Goal: Task Accomplishment & Management: Use online tool/utility

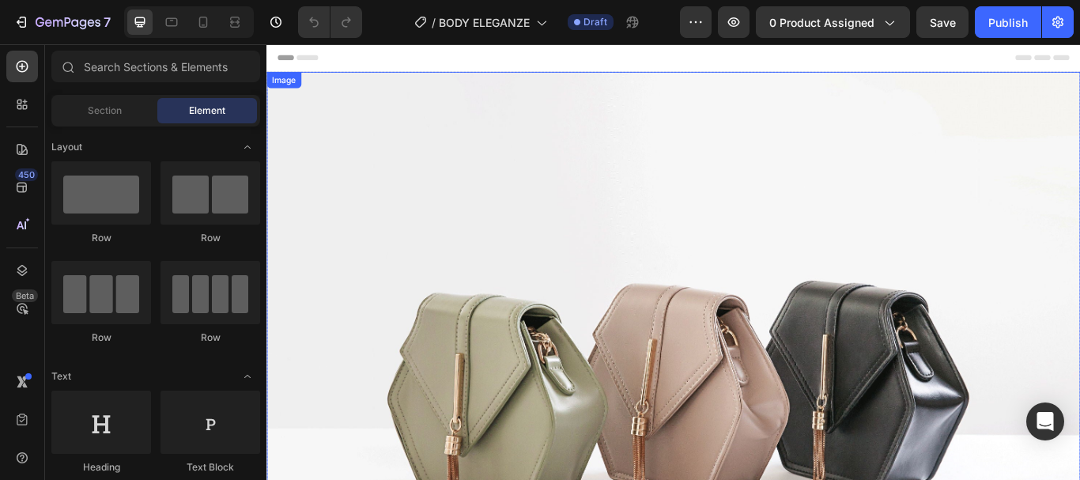
click at [652, 226] on img at bounding box center [740, 433] width 949 height 712
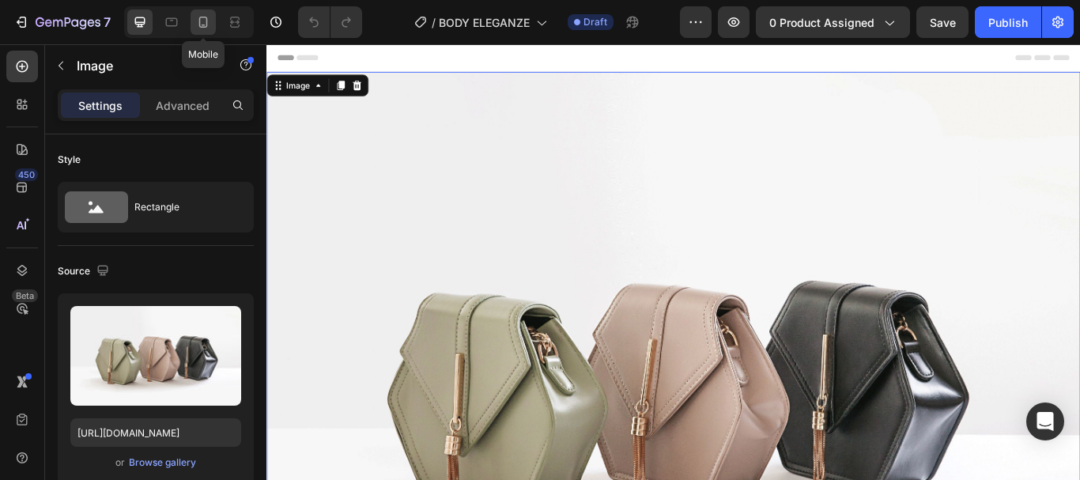
click at [201, 18] on icon at bounding box center [203, 22] width 16 height 16
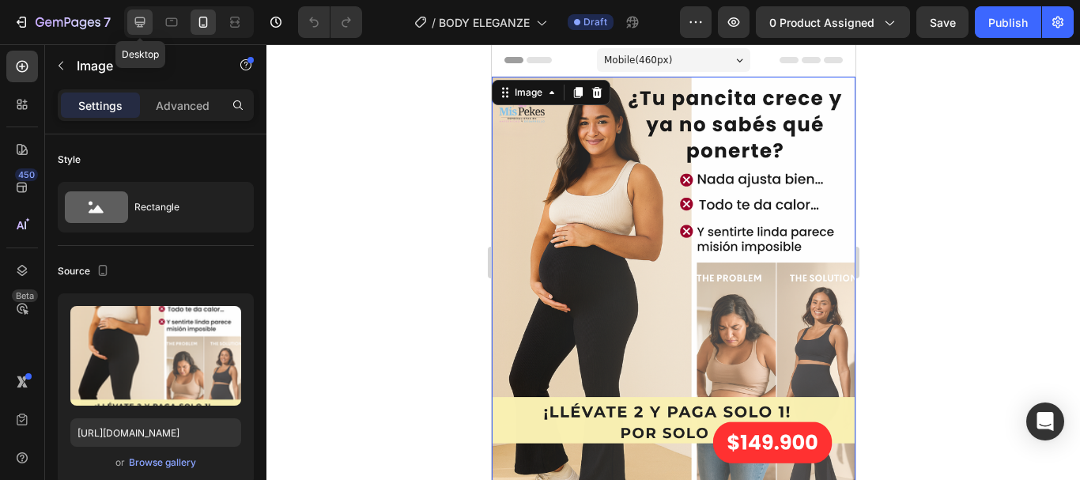
click at [140, 18] on icon at bounding box center [140, 22] width 10 height 10
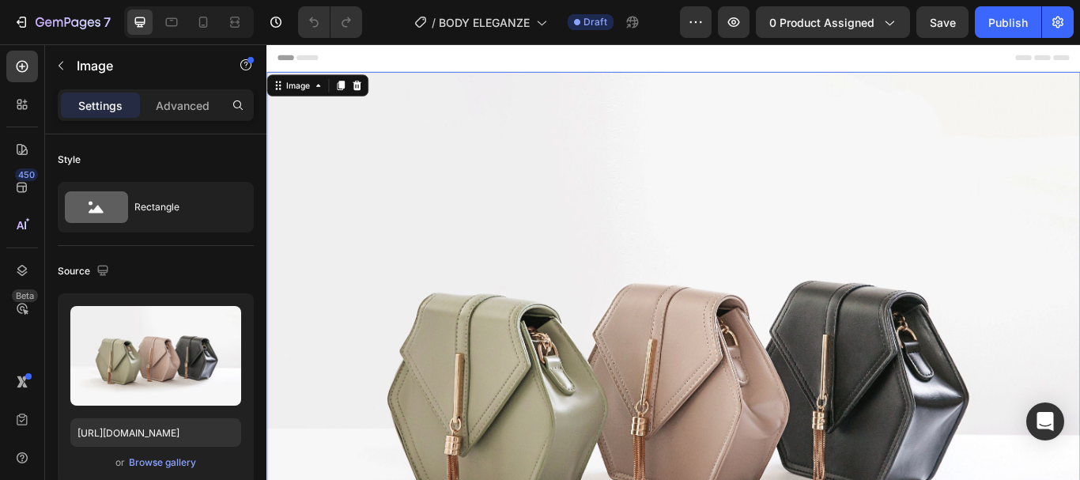
click at [525, 192] on img at bounding box center [740, 433] width 949 height 712
click at [210, 28] on icon at bounding box center [203, 22] width 16 height 16
type input "https://cdn.shopify.com/s/files/1/0778/7603/5618/files/Concept_42_-_Editable_11…"
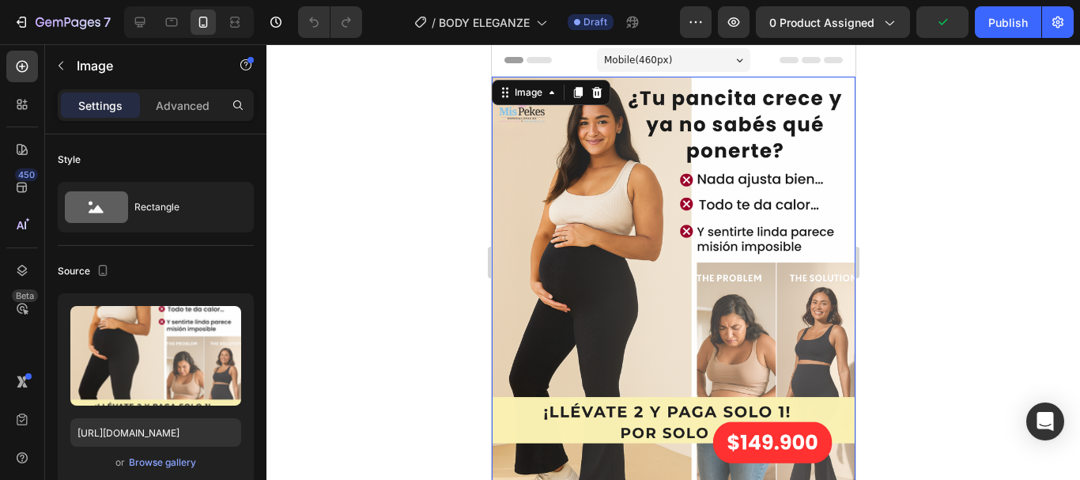
click at [606, 218] on img at bounding box center [673, 304] width 364 height 455
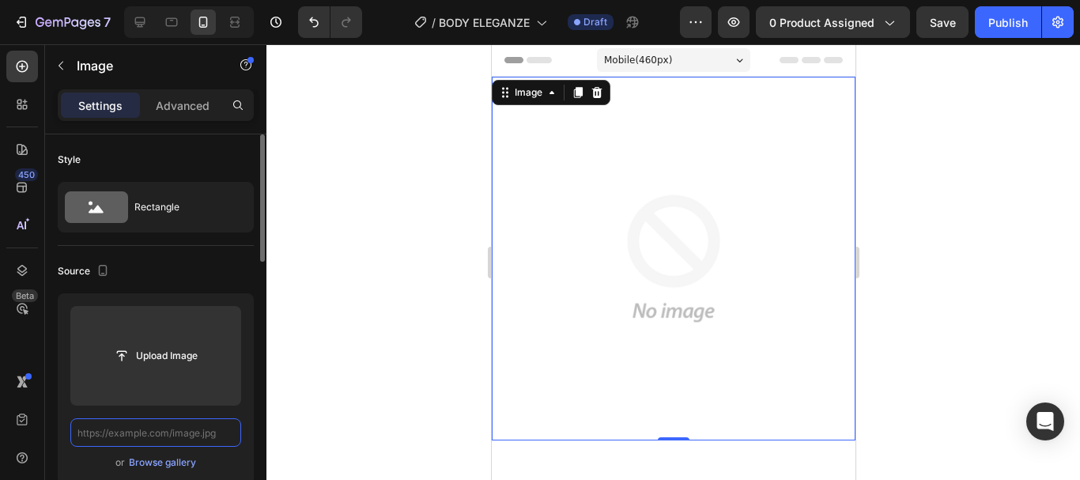
paste input "https://cdn.shopify.com/s/files/1/0778/7603/5618/files/Concept_42_-_Editable_11…"
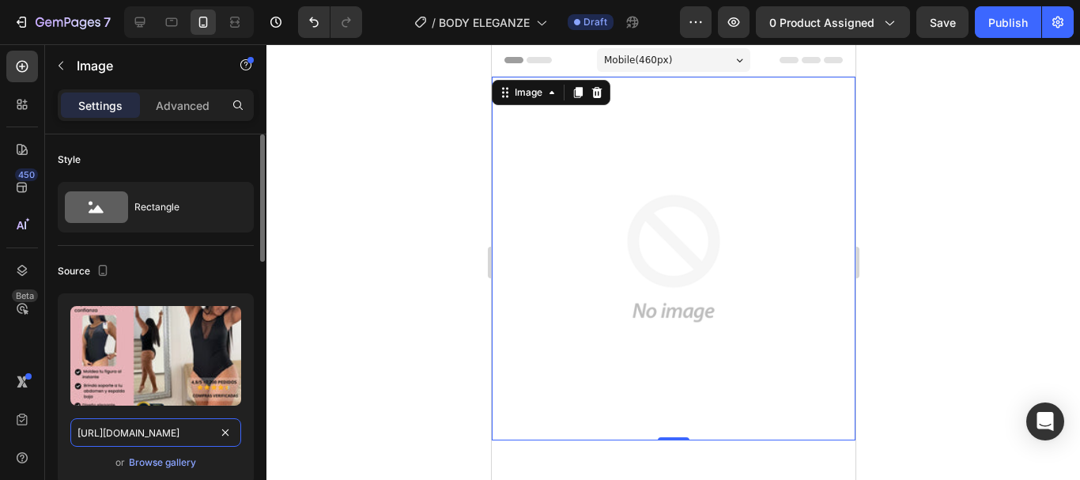
scroll to position [0, 338]
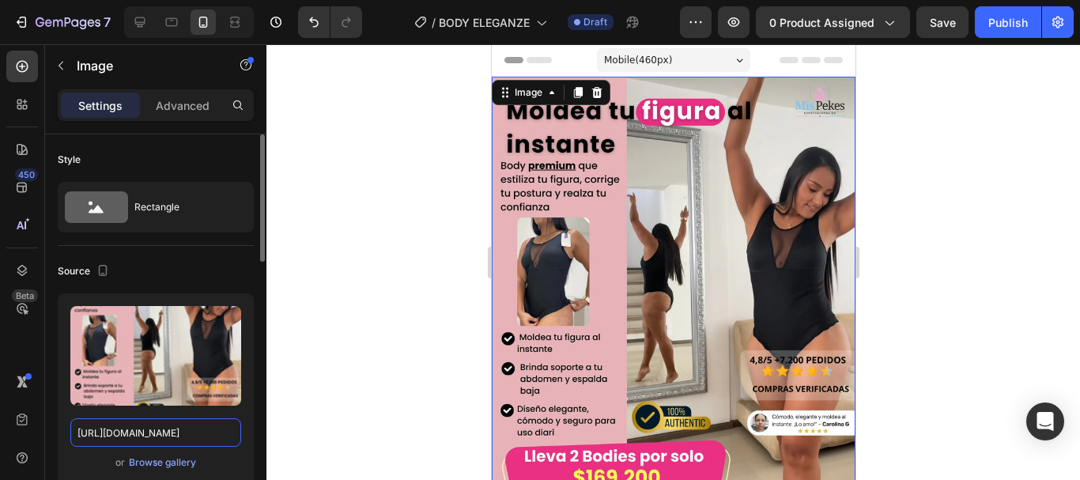
type input "https://cdn.shopify.com/s/files/1/0778/7603/5618/files/Concept_42_-_Editable_11…"
click at [946, 165] on div at bounding box center [673, 262] width 814 height 436
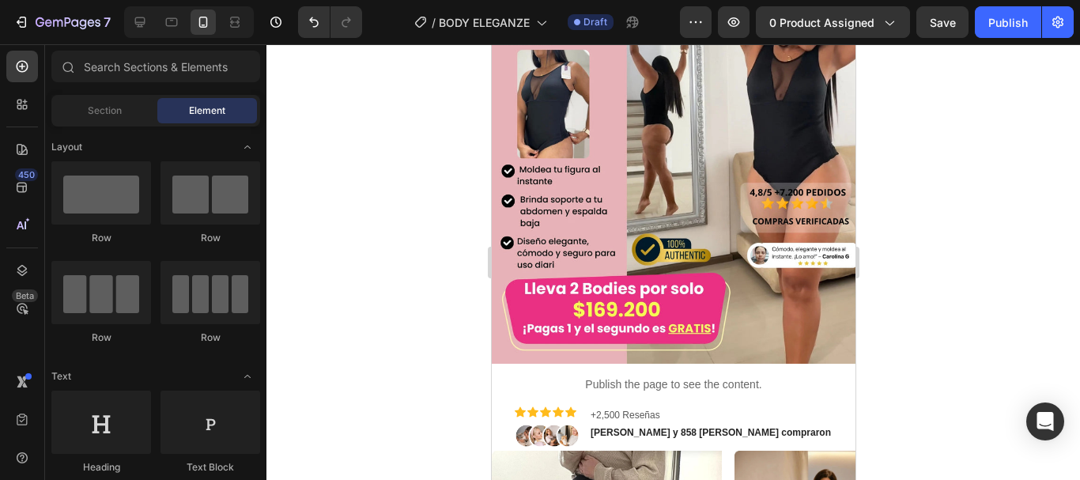
scroll to position [183, 0]
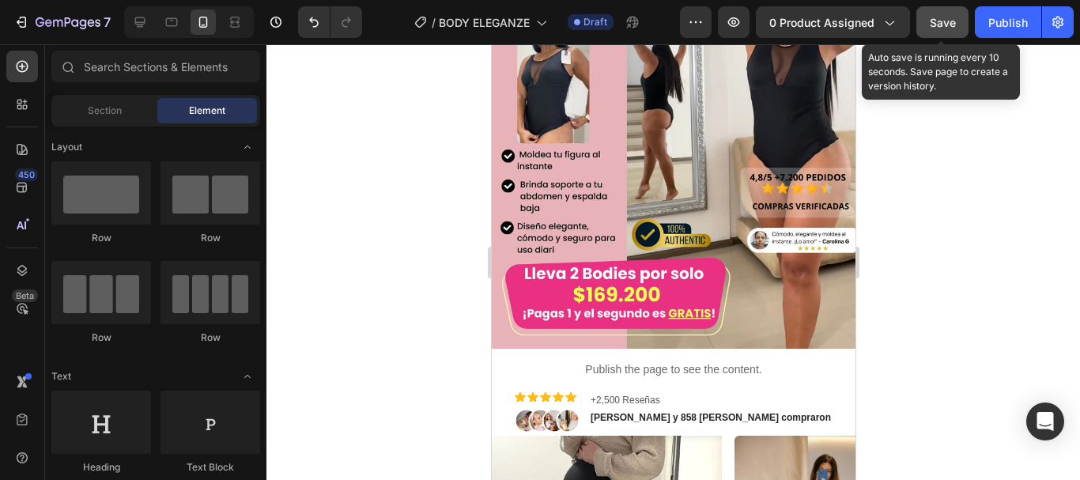
click at [946, 20] on span "Save" at bounding box center [943, 22] width 26 height 13
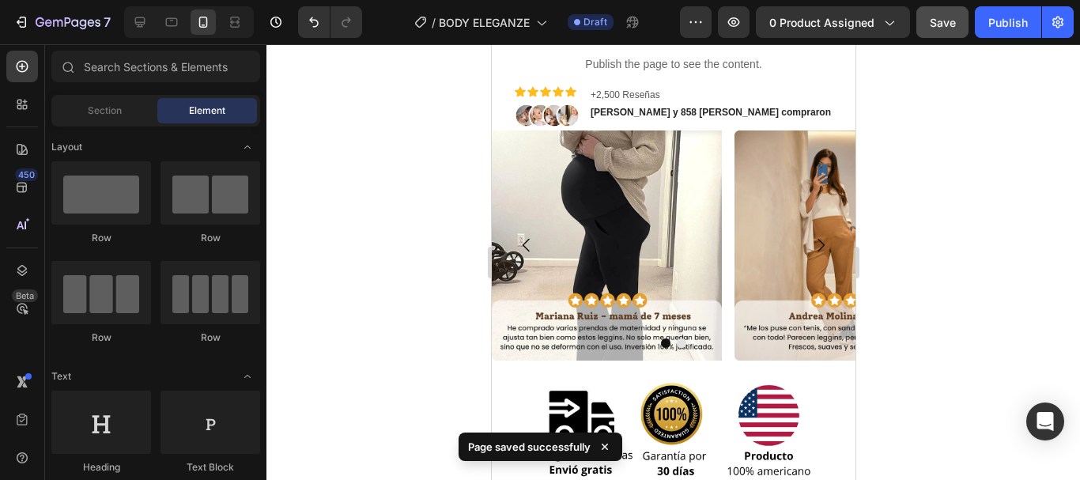
scroll to position [488, 0]
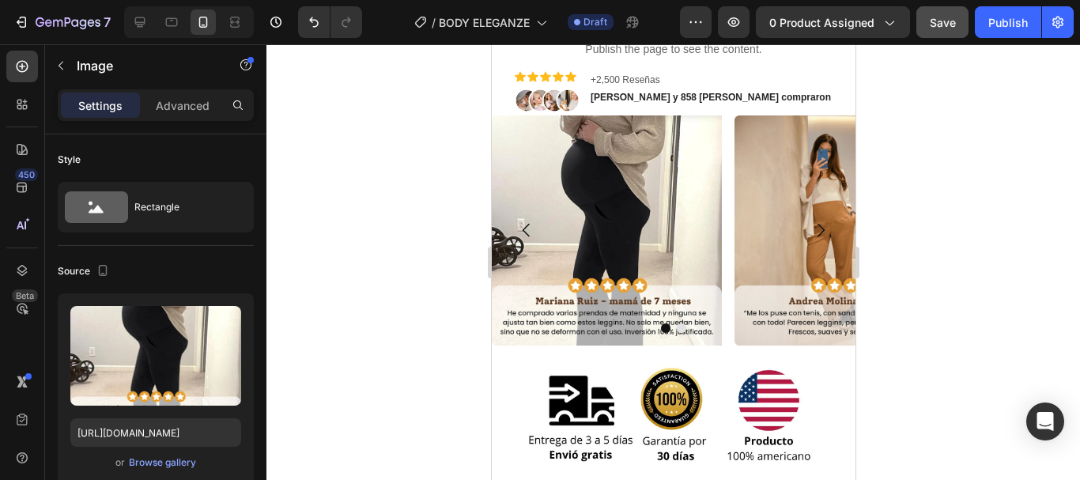
click at [610, 191] on img at bounding box center [606, 230] width 230 height 230
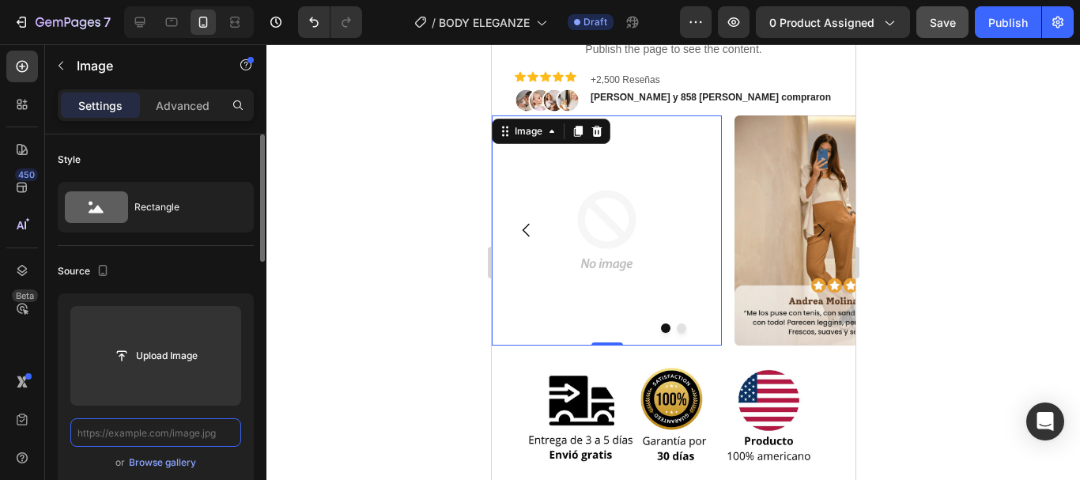
scroll to position [0, 0]
click at [198, 434] on input "text" at bounding box center [155, 432] width 171 height 28
paste input "https://cdn.shopify.com/s/files/1/0778/7603/5618/files/Reviews_Based.webp?v=175…"
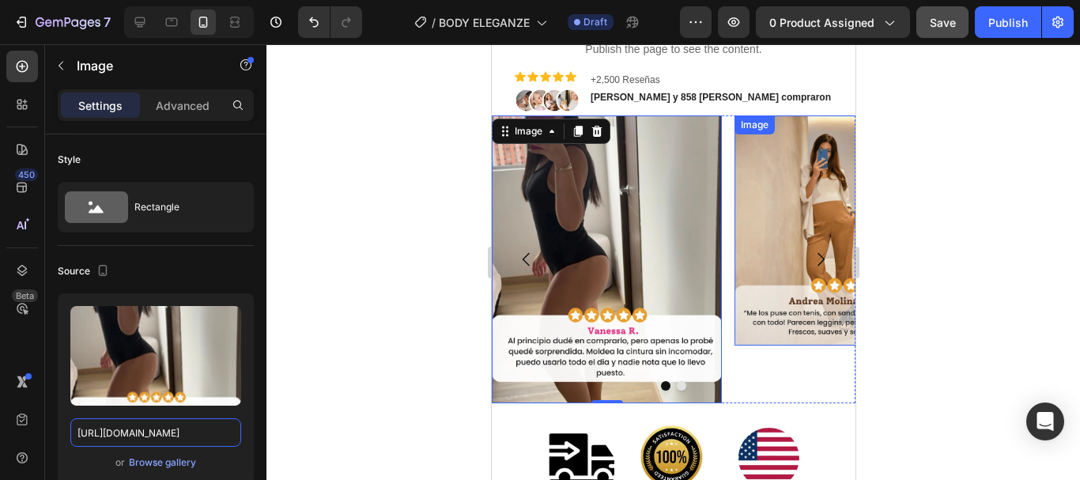
type input "https://cdn.shopify.com/s/files/1/0778/7603/5618/files/Reviews_Based.webp?v=175…"
click at [934, 327] on div at bounding box center [673, 262] width 814 height 436
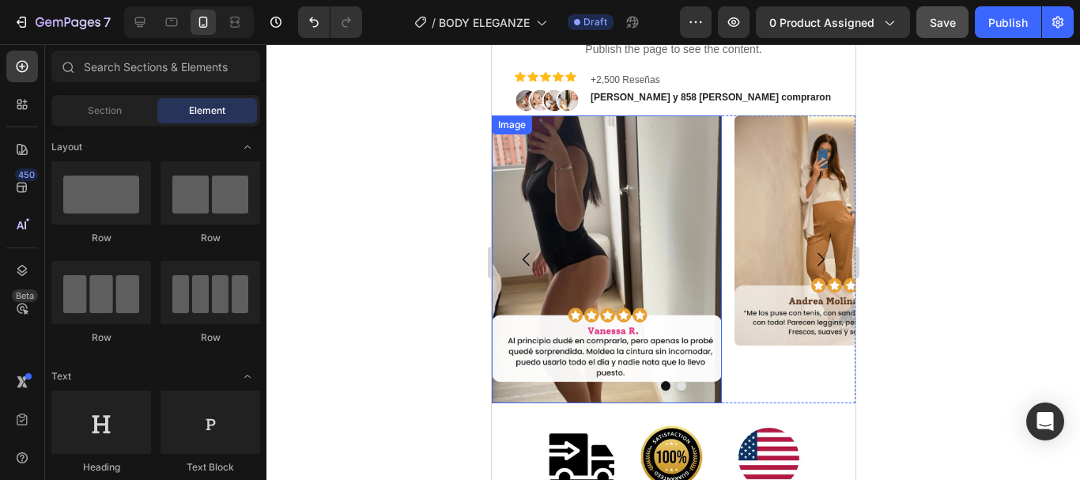
click at [668, 256] on img at bounding box center [606, 259] width 230 height 288
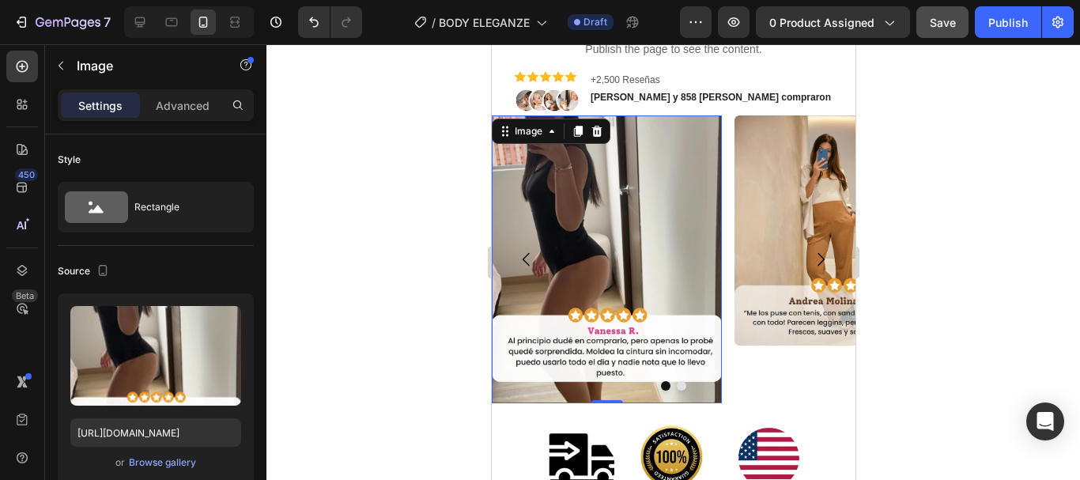
click at [927, 232] on div at bounding box center [673, 262] width 814 height 436
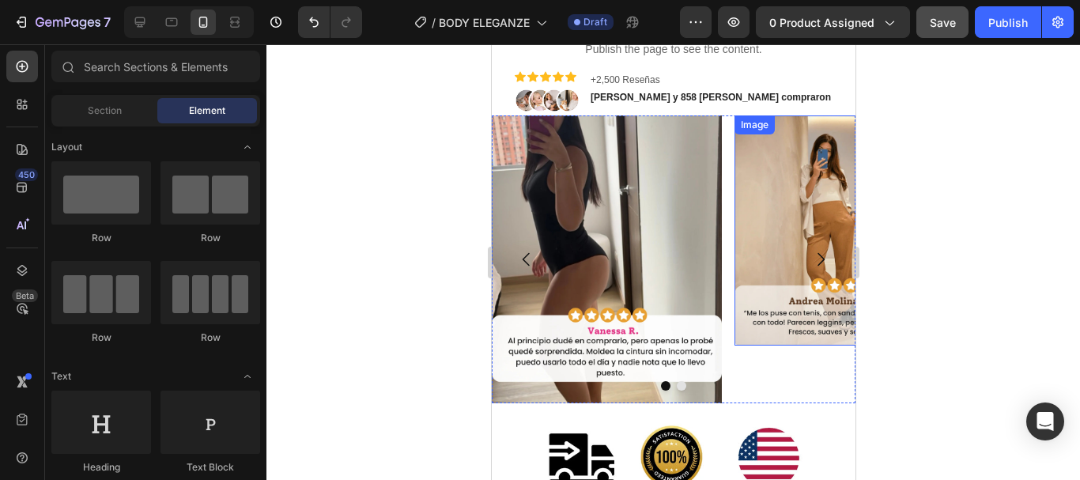
click at [768, 258] on img at bounding box center [849, 230] width 230 height 230
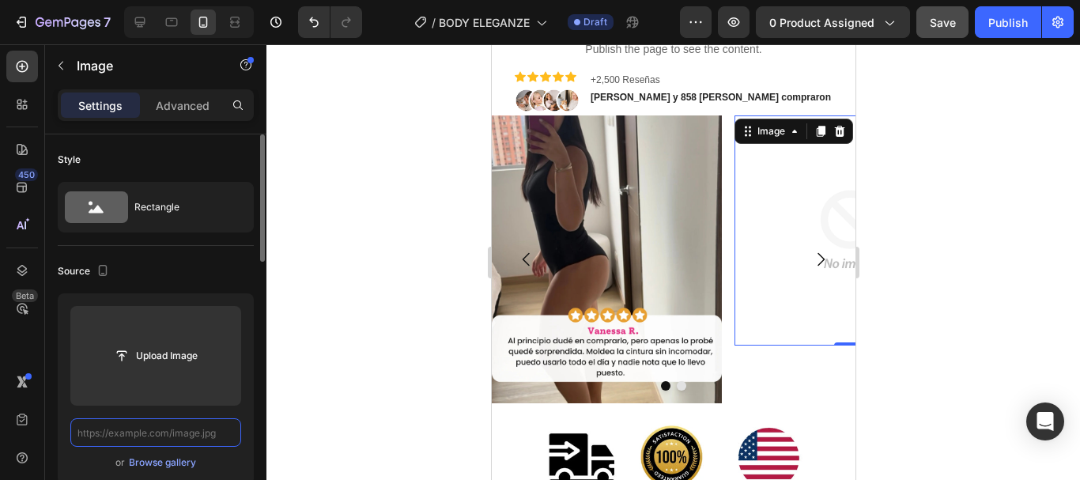
click at [194, 436] on input "text" at bounding box center [155, 432] width 171 height 28
paste input "https://cdn.shopify.com/s/files/1/0778/7603/5618/files/Reviews_Based_1_73a2dd5e…"
type input "https://cdn.shopify.com/s/files/1/0778/7603/5618/files/Reviews_Based_1_73a2dd5e…"
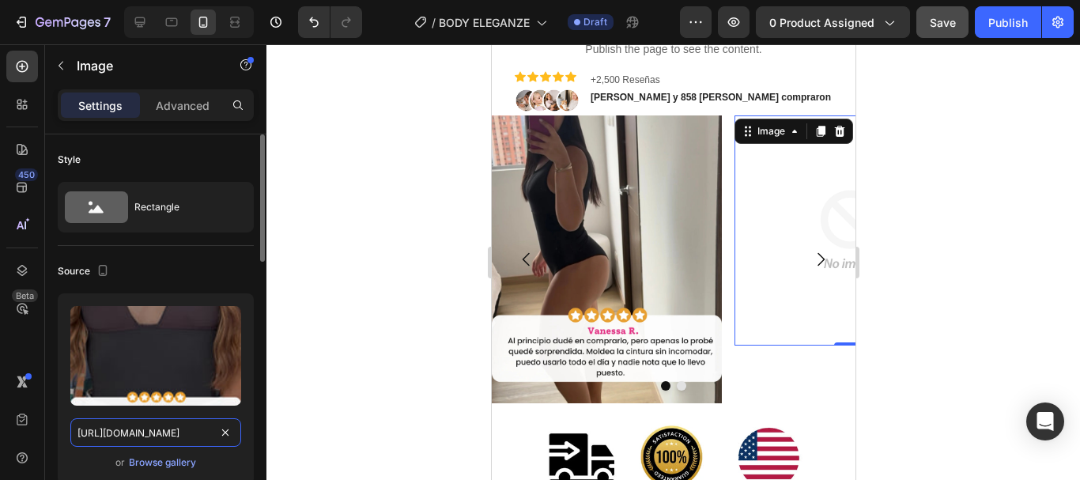
scroll to position [0, 492]
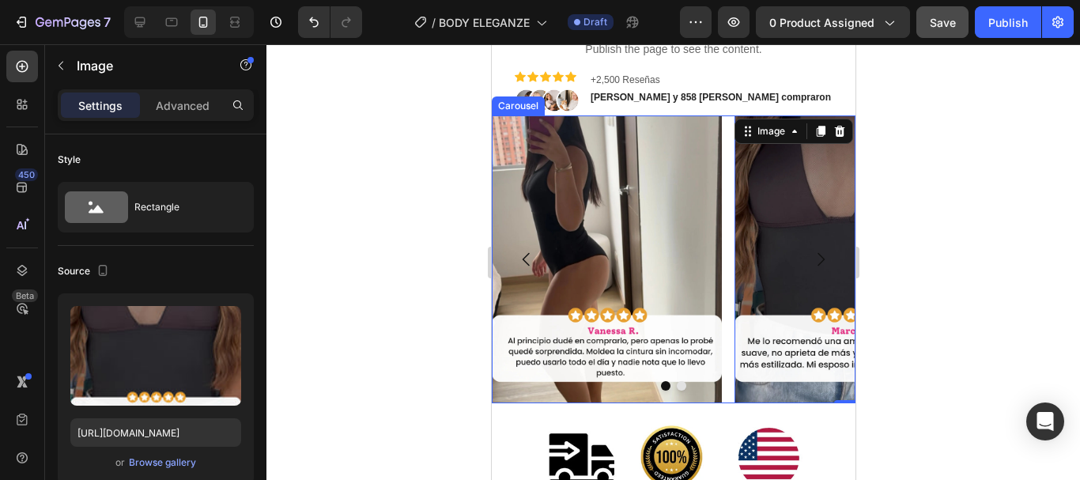
click at [810, 261] on icon "Carousel Next Arrow" at bounding box center [819, 259] width 19 height 19
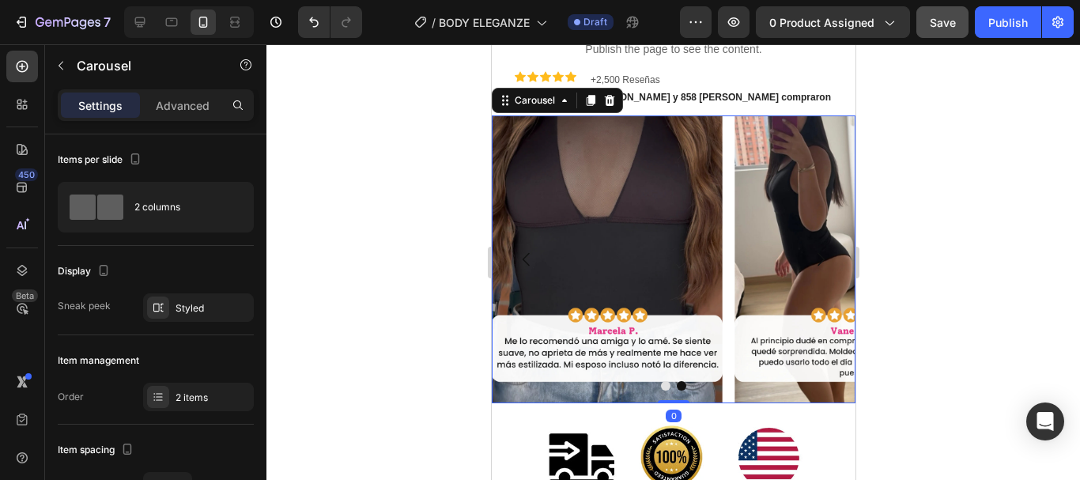
click at [935, 275] on div at bounding box center [673, 262] width 814 height 436
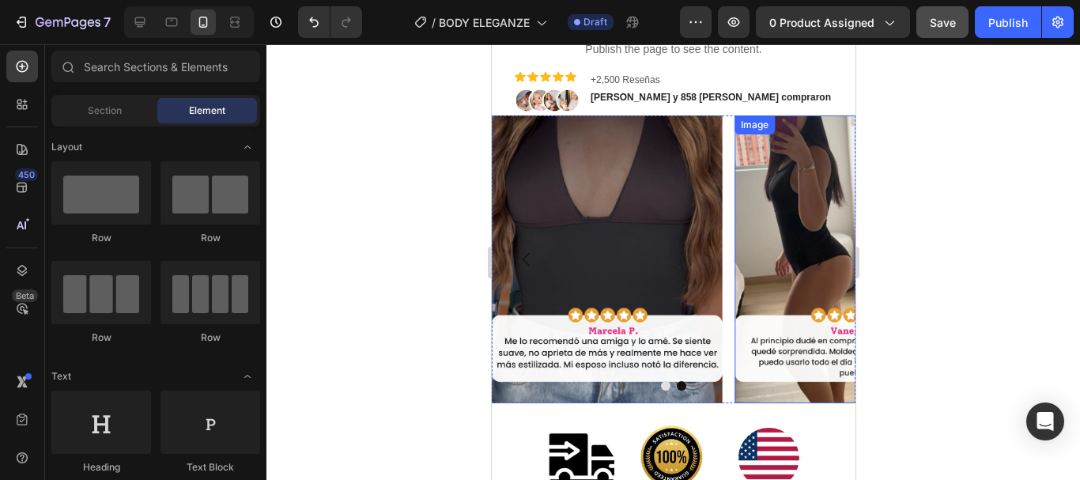
click at [766, 248] on img at bounding box center [849, 259] width 230 height 288
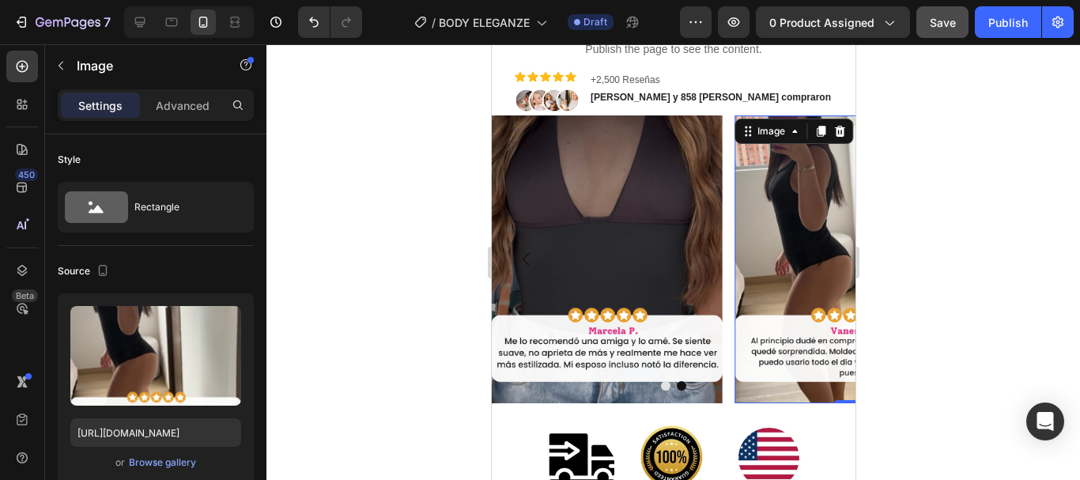
click at [352, 180] on div at bounding box center [673, 262] width 814 height 436
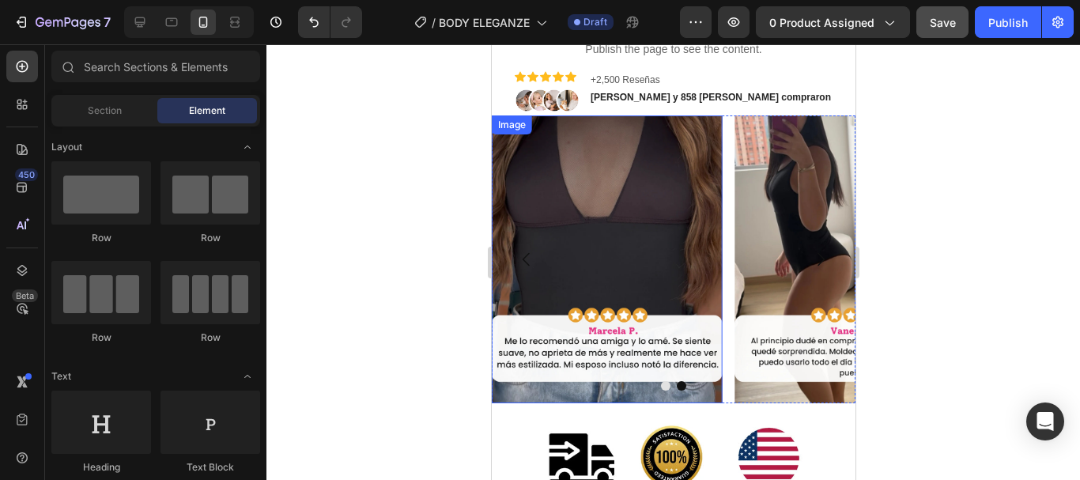
click at [542, 123] on div "Image" at bounding box center [606, 259] width 230 height 288
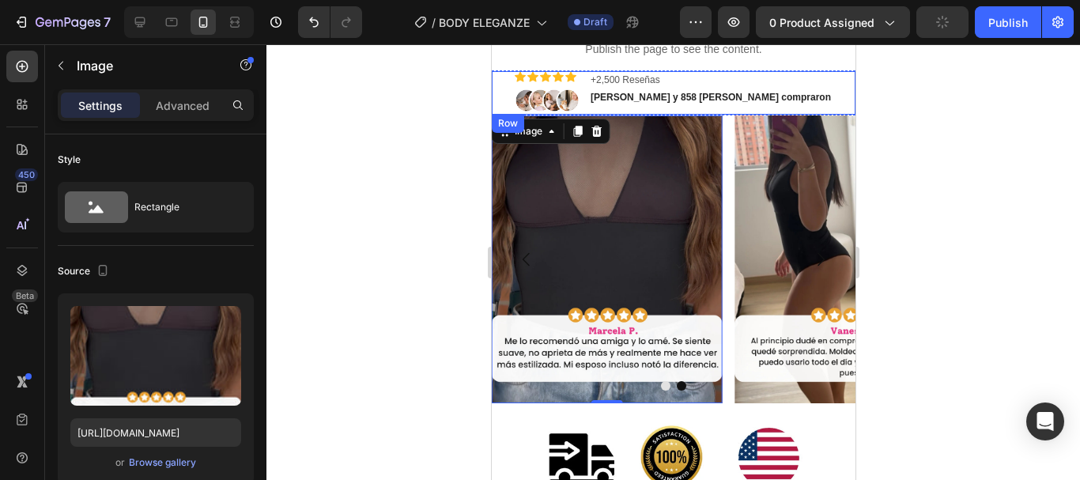
click at [802, 108] on div "Icon Icon Icon Icon Icon Icon List Image +2,500 Reseñas Text Block Maria y 858 …" at bounding box center [673, 92] width 364 height 43
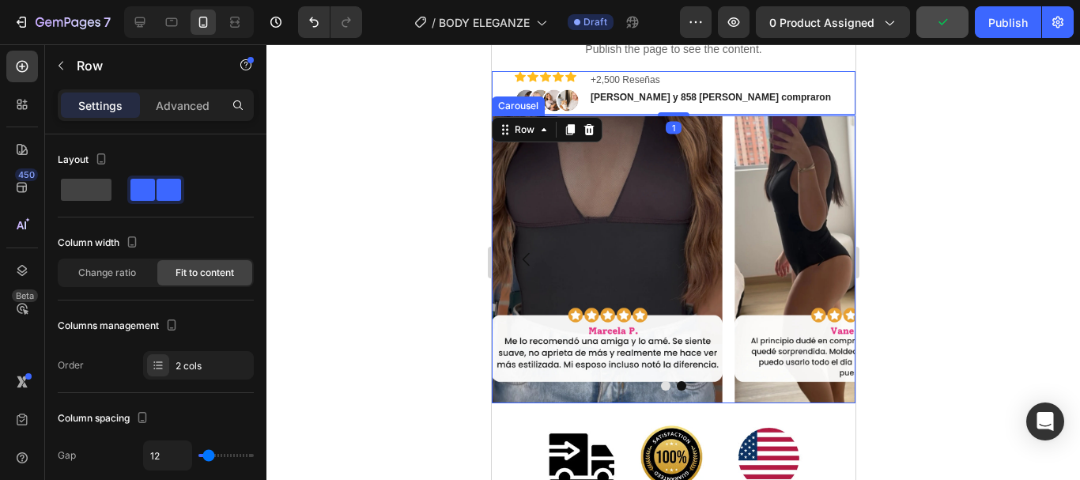
click at [660, 384] on button "Dot" at bounding box center [664, 385] width 9 height 9
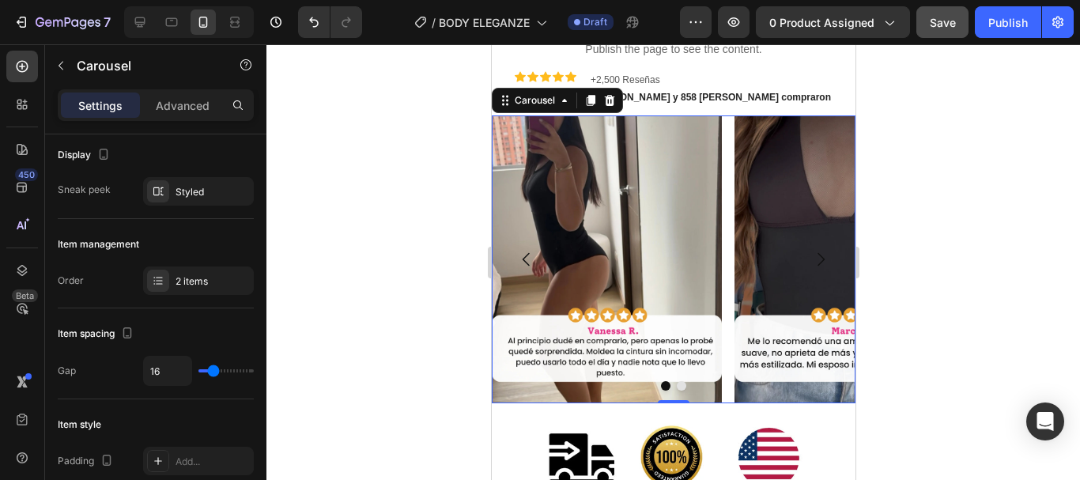
drag, startPoint x: 259, startPoint y: 164, endPoint x: 281, endPoint y: 176, distance: 25.5
click at [281, 0] on div "7 Version history / BODY ELEGANZE Draft Preview 0 product assigned Save Publish…" at bounding box center [540, 0] width 1080 height 0
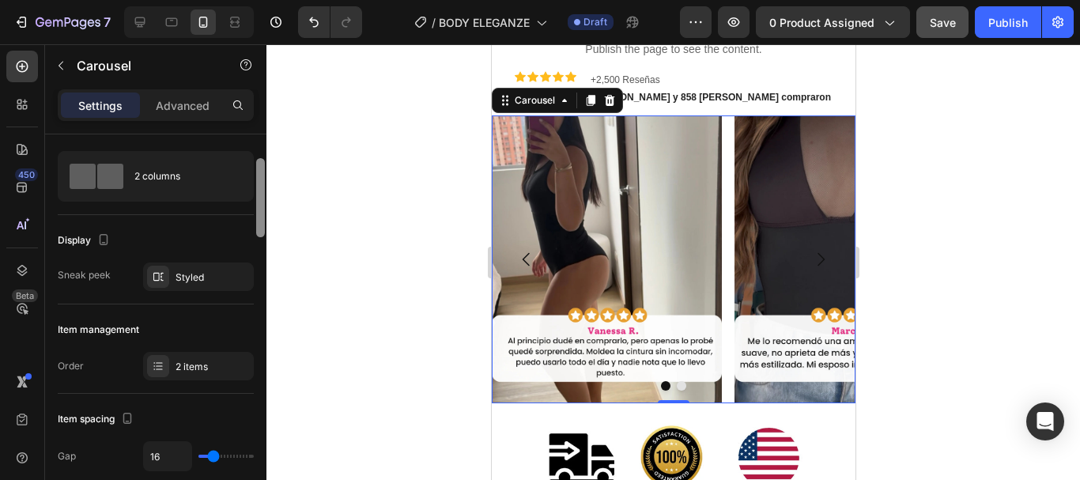
scroll to position [0, 0]
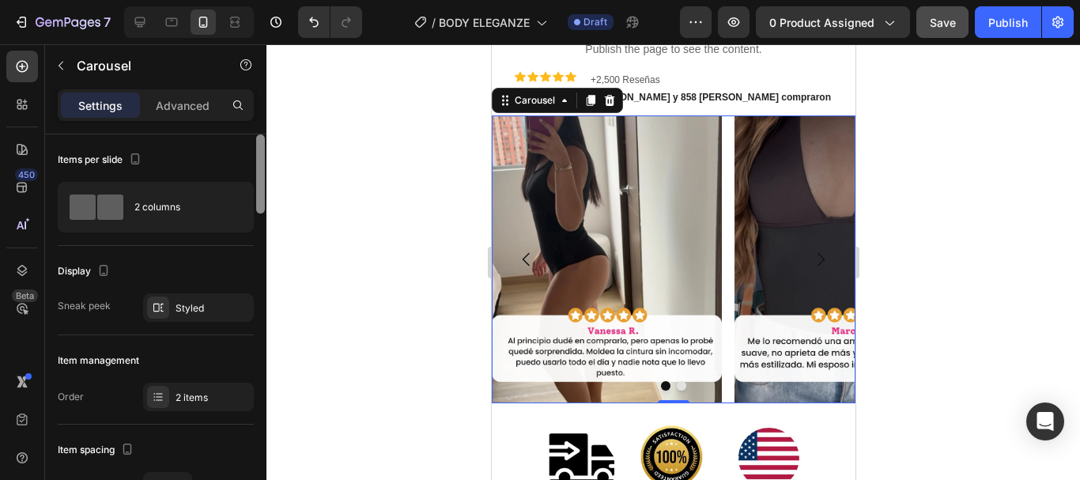
drag, startPoint x: 264, startPoint y: 183, endPoint x: 266, endPoint y: 152, distance: 30.9
click at [266, 0] on div "7 Version history / BODY ELEGANZE Draft Preview 0 product assigned Save Publish…" at bounding box center [540, 0] width 1080 height 0
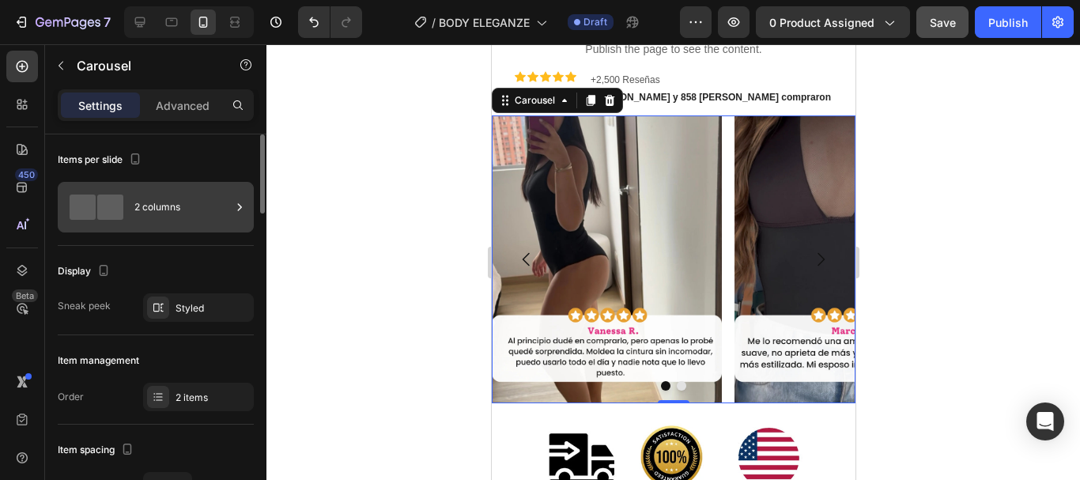
click at [234, 209] on icon at bounding box center [240, 207] width 16 height 16
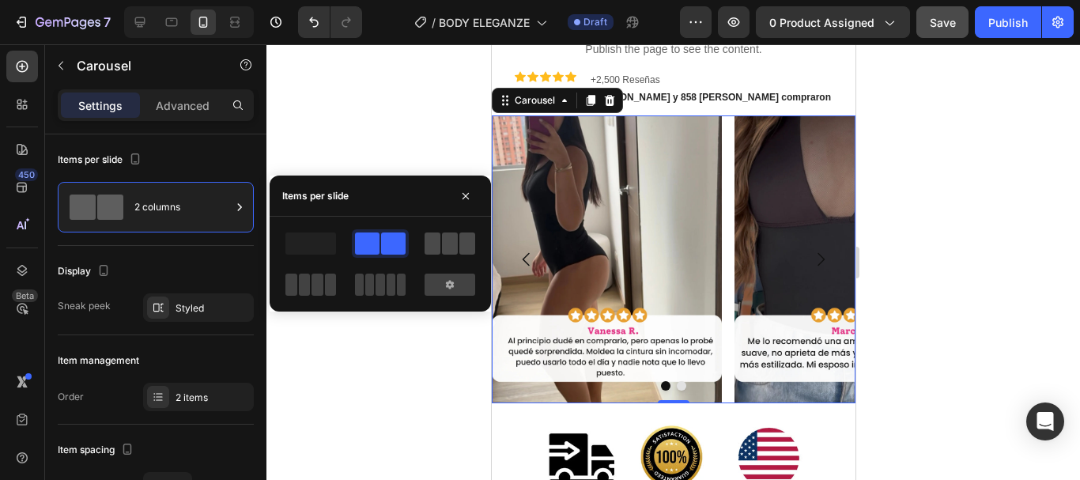
click at [442, 238] on span at bounding box center [450, 243] width 16 height 22
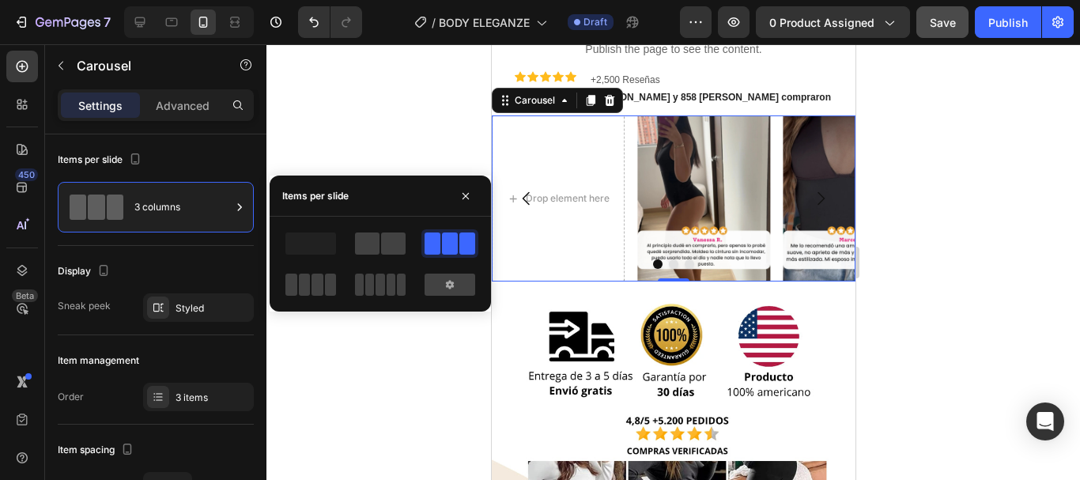
click at [942, 217] on div at bounding box center [673, 262] width 814 height 436
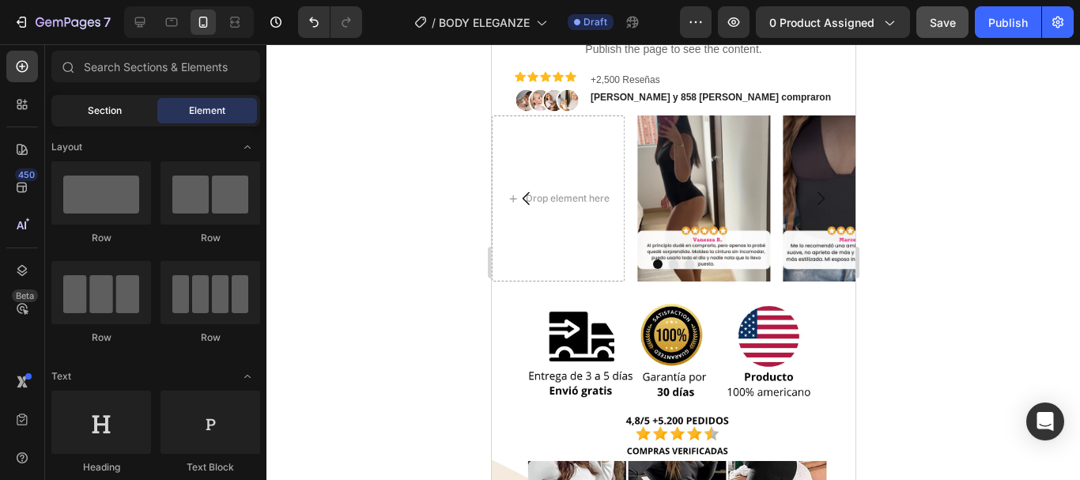
click at [106, 108] on span "Section" at bounding box center [105, 111] width 34 height 14
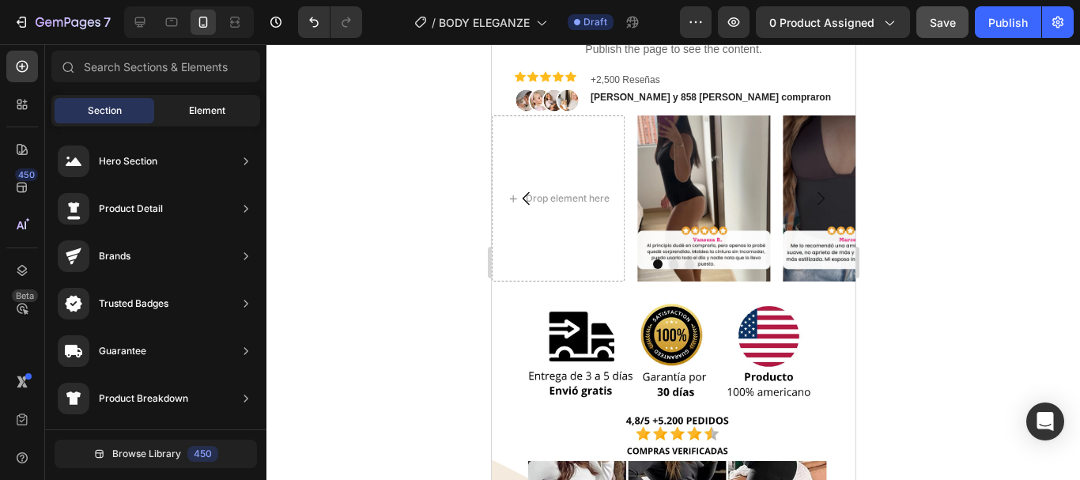
click at [181, 113] on div "Element" at bounding box center [207, 110] width 100 height 25
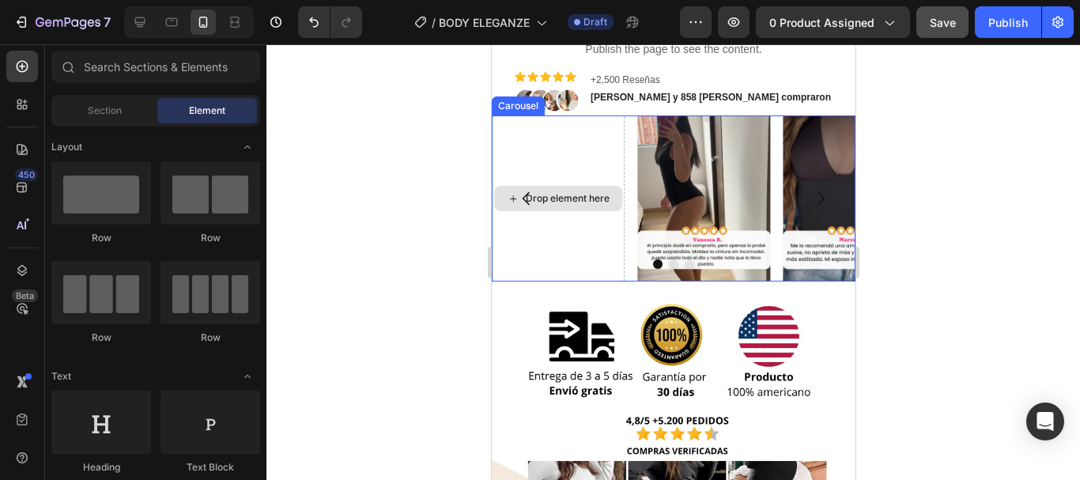
click at [579, 171] on div "Drop element here" at bounding box center [557, 198] width 133 height 166
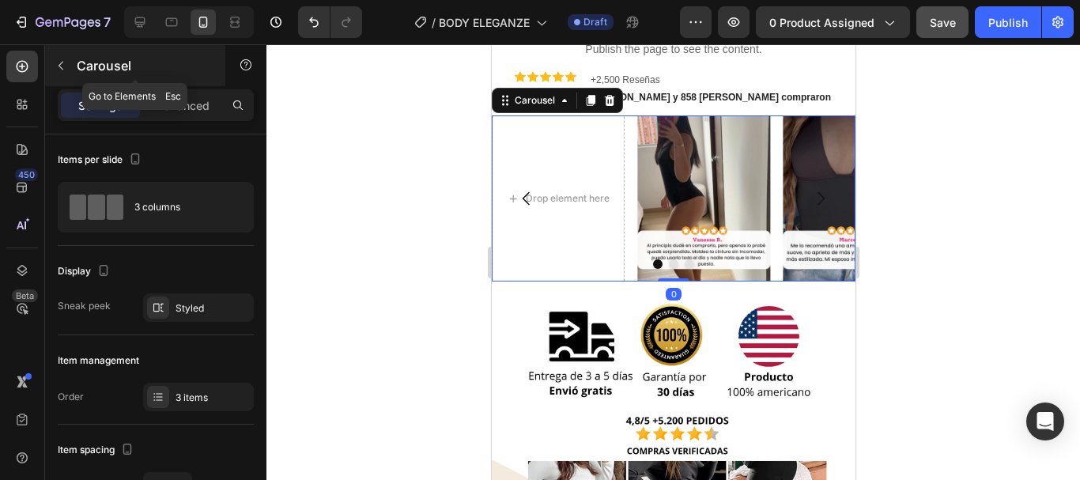
click at [63, 77] on button "button" at bounding box center [60, 65] width 25 height 25
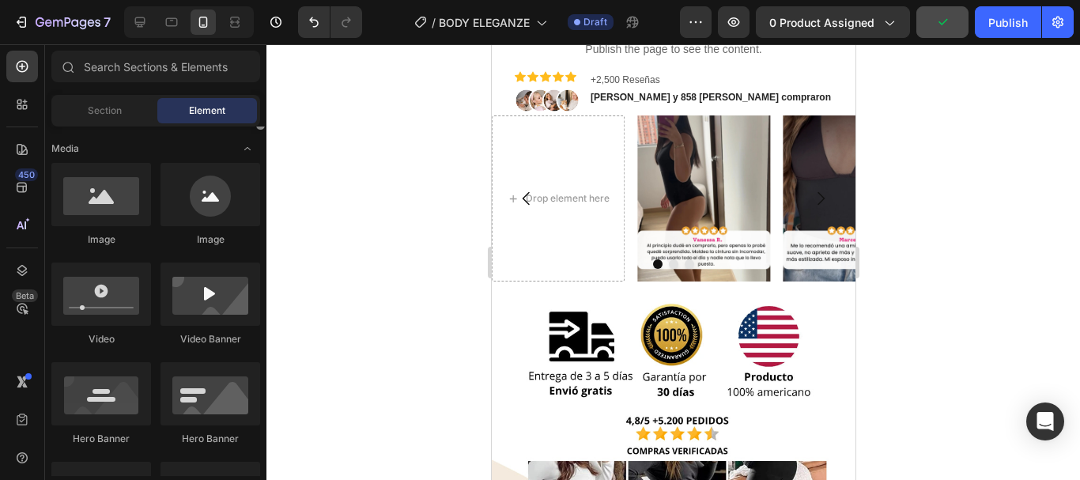
scroll to position [422, 0]
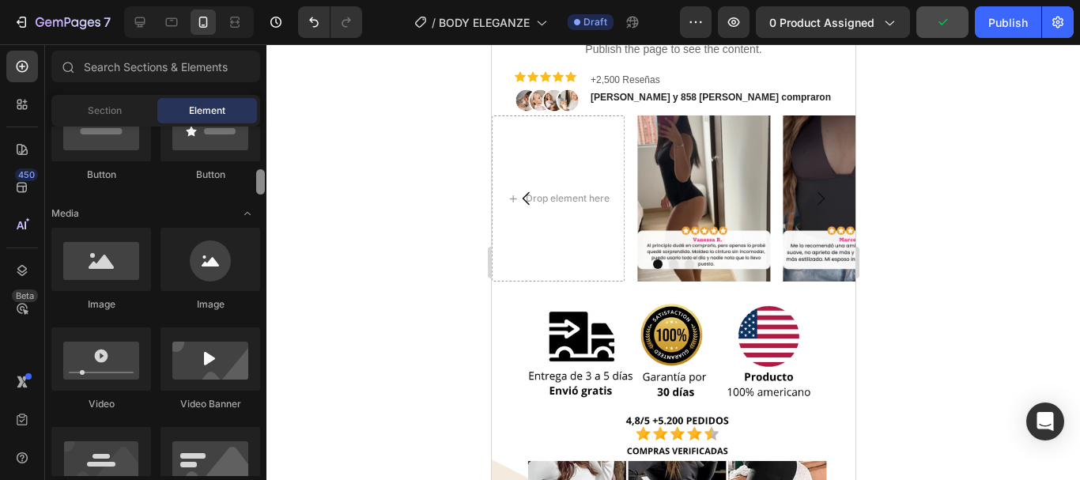
drag, startPoint x: 262, startPoint y: 134, endPoint x: 262, endPoint y: 164, distance: 30.8
click at [262, 169] on div at bounding box center [260, 181] width 9 height 25
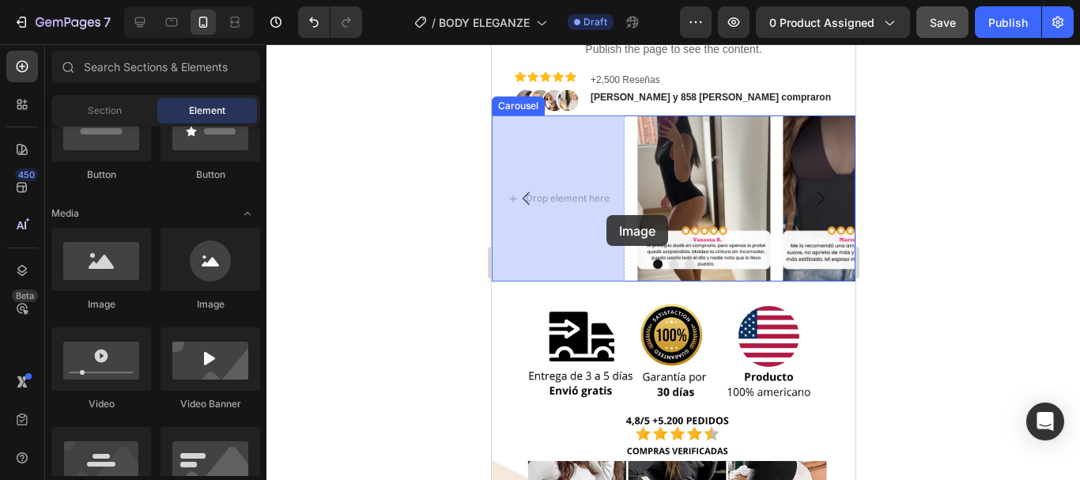
drag, startPoint x: 575, startPoint y: 324, endPoint x: 602, endPoint y: 213, distance: 114.1
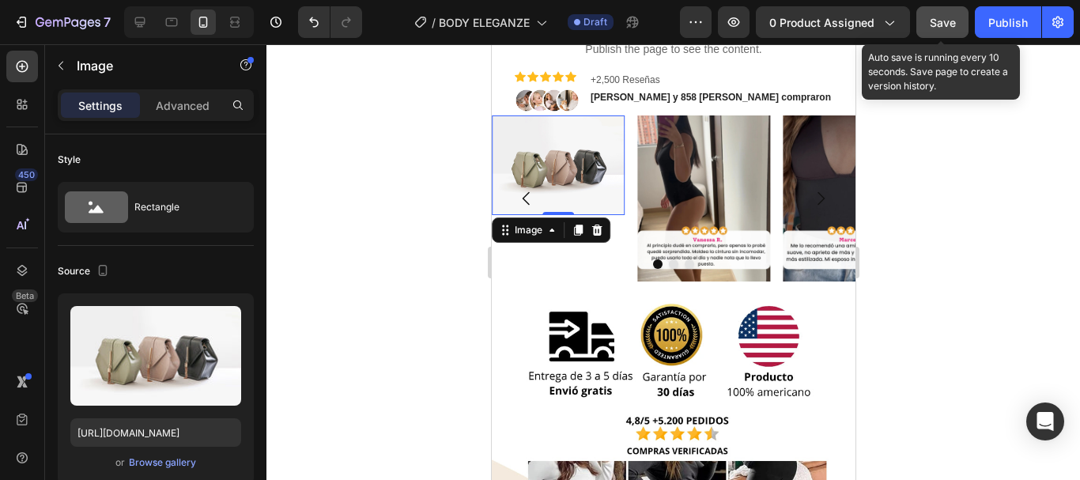
click at [939, 31] on button "Save" at bounding box center [942, 22] width 52 height 32
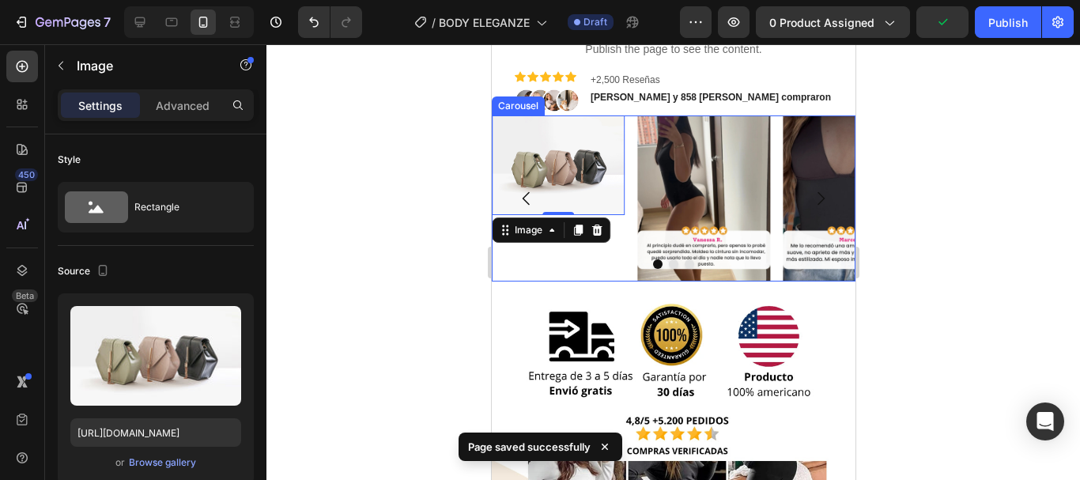
click at [668, 267] on button "Dot" at bounding box center [672, 263] width 9 height 9
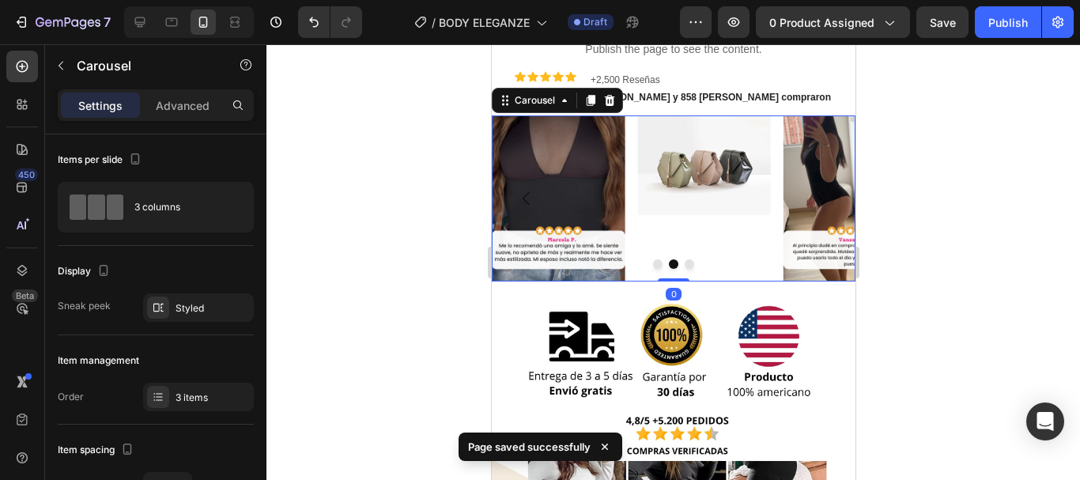
click at [684, 266] on button "Dot" at bounding box center [688, 263] width 9 height 9
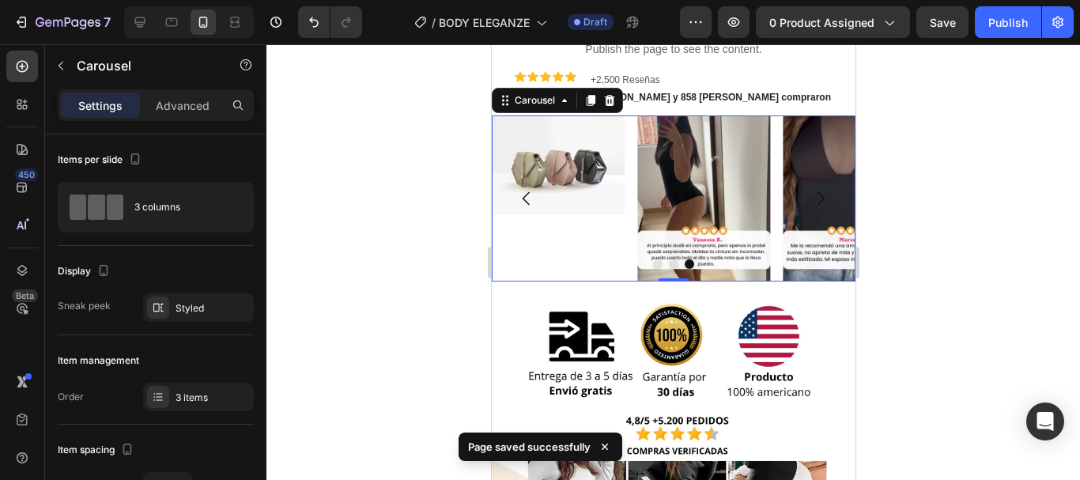
click at [668, 263] on button "Dot" at bounding box center [672, 263] width 9 height 9
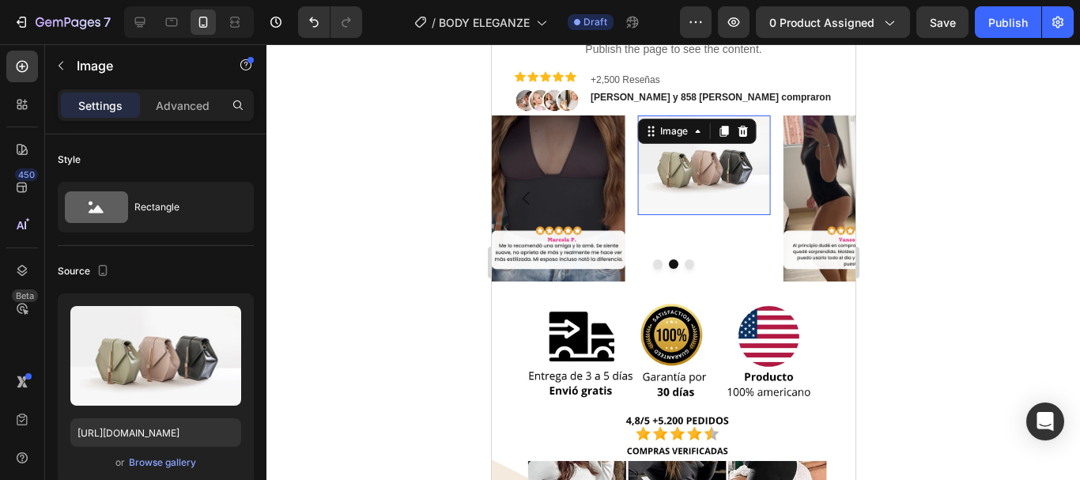
click at [711, 183] on img at bounding box center [702, 165] width 133 height 100
click at [684, 264] on button "Dot" at bounding box center [688, 263] width 9 height 9
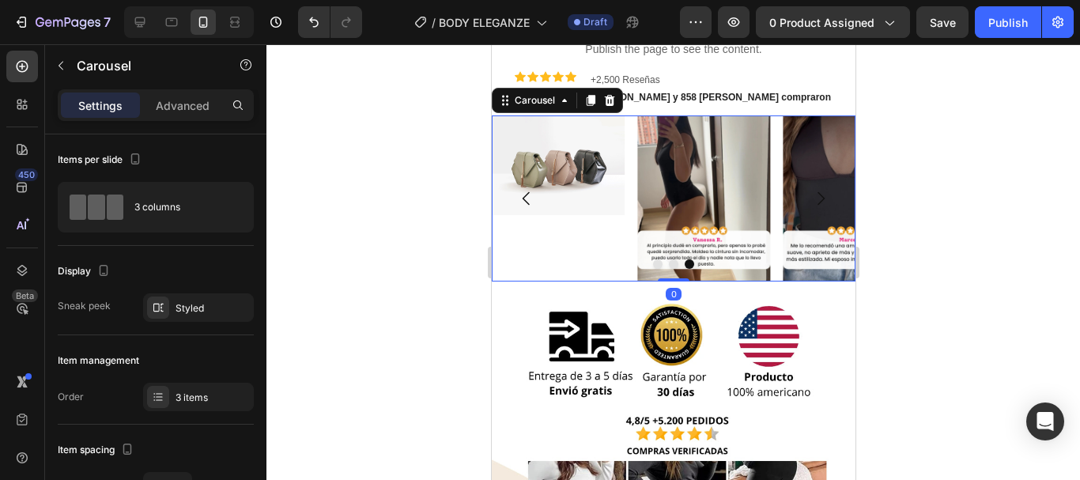
click at [654, 266] on button "Dot" at bounding box center [656, 263] width 9 height 9
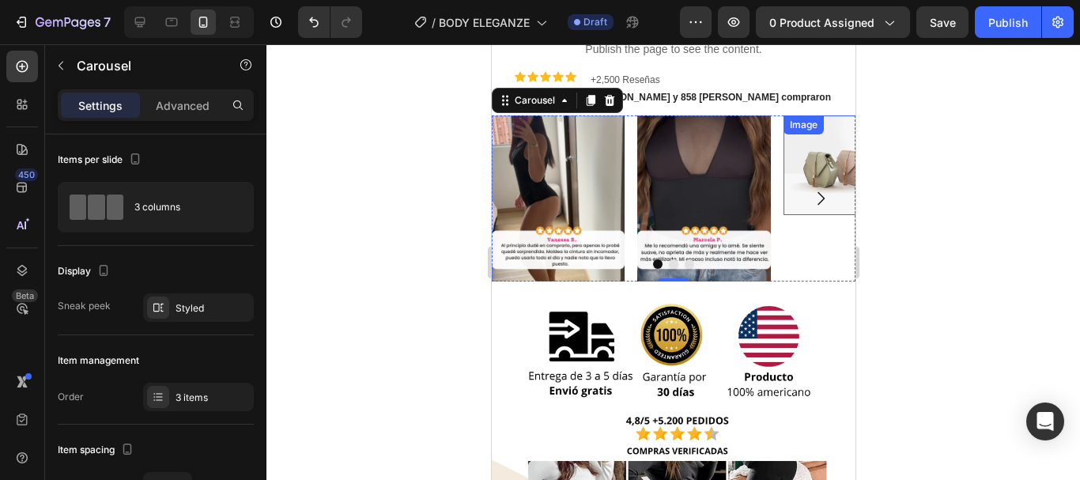
click at [812, 142] on div "Image" at bounding box center [849, 165] width 133 height 100
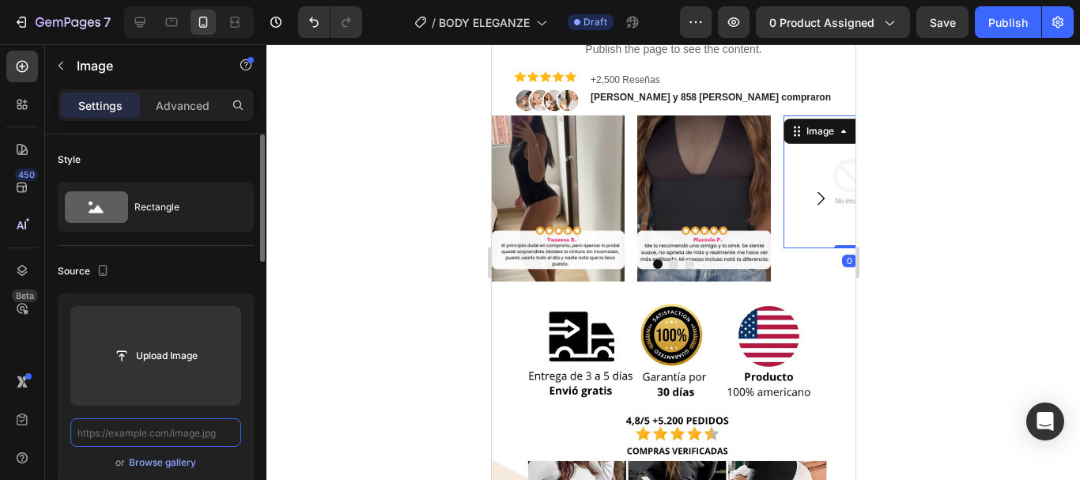
scroll to position [0, 0]
paste input "https://cdn.shopify.com/s/files/1/0778/7603/5618/files/Reviews_Based_2_d84a1614…"
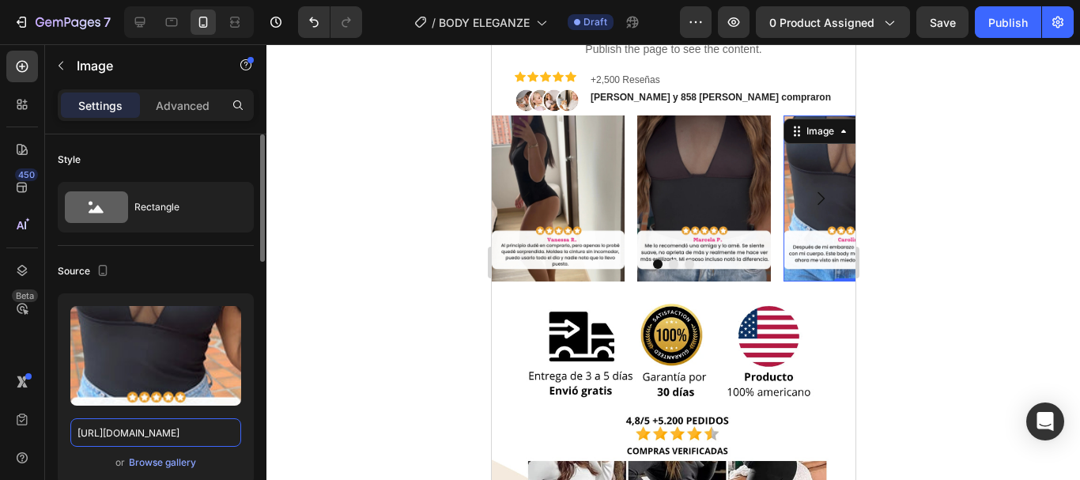
type input "https://cdn.shopify.com/s/files/1/0778/7603/5618/files/Reviews_Based_2_d84a1614…"
click at [946, 268] on div at bounding box center [673, 262] width 814 height 436
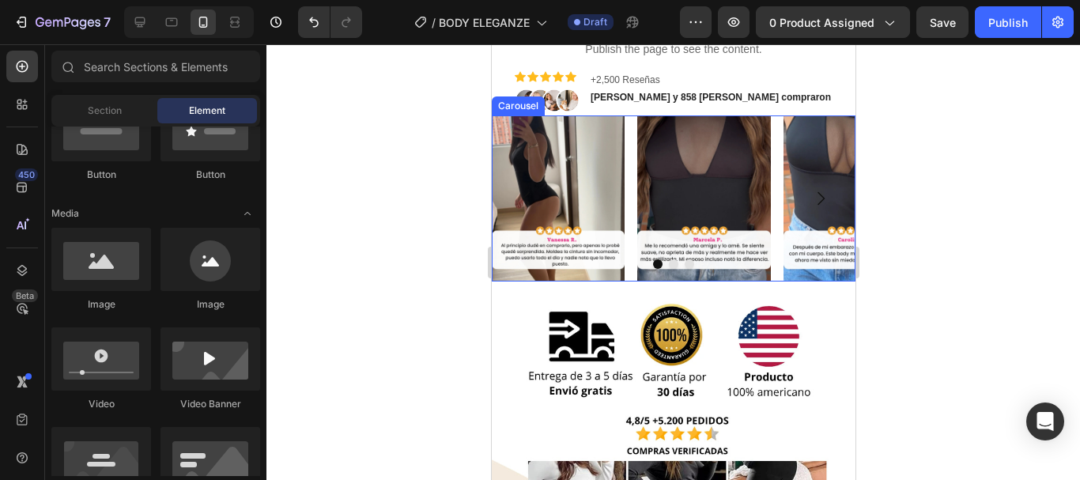
click at [810, 200] on icon "Carousel Next Arrow" at bounding box center [819, 198] width 19 height 19
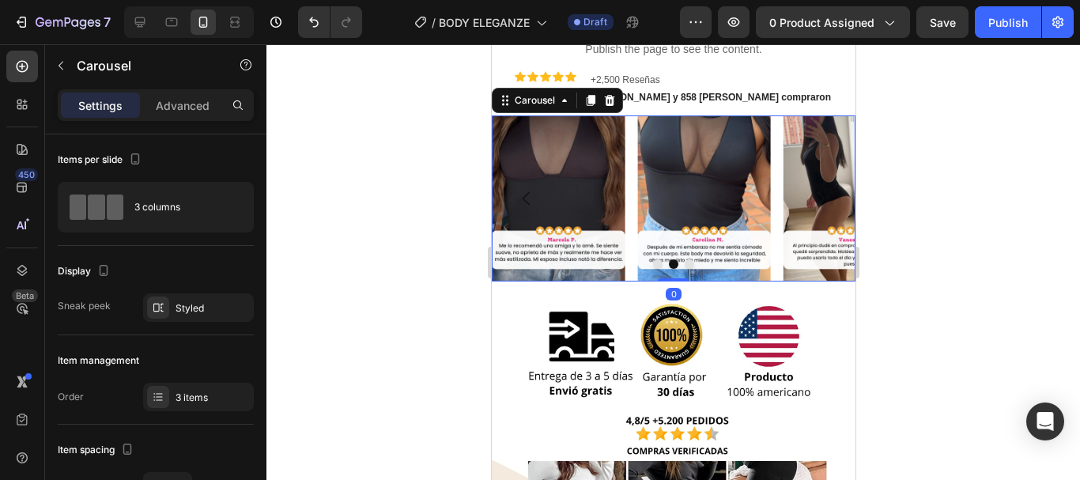
click at [810, 200] on icon "Carousel Next Arrow" at bounding box center [819, 198] width 19 height 19
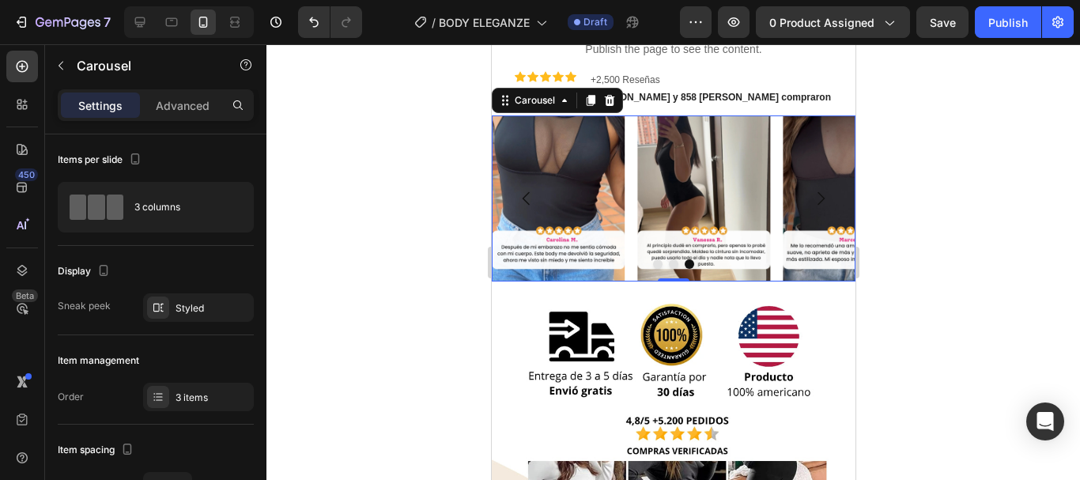
click at [946, 241] on div at bounding box center [673, 262] width 814 height 436
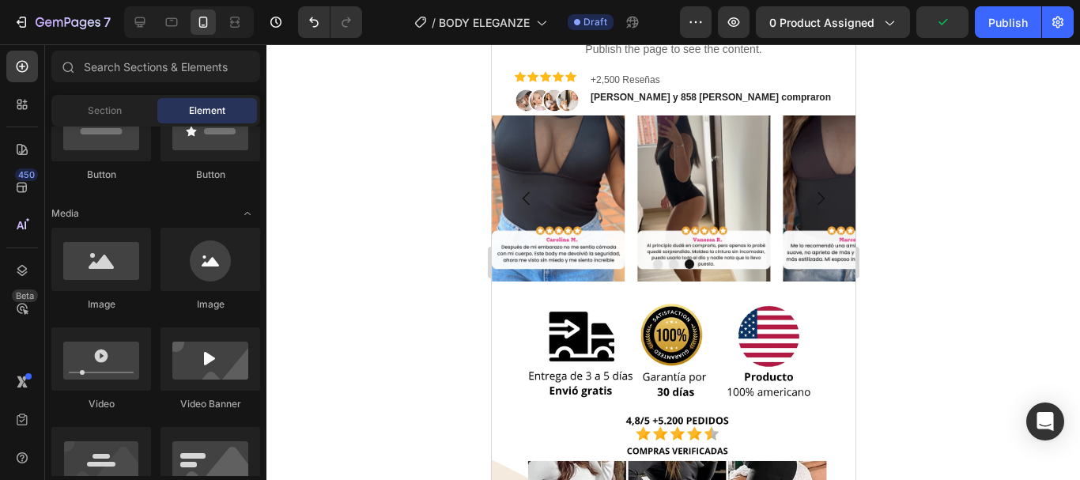
click at [923, 276] on div at bounding box center [673, 262] width 814 height 436
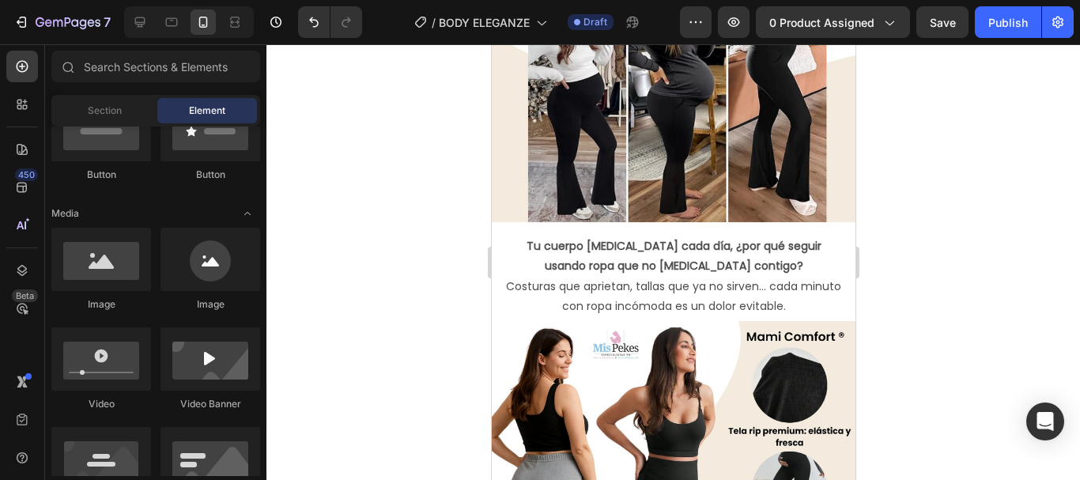
scroll to position [920, 0]
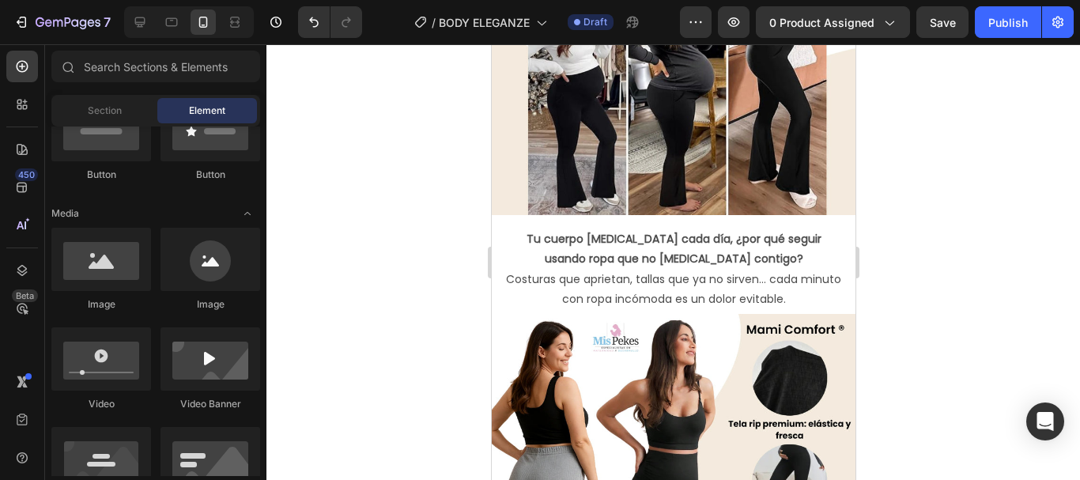
drag, startPoint x: 846, startPoint y: 145, endPoint x: 1362, endPoint y: 236, distance: 524.2
drag, startPoint x: 872, startPoint y: 174, endPoint x: 871, endPoint y: 163, distance: 11.1
click at [871, 163] on div at bounding box center [673, 262] width 814 height 436
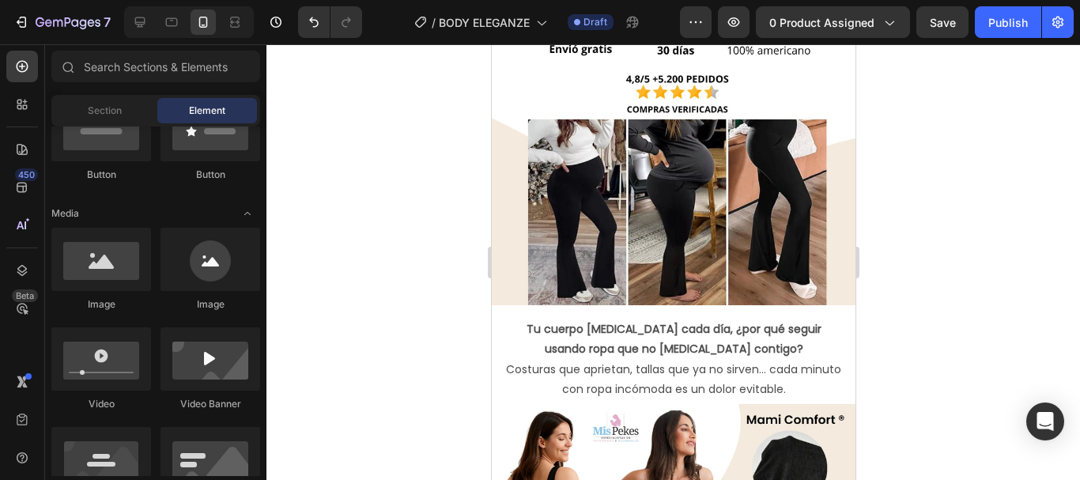
scroll to position [809, 0]
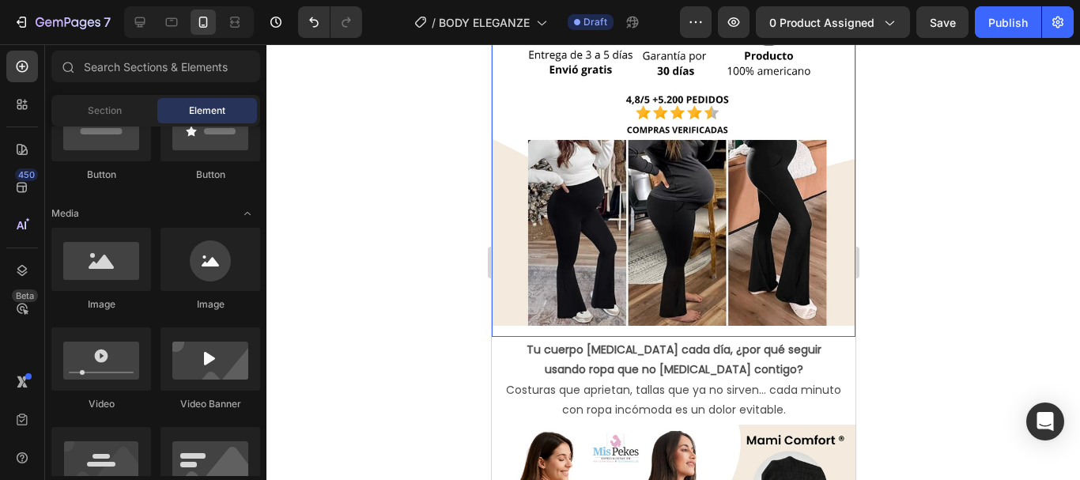
click at [716, 283] on img at bounding box center [673, 155] width 364 height 364
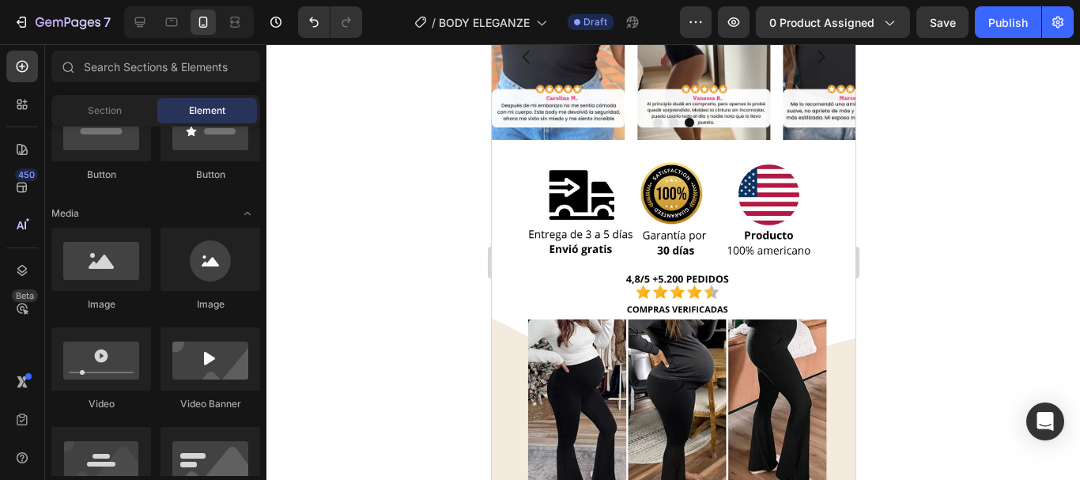
scroll to position [622, 0]
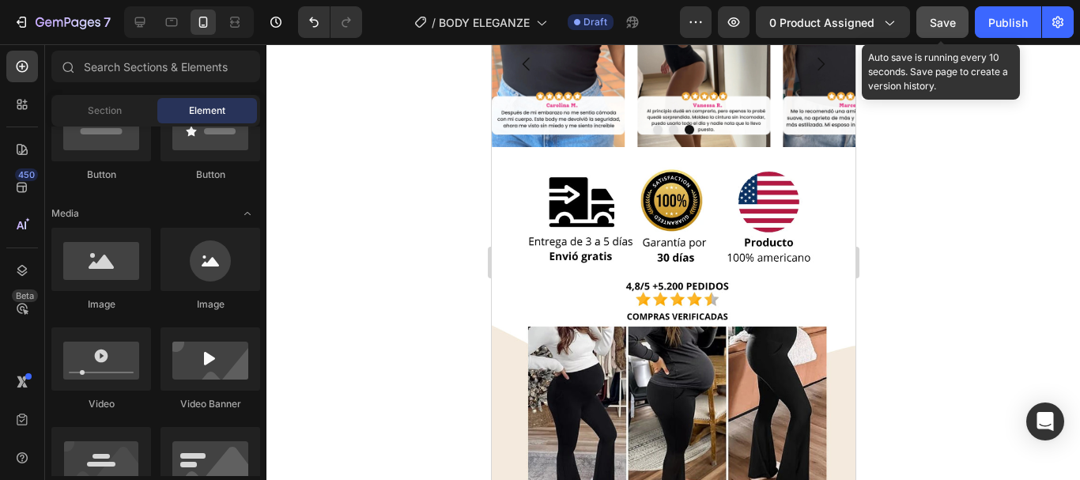
click at [933, 7] on button "Save" at bounding box center [942, 22] width 52 height 32
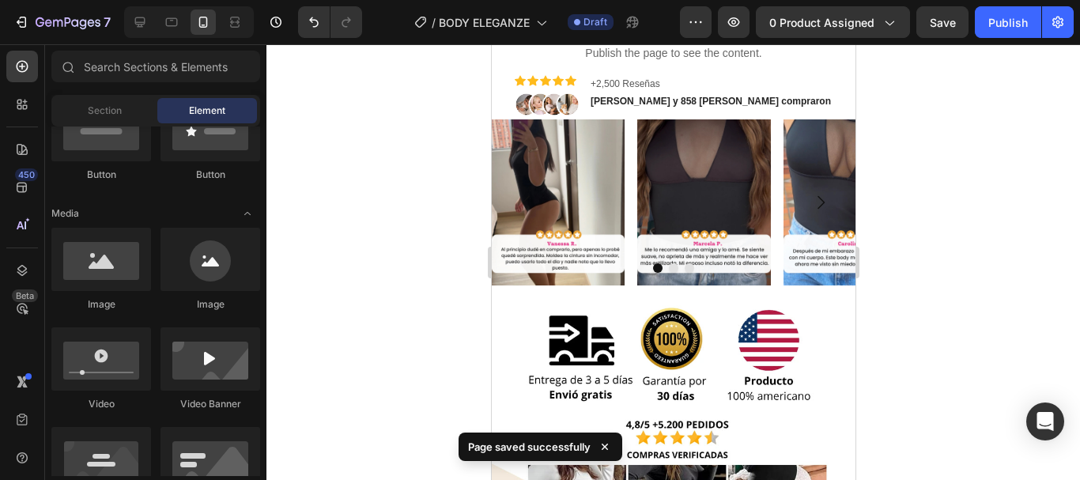
scroll to position [478, 0]
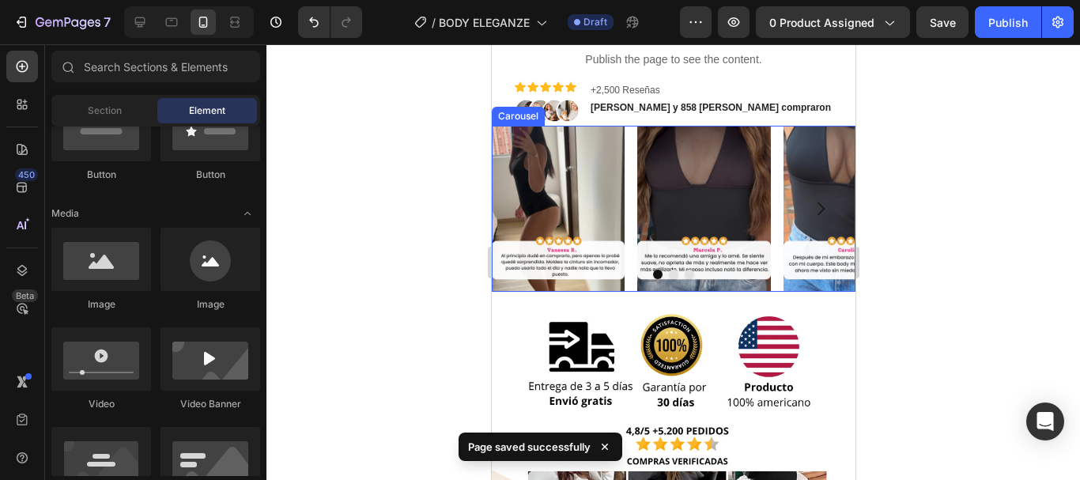
click at [811, 207] on icon "Carousel Next Arrow" at bounding box center [819, 208] width 19 height 19
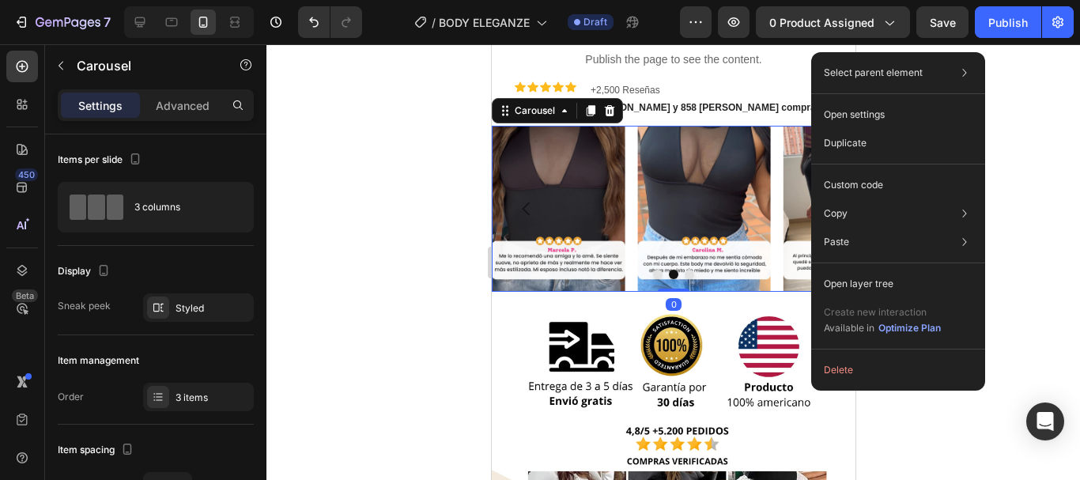
click at [1073, 147] on div at bounding box center [673, 262] width 814 height 436
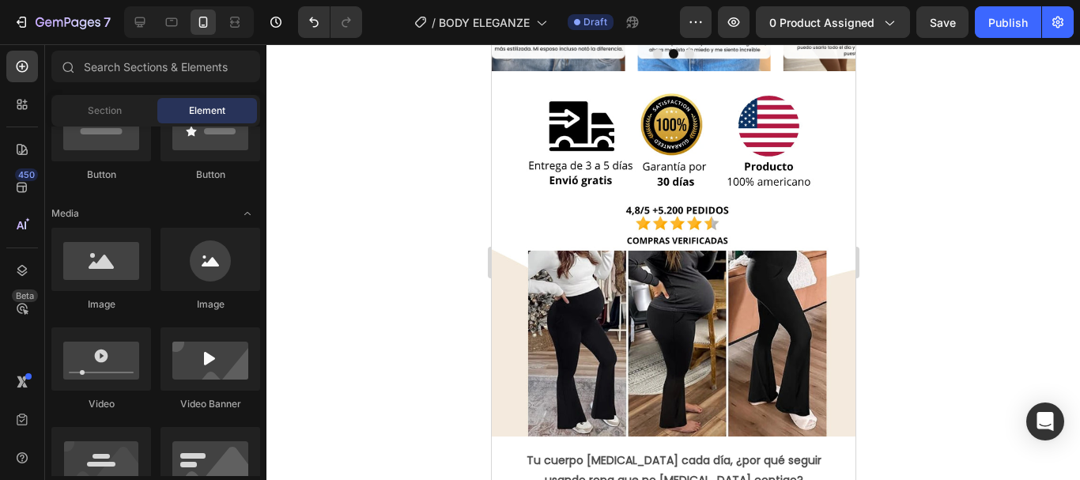
scroll to position [719, 0]
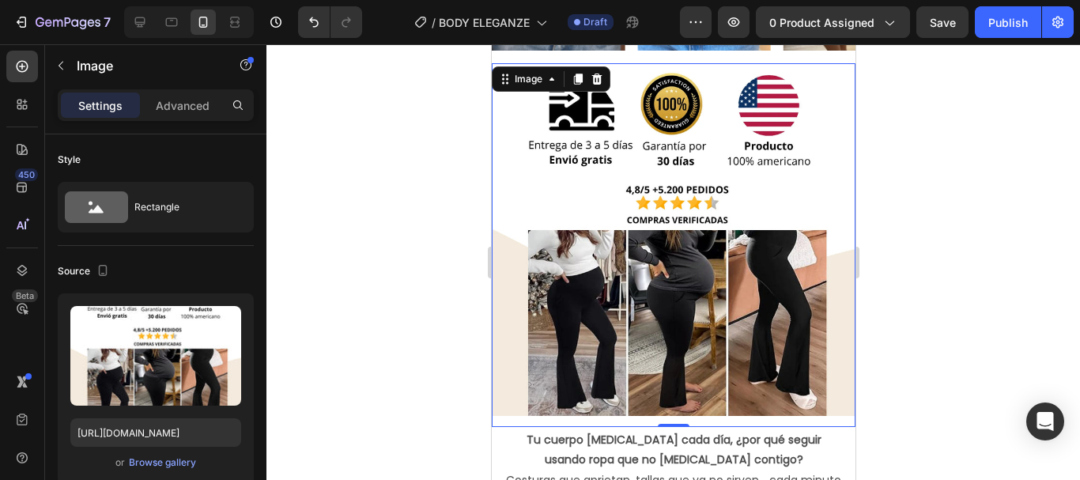
click at [464, 198] on div at bounding box center [673, 262] width 814 height 436
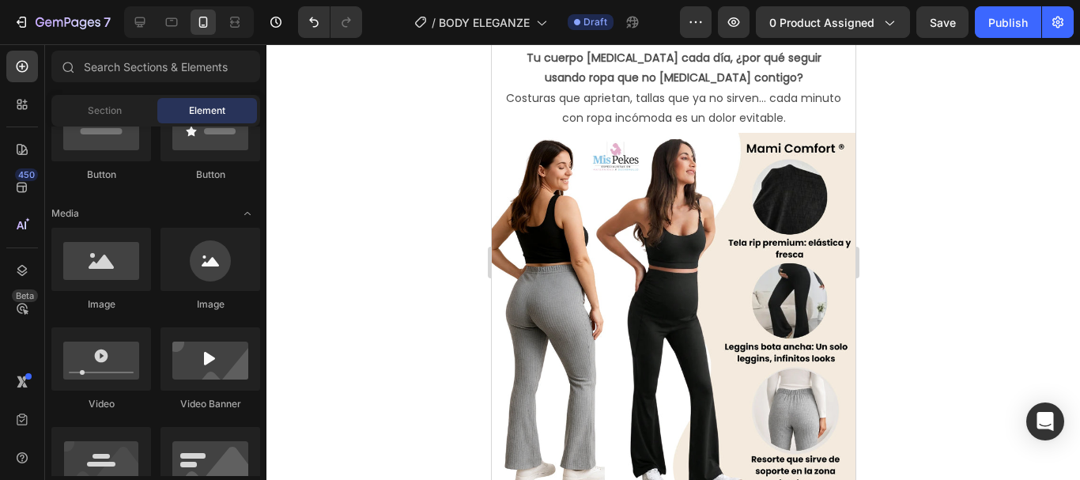
drag, startPoint x: 846, startPoint y: 163, endPoint x: 1355, endPoint y: 257, distance: 517.8
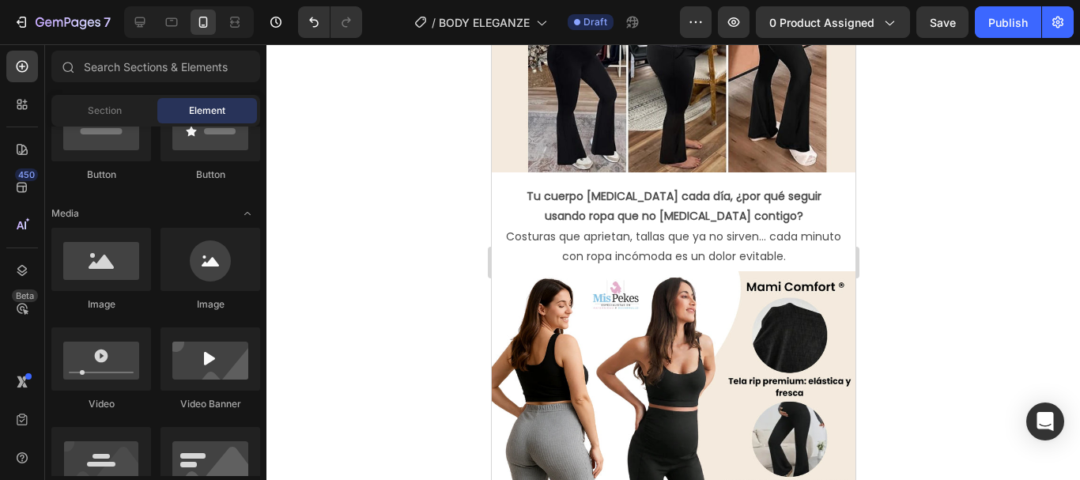
scroll to position [956, 0]
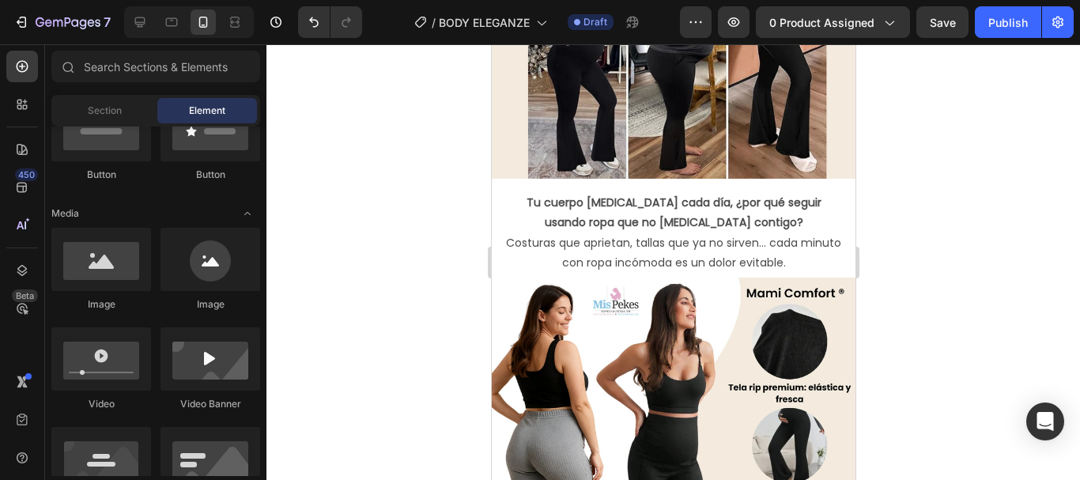
click at [469, 200] on div at bounding box center [673, 262] width 814 height 436
click at [25, 143] on icon at bounding box center [22, 150] width 16 height 16
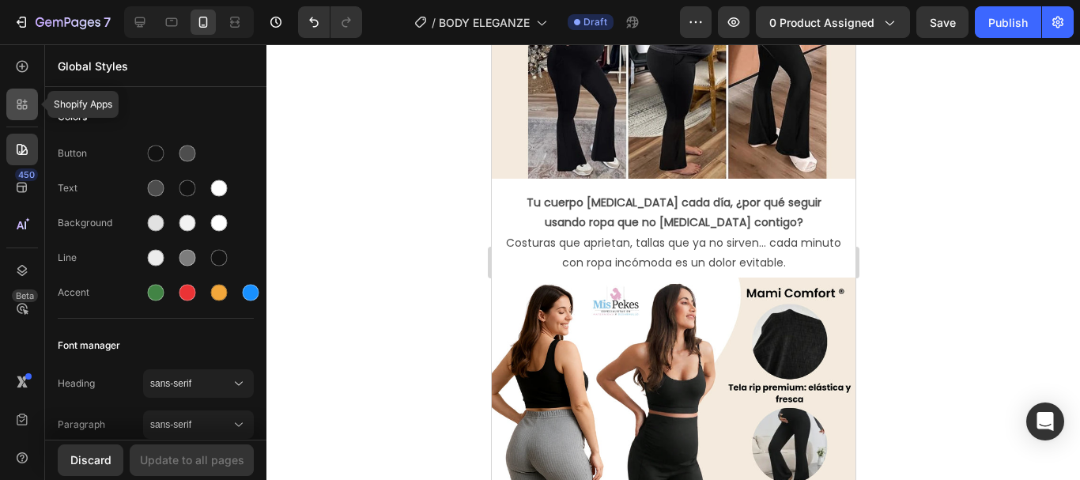
click at [21, 107] on icon at bounding box center [19, 107] width 5 height 5
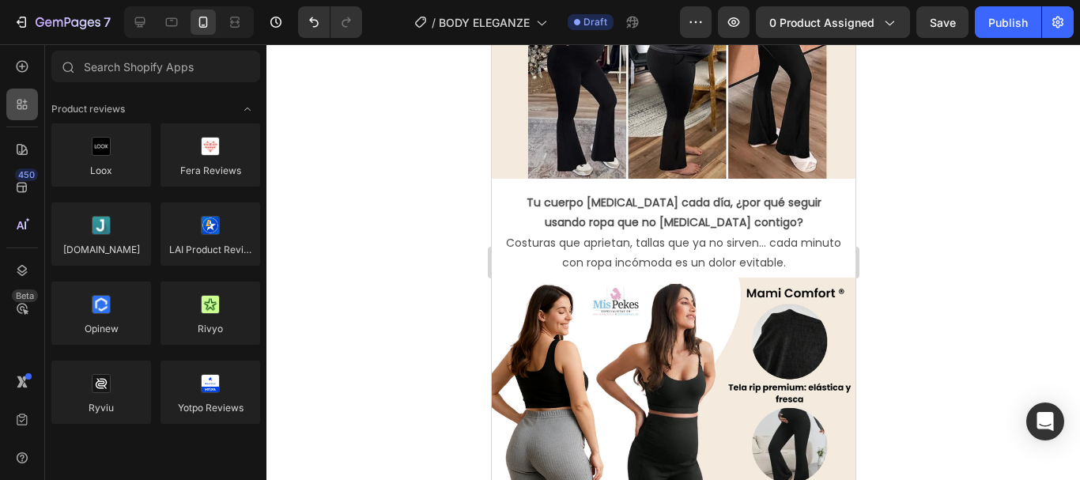
scroll to position [422, 0]
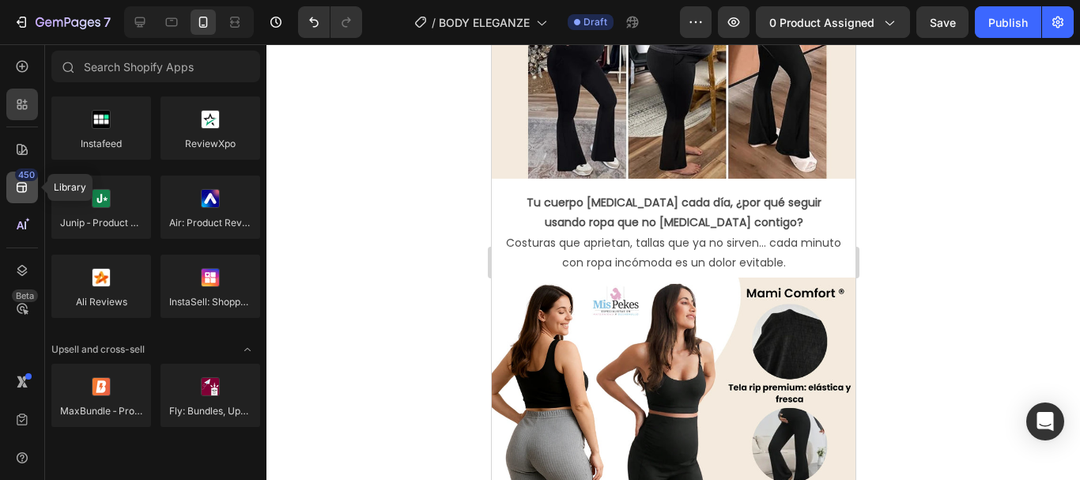
click at [20, 194] on icon at bounding box center [22, 187] width 16 height 16
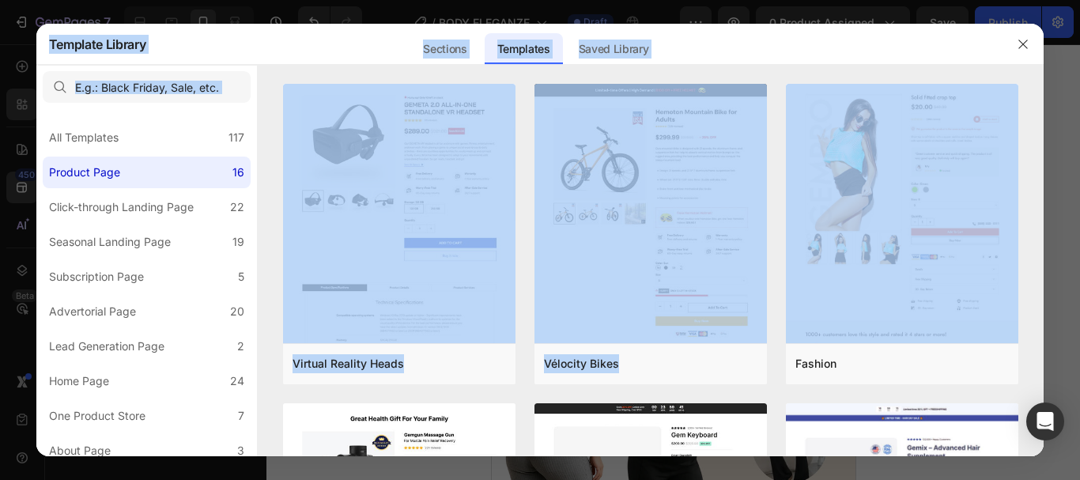
drag, startPoint x: 1039, startPoint y: 139, endPoint x: 1047, endPoint y: 191, distance: 52.0
click at [1047, 191] on div "Template Library Sections Templates Existing pages Saved Library Templates Save…" at bounding box center [540, 240] width 1080 height 480
click at [1034, 176] on div "Virtual Reality Heads Add to page Preview Vélocity Bikes Add to page Preview Fa…" at bounding box center [651, 270] width 787 height 372
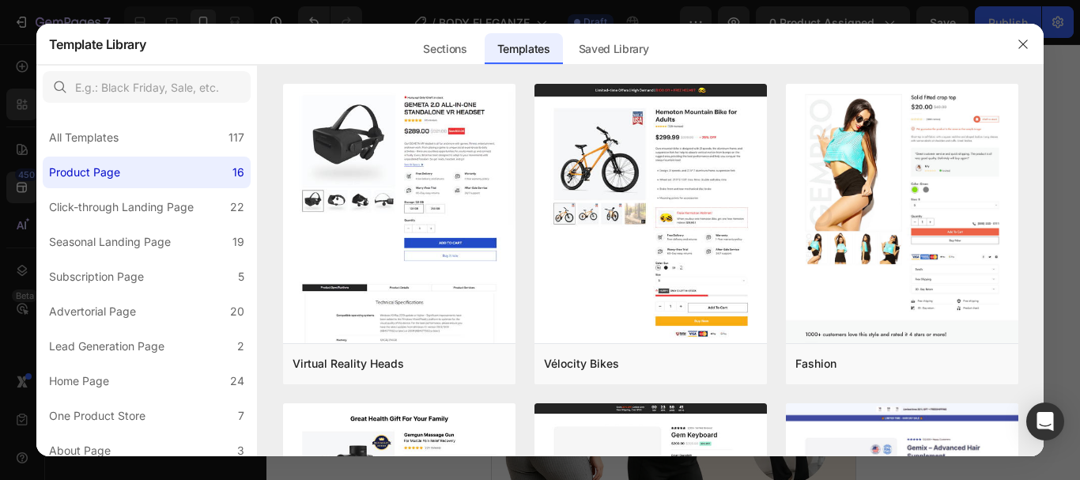
click at [1048, 179] on div at bounding box center [540, 240] width 1080 height 480
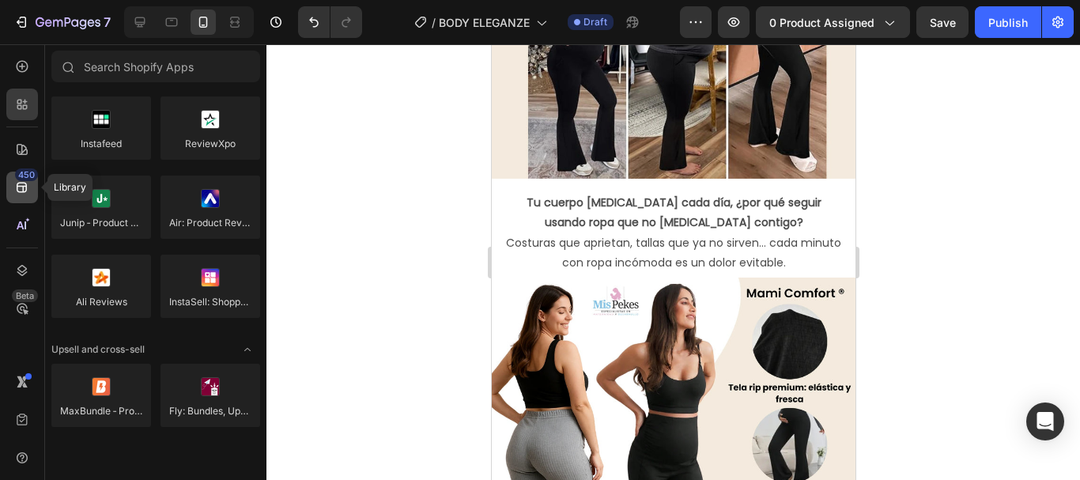
click at [20, 191] on icon at bounding box center [22, 187] width 16 height 16
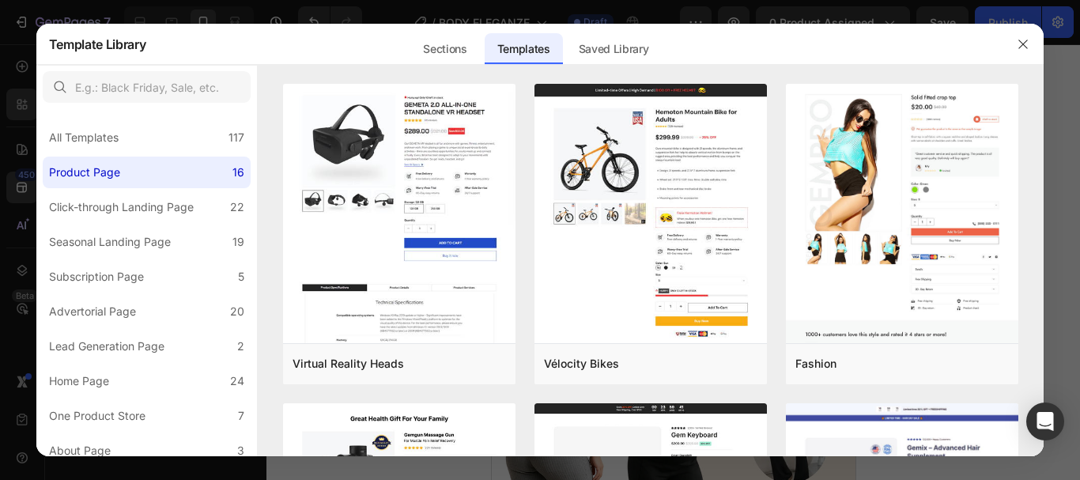
click at [1066, 137] on div at bounding box center [540, 240] width 1080 height 480
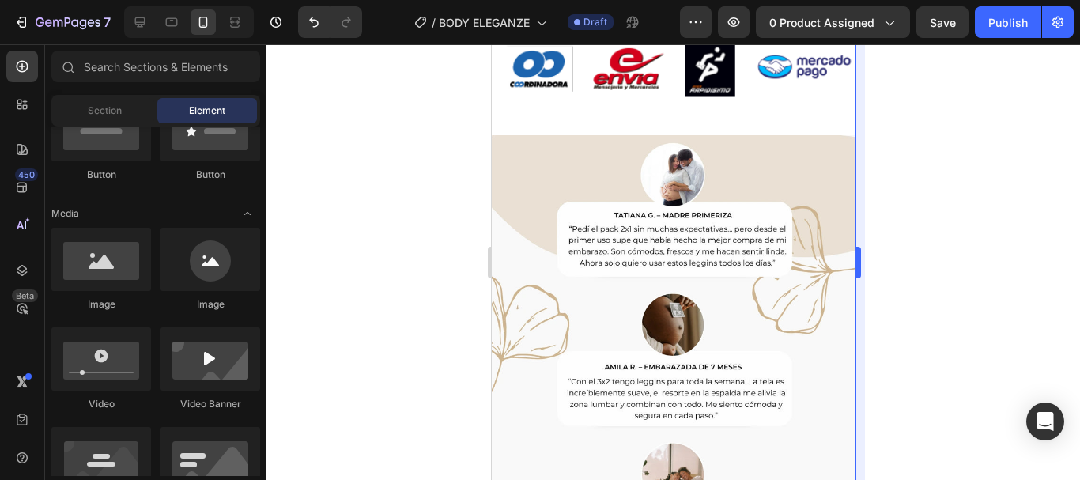
scroll to position [2240, 0]
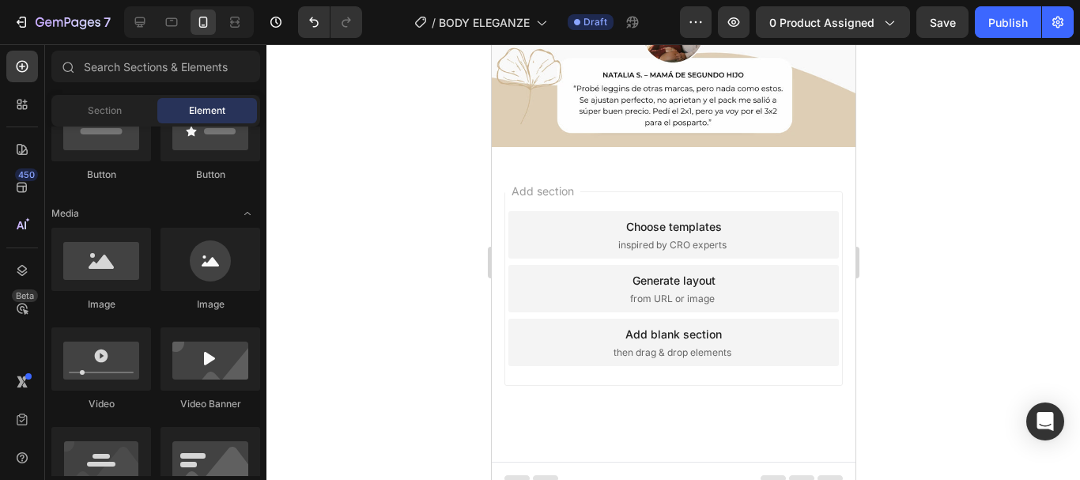
click at [578, 387] on div "Add section Choose templates inspired by CRO experts Generate layout from URL o…" at bounding box center [673, 311] width 364 height 302
click at [26, 181] on icon at bounding box center [22, 187] width 16 height 16
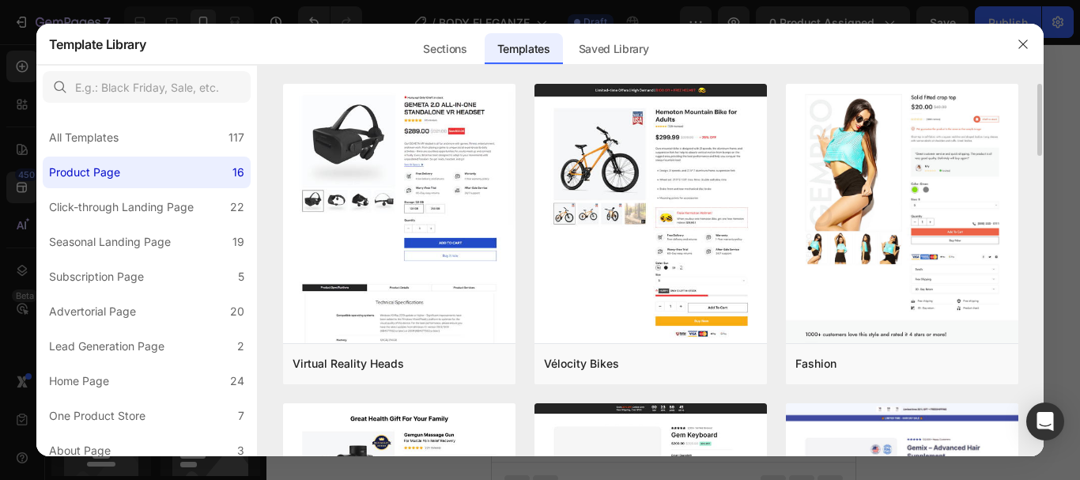
drag, startPoint x: 1037, startPoint y: 144, endPoint x: 1039, endPoint y: 178, distance: 34.1
click at [1039, 178] on div "Virtual Reality Heads Add to page Preview Vélocity Bikes Add to page Preview Fa…" at bounding box center [651, 270] width 787 height 372
drag, startPoint x: 1039, startPoint y: 134, endPoint x: 1039, endPoint y: 161, distance: 26.1
click at [1039, 161] on div "Virtual Reality Heads Add to page Preview Vélocity Bikes Add to page Preview Fa…" at bounding box center [651, 270] width 787 height 372
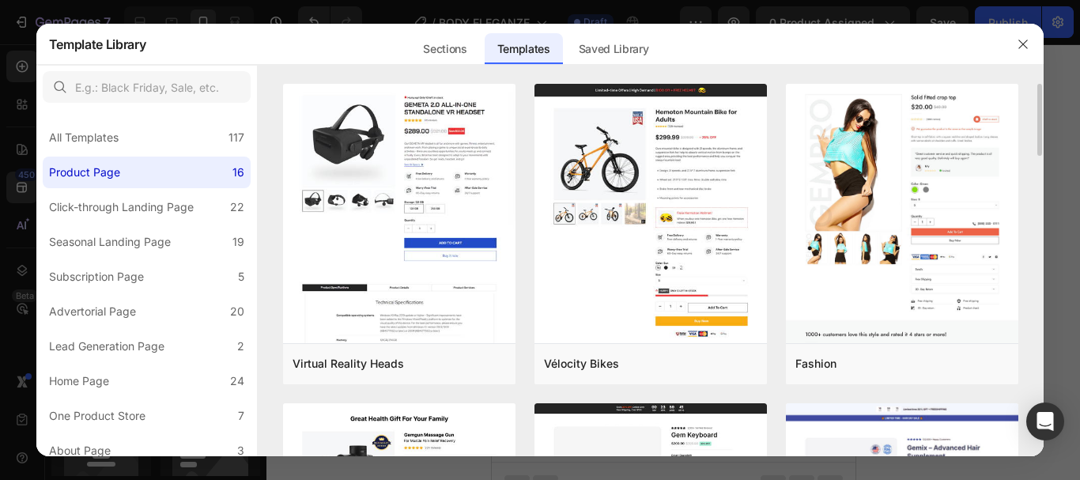
drag, startPoint x: 1037, startPoint y: 145, endPoint x: 1044, endPoint y: 202, distance: 57.3
click at [1044, 202] on div "Virtual Reality Heads Add to page Preview Vélocity Bikes Add to page Preview Fa…" at bounding box center [651, 270] width 787 height 372
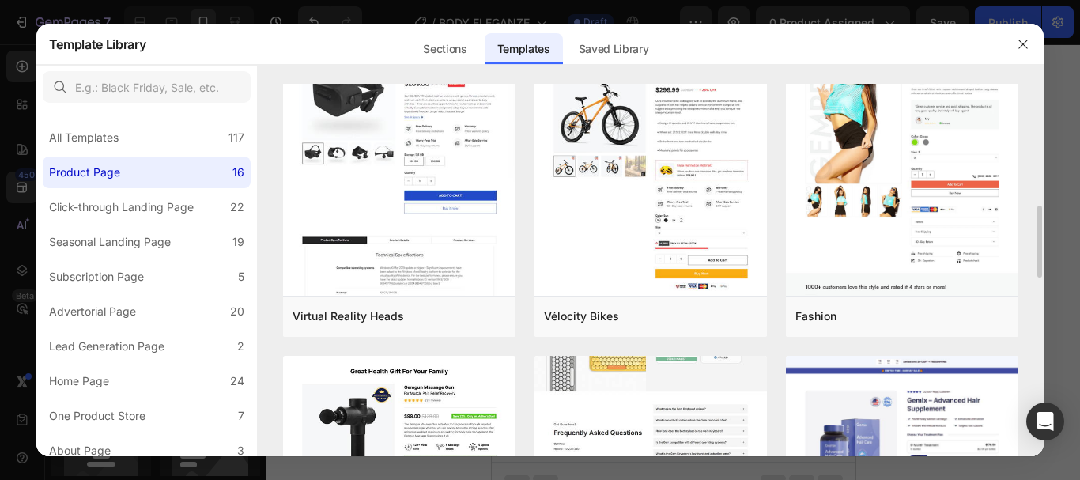
scroll to position [213, 0]
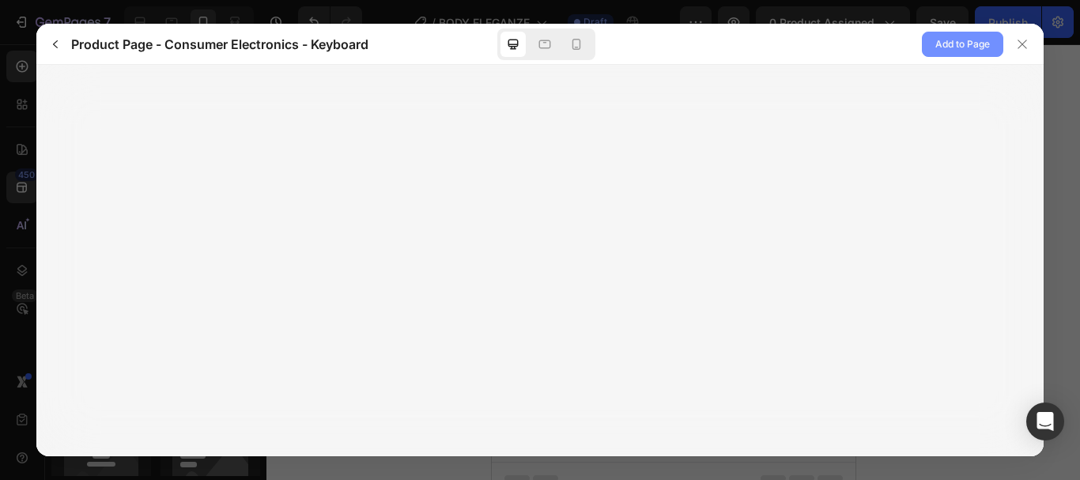
click at [963, 44] on span "Add to Page" at bounding box center [962, 44] width 55 height 19
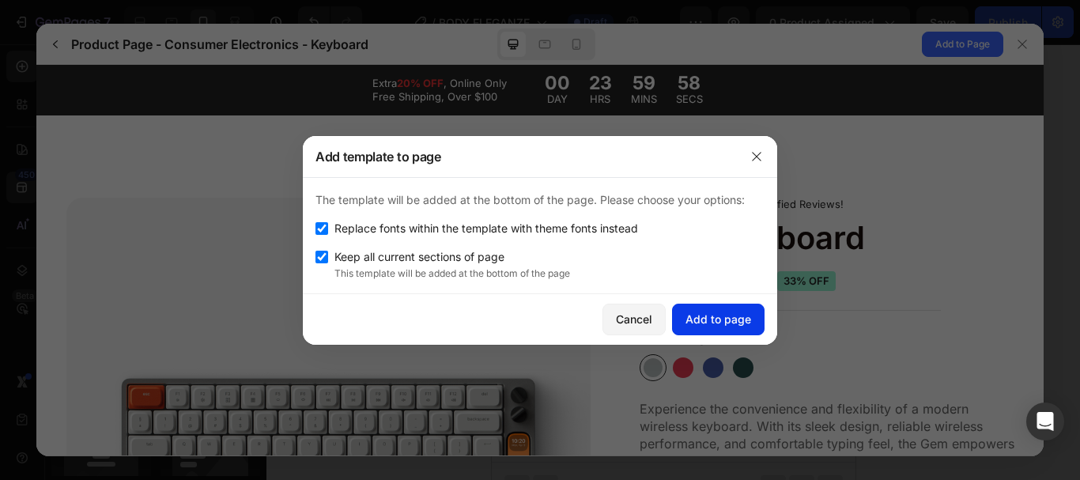
scroll to position [0, 0]
click at [695, 330] on button "Add to page" at bounding box center [718, 320] width 93 height 32
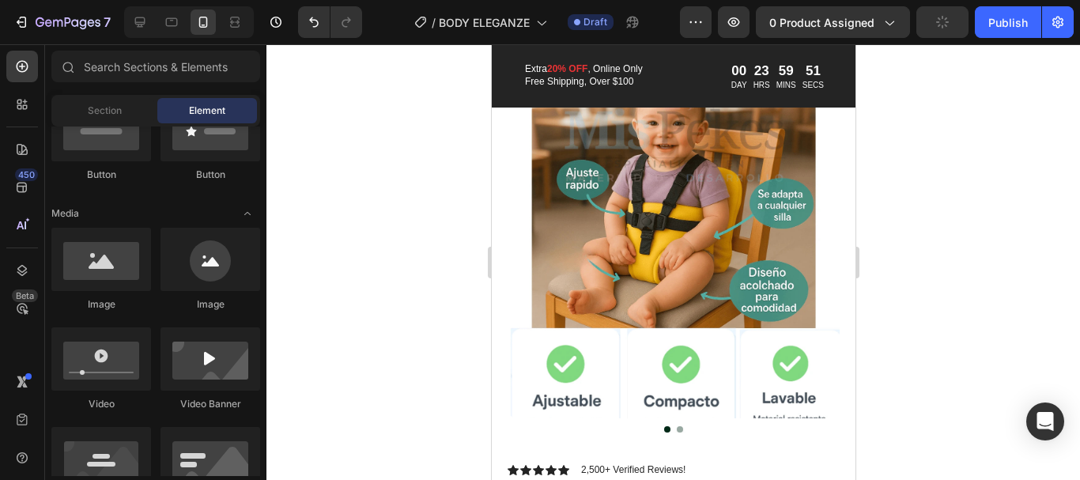
scroll to position [3184, 0]
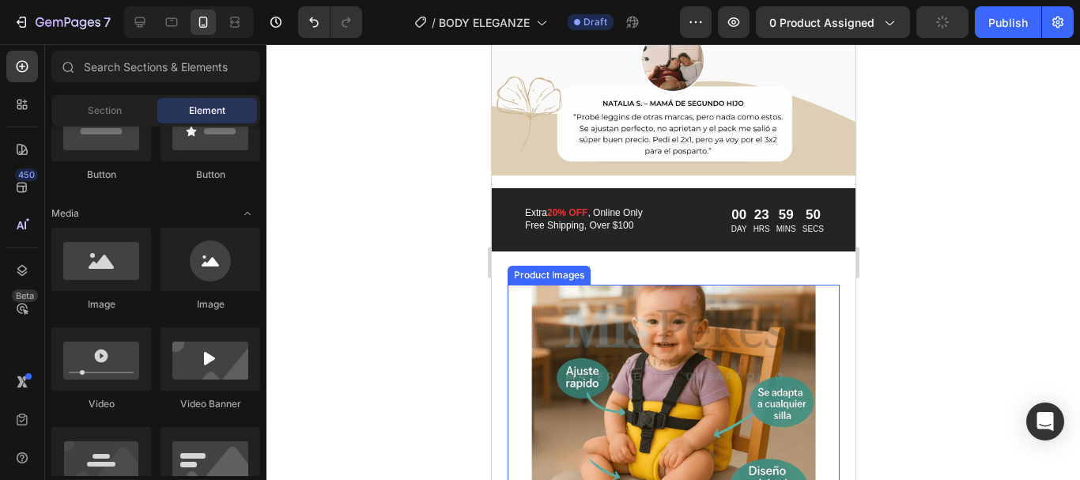
click at [767, 285] on img at bounding box center [673, 451] width 332 height 332
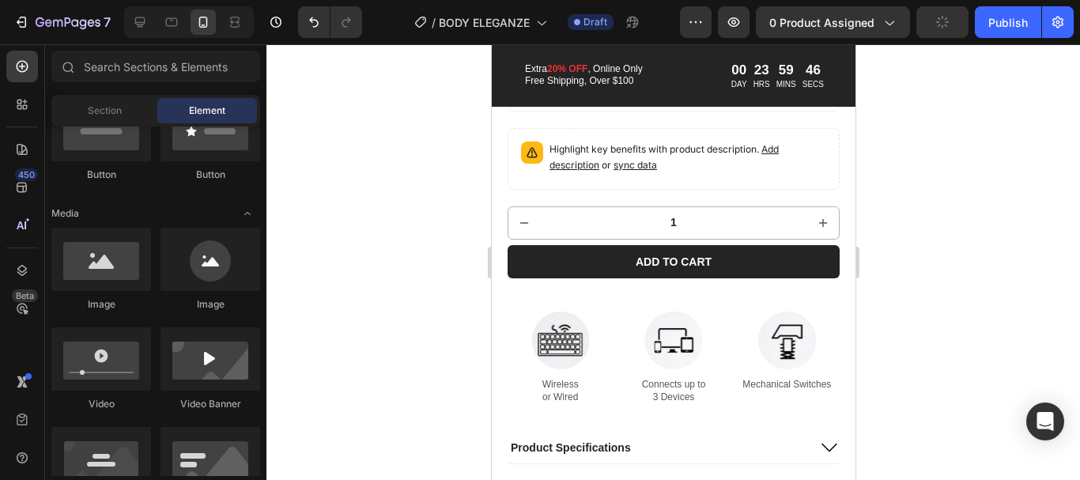
scroll to position [3946, 0]
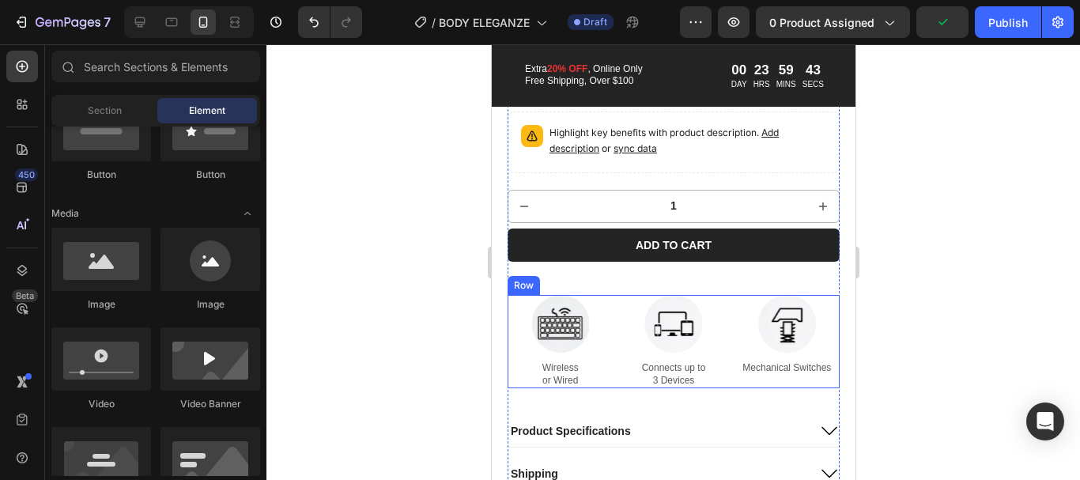
click at [750, 373] on div "Image Mechanical Switches Text Block" at bounding box center [786, 341] width 105 height 93
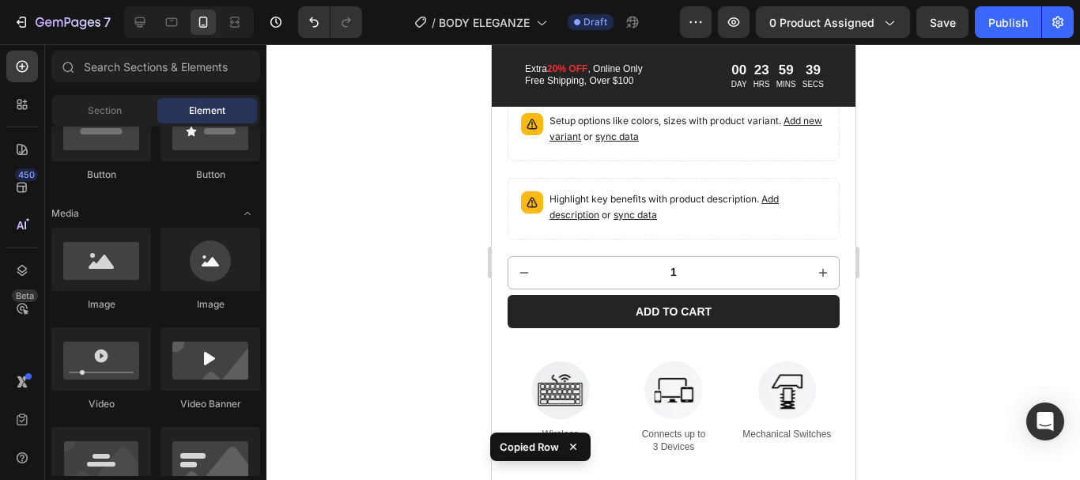
scroll to position [3913, 0]
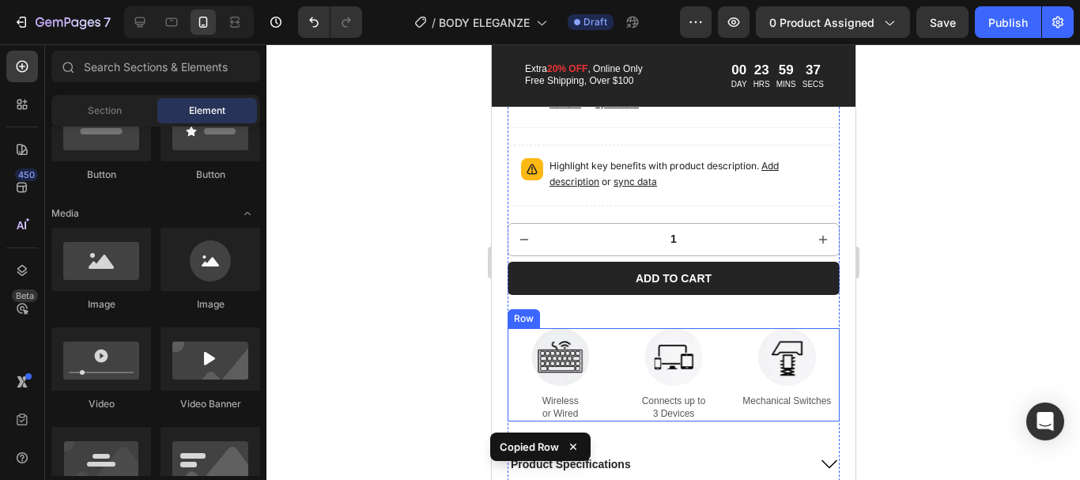
click at [734, 328] on div "Image Mechanical Switches Text Block" at bounding box center [786, 374] width 105 height 93
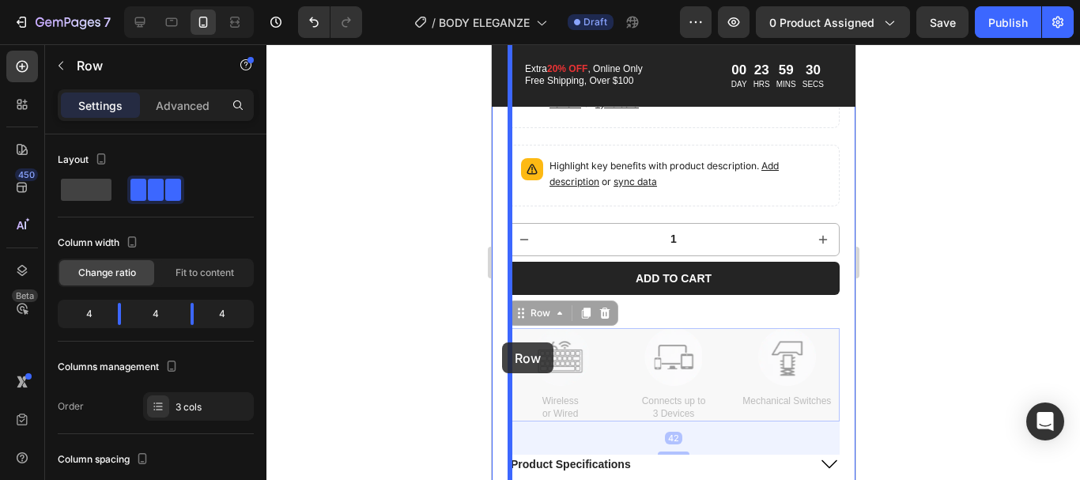
drag, startPoint x: 520, startPoint y: 303, endPoint x: 501, endPoint y: 342, distance: 43.9
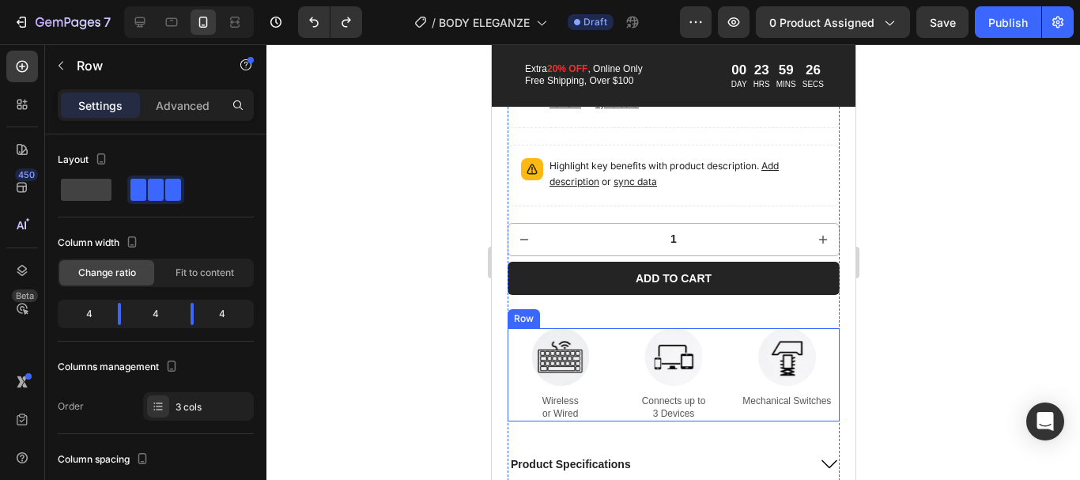
click at [612, 328] on div "Image Wireless or Wired Text Block Image Connects up to 3 Devices Text Block Im…" at bounding box center [673, 374] width 332 height 93
click at [516, 395] on p "Wireless or Wired" at bounding box center [559, 407] width 102 height 25
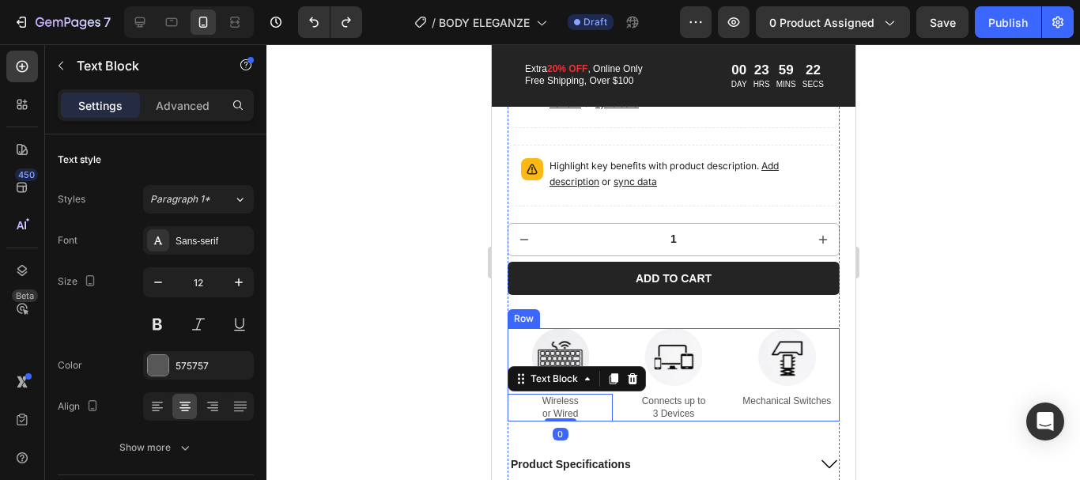
click at [826, 354] on div "Image Mechanical Switches Text Block" at bounding box center [786, 374] width 105 height 93
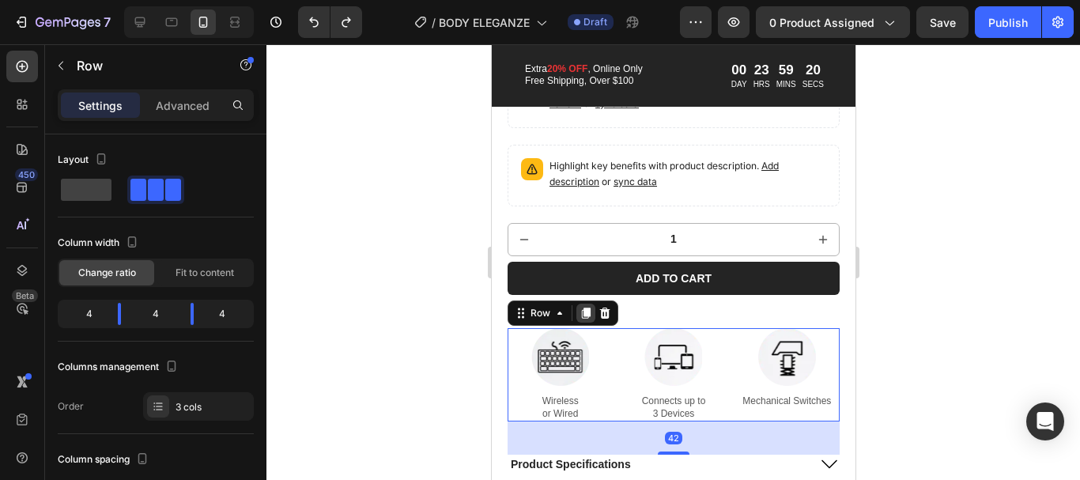
click at [585, 307] on icon at bounding box center [585, 313] width 13 height 13
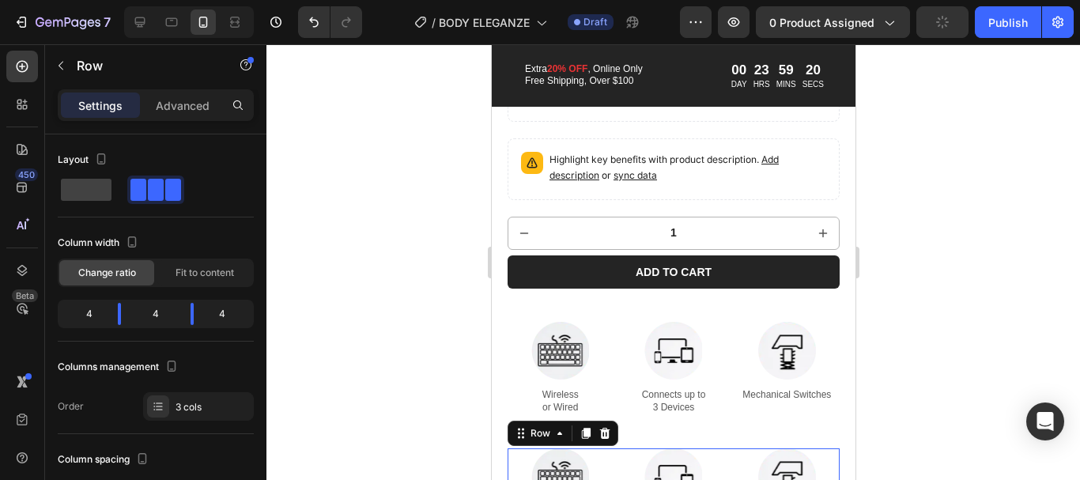
scroll to position [4256, 0]
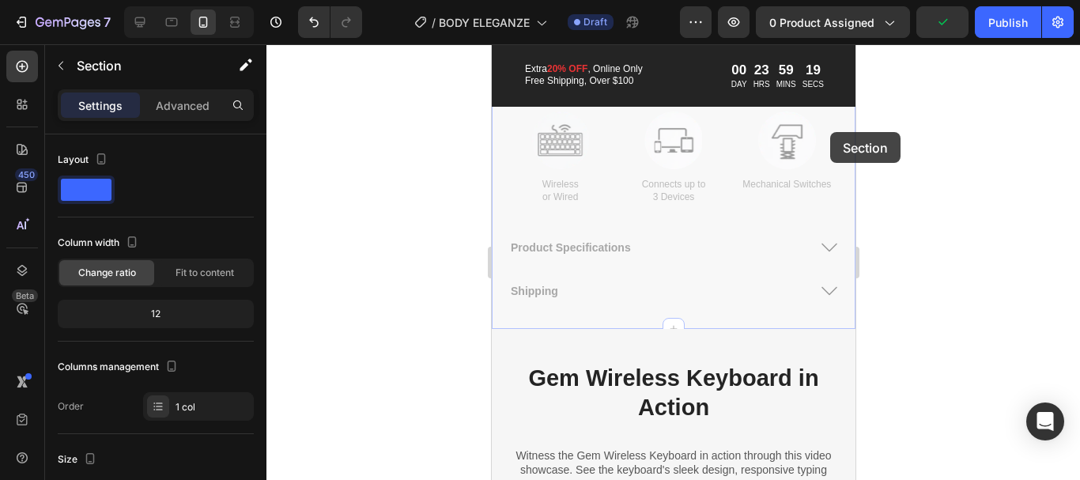
drag, startPoint x: 840, startPoint y: 270, endPoint x: 829, endPoint y: 132, distance: 138.7
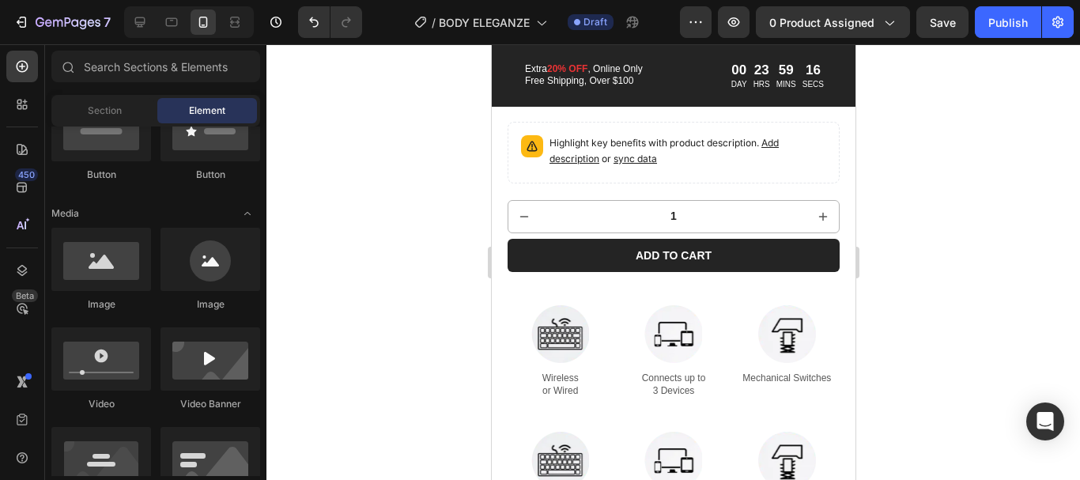
scroll to position [4054, 0]
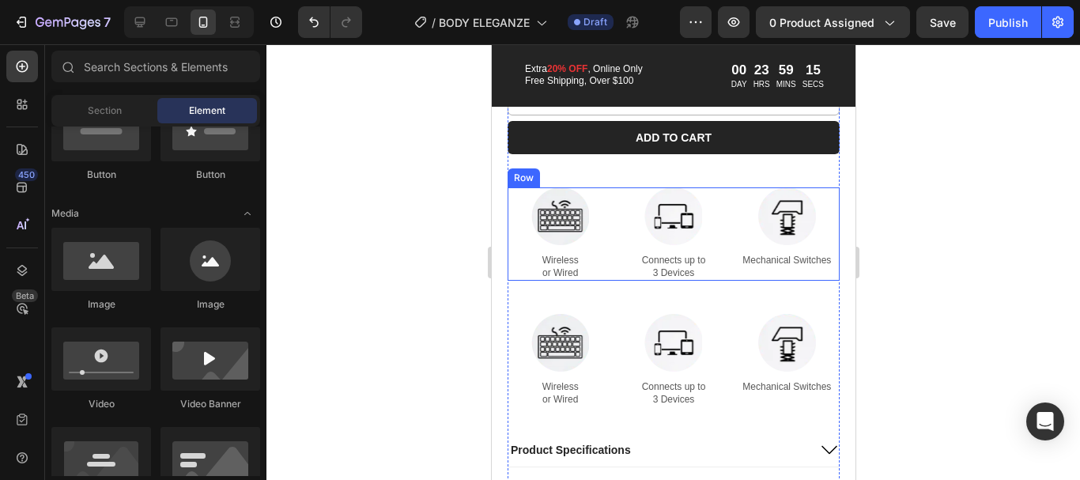
click at [792, 267] on div "Image Mechanical Switches Text Block" at bounding box center [786, 233] width 105 height 93
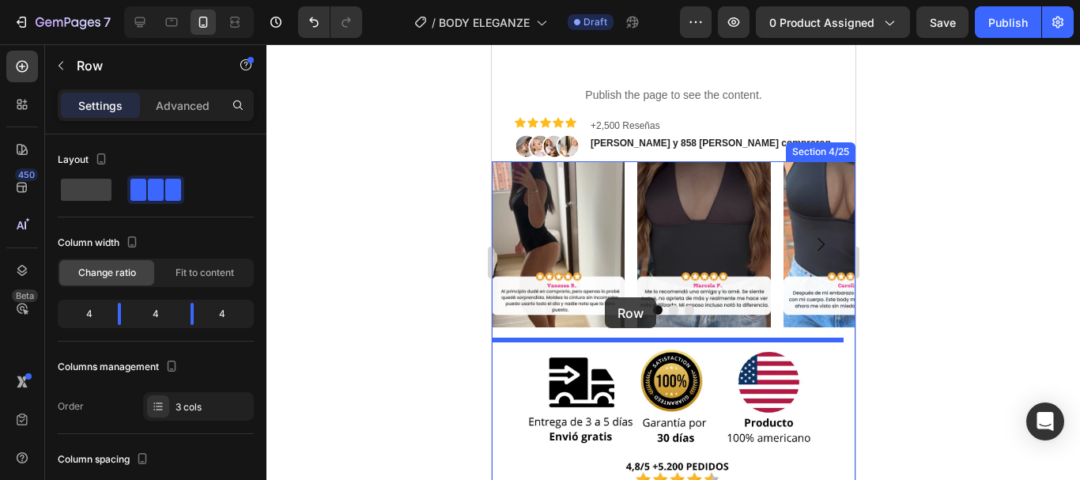
scroll to position [506, 0]
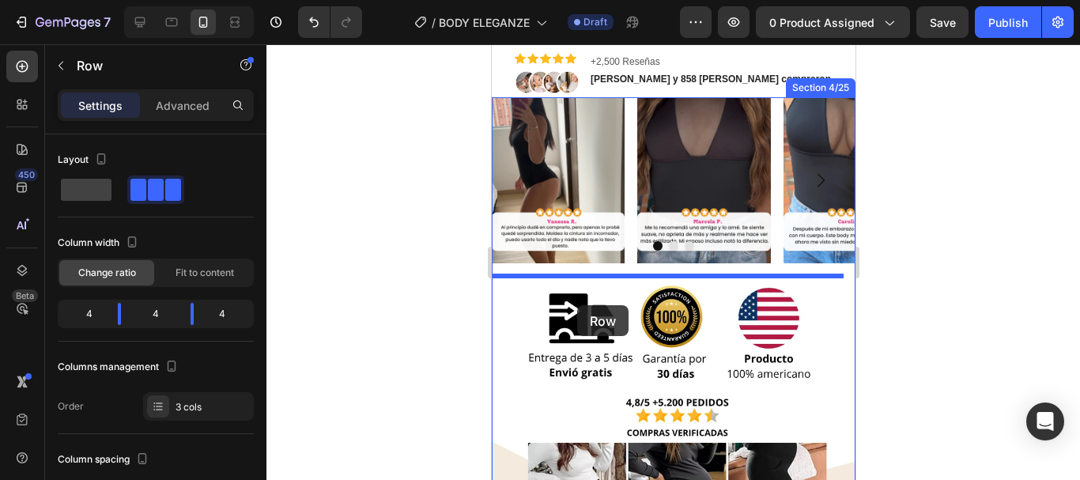
drag, startPoint x: 516, startPoint y: 158, endPoint x: 577, endPoint y: 305, distance: 159.2
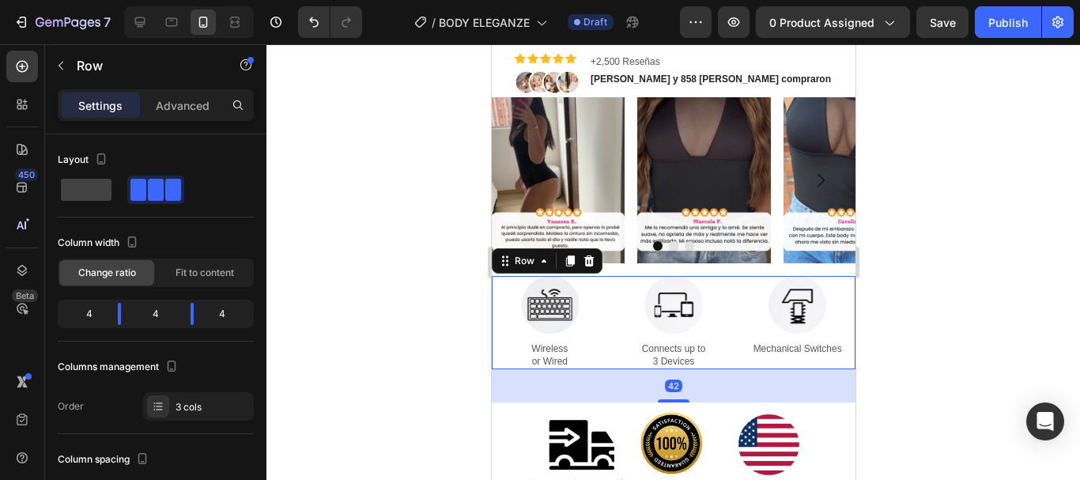
click at [923, 328] on div at bounding box center [673, 262] width 814 height 436
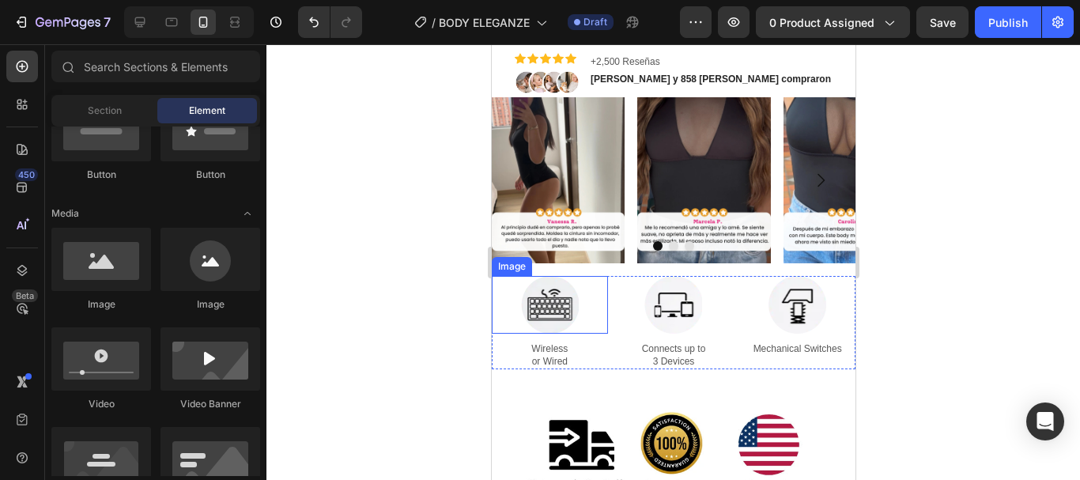
click at [559, 305] on img at bounding box center [549, 305] width 58 height 58
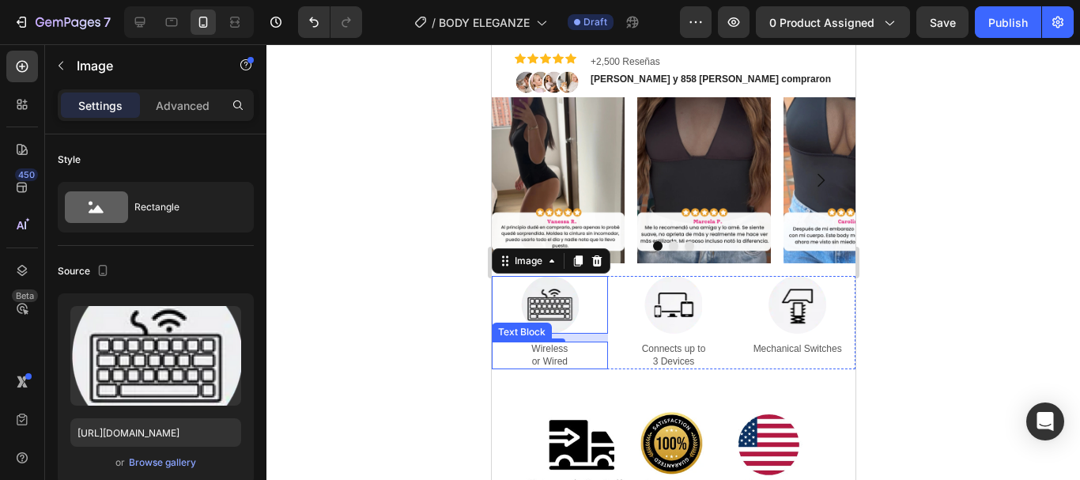
click at [559, 351] on p "Wireless or Wired" at bounding box center [549, 355] width 113 height 25
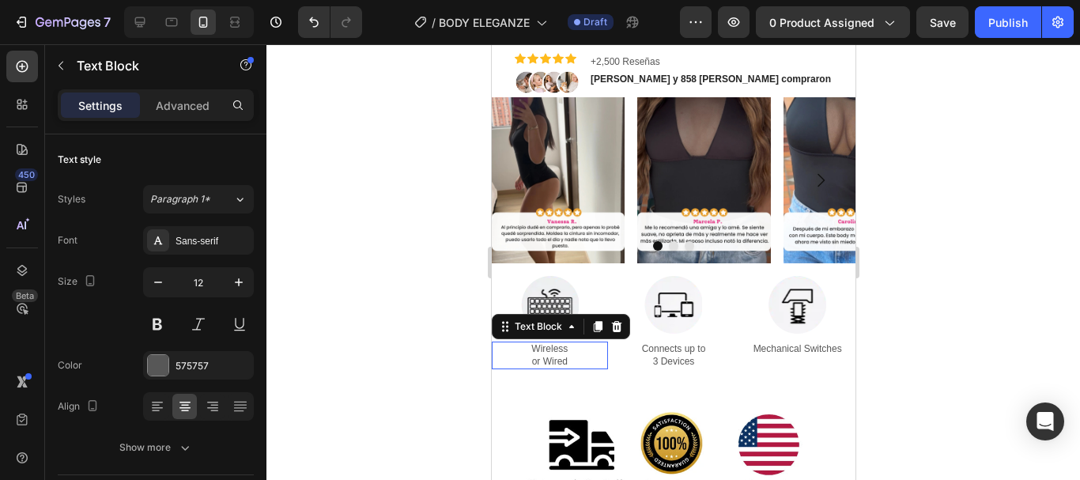
click at [559, 351] on p "Wireless or Wired" at bounding box center [549, 355] width 113 height 25
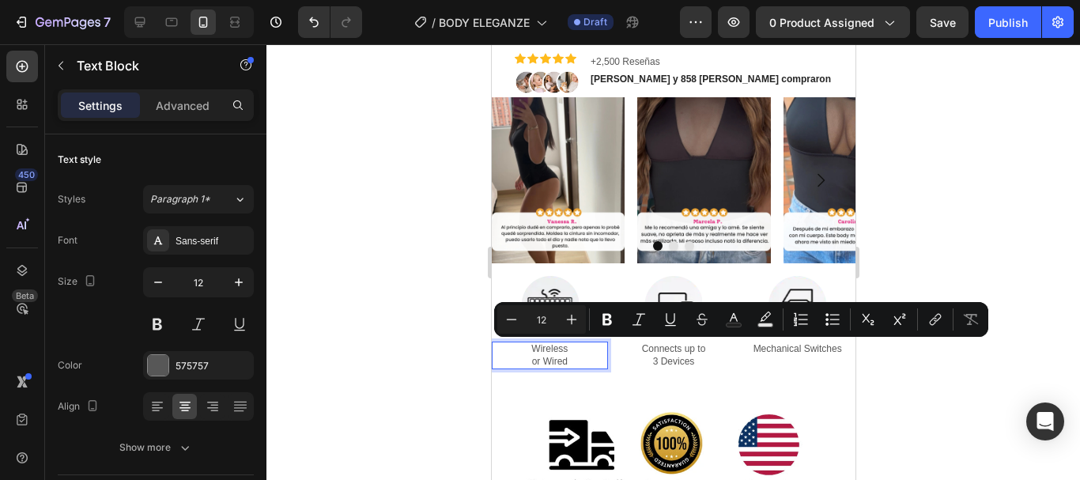
click at [1059, 205] on div at bounding box center [673, 262] width 814 height 436
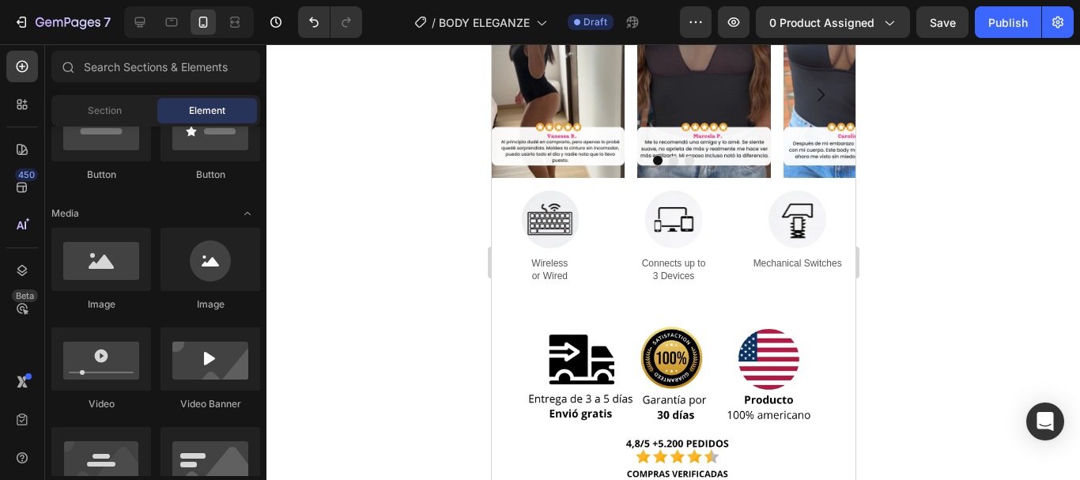
scroll to position [643, 0]
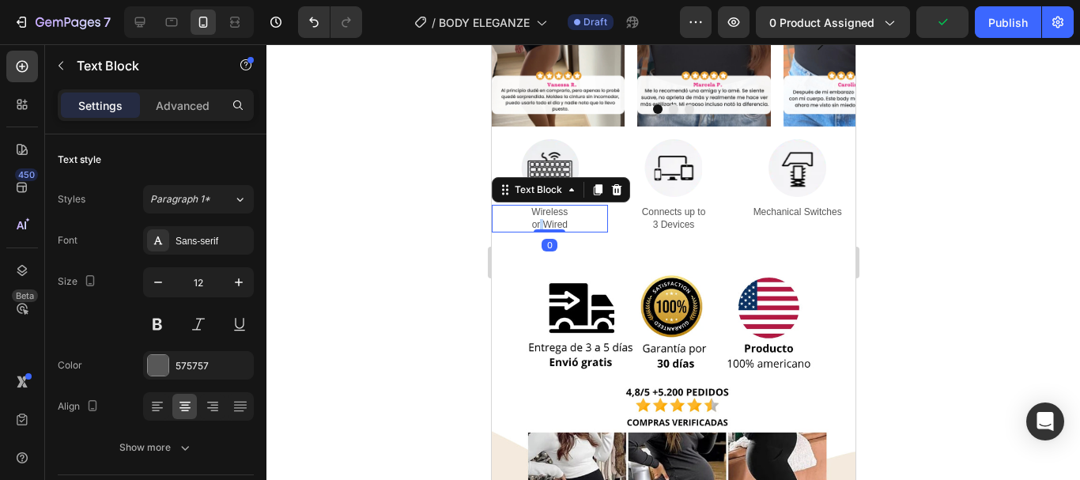
click at [537, 225] on p "Wireless or Wired" at bounding box center [549, 218] width 113 height 25
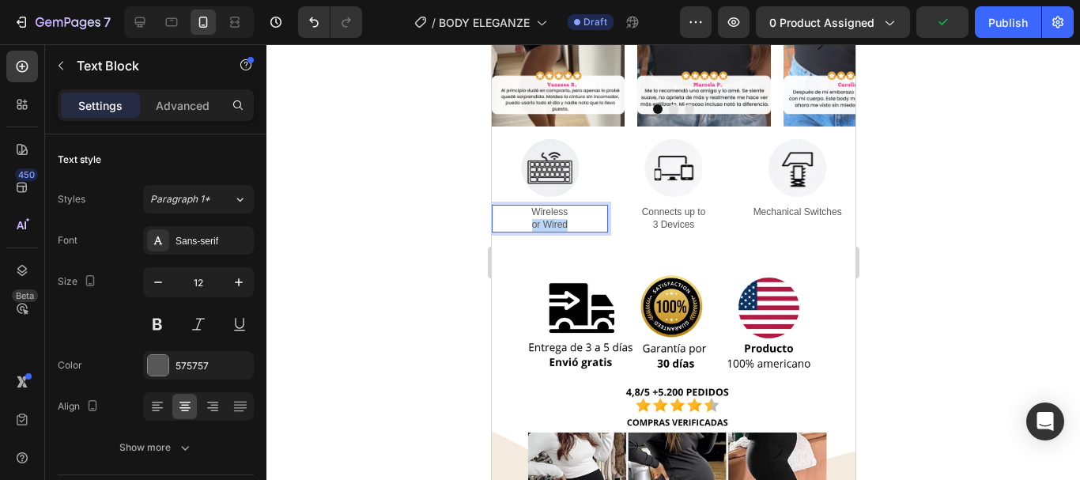
click at [537, 225] on p "Wireless or Wired" at bounding box center [549, 218] width 113 height 25
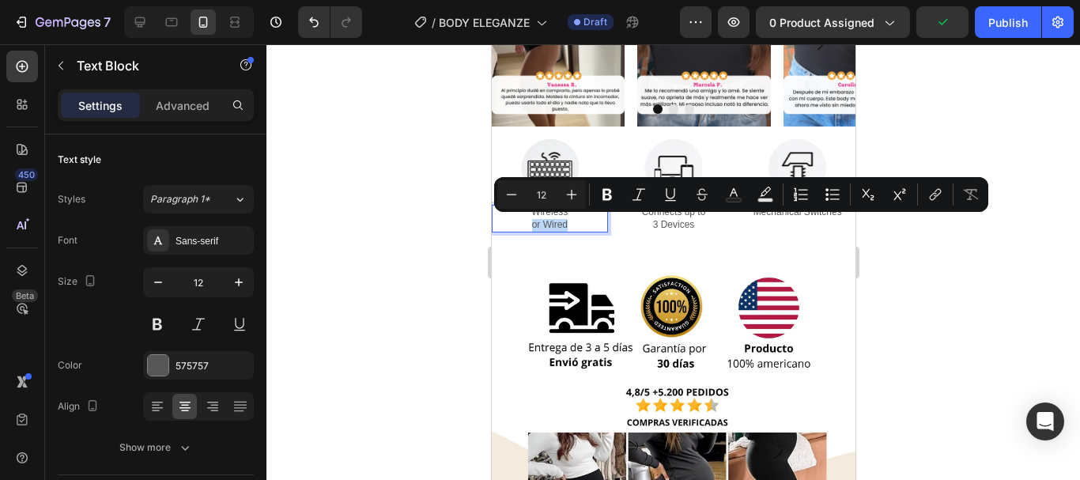
click at [537, 225] on p "Wireless or Wired" at bounding box center [549, 218] width 113 height 25
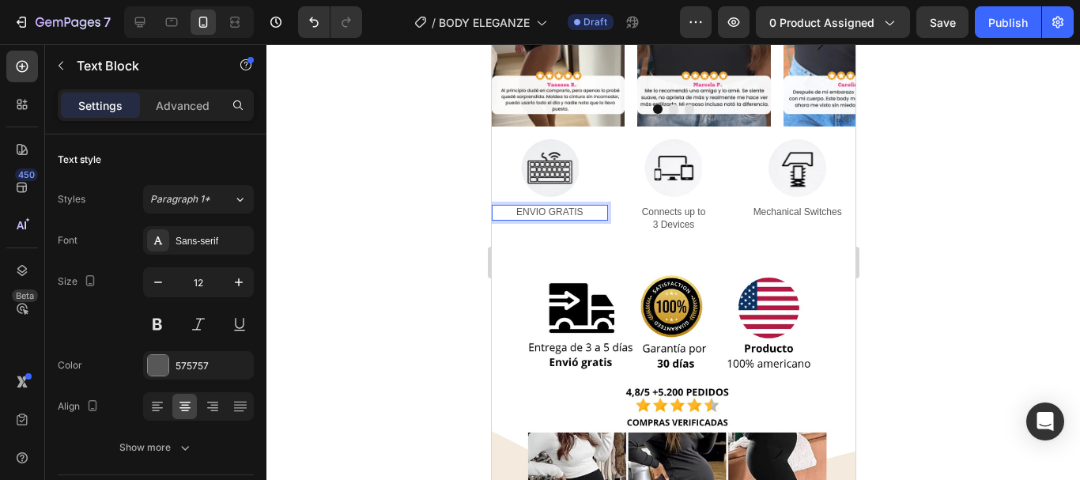
click at [536, 209] on p "ENVIO GRATIS" at bounding box center [549, 212] width 113 height 13
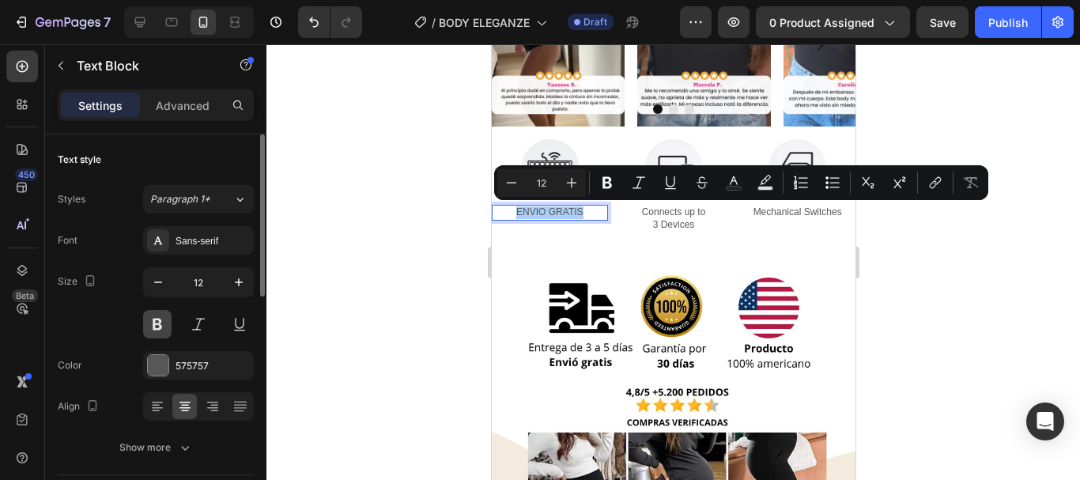
click at [153, 331] on button at bounding box center [157, 324] width 28 height 28
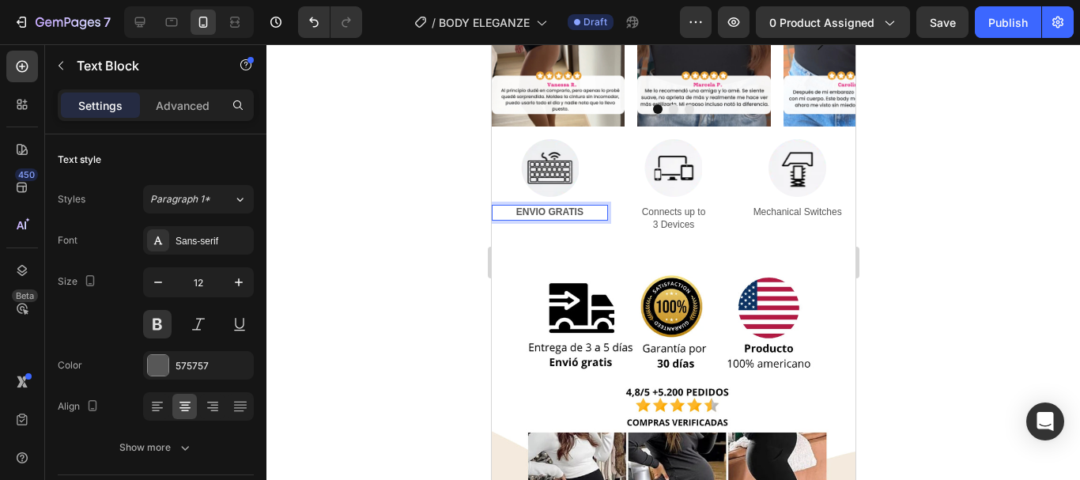
click at [585, 217] on p "ENVIO GRATIS" at bounding box center [549, 212] width 113 height 13
click at [580, 225] on p "Entrega de 3 a 5 días" at bounding box center [549, 225] width 113 height 13
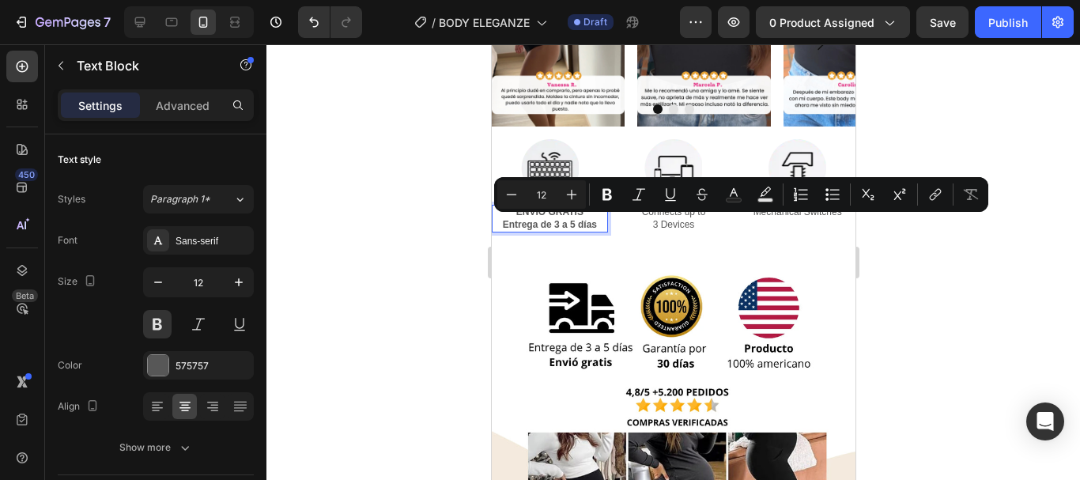
click at [539, 225] on p "Entrega de 3 a 5 días" at bounding box center [549, 225] width 113 height 13
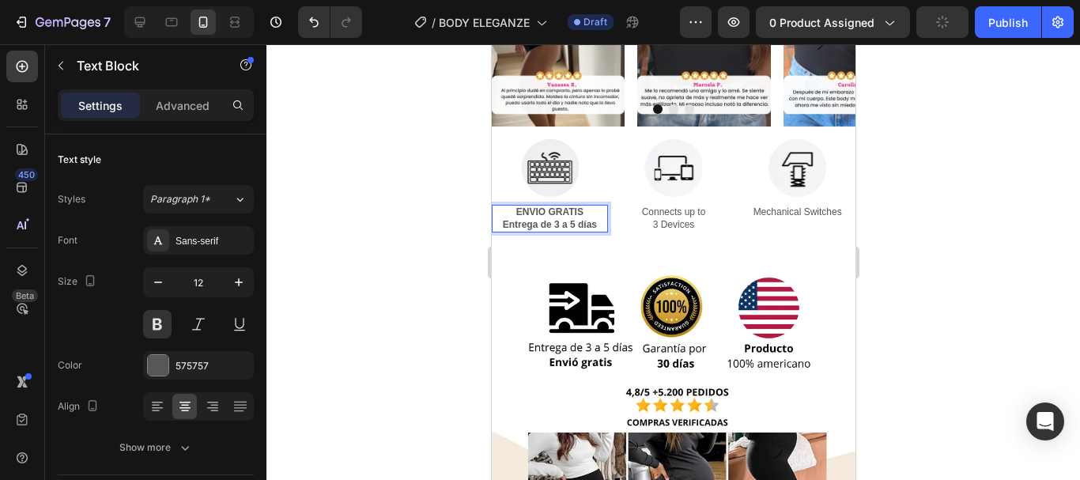
click at [529, 210] on p "ENVIO GRATIS" at bounding box center [549, 212] width 113 height 13
click at [750, 257] on div "Image Image Image Carousel Row Image ENVIÓ GRATIS Entrega de 3 a 5 días Text Bl…" at bounding box center [673, 295] width 364 height 670
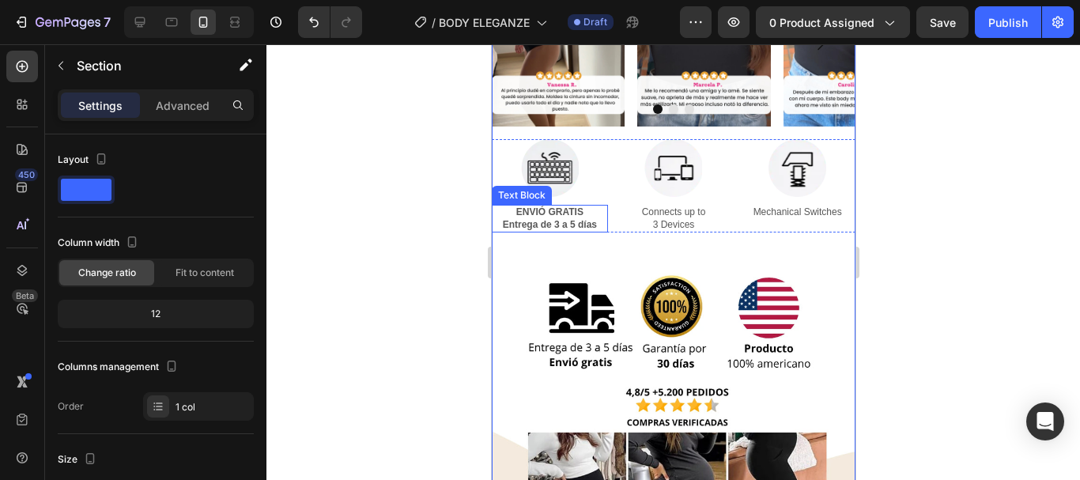
click at [561, 224] on p "Entrega de 3 a 5 días" at bounding box center [549, 225] width 113 height 13
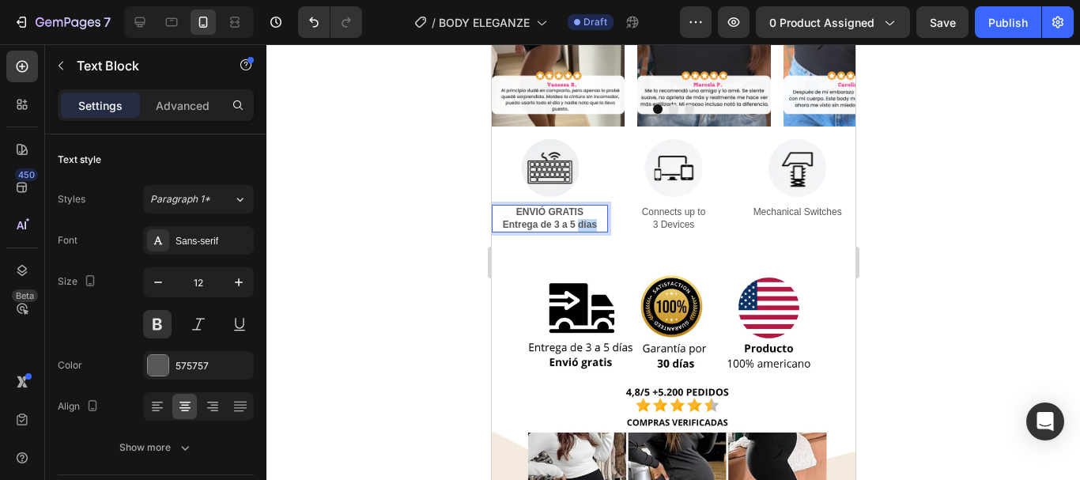
click at [581, 221] on p "Entrega de 3 a 5 días" at bounding box center [549, 225] width 113 height 13
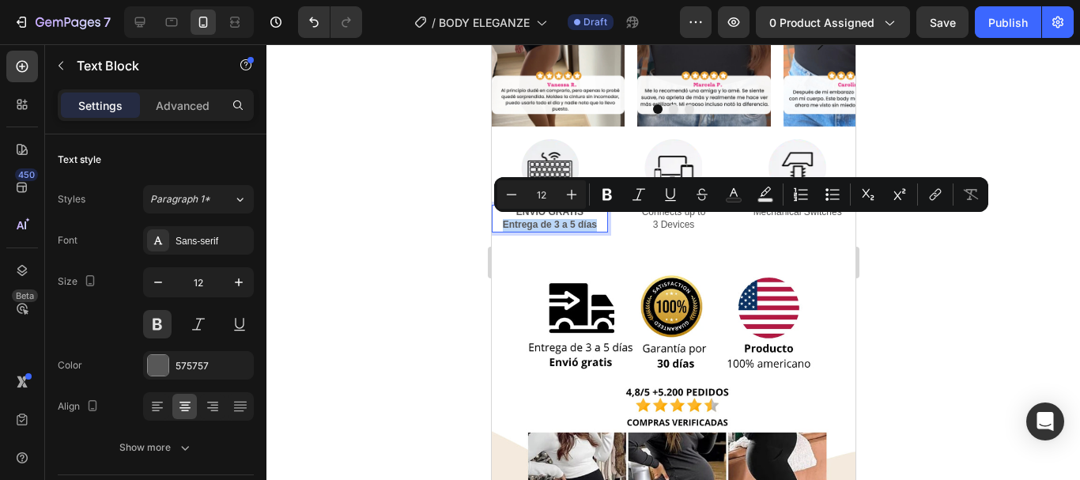
click at [581, 221] on p "Entrega de 3 a 5 días" at bounding box center [549, 225] width 113 height 13
click at [580, 221] on p "Entrega de 3 a 5 días" at bounding box center [549, 225] width 113 height 13
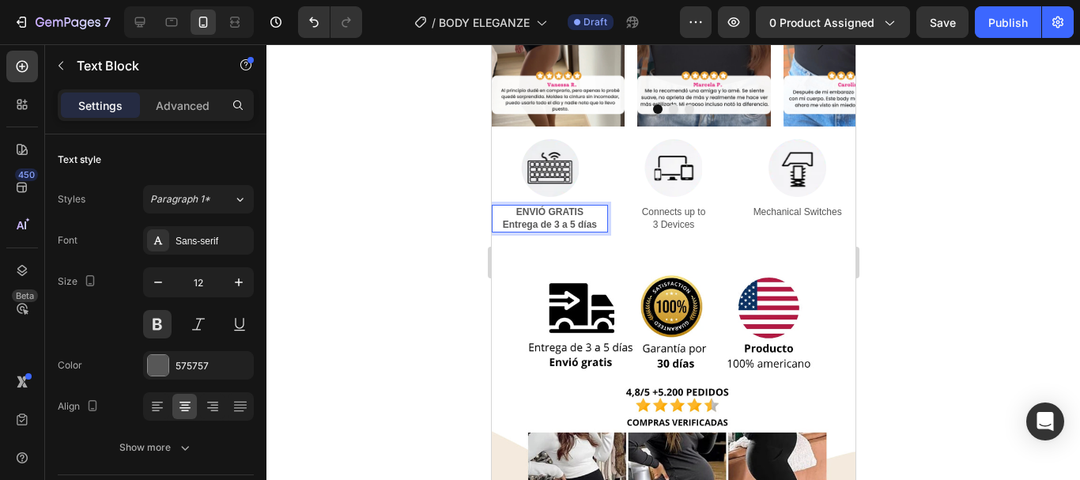
click at [585, 226] on p "Entrega de 3 a 5 días" at bounding box center [549, 225] width 113 height 13
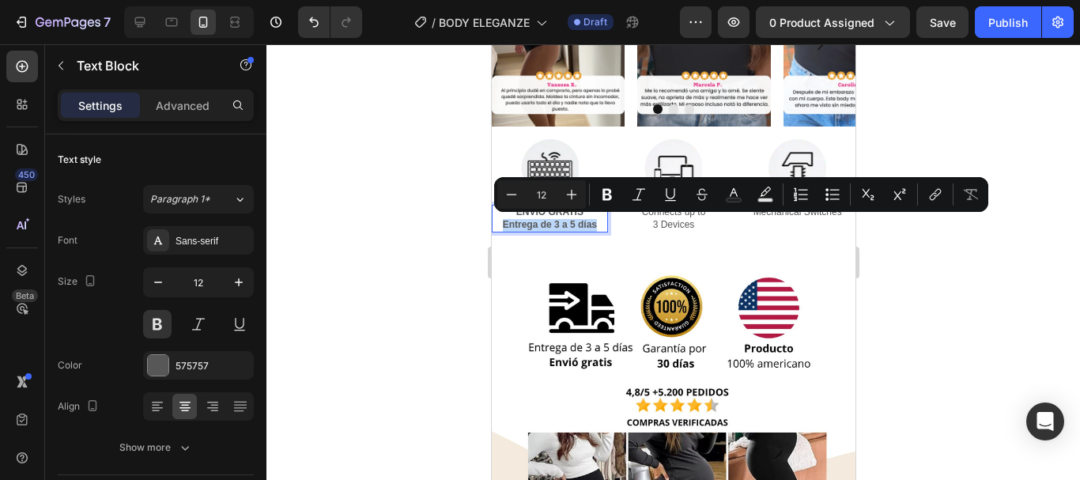
click at [600, 230] on p "Entrega de 3 a 5 días" at bounding box center [549, 225] width 113 height 13
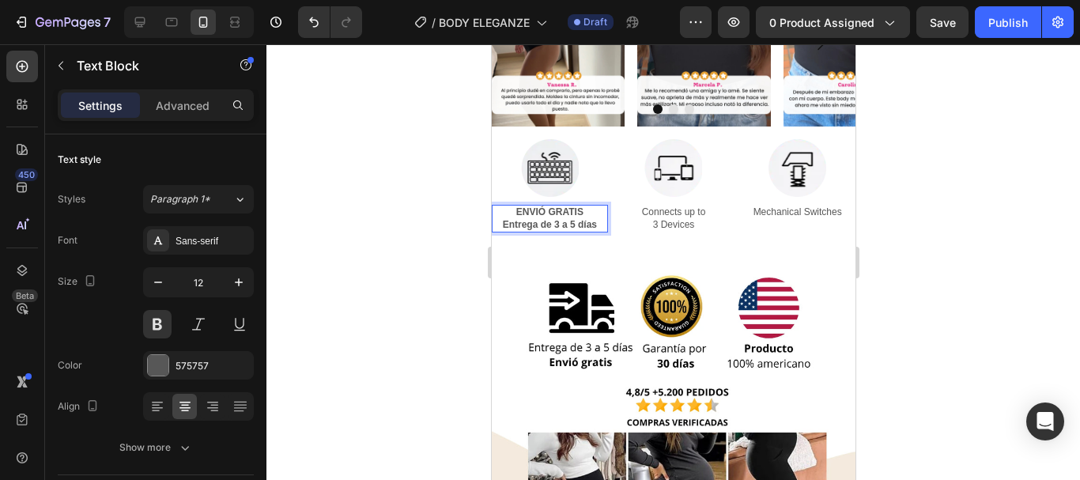
click at [591, 225] on p "Entrega de 3 a 5 días" at bounding box center [549, 225] width 113 height 13
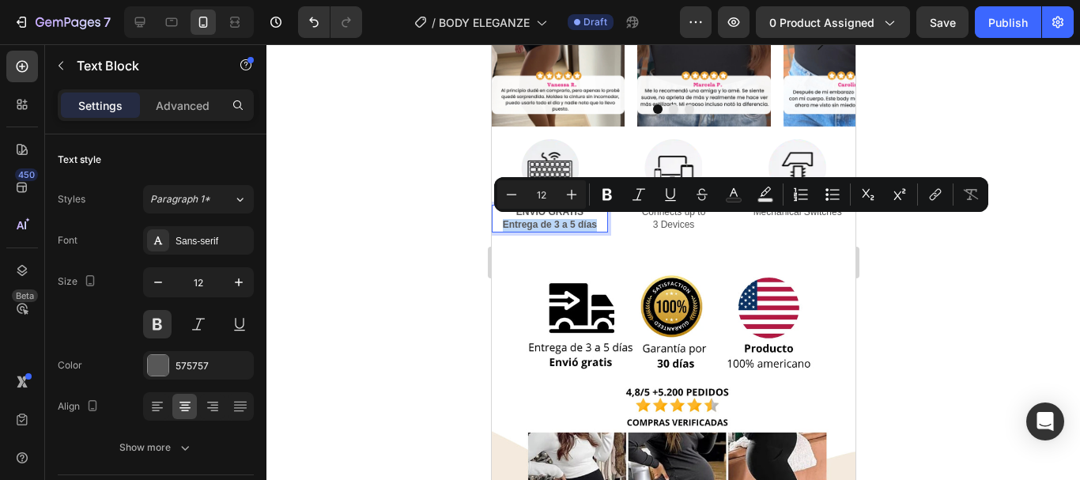
click at [591, 225] on p "Entrega de 3 a 5 días" at bounding box center [549, 225] width 113 height 13
click at [552, 220] on p "Entrega de 3 a 5 días" at bounding box center [549, 225] width 113 height 13
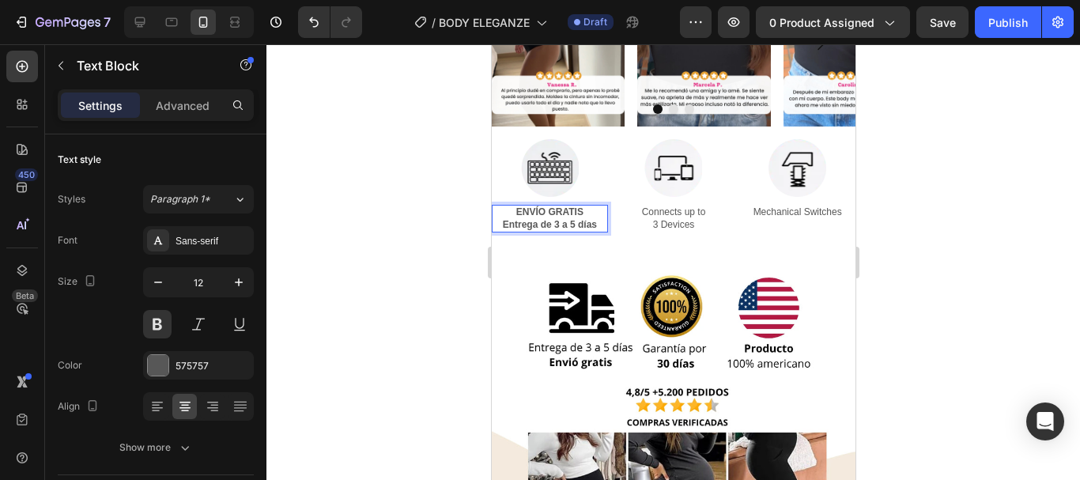
click at [583, 221] on p "Entrega de 3 a 5 días" at bounding box center [549, 225] width 113 height 13
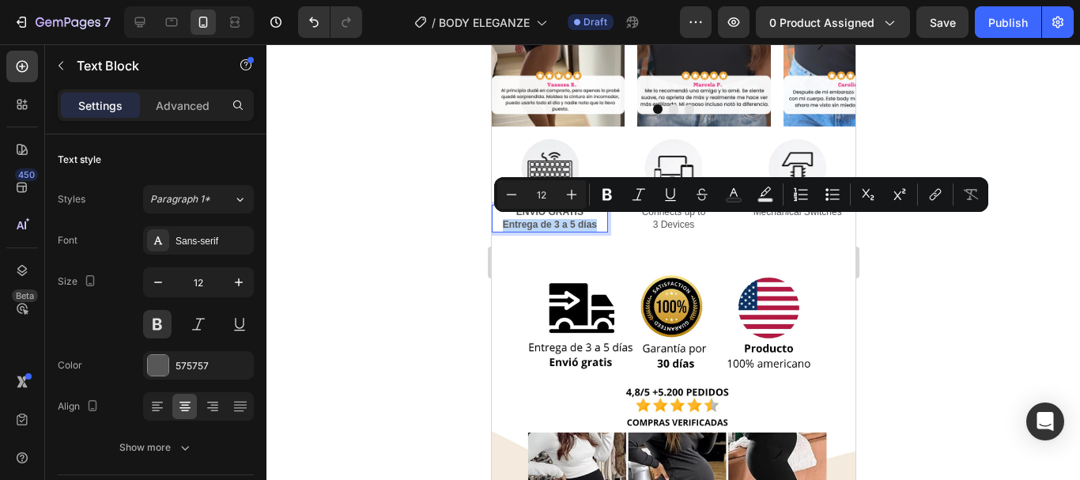
click at [590, 225] on p "Entrega de 3 a 5 días" at bounding box center [549, 225] width 113 height 13
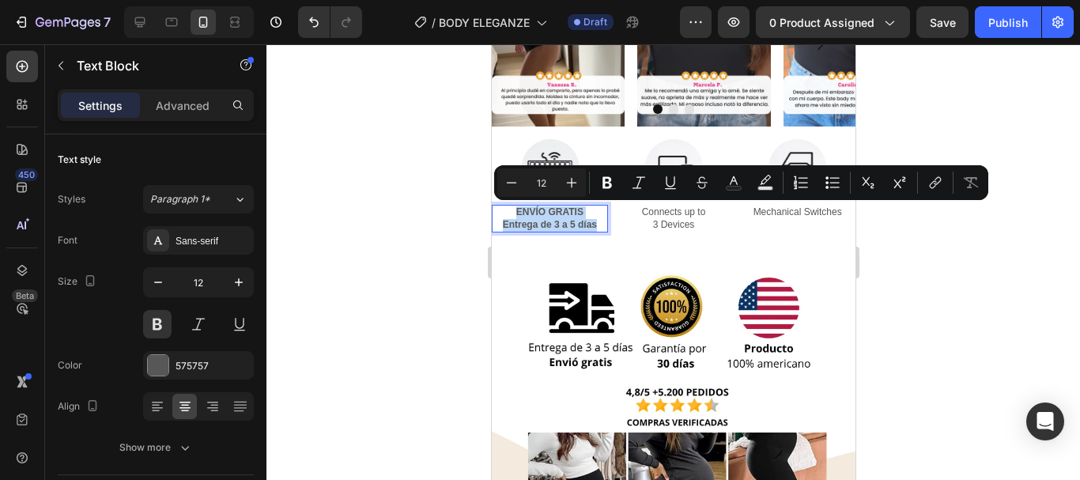
drag, startPoint x: 595, startPoint y: 225, endPoint x: 468, endPoint y: 203, distance: 129.2
click at [191, 244] on div "Sans-serif" at bounding box center [213, 241] width 74 height 14
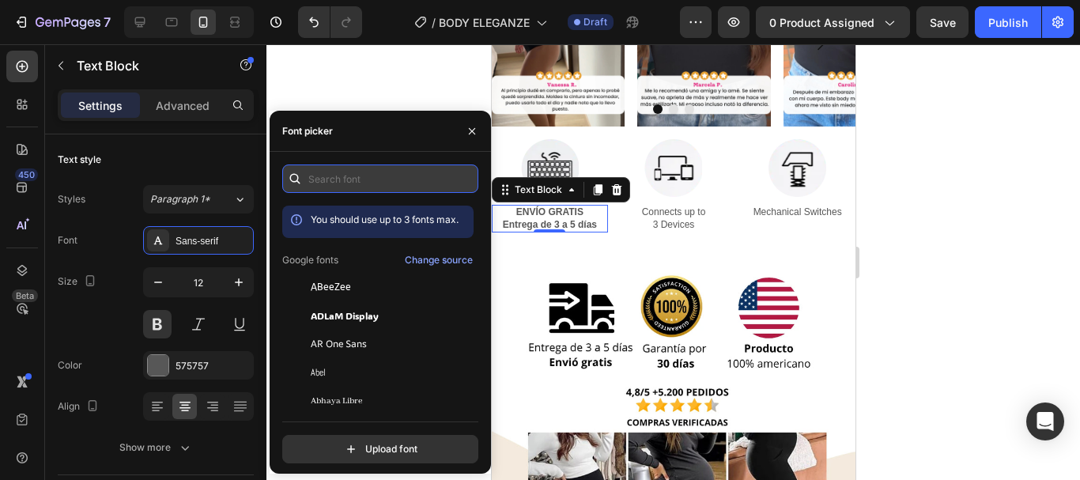
click at [356, 181] on input "text" at bounding box center [380, 178] width 196 height 28
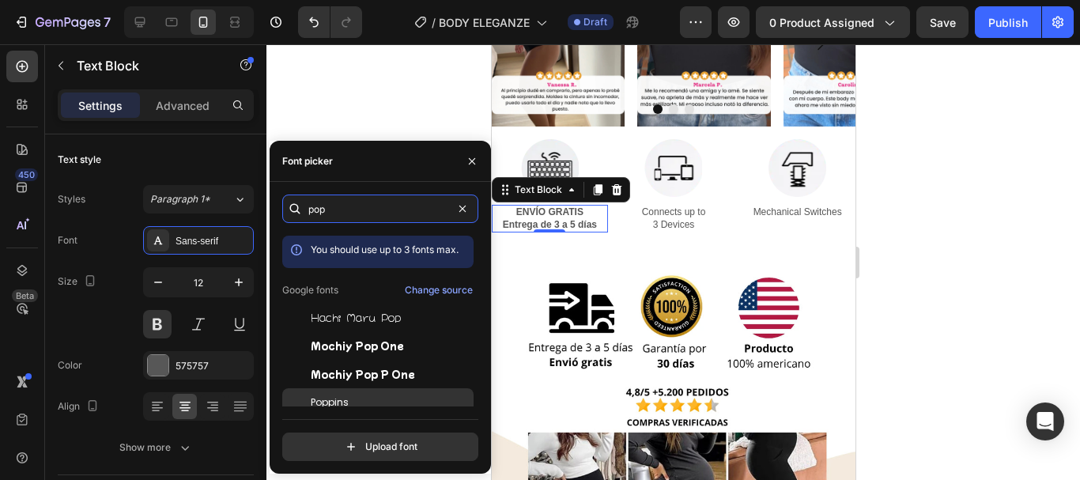
type input "pop"
click at [353, 399] on div "Poppins" at bounding box center [391, 402] width 160 height 14
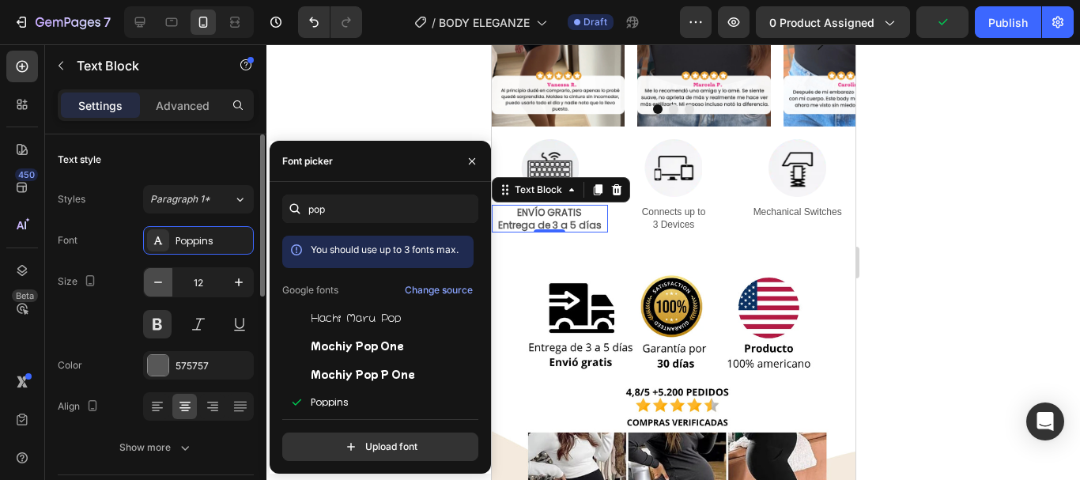
click at [159, 275] on icon "button" at bounding box center [158, 282] width 16 height 16
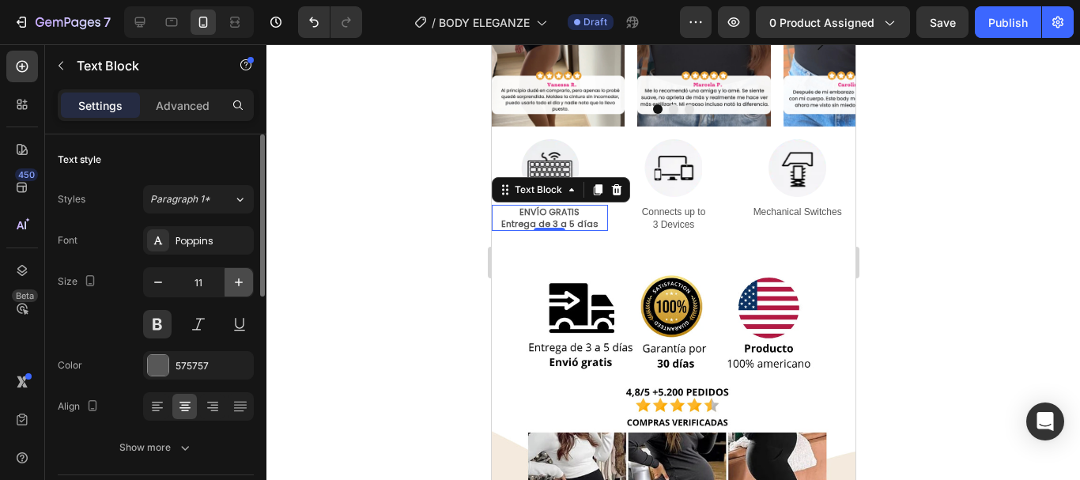
click at [240, 277] on icon "button" at bounding box center [239, 282] width 16 height 16
type input "12"
click at [179, 363] on div "575757" at bounding box center [199, 366] width 46 height 14
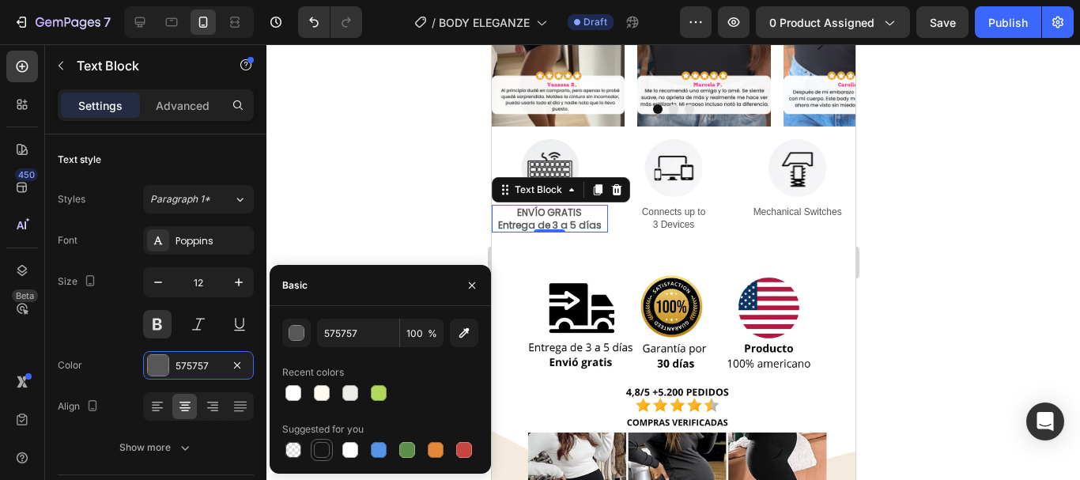
click at [328, 451] on div at bounding box center [322, 450] width 16 height 16
type input "151515"
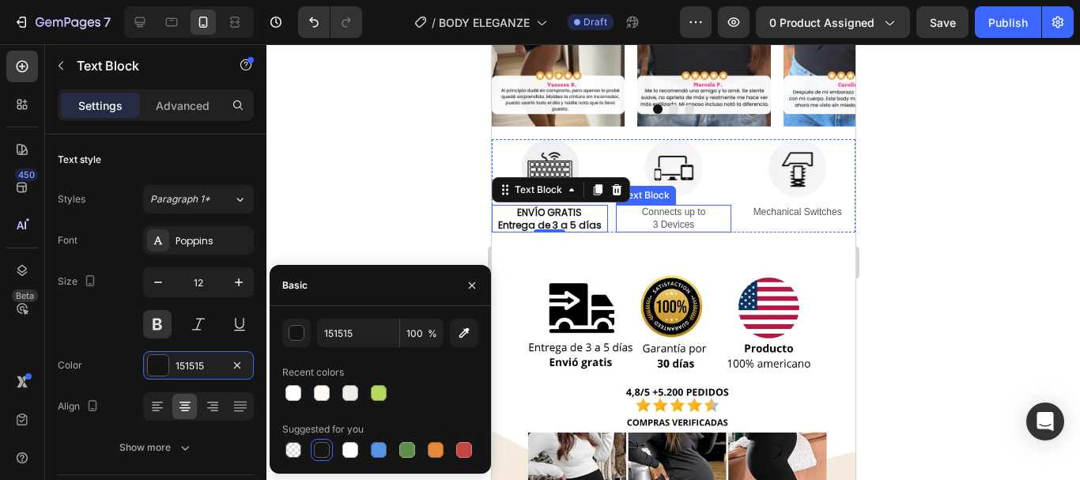
click at [681, 222] on p "Connects up to 3 Devices" at bounding box center [673, 218] width 113 height 25
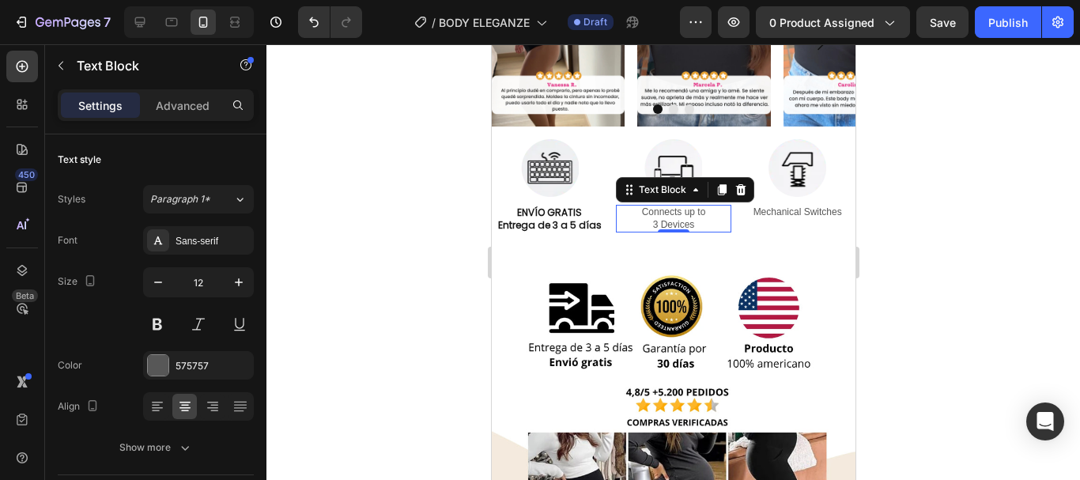
click at [689, 228] on p "Connects up to 3 Devices" at bounding box center [673, 218] width 113 height 25
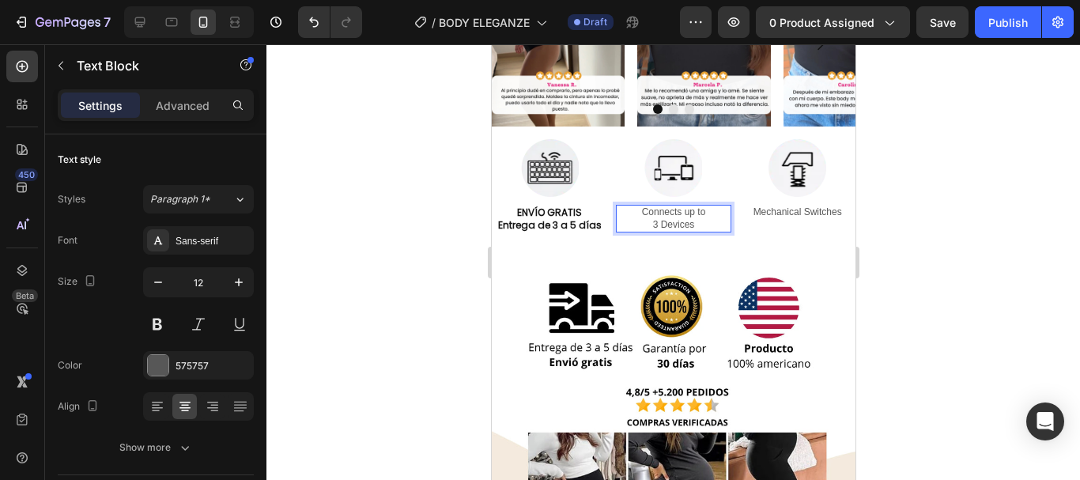
click at [689, 228] on p "Connects up to 3 Devices" at bounding box center [673, 218] width 113 height 25
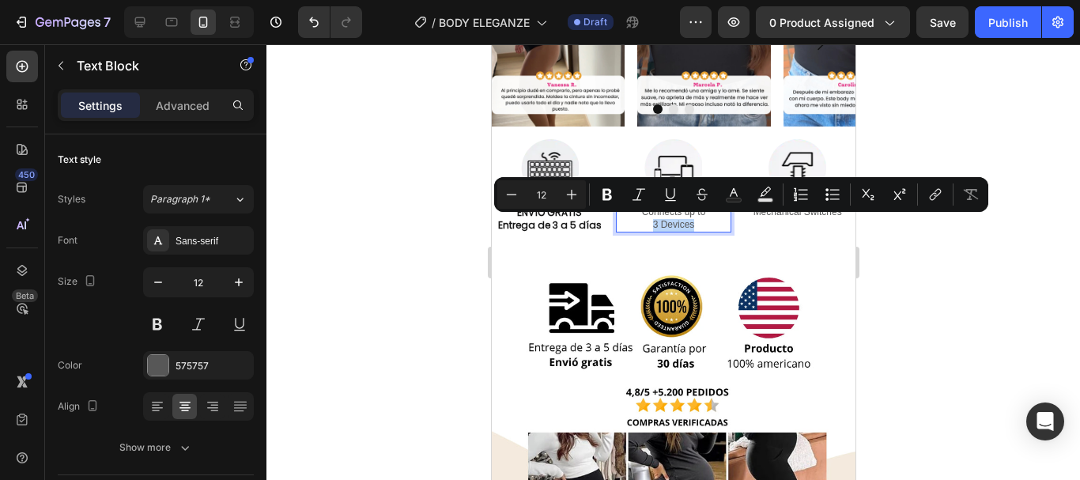
click at [689, 228] on p "Connects up to 3 Devices" at bounding box center [673, 218] width 113 height 25
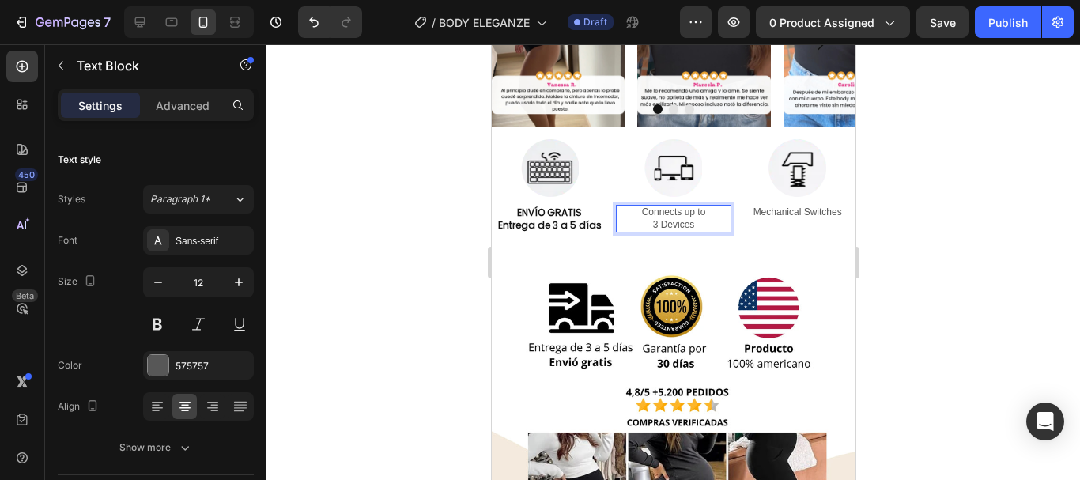
click at [722, 224] on div "Connects up to 3 Devices" at bounding box center [673, 219] width 116 height 28
click at [685, 217] on p "Connects up to 3 Devices" at bounding box center [673, 218] width 113 height 25
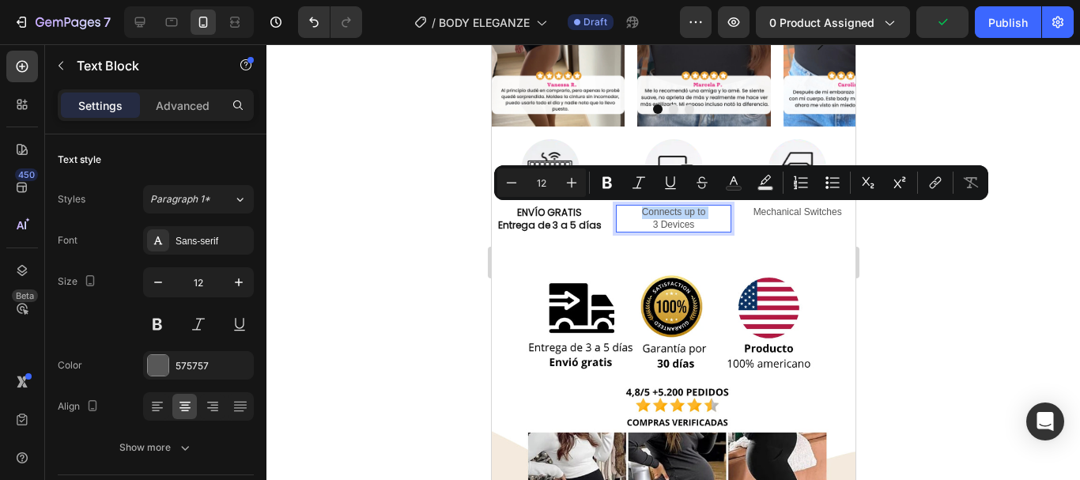
click at [685, 217] on p "Connects up to 3 Devices" at bounding box center [673, 218] width 113 height 25
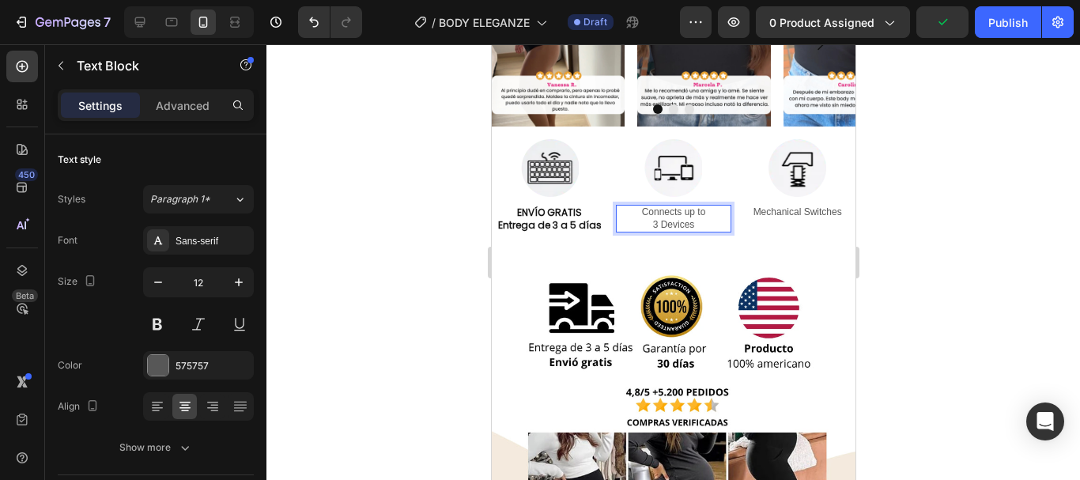
click at [700, 228] on p "Connects up to 3 Devices" at bounding box center [673, 218] width 113 height 25
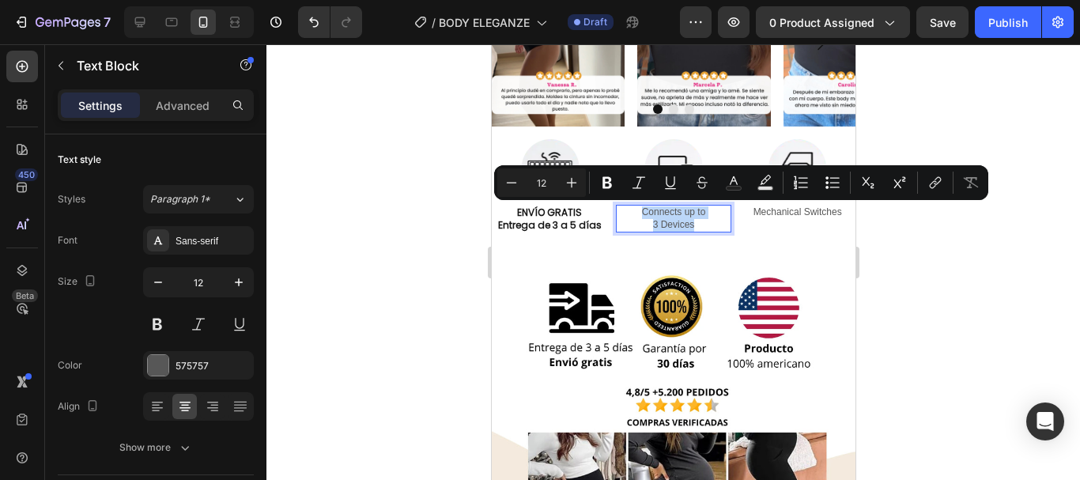
drag, startPoint x: 700, startPoint y: 228, endPoint x: 622, endPoint y: 213, distance: 78.9
click at [622, 213] on p "Connects up to 3 Devices" at bounding box center [673, 218] width 113 height 25
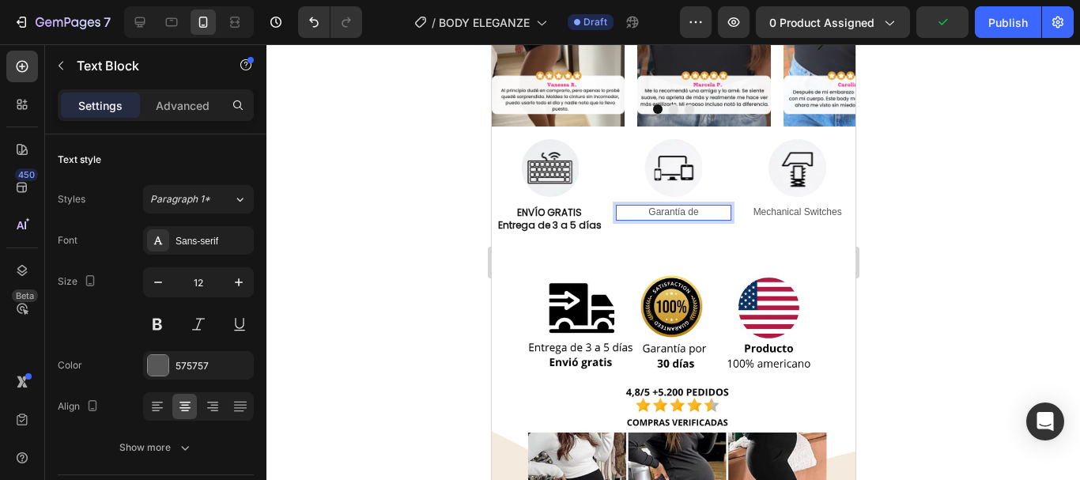
click at [693, 212] on p "Garantía de" at bounding box center [673, 212] width 113 height 13
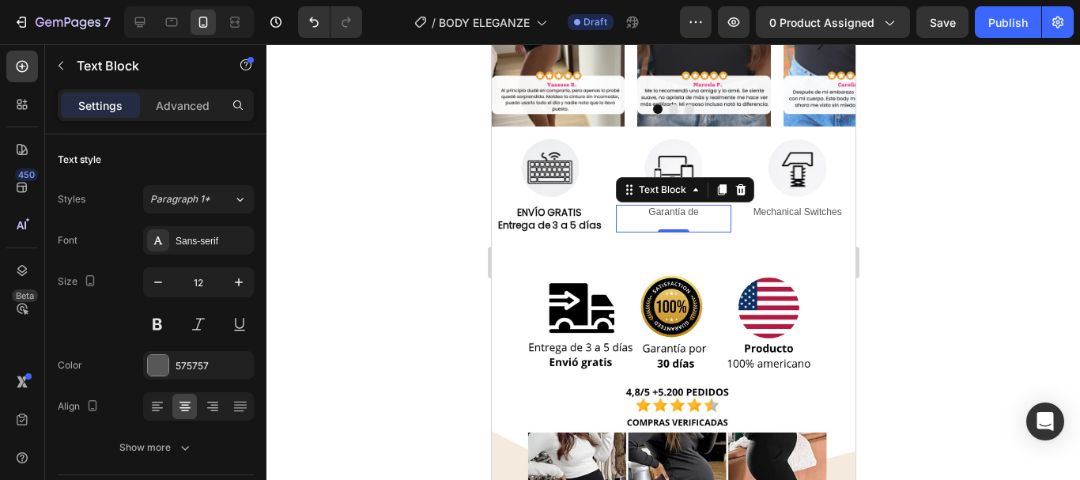
click at [681, 218] on div "Garantía de" at bounding box center [673, 219] width 116 height 28
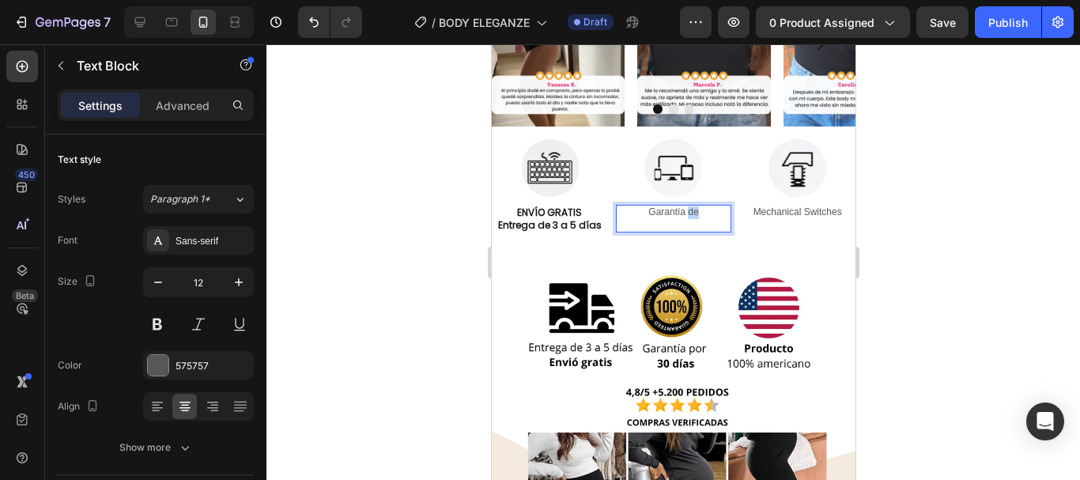
click at [681, 218] on p "Garantía de" at bounding box center [673, 212] width 113 height 13
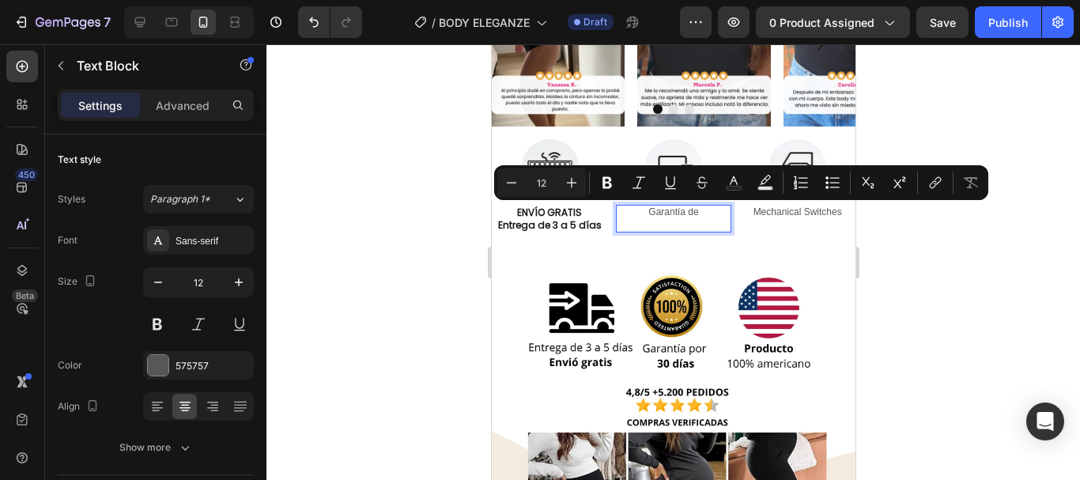
click at [676, 222] on p "Rich Text Editor. Editing area: main" at bounding box center [673, 225] width 113 height 13
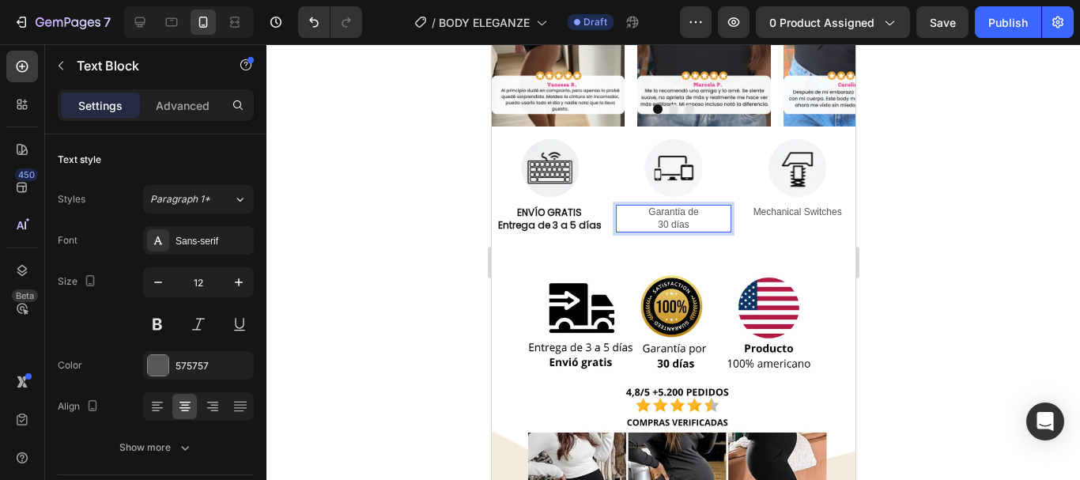
click at [676, 222] on p "30 días" at bounding box center [673, 225] width 113 height 13
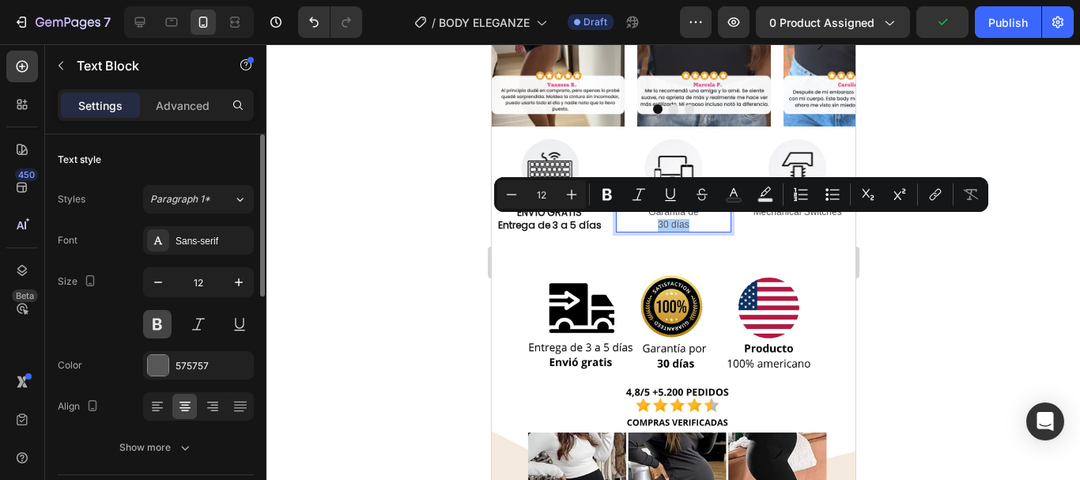
click at [158, 327] on button at bounding box center [157, 324] width 28 height 28
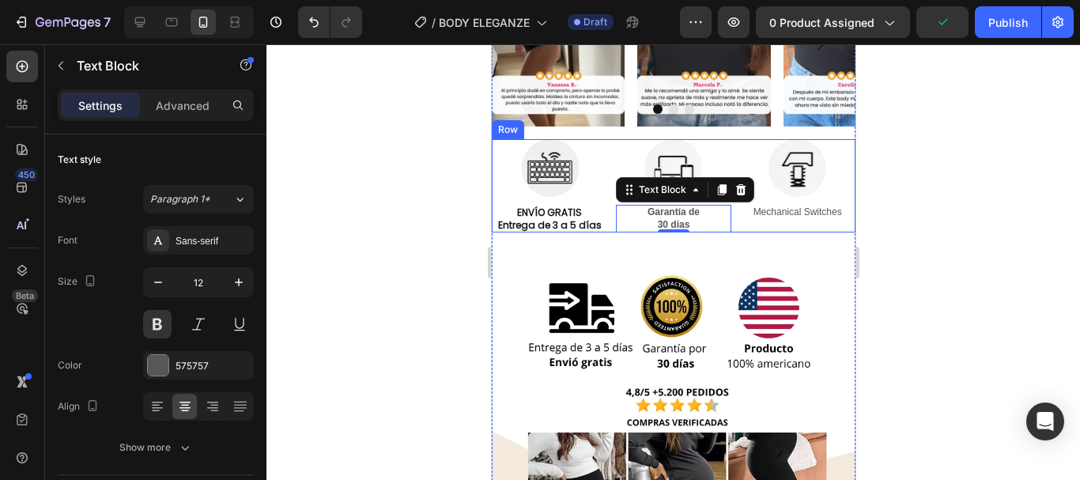
click at [799, 221] on div "Image Mechanical Switches Text Block" at bounding box center [796, 185] width 116 height 93
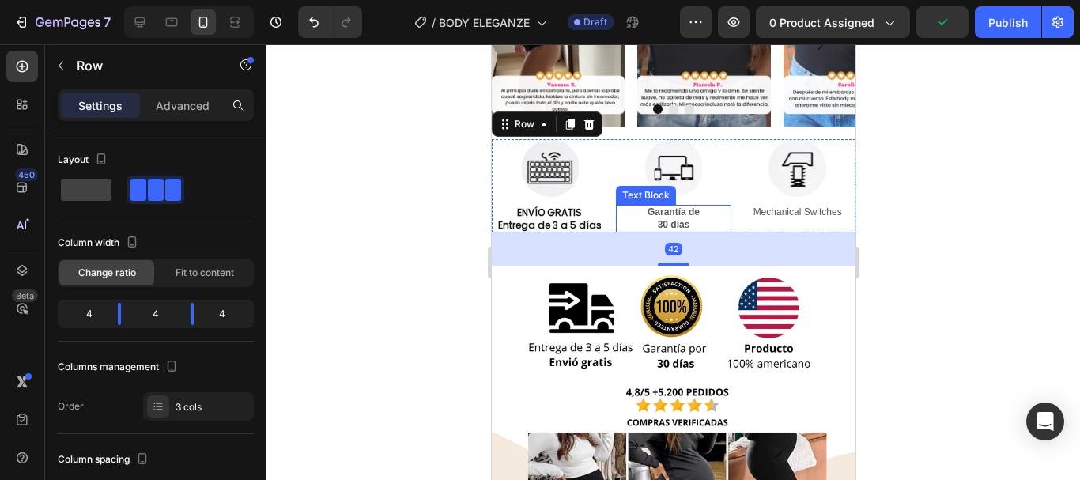
click at [678, 220] on p "30 días" at bounding box center [673, 225] width 113 height 13
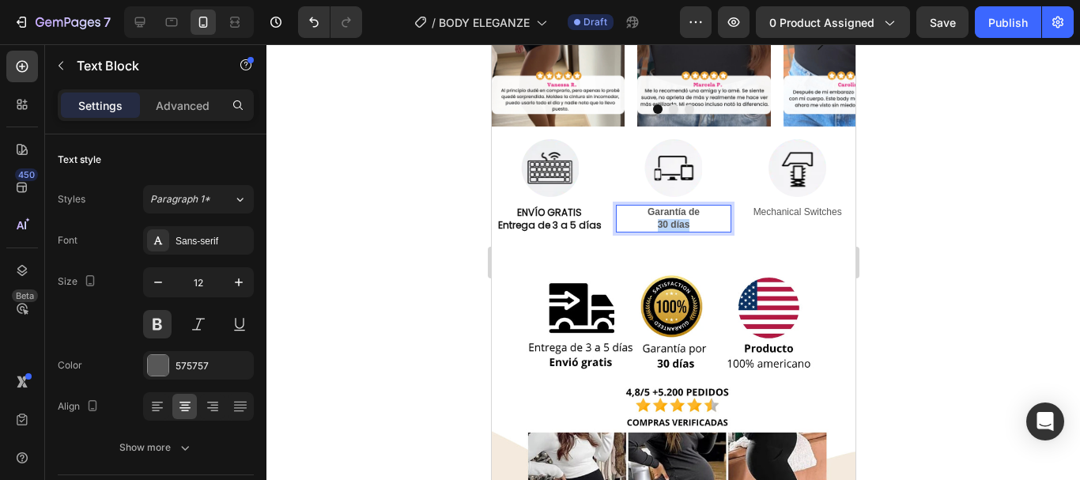
click at [678, 220] on p "30 días" at bounding box center [673, 225] width 113 height 13
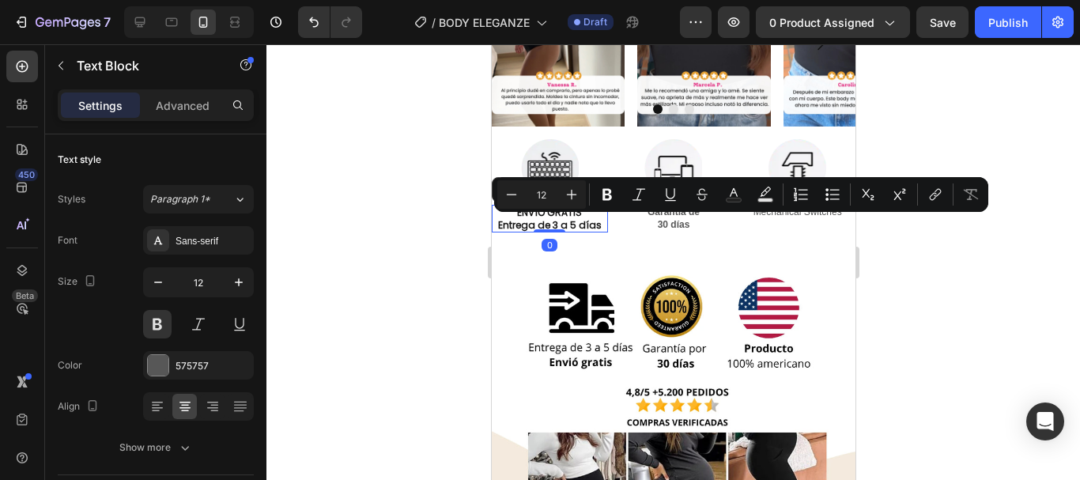
click at [579, 213] on p "ENVÍO GRATIS" at bounding box center [549, 212] width 113 height 13
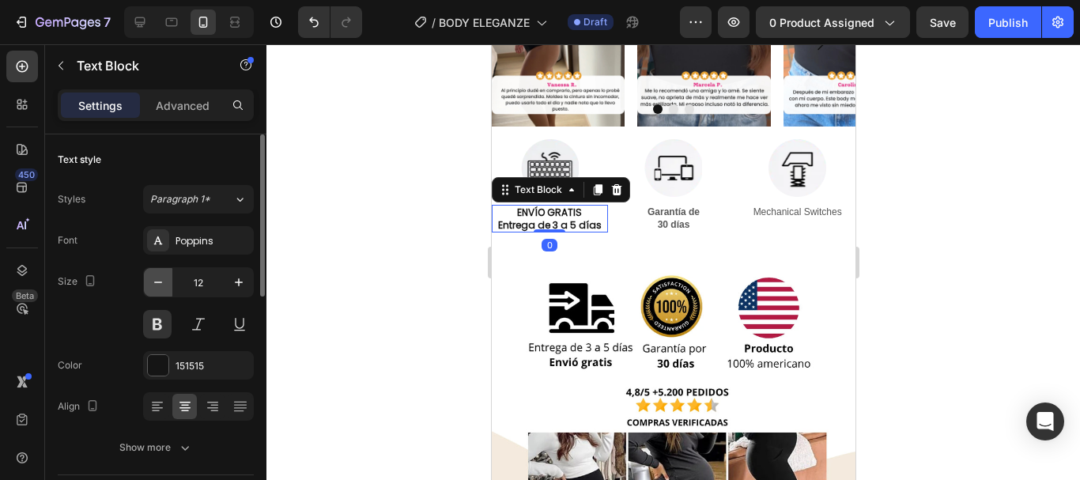
click at [160, 282] on icon "button" at bounding box center [158, 282] width 8 height 2
type input "11"
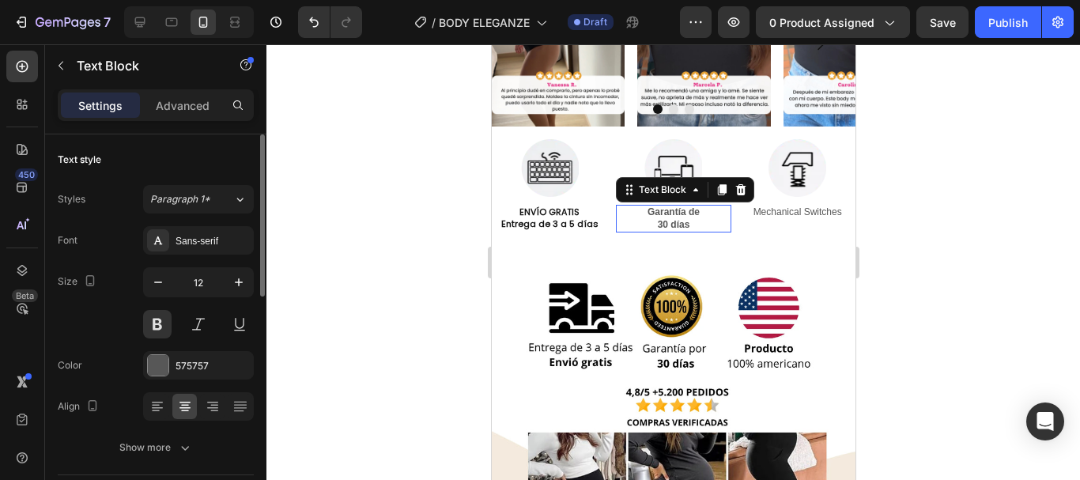
click at [680, 221] on p "30 días" at bounding box center [673, 225] width 113 height 13
click at [571, 216] on p "ENVÍO GRATIS" at bounding box center [549, 211] width 113 height 11
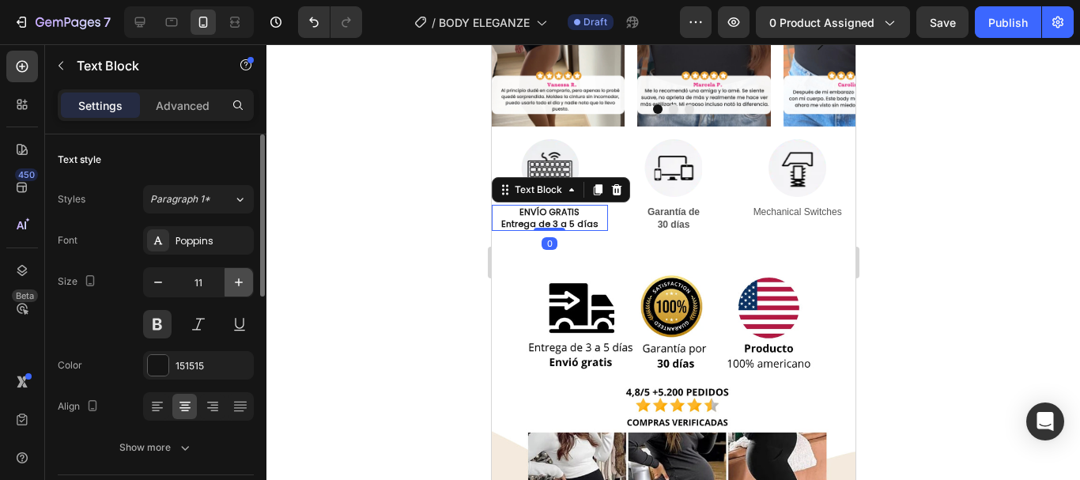
click at [245, 288] on icon "button" at bounding box center [239, 282] width 16 height 16
type input "12"
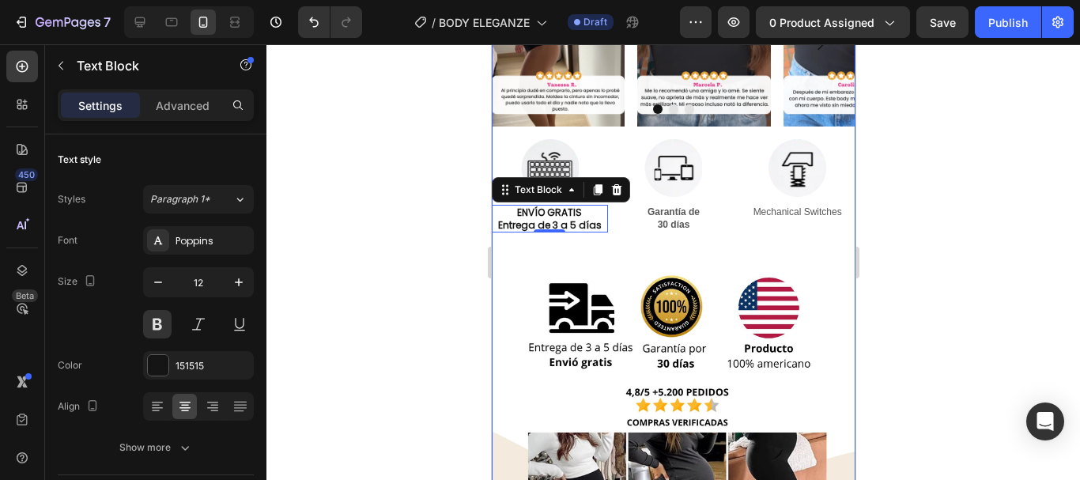
click at [712, 259] on div "Image Image Image Carousel Row Image ENVÍO GRATIS Entrega de 3 a 5 días Text Bl…" at bounding box center [673, 295] width 364 height 670
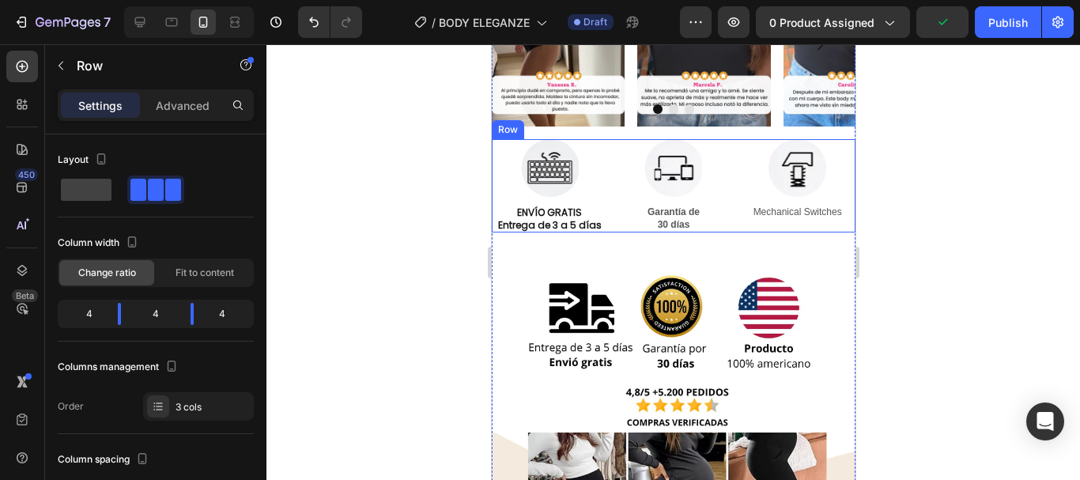
click at [602, 148] on div "Image ENVÍO GRATIS Entrega de 3 a 5 días Text Block" at bounding box center [549, 185] width 116 height 93
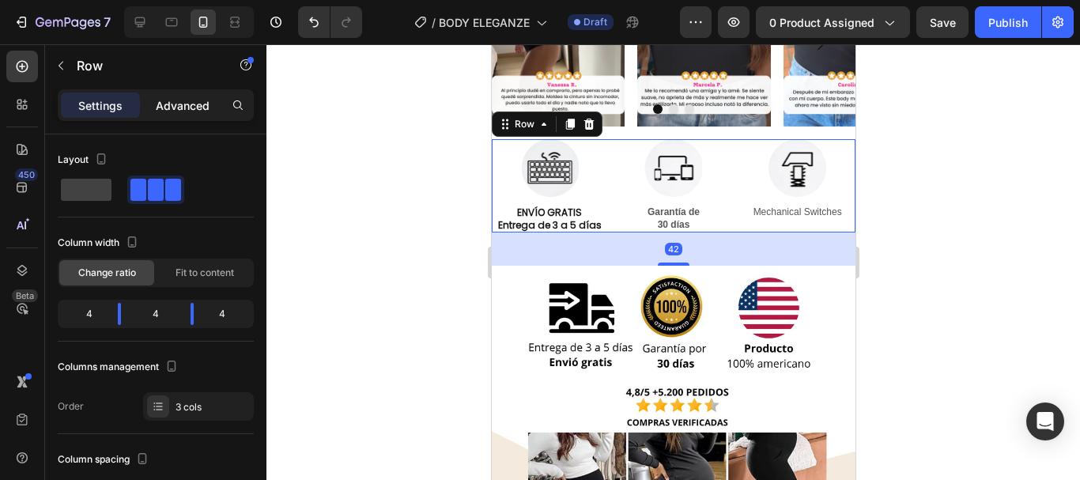
click at [154, 111] on div "Advanced" at bounding box center [182, 105] width 79 height 25
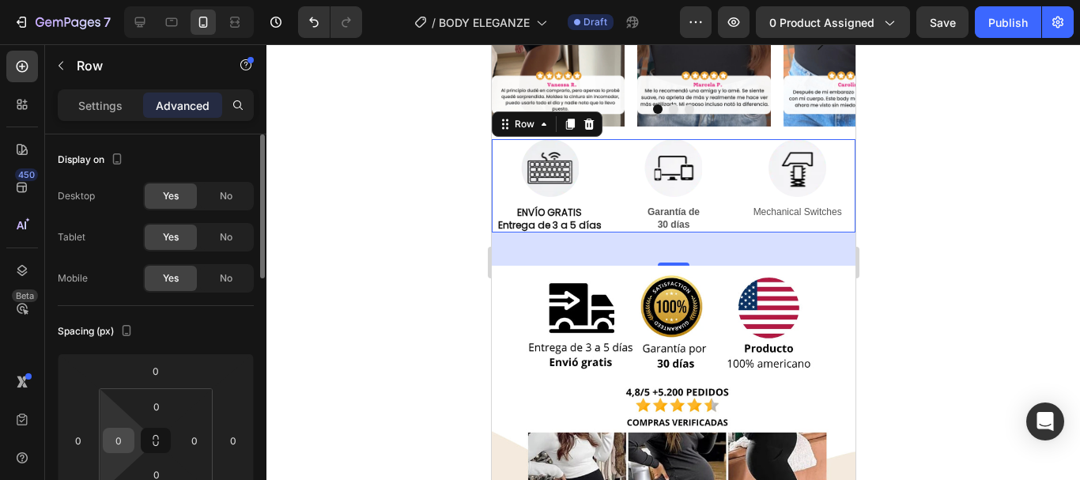
click at [118, 440] on input "0" at bounding box center [119, 441] width 24 height 24
type input "2"
click at [195, 441] on input "0" at bounding box center [195, 441] width 24 height 24
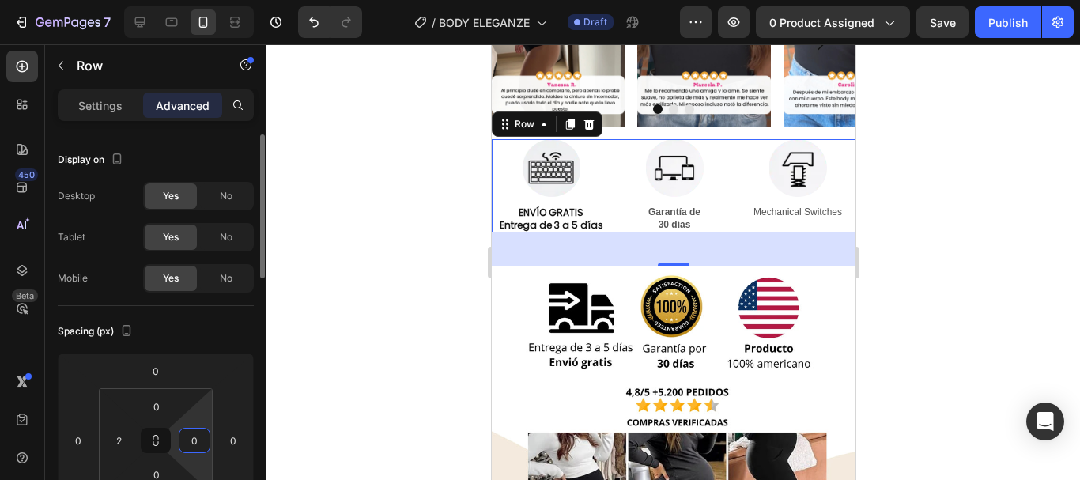
click at [195, 441] on input "0" at bounding box center [195, 441] width 24 height 24
type input "2"
click at [916, 274] on div at bounding box center [673, 262] width 814 height 436
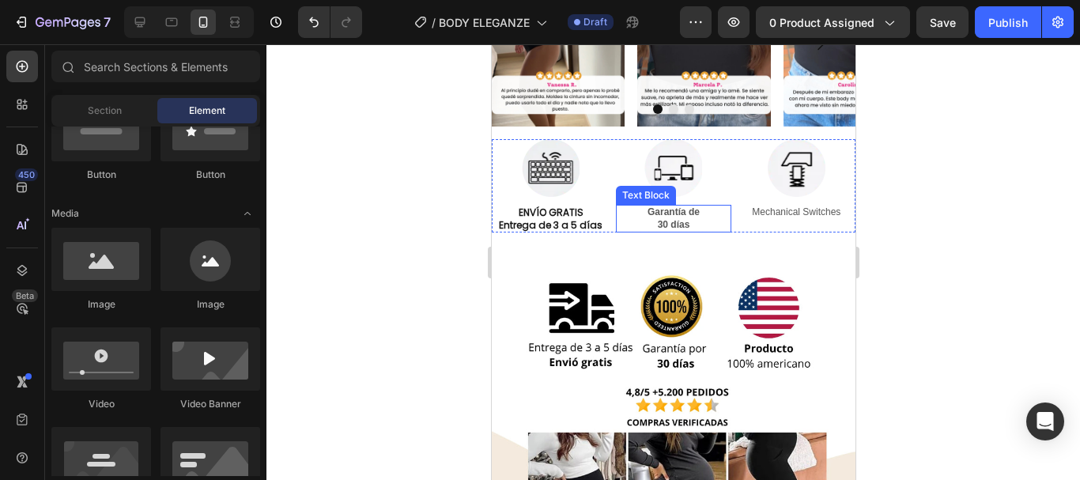
click at [689, 217] on p "Garantía de" at bounding box center [672, 212] width 111 height 13
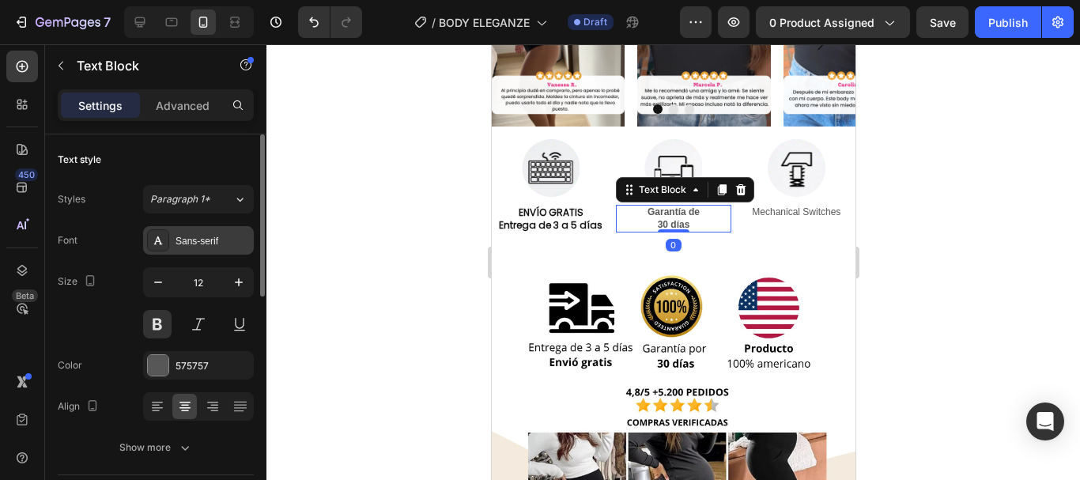
click at [187, 236] on div "Sans-serif" at bounding box center [213, 241] width 74 height 14
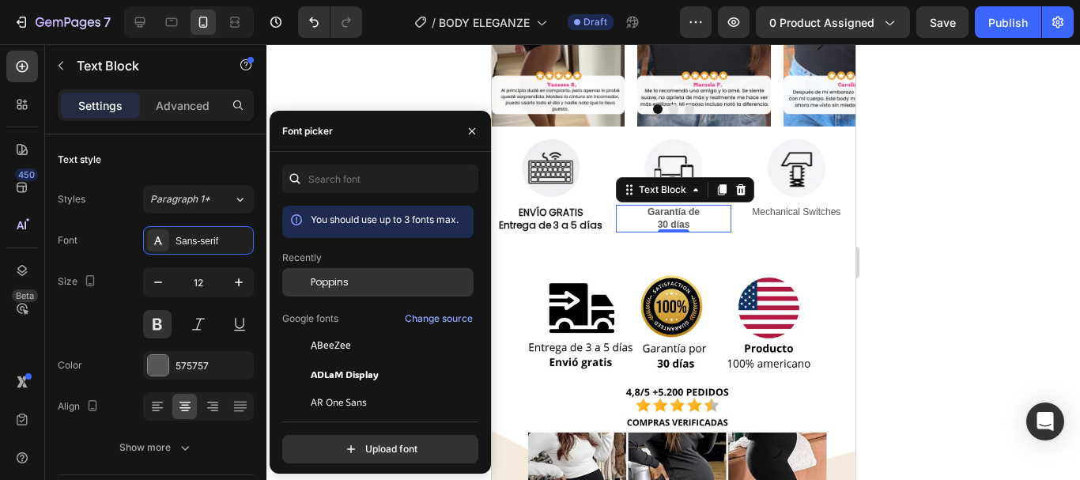
click at [327, 279] on span "Poppins" at bounding box center [330, 282] width 38 height 14
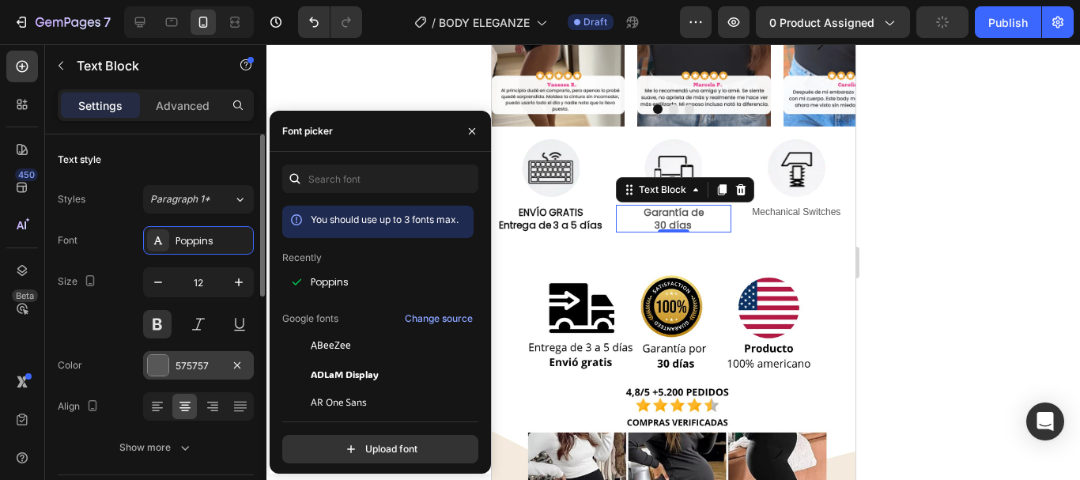
click at [159, 370] on div at bounding box center [158, 365] width 21 height 21
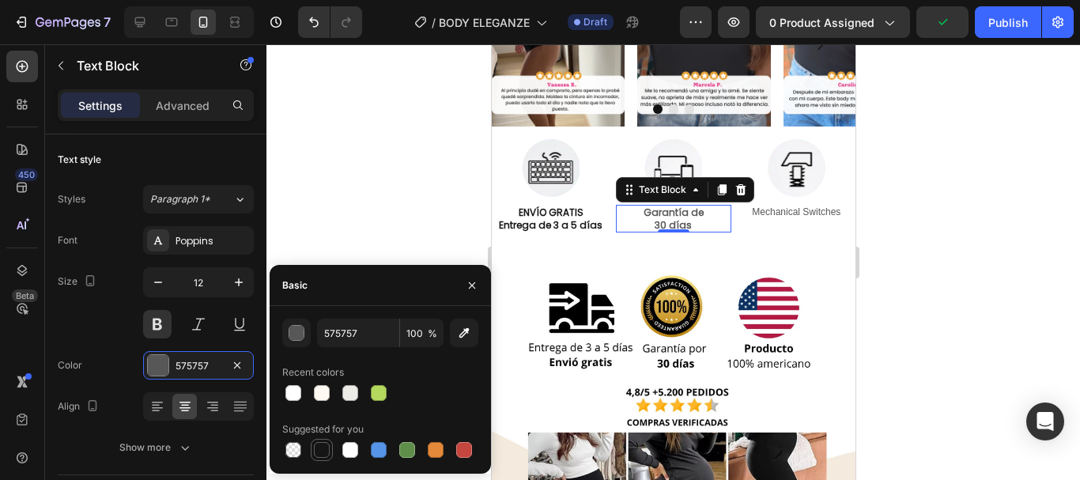
click at [314, 449] on div at bounding box center [322, 450] width 16 height 16
type input "151515"
click at [908, 256] on div at bounding box center [673, 262] width 814 height 436
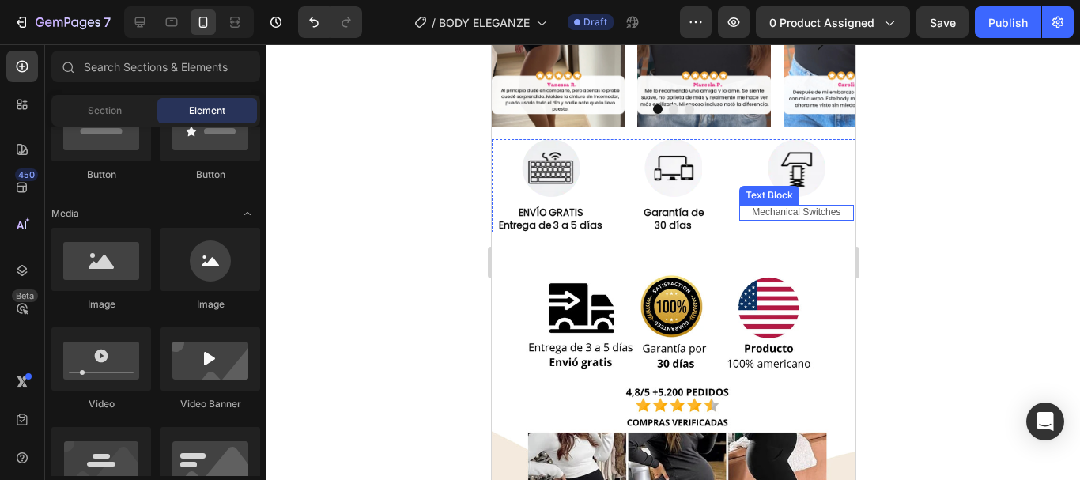
click at [783, 213] on p "Mechanical Switches" at bounding box center [795, 212] width 111 height 13
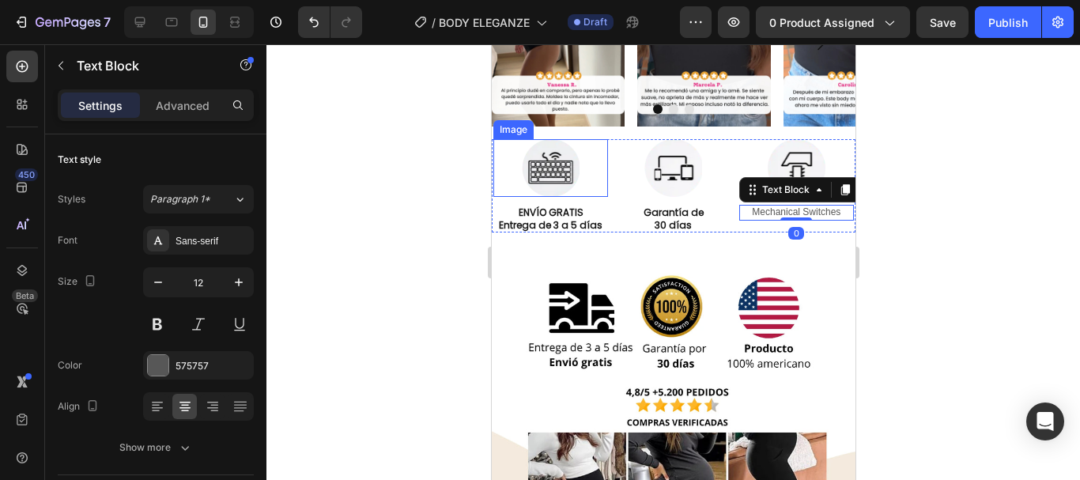
click at [324, 221] on div at bounding box center [673, 262] width 814 height 436
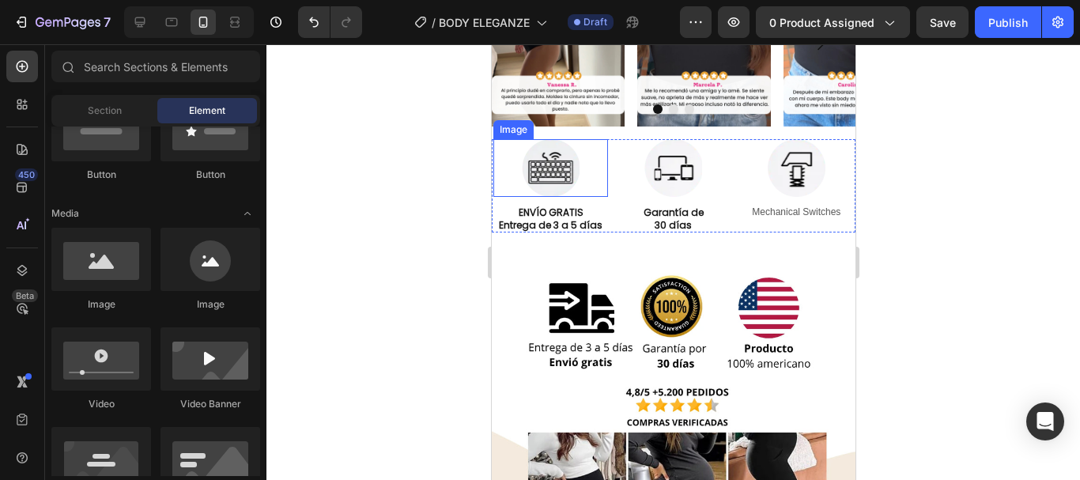
click at [545, 161] on img at bounding box center [550, 168] width 58 height 58
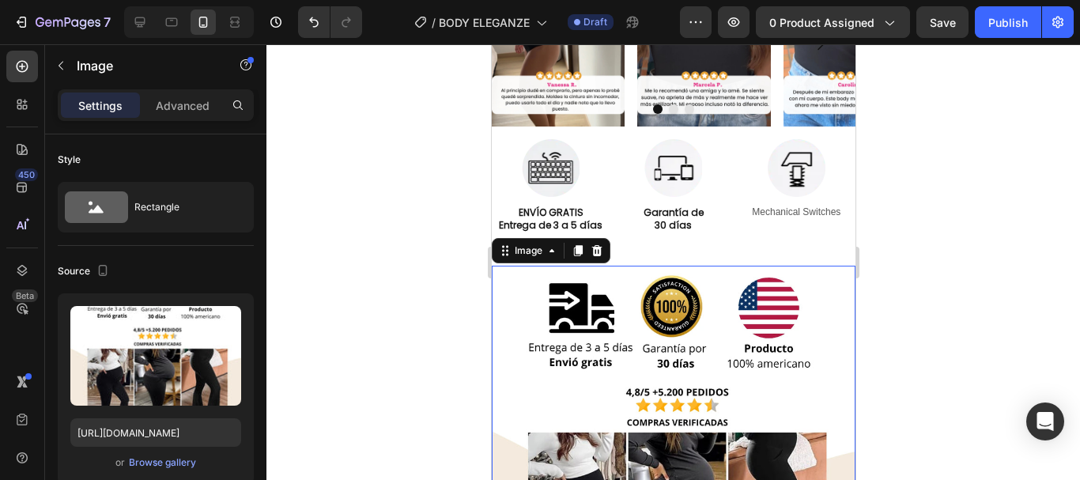
click at [682, 317] on img at bounding box center [673, 448] width 364 height 364
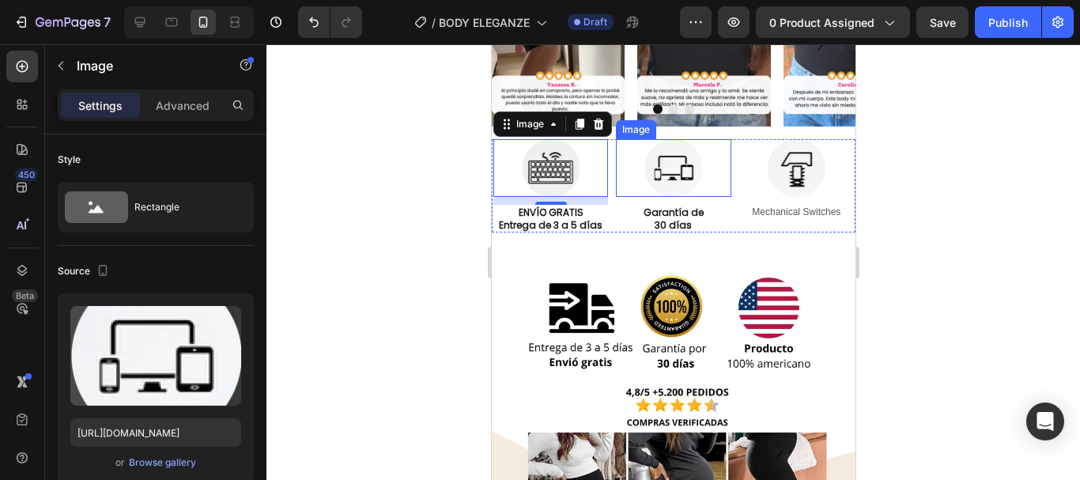
click at [664, 164] on img at bounding box center [673, 168] width 58 height 58
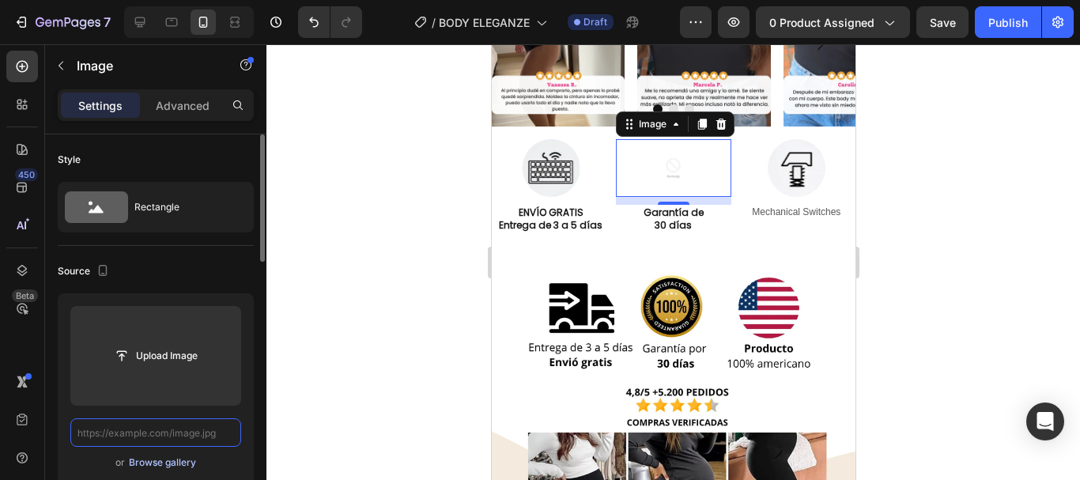
scroll to position [0, 0]
click at [187, 462] on div "Browse gallery" at bounding box center [162, 462] width 67 height 14
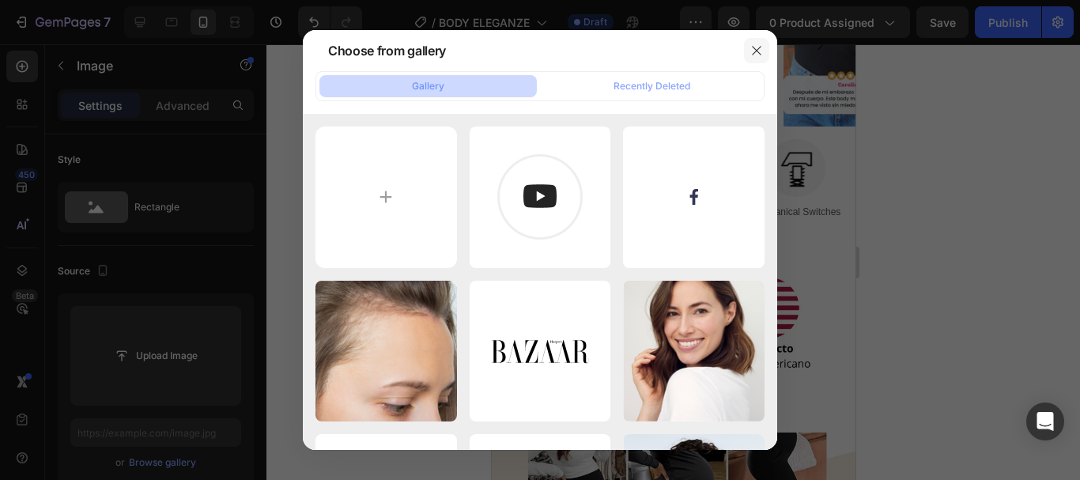
click at [750, 50] on button "button" at bounding box center [756, 50] width 25 height 25
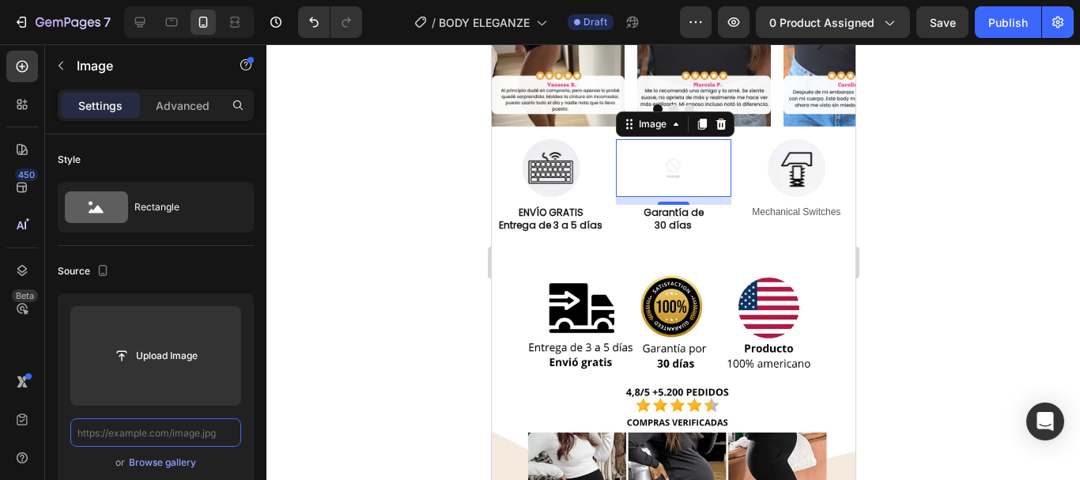
click at [169, 432] on input "text" at bounding box center [155, 432] width 171 height 28
paste input "https://cdn.shopify.com/s/files/1/0778/7603/5618/files/Sello-300x230.png?v=1756…"
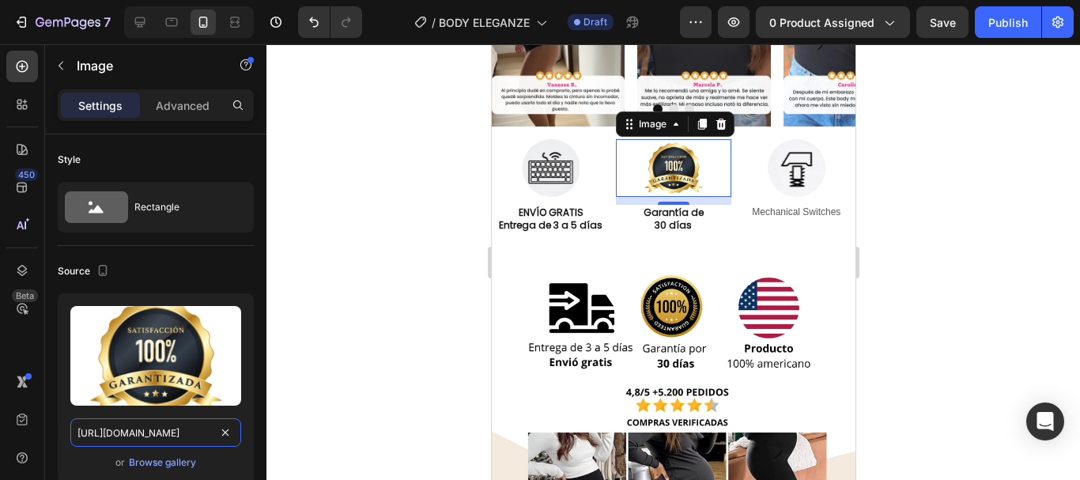
type input "https://cdn.shopify.com/s/files/1/0778/7603/5618/files/Sello-300x230.png?v=1756…"
click at [1010, 297] on div at bounding box center [673, 262] width 814 height 436
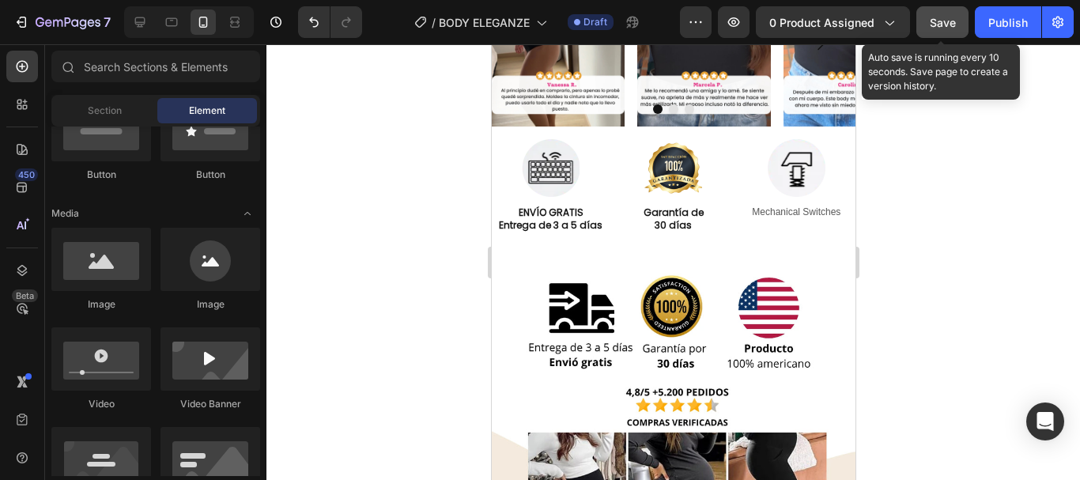
click at [931, 33] on button "Save" at bounding box center [942, 22] width 52 height 32
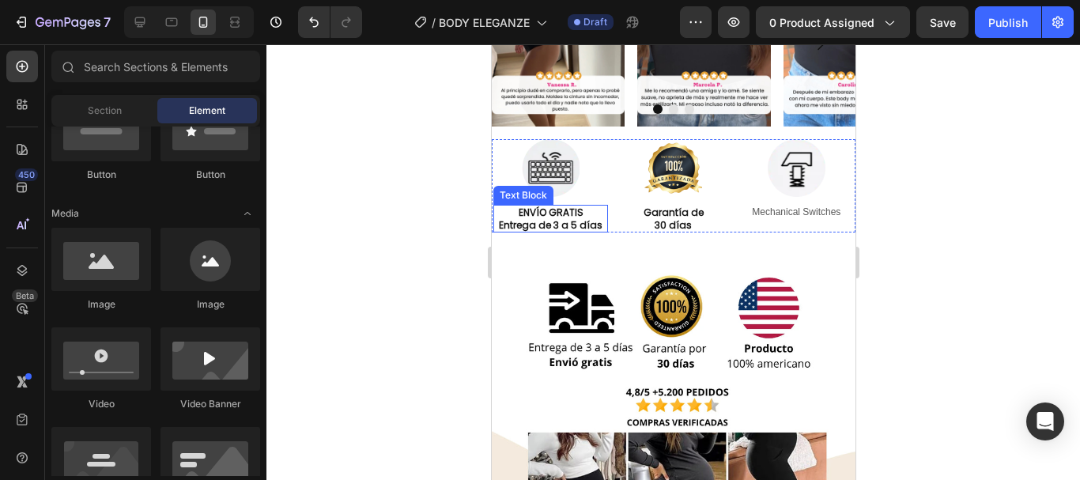
click at [550, 197] on div "Text Block" at bounding box center [523, 195] width 60 height 19
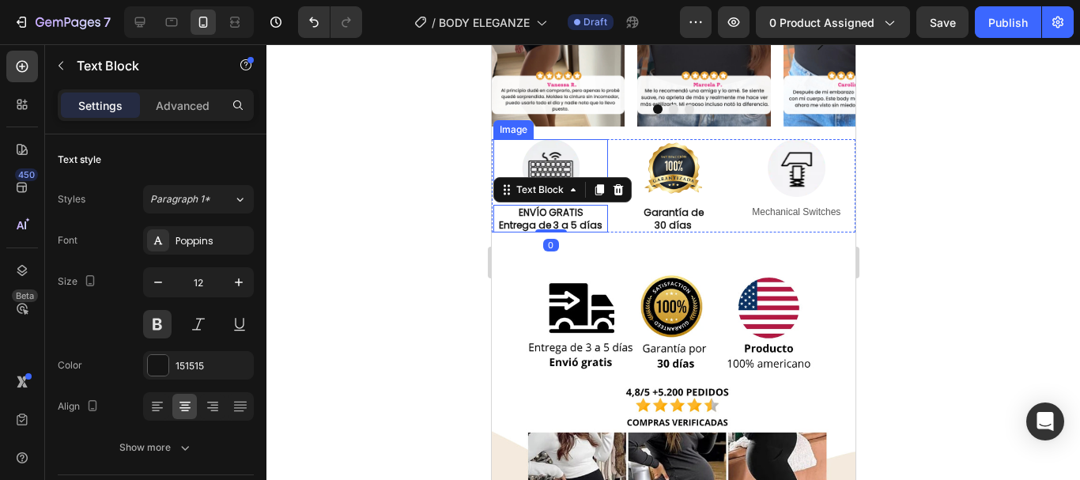
click at [560, 164] on img at bounding box center [550, 168] width 58 height 58
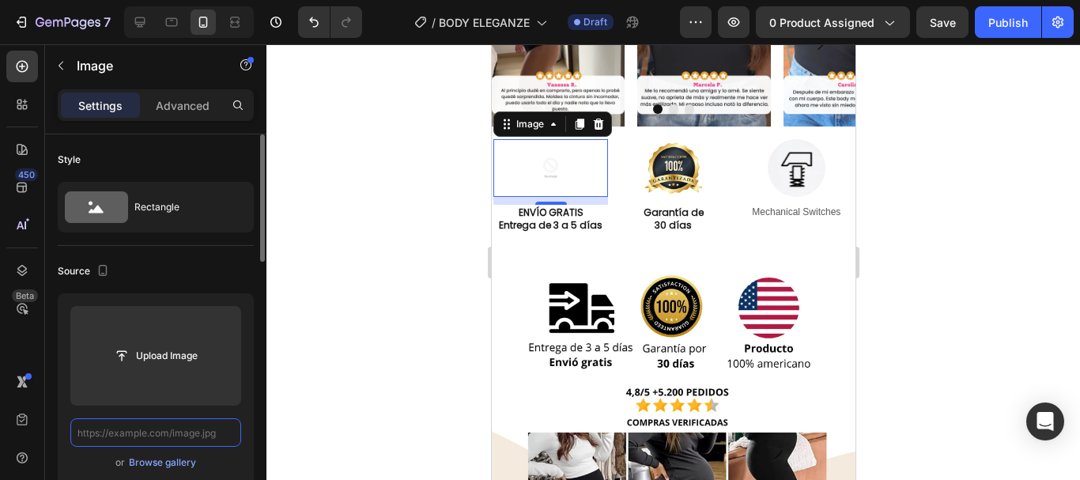
paste input "https://cdn.shopify.com/s/files/1/0778/7603/5618/files/679-6795714_free-deliver…"
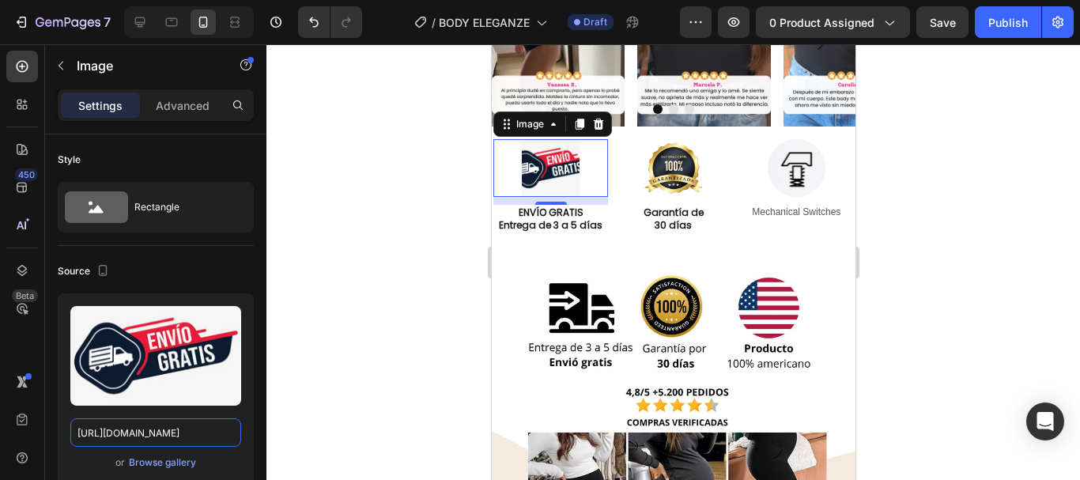
type input "https://cdn.shopify.com/s/files/1/0778/7603/5618/files/679-6795714_free-deliver…"
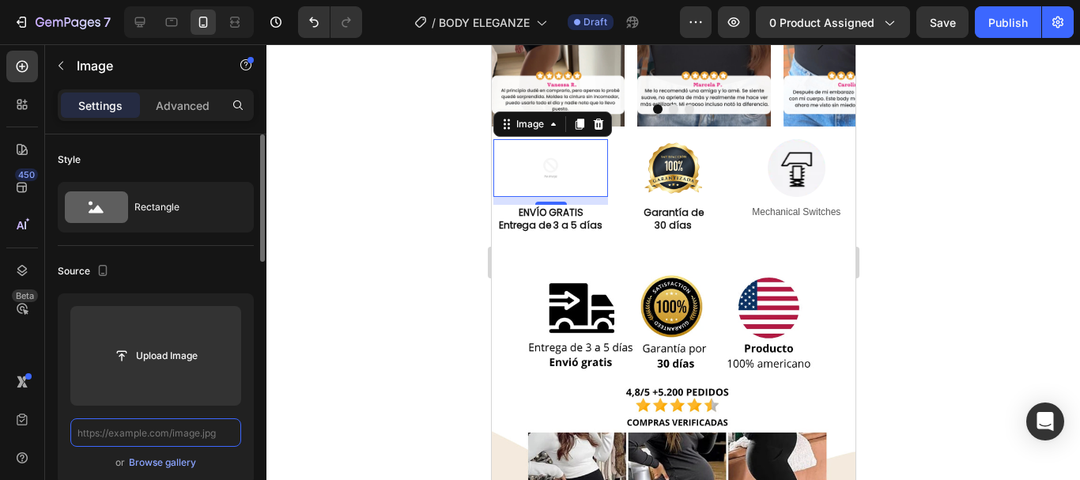
paste input "https://cdn.shopify.com/s/files/1/0778/7603/5618/files/freight-cargo-delivery-i…"
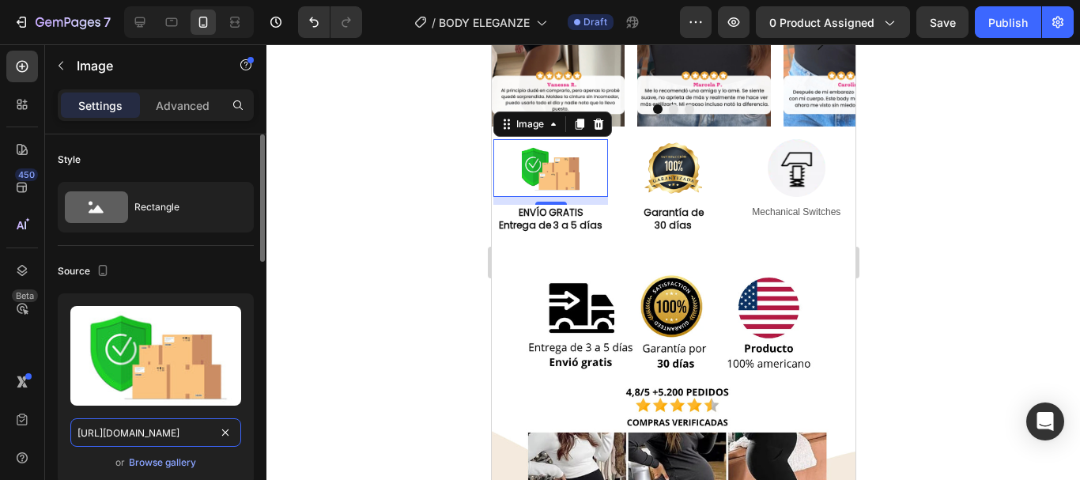
type input "https://cdn.shopify.com/s/files/1/0778/7603/5618/files/freight-cargo-delivery-i…"
click at [973, 253] on div at bounding box center [673, 262] width 814 height 436
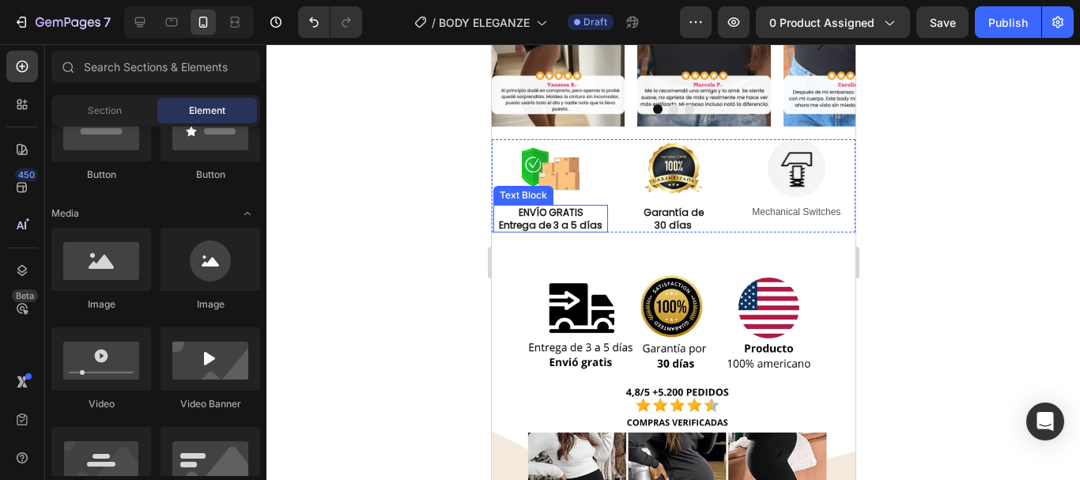
click at [561, 221] on p "Entrega de 3 a 5 días" at bounding box center [549, 225] width 111 height 13
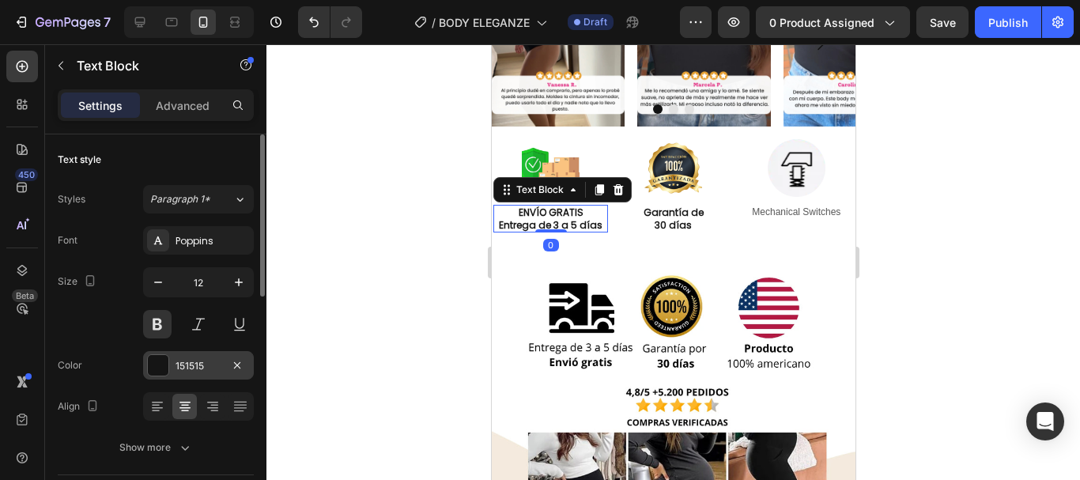
click at [162, 371] on div at bounding box center [158, 365] width 21 height 21
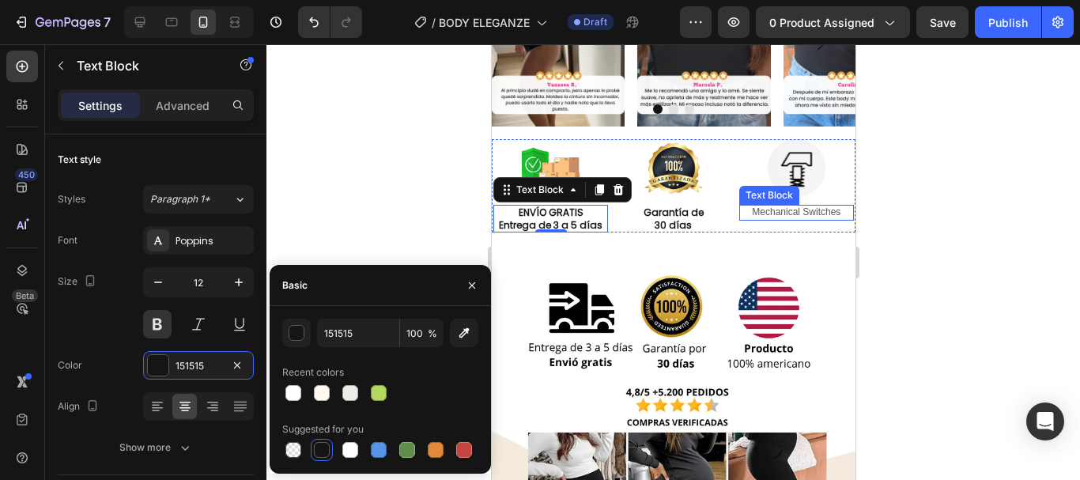
click at [762, 213] on p "Mechanical Switches" at bounding box center [795, 212] width 111 height 13
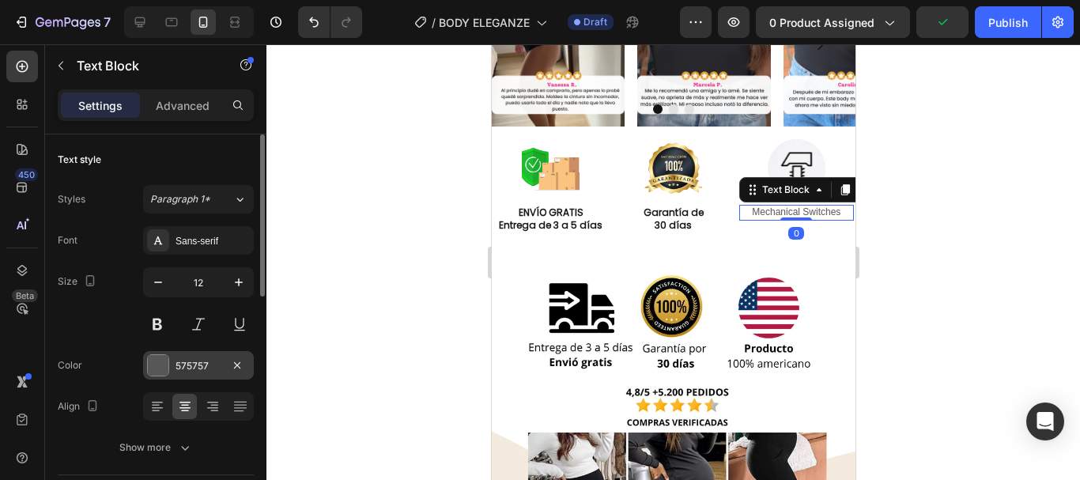
drag, startPoint x: 214, startPoint y: 372, endPoint x: 172, endPoint y: 368, distance: 42.0
click at [172, 368] on div "575757" at bounding box center [198, 365] width 111 height 28
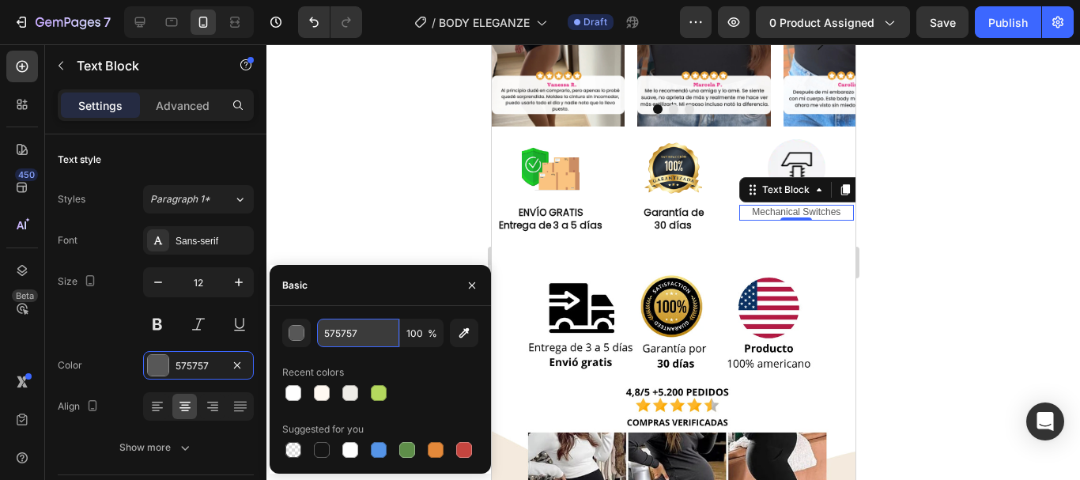
click at [346, 335] on input "575757" at bounding box center [358, 333] width 82 height 28
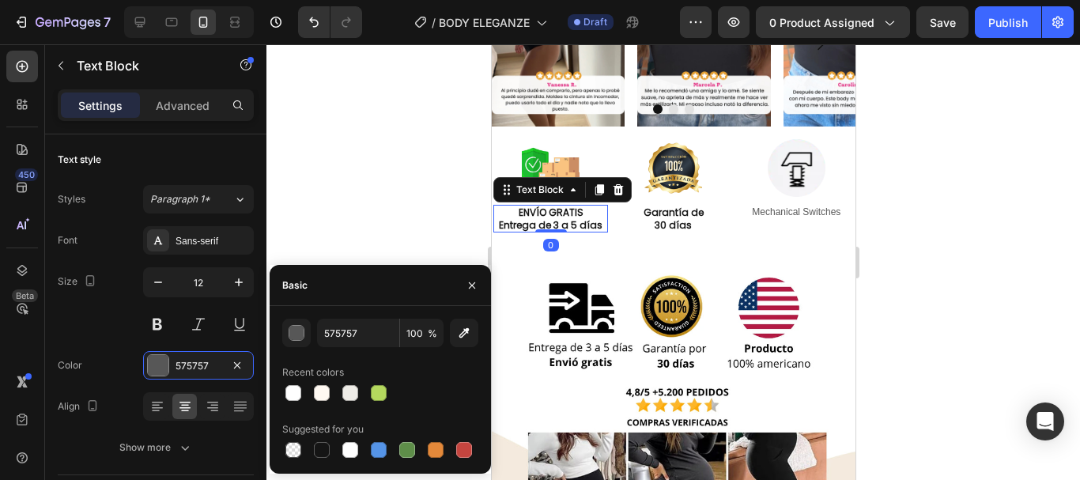
click at [548, 230] on div "ENVÍO GRATIS Entrega de 3 a 5 días Text Block 0" at bounding box center [550, 219] width 115 height 28
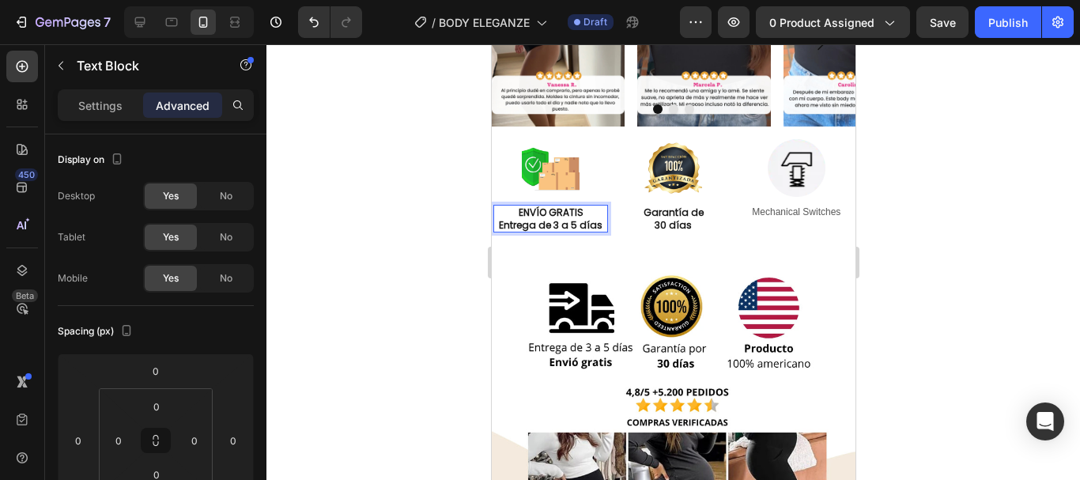
click at [550, 216] on p "ENVÍO GRATIS" at bounding box center [549, 212] width 111 height 13
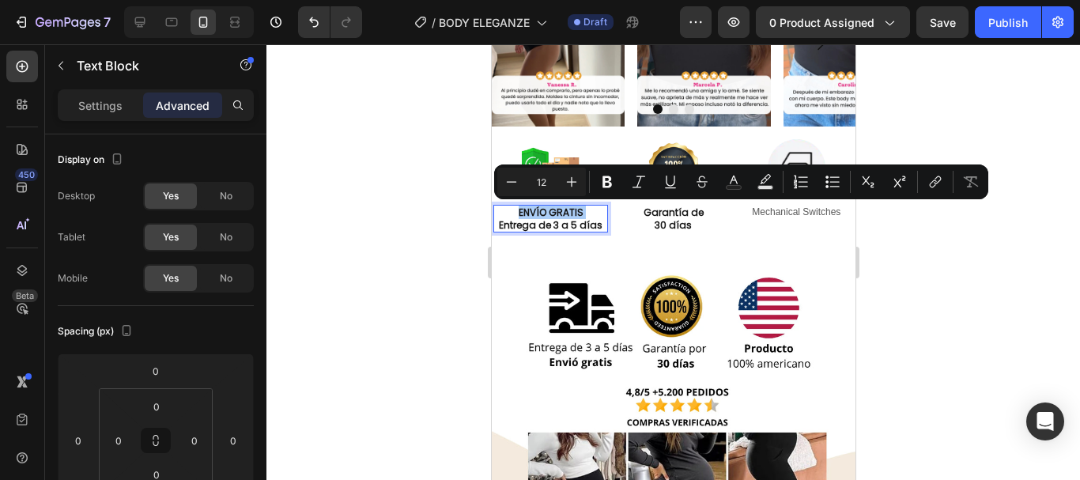
drag, startPoint x: 343, startPoint y: 238, endPoint x: 21, endPoint y: 179, distance: 328.0
click at [343, 238] on div at bounding box center [673, 262] width 814 height 436
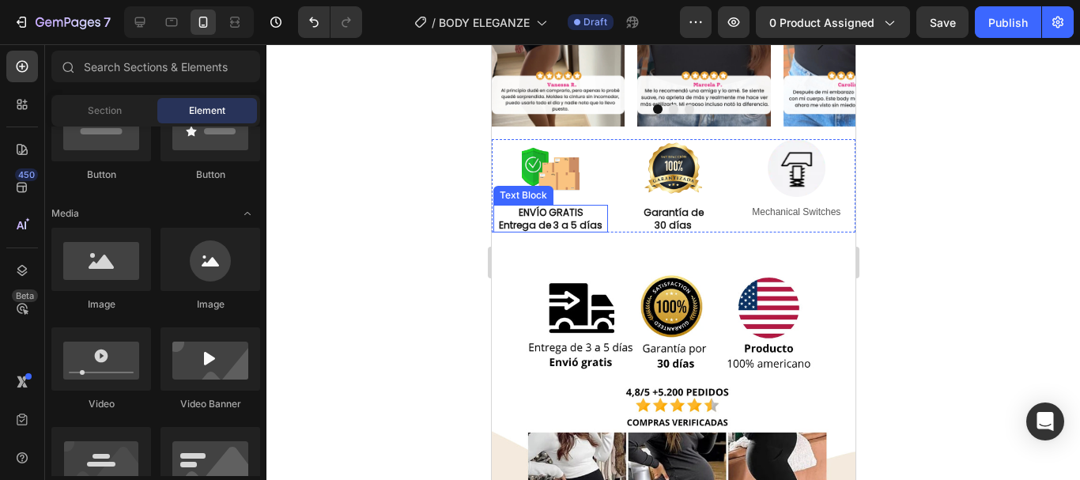
click at [561, 224] on p "Entrega de 3 a 5 días" at bounding box center [549, 225] width 111 height 13
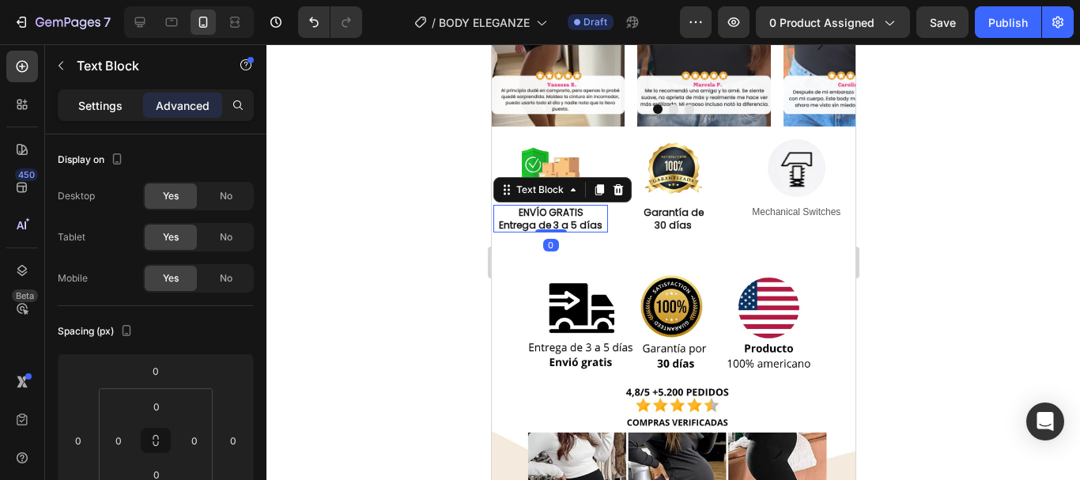
click at [100, 97] on p "Settings" at bounding box center [100, 105] width 44 height 17
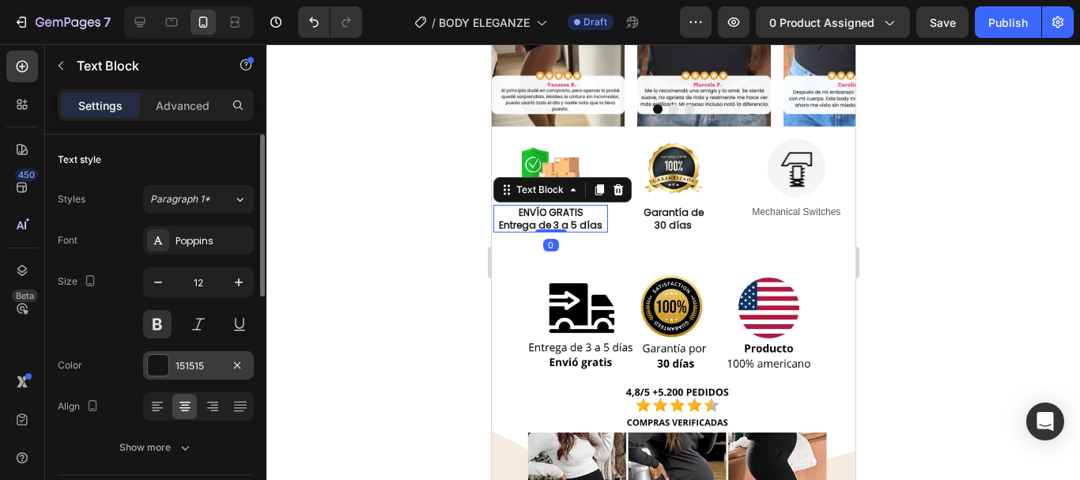
click at [149, 367] on div at bounding box center [158, 365] width 21 height 21
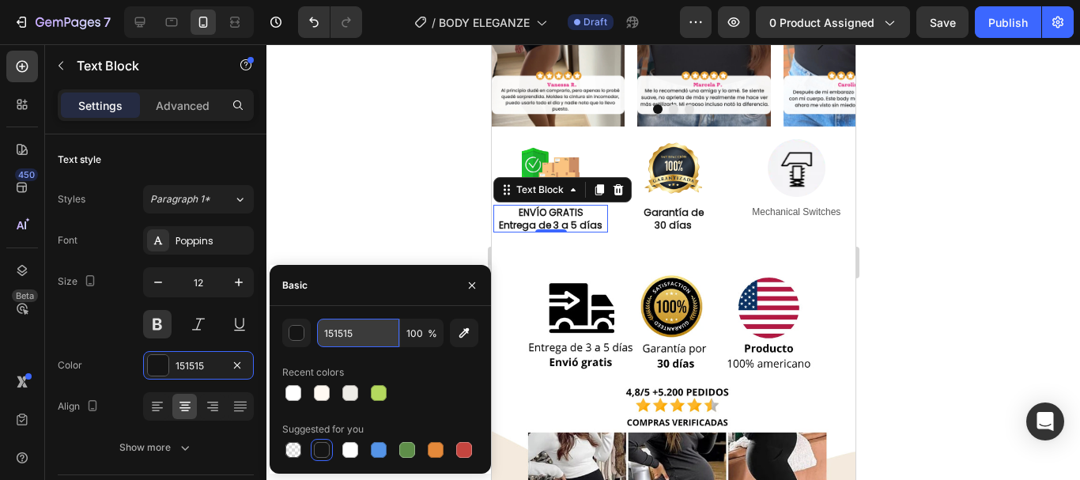
click at [338, 329] on input "151515" at bounding box center [358, 333] width 82 height 28
paste input "575757"
type input "575757"
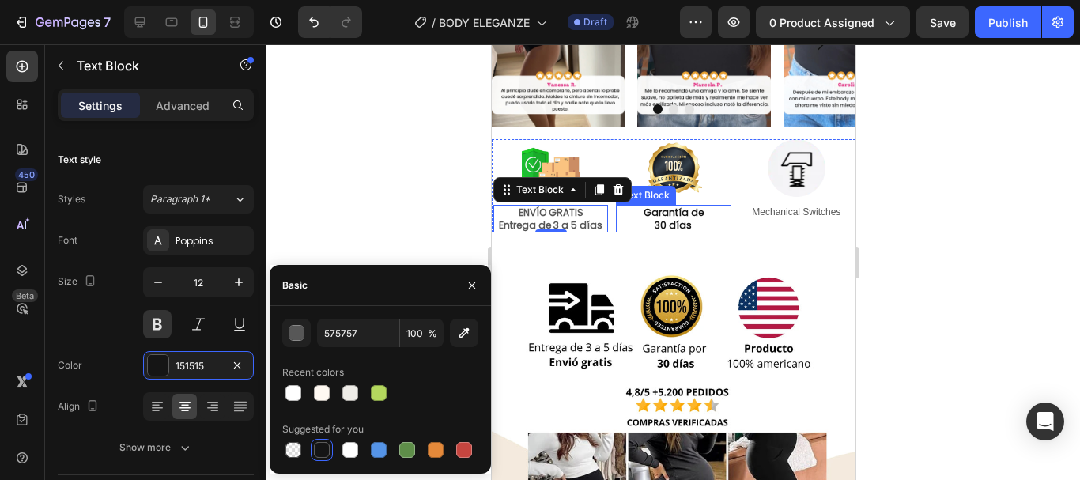
click at [678, 219] on p "30 días" at bounding box center [672, 225] width 111 height 13
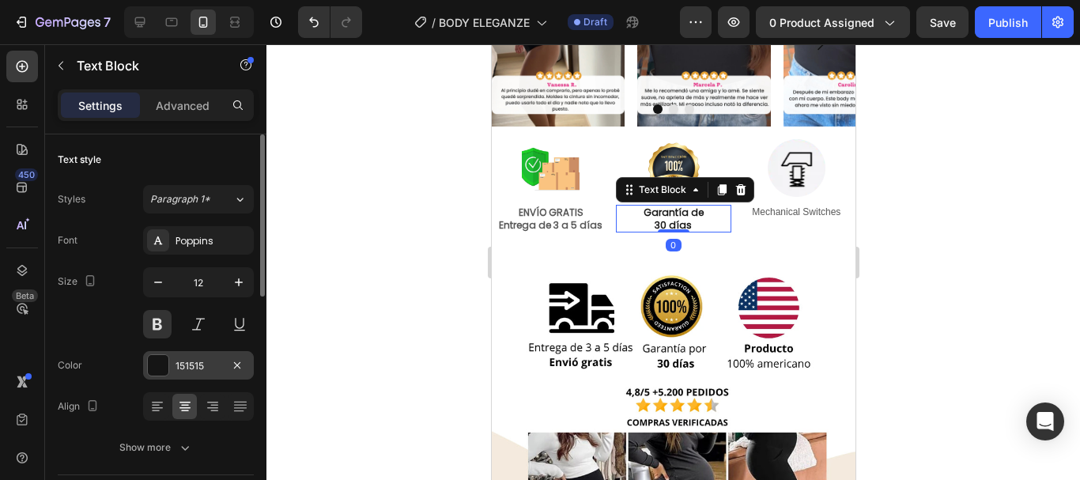
click at [165, 368] on div at bounding box center [158, 365] width 21 height 21
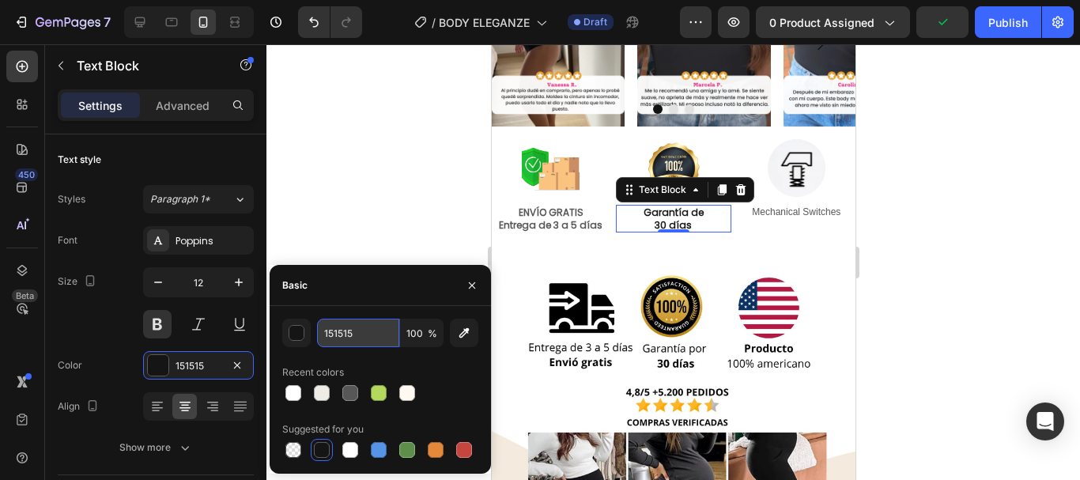
click at [364, 330] on input "151515" at bounding box center [358, 333] width 82 height 28
paste input "575757"
type input "575757"
click at [921, 232] on div at bounding box center [673, 262] width 814 height 436
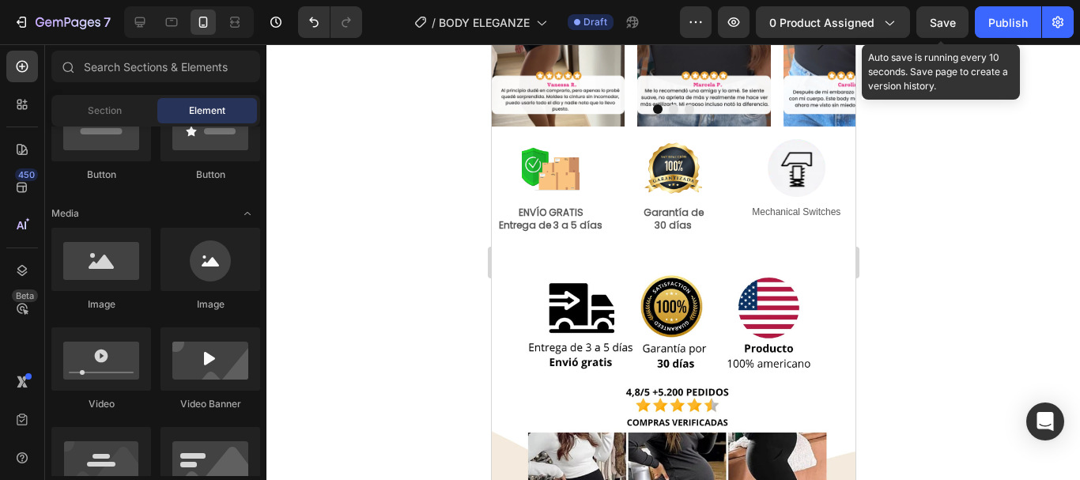
click at [943, 28] on span "Save" at bounding box center [943, 22] width 26 height 13
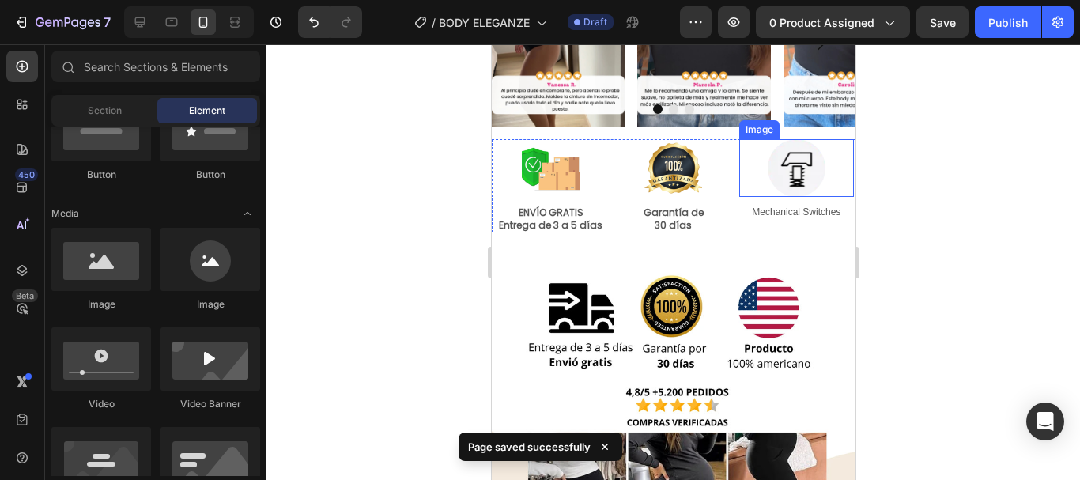
click at [784, 179] on img at bounding box center [796, 168] width 58 height 58
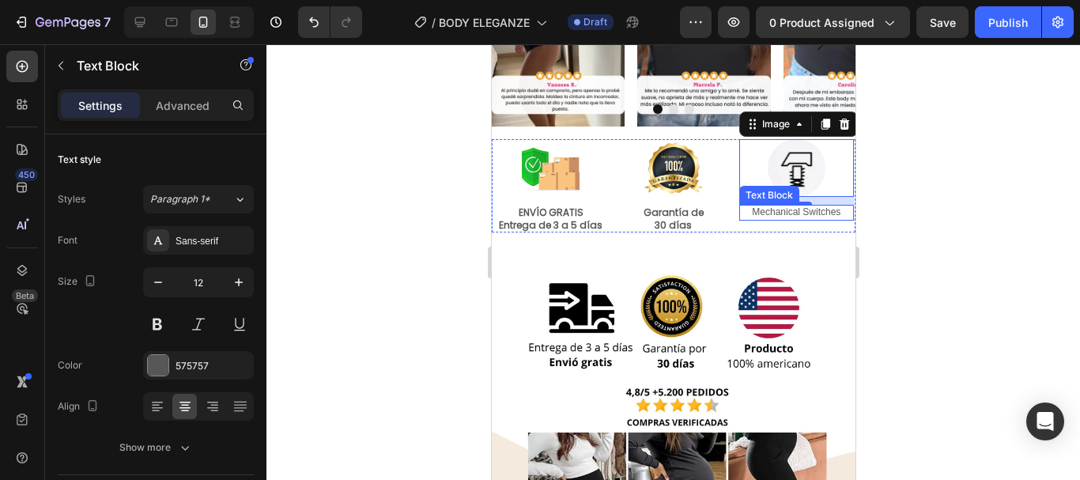
click at [776, 214] on p "Mechanical Switches" at bounding box center [795, 212] width 111 height 13
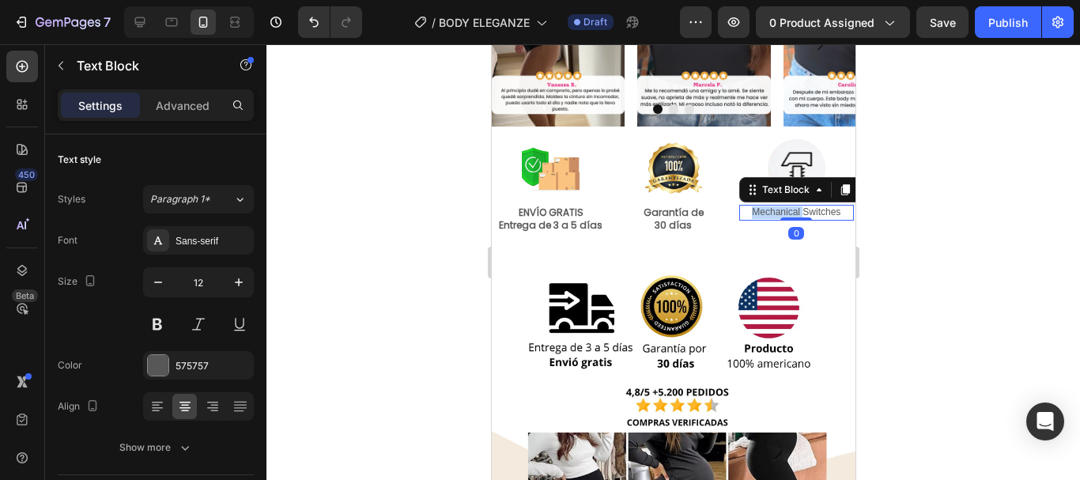
click at [776, 214] on p "Mechanical Switches" at bounding box center [795, 212] width 111 height 13
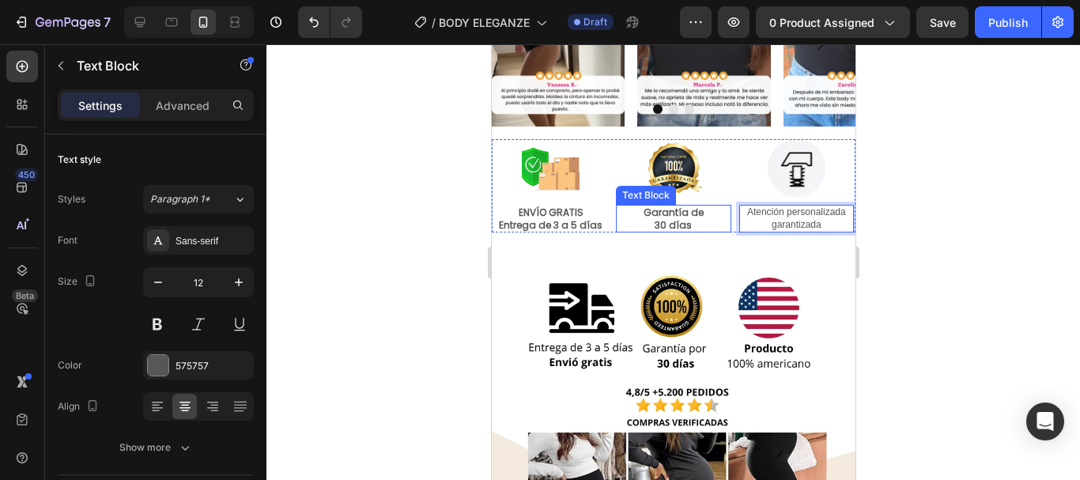
click at [668, 222] on p "30 días" at bounding box center [672, 225] width 111 height 13
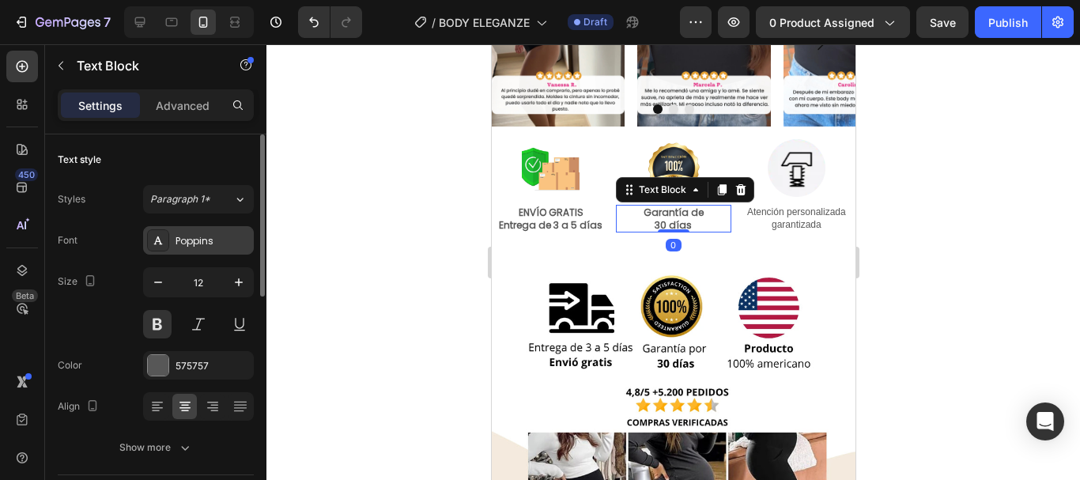
click at [225, 232] on div "Poppins" at bounding box center [198, 240] width 111 height 28
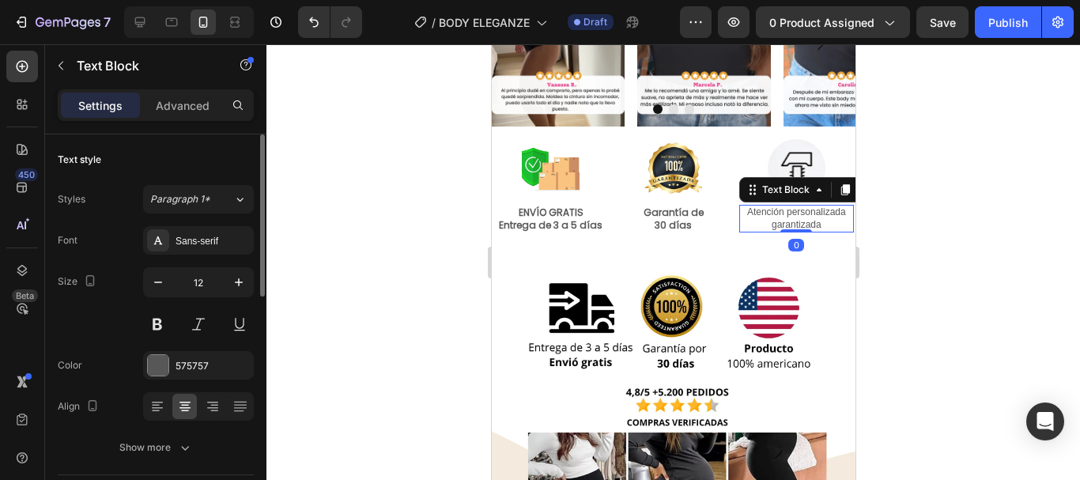
click at [778, 225] on p "Atención personalizada garantizada" at bounding box center [795, 218] width 111 height 25
click at [207, 232] on div "Sans-serif" at bounding box center [198, 240] width 111 height 28
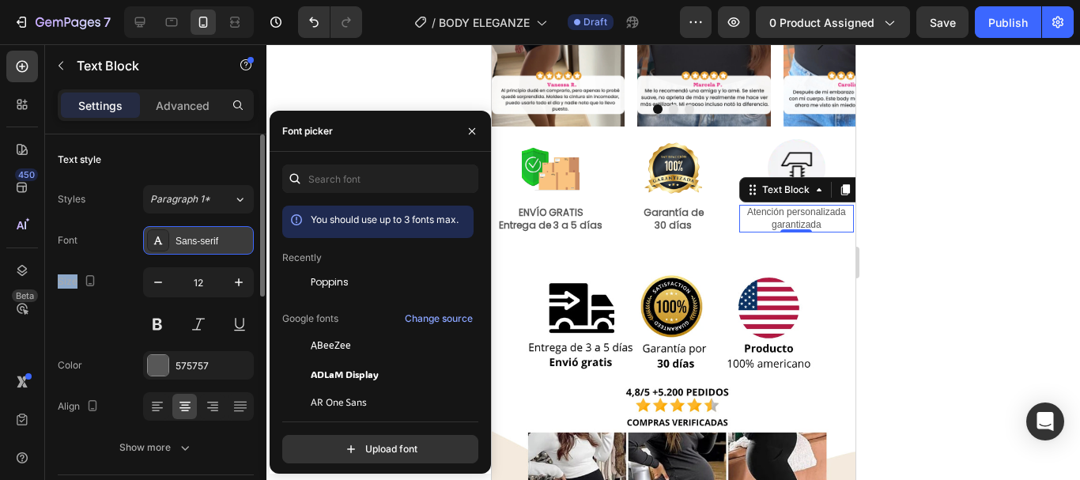
click at [207, 232] on div "Sans-serif" at bounding box center [198, 240] width 111 height 28
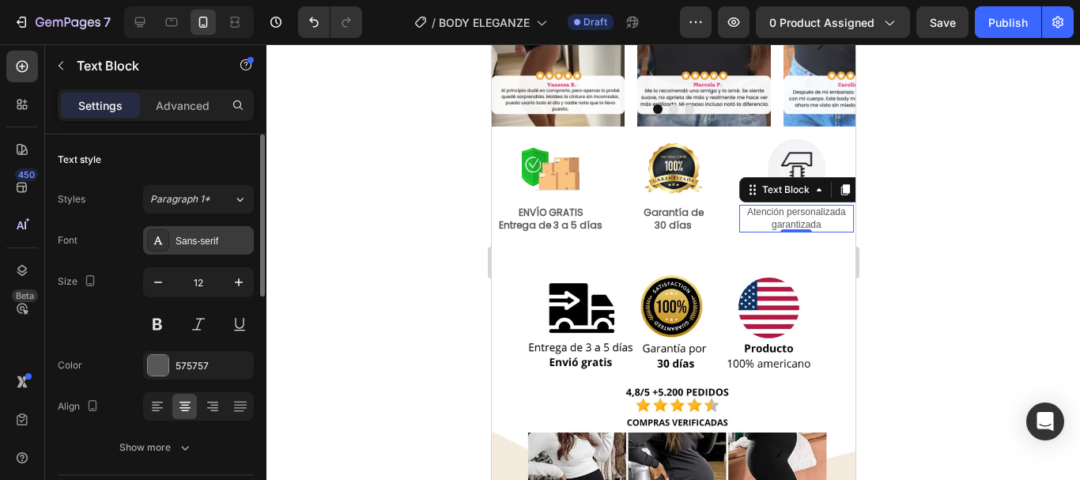
click at [207, 232] on div "Sans-serif" at bounding box center [198, 240] width 111 height 28
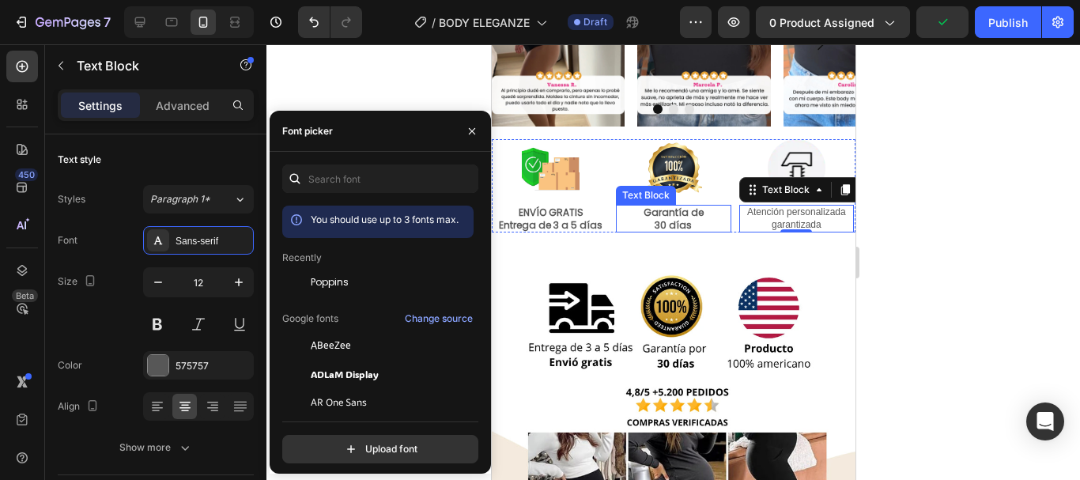
click at [661, 214] on p "Garantía de" at bounding box center [672, 212] width 111 height 13
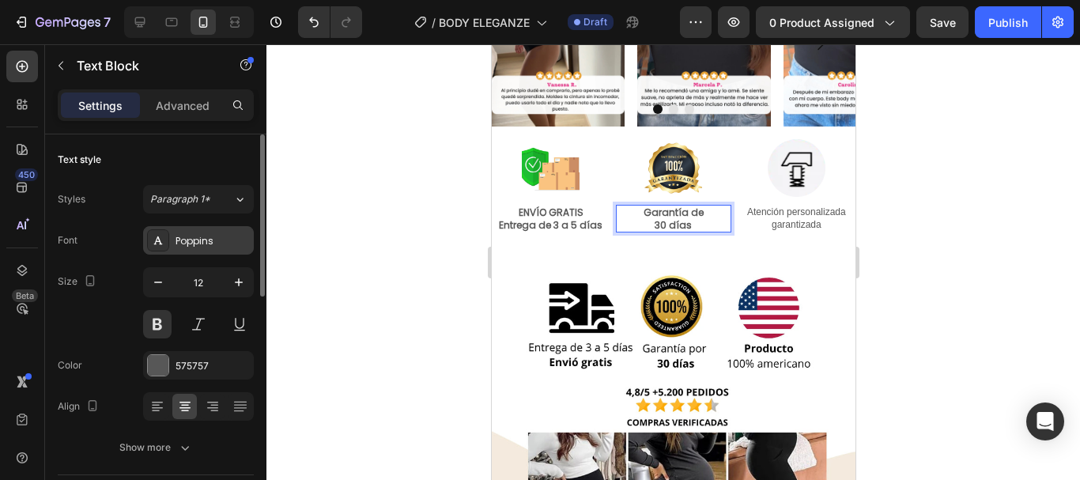
click at [233, 234] on div "Poppins" at bounding box center [213, 241] width 74 height 14
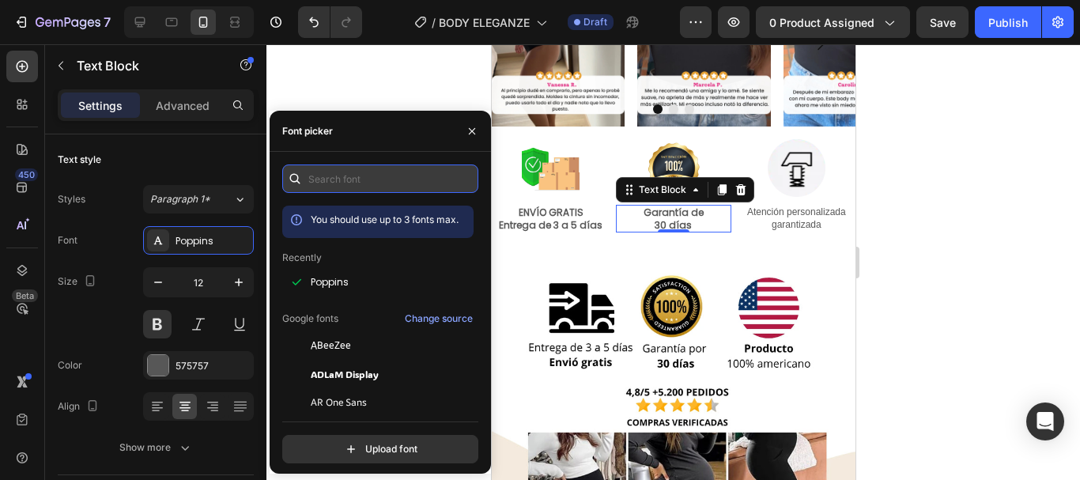
click at [346, 172] on input "text" at bounding box center [380, 178] width 196 height 28
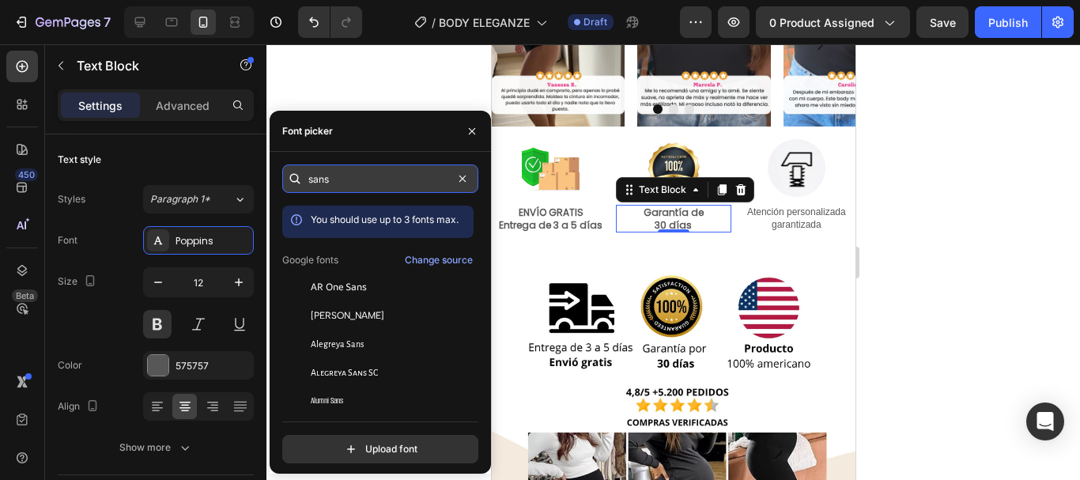
type input "sans"
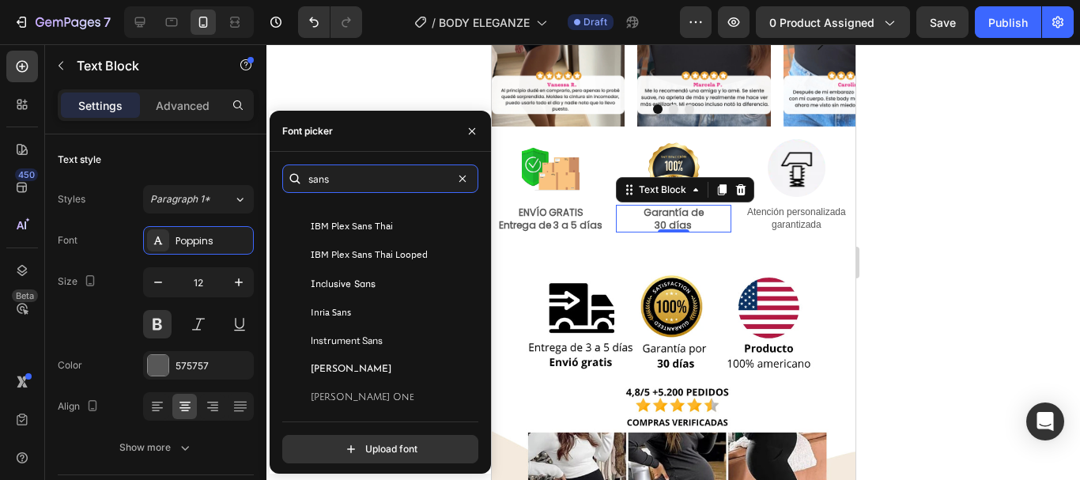
scroll to position [1189, 0]
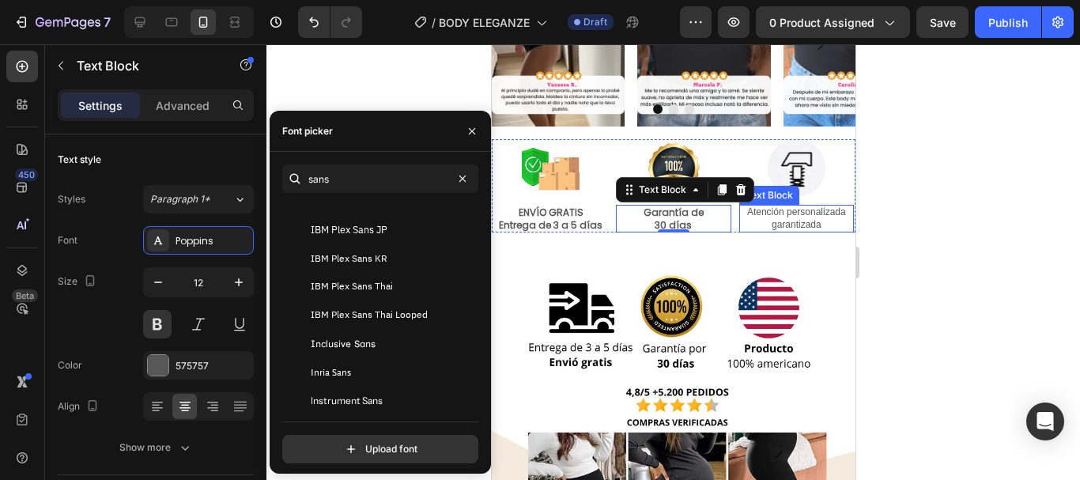
click at [790, 214] on p "Atención personalizada garantizada" at bounding box center [795, 218] width 111 height 25
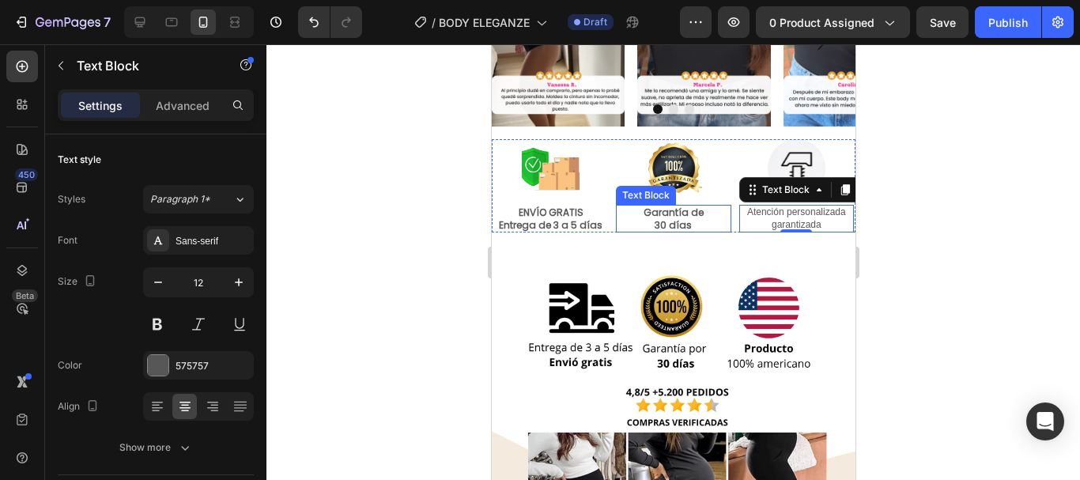
click at [698, 225] on p "30 días" at bounding box center [672, 225] width 111 height 13
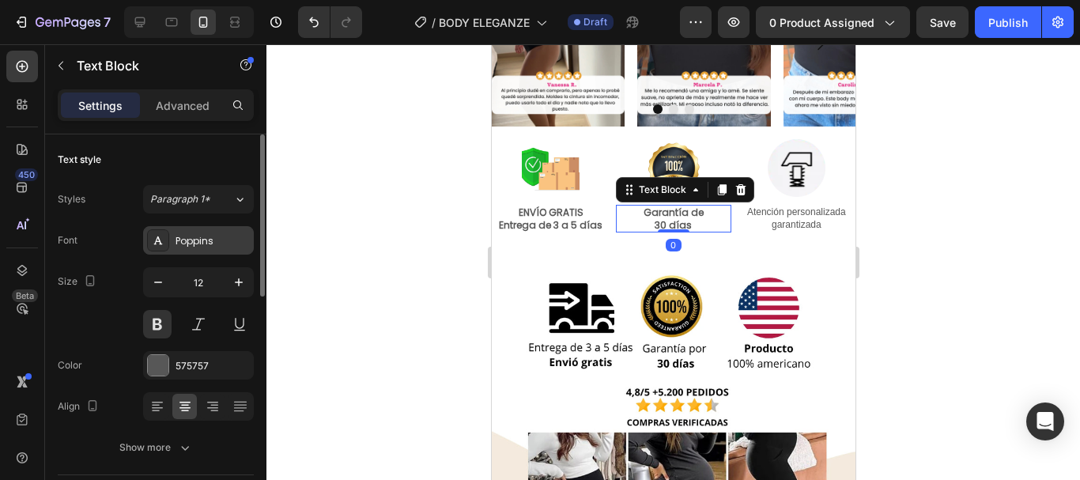
click at [219, 241] on div "Poppins" at bounding box center [213, 241] width 74 height 14
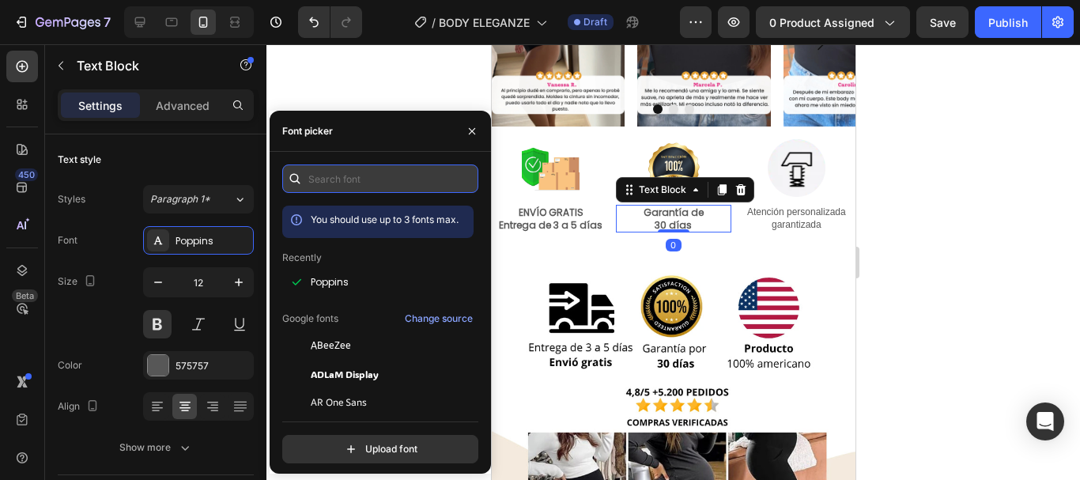
click at [350, 182] on input "text" at bounding box center [380, 178] width 196 height 28
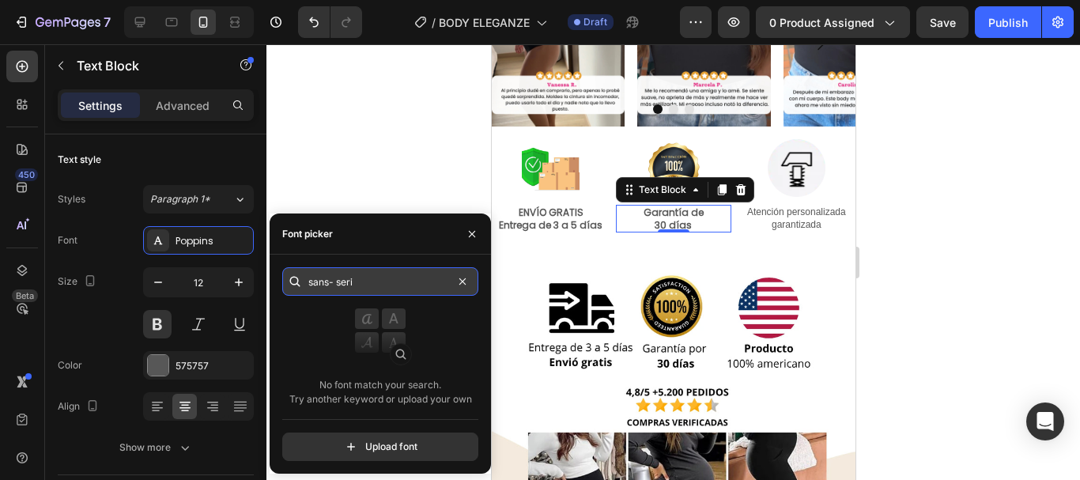
type input "sans- serif"
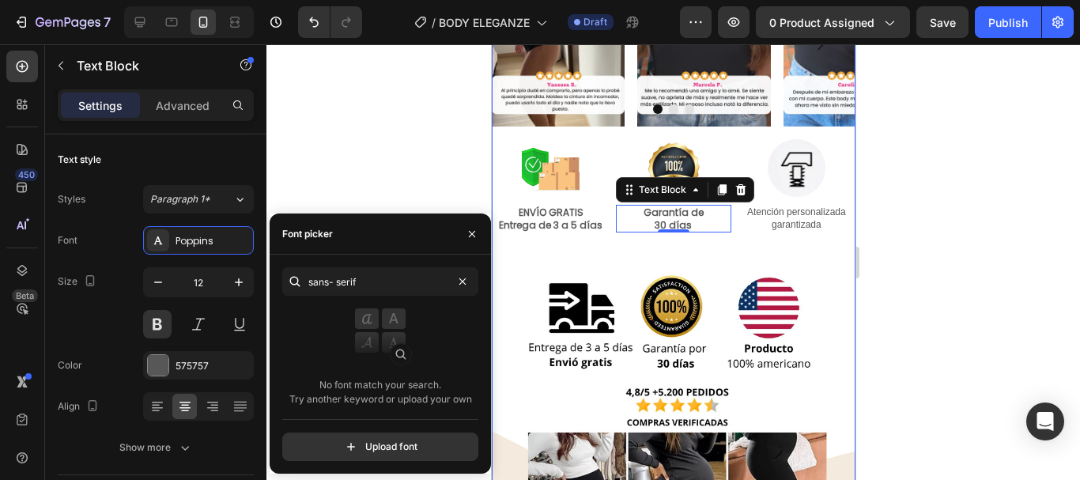
click at [795, 225] on p "Atención personalizada garantizada" at bounding box center [795, 218] width 111 height 25
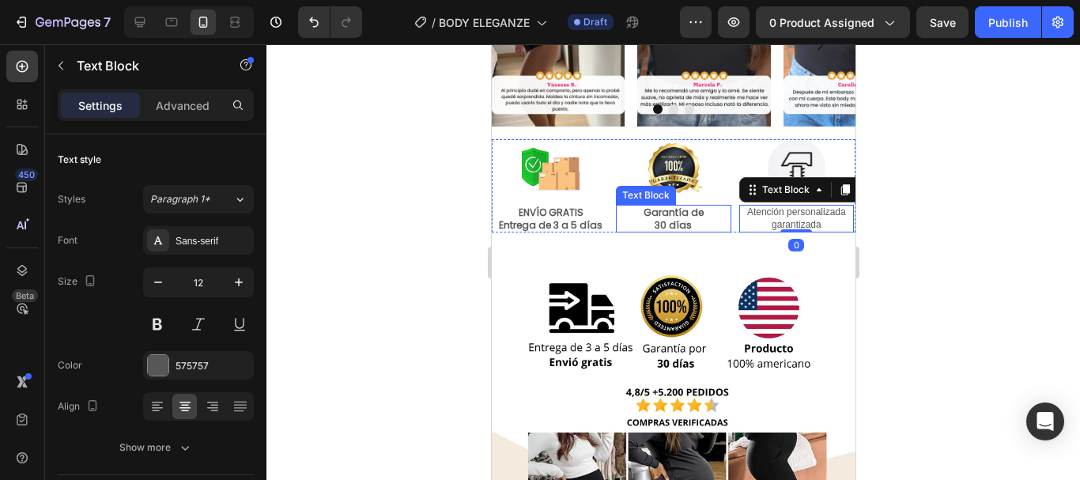
click at [659, 224] on p "30 días" at bounding box center [672, 225] width 111 height 13
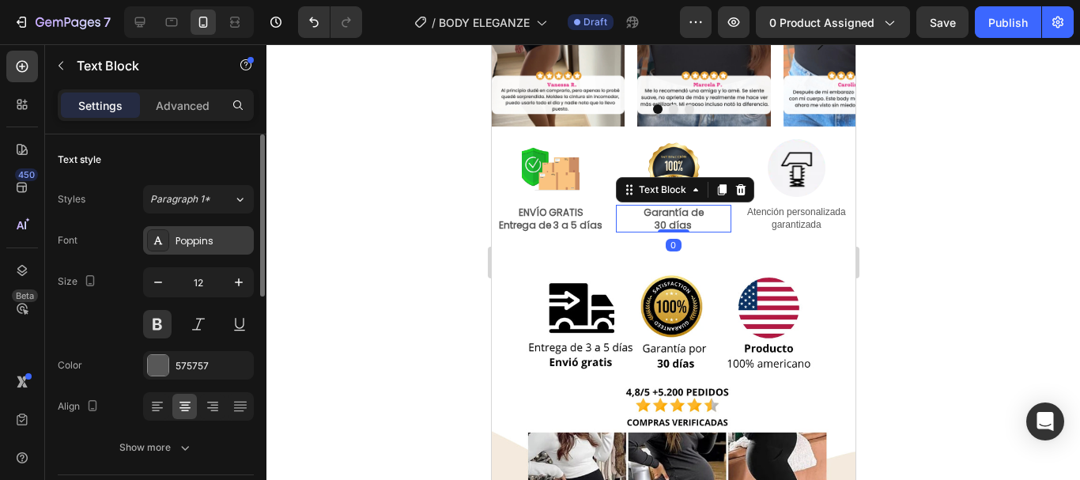
click at [214, 235] on div "Poppins" at bounding box center [213, 241] width 74 height 14
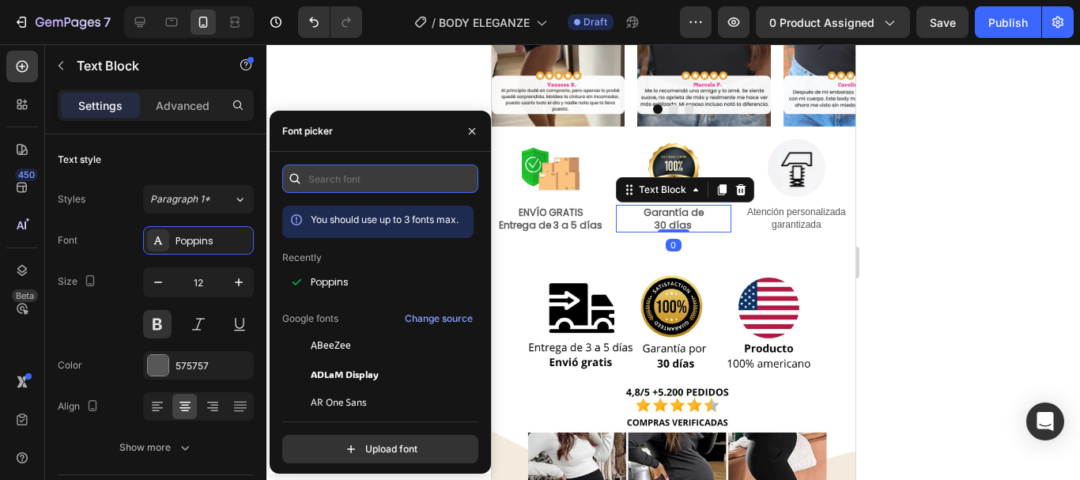
click at [367, 186] on input "text" at bounding box center [380, 178] width 196 height 28
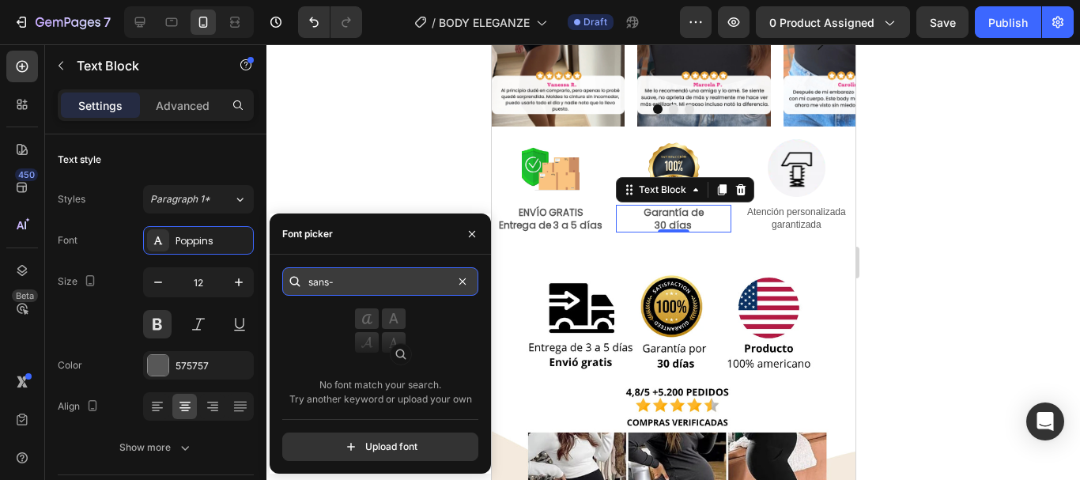
type input "sans"
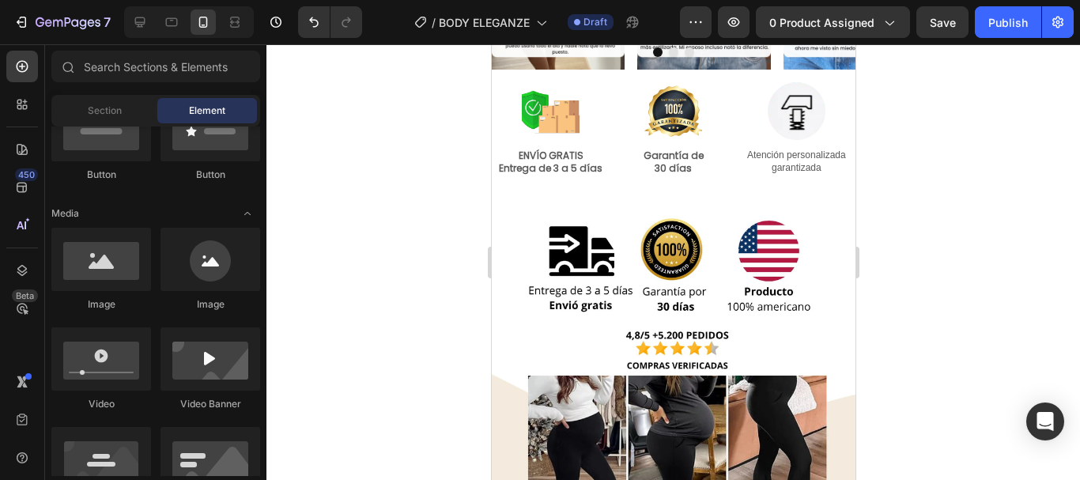
scroll to position [632, 0]
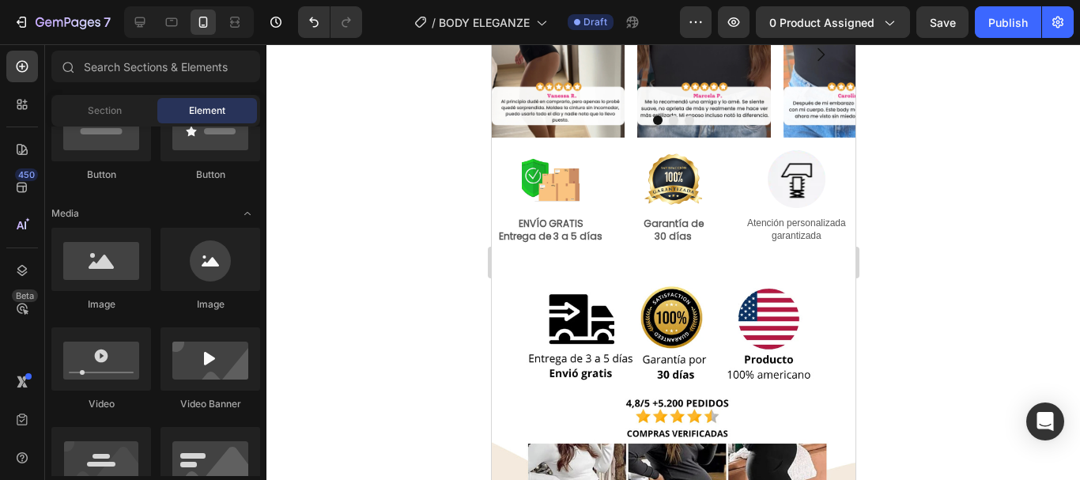
drag, startPoint x: 845, startPoint y: 120, endPoint x: 1352, endPoint y: 146, distance: 507.5
click at [567, 236] on p "Entrega de 3 a 5 días" at bounding box center [549, 236] width 111 height 13
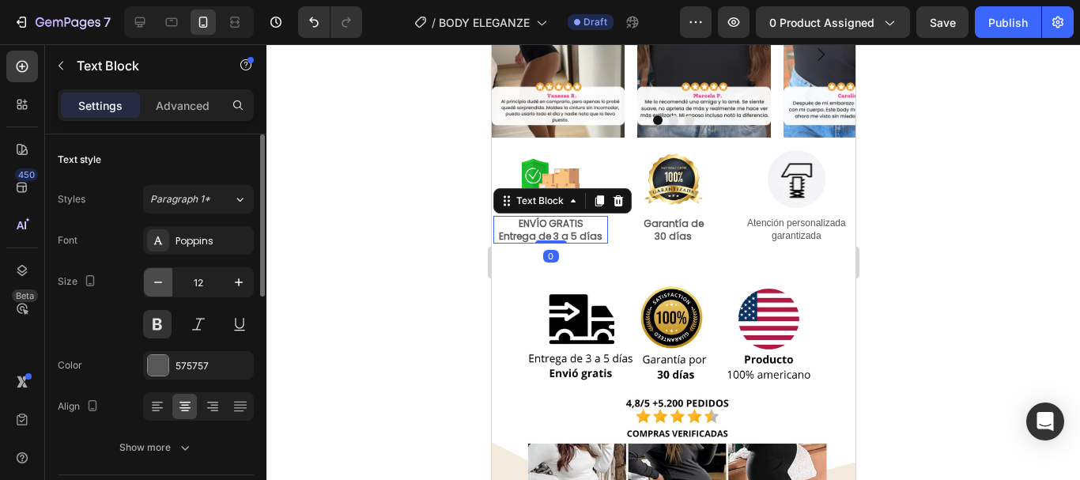
click at [157, 287] on icon "button" at bounding box center [158, 282] width 16 height 16
click at [225, 285] on button "button" at bounding box center [239, 282] width 28 height 28
type input "12"
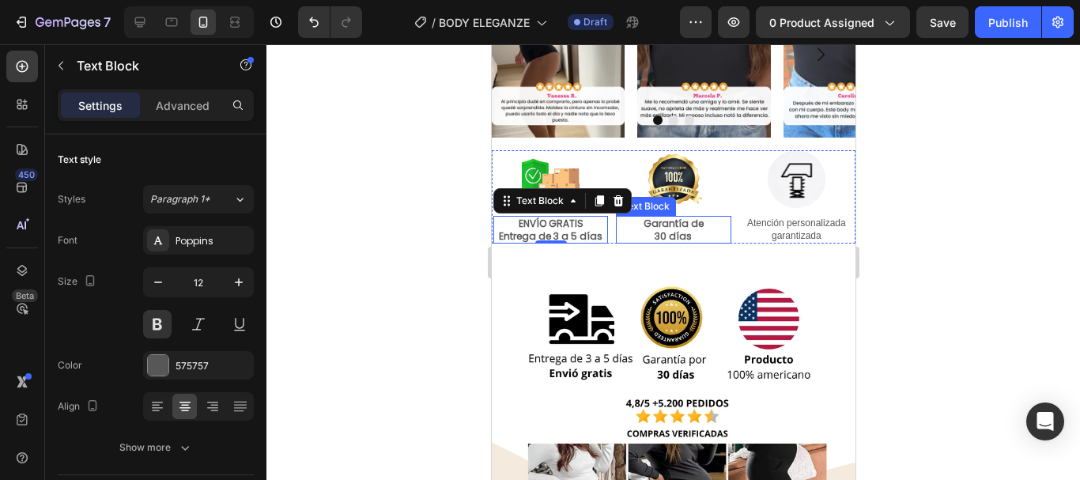
click at [683, 226] on p "Garantía de" at bounding box center [672, 223] width 111 height 13
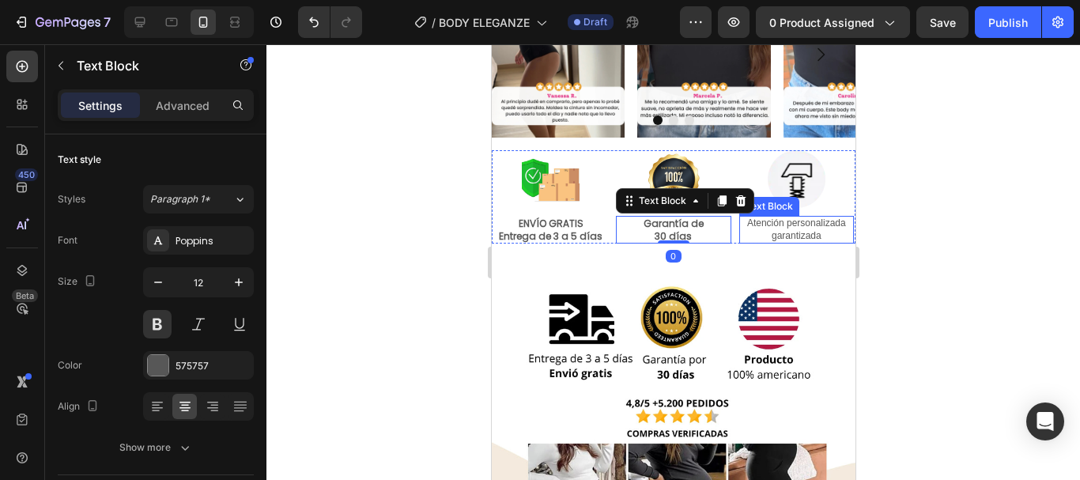
click at [779, 226] on p "Atención personalizada garantizada" at bounding box center [795, 229] width 111 height 25
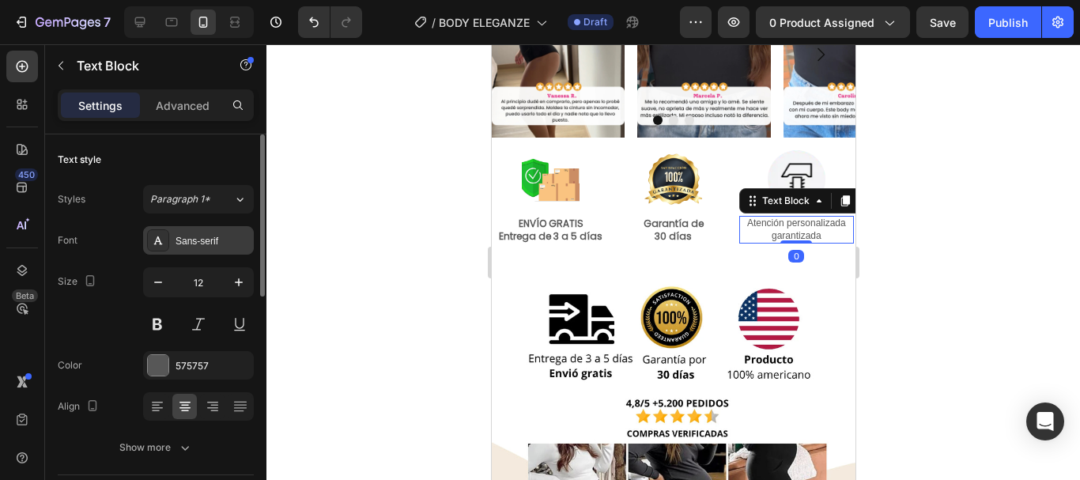
click at [202, 246] on div "Sans-serif" at bounding box center [213, 241] width 74 height 14
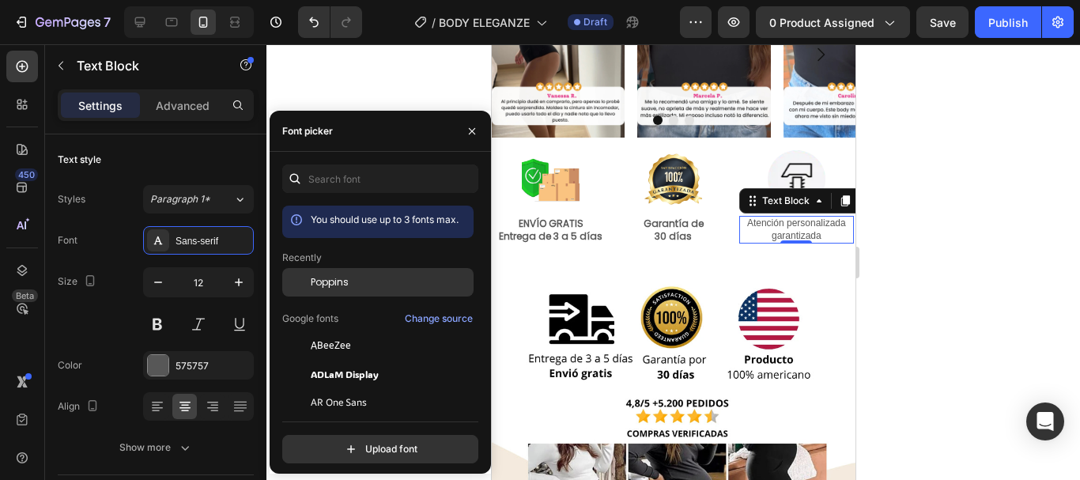
click at [339, 278] on span "Poppins" at bounding box center [330, 282] width 38 height 14
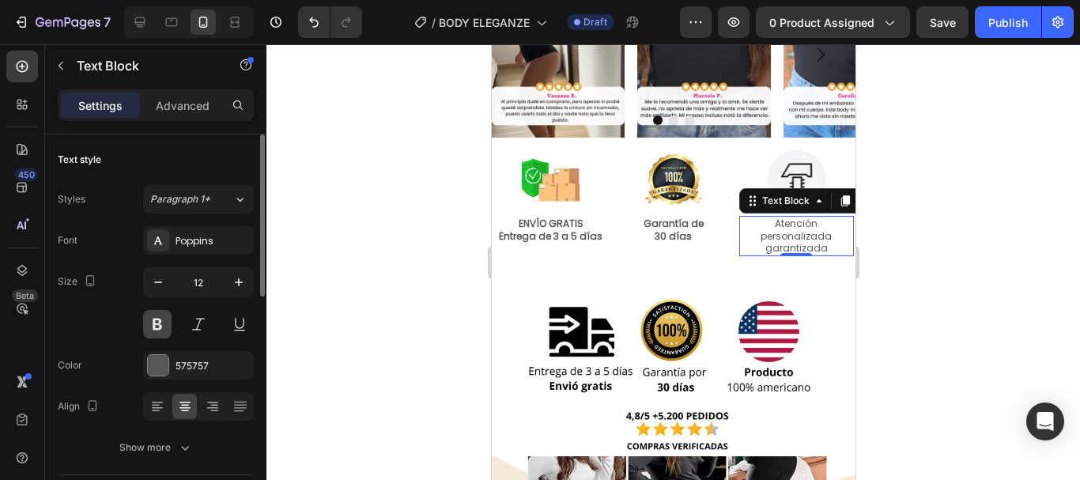
click at [155, 330] on button at bounding box center [157, 324] width 28 height 28
click at [988, 234] on div at bounding box center [673, 262] width 814 height 436
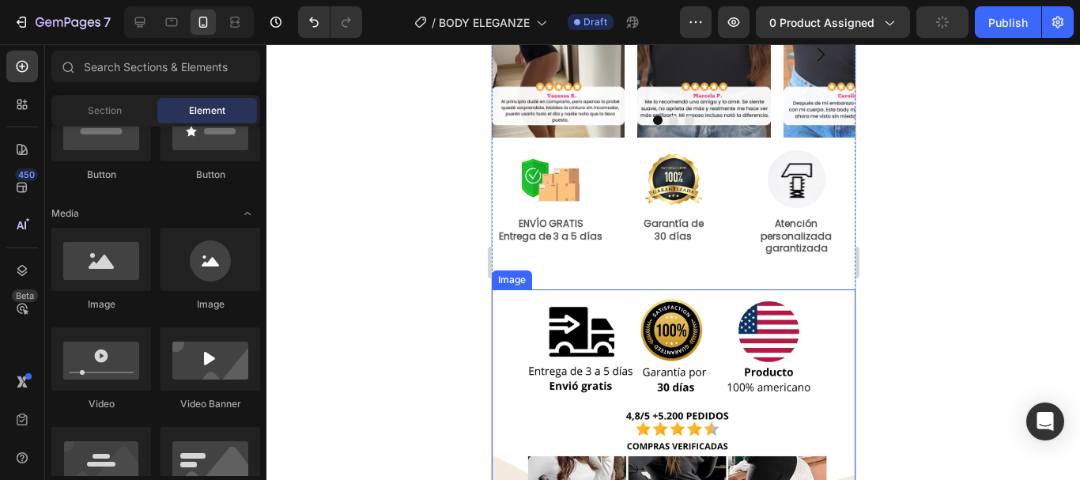
click at [817, 315] on img at bounding box center [673, 471] width 364 height 364
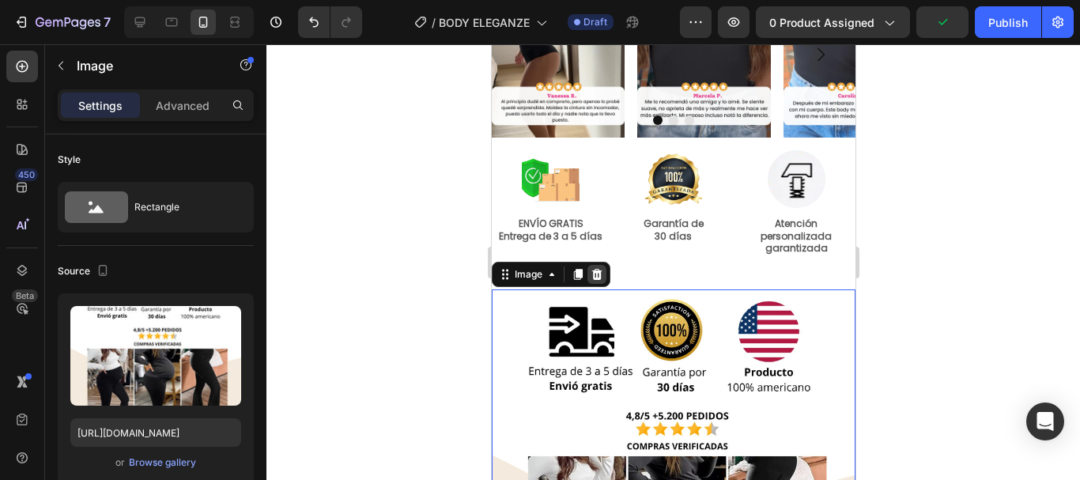
click at [599, 274] on icon at bounding box center [596, 274] width 10 height 11
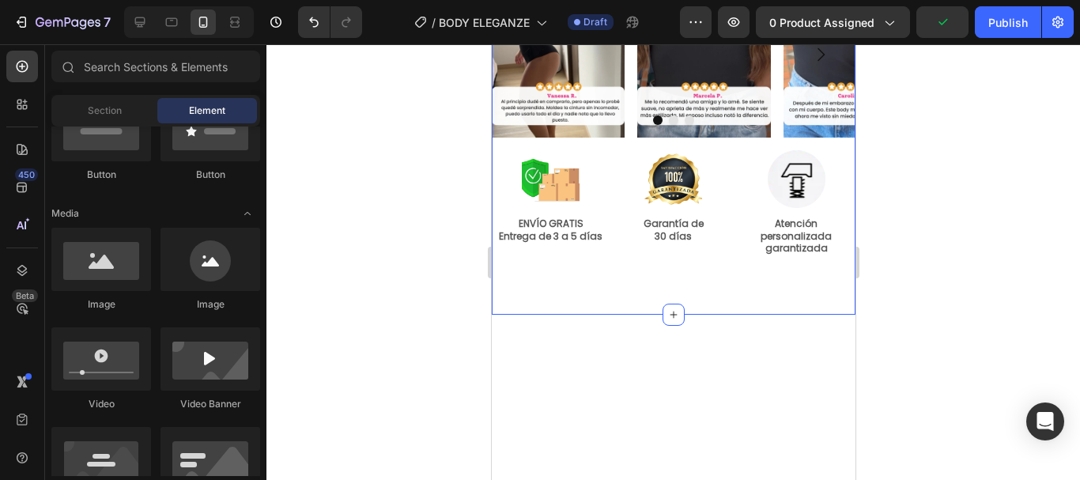
click at [756, 273] on div "Image Image Image Carousel Row Image ENVÍO GRATIS Entrega de 3 a 5 días Text Bl…" at bounding box center [673, 131] width 364 height 318
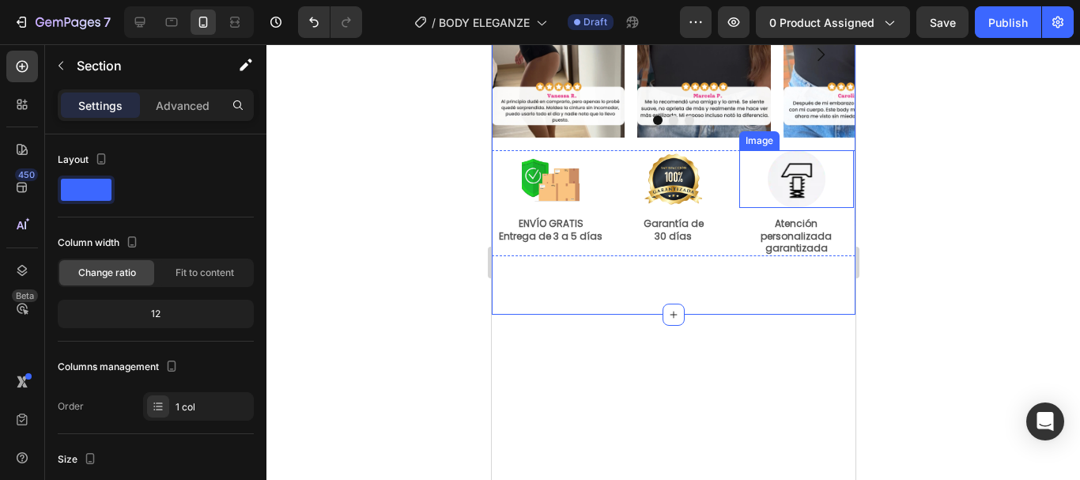
click at [785, 167] on img at bounding box center [796, 179] width 58 height 58
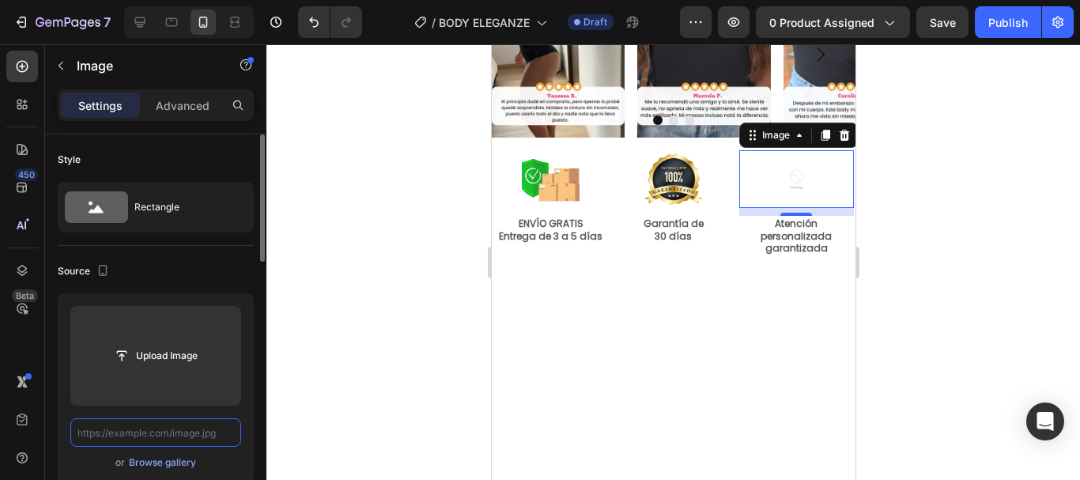
scroll to position [0, 0]
paste input "https://cdn.shopify.com/s/files/1/0778/7603/5618/files/call-center-agent-icon-s…"
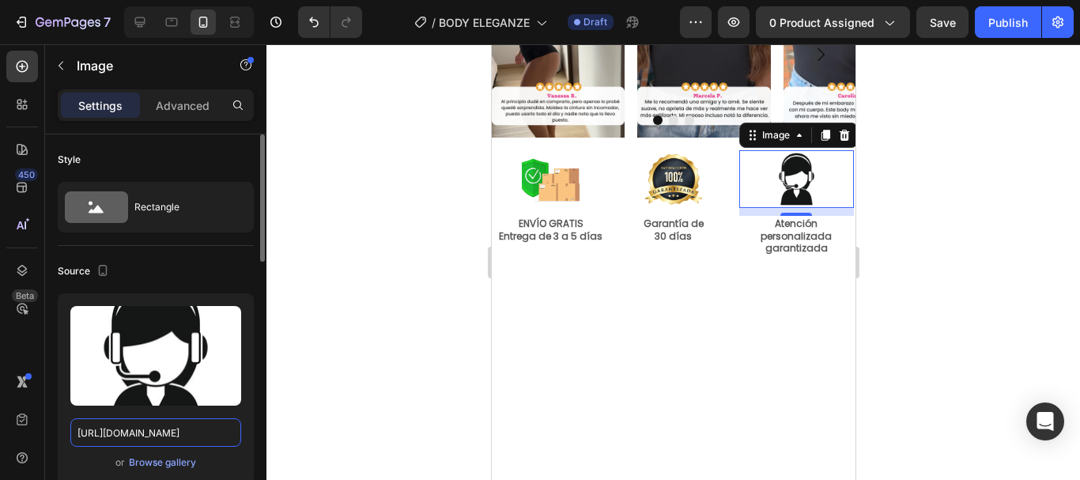
type input "https://cdn.shopify.com/s/files/1/0778/7603/5618/files/call-center-agent-icon-s…"
click at [1010, 299] on div at bounding box center [673, 262] width 814 height 436
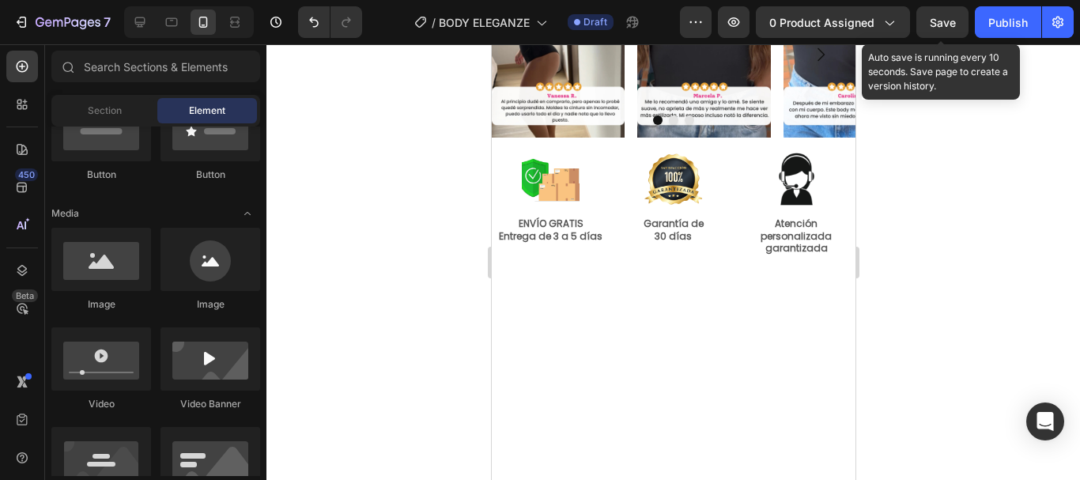
click at [941, 20] on span "Save" at bounding box center [943, 22] width 26 height 13
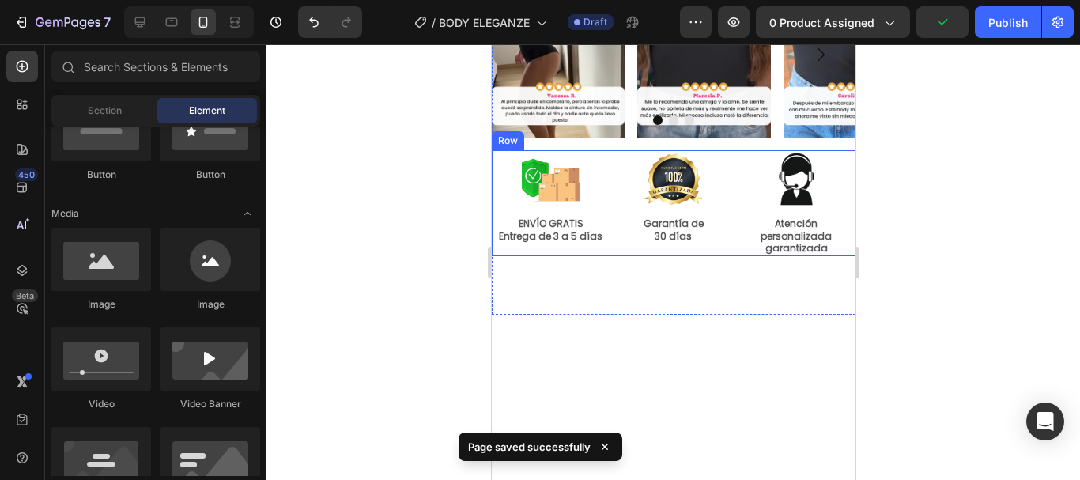
click at [836, 214] on div "Image Atención personalizada garantizada Text Block" at bounding box center [795, 203] width 115 height 106
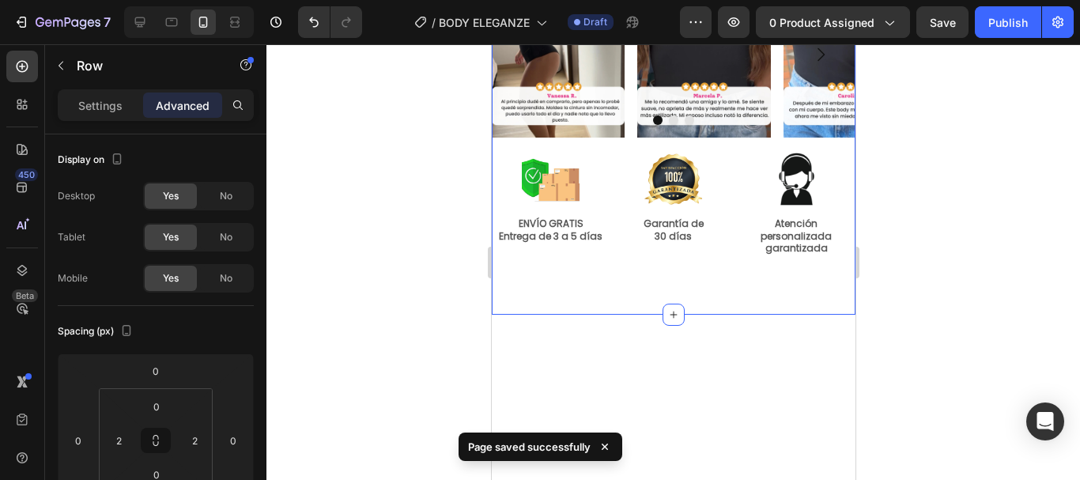
click at [784, 296] on div "Image Image Image Carousel Row Image ENVÍO GRATIS Entrega de 3 a 5 días Text Bl…" at bounding box center [673, 143] width 364 height 343
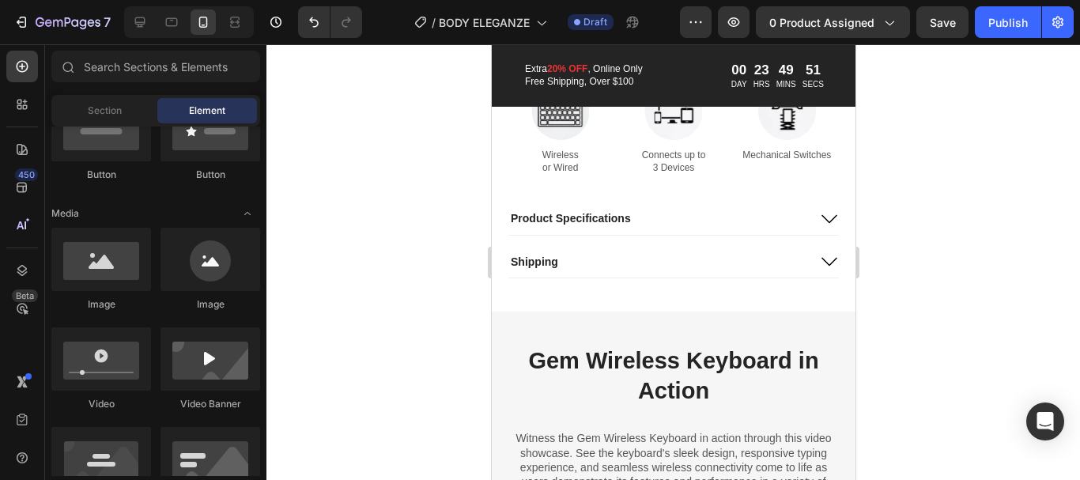
scroll to position [2068, 0]
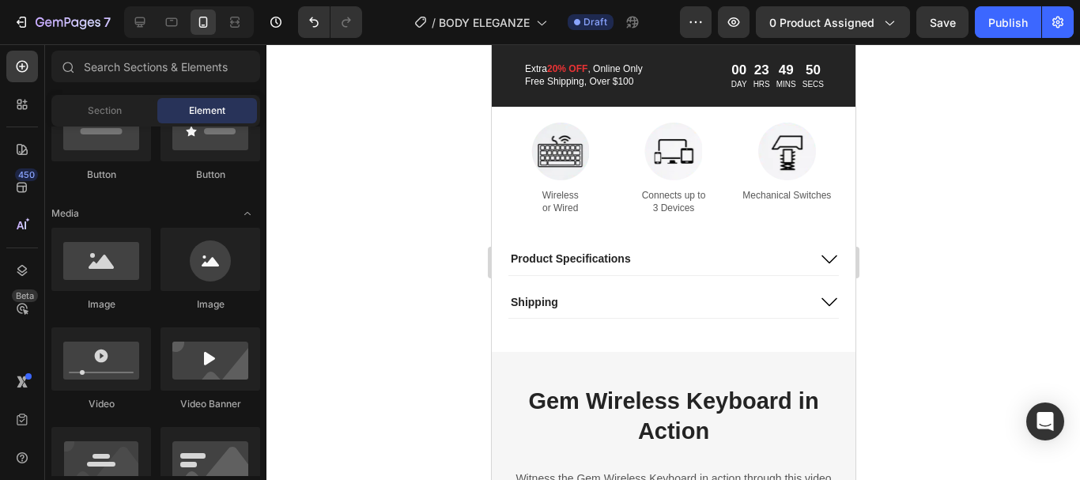
drag, startPoint x: 848, startPoint y: 97, endPoint x: 1361, endPoint y: 219, distance: 528.1
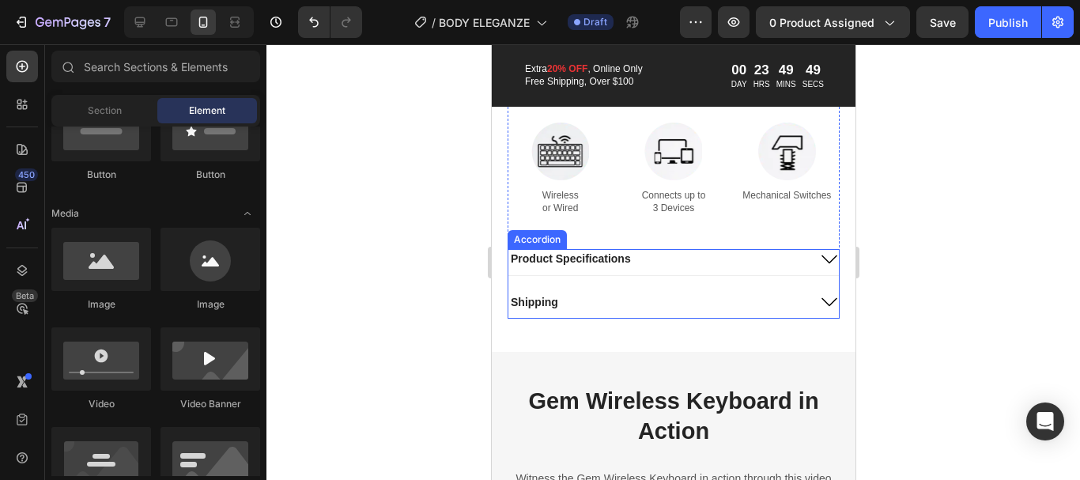
click at [723, 260] on div "Product Specifications" at bounding box center [673, 261] width 330 height 25
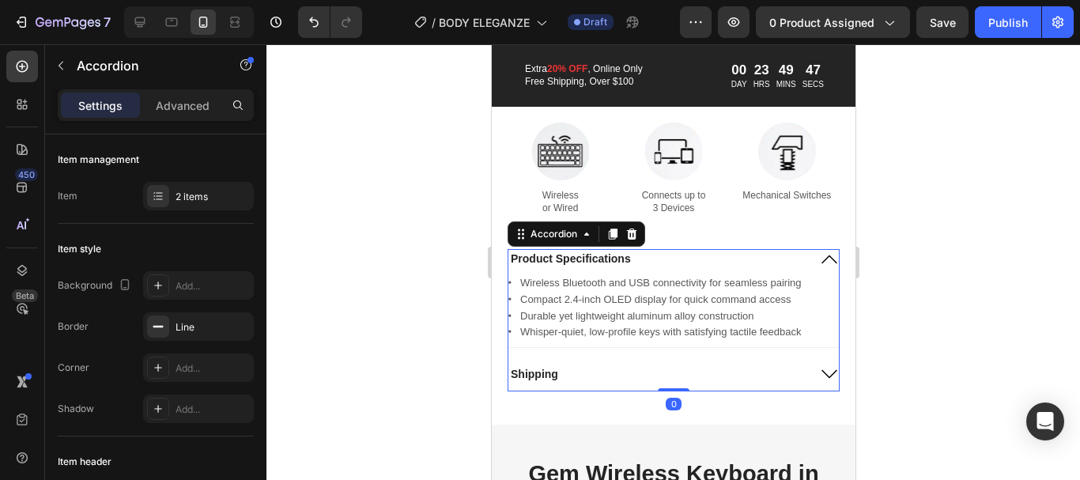
click at [819, 255] on icon at bounding box center [828, 259] width 19 height 19
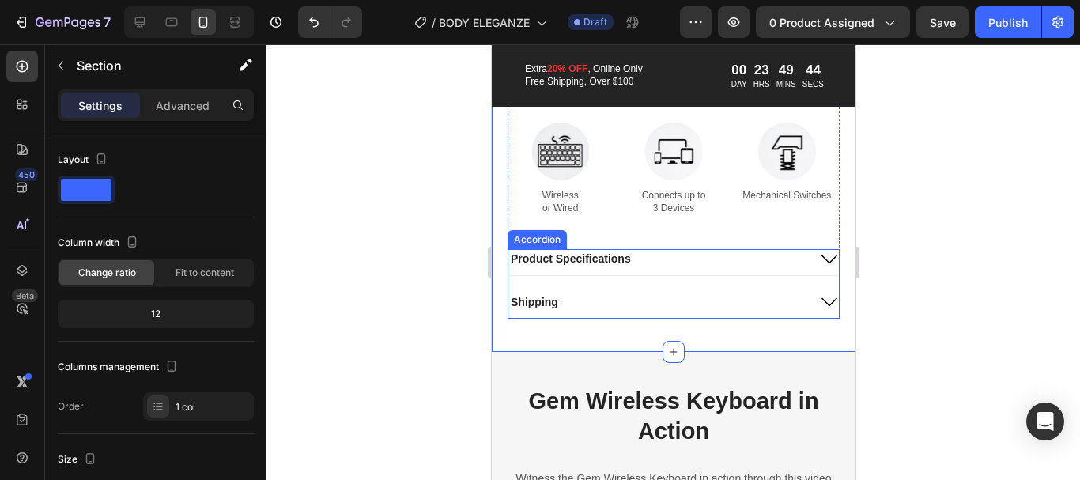
click at [519, 303] on div "Shipping" at bounding box center [673, 305] width 330 height 25
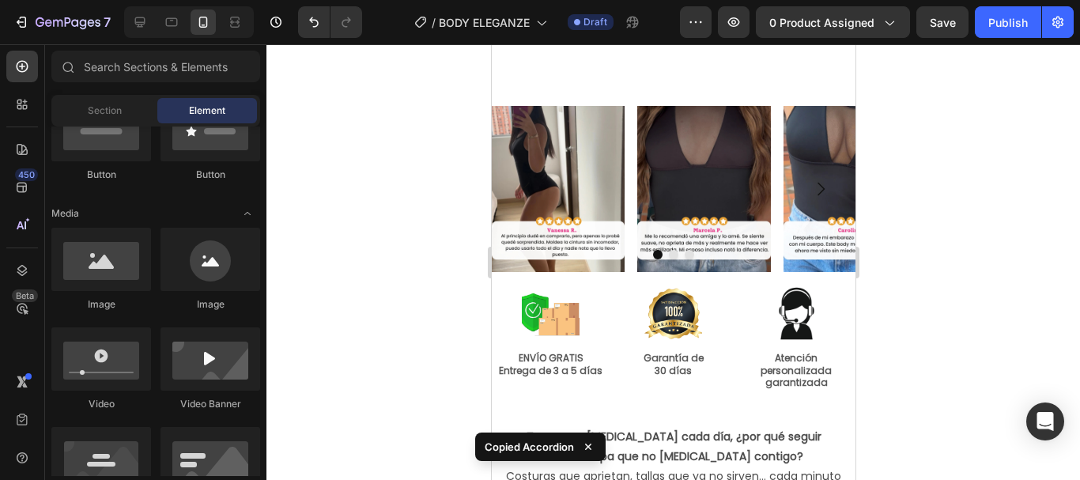
scroll to position [685, 0]
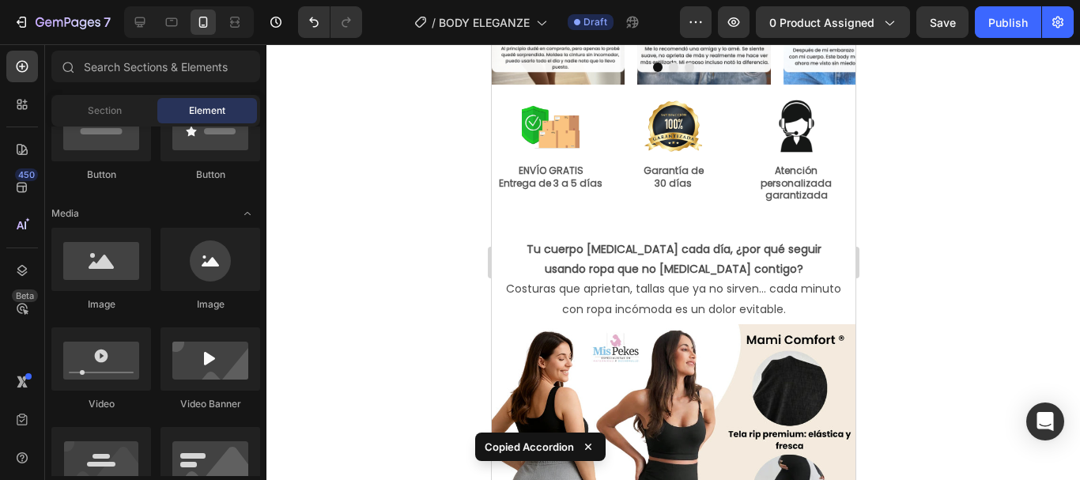
drag, startPoint x: 848, startPoint y: 192, endPoint x: 1349, endPoint y: 144, distance: 503.6
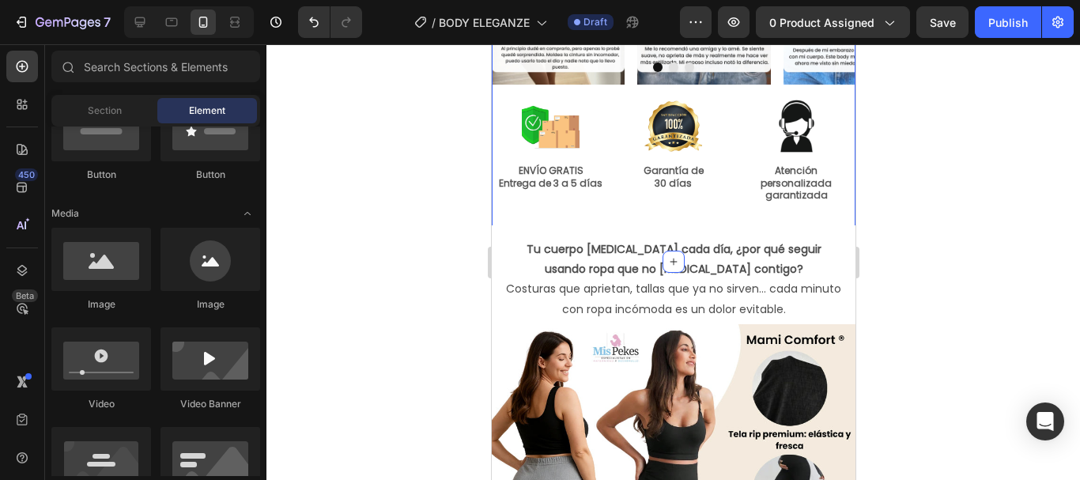
click at [547, 220] on div "Image Image Image Carousel Row Image ENVÍO GRATIS Entrega de 3 a 5 días Text Bl…" at bounding box center [673, 78] width 364 height 318
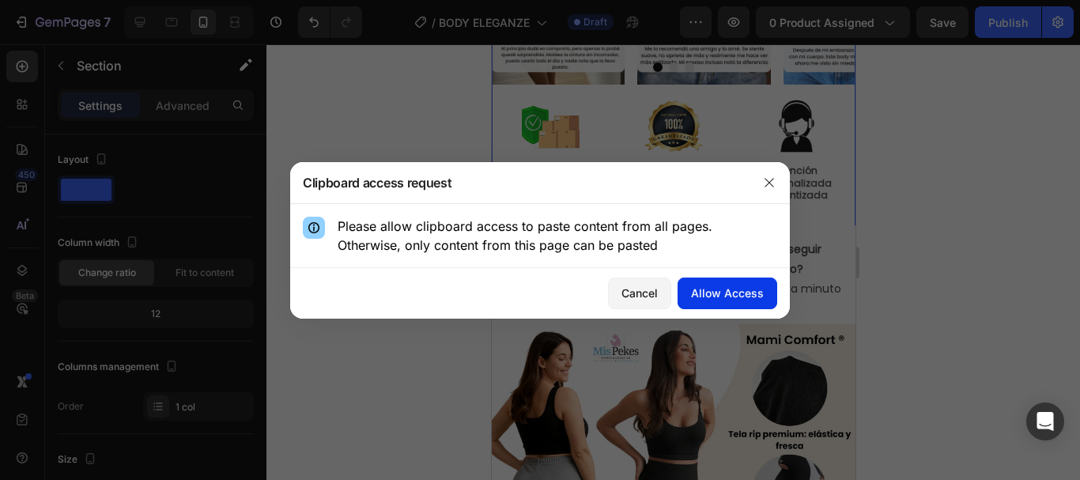
click at [711, 291] on div "Allow Access" at bounding box center [727, 293] width 73 height 17
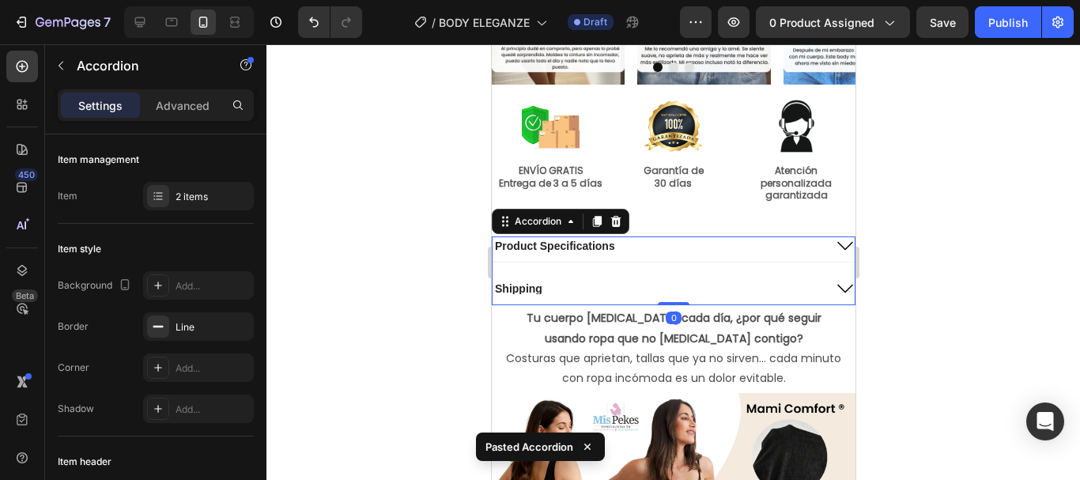
click at [972, 231] on div at bounding box center [673, 262] width 814 height 436
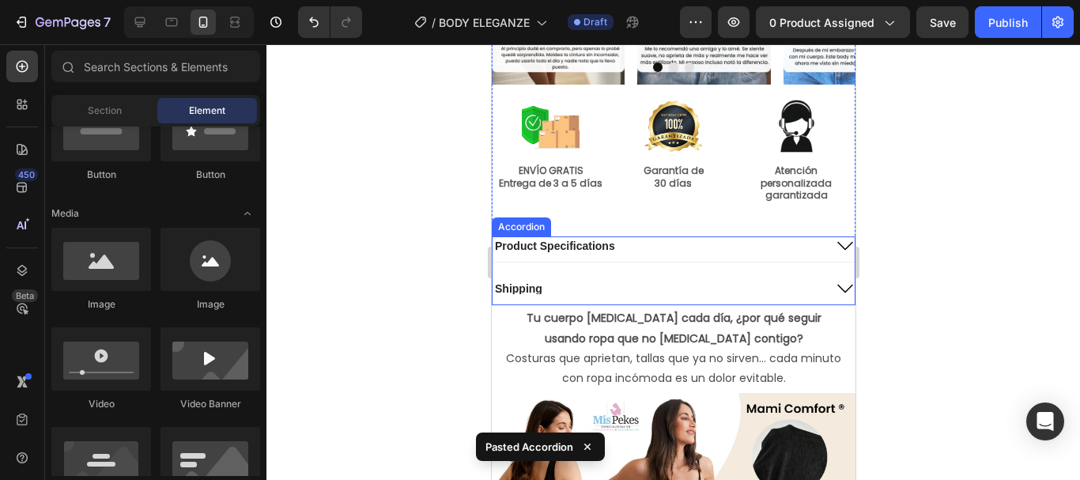
click at [712, 259] on div "Product Specifications" at bounding box center [673, 248] width 362 height 25
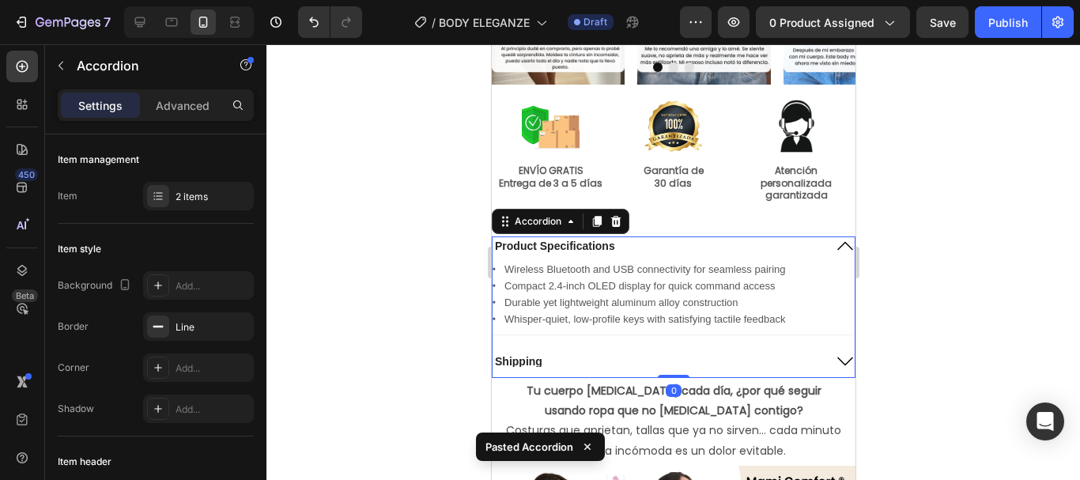
click at [835, 241] on icon at bounding box center [844, 245] width 19 height 19
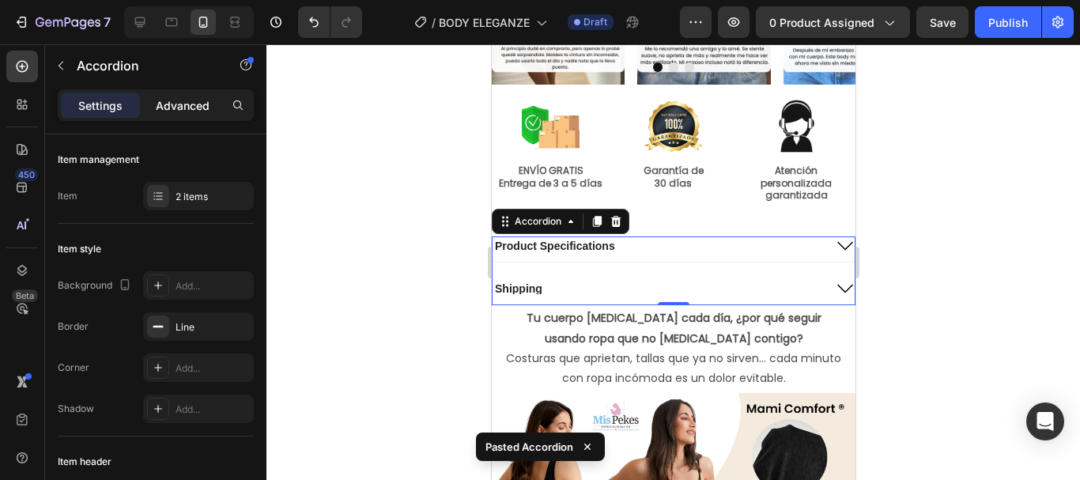
click at [191, 105] on p "Advanced" at bounding box center [183, 105] width 54 height 17
type input "100%"
type input "100"
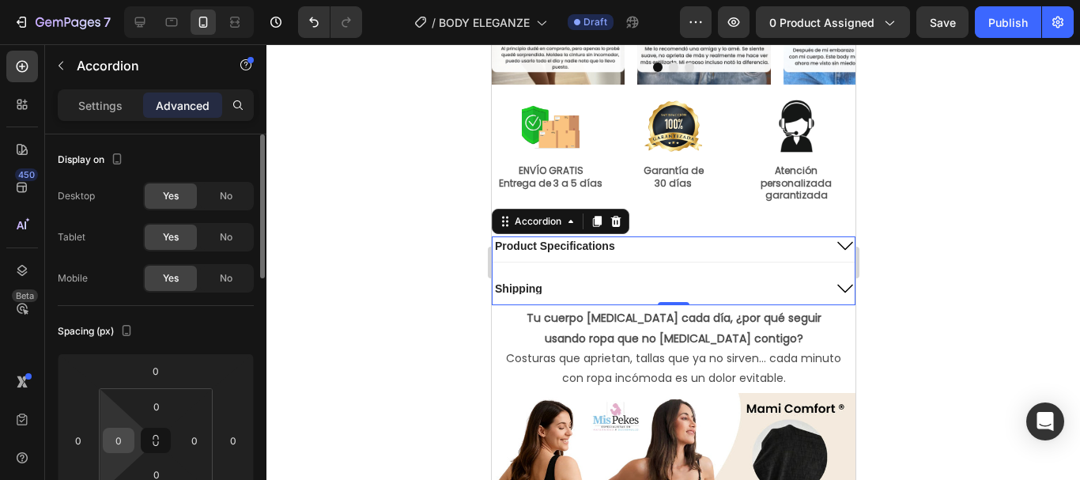
click at [126, 445] on input "0" at bounding box center [119, 441] width 24 height 24
type input "2"
click at [194, 444] on input "0" at bounding box center [195, 441] width 24 height 24
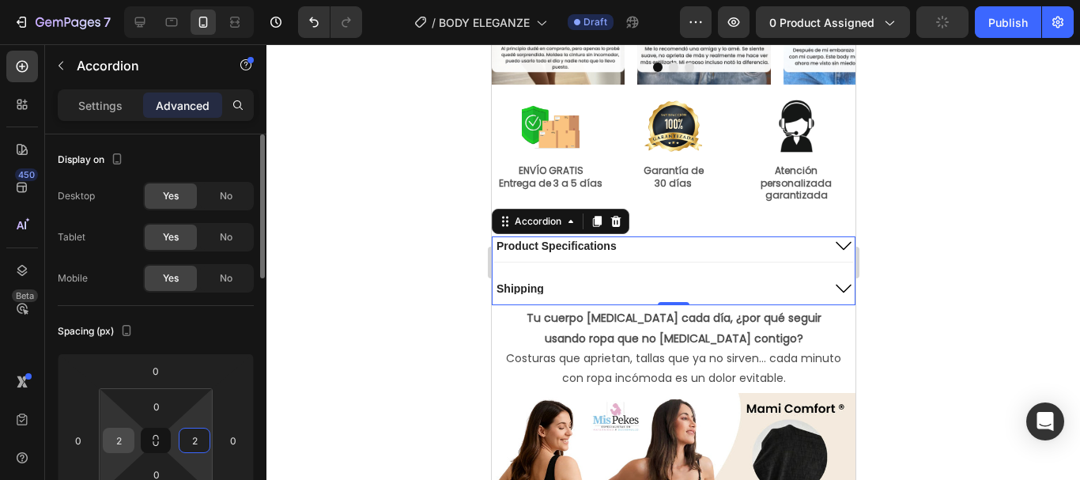
type input "2"
click at [112, 442] on input "2" at bounding box center [119, 441] width 24 height 24
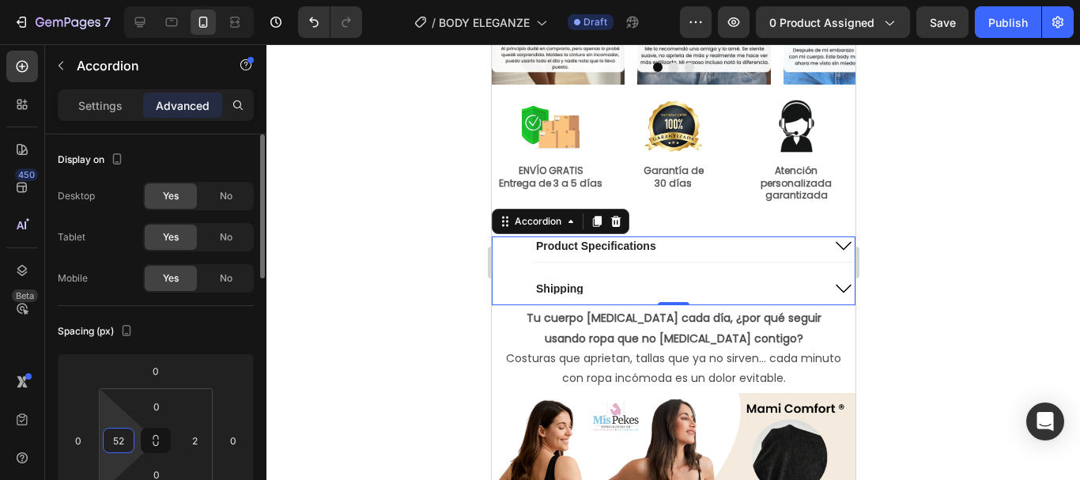
click at [130, 442] on input "52" at bounding box center [119, 441] width 24 height 24
type input "5"
type input "20"
click at [197, 442] on input "2" at bounding box center [195, 441] width 24 height 24
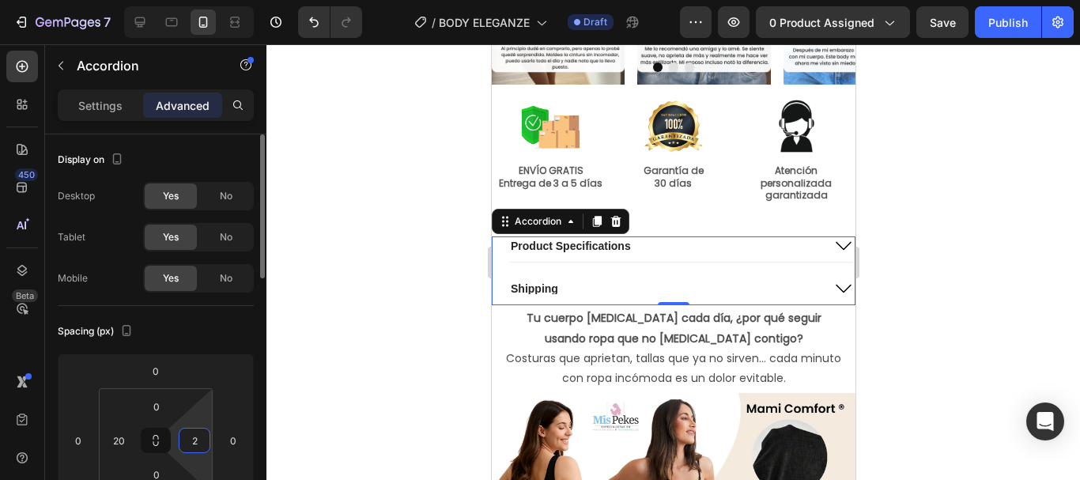
click at [197, 442] on input "2" at bounding box center [195, 441] width 24 height 24
type input "20"
click at [948, 250] on div at bounding box center [673, 262] width 814 height 436
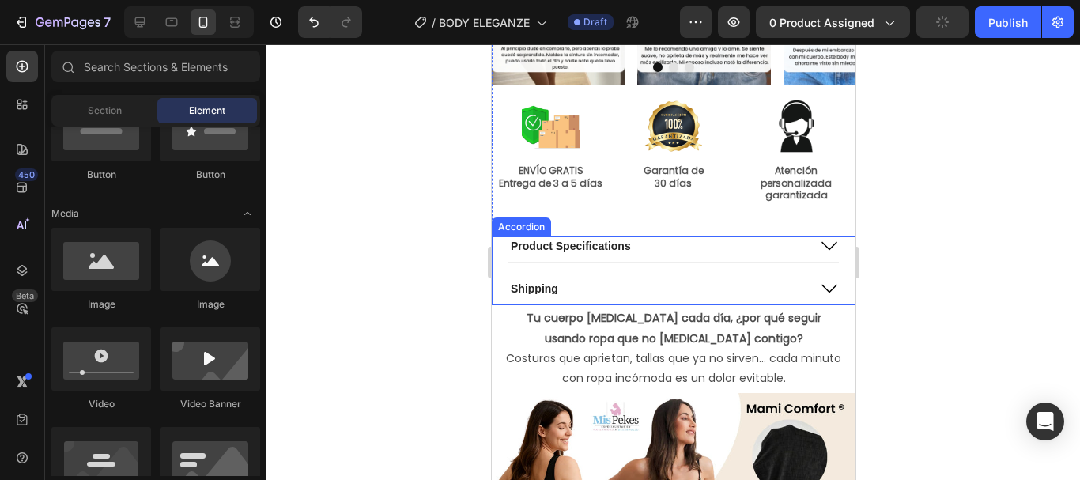
click at [782, 278] on div "Product Specifications Shipping" at bounding box center [673, 270] width 332 height 69
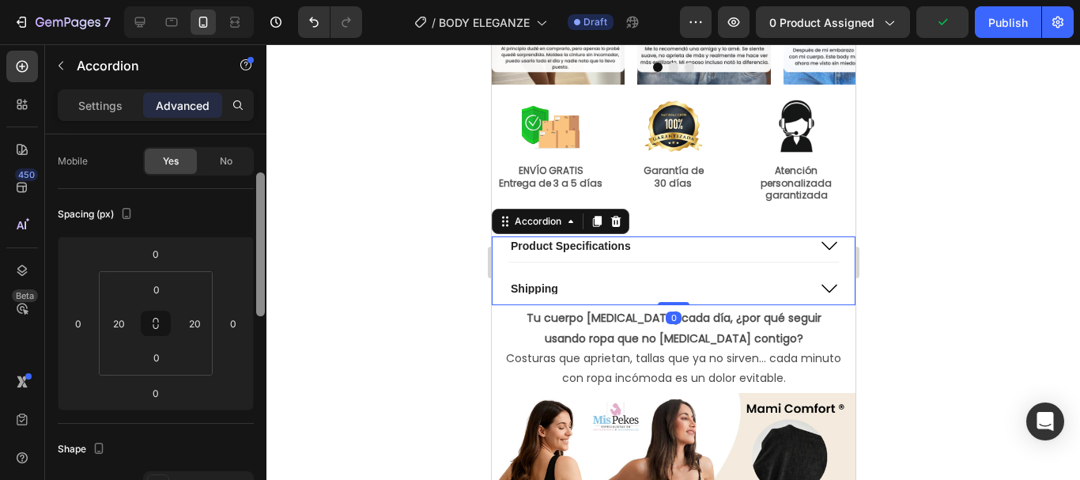
scroll to position [113, 0]
drag, startPoint x: 259, startPoint y: 257, endPoint x: 258, endPoint y: 299, distance: 41.9
click at [258, 299] on div at bounding box center [260, 248] width 9 height 144
click at [670, 281] on div "Shipping" at bounding box center [657, 288] width 299 height 19
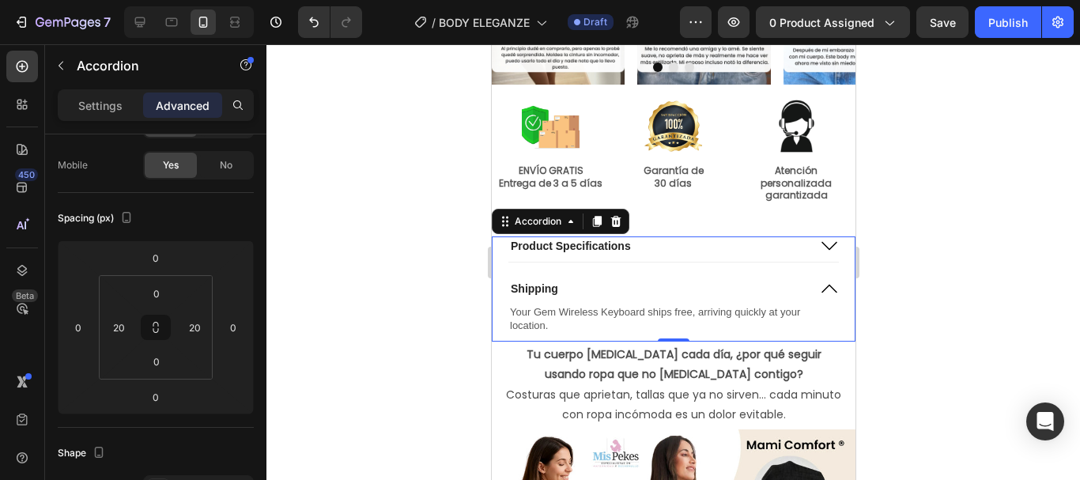
click at [625, 274] on div "Product Specifications Shipping Your Gem Wireless Keyboard ships free, arriving…" at bounding box center [673, 288] width 332 height 105
click at [607, 248] on p "Product Specifications" at bounding box center [570, 246] width 120 height 14
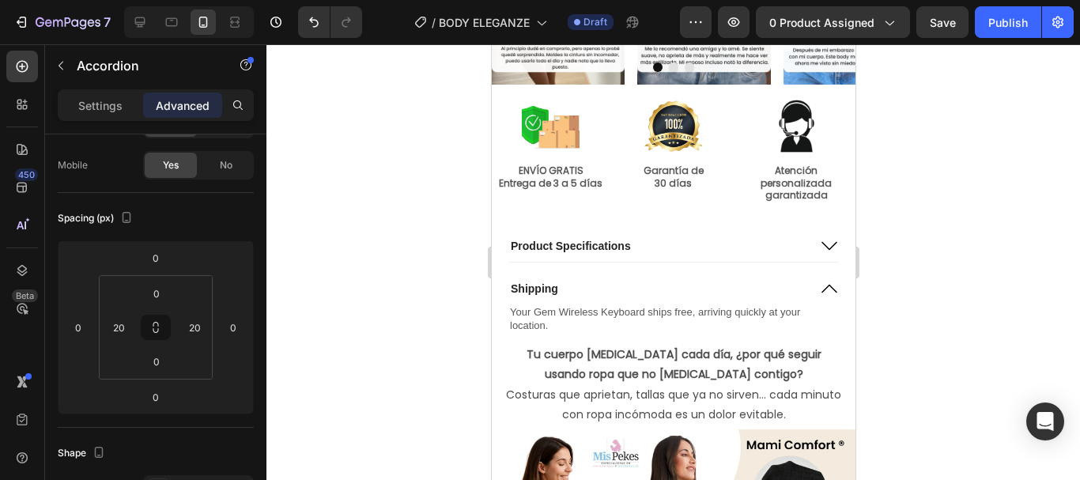
click at [600, 277] on div "Product Specifications Shipping Your Gem Wireless Keyboard ships free, arriving…" at bounding box center [673, 288] width 332 height 105
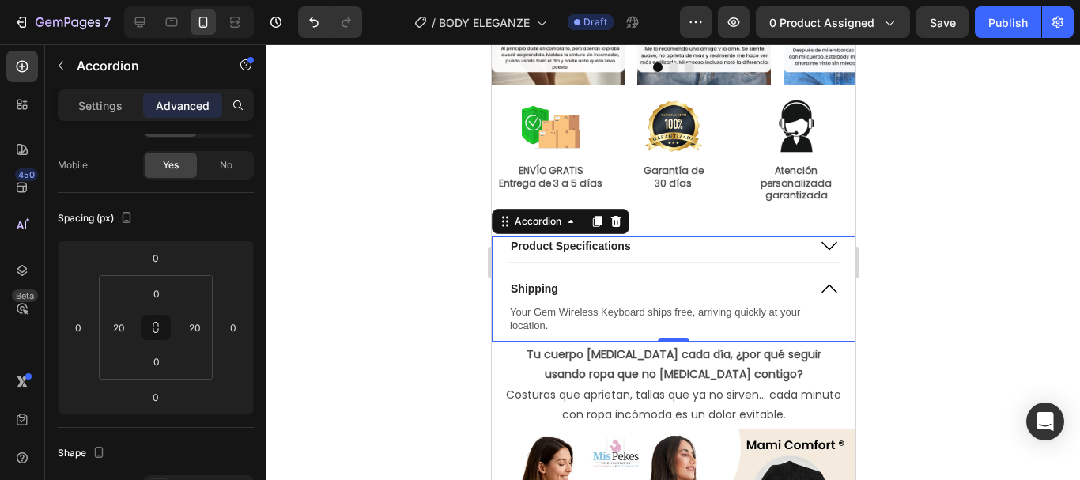
click at [583, 288] on div "Shipping" at bounding box center [657, 288] width 299 height 19
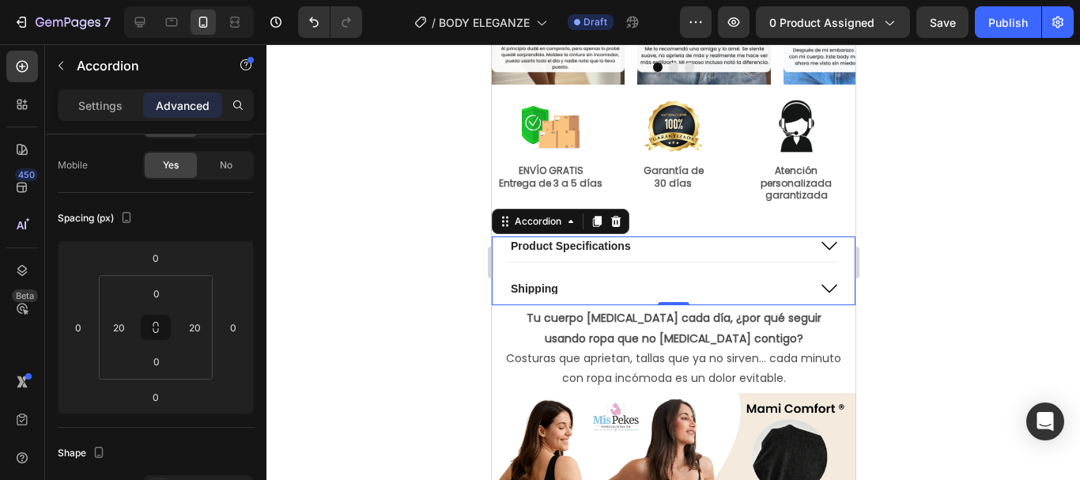
click at [558, 284] on div "Shipping" at bounding box center [534, 288] width 52 height 19
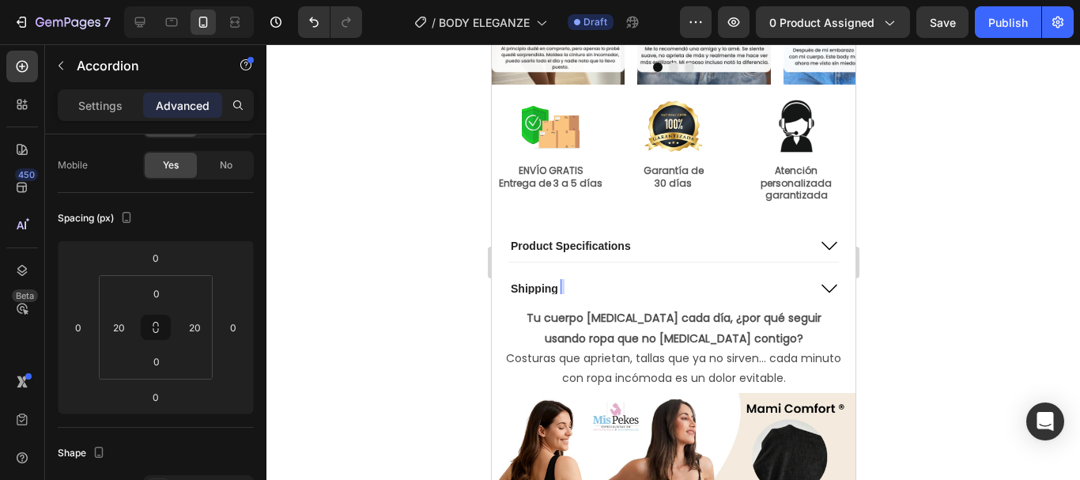
click at [558, 284] on div "Shipping" at bounding box center [534, 288] width 52 height 19
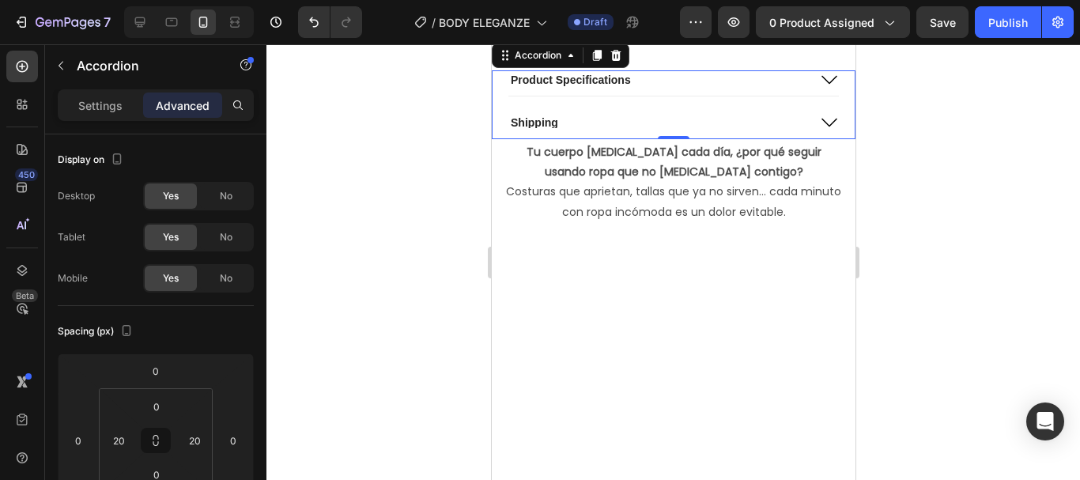
scroll to position [113, 0]
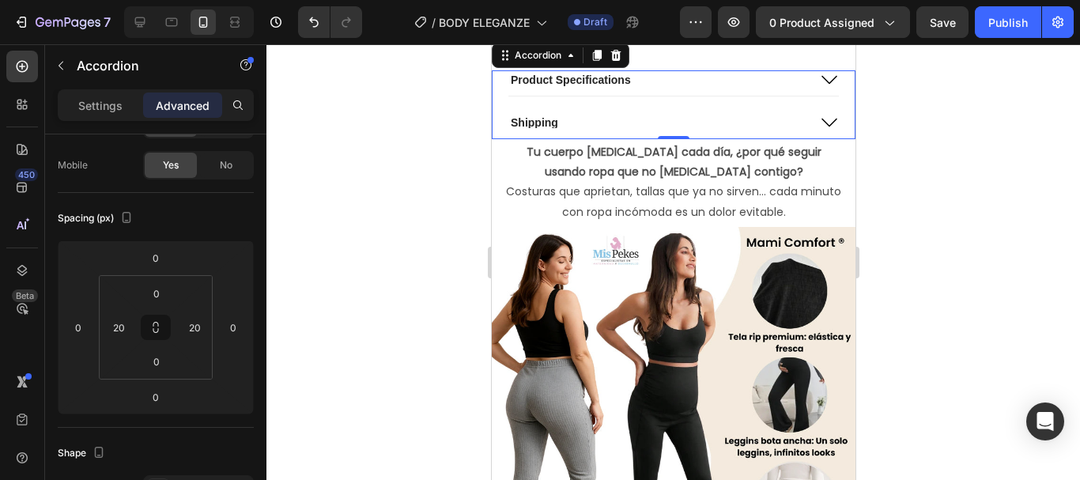
click at [825, 89] on icon at bounding box center [828, 79] width 19 height 19
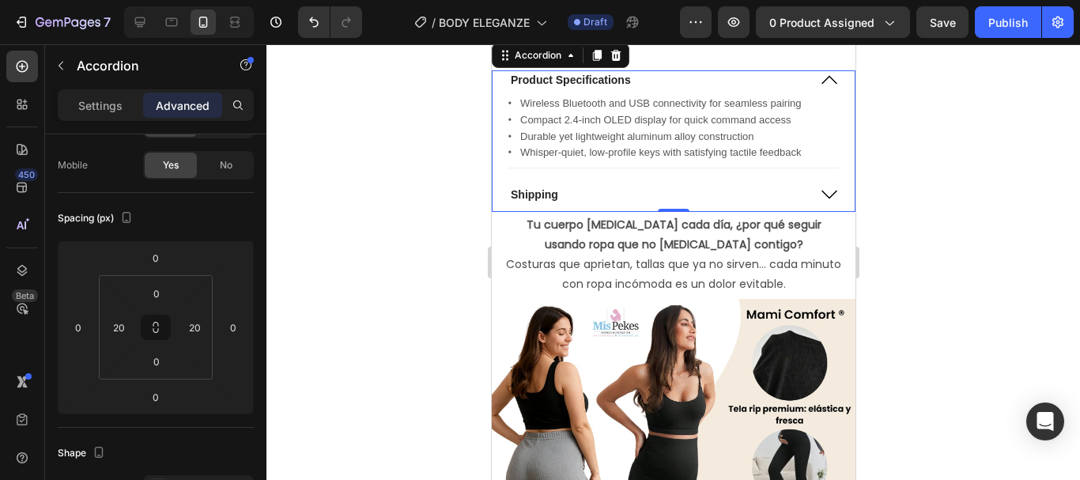
click at [984, 298] on div at bounding box center [673, 262] width 814 height 436
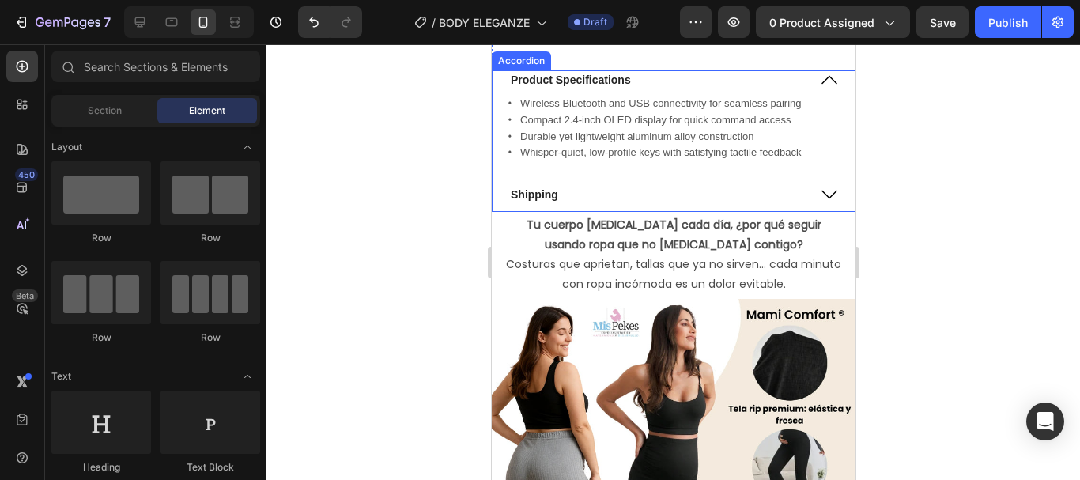
click at [819, 89] on icon at bounding box center [828, 79] width 19 height 19
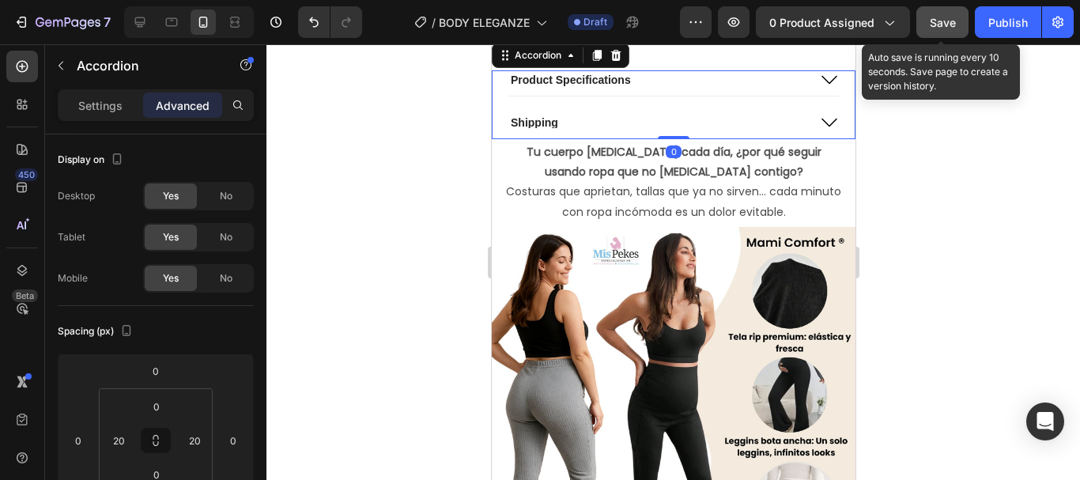
click at [939, 19] on span "Save" at bounding box center [943, 22] width 26 height 13
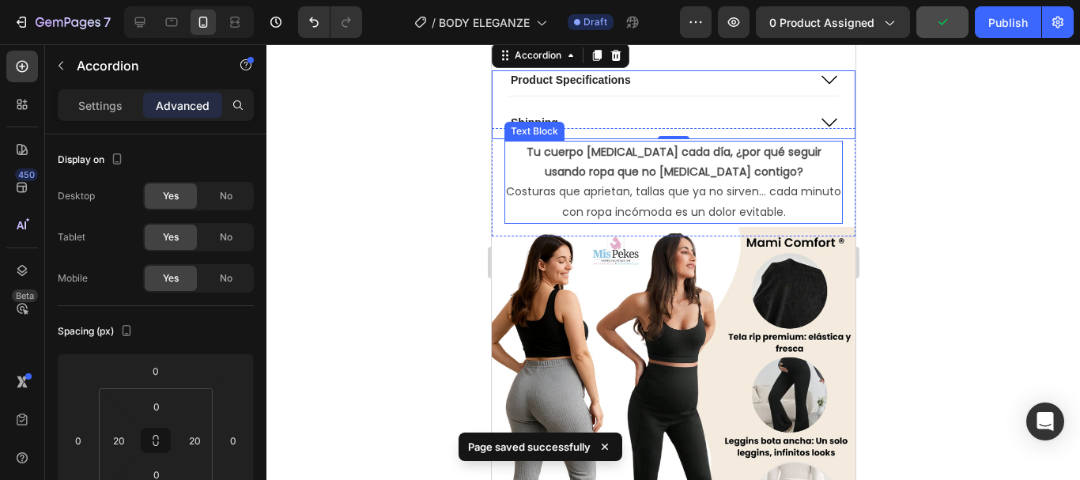
click at [777, 222] on p "Tu cuerpo [MEDICAL_DATA] cada día, ¿por qué seguir usando ropa que no [MEDICAL_…" at bounding box center [672, 182] width 335 height 80
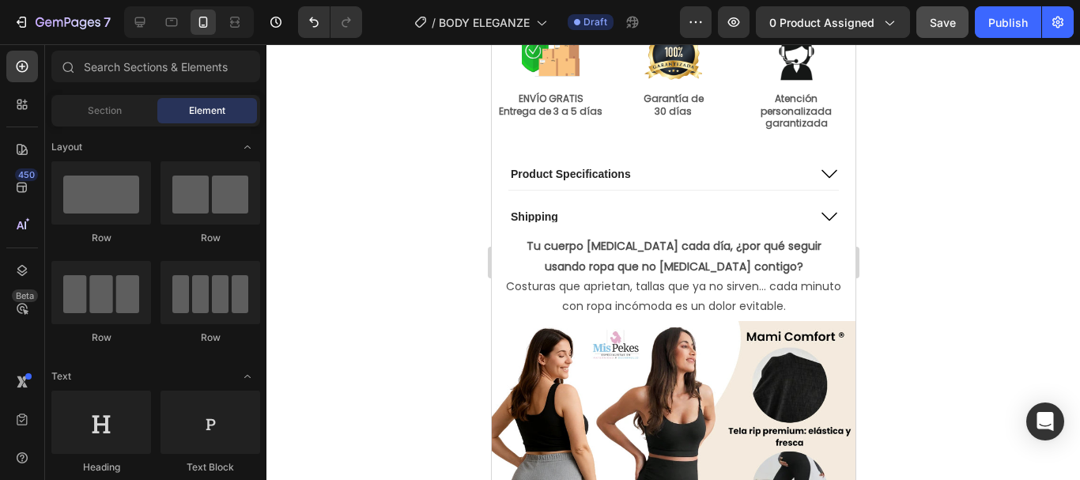
scroll to position [705, 0]
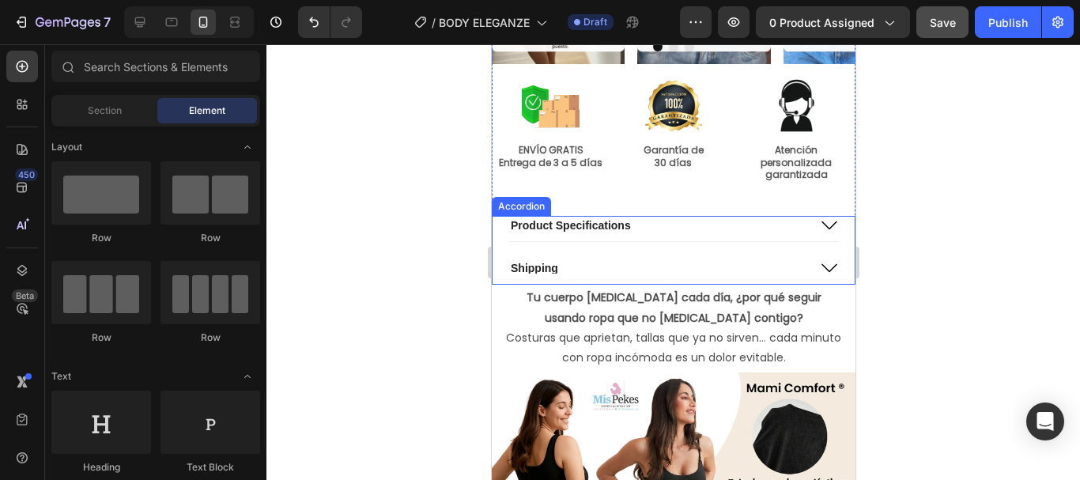
click at [738, 218] on div "Product Specifications" at bounding box center [657, 225] width 299 height 19
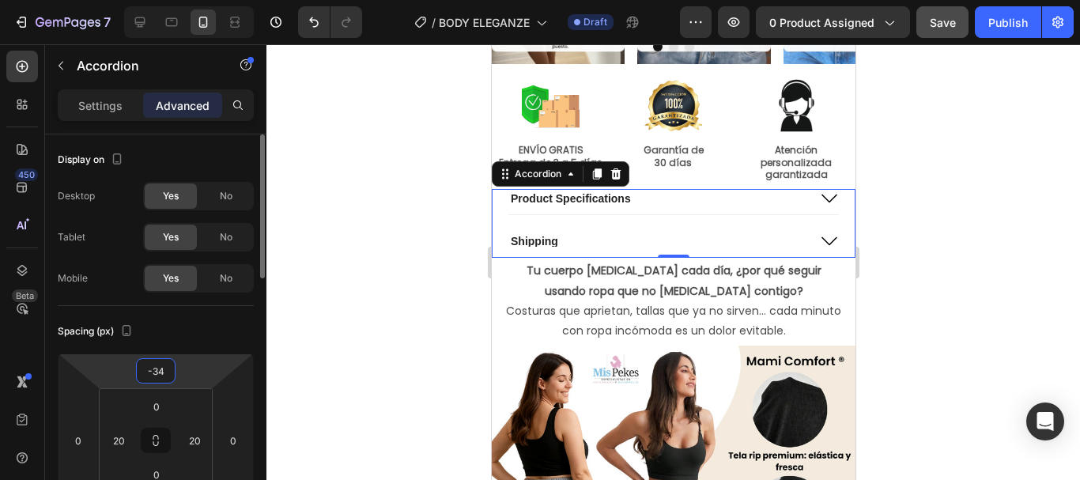
drag, startPoint x: 180, startPoint y: 365, endPoint x: 184, endPoint y: 378, distance: 13.3
click at [184, 0] on html "7 Version history / BODY ELEGANZE Draft Preview 0 product assigned Save Publish…" at bounding box center [540, 0] width 1080 height 0
type input "-32"
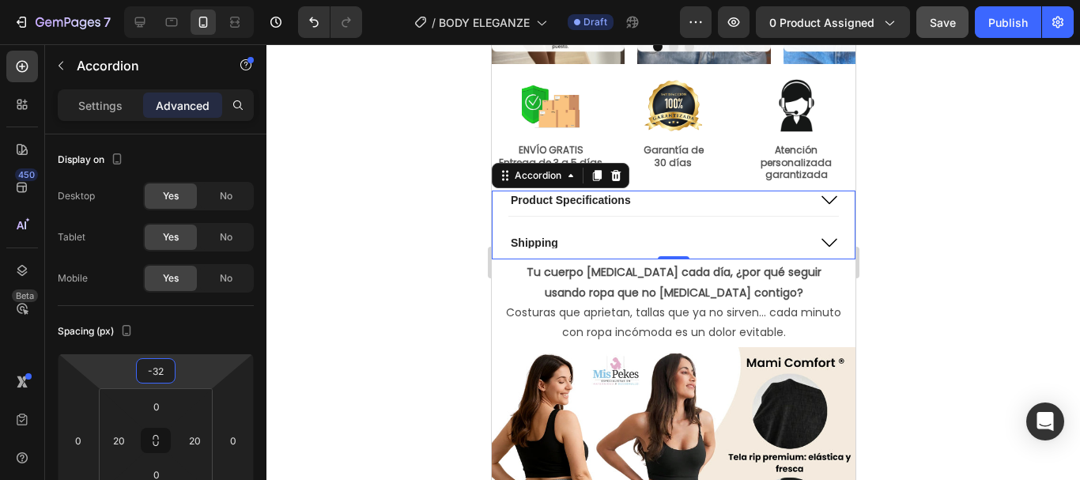
click at [893, 221] on div at bounding box center [673, 262] width 814 height 436
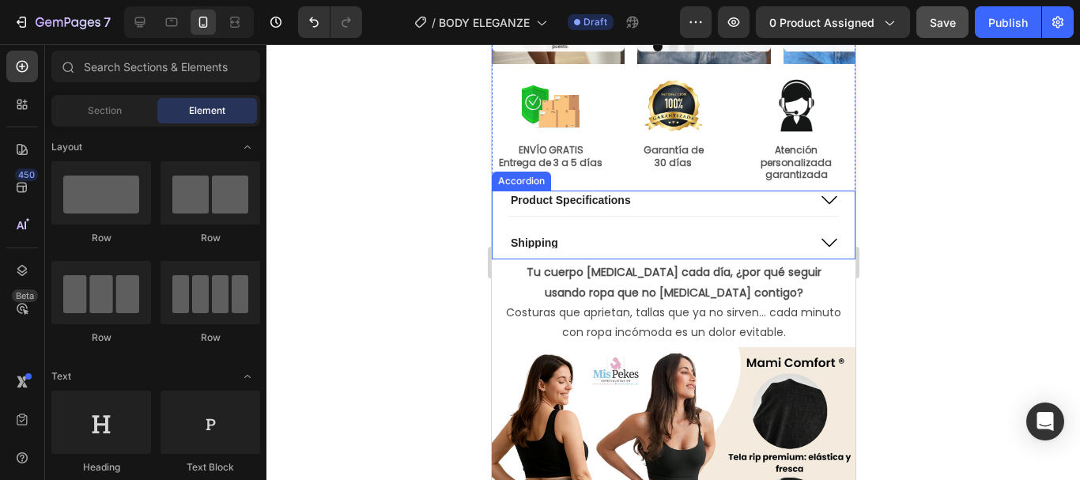
click at [710, 193] on div "Product Specifications" at bounding box center [657, 200] width 299 height 19
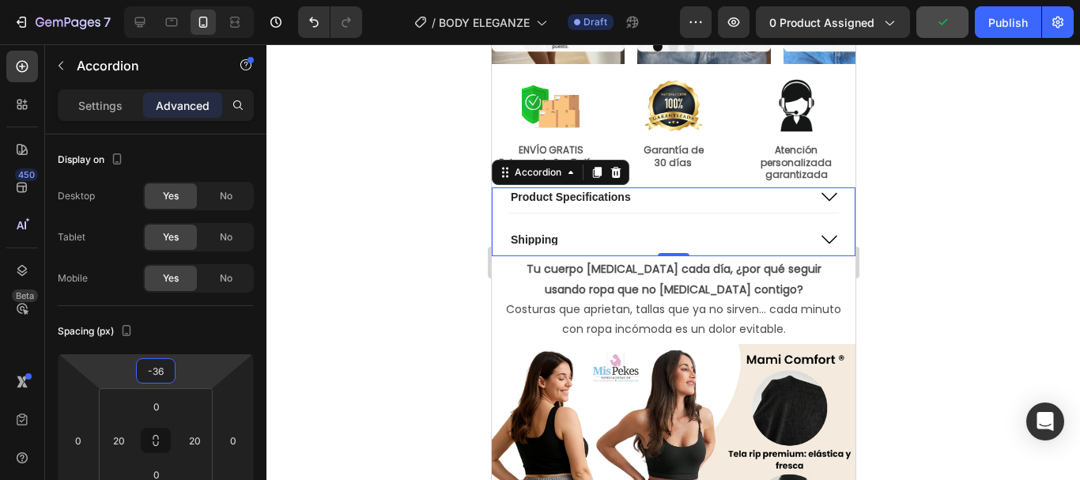
type input "-34"
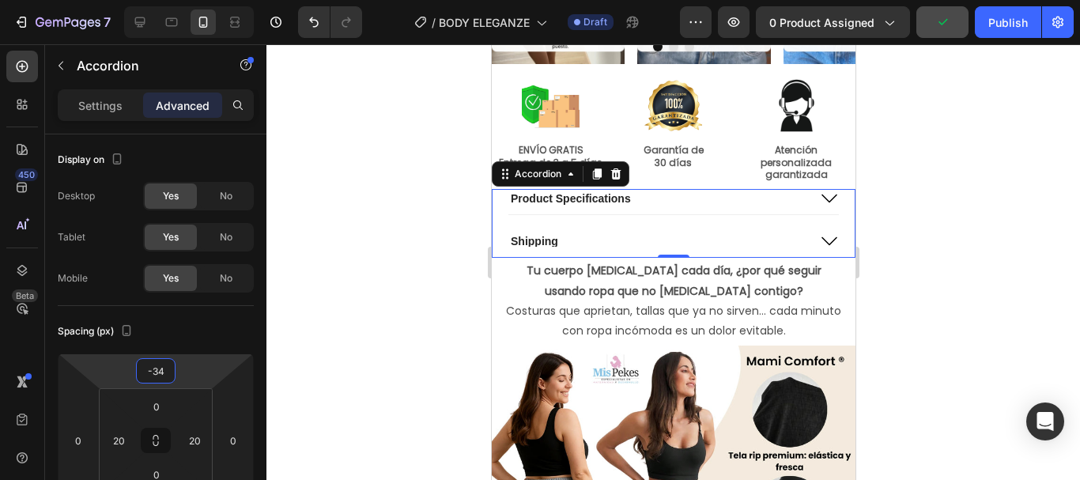
click at [203, 0] on html "7 Version history / BODY ELEGANZE Draft Preview 0 product assigned Publish 450 …" at bounding box center [540, 0] width 1080 height 0
click at [950, 241] on div at bounding box center [673, 262] width 814 height 436
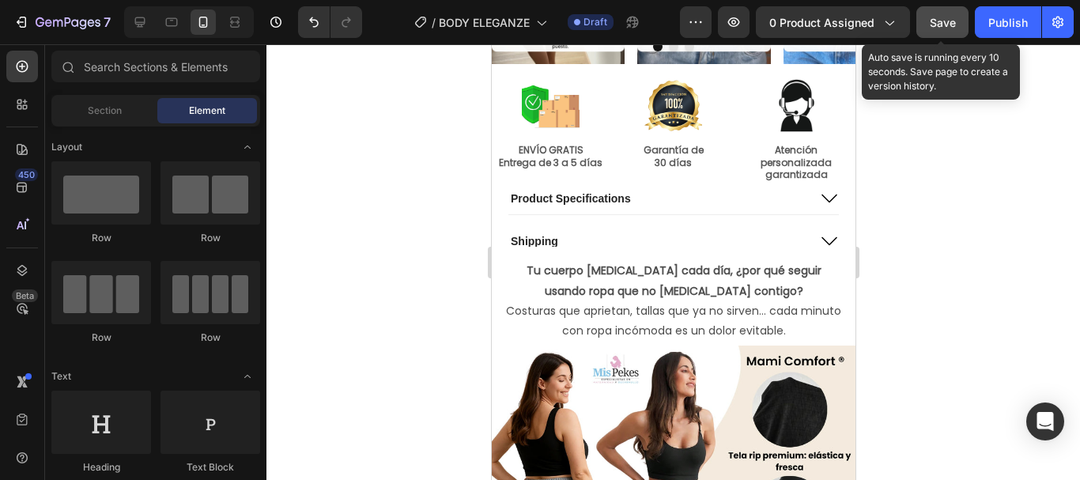
click at [946, 25] on span "Save" at bounding box center [943, 22] width 26 height 13
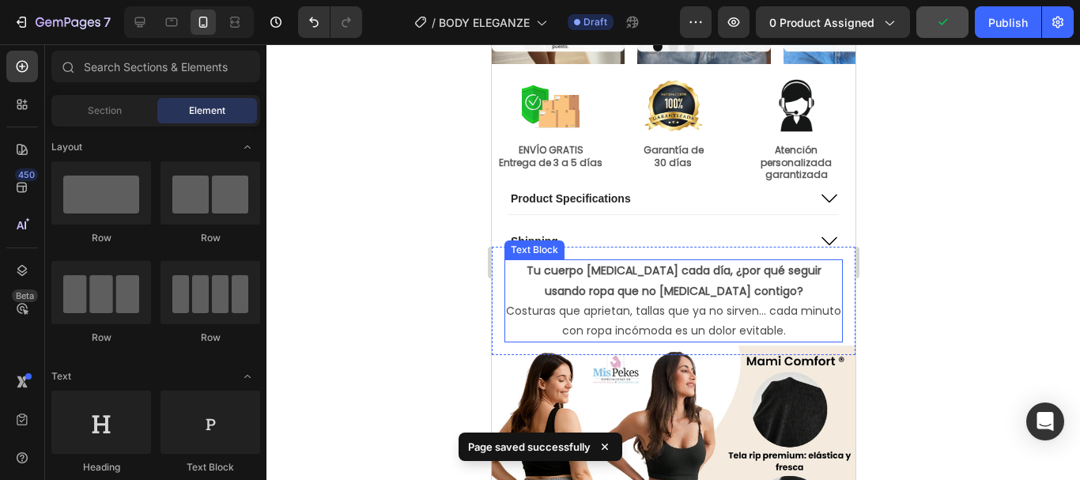
click at [727, 322] on p "Tu cuerpo [MEDICAL_DATA] cada día, ¿por qué seguir usando ropa que no [MEDICAL_…" at bounding box center [672, 301] width 335 height 80
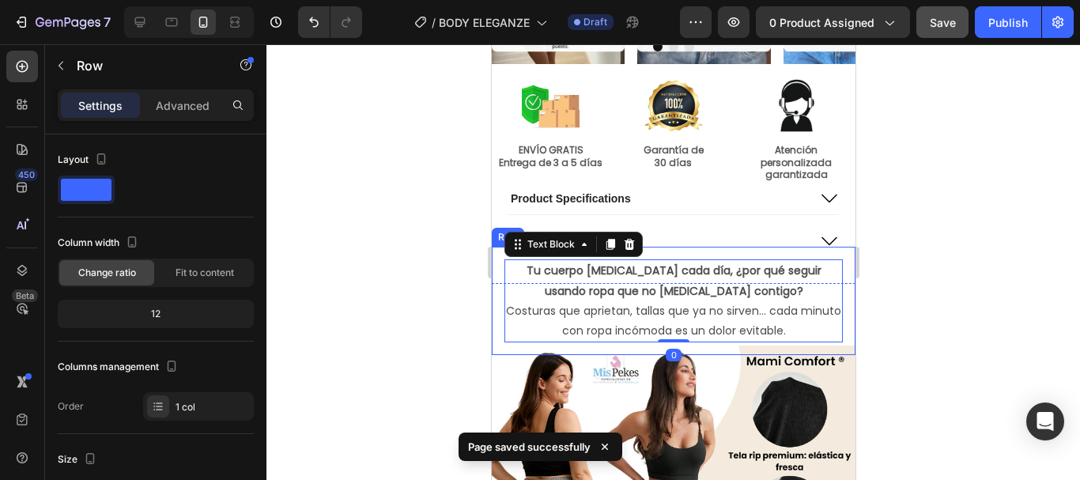
click at [495, 316] on div "Tu cuerpo [MEDICAL_DATA] cada día, ¿por qué seguir usando ropa que no [MEDICAL_…" at bounding box center [673, 301] width 364 height 108
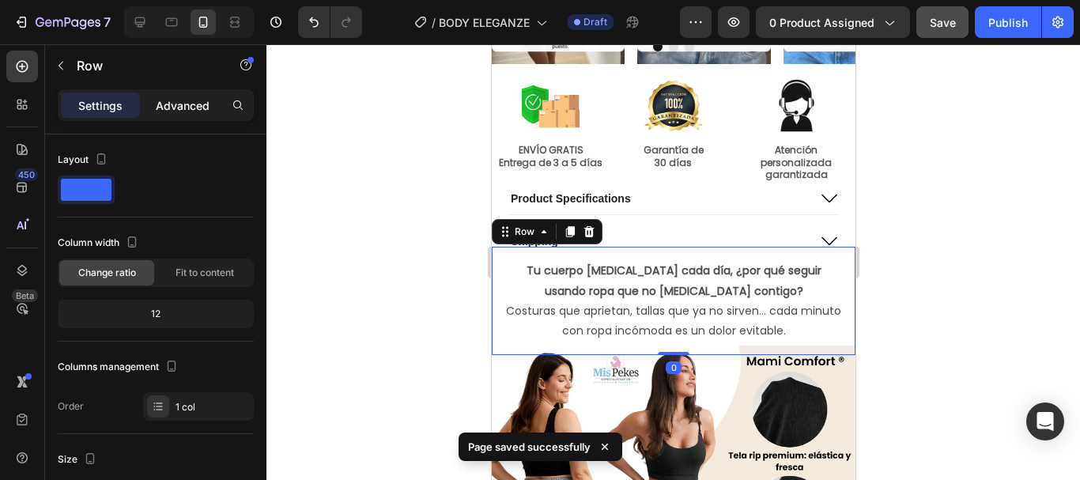
click at [172, 104] on p "Advanced" at bounding box center [183, 105] width 54 height 17
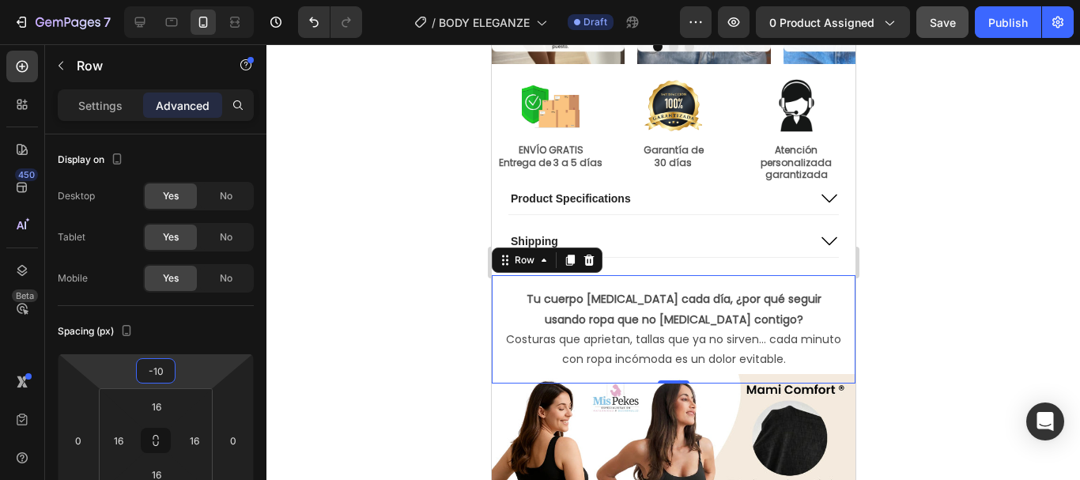
type input "-8"
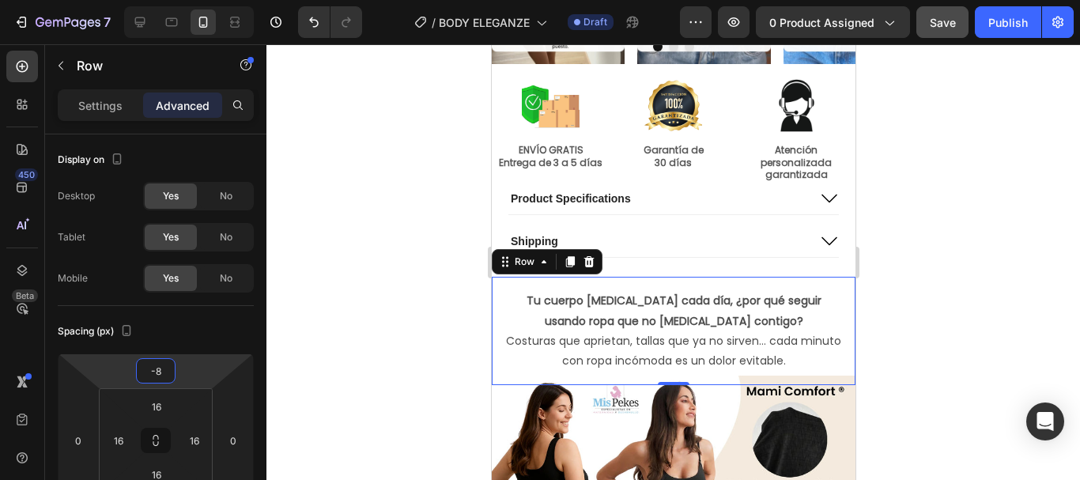
drag, startPoint x: 216, startPoint y: 365, endPoint x: 218, endPoint y: 350, distance: 15.2
click at [218, 0] on html "7 Version history / BODY ELEGANZE Draft Preview 0 product assigned Save Publish…" at bounding box center [540, 0] width 1080 height 0
click at [918, 293] on div at bounding box center [673, 262] width 814 height 436
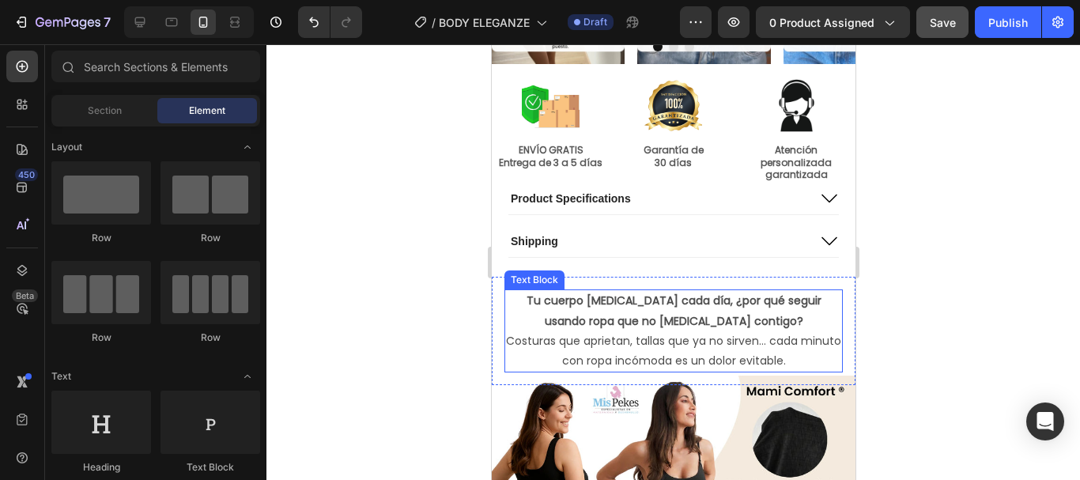
click at [635, 347] on p "Tu cuerpo [MEDICAL_DATA] cada día, ¿por qué seguir usando ropa que no [MEDICAL_…" at bounding box center [672, 331] width 335 height 80
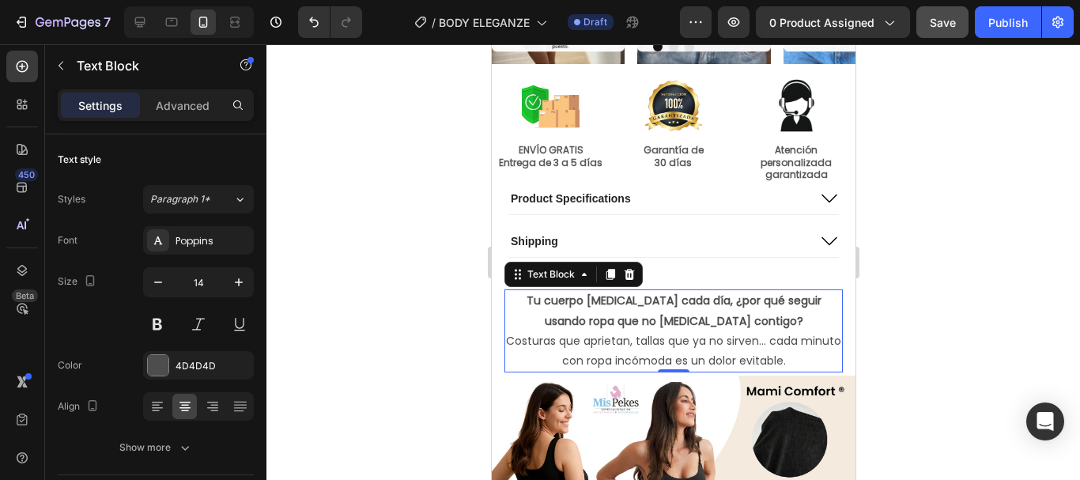
click at [940, 237] on div at bounding box center [673, 262] width 814 height 436
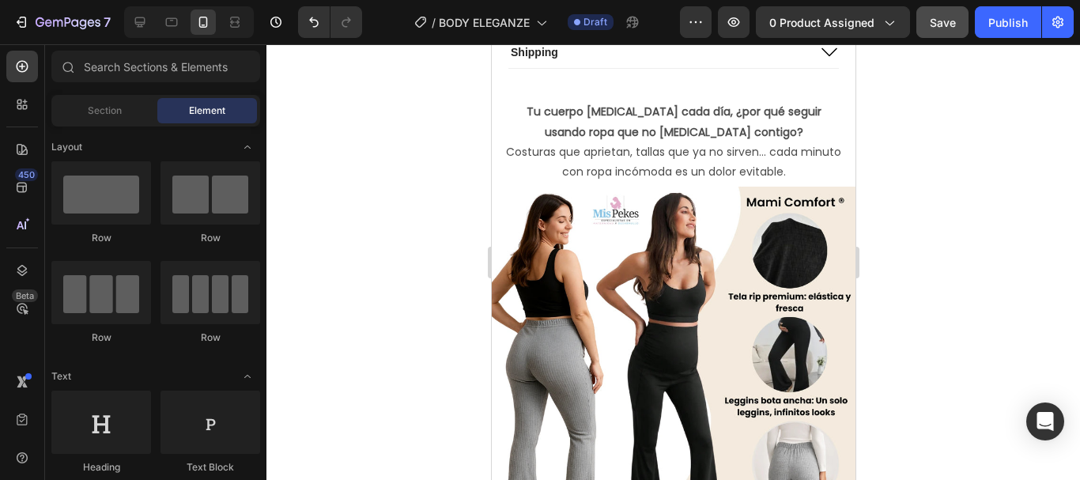
scroll to position [912, 0]
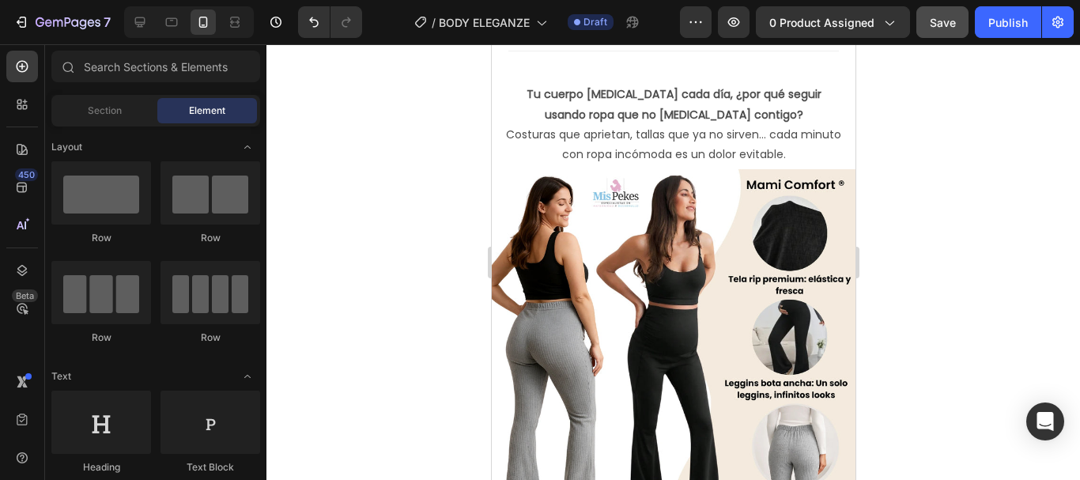
drag, startPoint x: 850, startPoint y: 101, endPoint x: 1346, endPoint y: 155, distance: 499.4
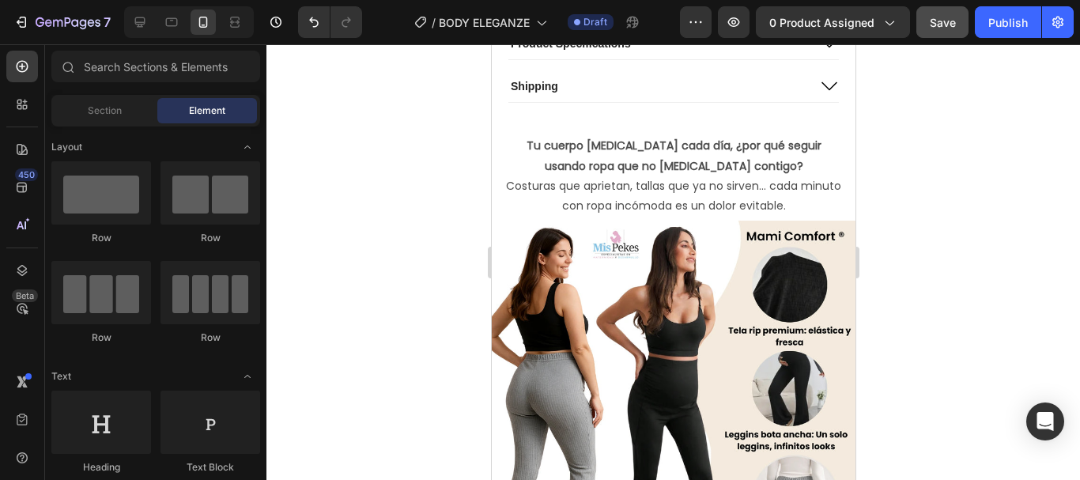
scroll to position [877, 0]
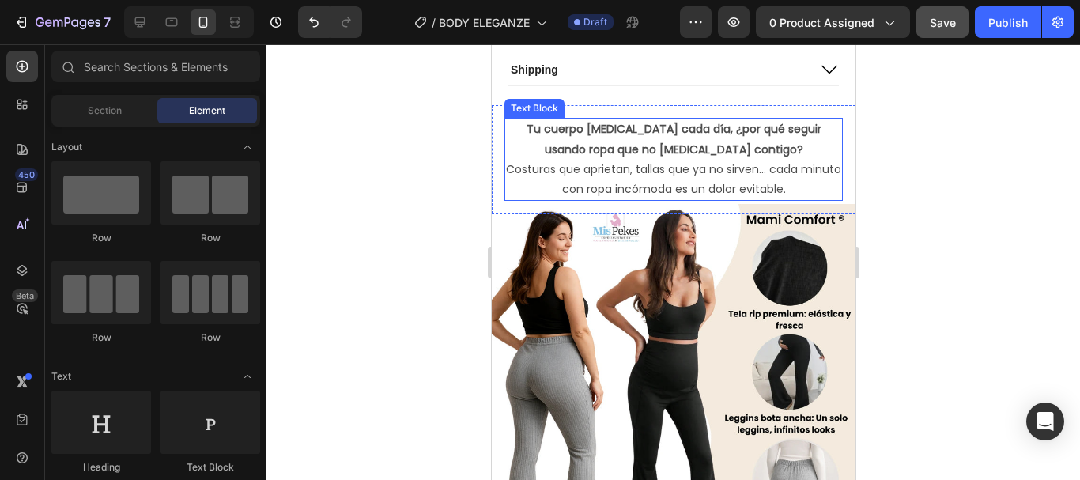
click at [738, 176] on p "Tu cuerpo [MEDICAL_DATA] cada día, ¿por qué seguir usando ropa que no [MEDICAL_…" at bounding box center [672, 159] width 335 height 80
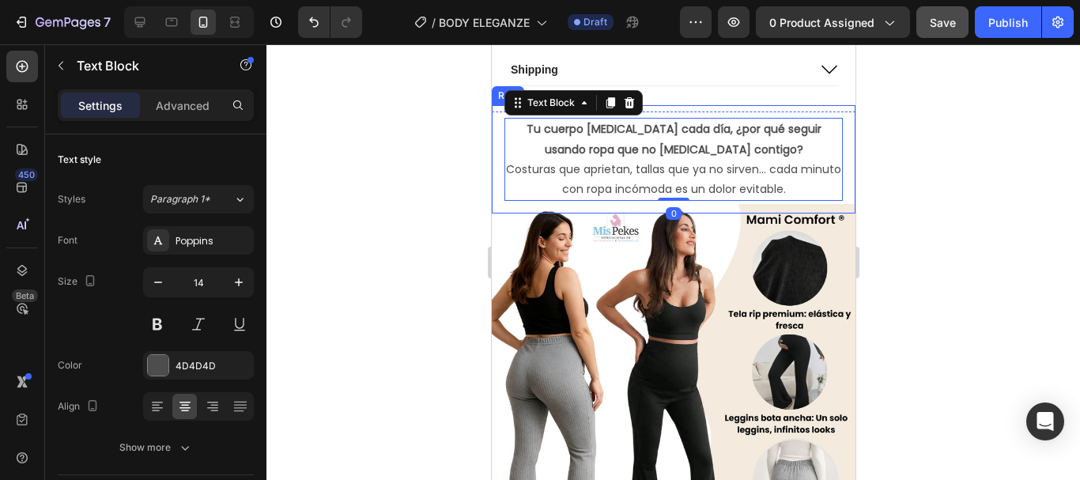
click at [810, 110] on div "Tu cuerpo [MEDICAL_DATA] cada día, ¿por qué seguir usando ropa que no [MEDICAL_…" at bounding box center [673, 159] width 364 height 108
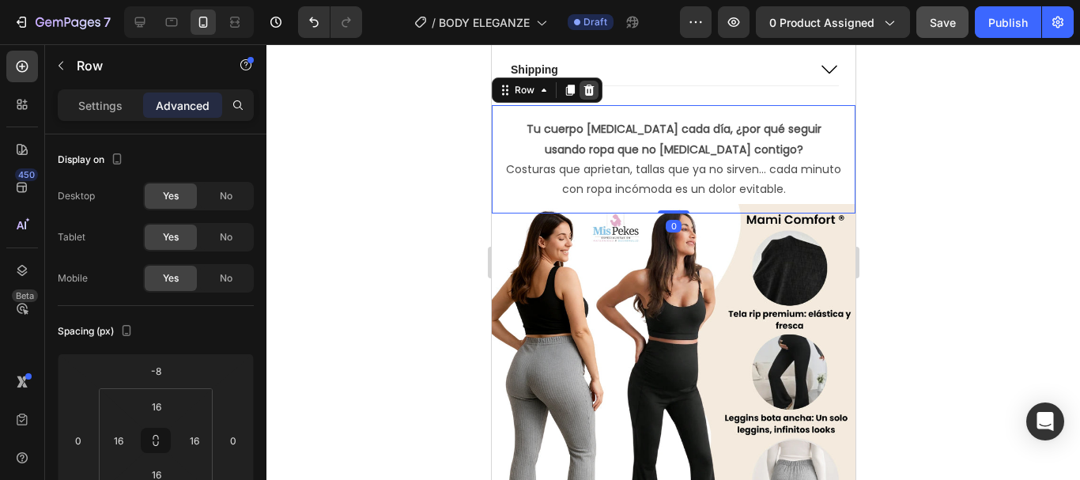
click at [585, 90] on icon at bounding box center [588, 90] width 10 height 11
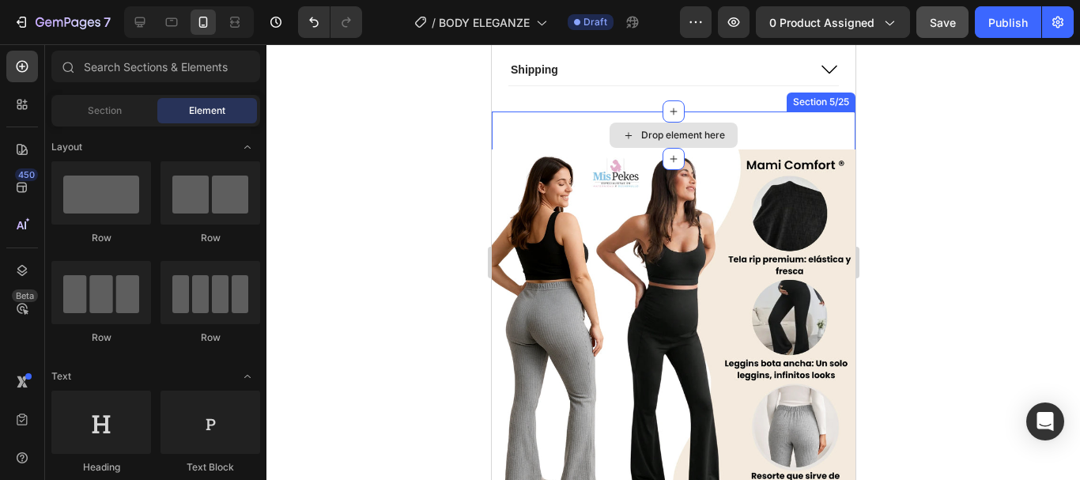
click at [561, 124] on div "Drop element here" at bounding box center [673, 134] width 364 height 47
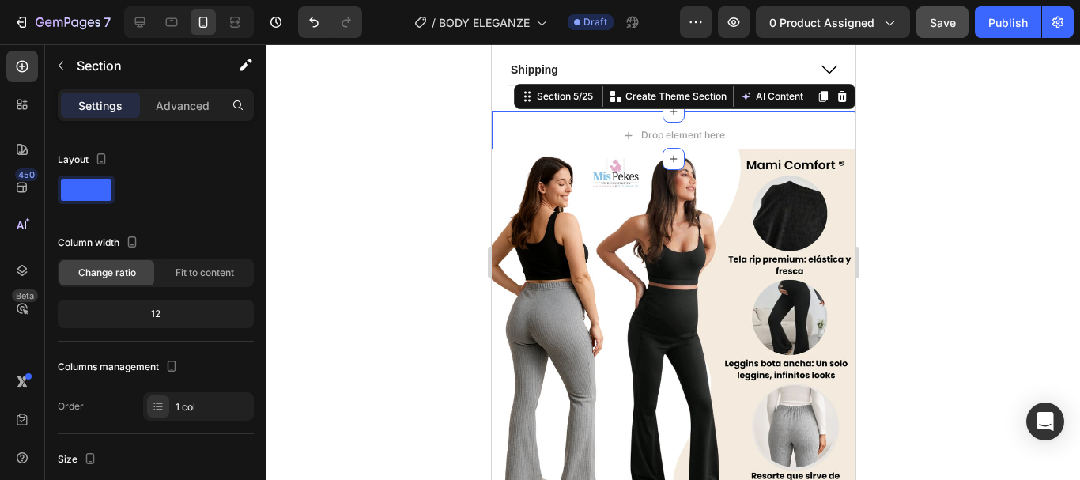
click at [169, 119] on div "Settings Advanced" at bounding box center [156, 105] width 196 height 32
click at [176, 104] on p "Advanced" at bounding box center [183, 105] width 54 height 17
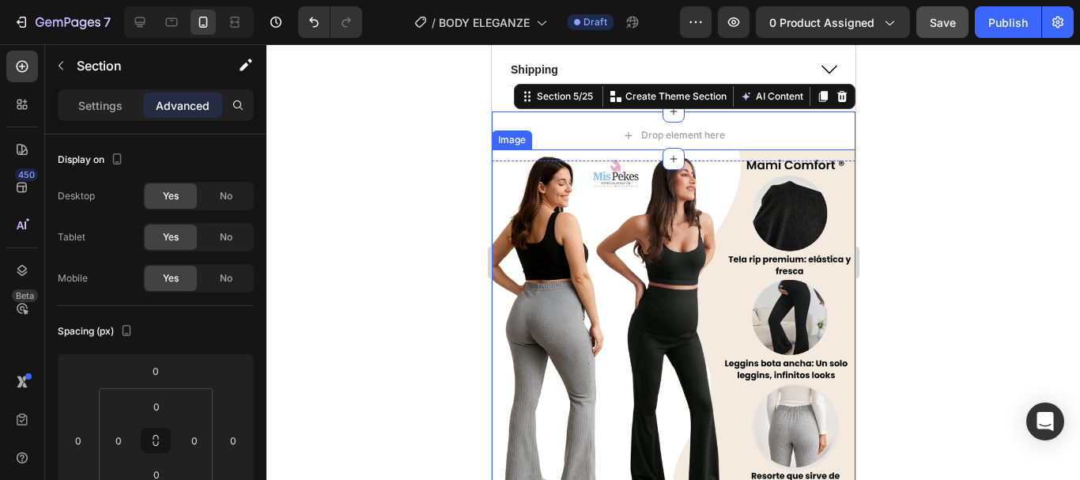
click at [572, 158] on img at bounding box center [673, 331] width 364 height 364
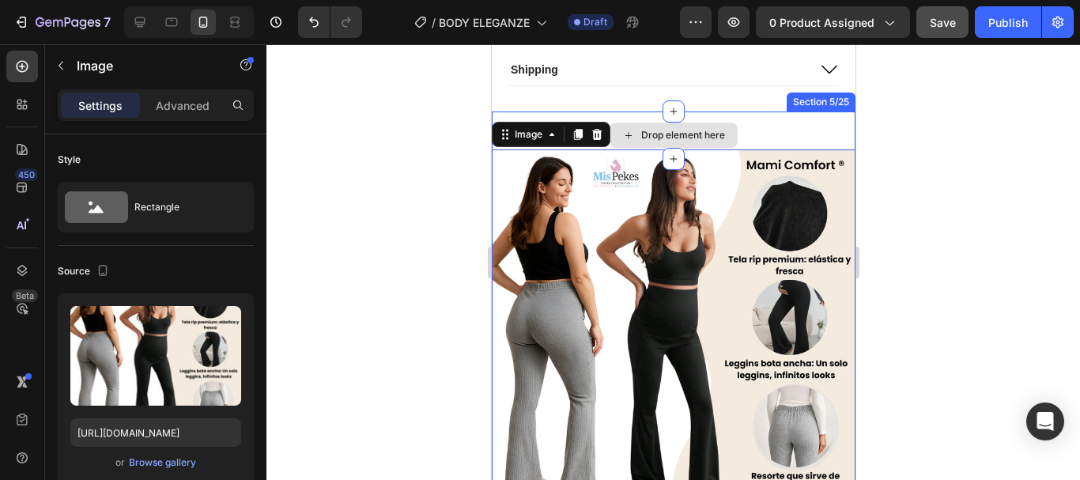
click at [803, 126] on div "Drop element here" at bounding box center [673, 134] width 364 height 47
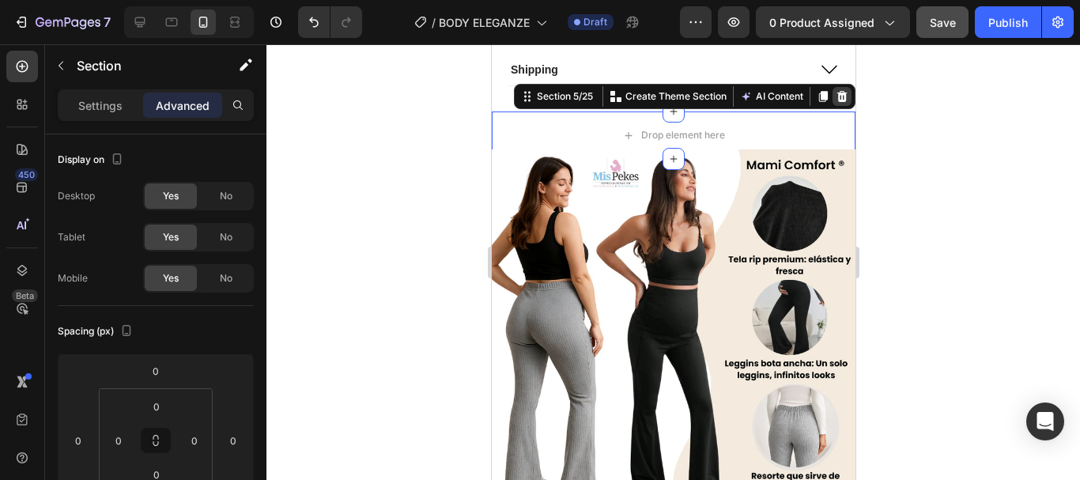
click at [837, 94] on icon at bounding box center [842, 96] width 10 height 11
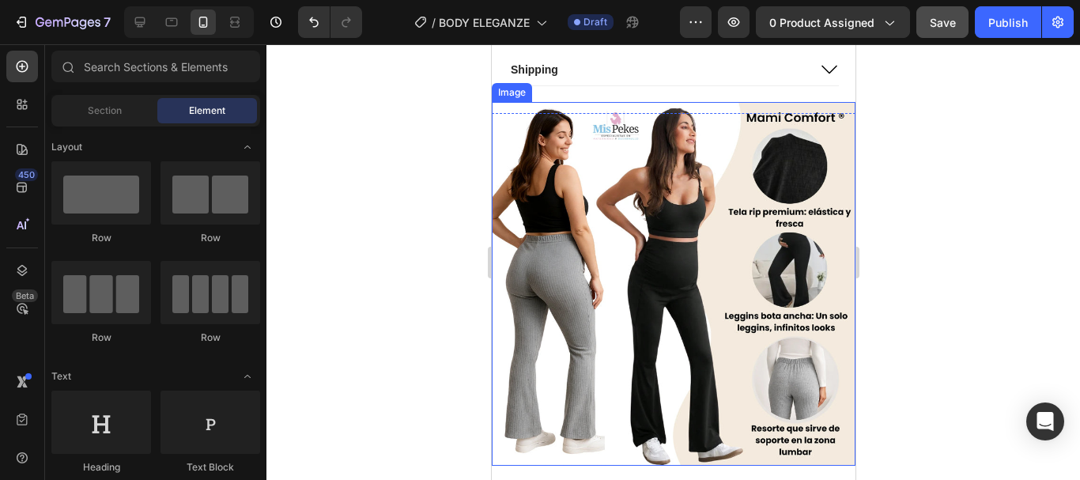
click at [826, 107] on img at bounding box center [673, 284] width 364 height 364
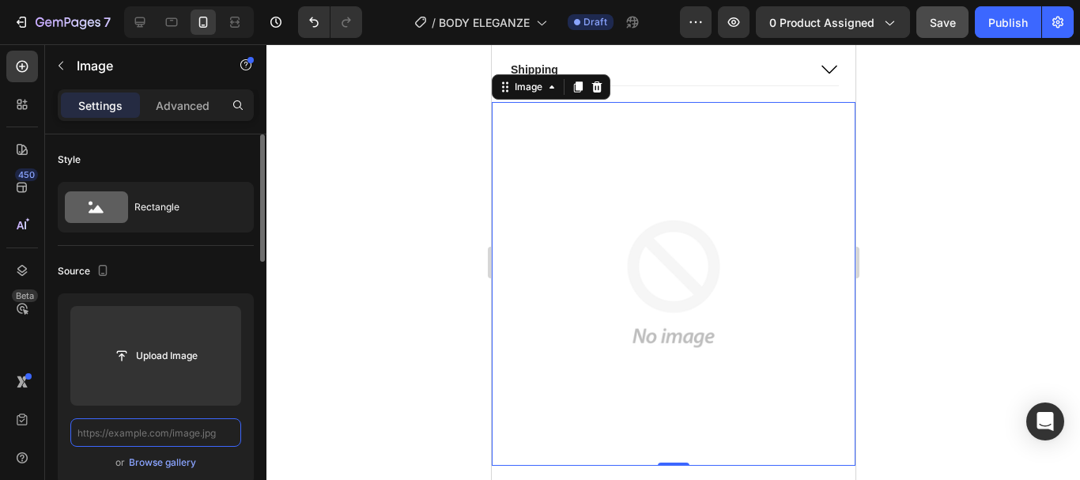
scroll to position [0, 0]
click at [187, 436] on input "text" at bounding box center [155, 432] width 171 height 28
paste input "[URL][DOMAIN_NAME]"
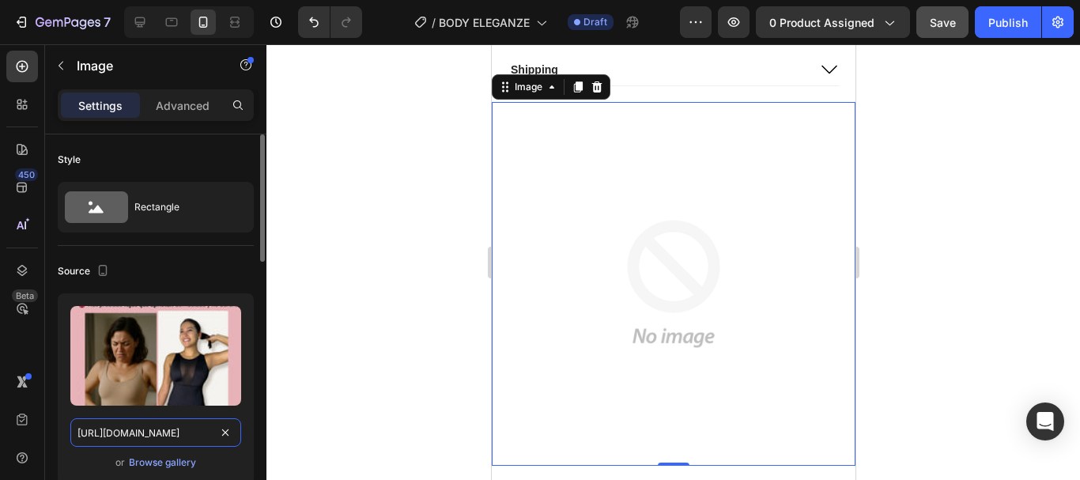
scroll to position [0, 441]
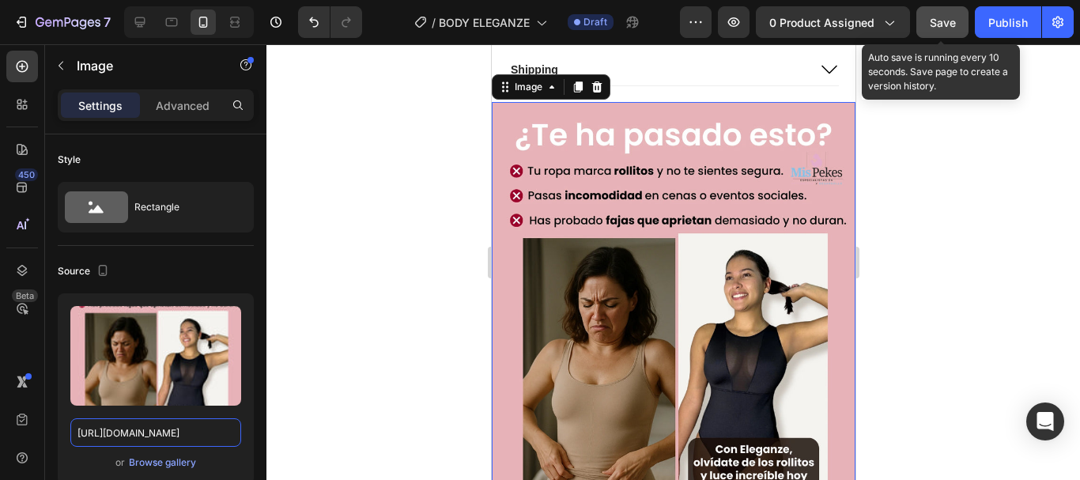
type input "[URL][DOMAIN_NAME]"
click at [945, 16] on span "Save" at bounding box center [943, 22] width 26 height 13
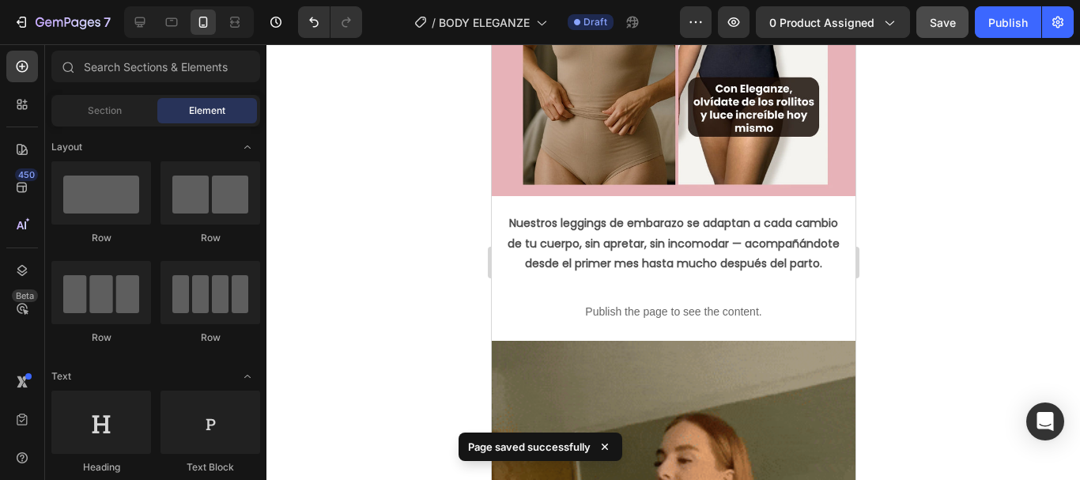
scroll to position [1255, 0]
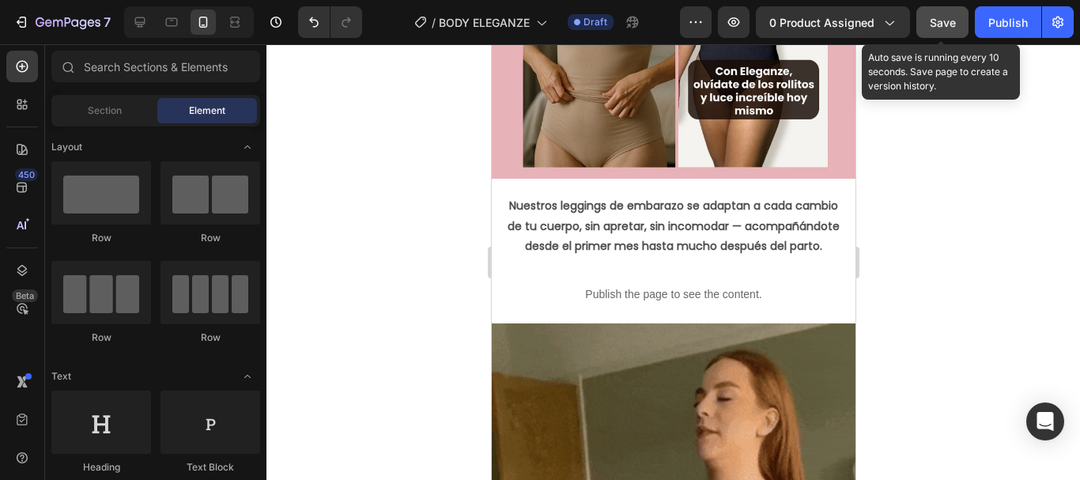
click at [942, 25] on span "Save" at bounding box center [943, 22] width 26 height 13
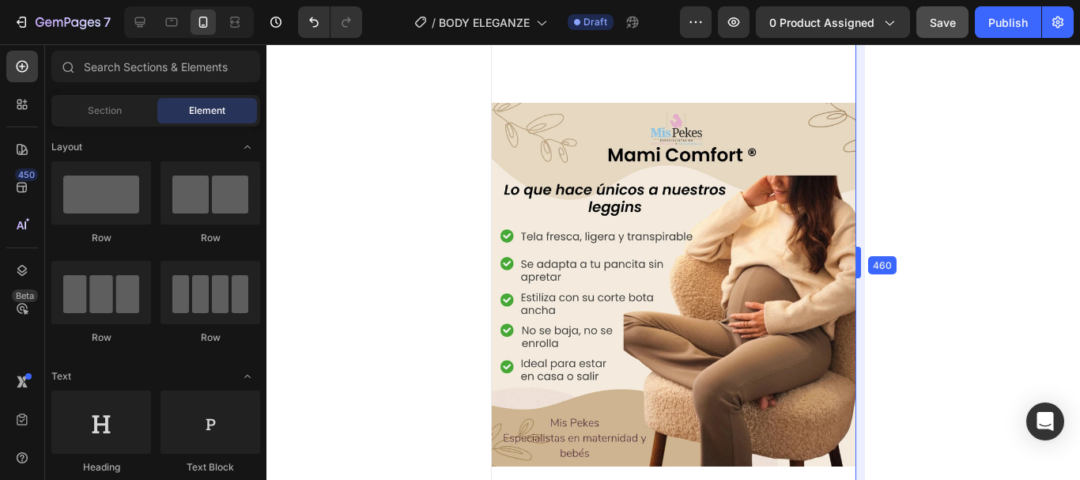
scroll to position [2385, 0]
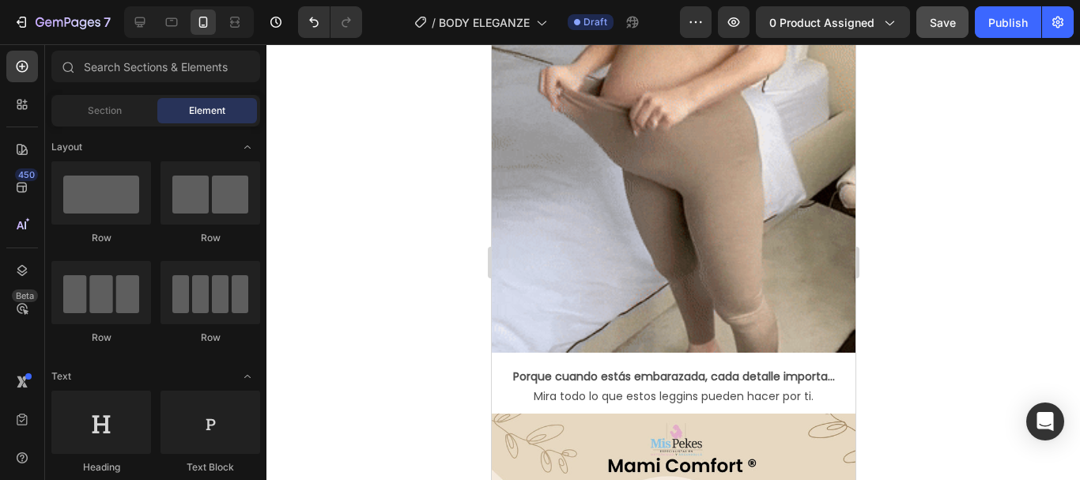
drag, startPoint x: 849, startPoint y: 176, endPoint x: 1348, endPoint y: 199, distance: 499.4
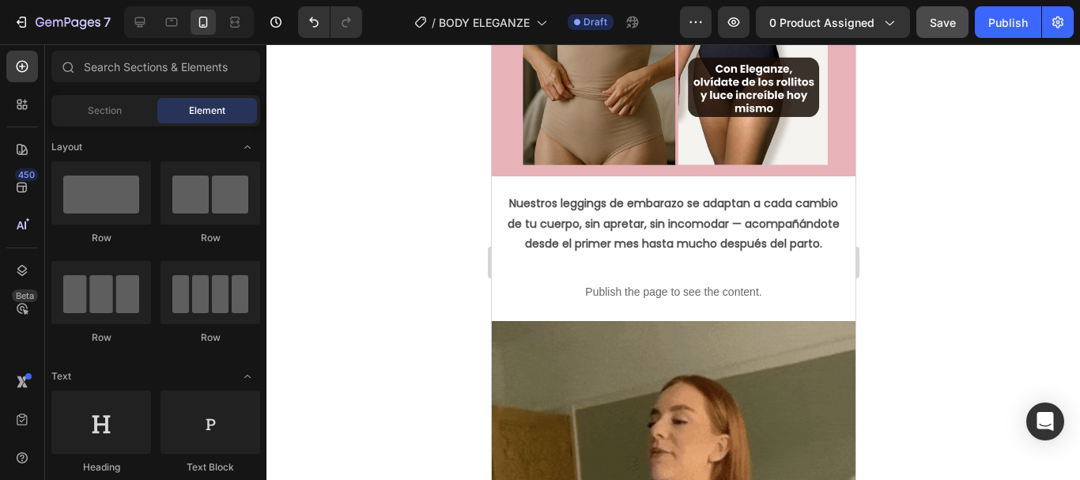
scroll to position [1241, 0]
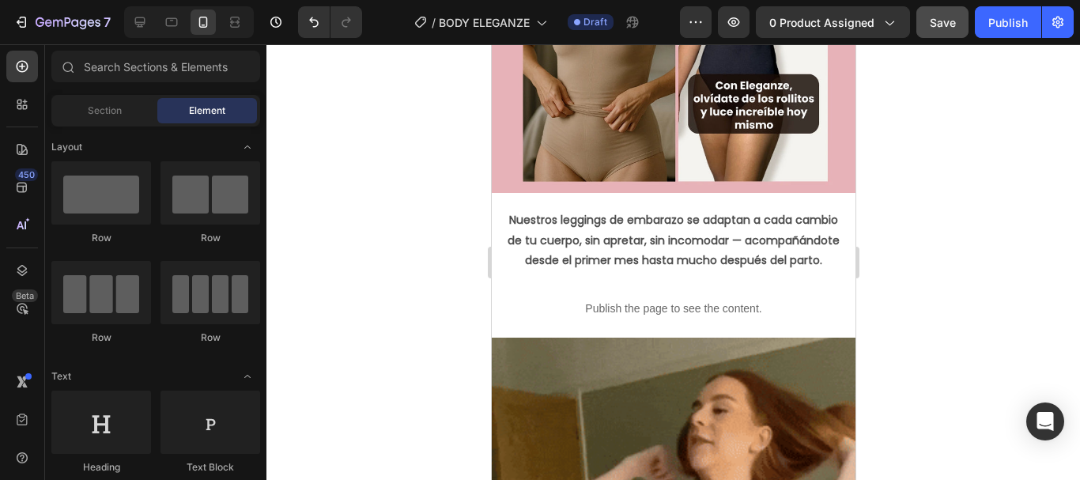
drag, startPoint x: 850, startPoint y: 157, endPoint x: 1346, endPoint y: 170, distance: 496.7
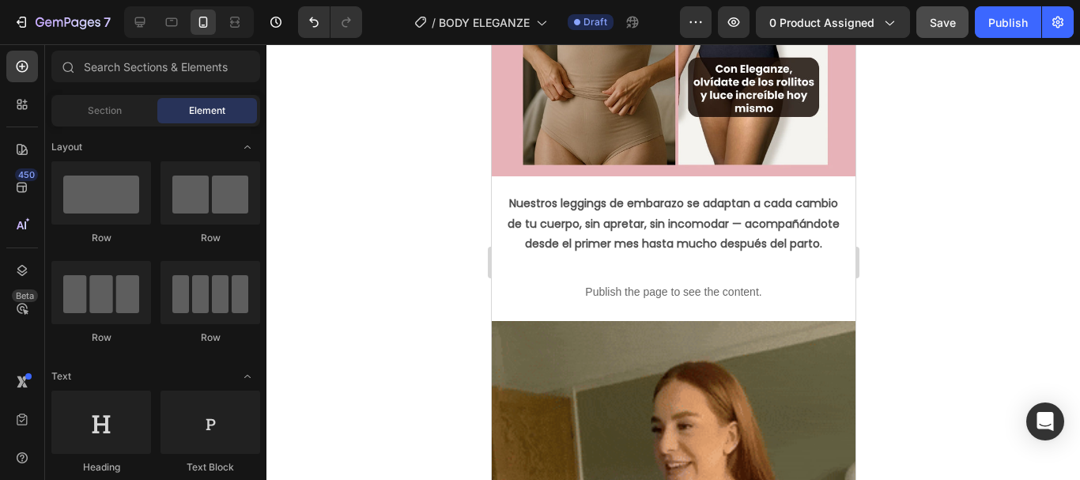
scroll to position [1207, 0]
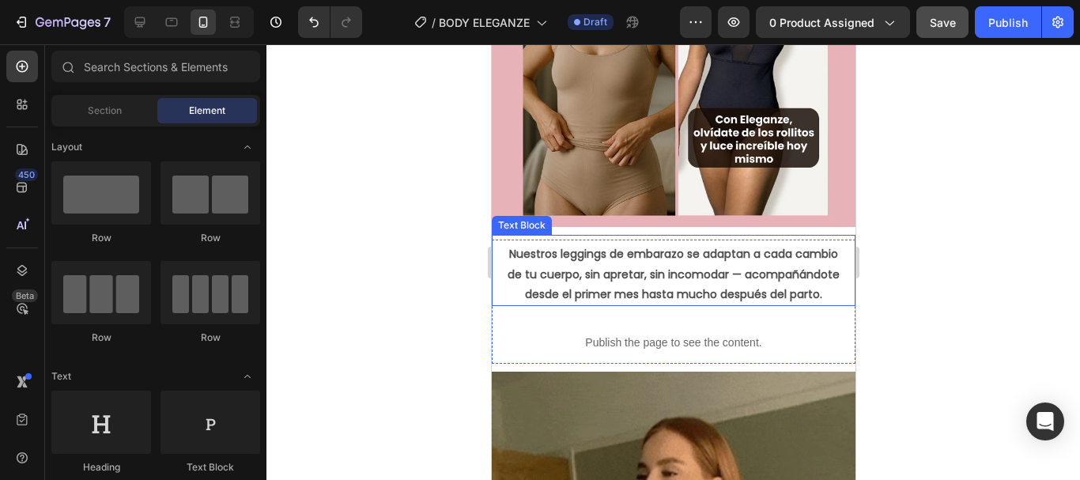
click at [639, 289] on p "Nuestros leggings de embarazo se adaptan a cada cambio de tu cuerpo, sin apreta…" at bounding box center [672, 274] width 335 height 60
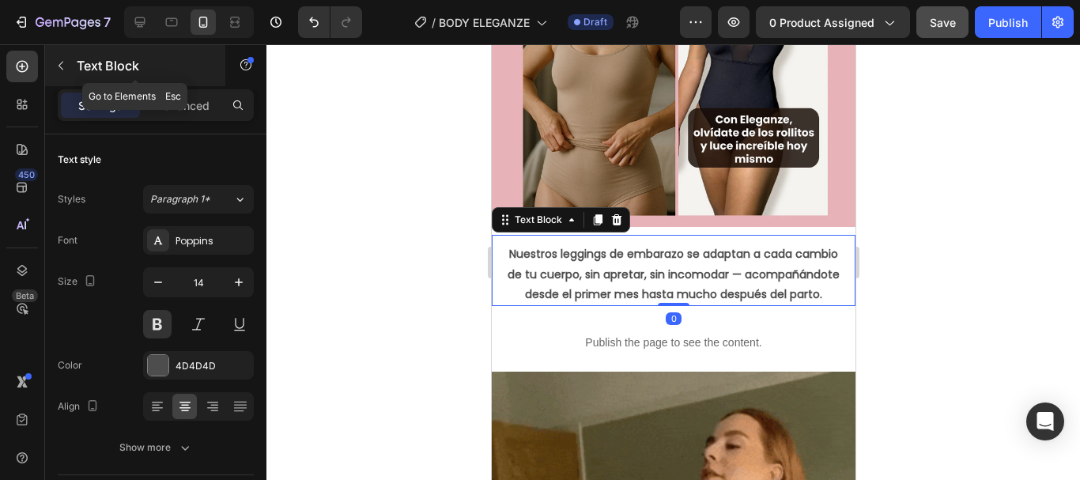
click at [66, 68] on icon "button" at bounding box center [61, 65] width 13 height 13
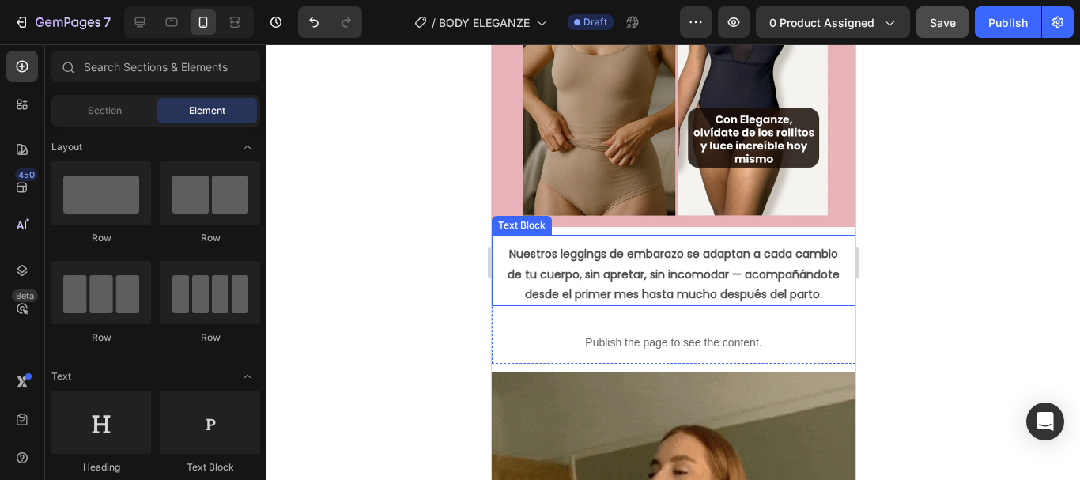
click at [556, 274] on p "Nuestros leggings de embarazo se adaptan a cada cambio de tu cuerpo, sin apreta…" at bounding box center [672, 274] width 335 height 60
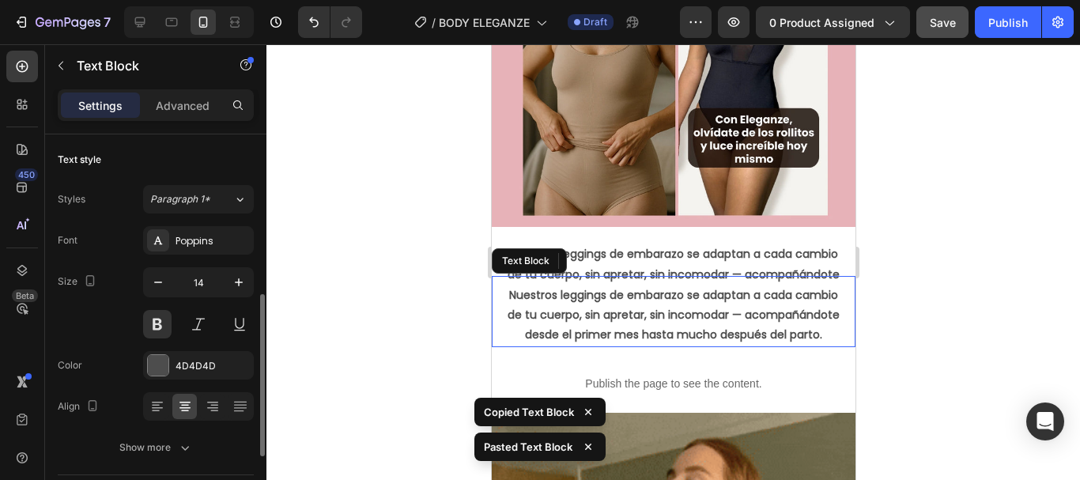
scroll to position [113, 0]
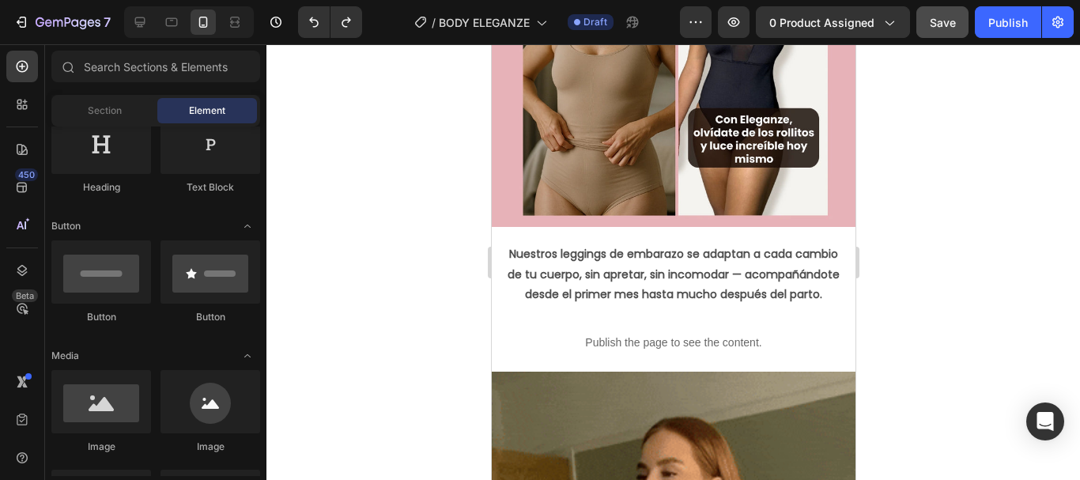
scroll to position [185, 0]
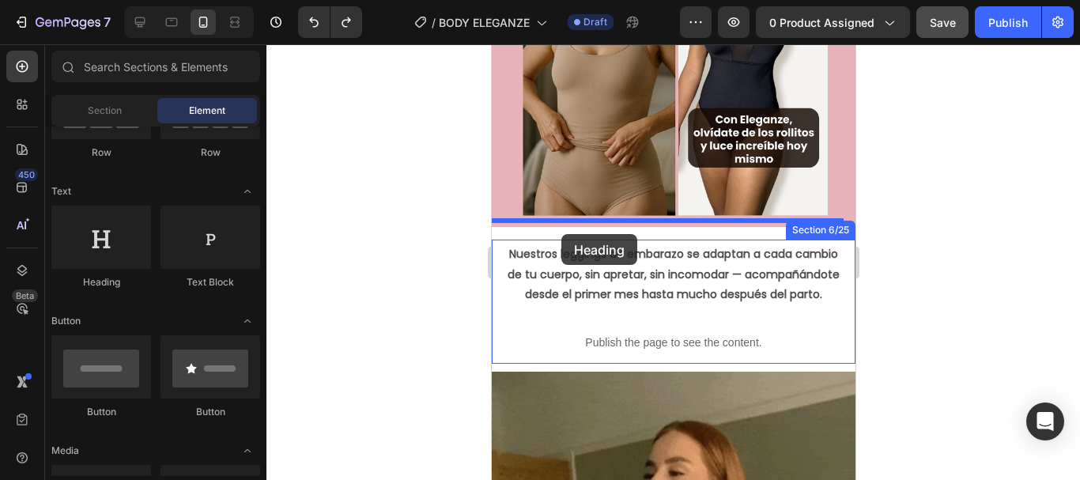
drag, startPoint x: 564, startPoint y: 300, endPoint x: 561, endPoint y: 233, distance: 67.3
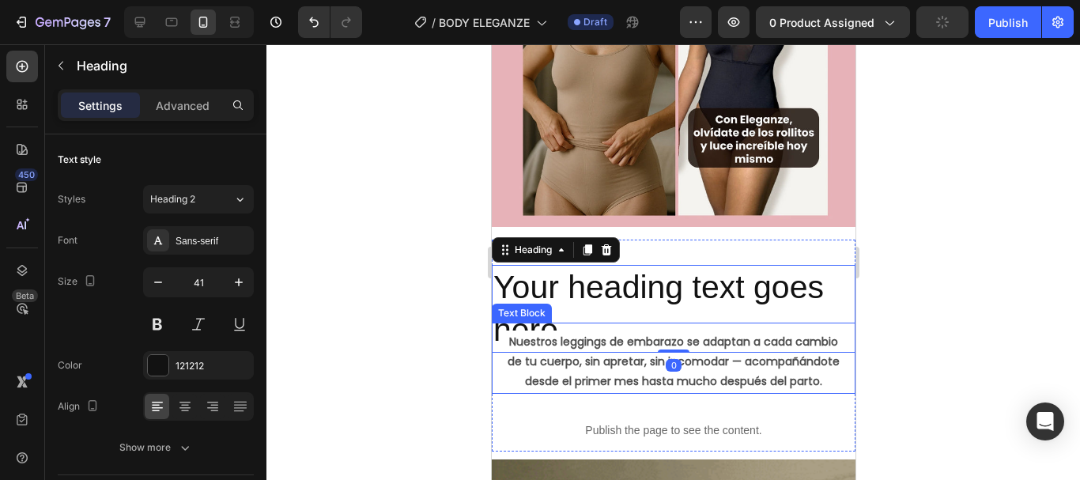
click at [565, 359] on p "Nuestros leggings de embarazo se adaptan a cada cambio de tu cuerpo, sin apreta…" at bounding box center [672, 362] width 335 height 60
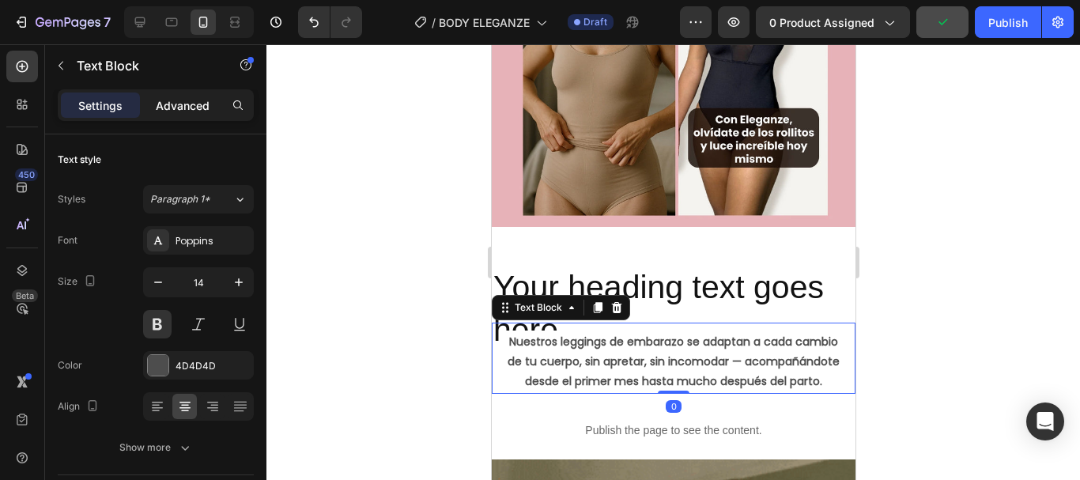
click at [193, 108] on p "Advanced" at bounding box center [183, 105] width 54 height 17
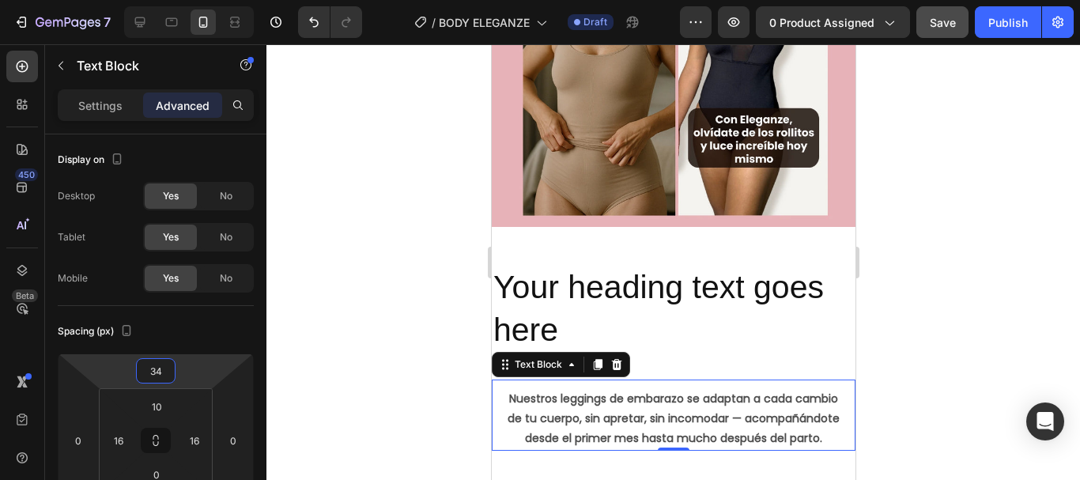
type input "36"
drag, startPoint x: 198, startPoint y: 374, endPoint x: 200, endPoint y: 345, distance: 29.4
click at [200, 0] on html "7 Version history / BODY ELEGANZE Draft Preview 0 product assigned Save Publish…" at bounding box center [540, 0] width 1080 height 0
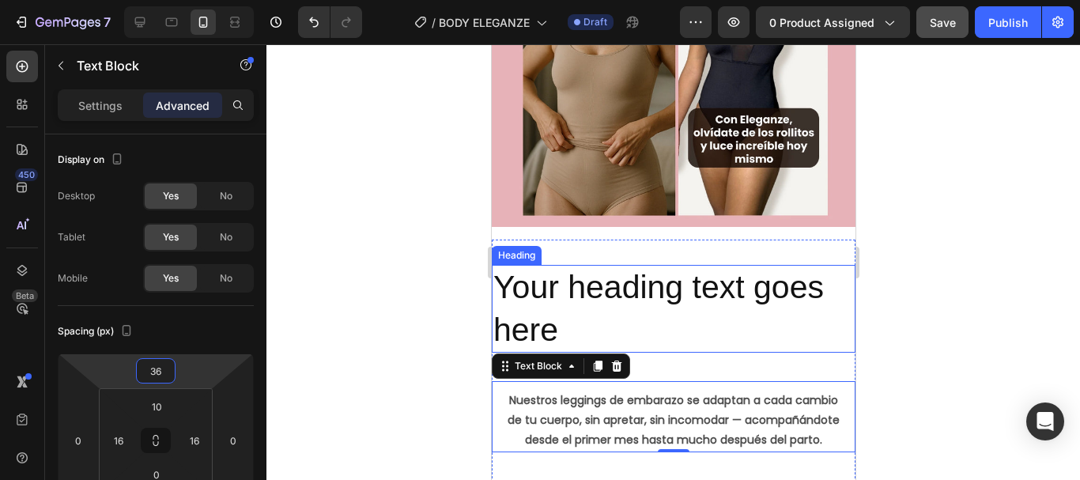
click at [603, 294] on h2 "Your heading text goes here" at bounding box center [673, 309] width 364 height 88
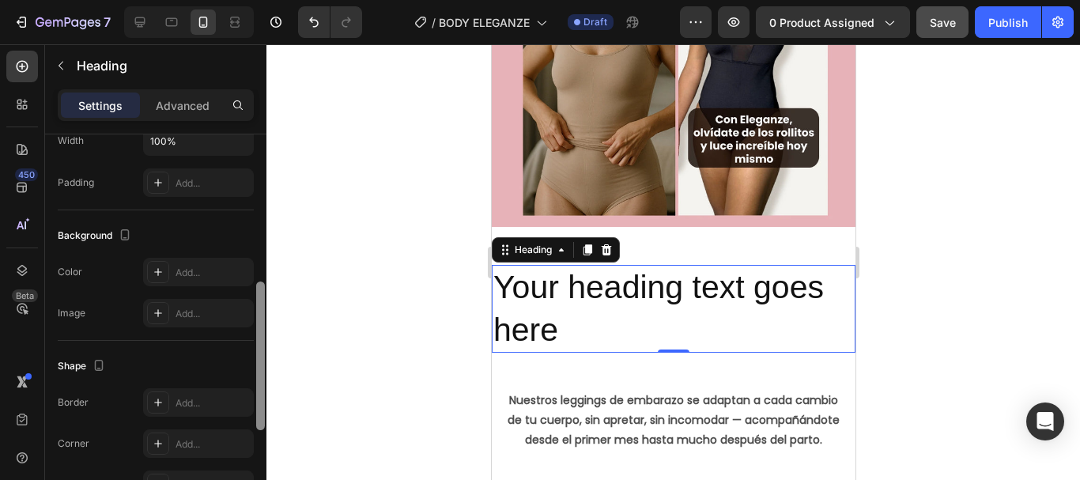
drag, startPoint x: 264, startPoint y: 168, endPoint x: 293, endPoint y: 319, distance: 152.9
click at [293, 0] on div "7 Version history / BODY ELEGANZE Draft Preview 0 product assigned Save Publish…" at bounding box center [540, 0] width 1080 height 0
click at [202, 277] on div "Add..." at bounding box center [213, 275] width 74 height 14
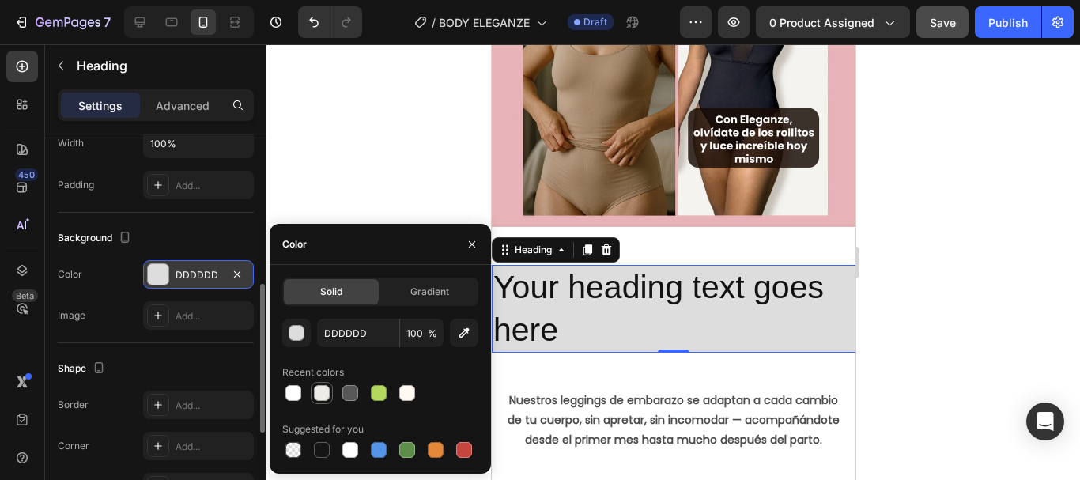
click at [319, 398] on div at bounding box center [322, 393] width 16 height 16
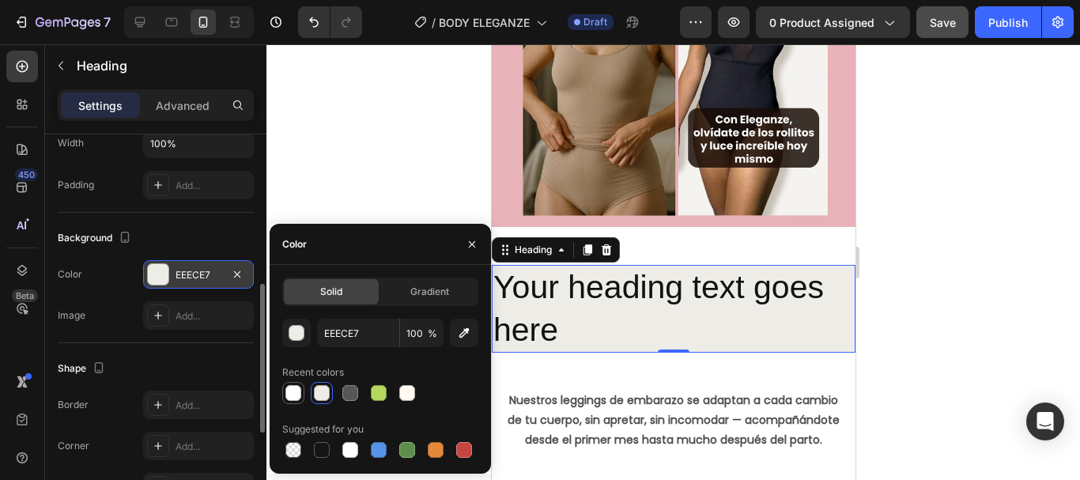
click at [291, 391] on div at bounding box center [293, 393] width 16 height 16
type input "FFFFFF"
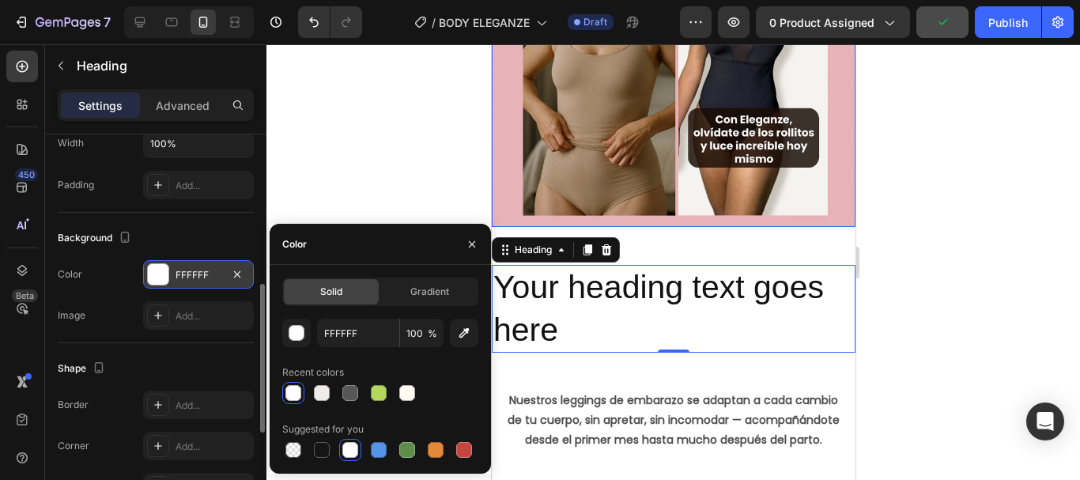
click at [654, 219] on div "Image Row" at bounding box center [673, 11] width 364 height 456
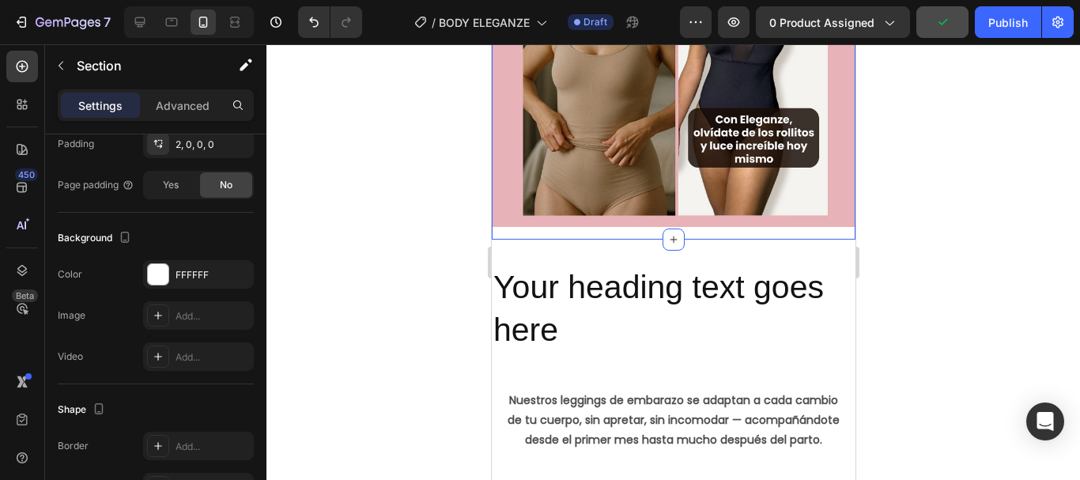
scroll to position [0, 0]
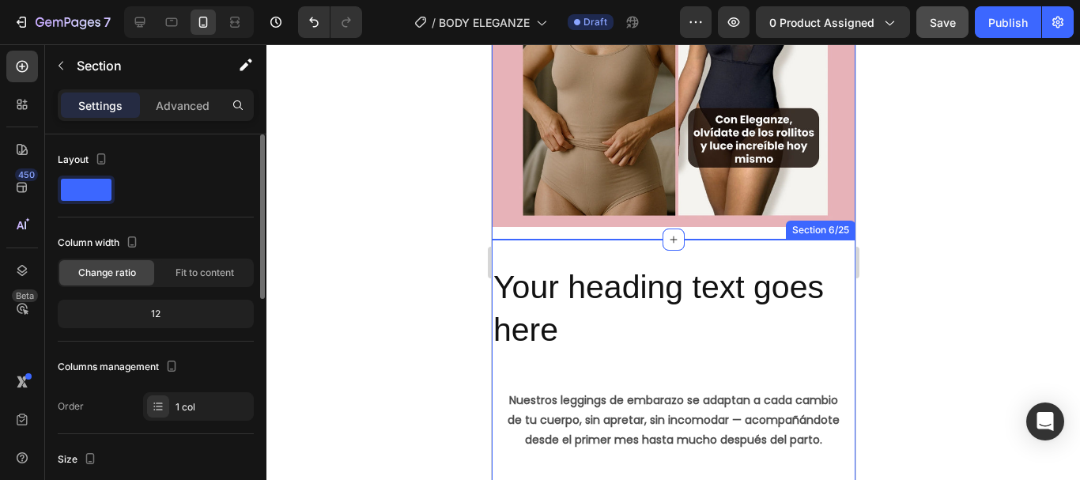
click at [587, 244] on div "Your heading text goes here Heading Nuestros leggings de embarazo se adaptan a …" at bounding box center [673, 375] width 364 height 270
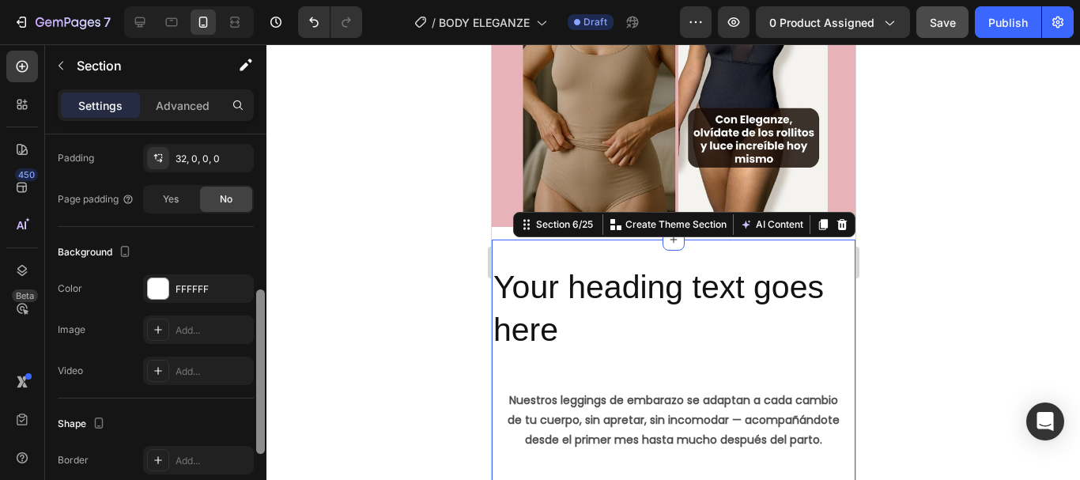
scroll to position [390, 0]
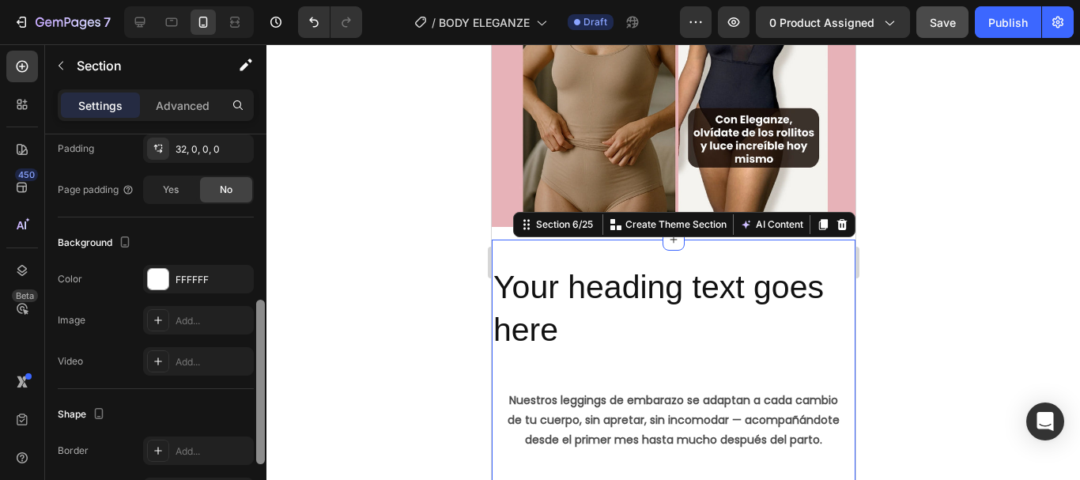
drag, startPoint x: 258, startPoint y: 192, endPoint x: 263, endPoint y: 357, distance: 165.3
click at [263, 357] on div at bounding box center [260, 382] width 9 height 164
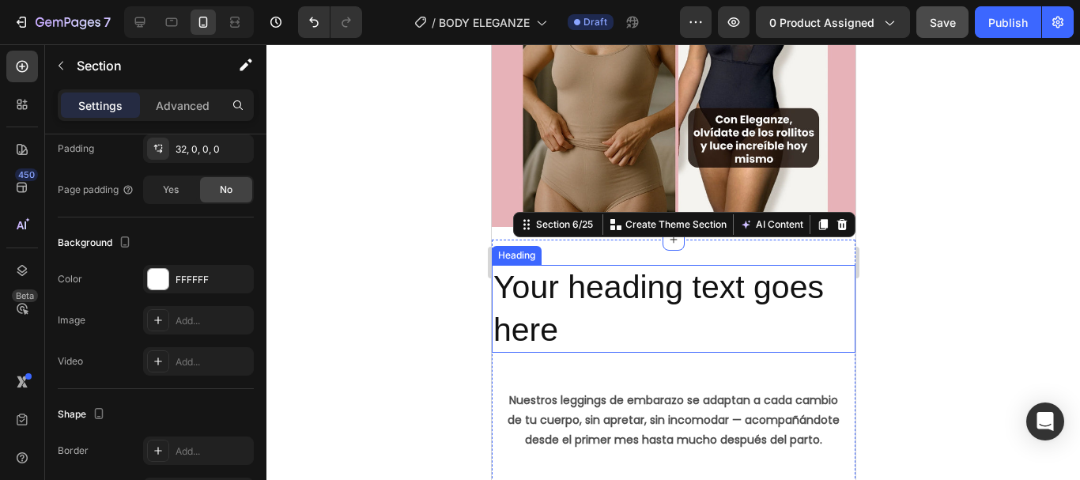
click at [723, 278] on h2 "Your heading text goes here" at bounding box center [673, 309] width 364 height 88
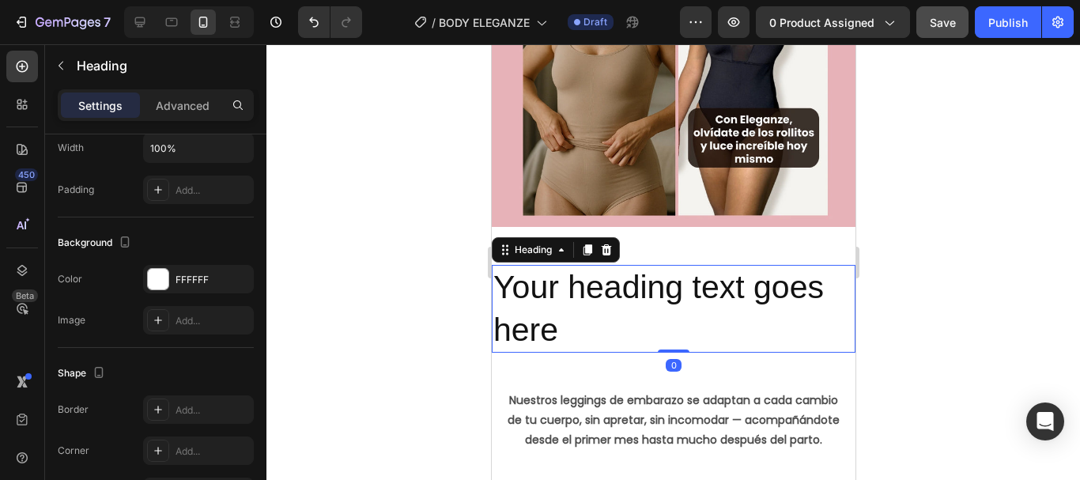
scroll to position [0, 0]
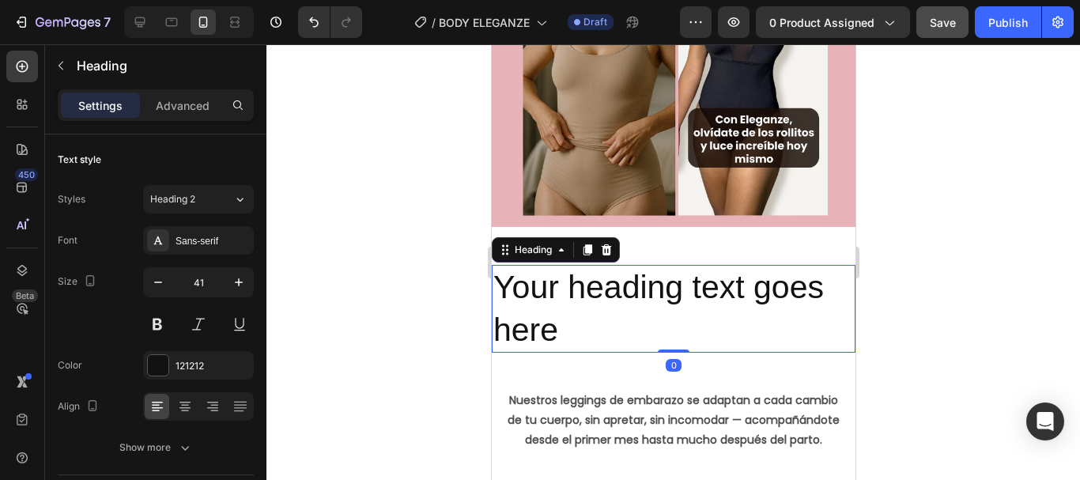
click at [531, 310] on h2 "Your heading text goes here" at bounding box center [673, 309] width 364 height 88
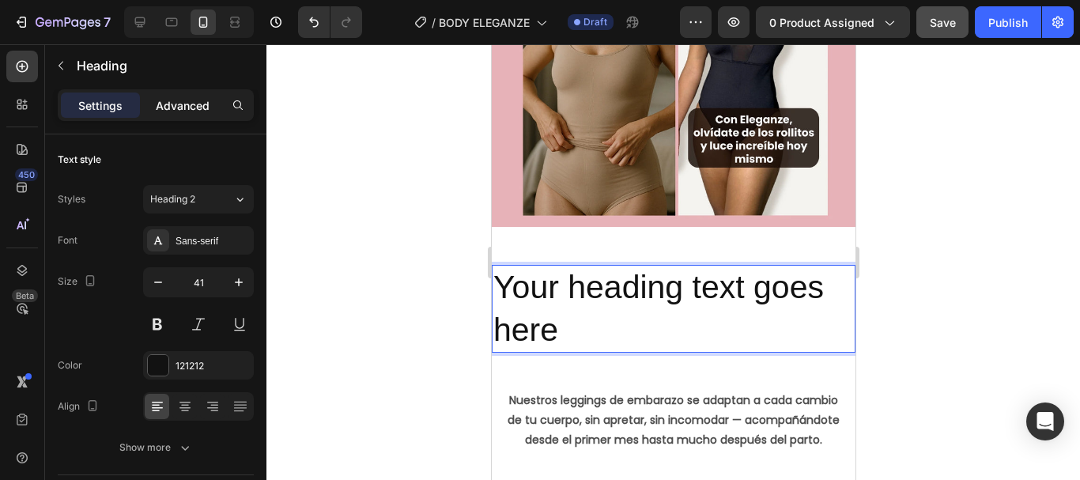
click at [170, 108] on p "Advanced" at bounding box center [183, 105] width 54 height 17
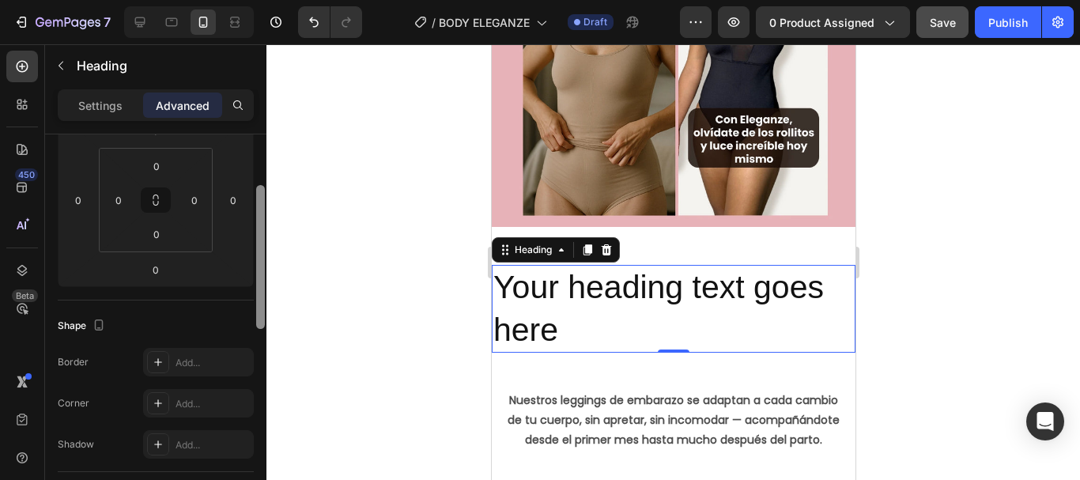
drag, startPoint x: 259, startPoint y: 255, endPoint x: 276, endPoint y: 345, distance: 91.7
click at [276, 0] on div "7 Version history / BODY ELEGANZE Draft Preview 0 product assigned Save Publish…" at bounding box center [540, 0] width 1080 height 0
click at [123, 0] on html "7 Version history / BODY ELEGANZE Draft Preview 0 product assigned Save Publish…" at bounding box center [540, 0] width 1080 height 0
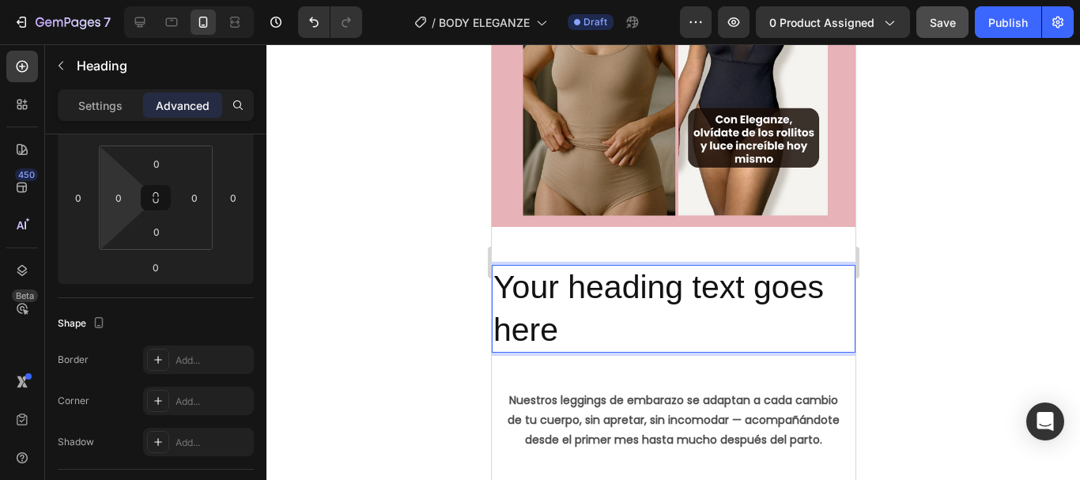
click at [596, 304] on p "Your heading text goes here" at bounding box center [673, 308] width 361 height 85
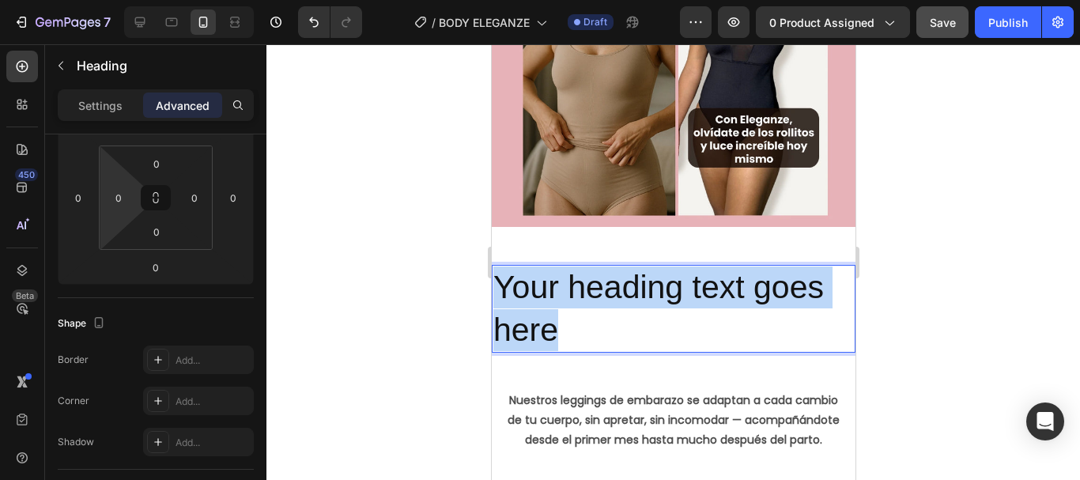
click at [596, 304] on p "Your heading text goes here" at bounding box center [673, 308] width 361 height 85
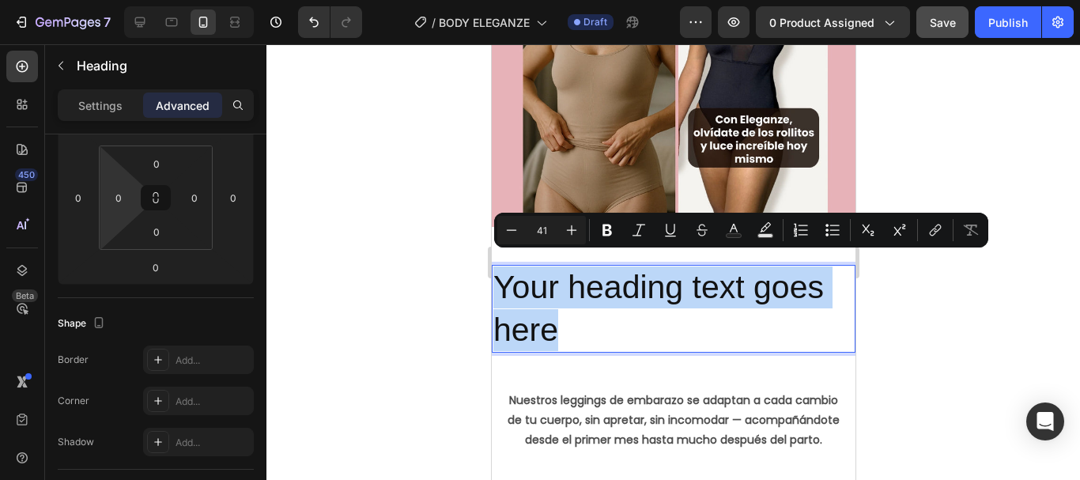
click at [596, 304] on p "Your heading text goes here" at bounding box center [673, 308] width 361 height 85
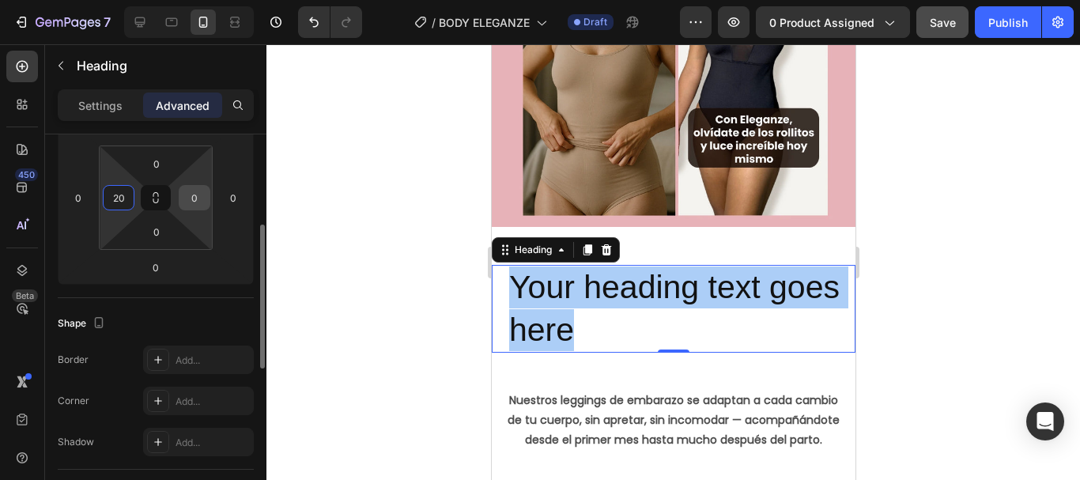
type input "20"
click at [198, 201] on input "0" at bounding box center [195, 198] width 24 height 24
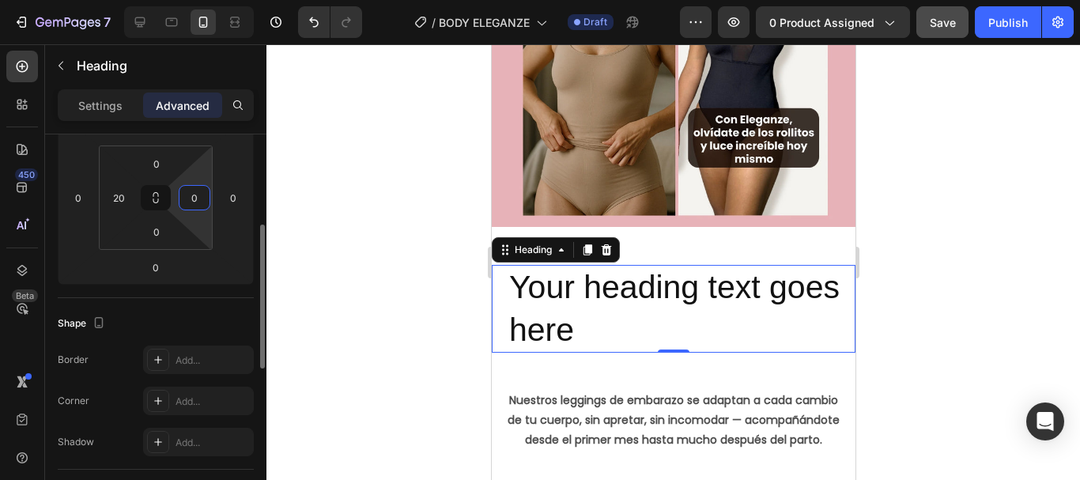
click at [198, 201] on input "0" at bounding box center [195, 198] width 24 height 24
type input "20"
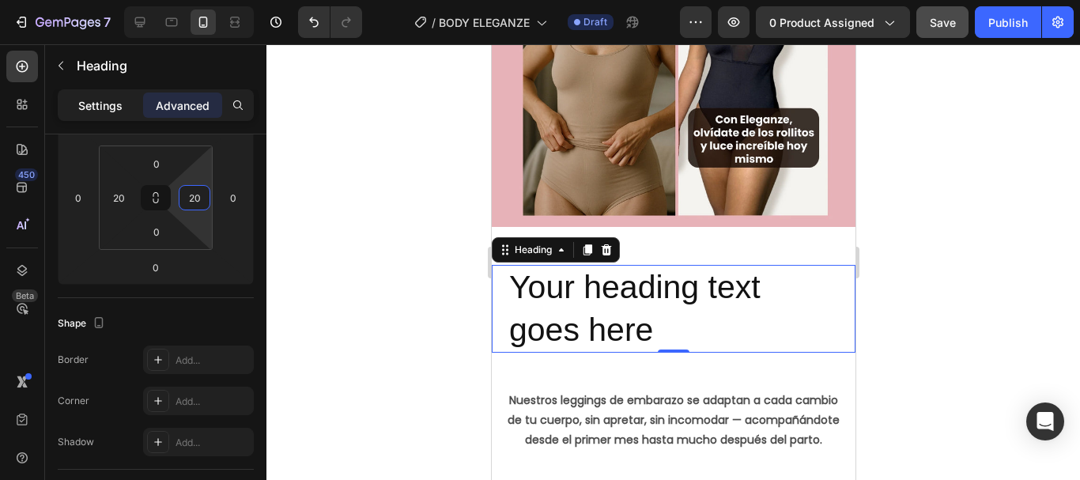
click at [111, 105] on p "Settings" at bounding box center [100, 105] width 44 height 17
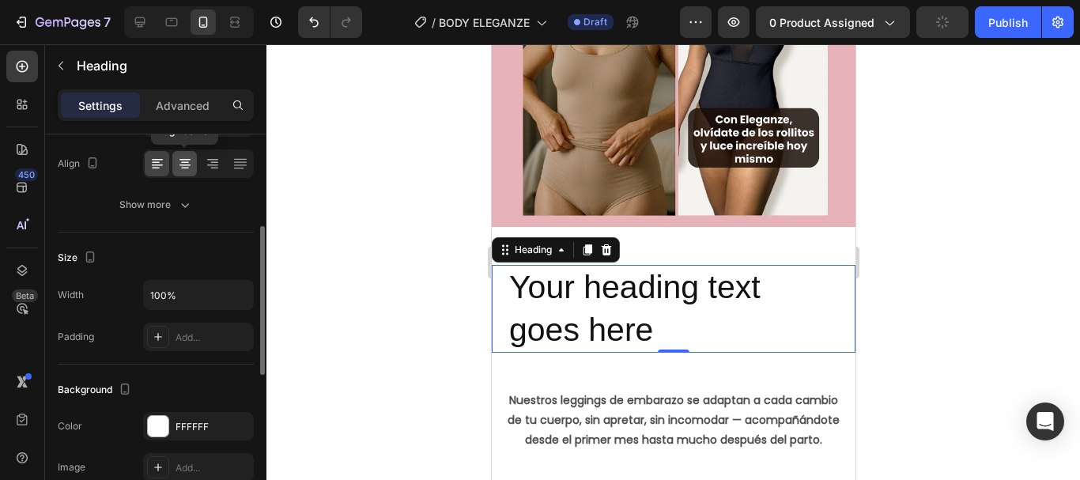
click at [185, 153] on div at bounding box center [184, 163] width 25 height 25
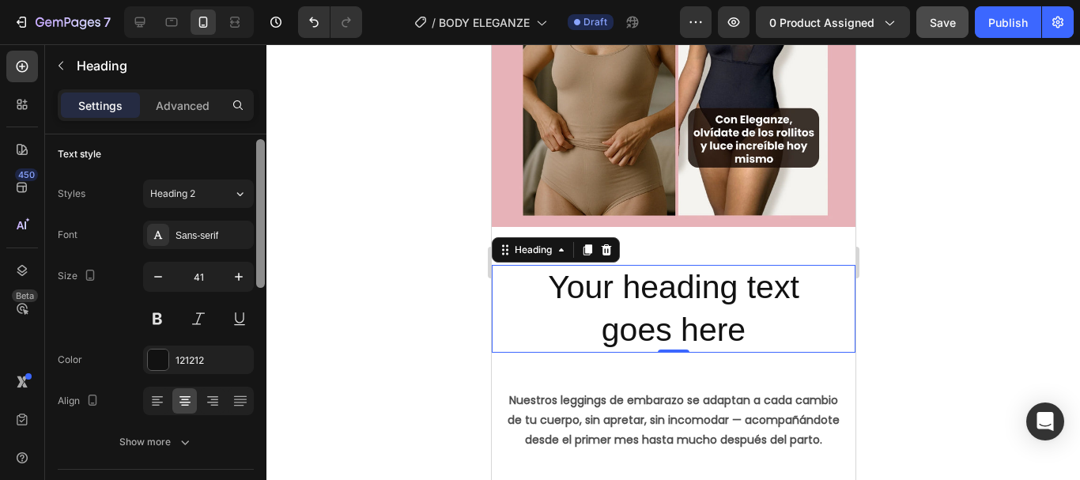
scroll to position [0, 0]
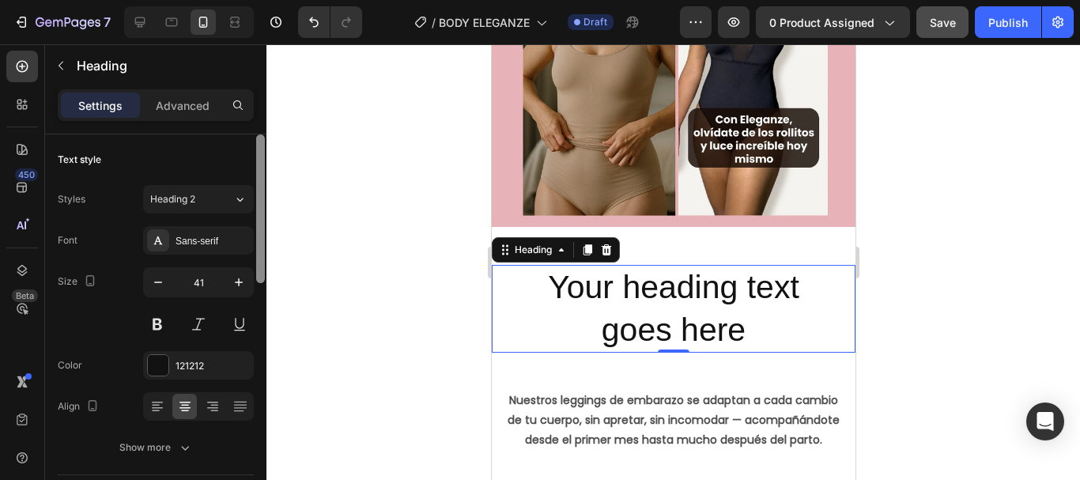
drag, startPoint x: 262, startPoint y: 268, endPoint x: 279, endPoint y: 164, distance: 105.0
click at [279, 0] on div "7 Version history / BODY ELEGANZE Draft Preview 0 product assigned Save Publish…" at bounding box center [540, 0] width 1080 height 0
click at [205, 249] on div "Sans-serif" at bounding box center [198, 240] width 111 height 28
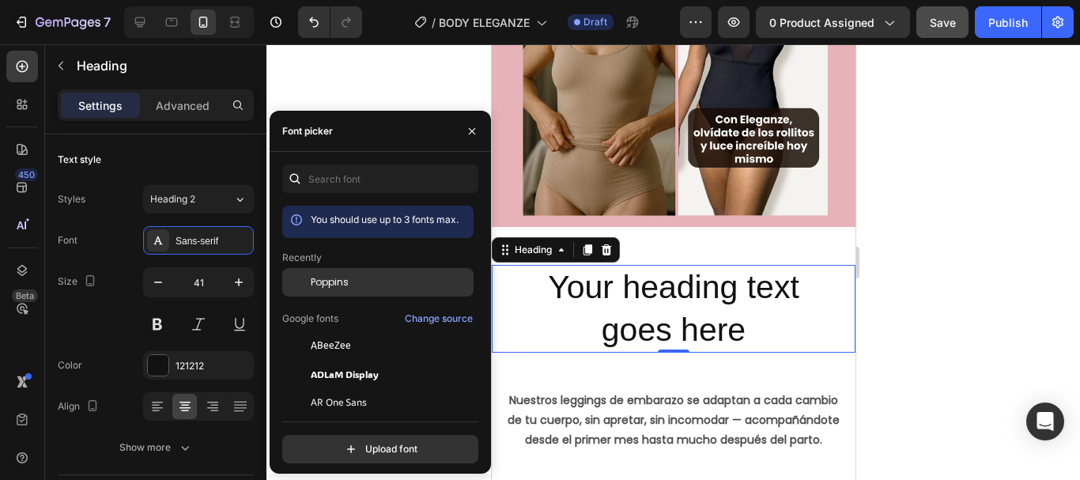
click at [344, 388] on div "Poppins" at bounding box center [377, 402] width 191 height 28
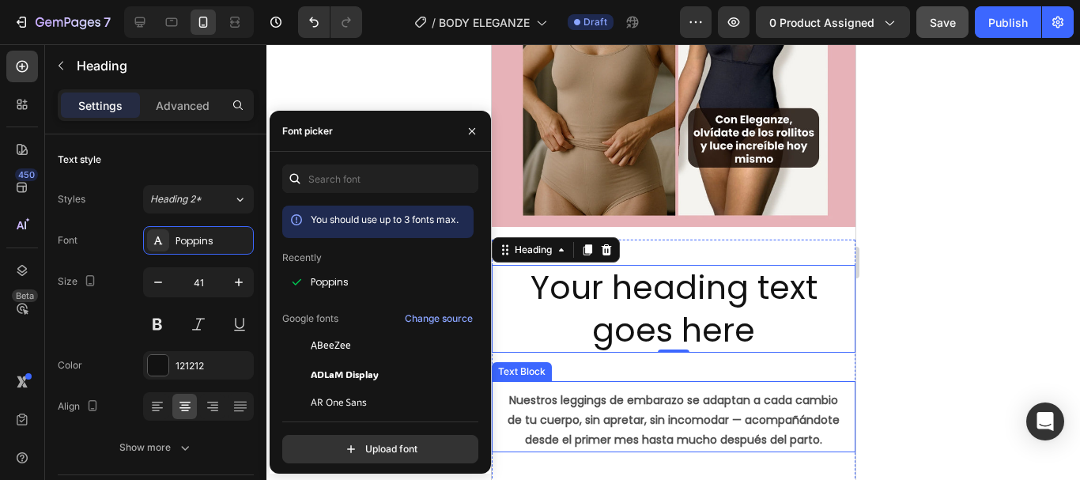
click at [787, 391] on p "Nuestros leggings de embarazo se adaptan a cada cambio de tu cuerpo, sin apreta…" at bounding box center [672, 421] width 335 height 60
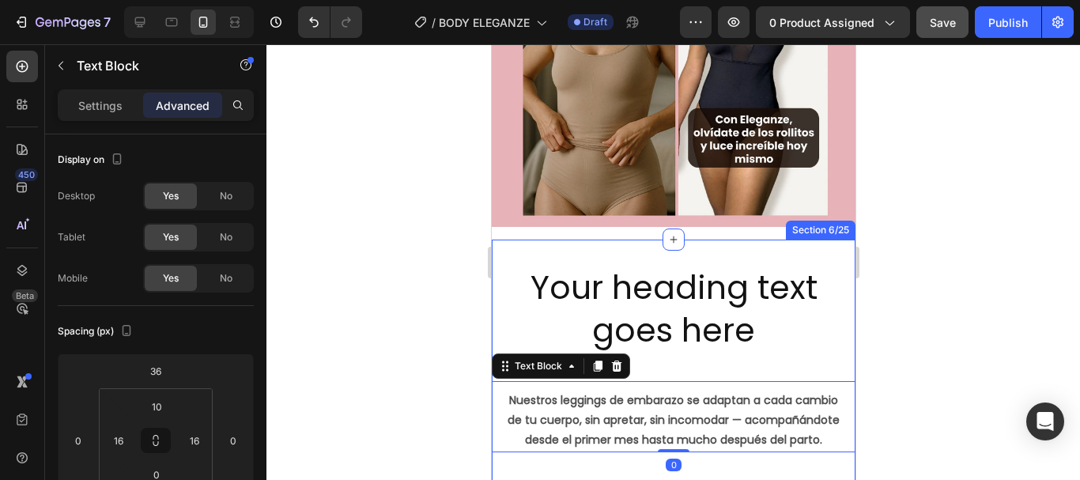
click at [819, 240] on div "Your heading text goes here Heading Nuestros leggings de embarazo se adaptan a …" at bounding box center [673, 375] width 364 height 270
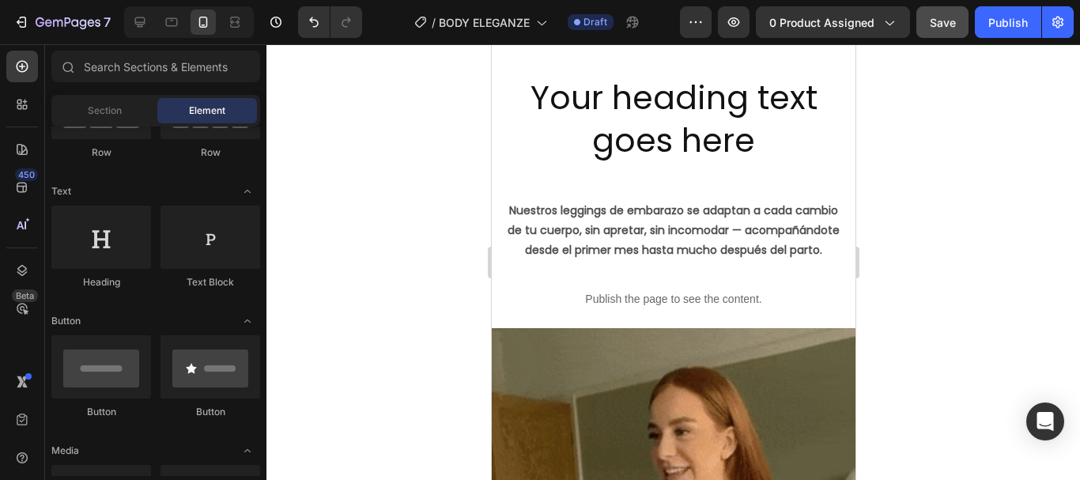
scroll to position [1264, 0]
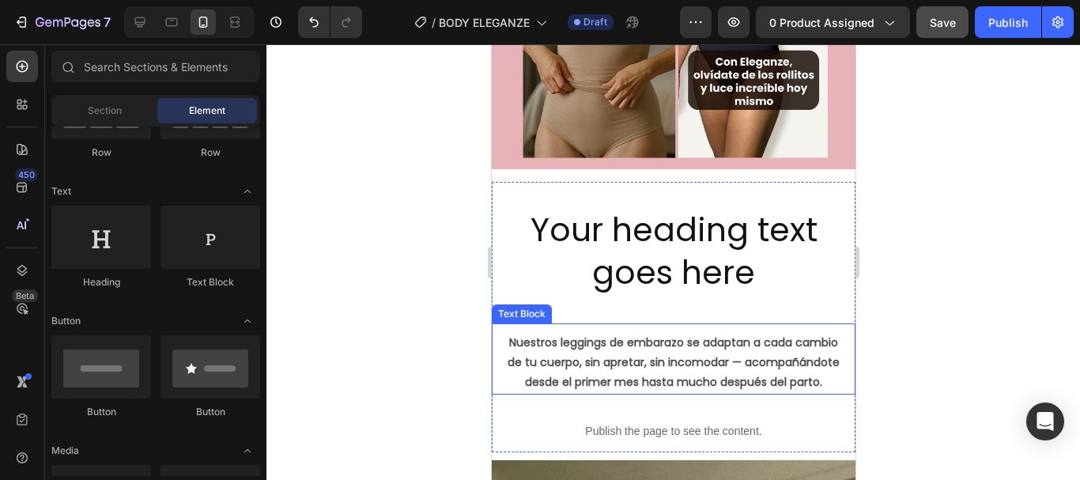
click at [633, 334] on p "Nuestros leggings de embarazo se adaptan a cada cambio de tu cuerpo, sin apreta…" at bounding box center [672, 363] width 335 height 60
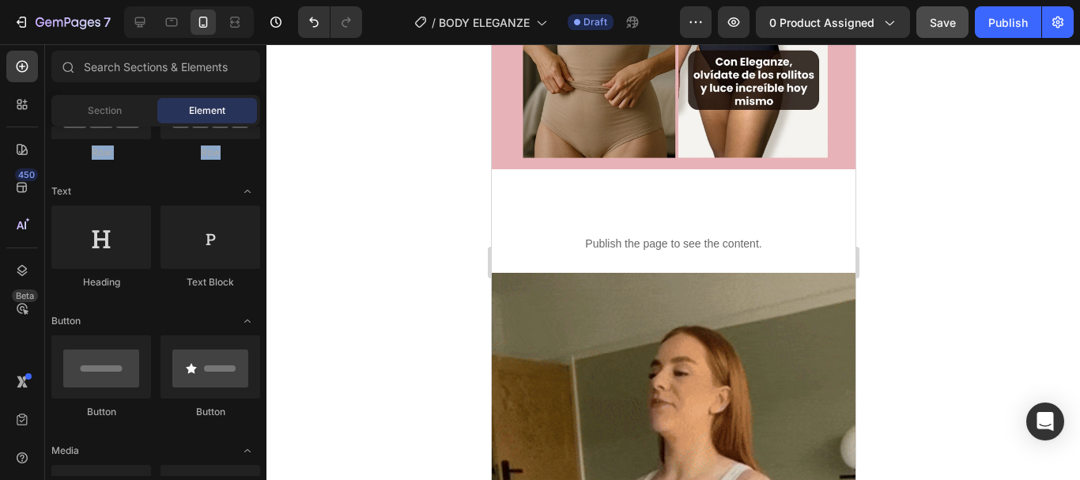
drag, startPoint x: 260, startPoint y: 164, endPoint x: 259, endPoint y: 126, distance: 38.7
click at [259, 126] on div "Sections(18) Elements(84) Section Element Hero Section Product Detail Brands Tr…" at bounding box center [155, 263] width 221 height 425
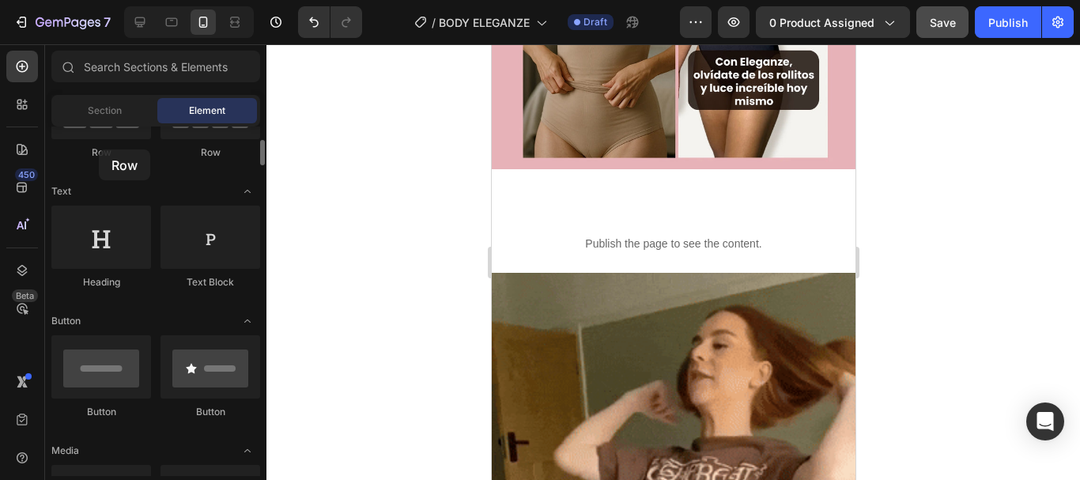
click at [99, 149] on div "Row" at bounding box center [101, 152] width 100 height 14
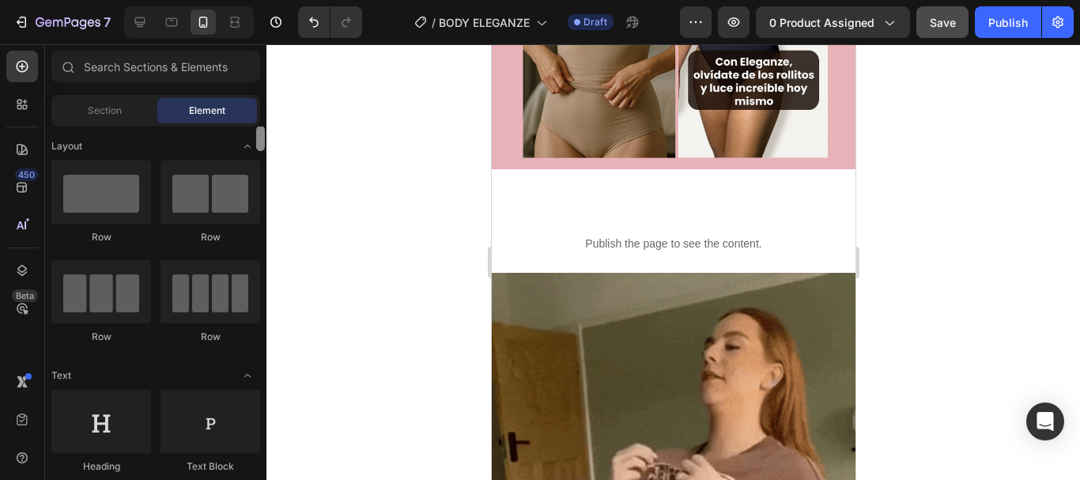
scroll to position [0, 0]
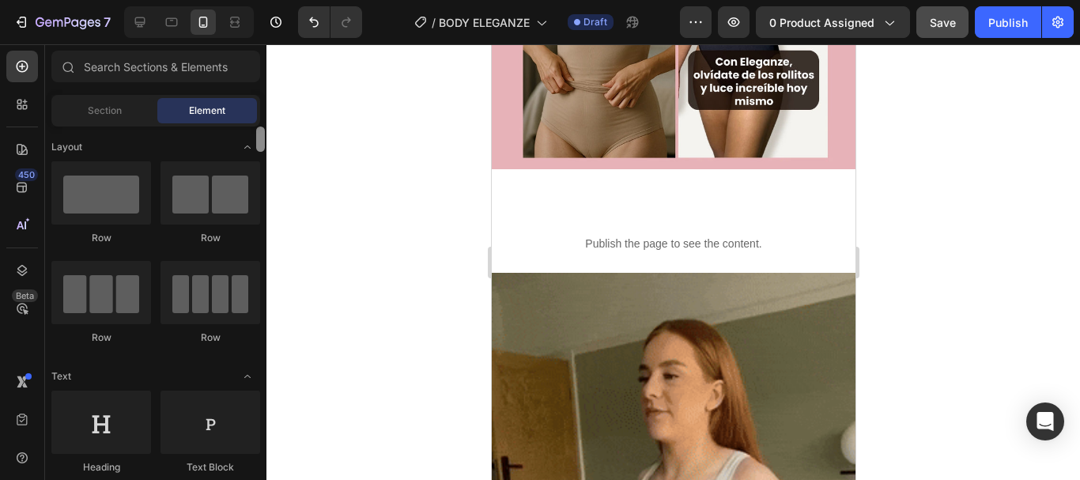
drag, startPoint x: 261, startPoint y: 153, endPoint x: 266, endPoint y: 127, distance: 26.5
click at [266, 127] on div at bounding box center [261, 301] width 12 height 349
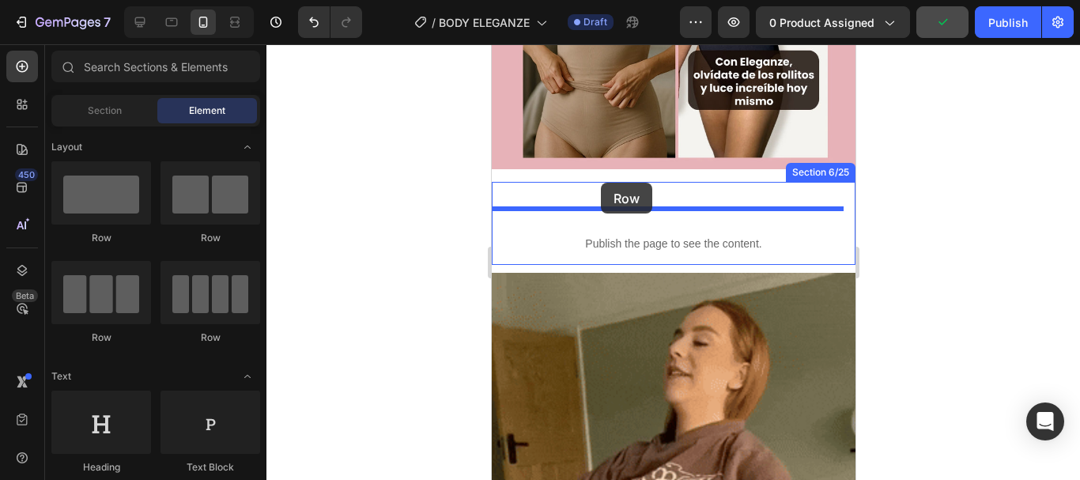
drag, startPoint x: 576, startPoint y: 271, endPoint x: 600, endPoint y: 183, distance: 91.9
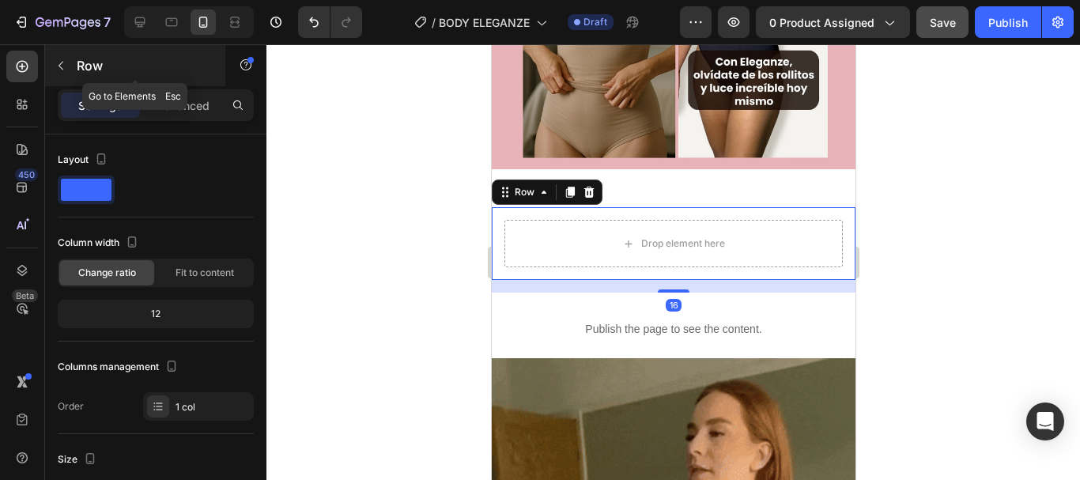
click at [74, 66] on div "Row" at bounding box center [135, 65] width 180 height 41
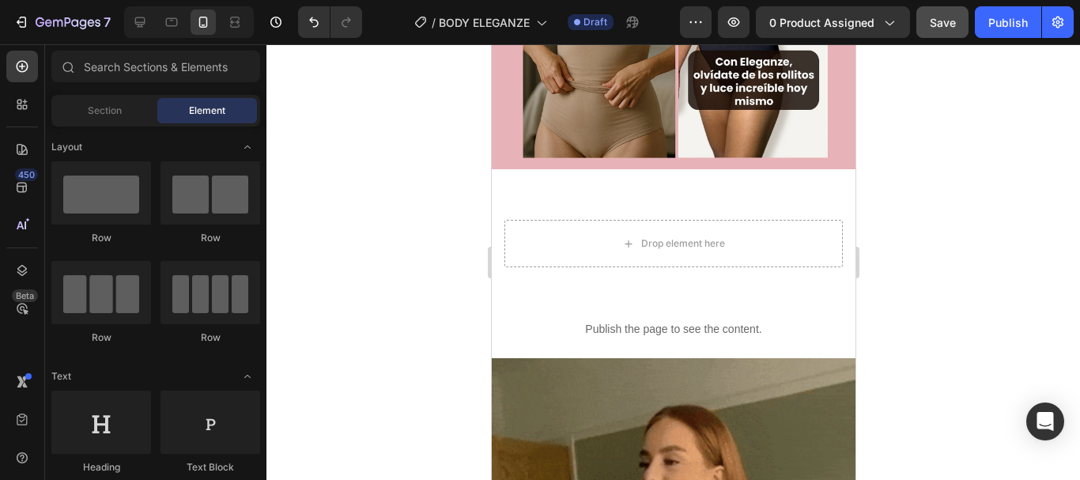
click at [270, 211] on div at bounding box center [673, 262] width 814 height 436
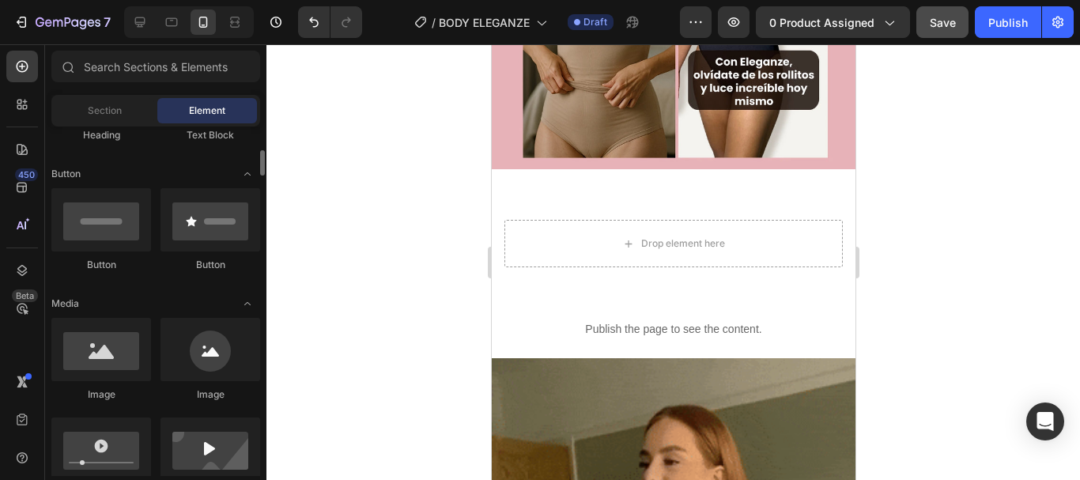
scroll to position [356, 0]
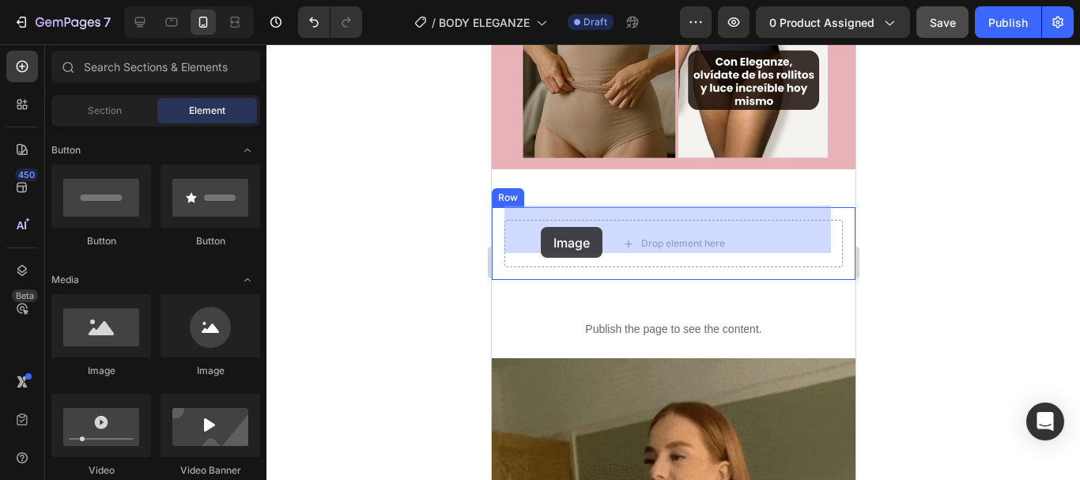
drag, startPoint x: 603, startPoint y: 368, endPoint x: 540, endPoint y: 227, distance: 154.3
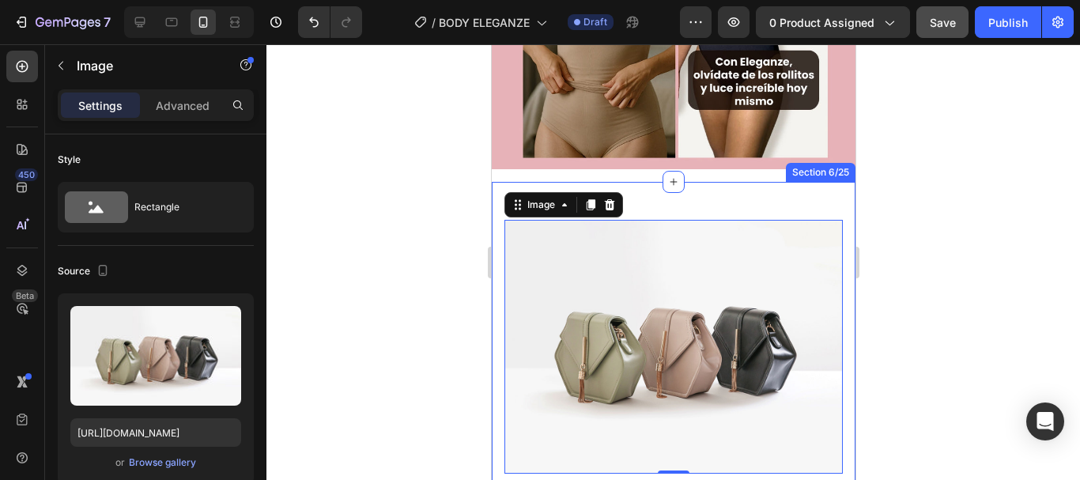
click at [653, 182] on div "Image 0 Row Publish the page to see the content. Custom Code Section 6/25" at bounding box center [673, 369] width 364 height 375
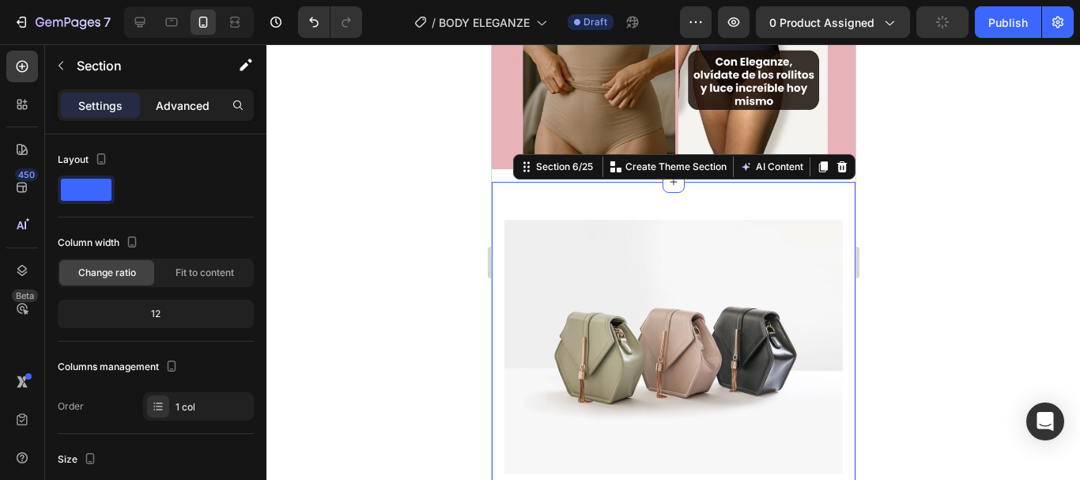
drag, startPoint x: 193, startPoint y: 108, endPoint x: 208, endPoint y: 96, distance: 18.7
click at [208, 97] on p "Advanced" at bounding box center [183, 105] width 54 height 17
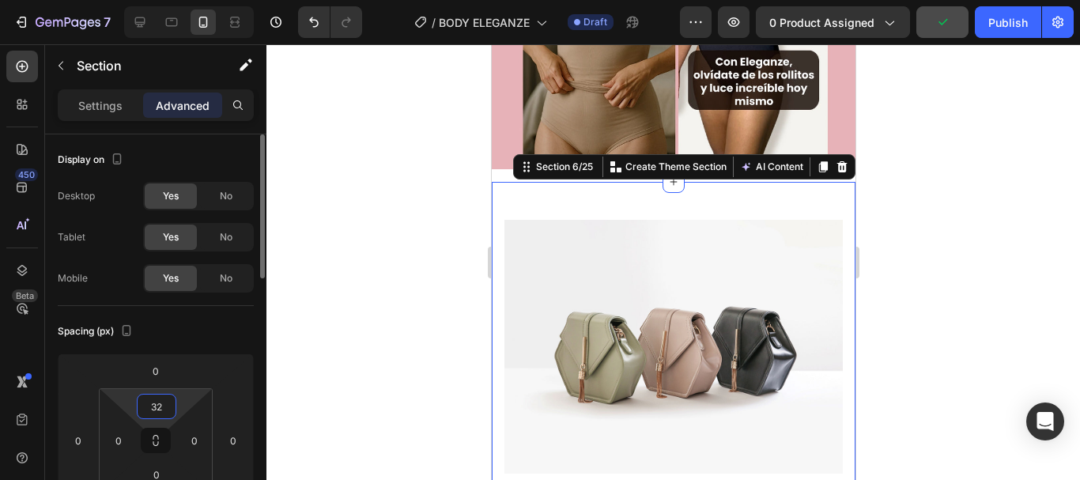
click at [157, 414] on input "32" at bounding box center [157, 407] width 32 height 24
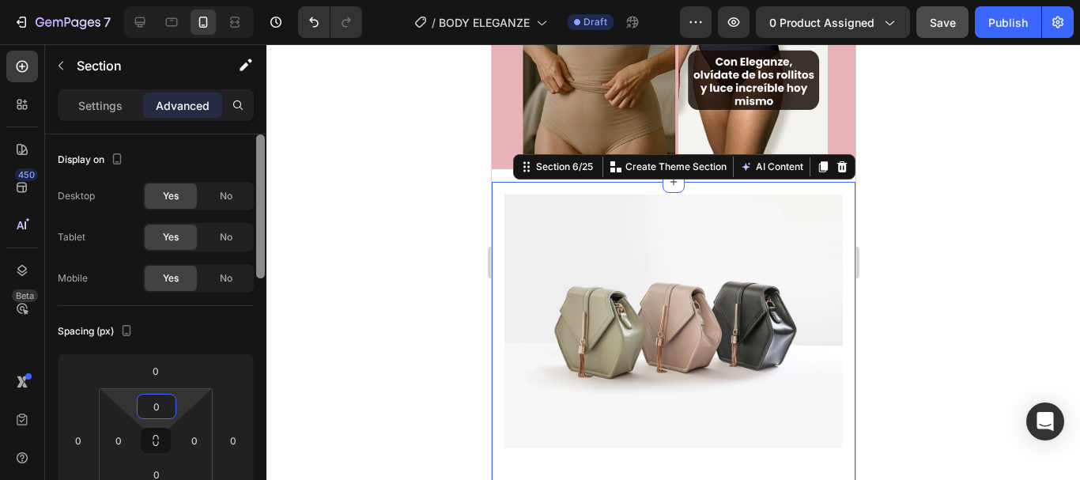
type input "0"
click at [264, 373] on div at bounding box center [261, 329] width 12 height 391
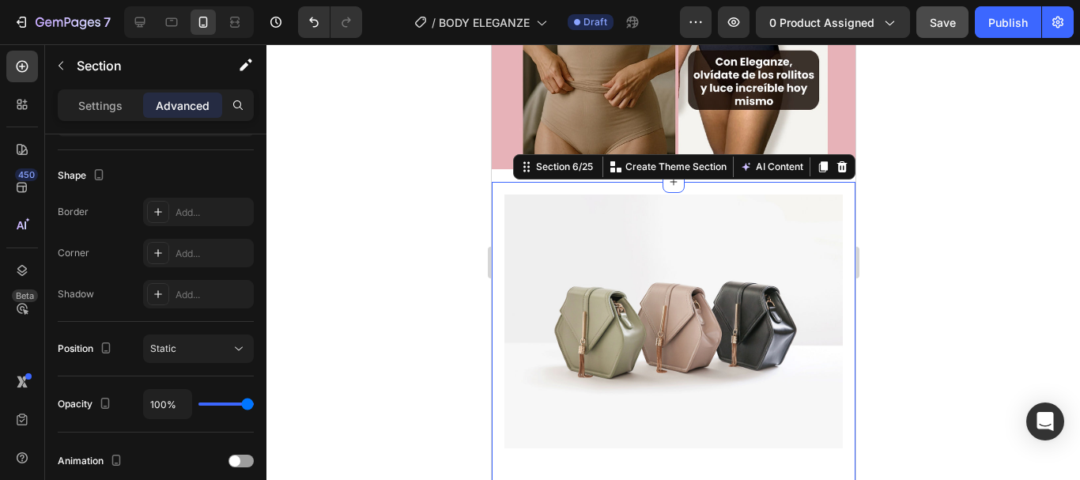
drag, startPoint x: 153, startPoint y: 104, endPoint x: 316, endPoint y: 40, distance: 175.7
click at [316, 40] on div "7 Version history / BODY ELEGANZE Draft Preview 0 product assigned Save Publish" at bounding box center [540, 22] width 1080 height 45
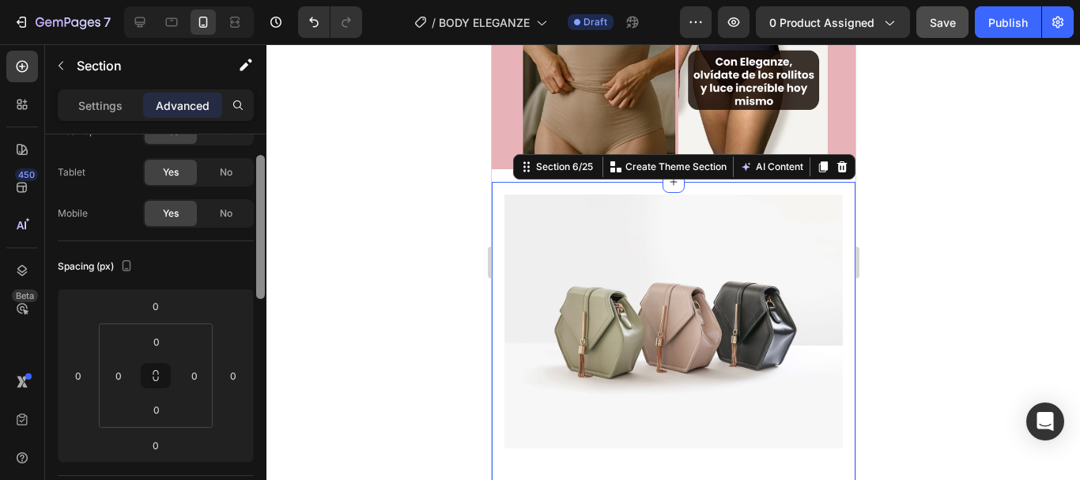
scroll to position [74, 0]
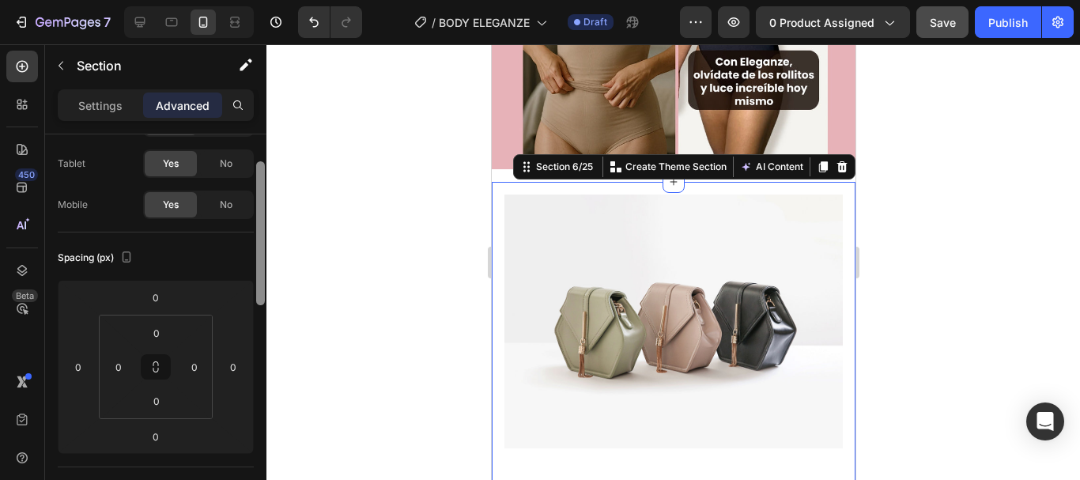
drag, startPoint x: 259, startPoint y: 327, endPoint x: 275, endPoint y: 209, distance: 119.0
click at [275, 0] on div "7 Version history / BODY ELEGANZE Draft Preview 0 product assigned Save Publish…" at bounding box center [540, 0] width 1080 height 0
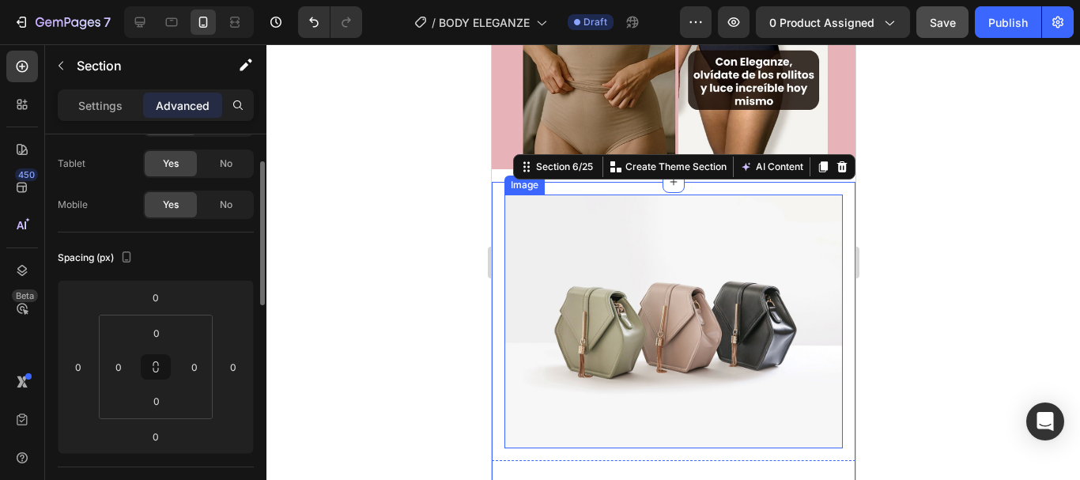
click at [635, 258] on img at bounding box center [673, 321] width 338 height 254
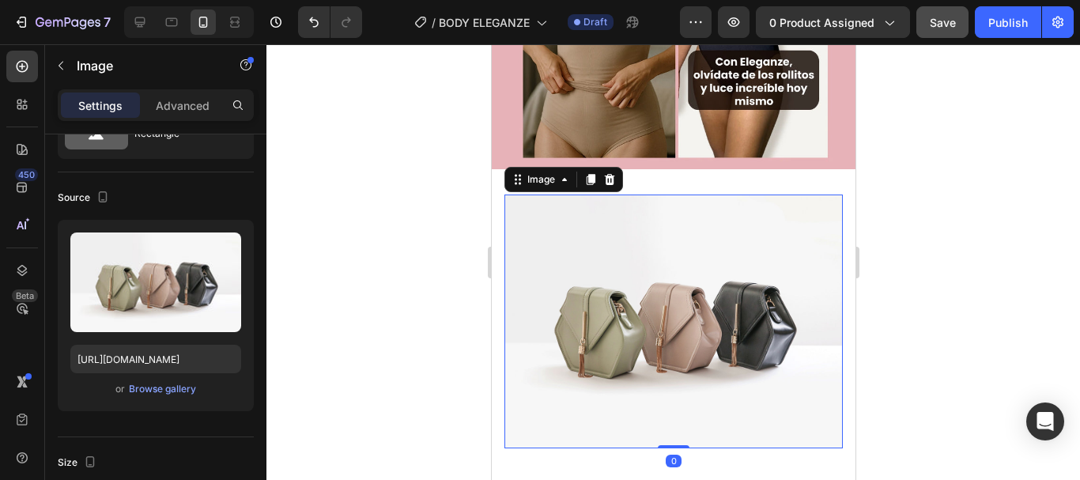
scroll to position [0, 0]
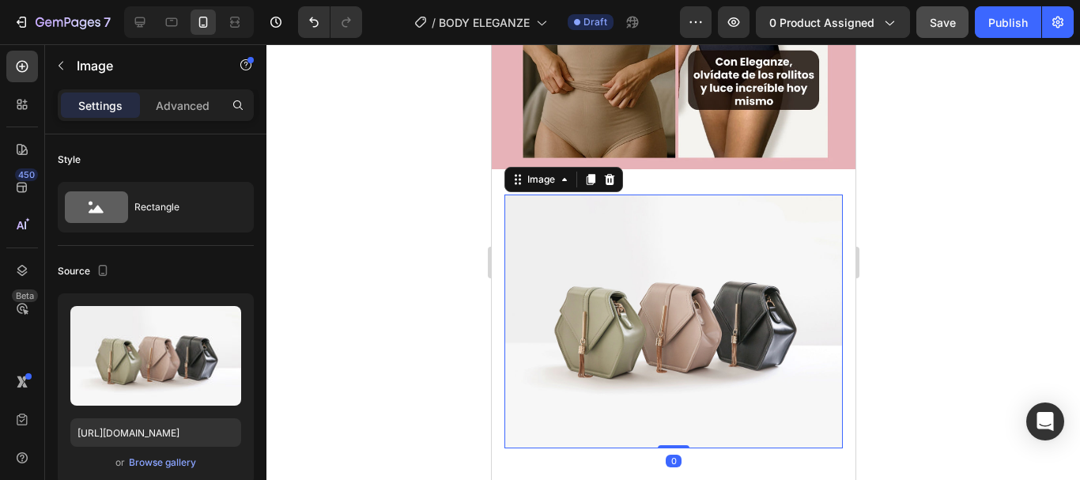
click at [187, 119] on div "Settings Advanced" at bounding box center [156, 105] width 196 height 32
click at [183, 111] on p "Advanced" at bounding box center [183, 105] width 54 height 17
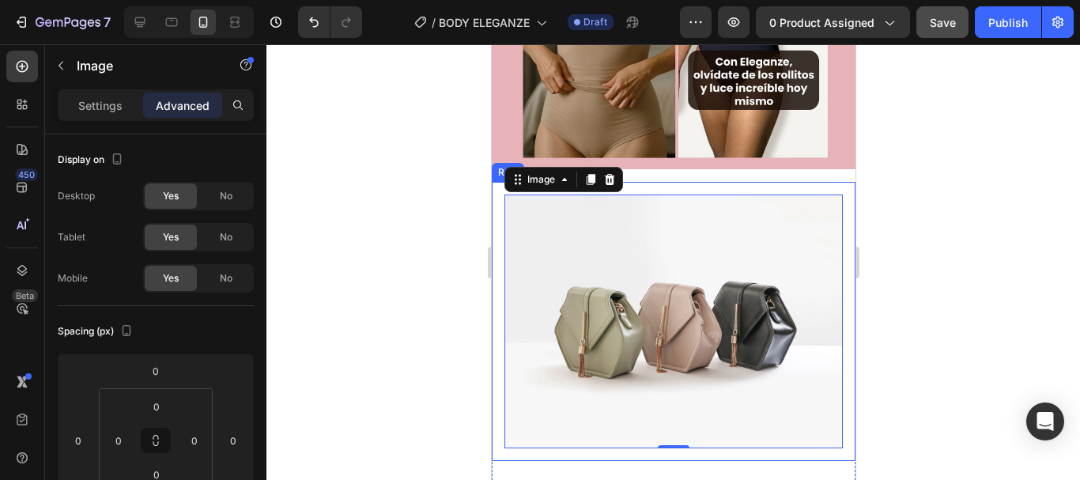
click at [732, 182] on div "Image 0 Row" at bounding box center [673, 321] width 364 height 279
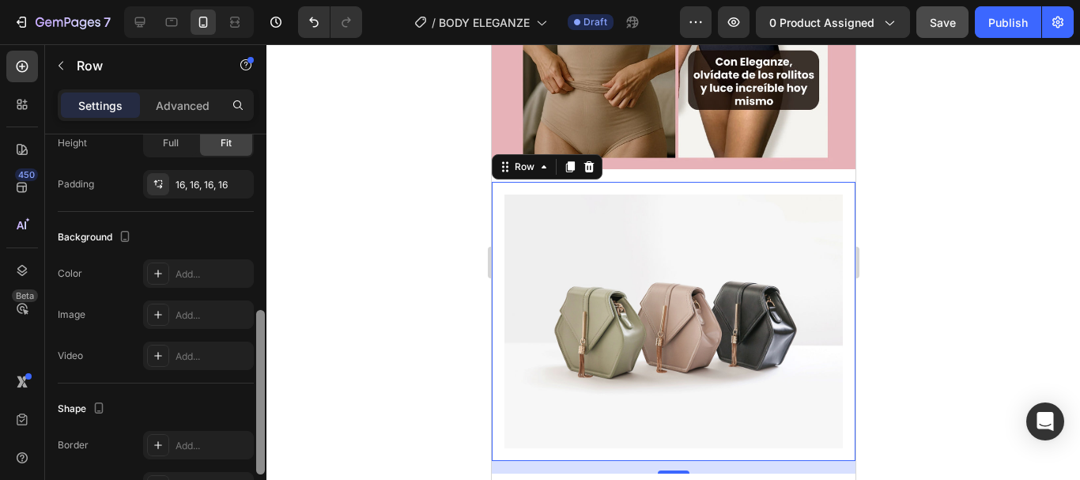
scroll to position [387, 0]
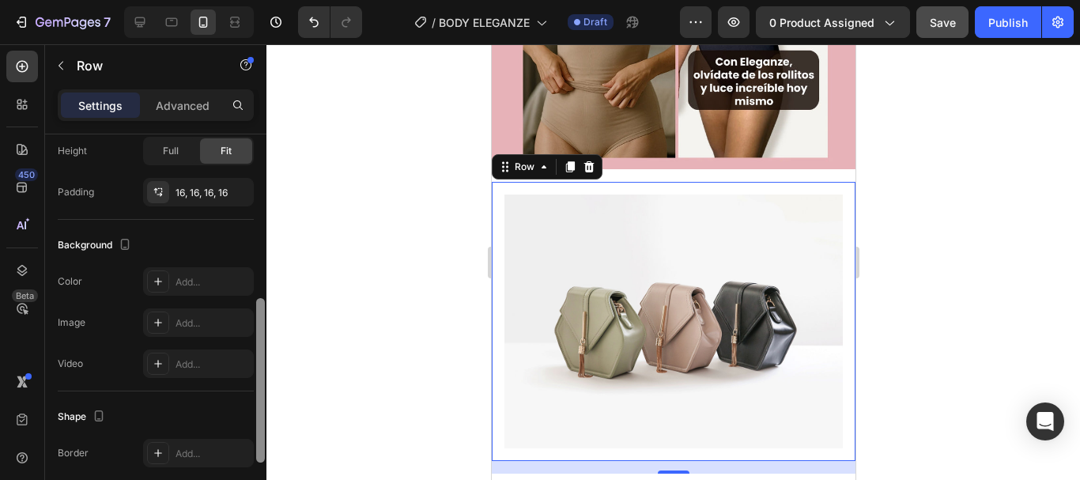
drag, startPoint x: 260, startPoint y: 153, endPoint x: 270, endPoint y: 318, distance: 164.7
click at [270, 0] on div "7 Version history / BODY ELEGANZE Draft Preview 0 product assigned Save Publish…" at bounding box center [540, 0] width 1080 height 0
click at [168, 283] on div at bounding box center [158, 281] width 22 height 22
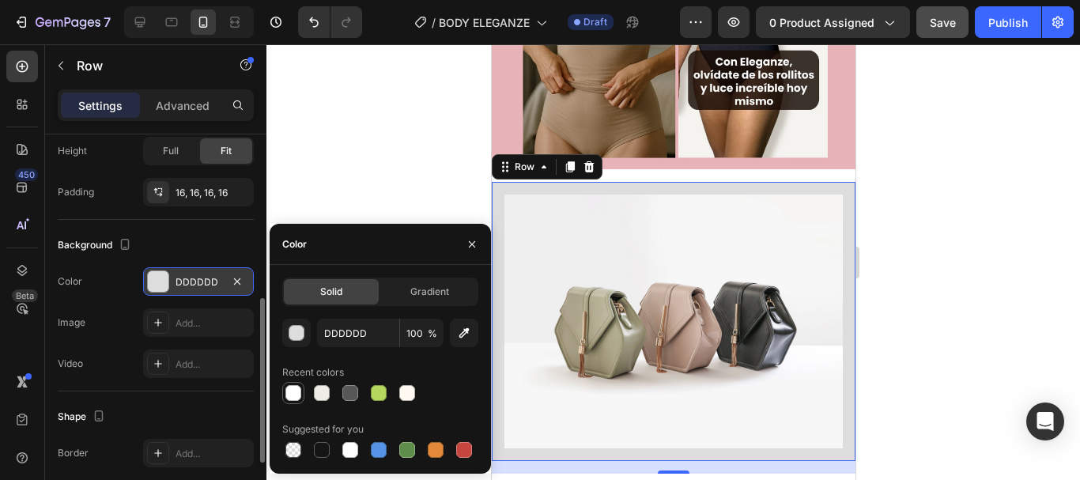
click at [296, 389] on div at bounding box center [293, 393] width 16 height 16
type input "FFFFFF"
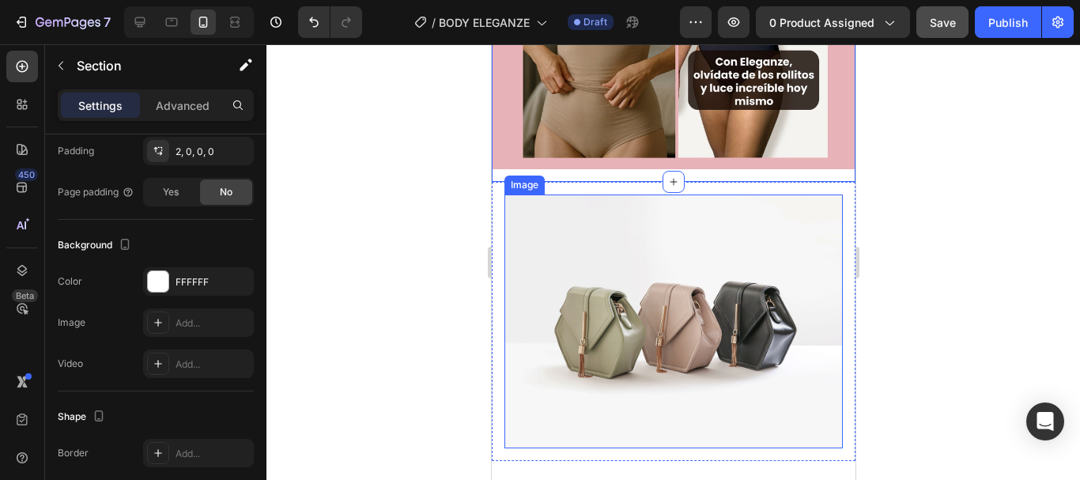
scroll to position [0, 0]
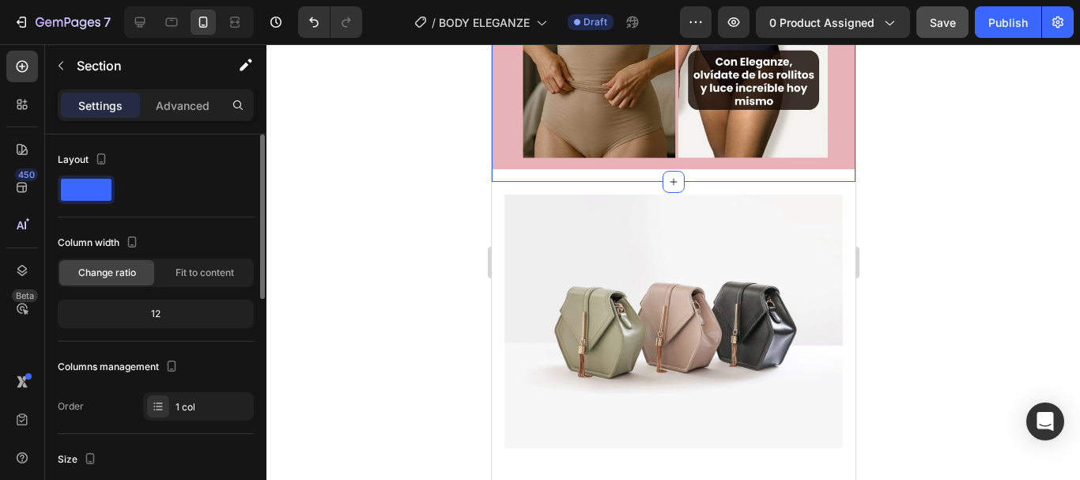
click at [268, 285] on div at bounding box center [673, 262] width 814 height 436
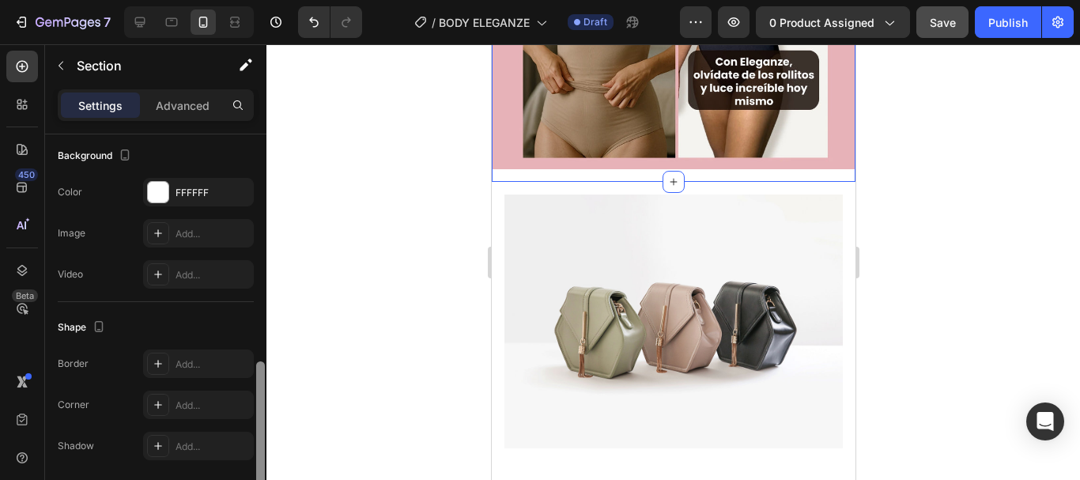
scroll to position [250, 0]
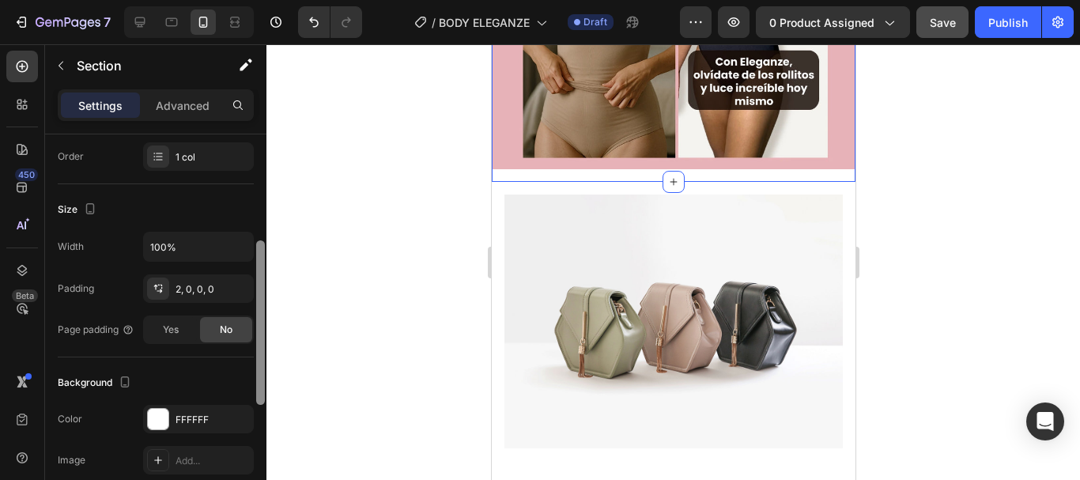
drag, startPoint x: 259, startPoint y: 222, endPoint x: 283, endPoint y: 328, distance: 108.7
click at [283, 0] on div "7 Version history / BODY ELEGANZE Draft Preview 0 product assigned Save Publish…" at bounding box center [540, 0] width 1080 height 0
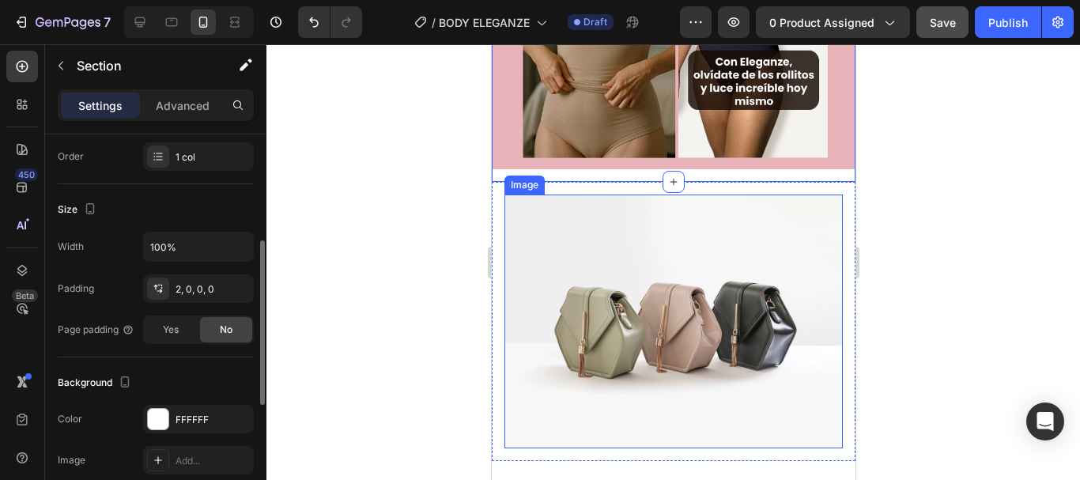
click at [634, 259] on img at bounding box center [673, 321] width 338 height 254
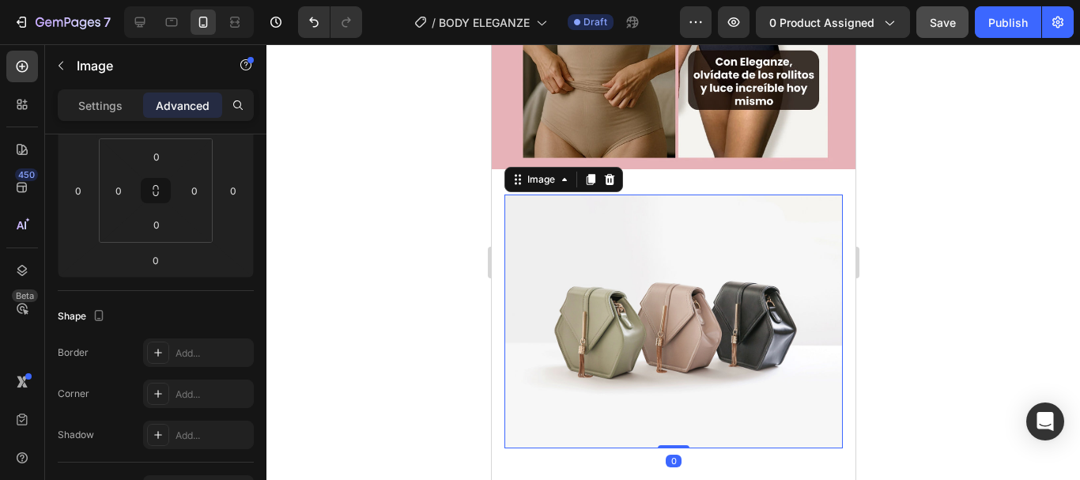
scroll to position [0, 0]
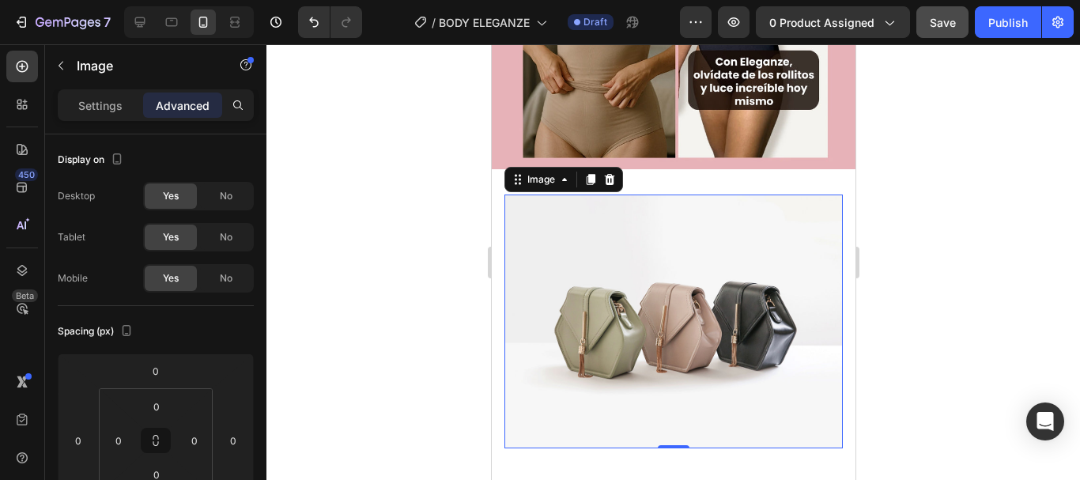
click at [519, 213] on img at bounding box center [673, 321] width 338 height 254
click at [88, 108] on p "Settings" at bounding box center [100, 105] width 44 height 17
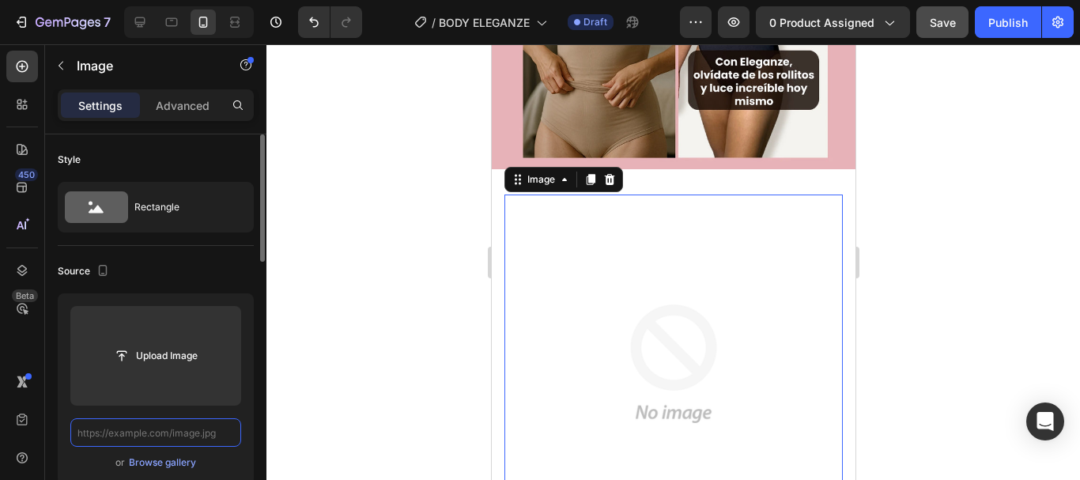
click at [227, 429] on input "text" at bounding box center [155, 432] width 171 height 28
paste input "[URL][DOMAIN_NAME]"
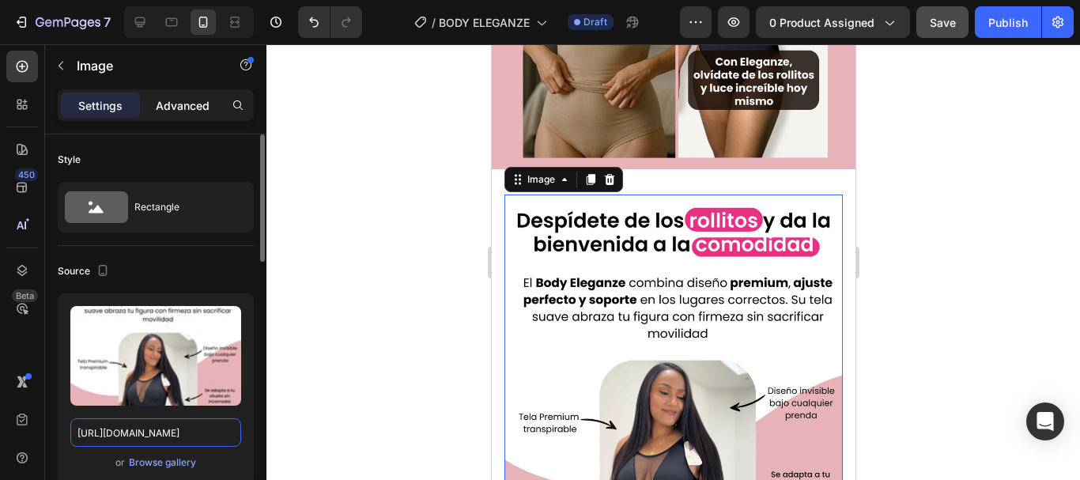
type input "[URL][DOMAIN_NAME]"
click at [181, 112] on p "Advanced" at bounding box center [183, 105] width 54 height 17
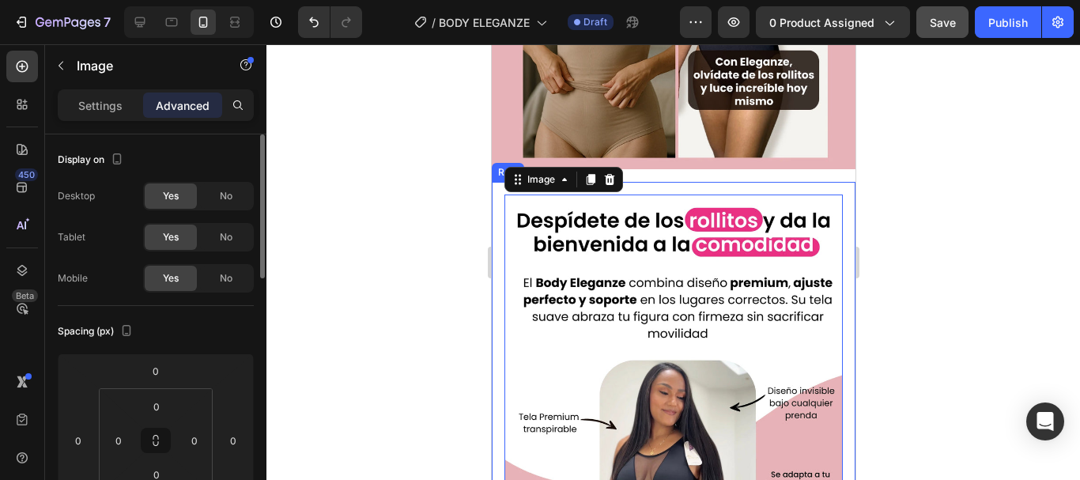
click at [652, 182] on div "Image 0 Row" at bounding box center [673, 406] width 364 height 448
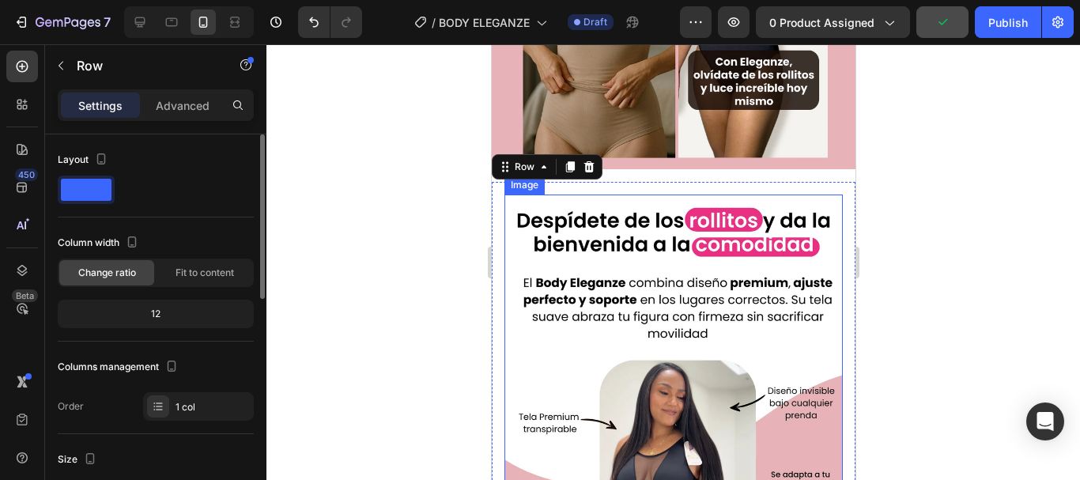
click at [617, 208] on img at bounding box center [673, 405] width 338 height 423
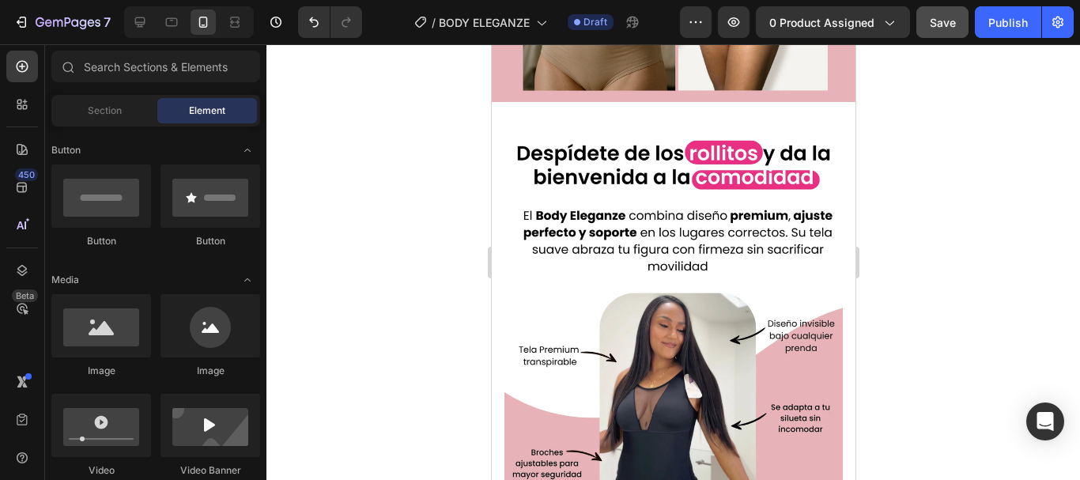
scroll to position [1315, 0]
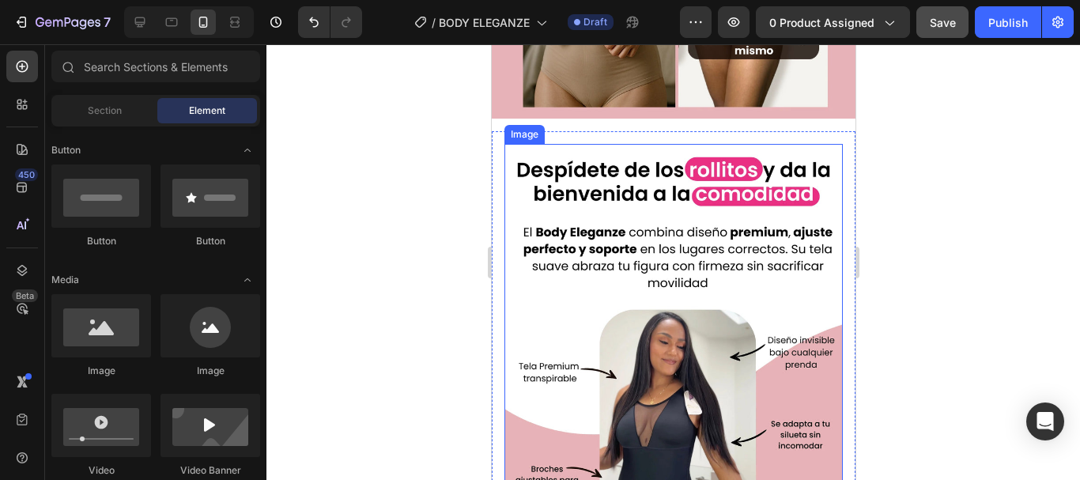
click at [819, 144] on img at bounding box center [673, 355] width 338 height 423
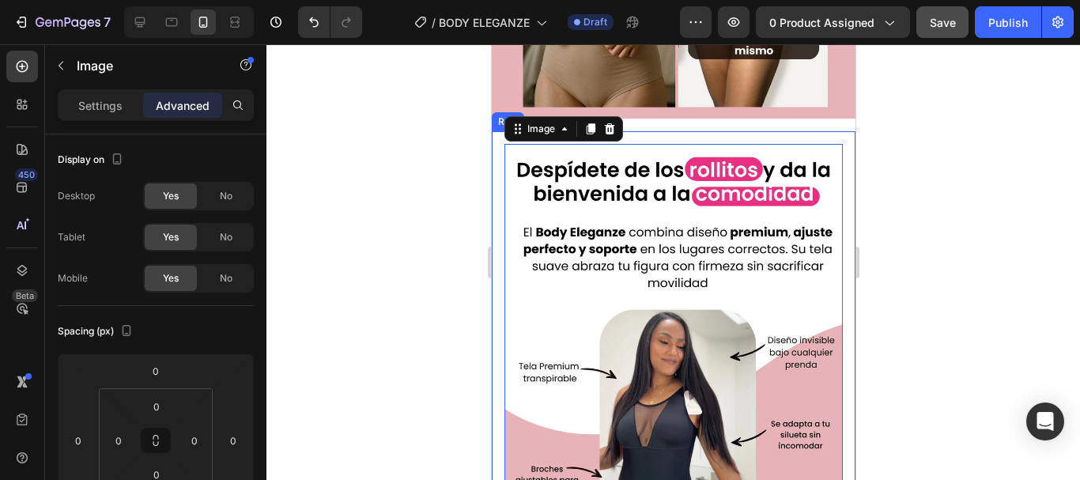
click at [809, 131] on div "Image 0 Row" at bounding box center [673, 355] width 364 height 448
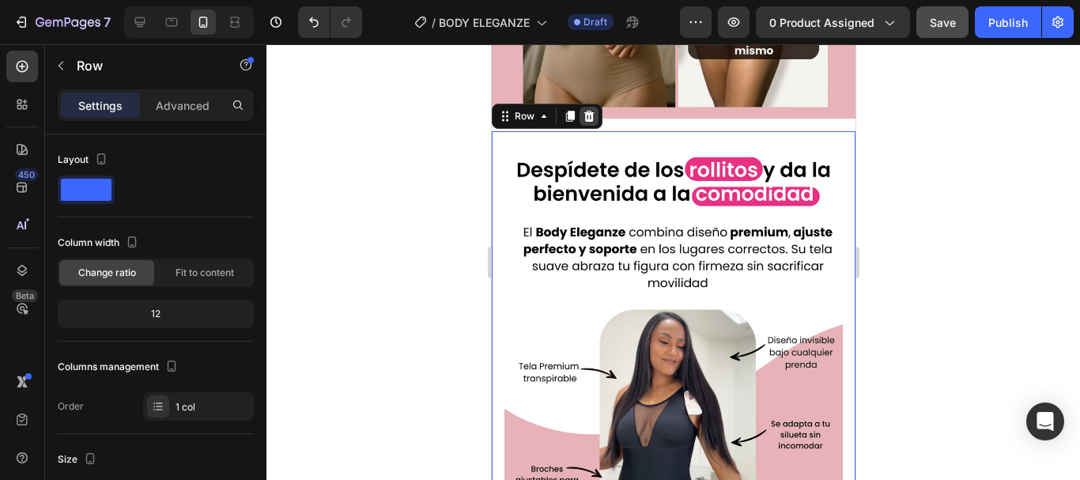
click at [589, 111] on icon at bounding box center [588, 116] width 10 height 11
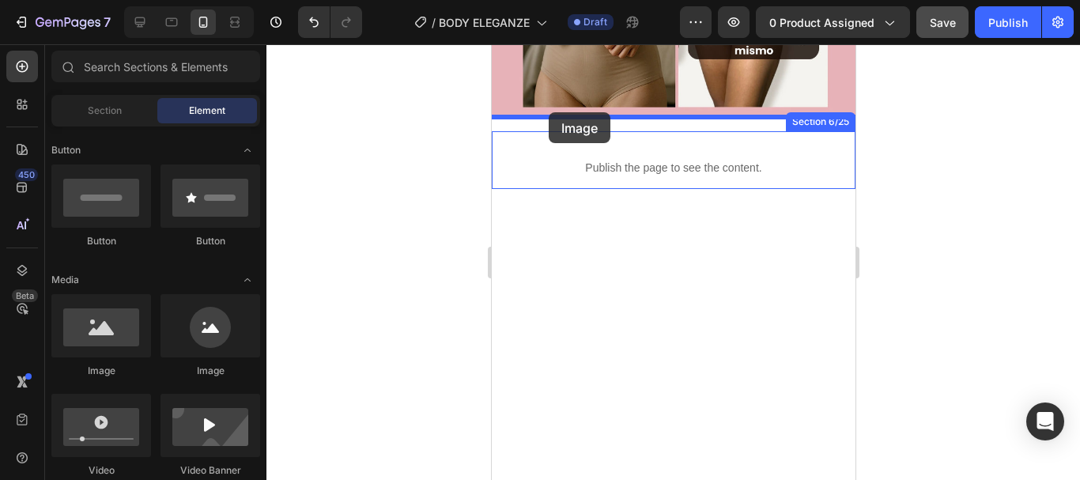
drag, startPoint x: 601, startPoint y: 369, endPoint x: 548, endPoint y: 112, distance: 262.4
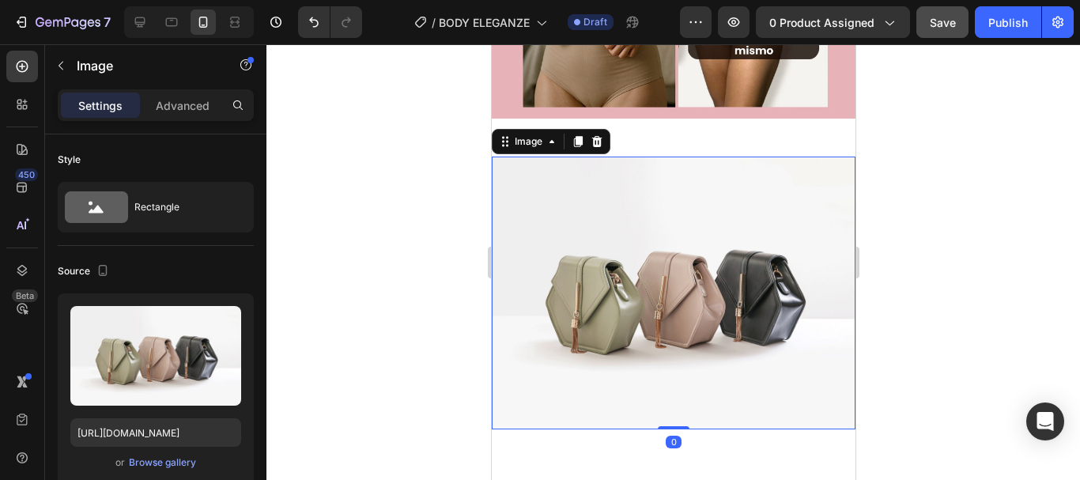
click at [626, 259] on img at bounding box center [673, 293] width 364 height 273
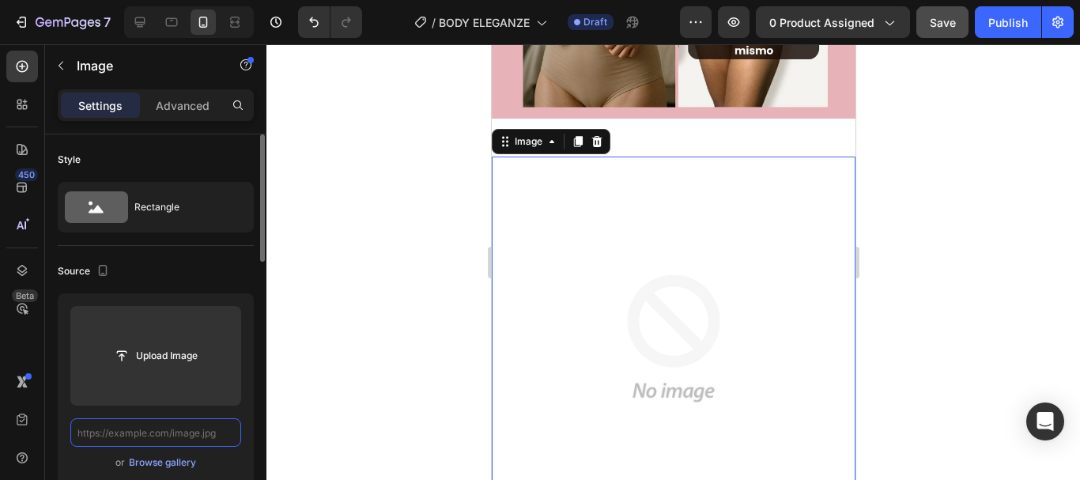
scroll to position [0, 0]
paste input "[URL][DOMAIN_NAME]"
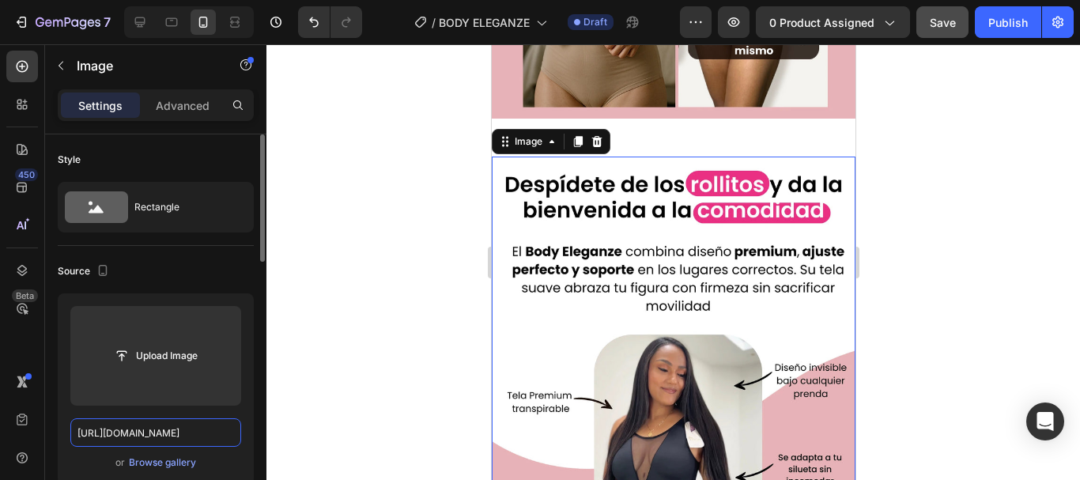
scroll to position [0, 453]
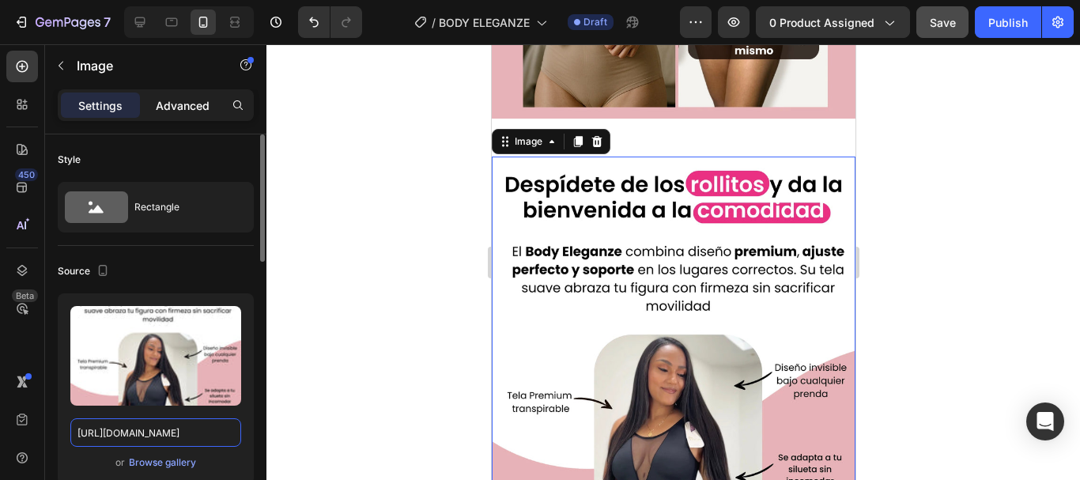
type input "[URL][DOMAIN_NAME]"
click at [188, 106] on p "Advanced" at bounding box center [183, 105] width 54 height 17
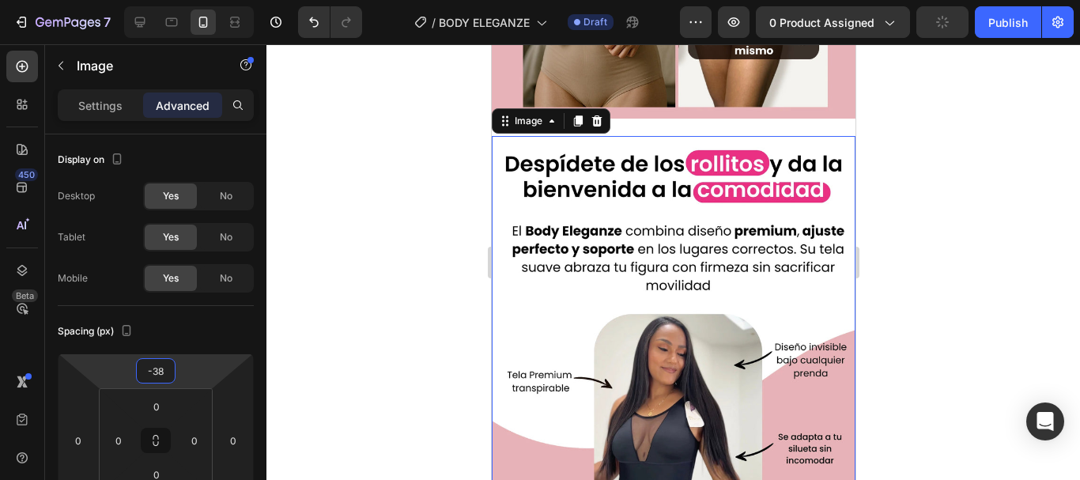
type input "-42"
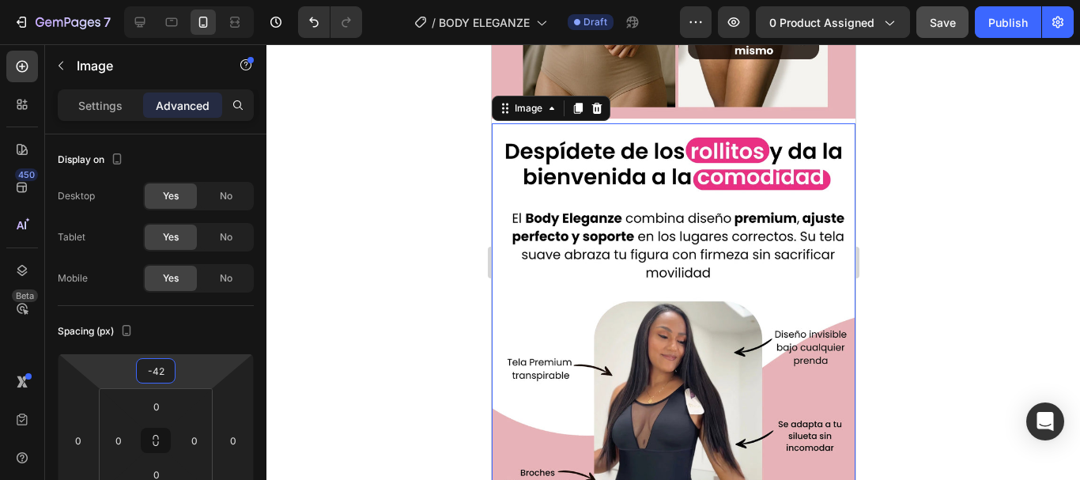
drag, startPoint x: 185, startPoint y: 366, endPoint x: 186, endPoint y: 383, distance: 16.6
click at [186, 0] on html "7 Version history / BODY ELEGANZE Draft Preview 0 product assigned Save Publish…" at bounding box center [540, 0] width 1080 height 0
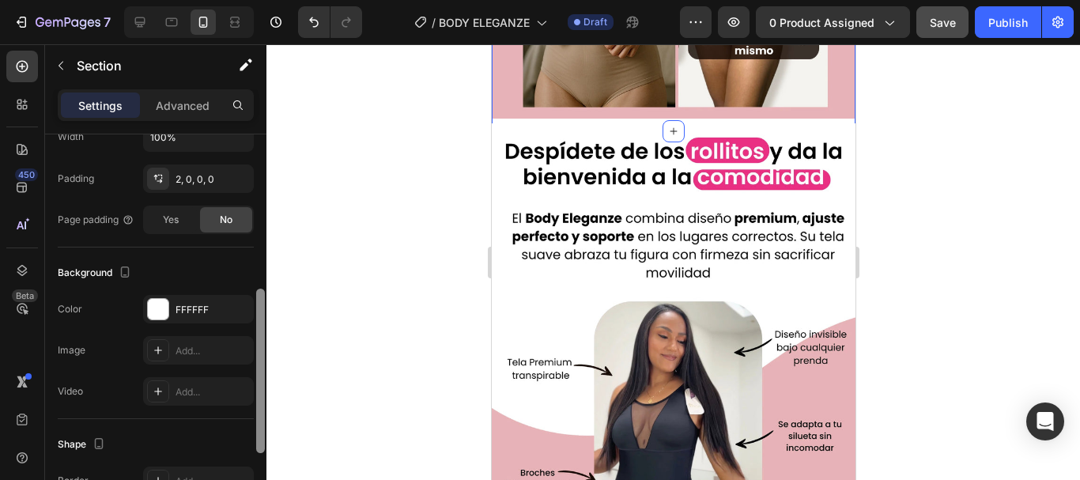
scroll to position [361, 0]
drag, startPoint x: 260, startPoint y: 224, endPoint x: 261, endPoint y: 377, distance: 153.4
click at [261, 377] on div at bounding box center [260, 369] width 9 height 164
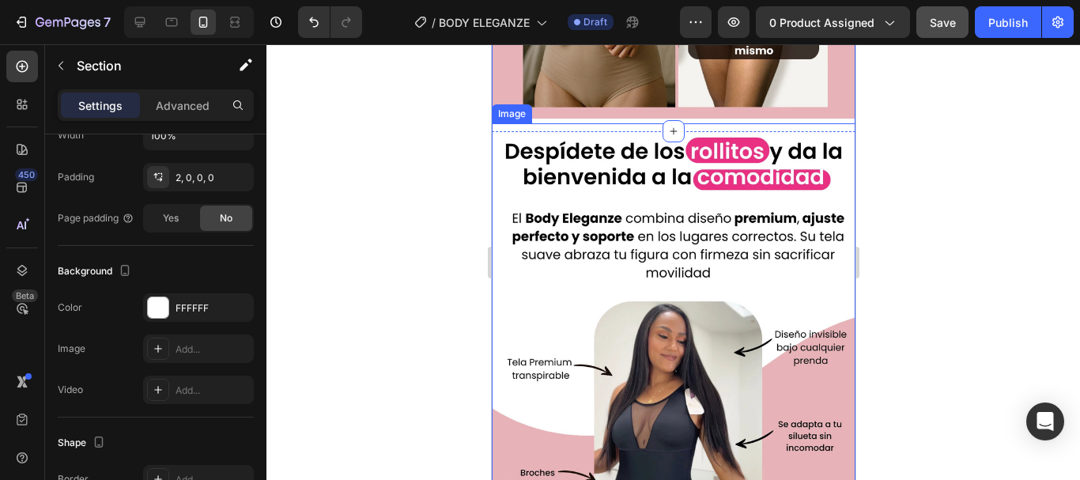
click at [507, 123] on img at bounding box center [673, 350] width 364 height 455
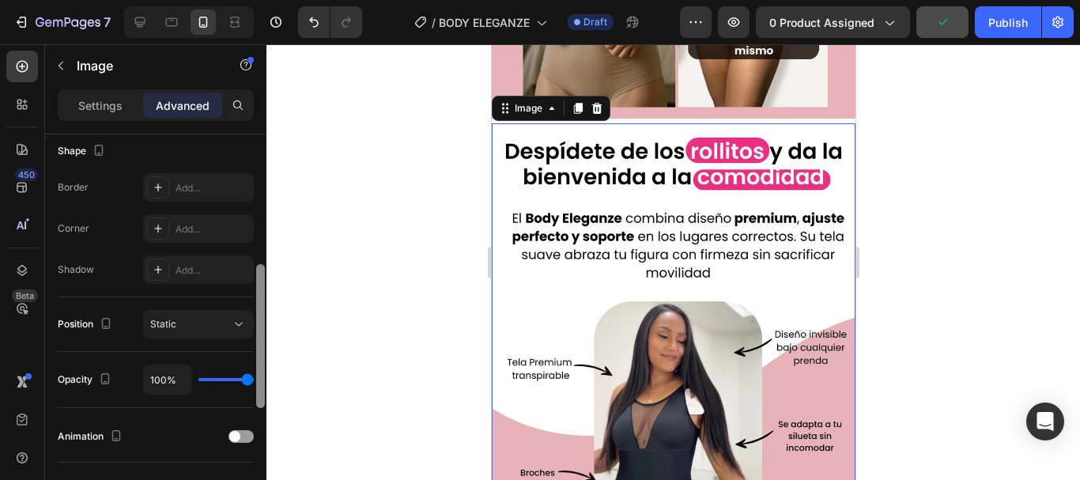
scroll to position [391, 0]
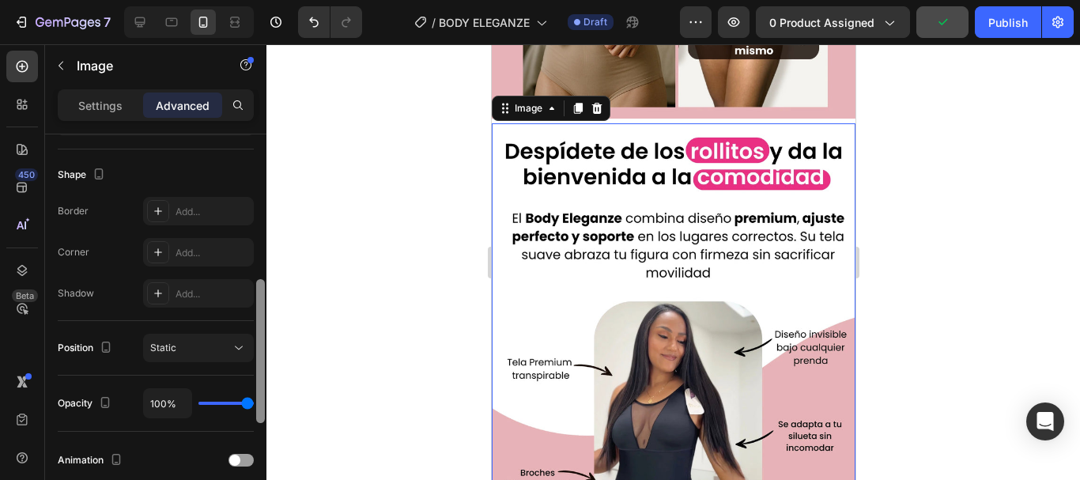
drag, startPoint x: 260, startPoint y: 219, endPoint x: 261, endPoint y: 364, distance: 145.5
click at [261, 364] on div at bounding box center [260, 351] width 9 height 144
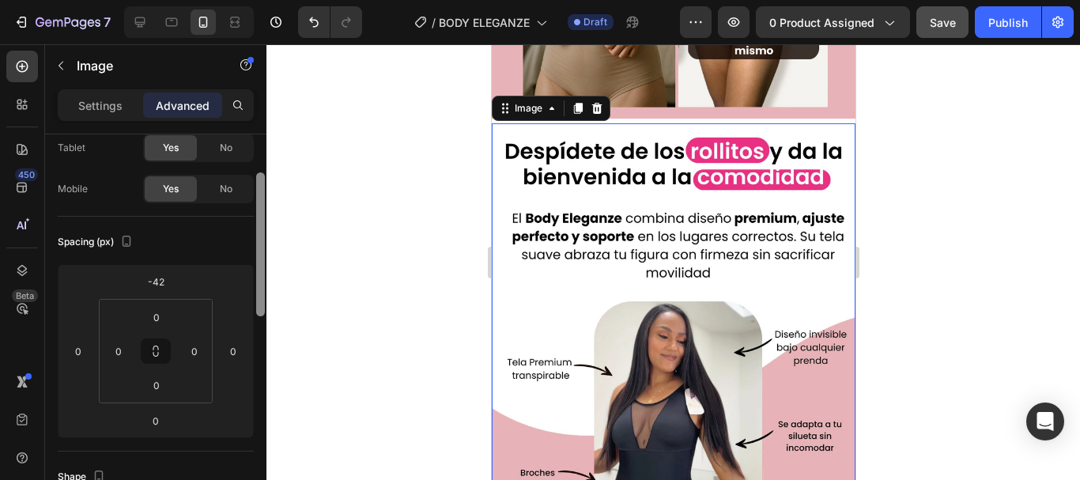
scroll to position [62, 0]
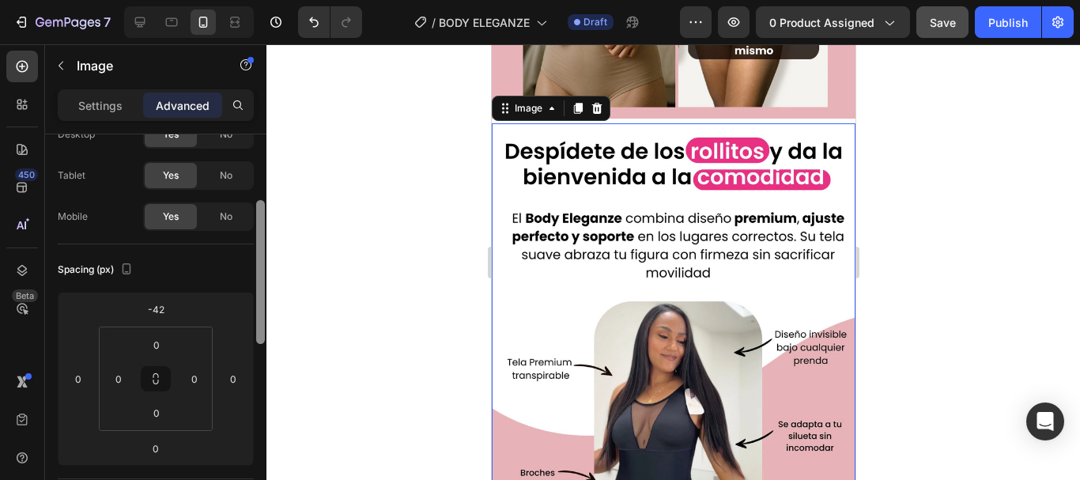
drag, startPoint x: 263, startPoint y: 330, endPoint x: 291, endPoint y: 207, distance: 125.6
click at [291, 0] on div "7 Version history / BODY ELEGANZE Draft Preview 0 product assigned Save Publish…" at bounding box center [540, 0] width 1080 height 0
click at [125, 111] on div "Settings" at bounding box center [100, 105] width 79 height 25
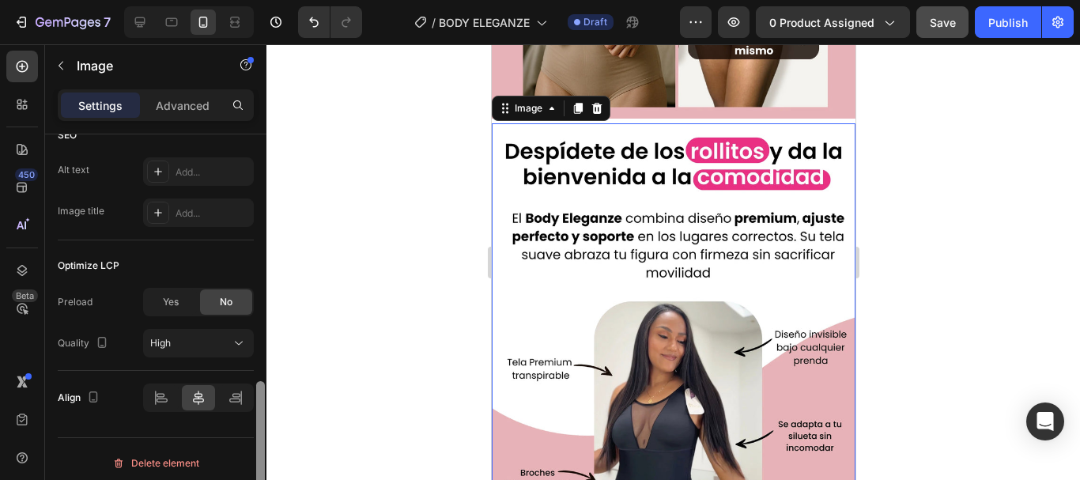
scroll to position [803, 0]
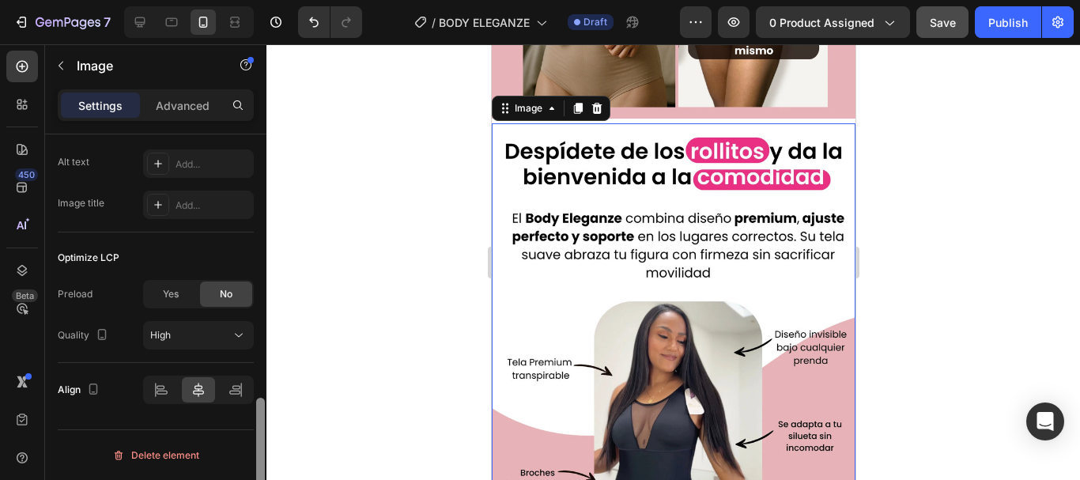
drag, startPoint x: 260, startPoint y: 216, endPoint x: 264, endPoint y: 497, distance: 281.5
click at [264, 0] on html "7 Version history / BODY ELEGANZE Draft Preview 0 product assigned Save Publish…" at bounding box center [540, 0] width 1080 height 0
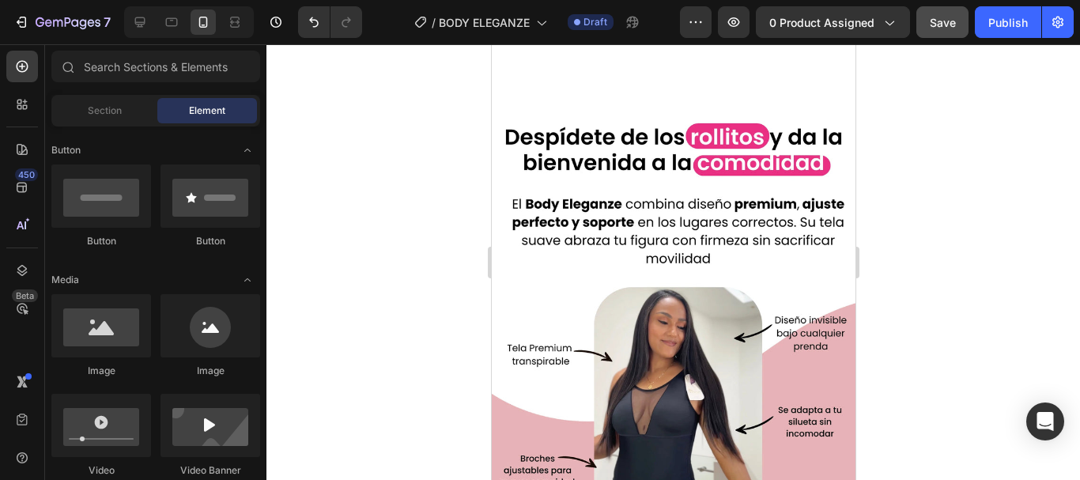
scroll to position [1696, 0]
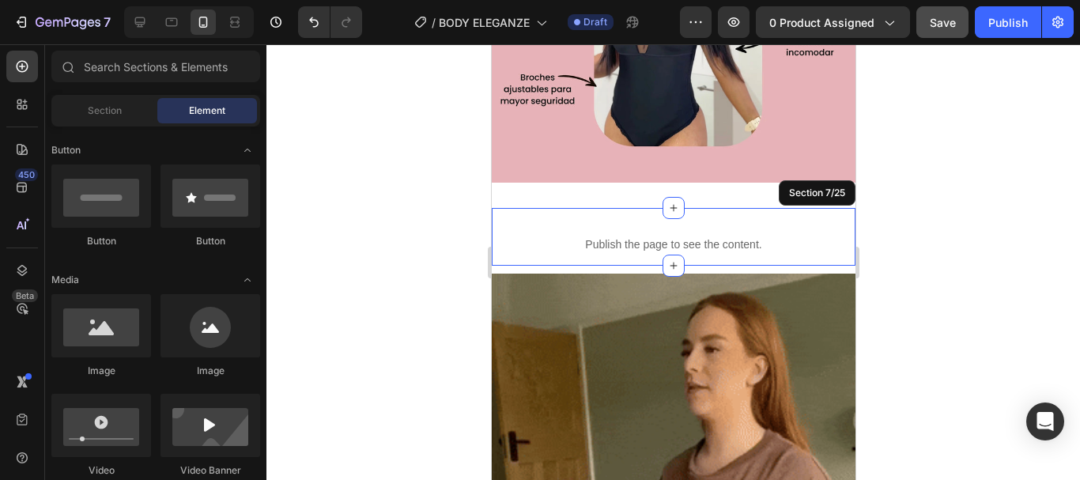
click at [787, 208] on div "Publish the page to see the content. Custom Code" at bounding box center [673, 237] width 364 height 58
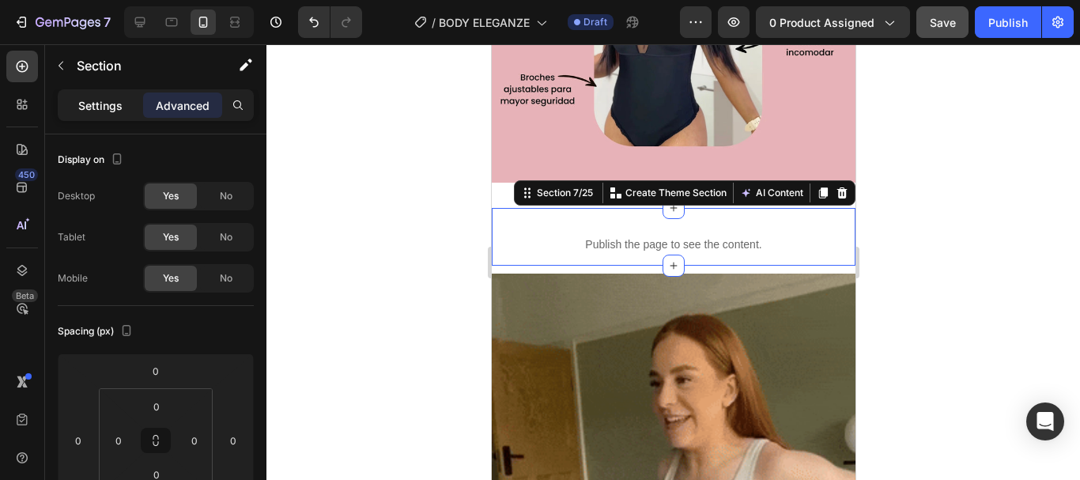
click at [119, 94] on div "Settings" at bounding box center [100, 105] width 79 height 25
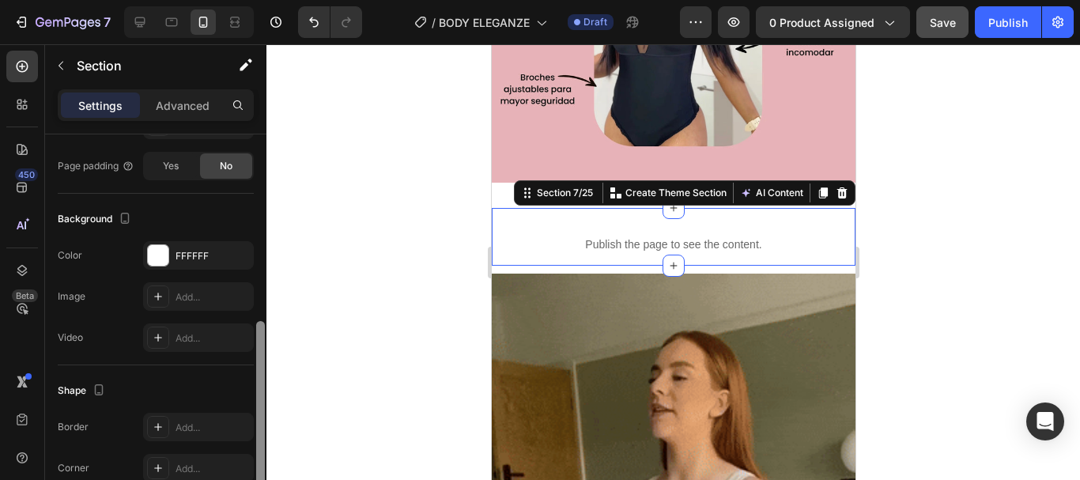
scroll to position [423, 0]
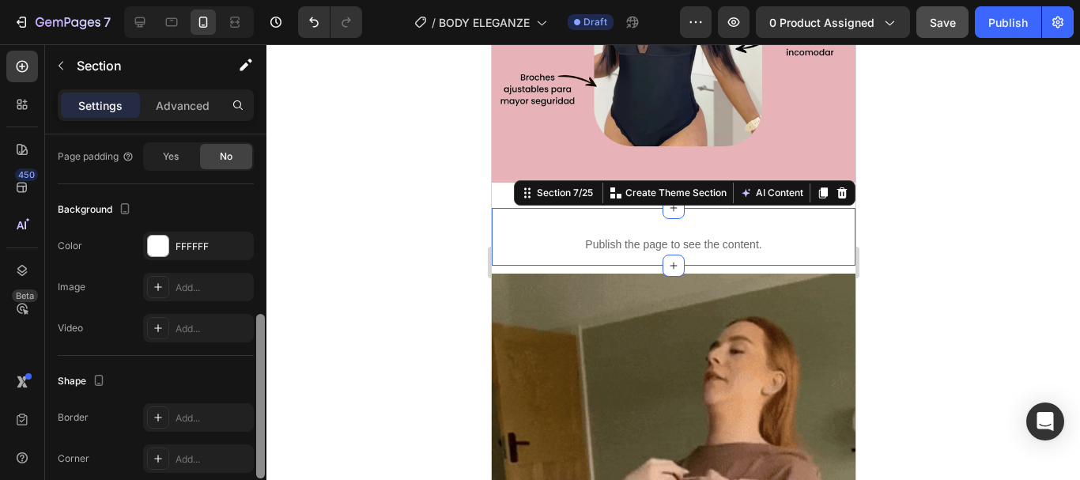
drag, startPoint x: 258, startPoint y: 190, endPoint x: 251, endPoint y: 369, distance: 179.6
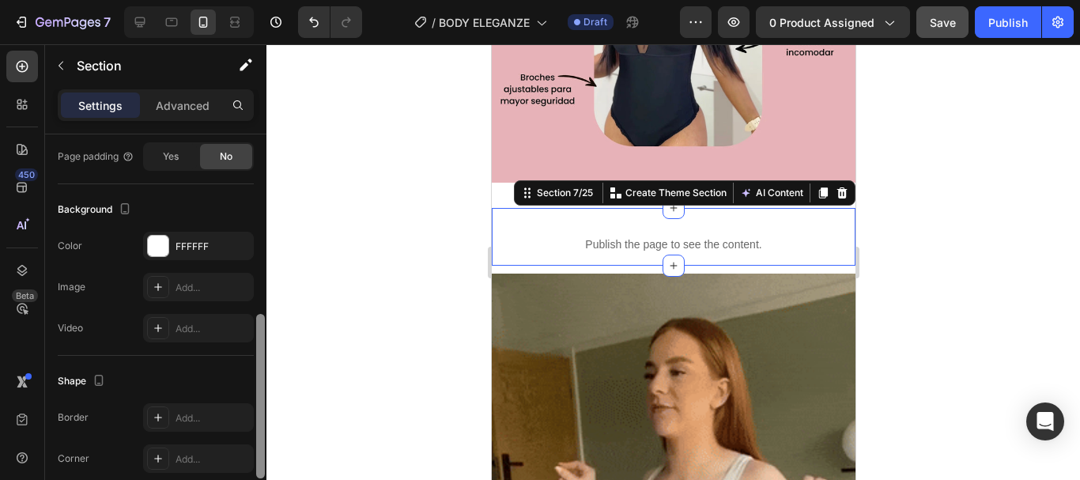
click at [251, 369] on div "Layout Column width Change ratio Fit to content 12 Columns management Order 1 c…" at bounding box center [155, 329] width 221 height 391
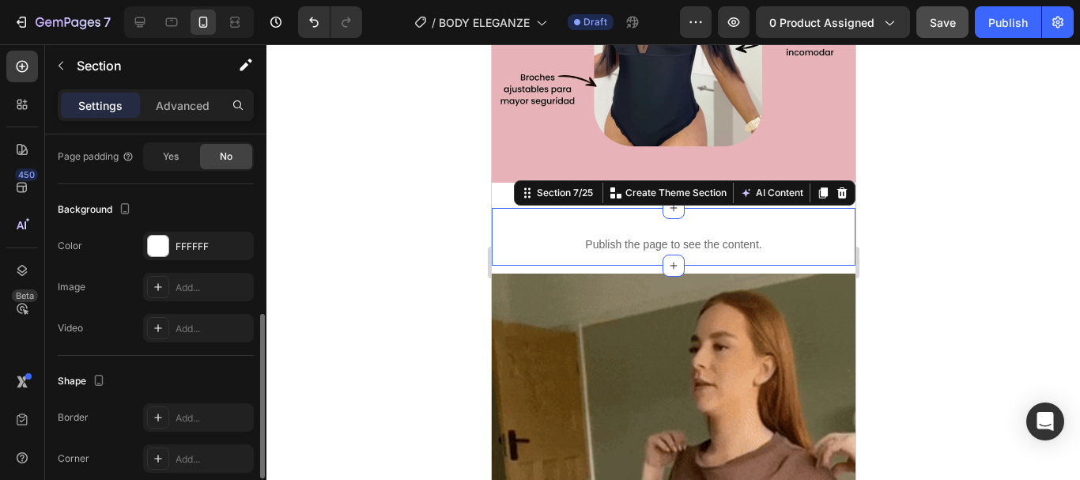
click at [186, 102] on p "Advanced" at bounding box center [183, 105] width 54 height 17
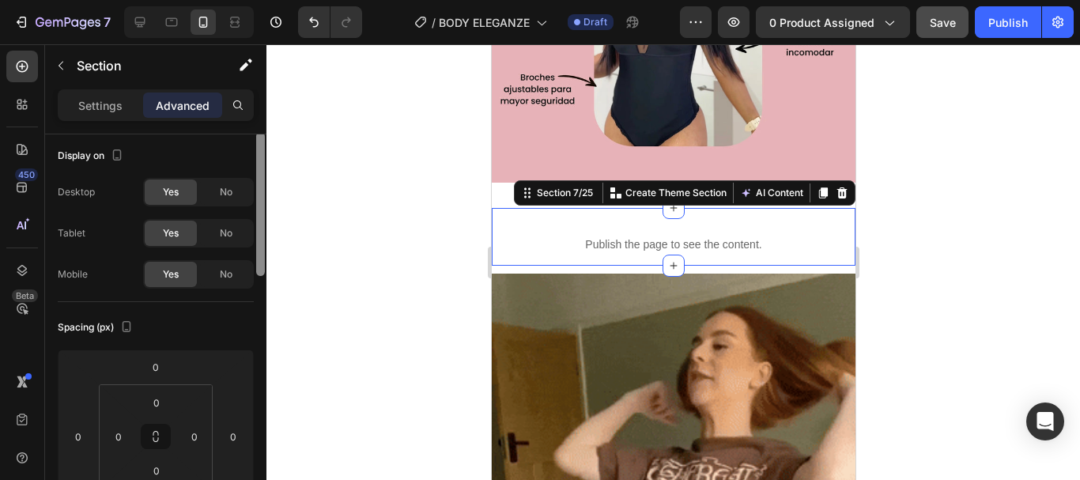
scroll to position [0, 0]
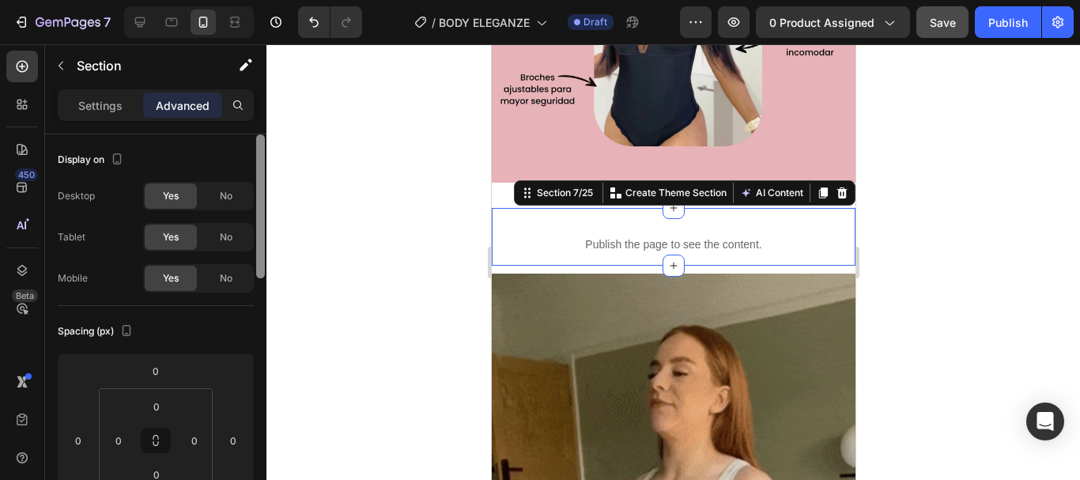
drag, startPoint x: 257, startPoint y: 301, endPoint x: 296, endPoint y: 115, distance: 190.0
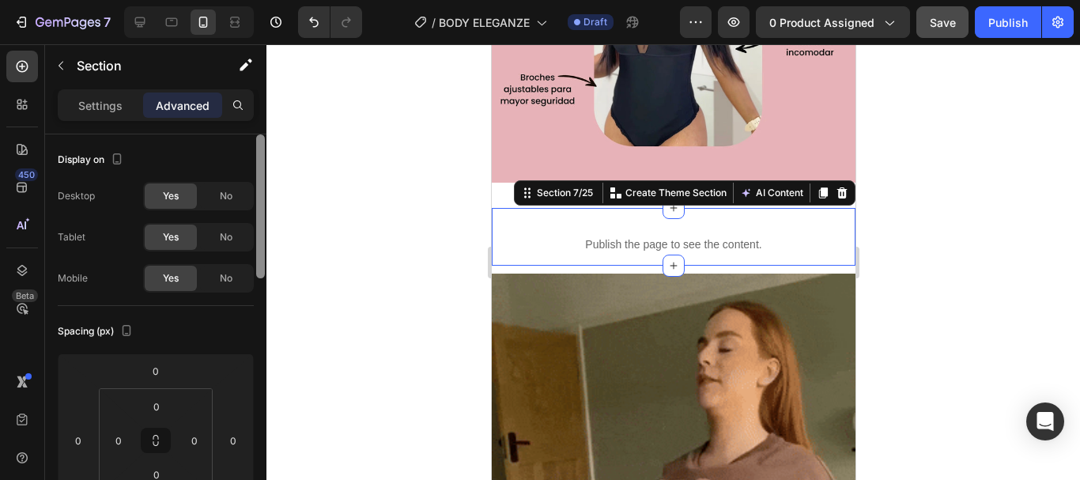
click at [296, 0] on div "7 Version history / BODY ELEGANZE Draft Preview 0 product assigned Save Publish…" at bounding box center [540, 0] width 1080 height 0
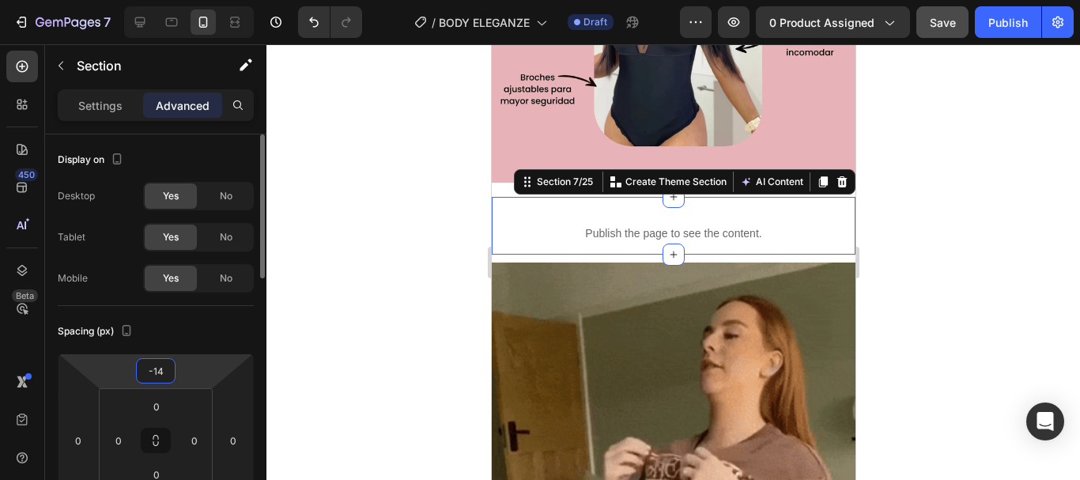
type input "-12"
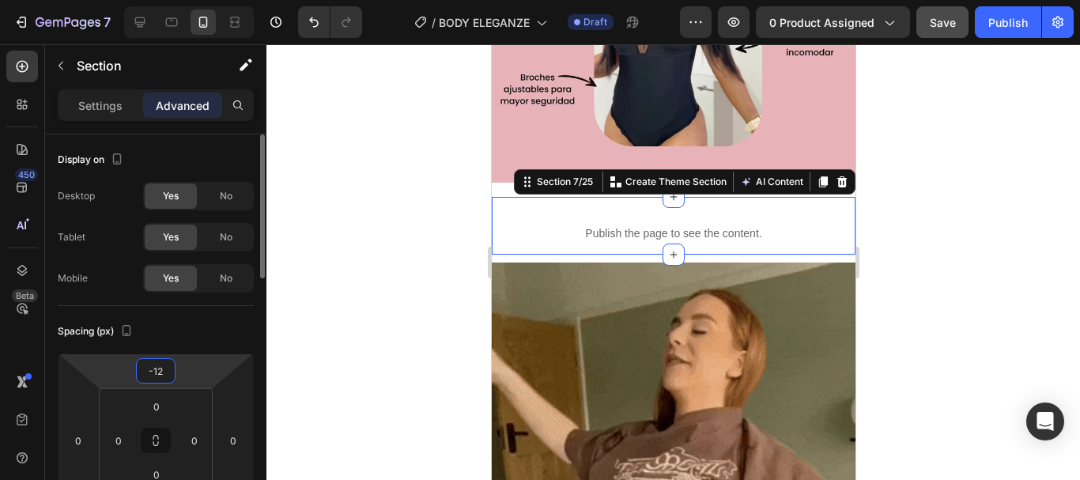
click at [183, 0] on html "7 Version history / BODY ELEGANZE Draft Preview 0 product assigned Save Publish…" at bounding box center [540, 0] width 1080 height 0
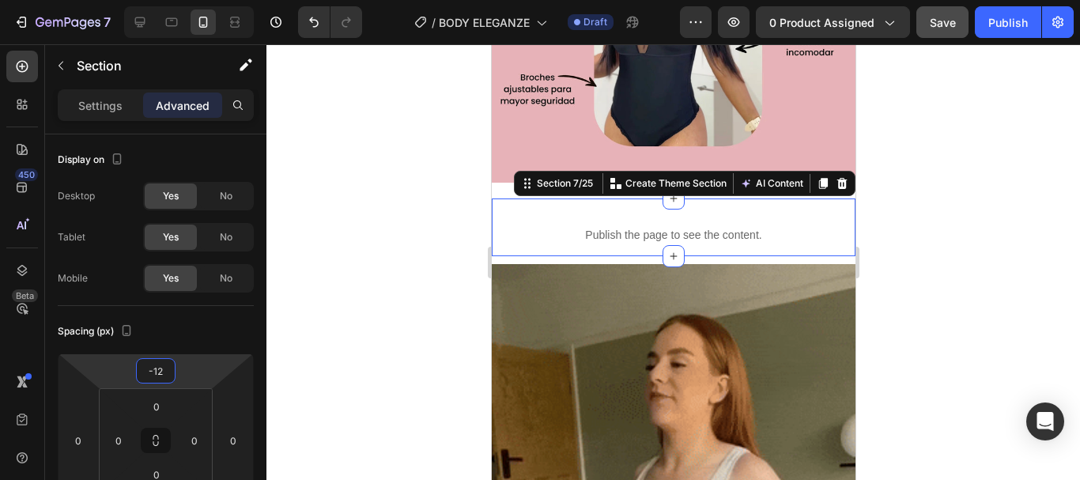
click at [944, 317] on div at bounding box center [673, 262] width 814 height 436
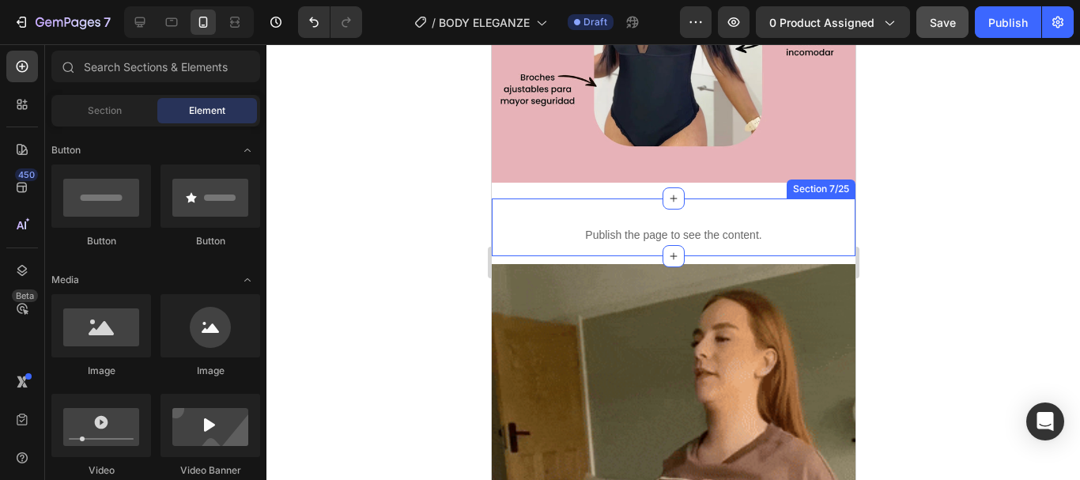
click at [801, 198] on div "Publish the page to see the content. Custom Code" at bounding box center [673, 227] width 364 height 58
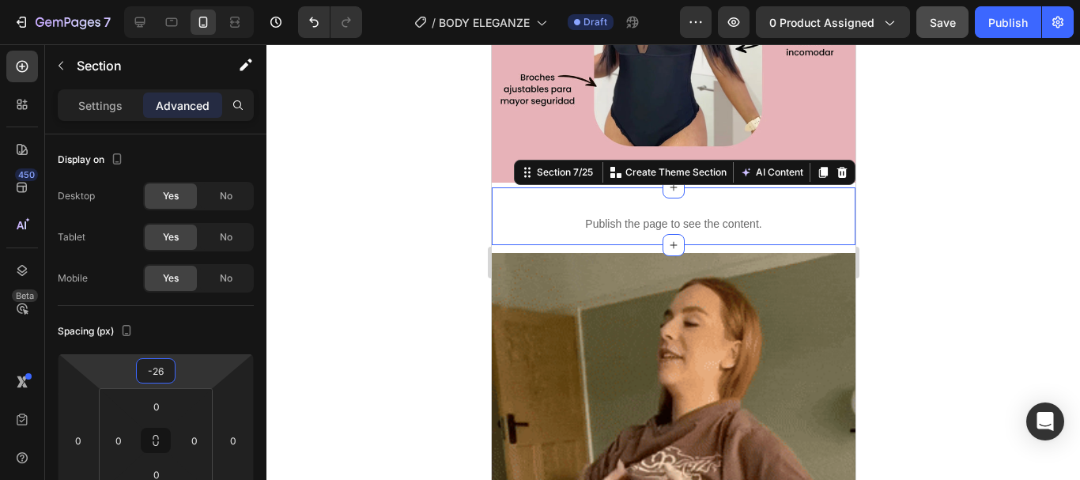
type input "-28"
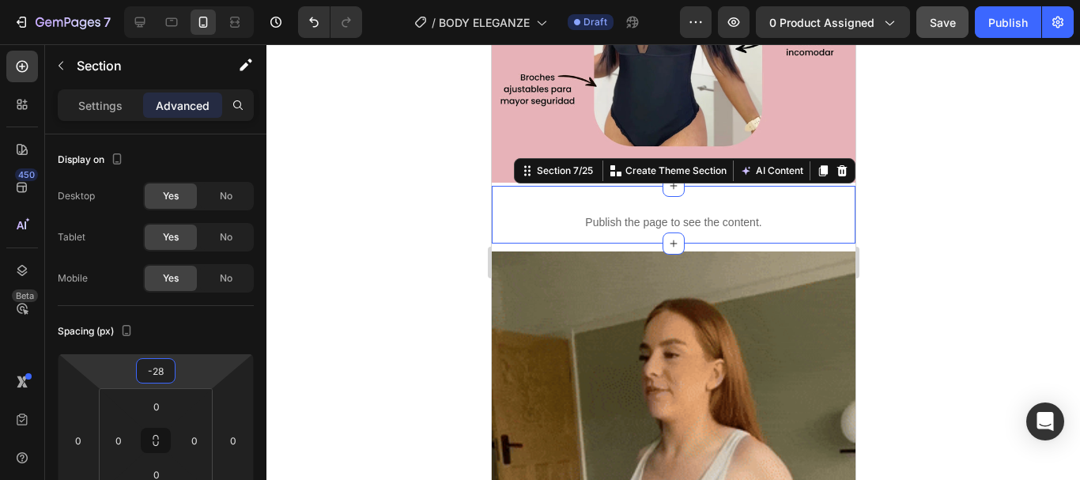
click at [186, 0] on html "7 Version history / BODY ELEGANZE Draft Preview 0 product assigned Save Publish…" at bounding box center [540, 0] width 1080 height 0
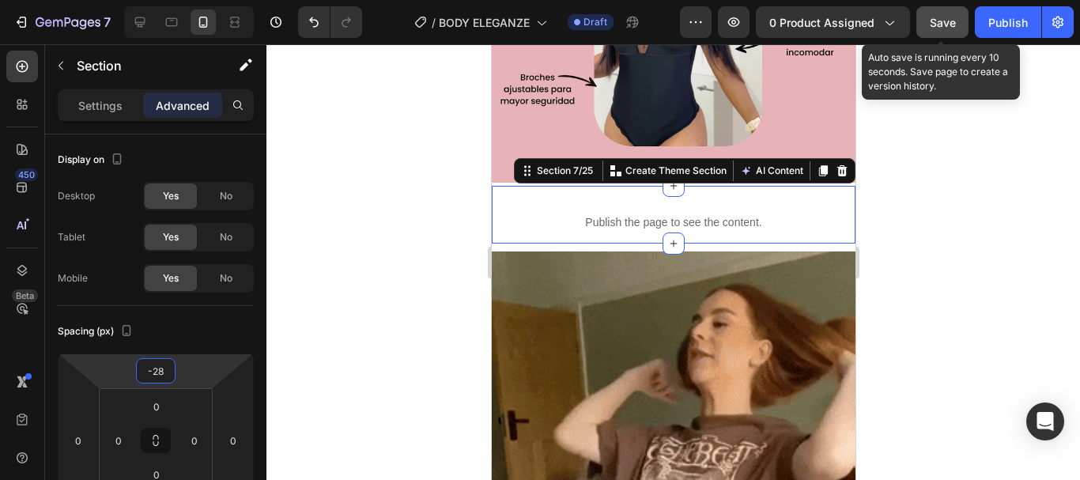
click at [947, 24] on span "Save" at bounding box center [943, 22] width 26 height 13
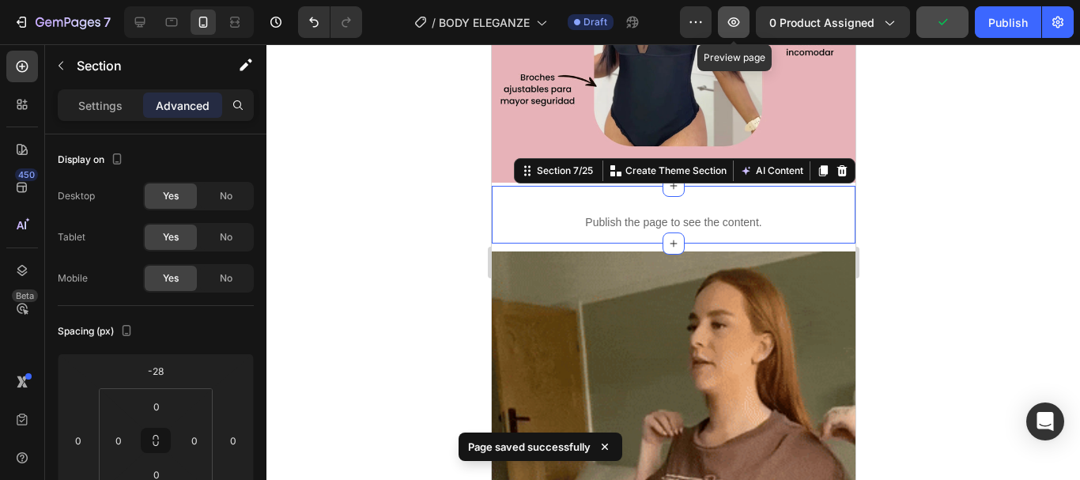
click at [738, 18] on icon "button" at bounding box center [734, 21] width 12 height 9
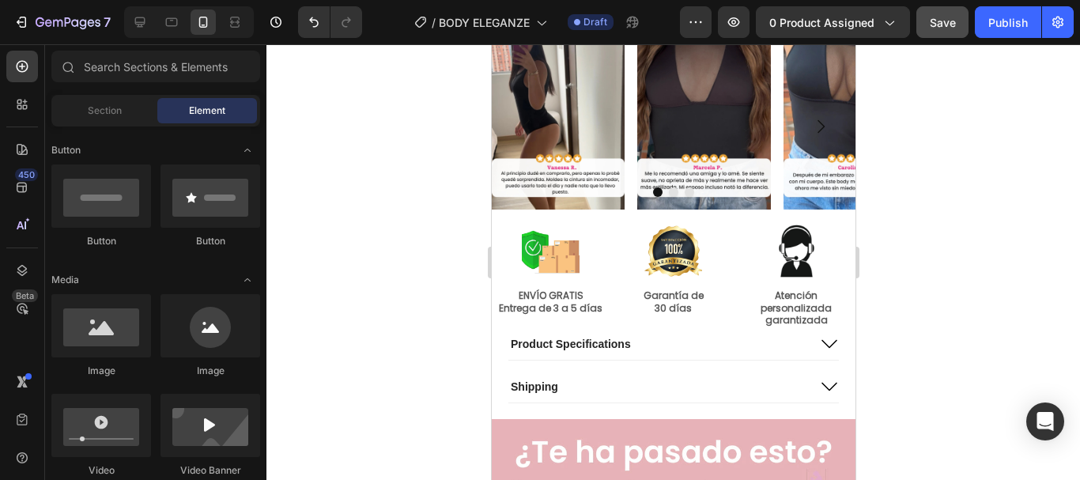
scroll to position [564, 0]
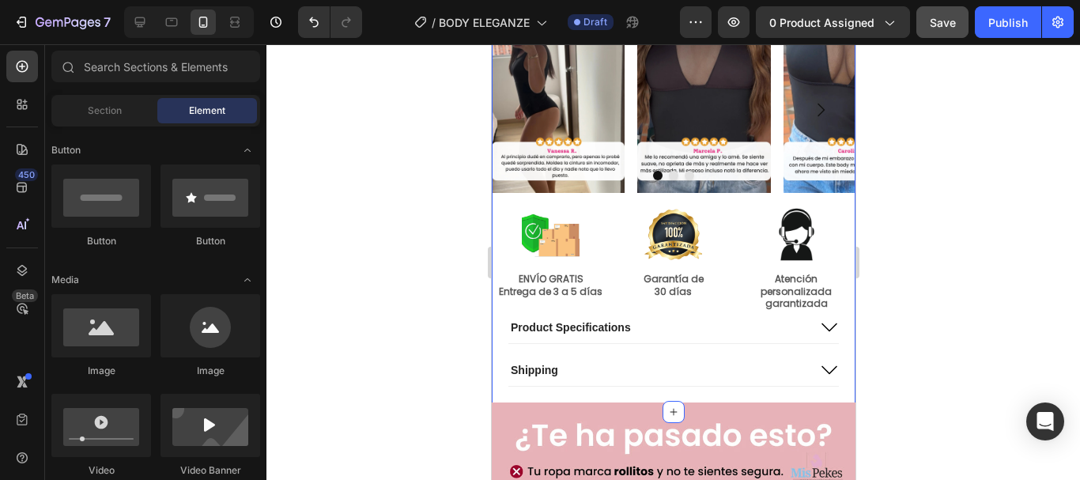
click at [604, 203] on div "Image Image Image Carousel Row Image ENVÍO GRATIS Entrega de 3 a 5 días Text Bl…" at bounding box center [673, 206] width 364 height 361
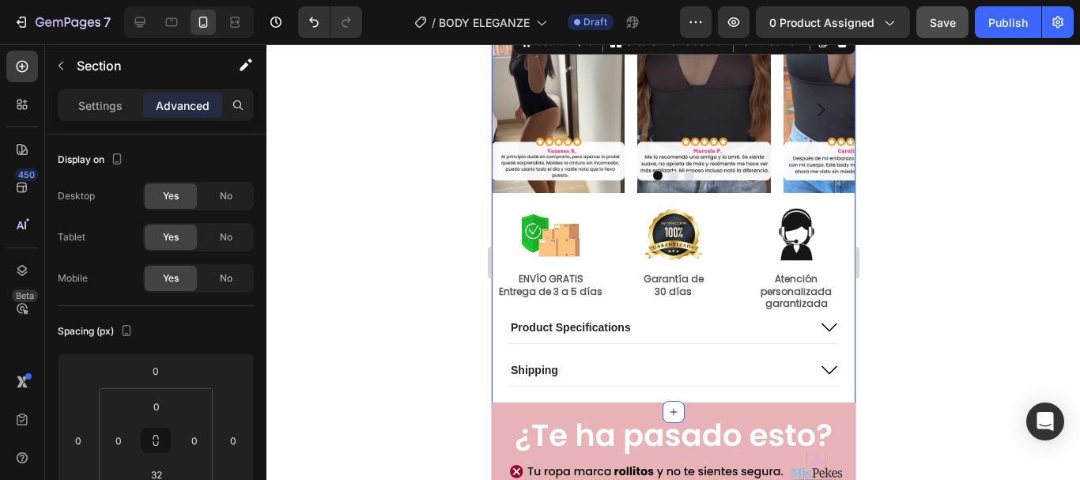
click at [602, 202] on div "Image Image Image Carousel Row Image ENVÍO GRATIS Entrega de 3 a 5 días Text Bl…" at bounding box center [673, 206] width 364 height 361
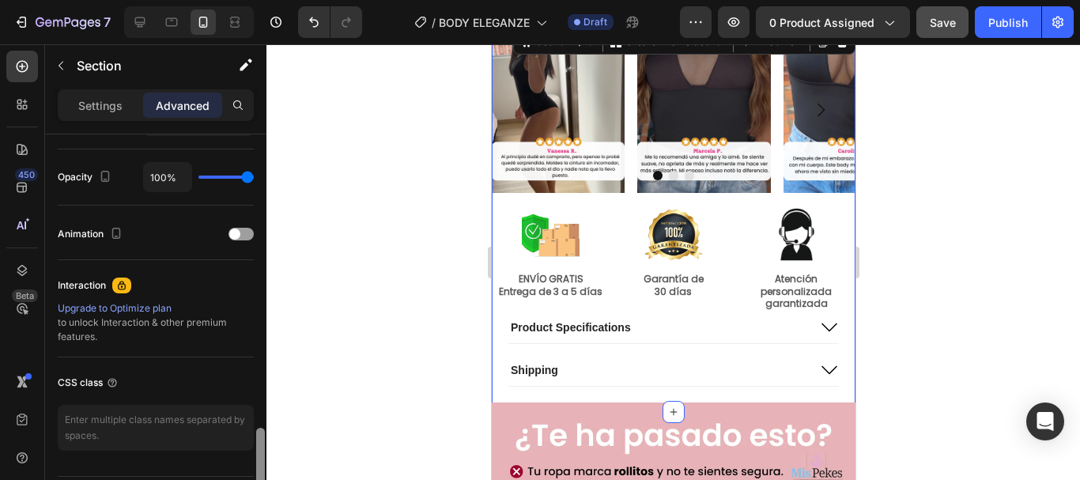
scroll to position [664, 0]
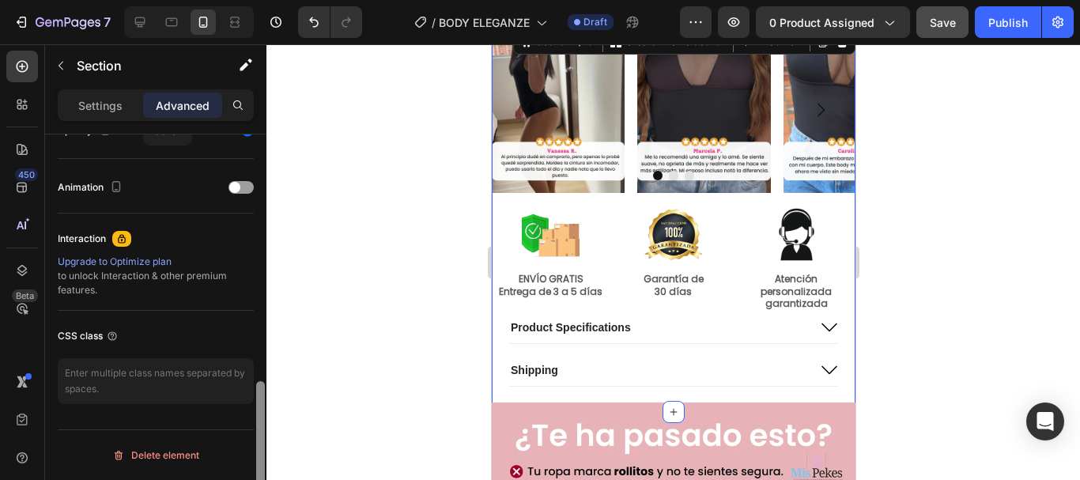
drag, startPoint x: 260, startPoint y: 219, endPoint x: 259, endPoint y: 510, distance: 291.0
click at [259, 0] on html "7 Version history / BODY ELEGANZE Draft Preview 0 product assigned Save Publish…" at bounding box center [540, 0] width 1080 height 0
click at [605, 240] on div "Image ENVÍO GRATIS Entrega de 3 a 5 días Text Block Image Garantía de 30 días T…" at bounding box center [673, 259] width 364 height 106
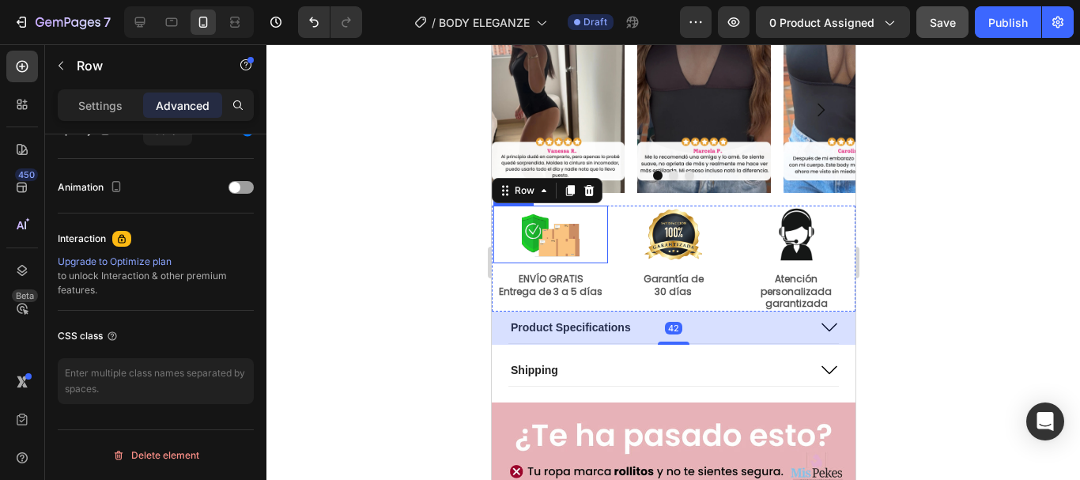
scroll to position [0, 0]
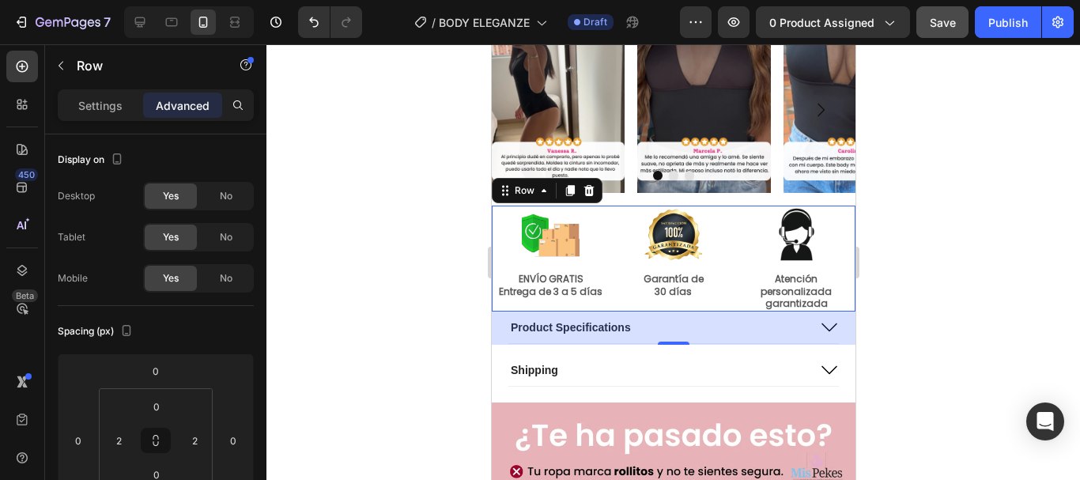
click at [608, 206] on div "Image ENVÍO GRATIS Entrega de 3 a 5 días Text Block Image Garantía de 30 días T…" at bounding box center [673, 259] width 364 height 106
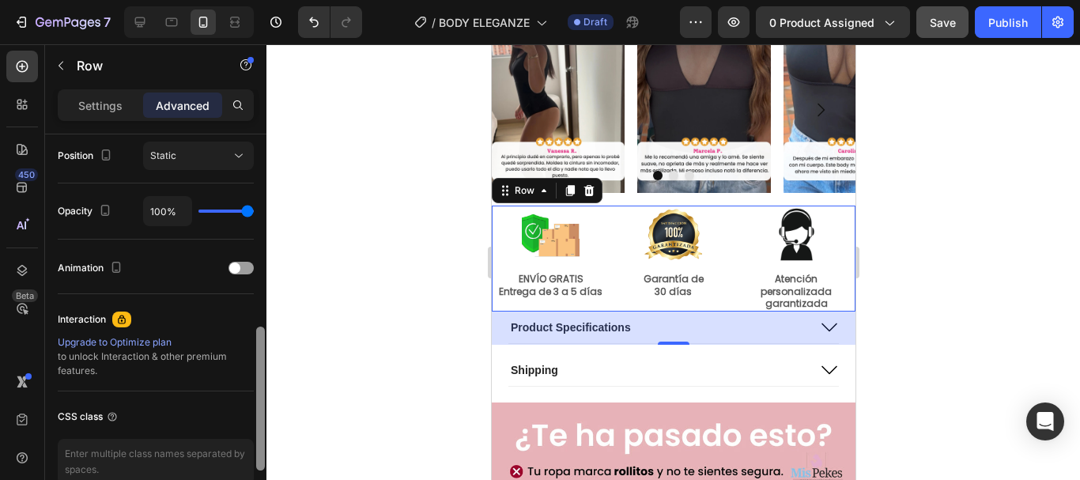
scroll to position [664, 0]
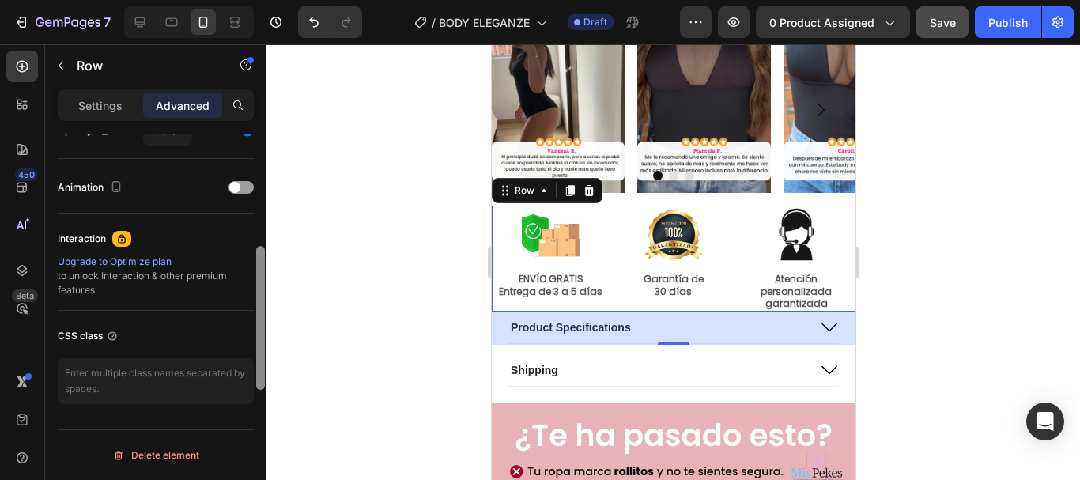
drag, startPoint x: 259, startPoint y: 172, endPoint x: 240, endPoint y: 424, distance: 252.1
click at [240, 424] on div "Display on Desktop Yes No Tablet Yes No Mobile Yes No Spacing (px) 0 0 42 0 0 2…" at bounding box center [155, 329] width 221 height 391
click at [112, 94] on div "Settings" at bounding box center [100, 105] width 79 height 25
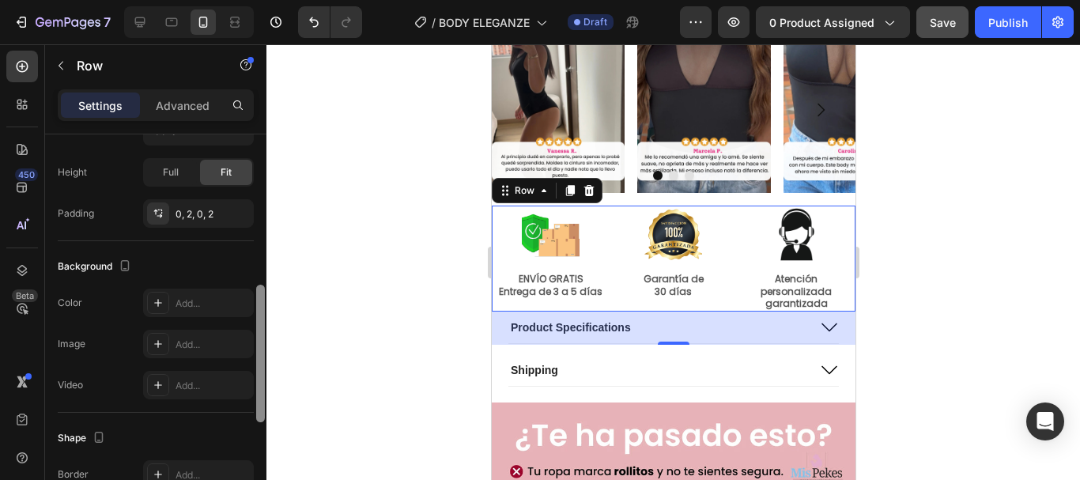
scroll to position [446, 0]
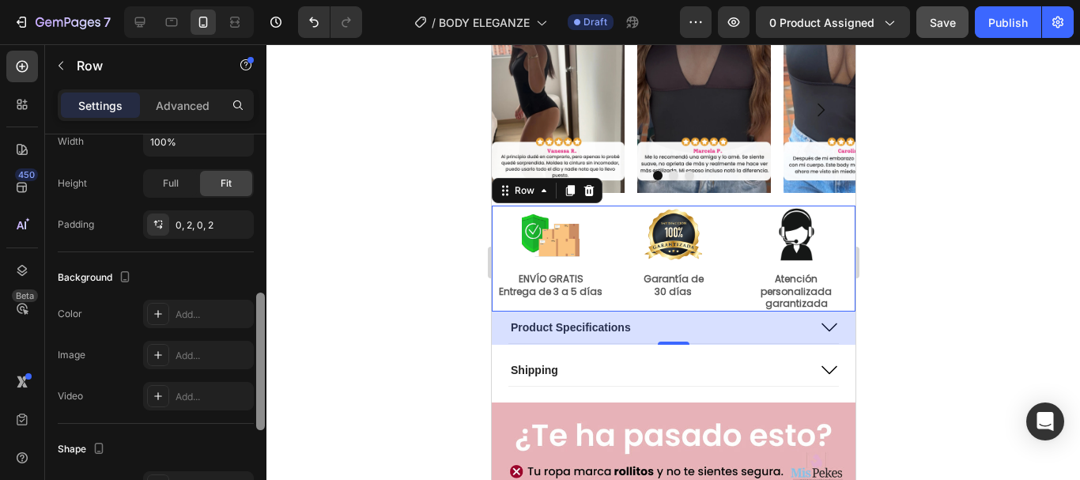
drag, startPoint x: 259, startPoint y: 386, endPoint x: 277, endPoint y: 308, distance: 79.4
click at [277, 0] on div "7 Version history / BODY ELEGANZE Draft Preview 0 product assigned Save Publish…" at bounding box center [540, 0] width 1080 height 0
click at [166, 311] on div at bounding box center [158, 314] width 22 height 22
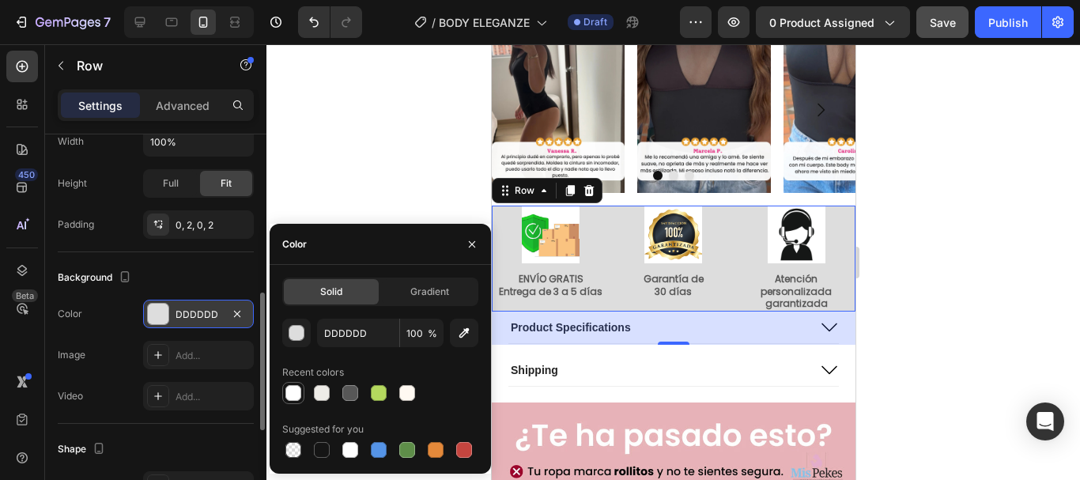
click at [294, 388] on div at bounding box center [293, 393] width 16 height 16
type input "FFFFFF"
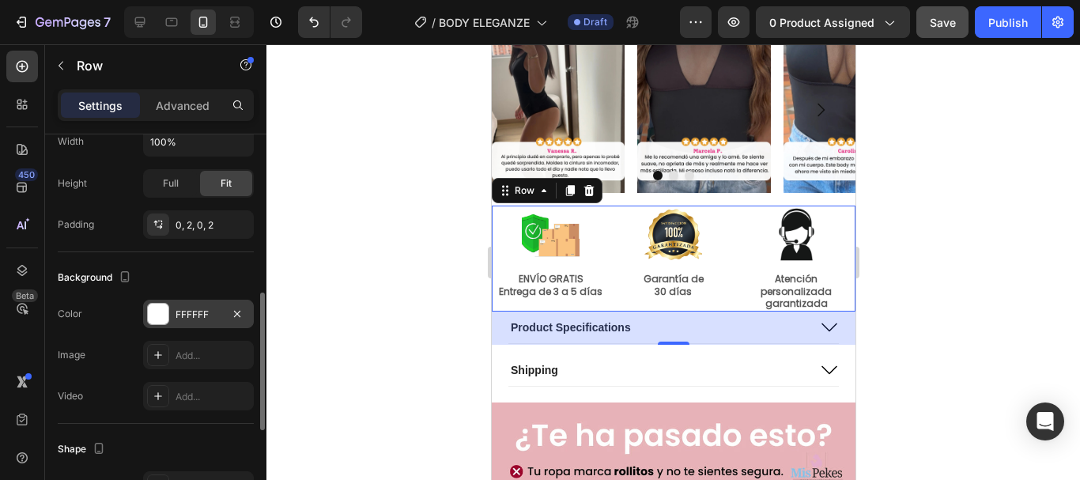
click at [834, 339] on div "42" at bounding box center [673, 328] width 364 height 33
click at [511, 395] on div "Image Image Image Carousel Row Image ENVÍO GRATIS Entrega de 3 a 5 días Text Bl…" at bounding box center [673, 219] width 364 height 386
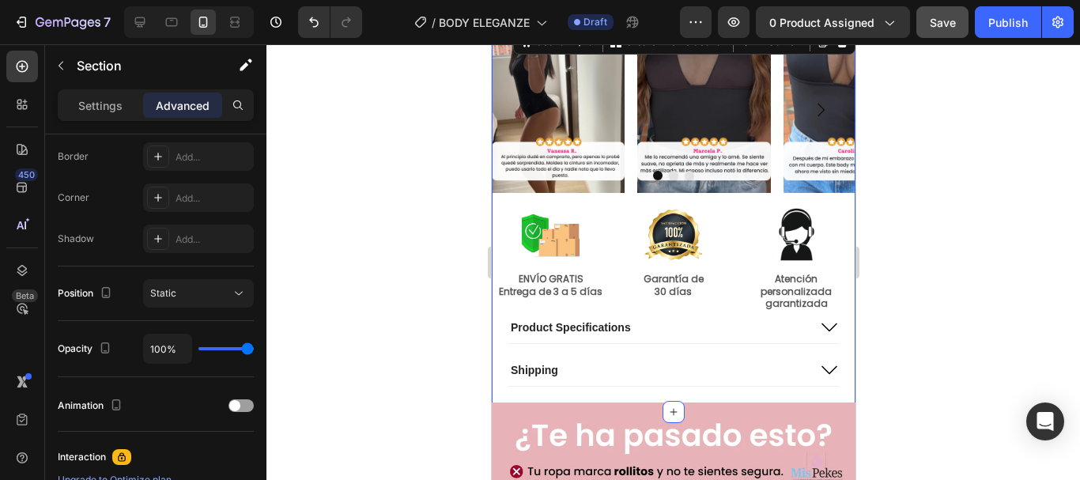
scroll to position [0, 0]
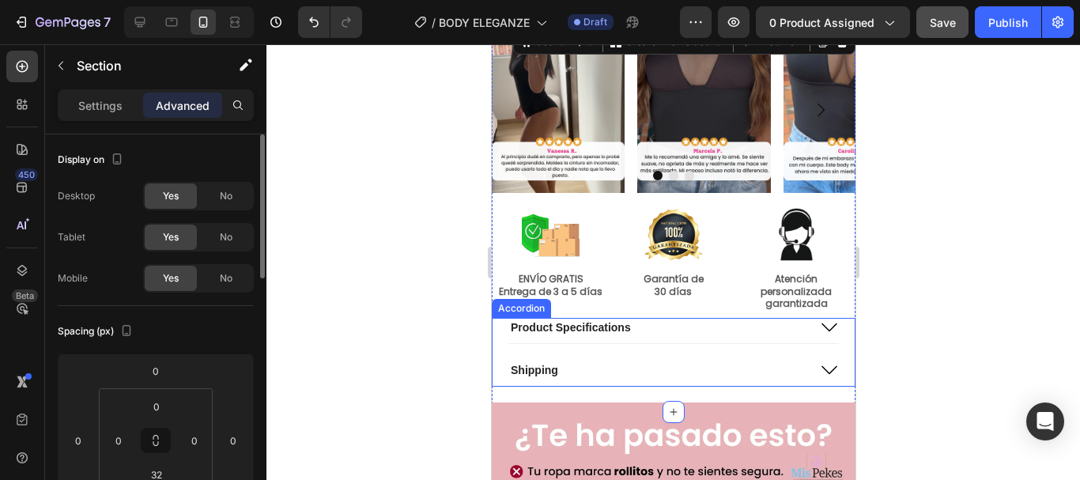
click at [497, 321] on div "Product Specifications Shipping Accordion" at bounding box center [673, 352] width 364 height 69
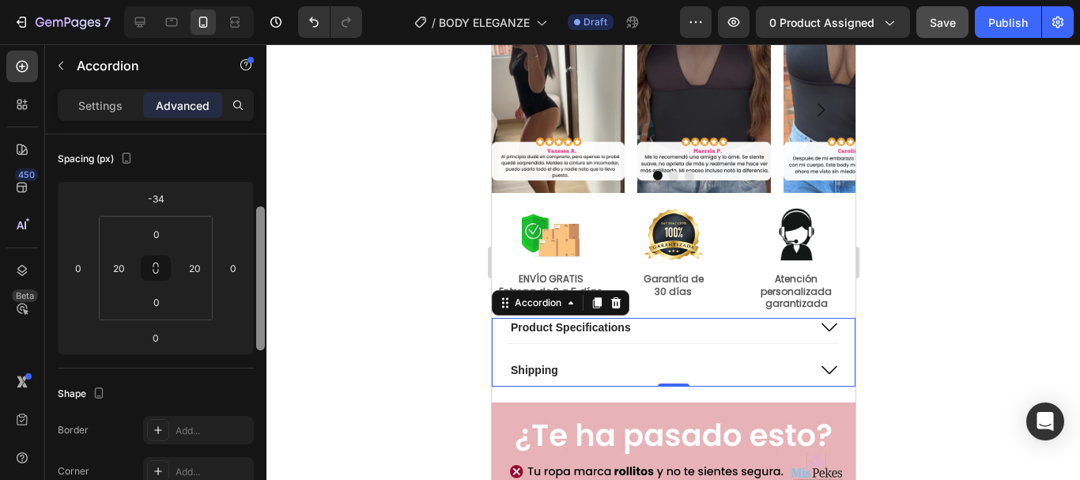
scroll to position [179, 0]
drag, startPoint x: 262, startPoint y: 185, endPoint x: 261, endPoint y: 251, distance: 66.4
click at [261, 251] on div at bounding box center [260, 272] width 9 height 144
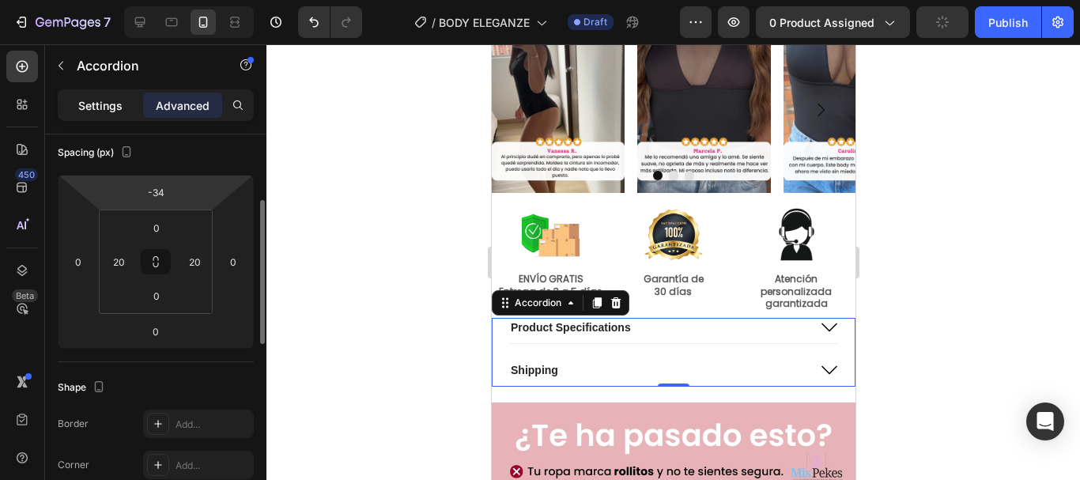
click at [83, 104] on p "Settings" at bounding box center [100, 105] width 44 height 17
type input "21"
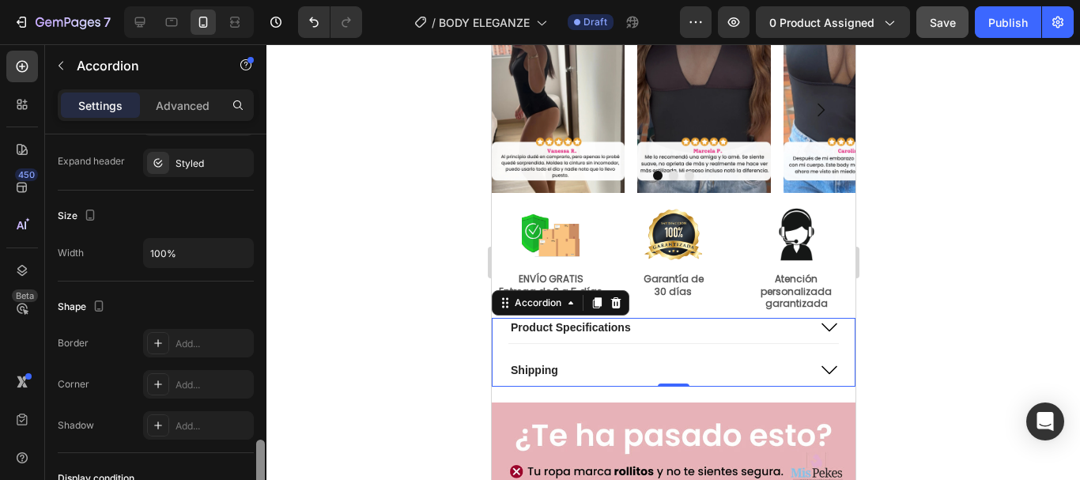
scroll to position [973, 0]
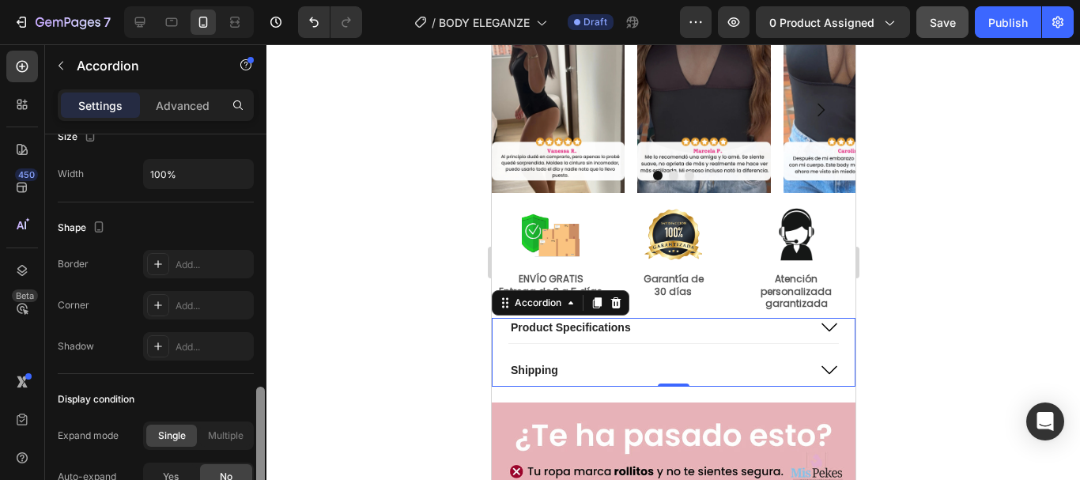
drag, startPoint x: 261, startPoint y: 243, endPoint x: 266, endPoint y: 449, distance: 206.4
click at [266, 449] on div at bounding box center [261, 329] width 12 height 391
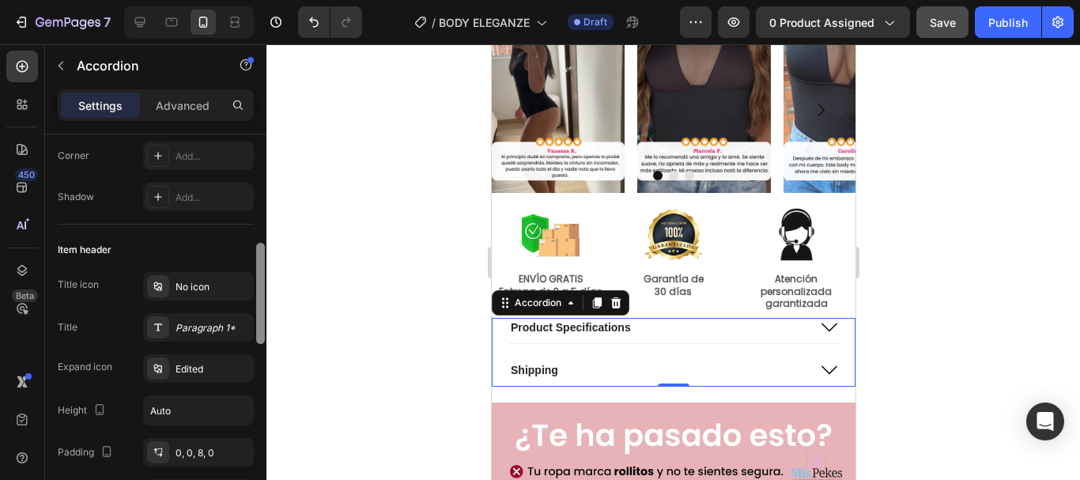
scroll to position [184, 0]
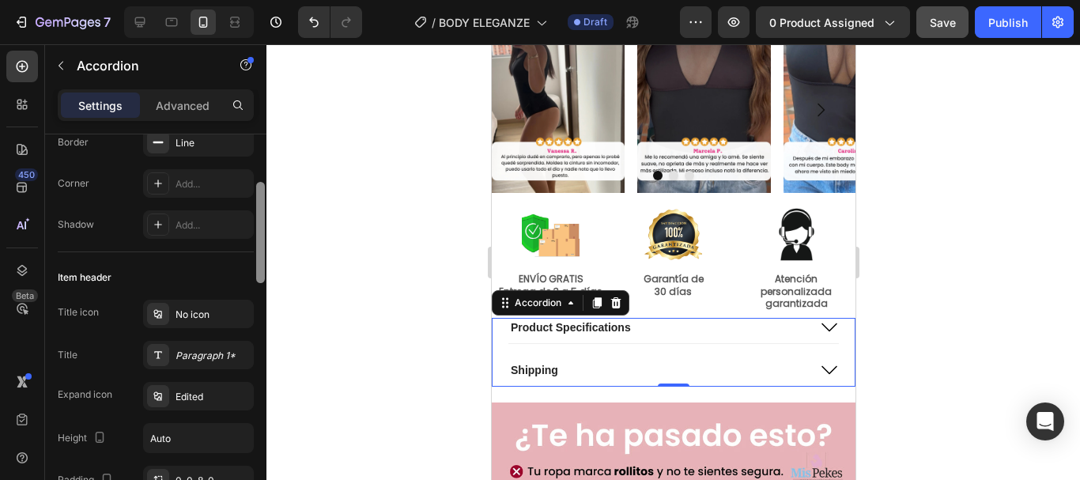
drag, startPoint x: 259, startPoint y: 422, endPoint x: 382, endPoint y: 217, distance: 238.6
click at [382, 0] on div "7 Version history / BODY ELEGANZE Draft Preview 0 product assigned Save Publish…" at bounding box center [540, 0] width 1080 height 0
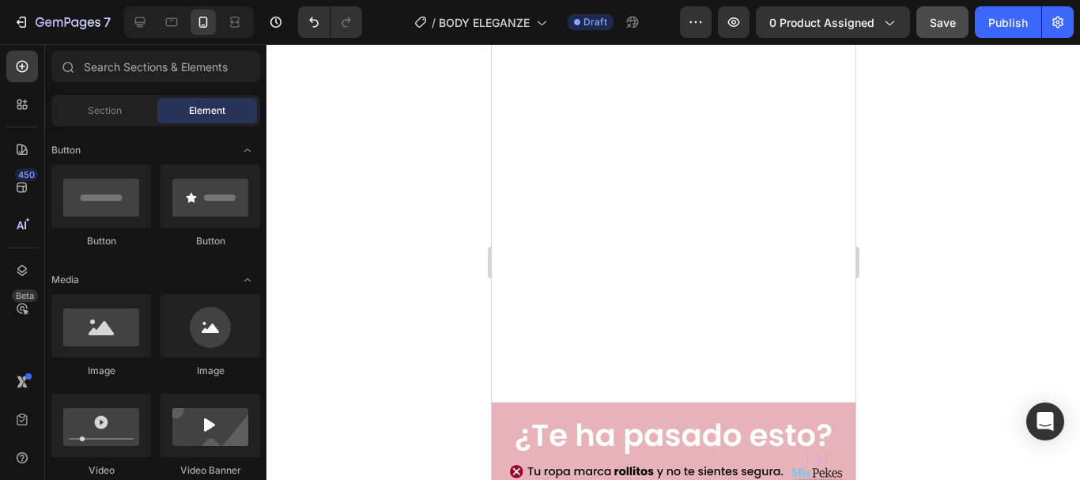
scroll to position [945, 0]
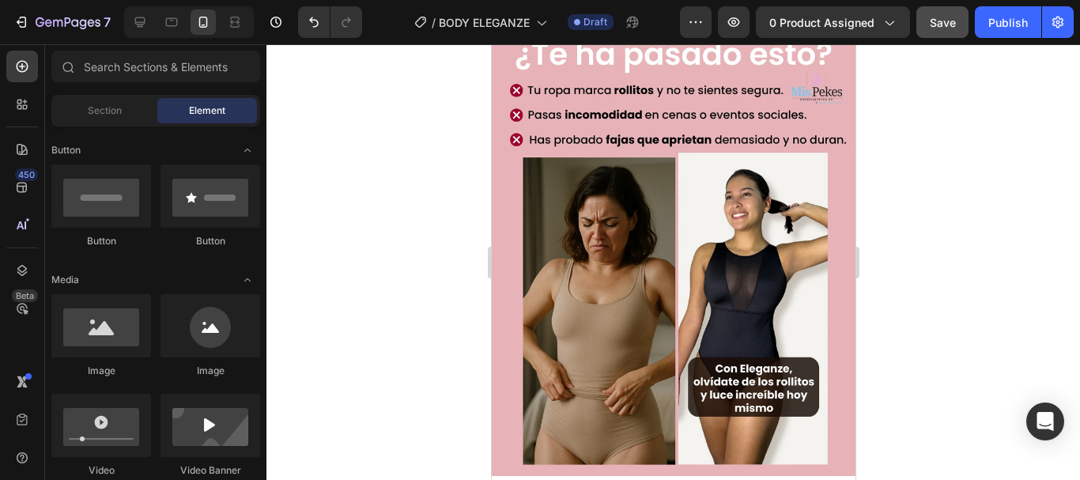
drag, startPoint x: 852, startPoint y: 115, endPoint x: 1347, endPoint y: 133, distance: 496.1
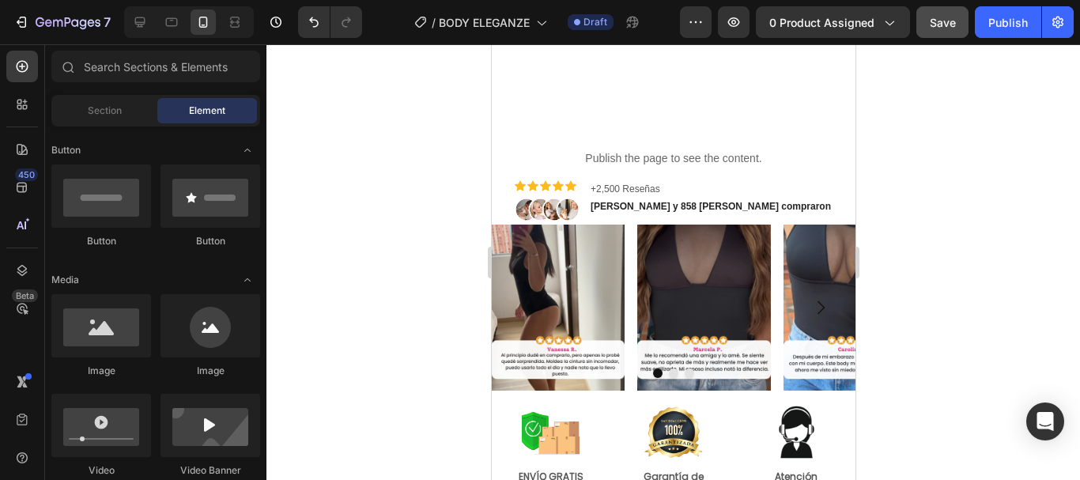
scroll to position [573, 0]
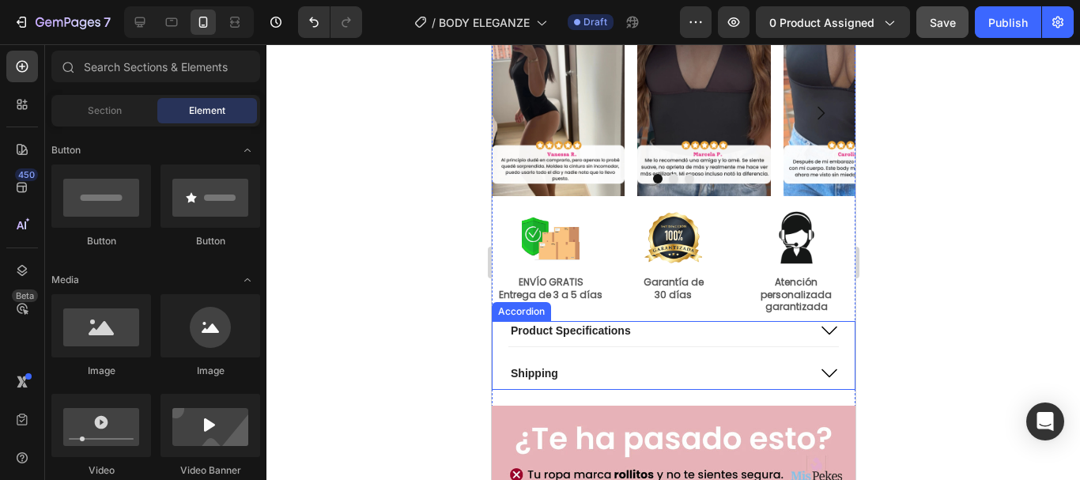
click at [767, 322] on div "Product Specifications" at bounding box center [657, 330] width 299 height 19
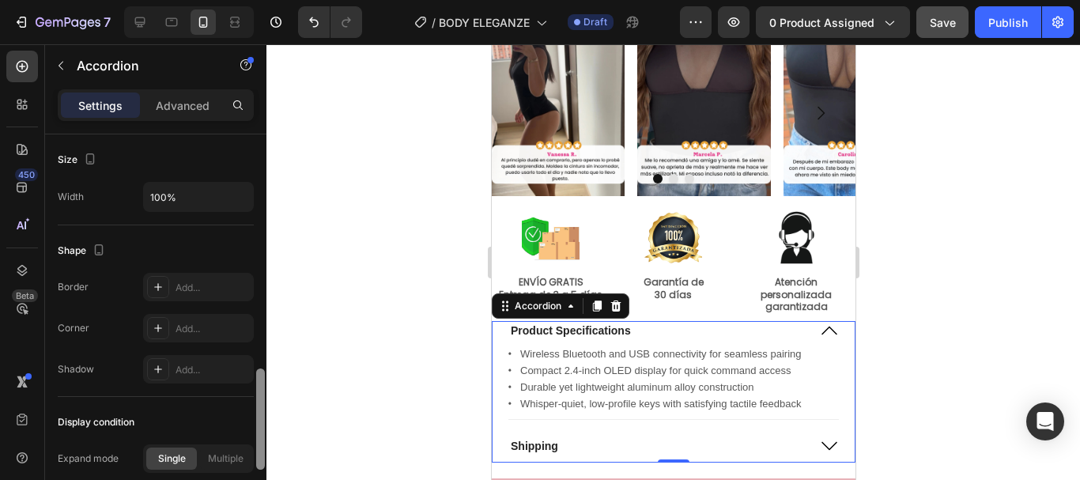
scroll to position [965, 0]
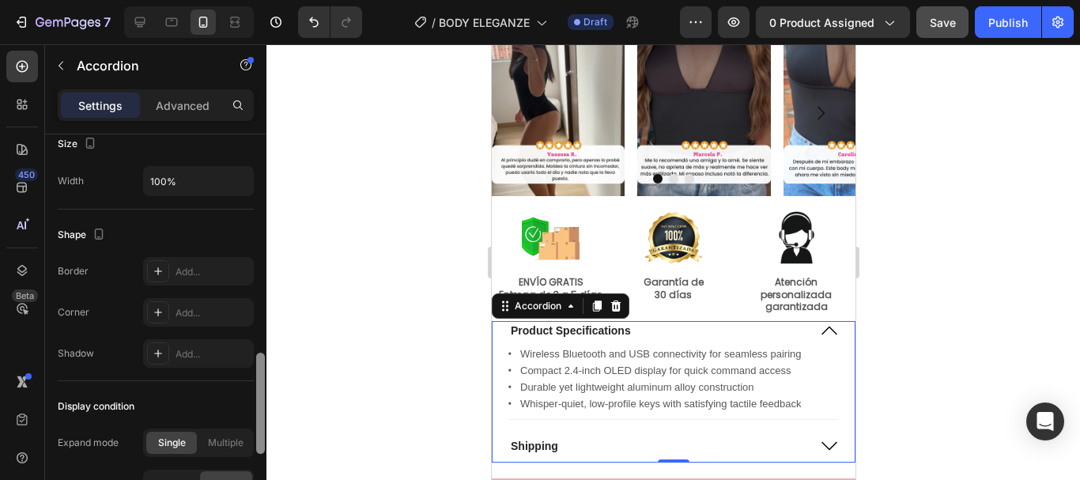
drag, startPoint x: 259, startPoint y: 228, endPoint x: 261, endPoint y: 479, distance: 250.6
click at [261, 454] on div at bounding box center [260, 403] width 9 height 101
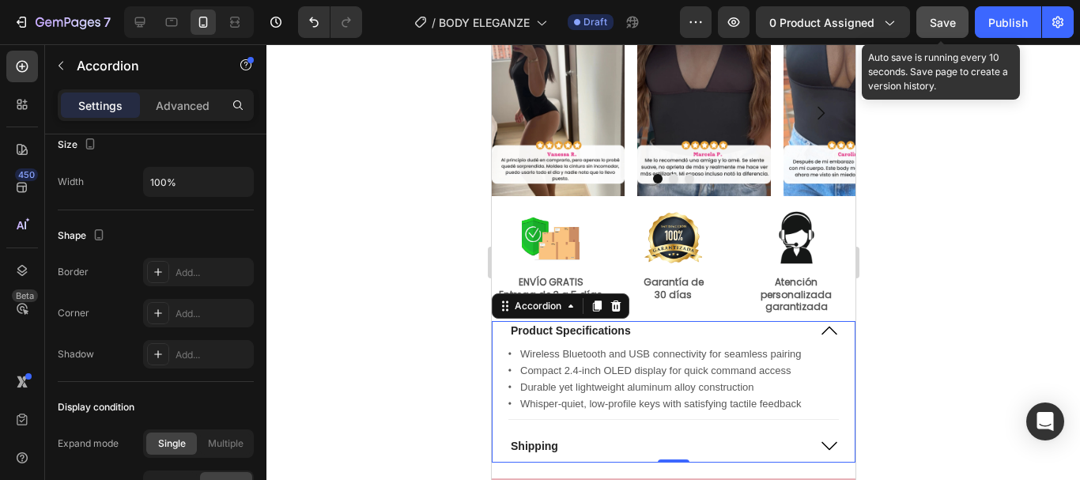
click at [937, 34] on button "Save" at bounding box center [942, 22] width 52 height 32
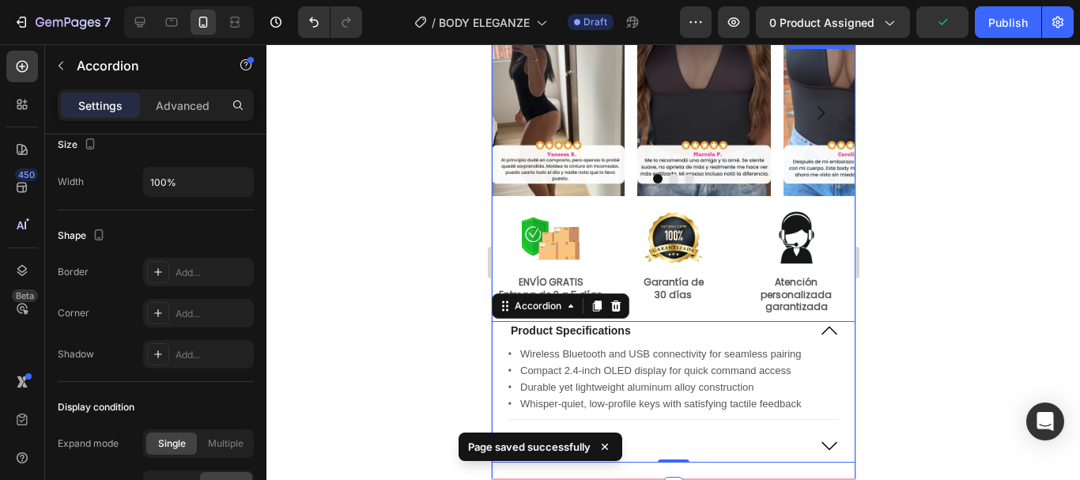
click at [823, 316] on div "Image Image Image Carousel Row Image ENVÍO GRATIS Entrega de 3 a 5 días Text Bl…" at bounding box center [673, 246] width 364 height 432
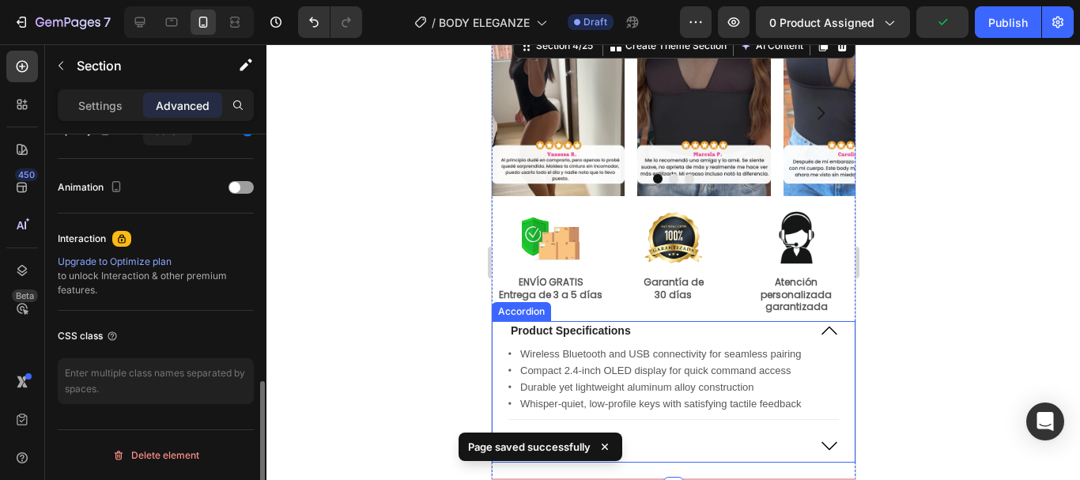
scroll to position [0, 0]
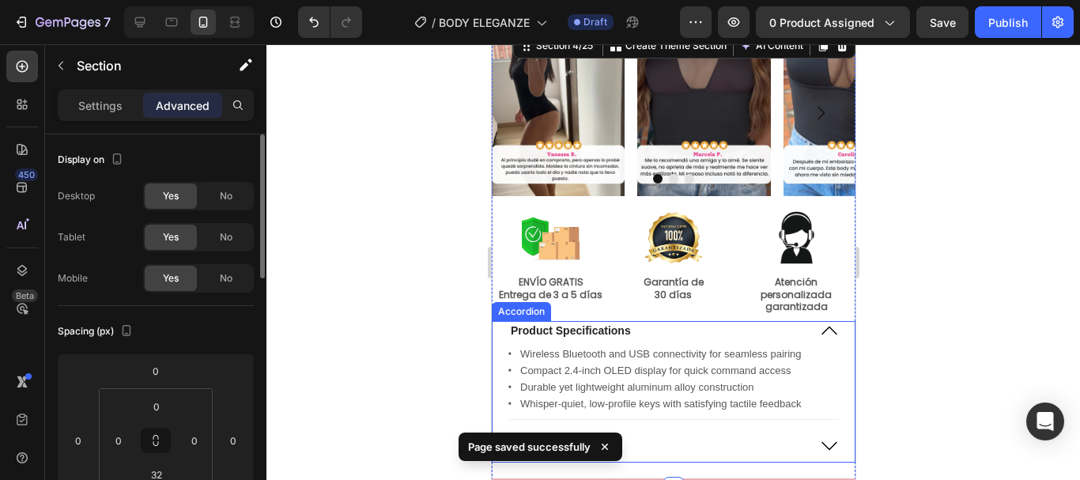
click at [755, 326] on div "Product Specifications" at bounding box center [657, 330] width 299 height 19
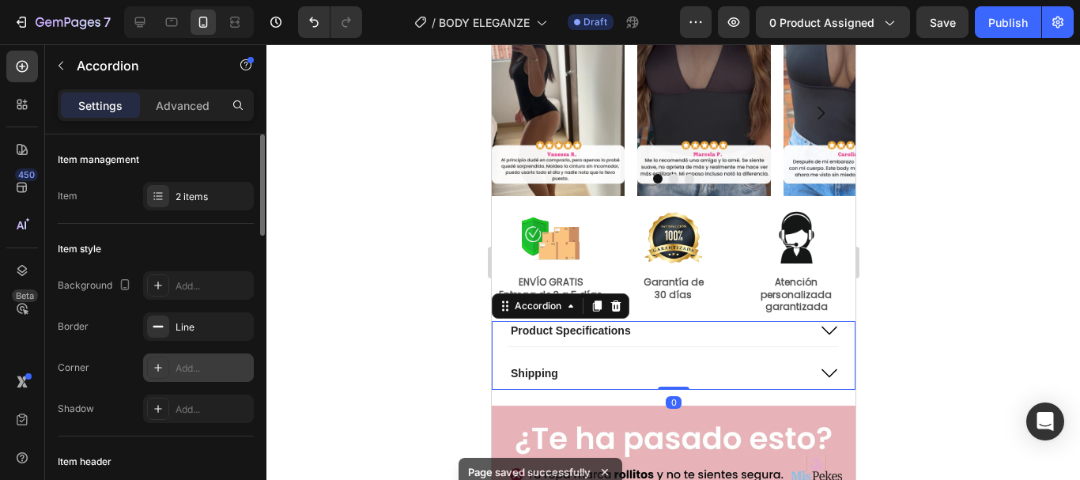
click at [161, 364] on icon at bounding box center [158, 367] width 13 height 13
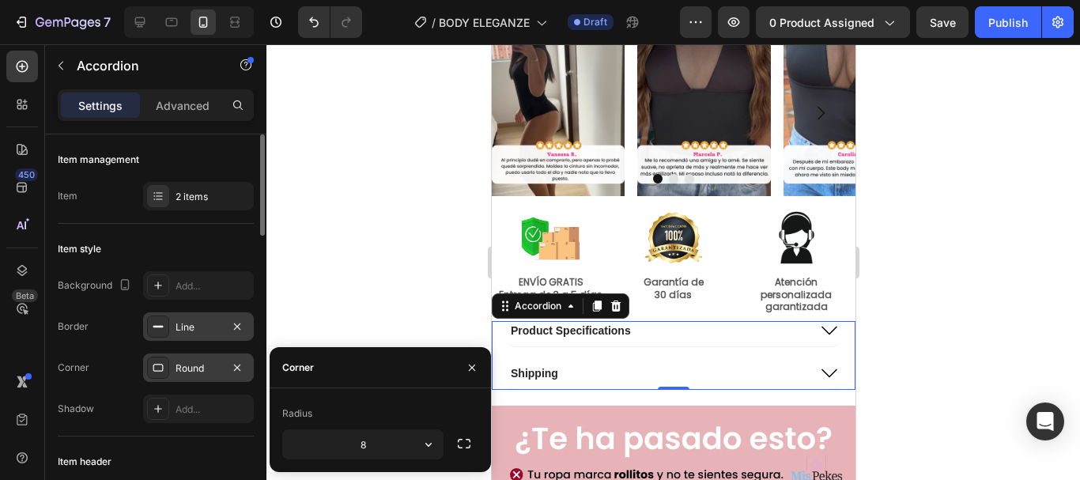
click at [161, 323] on icon at bounding box center [158, 326] width 13 height 13
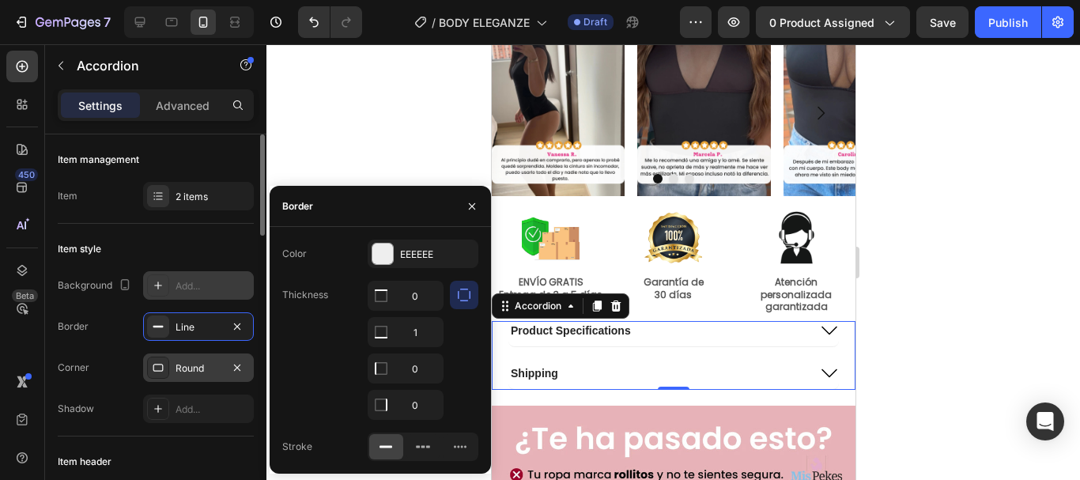
click at [154, 289] on icon at bounding box center [158, 285] width 13 height 13
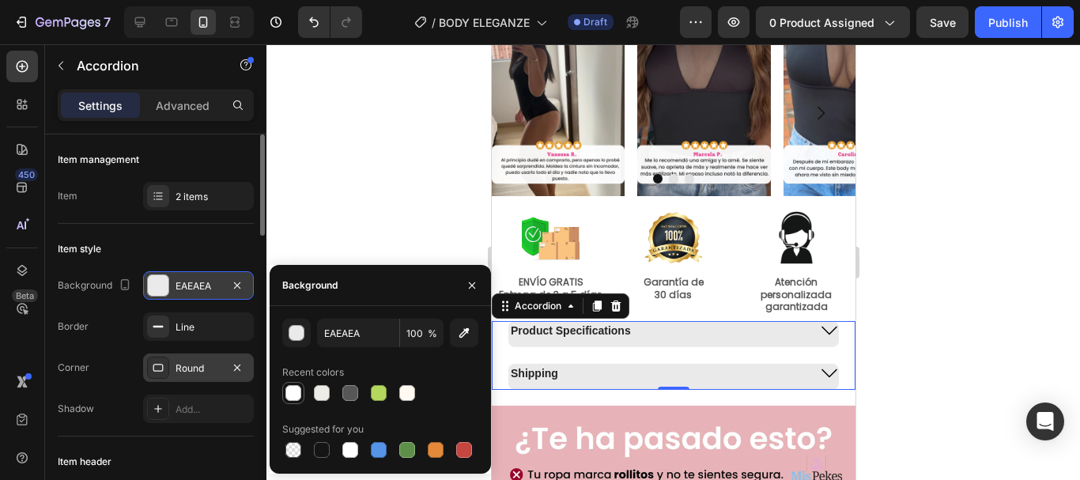
click at [295, 392] on div at bounding box center [293, 393] width 16 height 16
type input "FFFFFF"
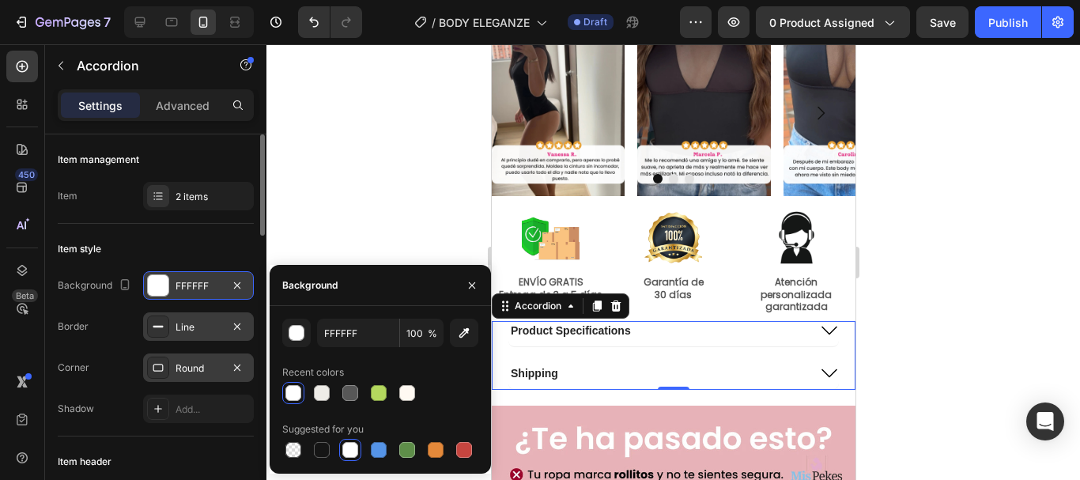
click at [172, 319] on div "Line" at bounding box center [198, 326] width 111 height 28
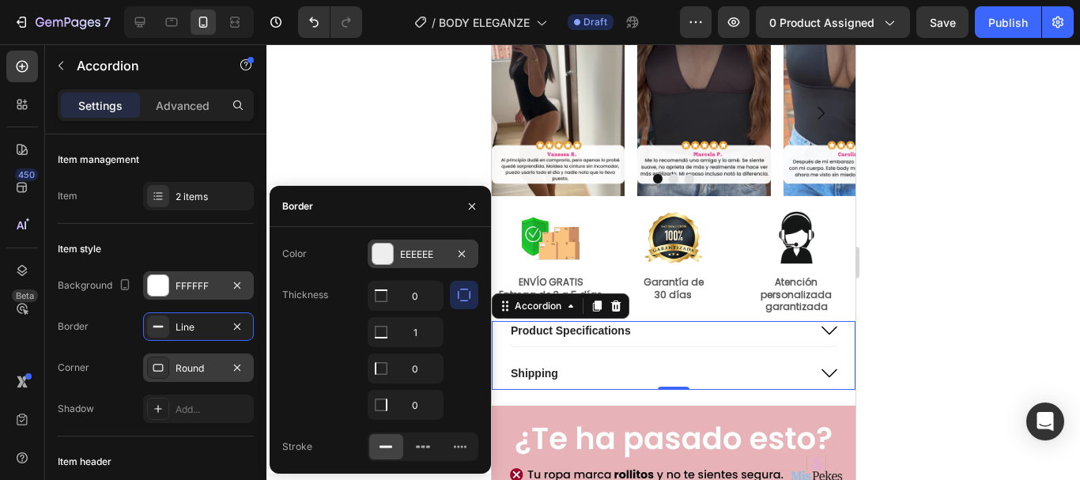
click at [408, 244] on div "EEEEEE" at bounding box center [423, 254] width 111 height 28
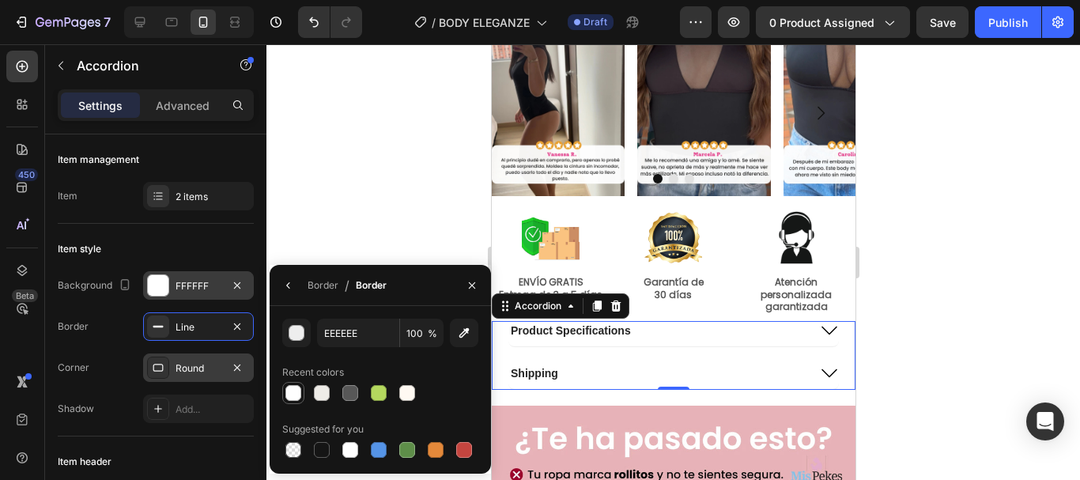
click at [295, 391] on div at bounding box center [293, 393] width 16 height 16
click at [328, 444] on div at bounding box center [322, 450] width 16 height 16
click at [353, 387] on div at bounding box center [350, 393] width 16 height 16
type input "575757"
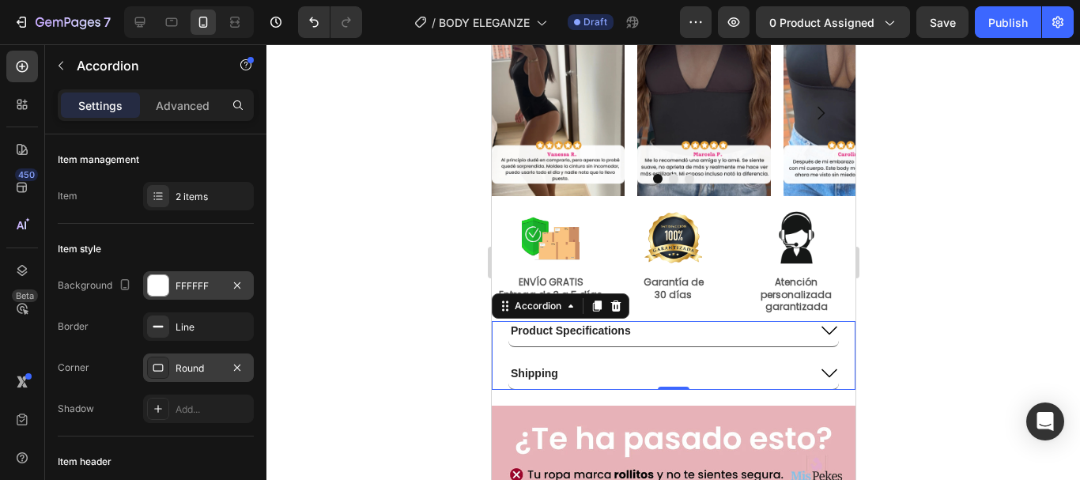
click at [821, 334] on icon at bounding box center [828, 330] width 19 height 19
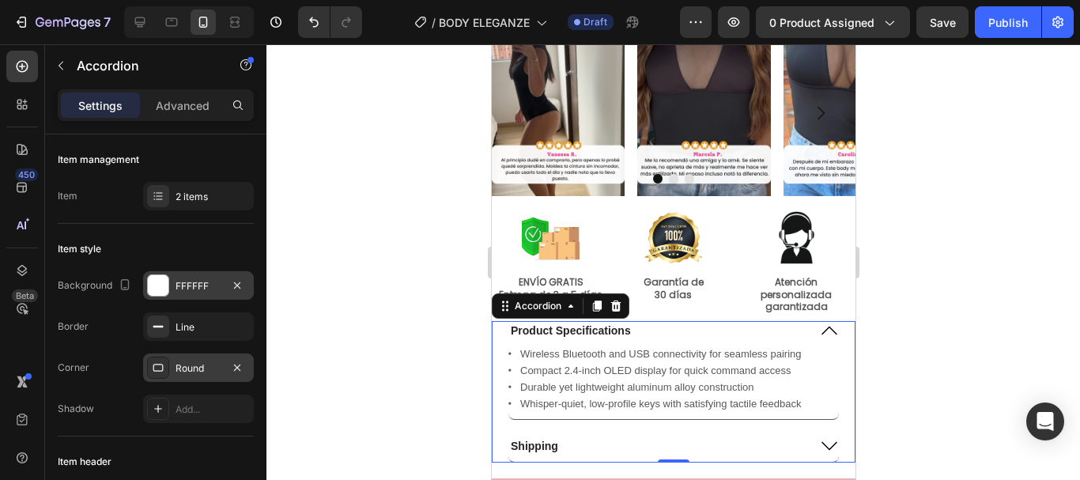
click at [821, 334] on icon at bounding box center [828, 330] width 19 height 19
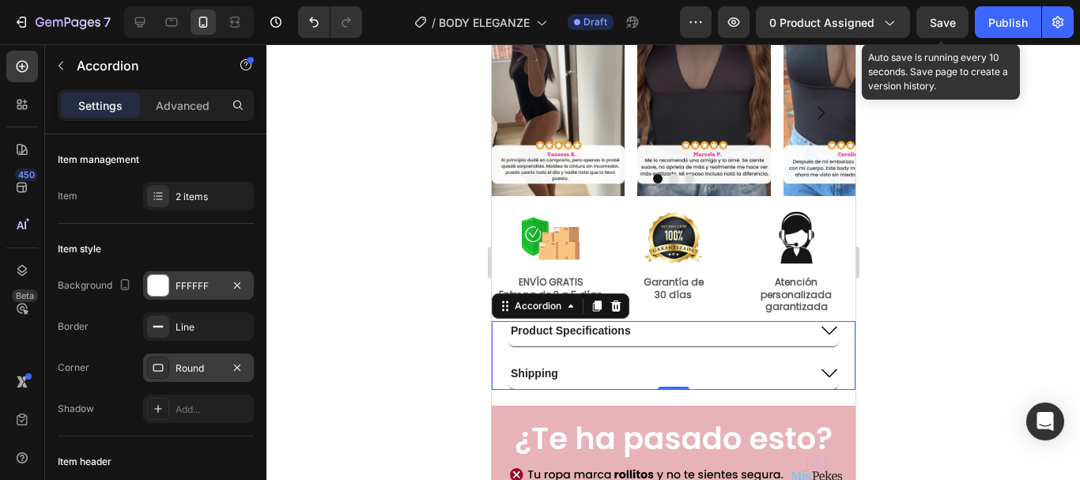
click at [940, 25] on span "Save" at bounding box center [943, 22] width 26 height 13
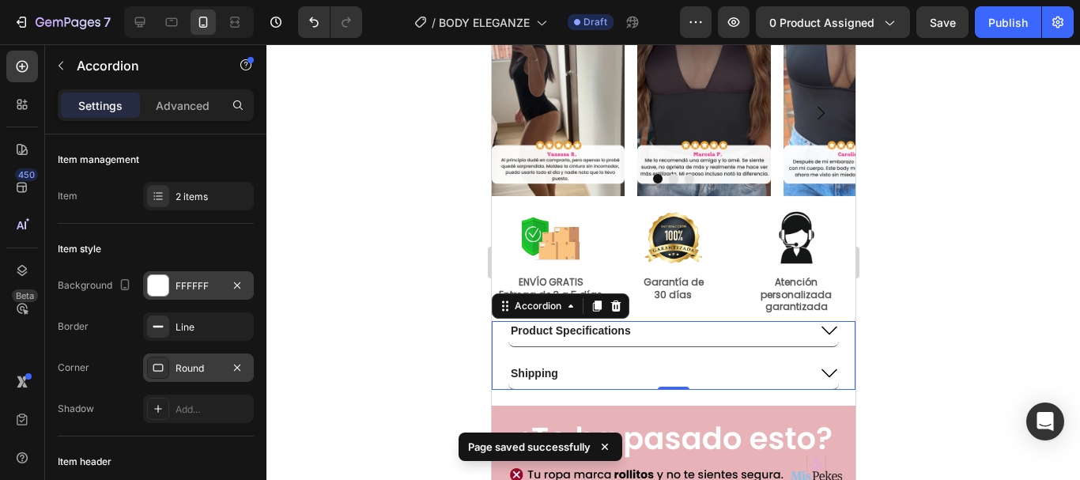
click at [197, 376] on div "Round" at bounding box center [198, 367] width 111 height 28
click at [369, 274] on div at bounding box center [673, 262] width 814 height 436
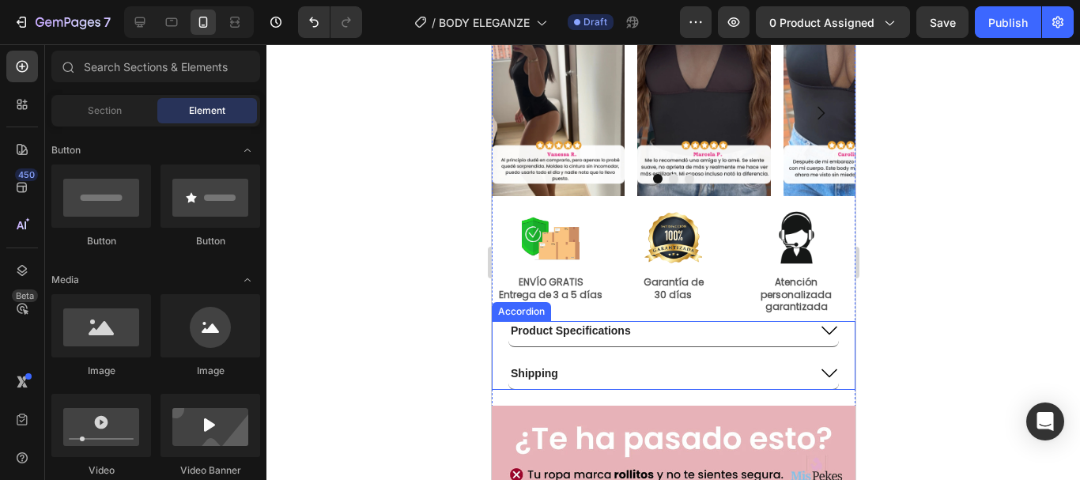
click at [500, 337] on div "Product Specifications Shipping Accordion" at bounding box center [673, 355] width 364 height 69
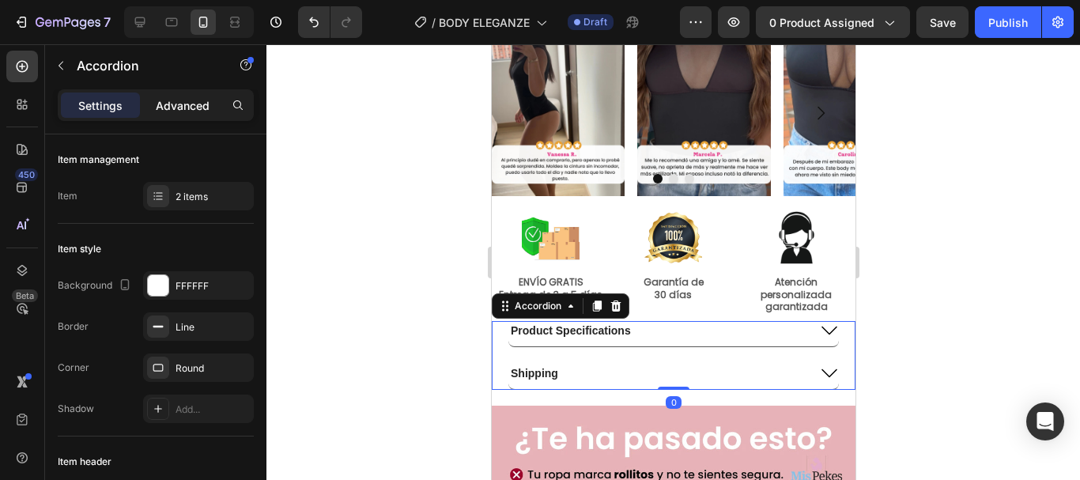
click at [173, 111] on p "Advanced" at bounding box center [183, 105] width 54 height 17
type input "100%"
type input "100"
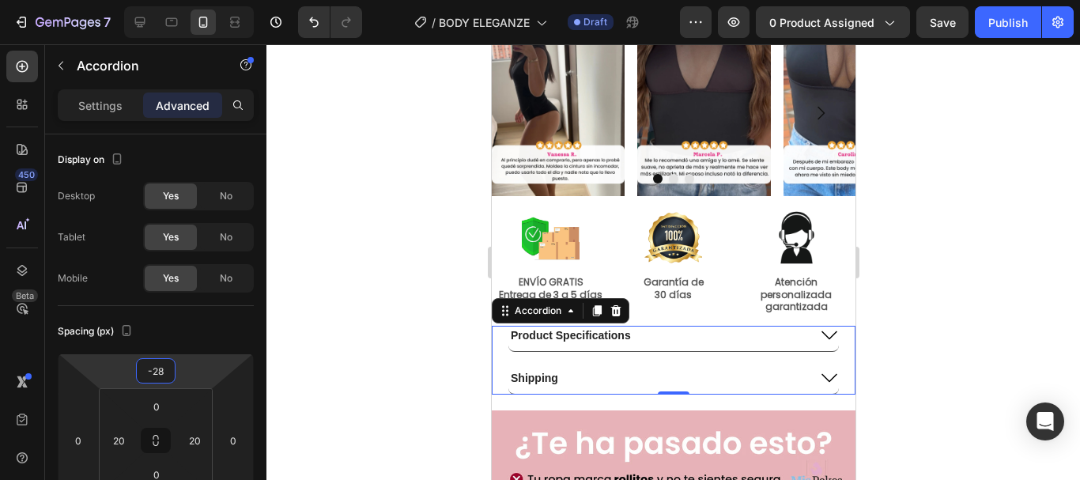
type input "-26"
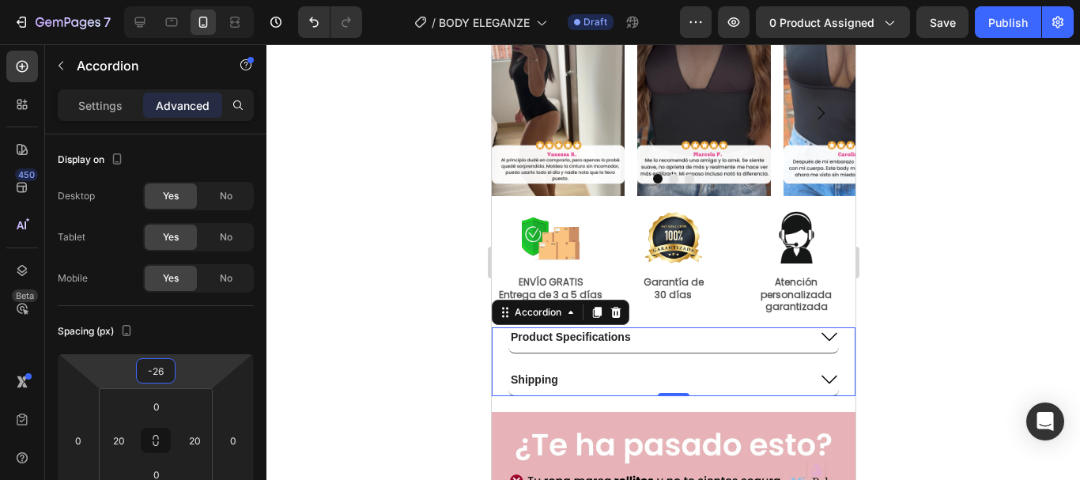
click at [184, 0] on html "7 Version history / BODY ELEGANZE Draft Preview 0 product assigned Save Publish…" at bounding box center [540, 0] width 1080 height 0
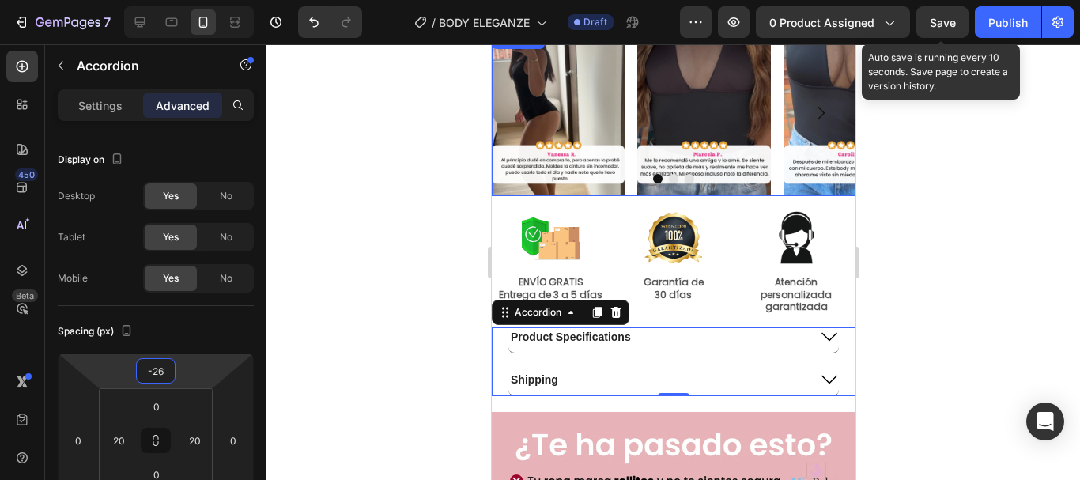
click at [936, 25] on span "Save" at bounding box center [943, 22] width 26 height 13
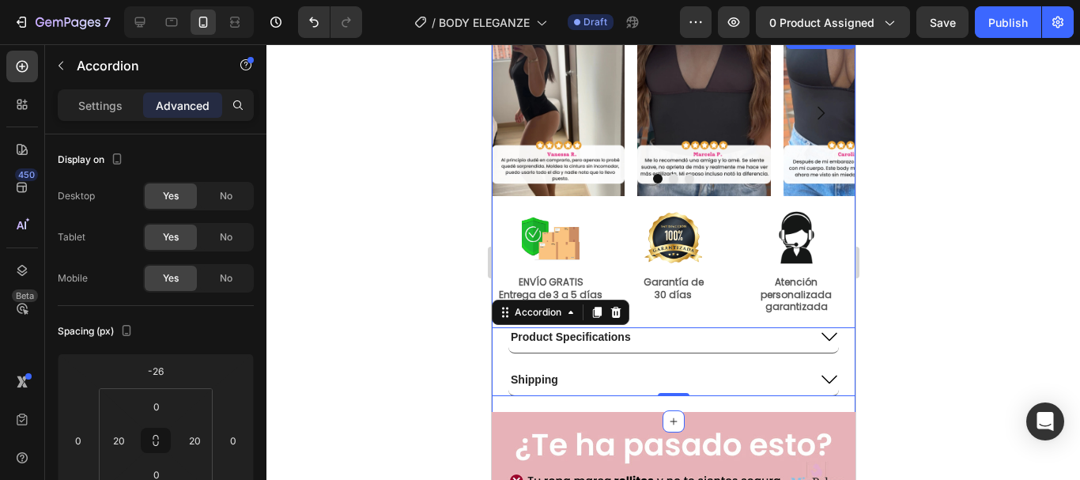
click at [685, 318] on div "Image Image Image Carousel Row Image ENVÍO GRATIS Entrega de 3 a 5 días Text Bl…" at bounding box center [673, 213] width 364 height 367
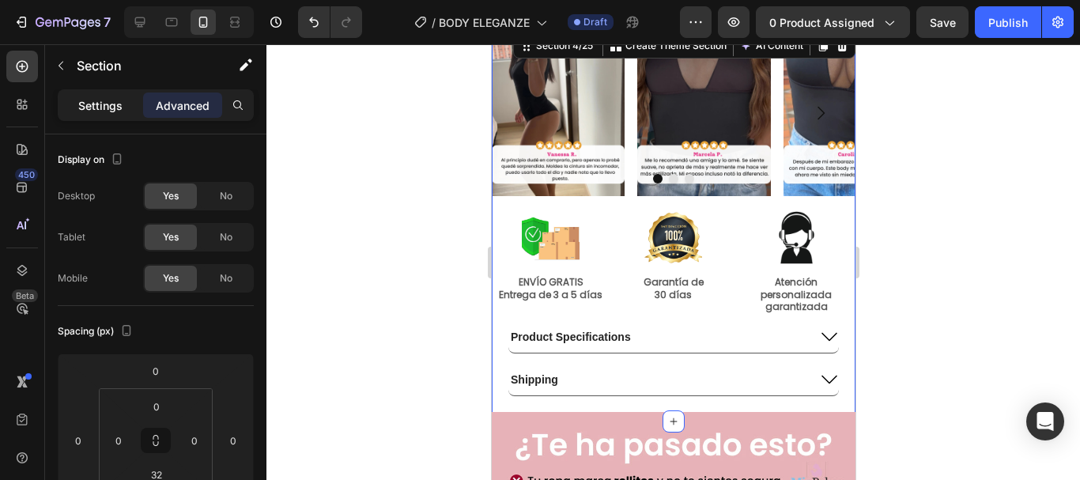
click at [102, 105] on p "Settings" at bounding box center [100, 105] width 44 height 17
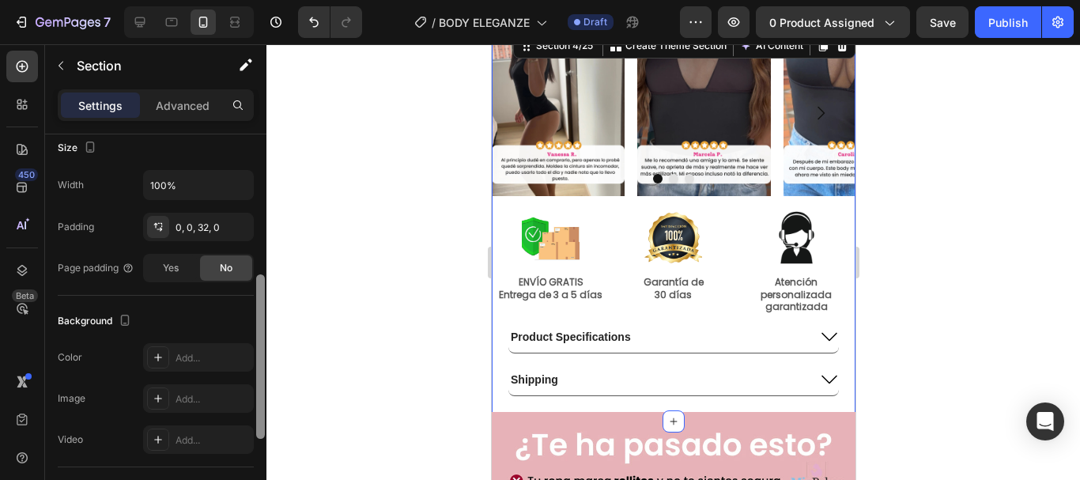
scroll to position [317, 0]
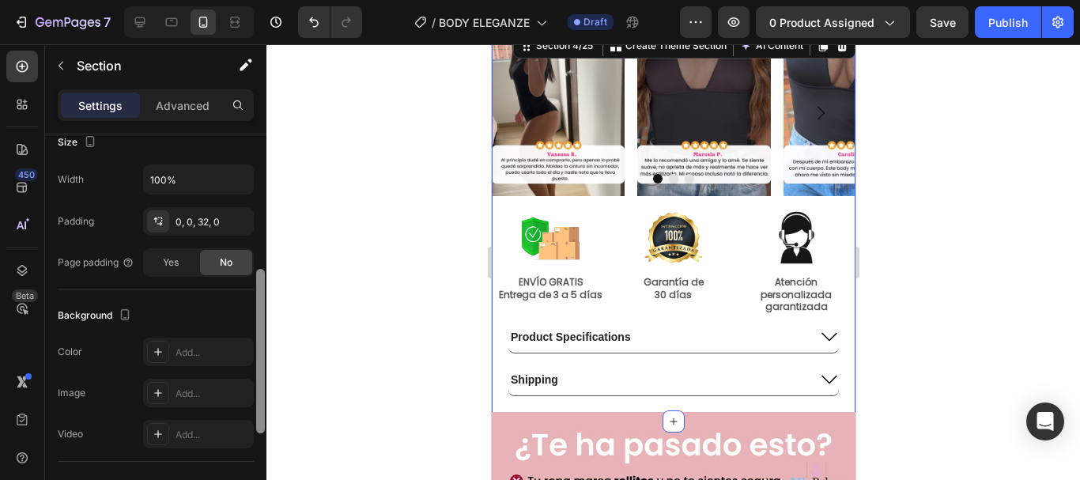
drag, startPoint x: 259, startPoint y: 223, endPoint x: 257, endPoint y: 357, distance: 134.4
click at [257, 357] on div at bounding box center [260, 351] width 9 height 164
click at [170, 352] on div "Add..." at bounding box center [198, 352] width 111 height 28
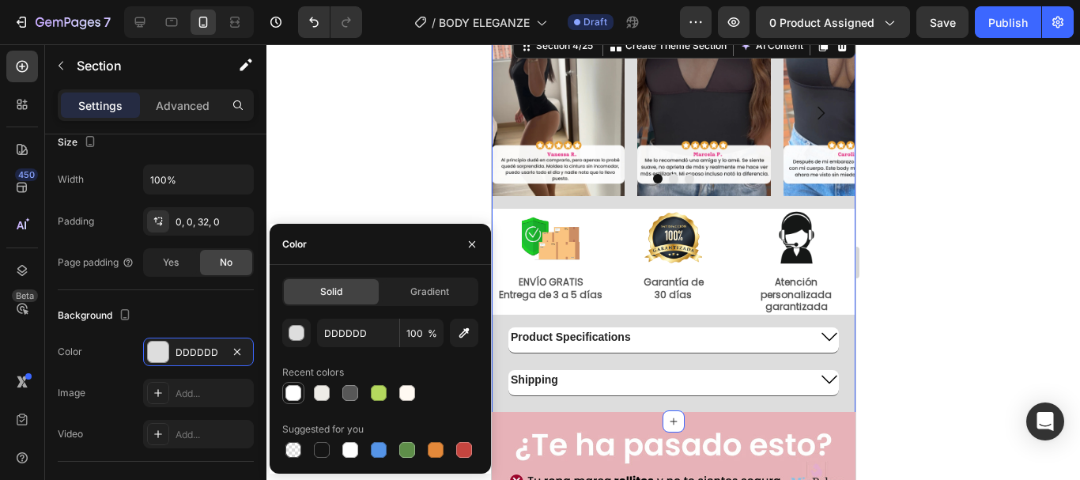
click at [293, 391] on div at bounding box center [293, 393] width 16 height 16
type input "FFFFFF"
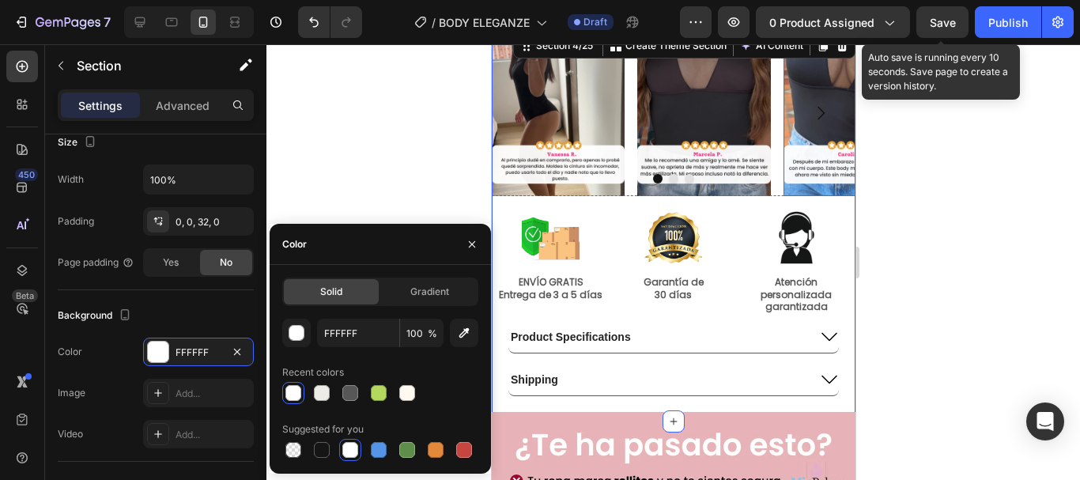
click at [939, 25] on span "Save" at bounding box center [943, 22] width 26 height 13
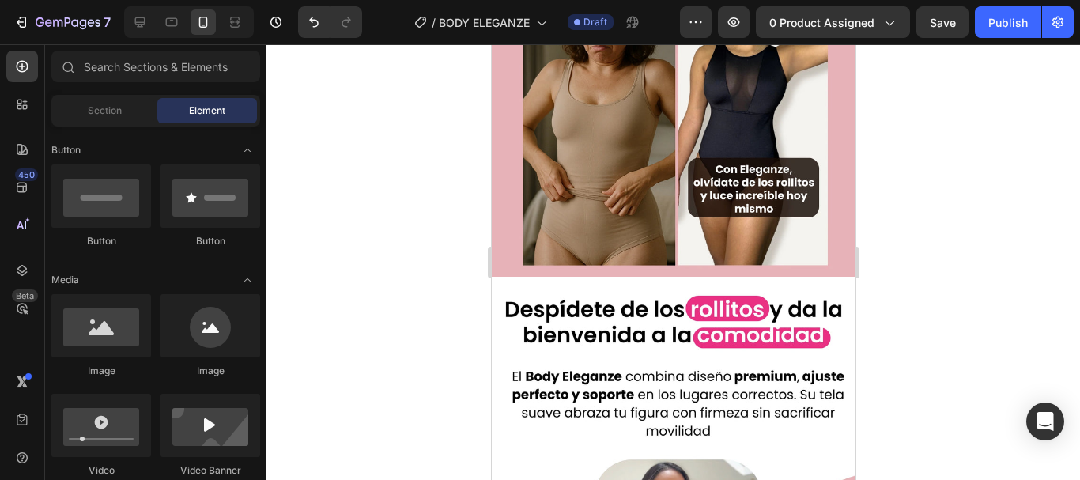
scroll to position [1058, 0]
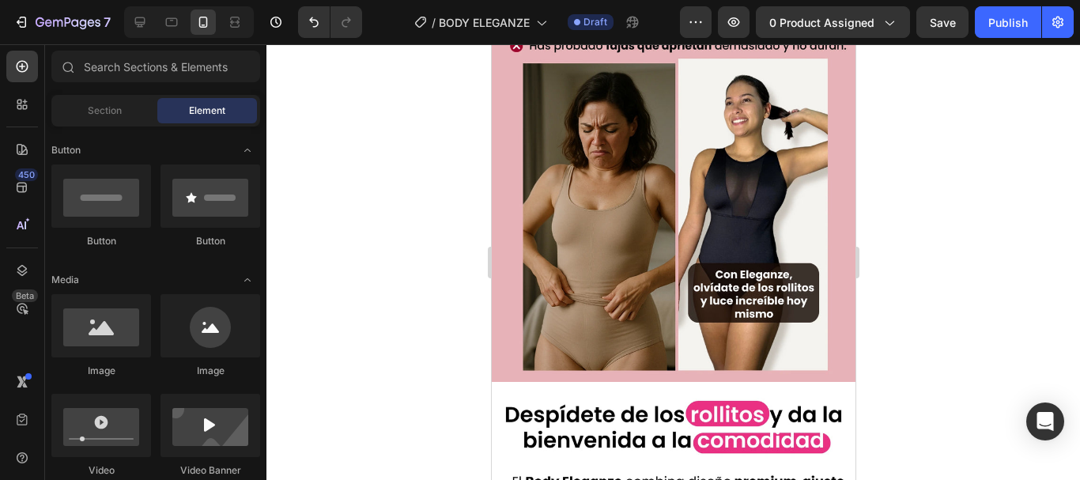
drag, startPoint x: 852, startPoint y: 100, endPoint x: 1350, endPoint y: 167, distance: 502.6
click at [509, 149] on img at bounding box center [673, 154] width 364 height 455
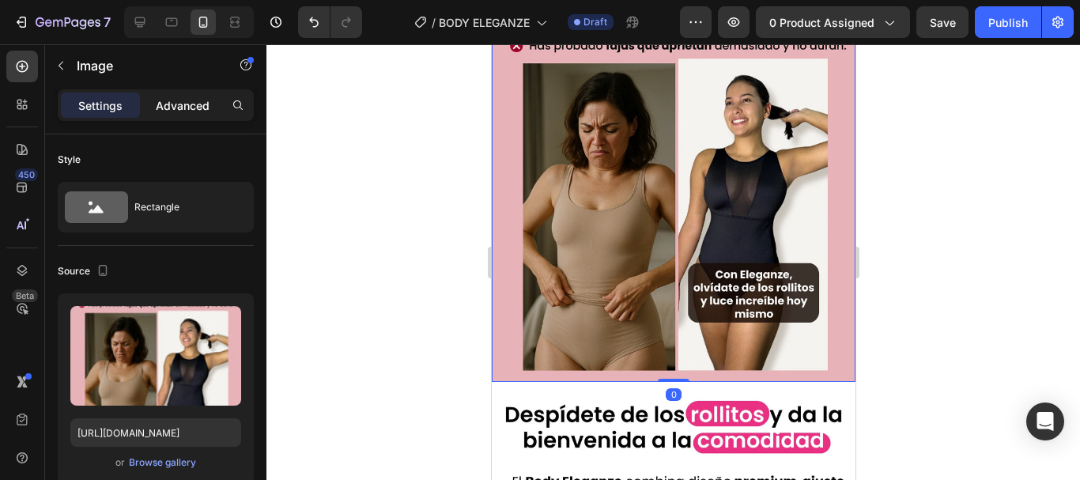
click at [195, 111] on p "Advanced" at bounding box center [183, 105] width 54 height 17
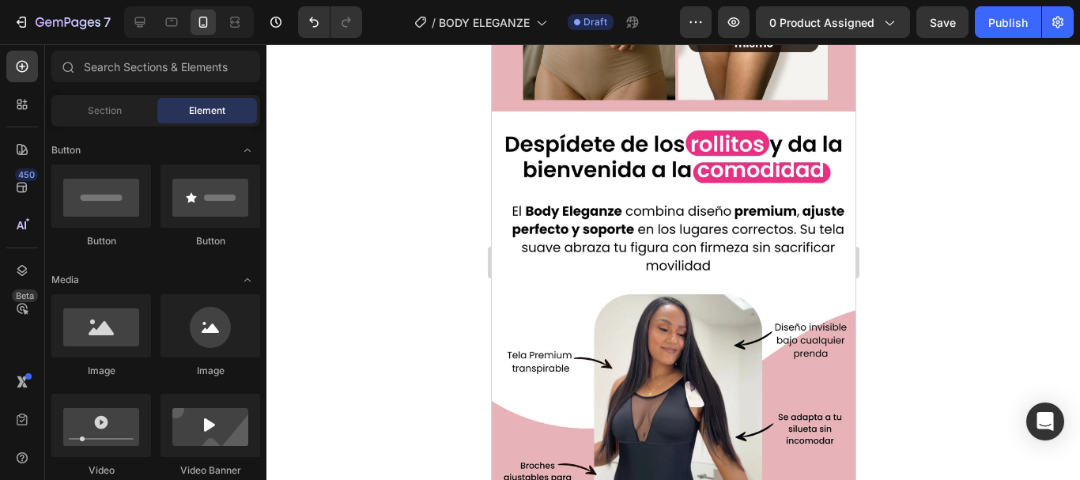
scroll to position [1358, 0]
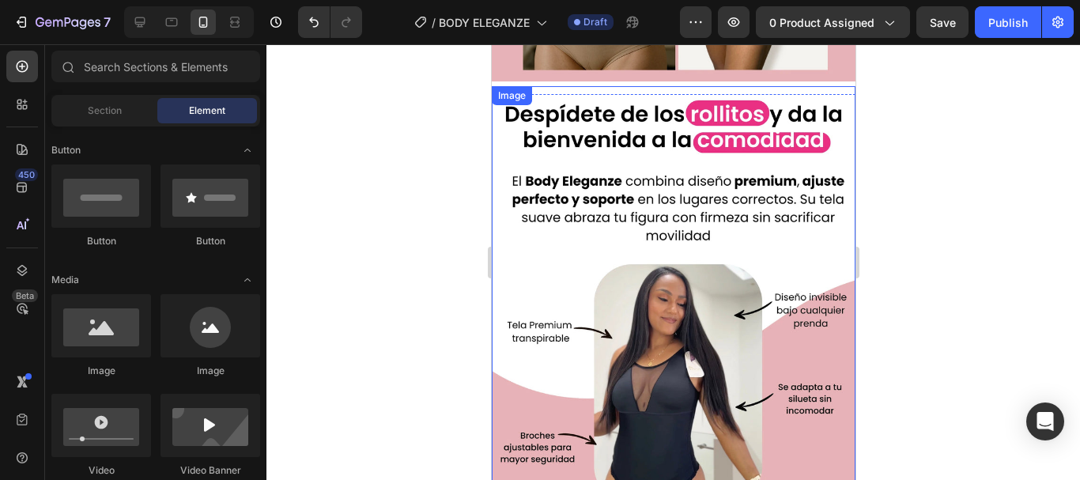
click at [830, 168] on img at bounding box center [673, 313] width 364 height 455
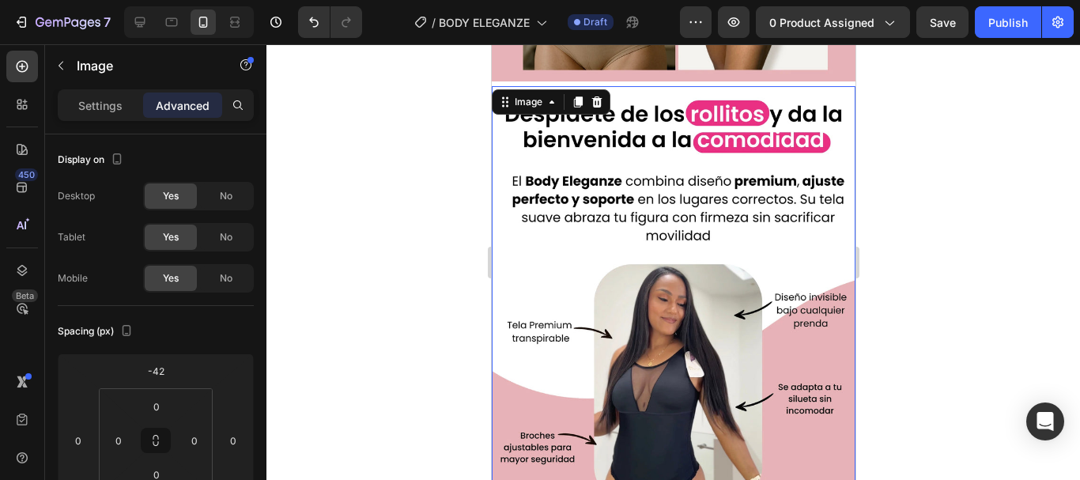
click at [548, 142] on img at bounding box center [673, 313] width 364 height 455
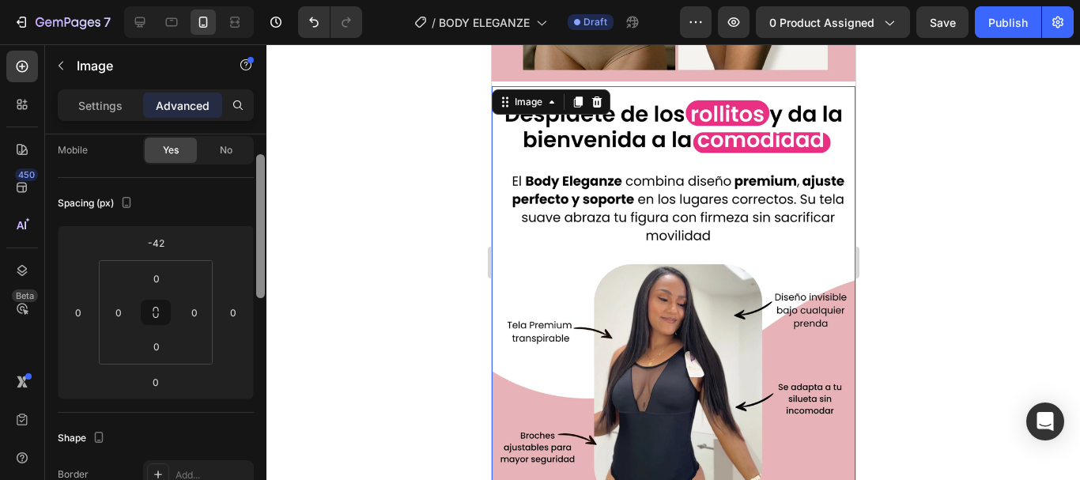
drag, startPoint x: 264, startPoint y: 266, endPoint x: 270, endPoint y: 316, distance: 50.2
click at [270, 0] on div "7 Version history / BODY ELEGANZE Draft Preview 0 product assigned Save Publish…" at bounding box center [540, 0] width 1080 height 0
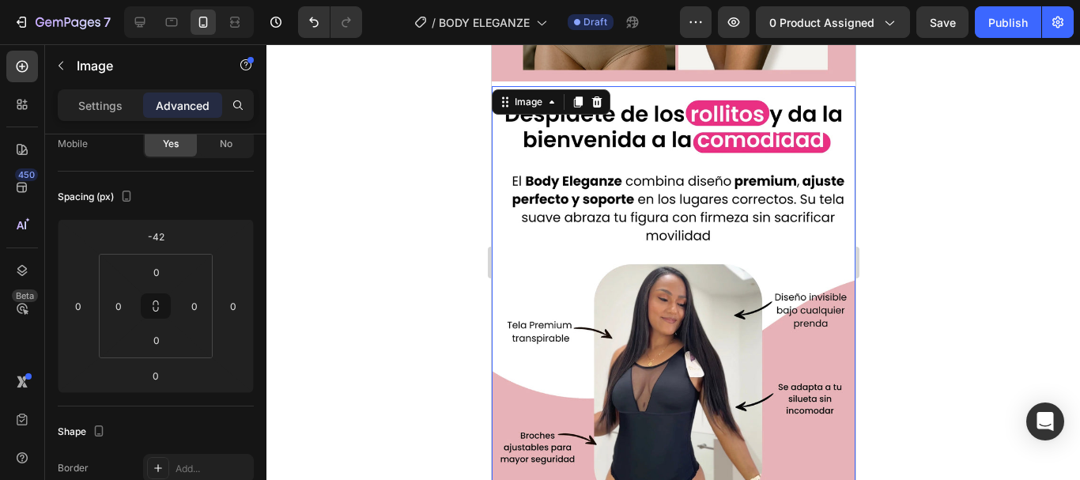
click at [829, 86] on img at bounding box center [673, 313] width 364 height 455
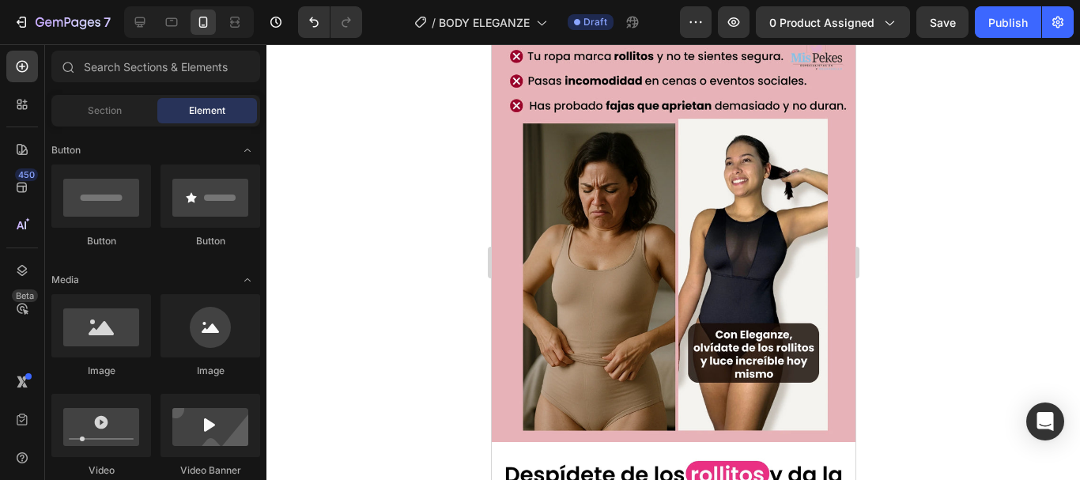
scroll to position [953, 0]
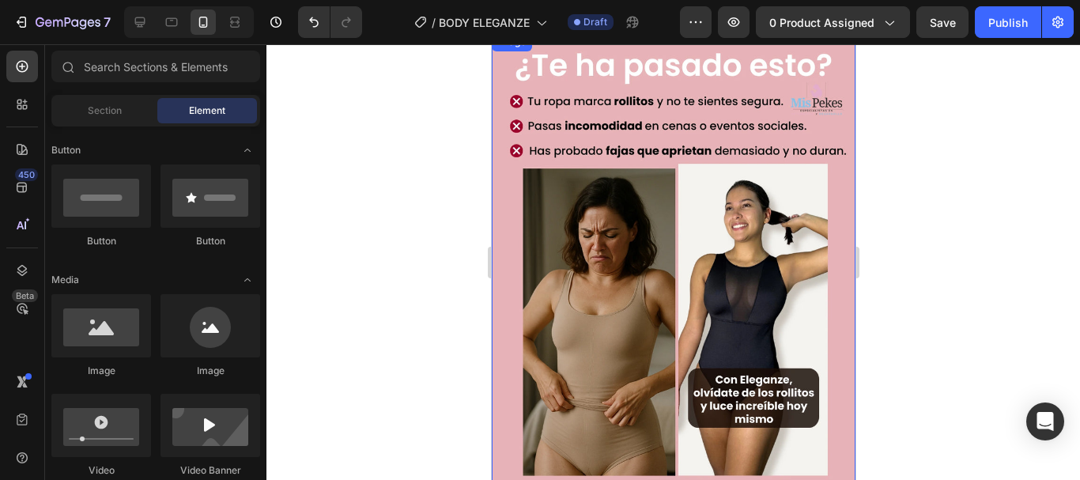
click at [828, 129] on img at bounding box center [673, 259] width 364 height 455
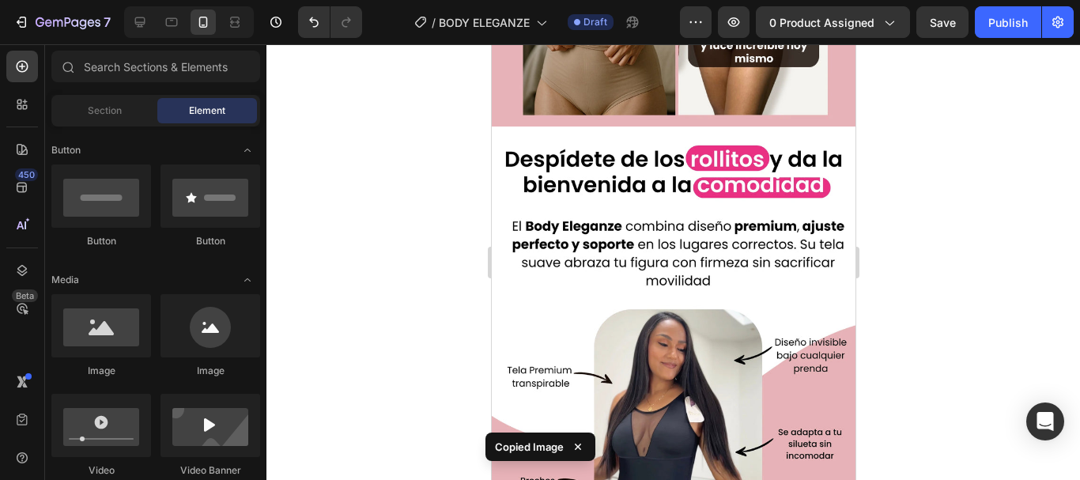
scroll to position [1298, 0]
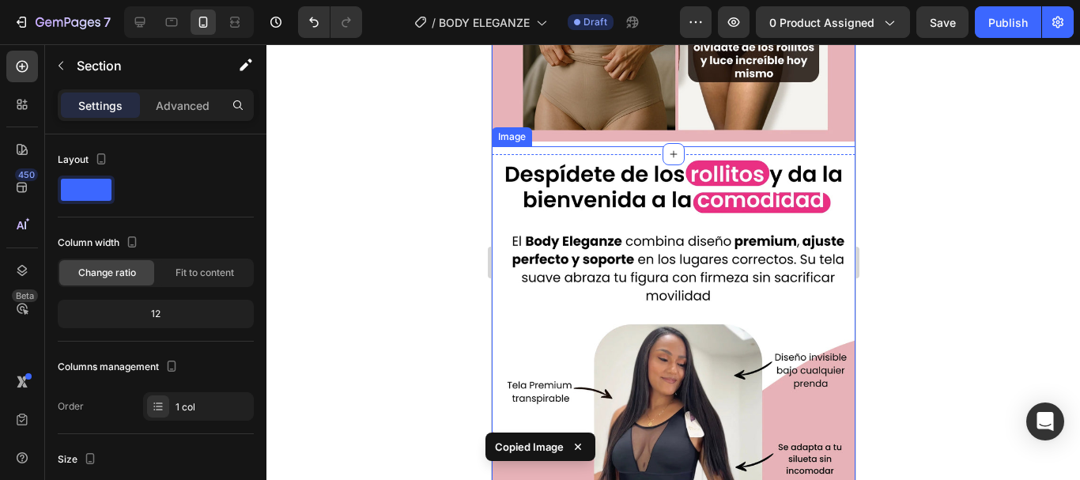
click at [829, 146] on img at bounding box center [673, 373] width 364 height 455
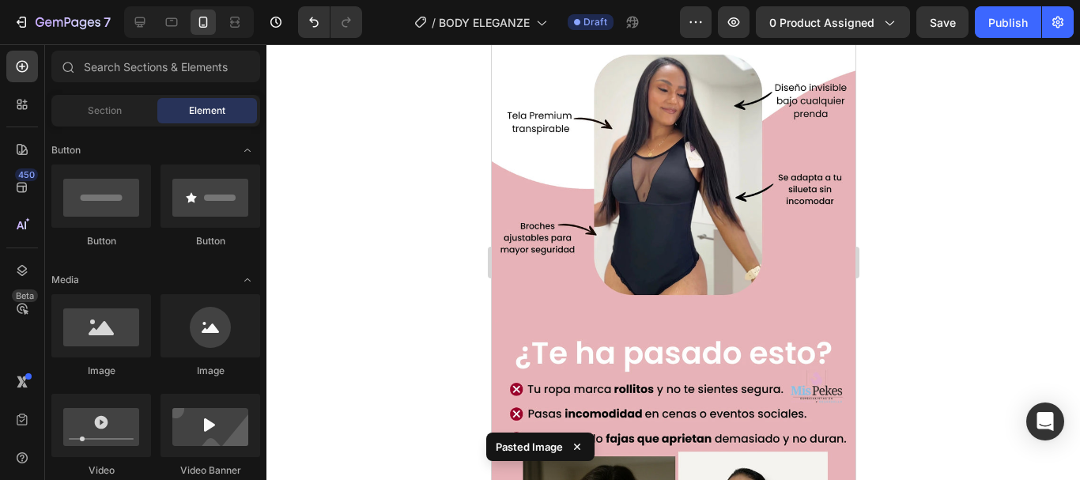
scroll to position [1506, 0]
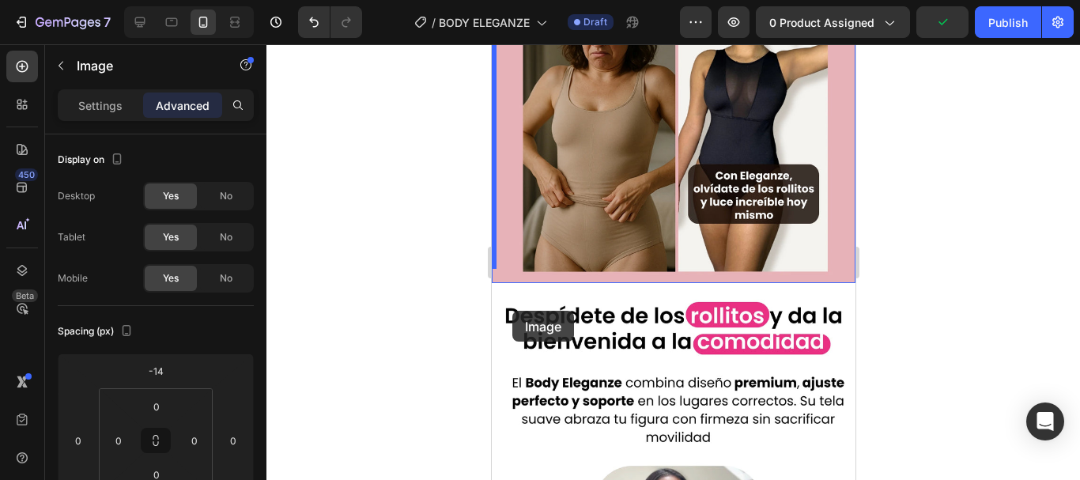
scroll to position [1040, 0]
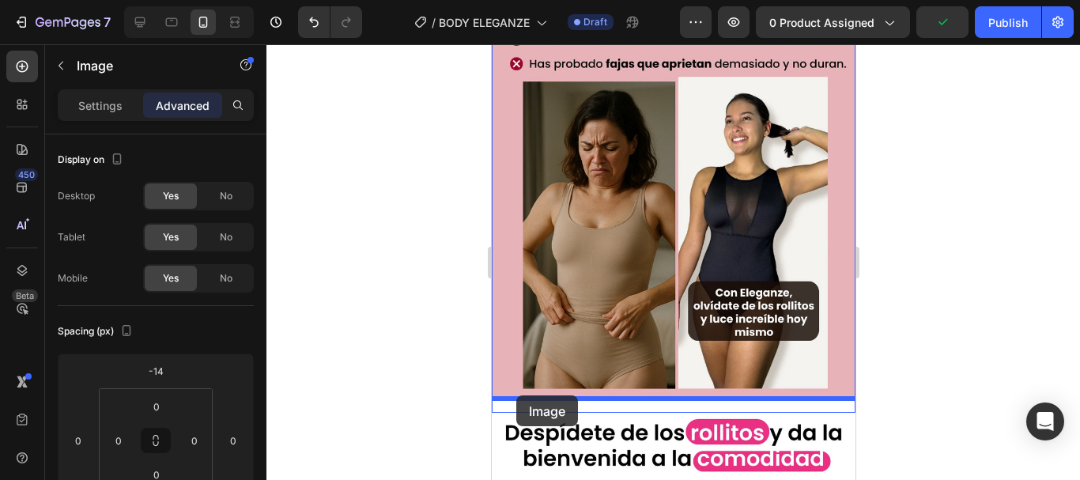
drag, startPoint x: 504, startPoint y: 343, endPoint x: 516, endPoint y: 395, distance: 53.3
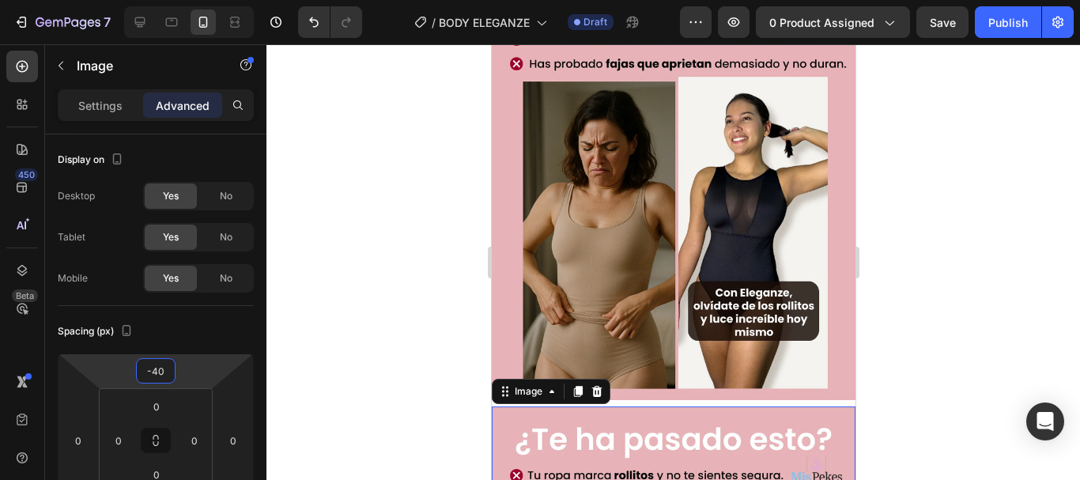
type input "-42"
drag, startPoint x: 191, startPoint y: 376, endPoint x: 193, endPoint y: 387, distance: 11.2
click at [193, 0] on html "7 Version history / BODY ELEGANZE Draft Preview 0 product assigned Save Publish…" at bounding box center [540, 0] width 1080 height 0
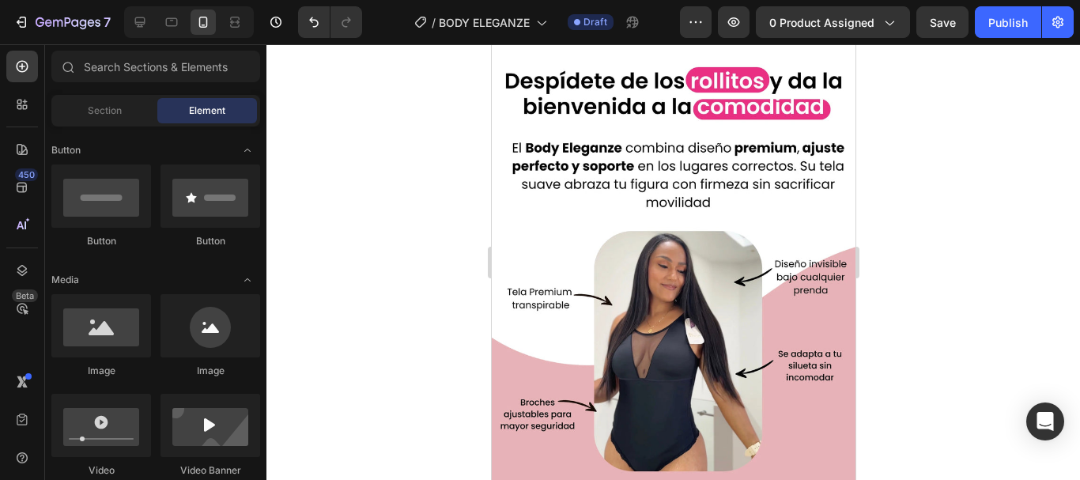
scroll to position [1882, 0]
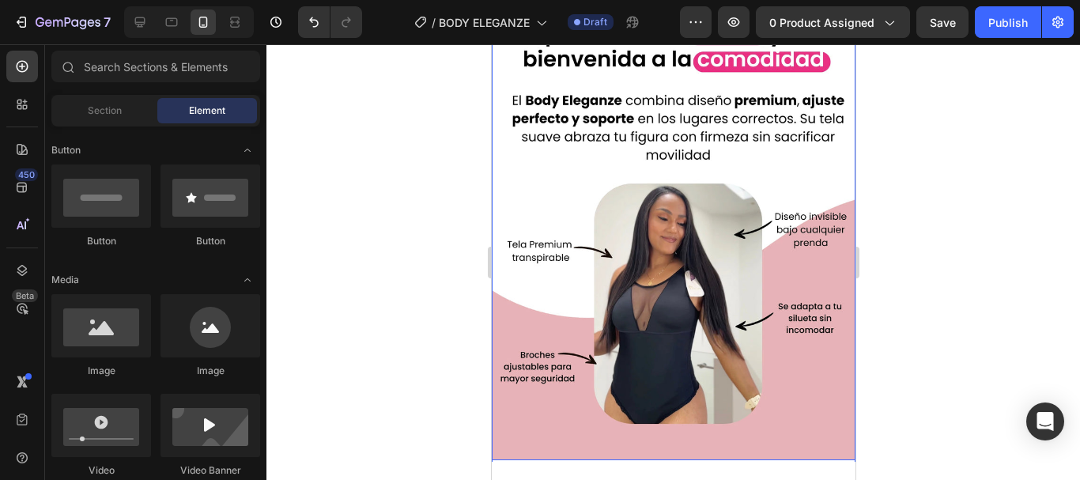
click at [631, 170] on img at bounding box center [673, 233] width 364 height 455
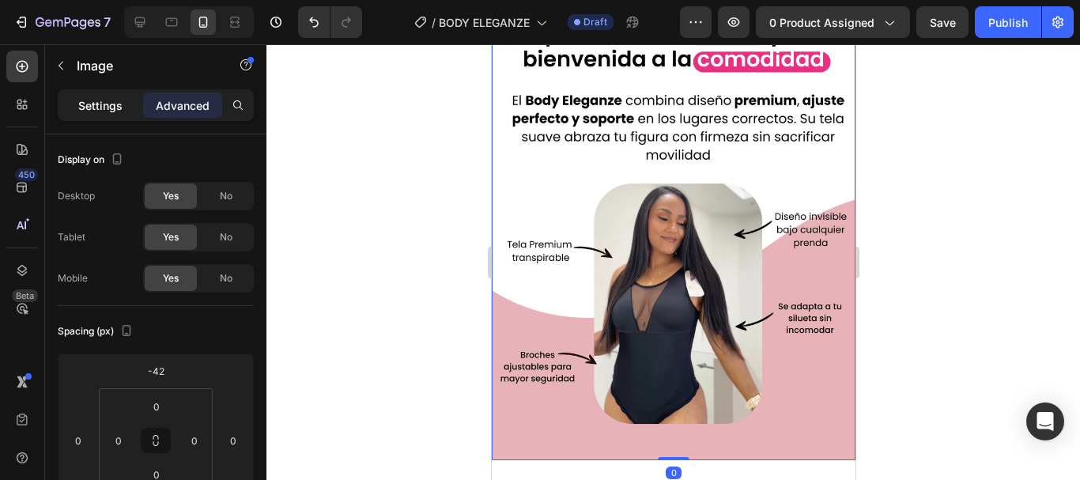
click at [114, 112] on p "Settings" at bounding box center [100, 105] width 44 height 17
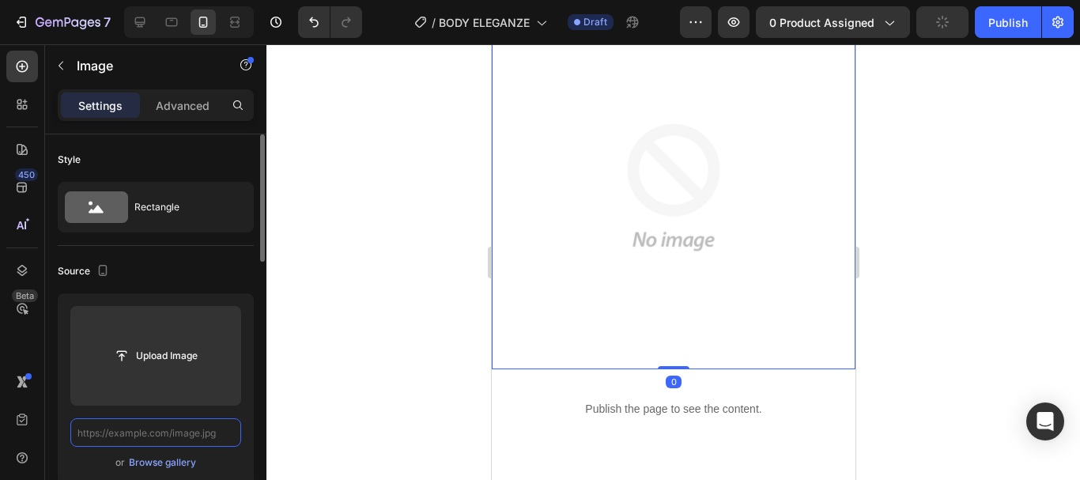
scroll to position [0, 0]
type input "[URL][DOMAIN_NAME]"
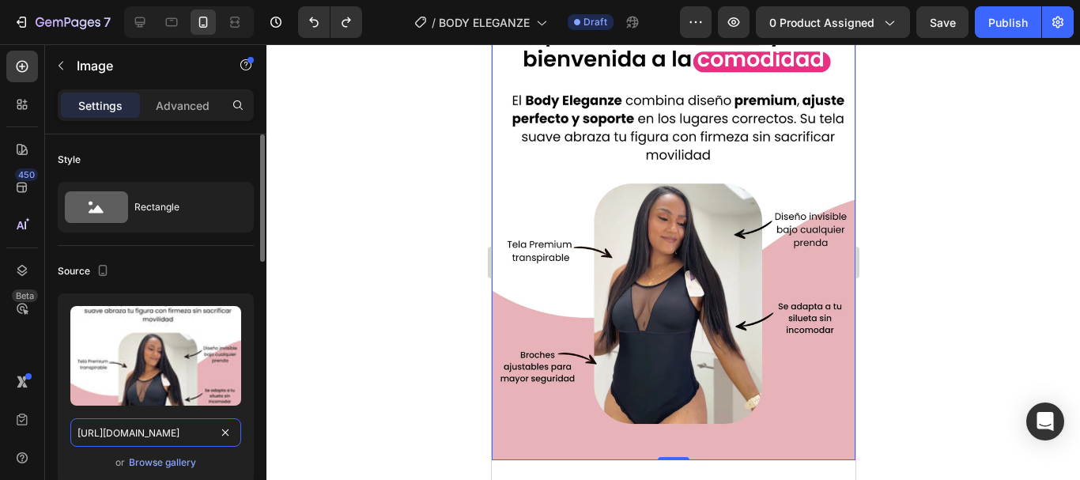
click at [179, 432] on input "[URL][DOMAIN_NAME]" at bounding box center [155, 432] width 171 height 28
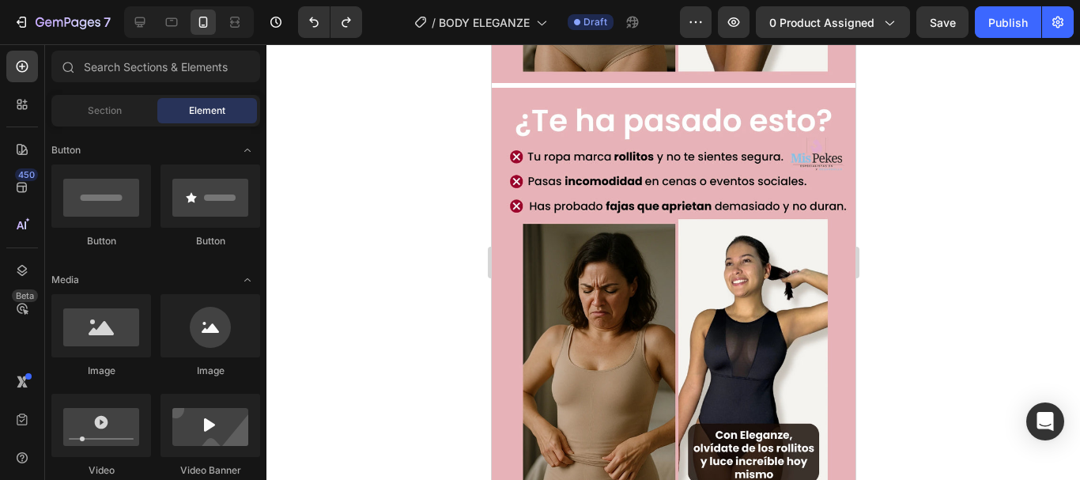
scroll to position [1341, 0]
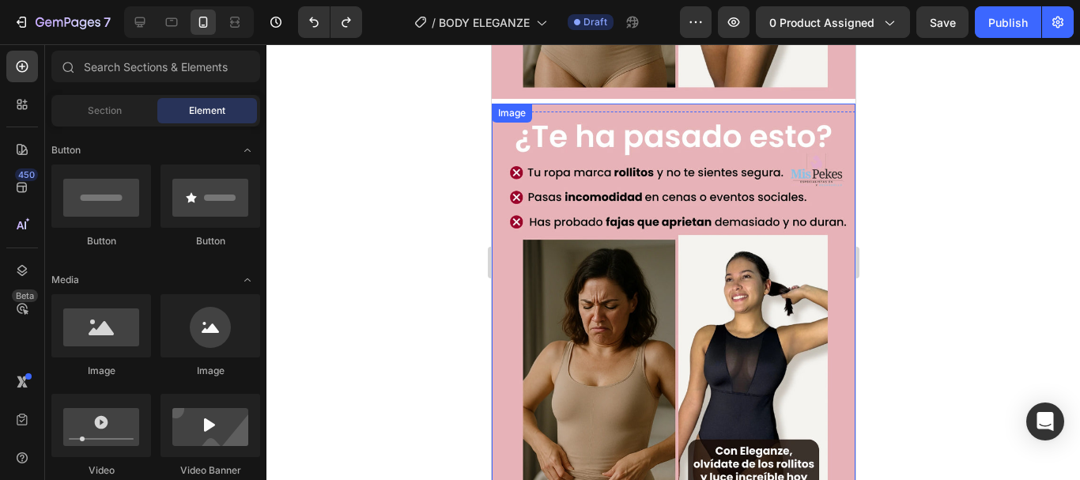
click at [678, 206] on img at bounding box center [673, 331] width 364 height 455
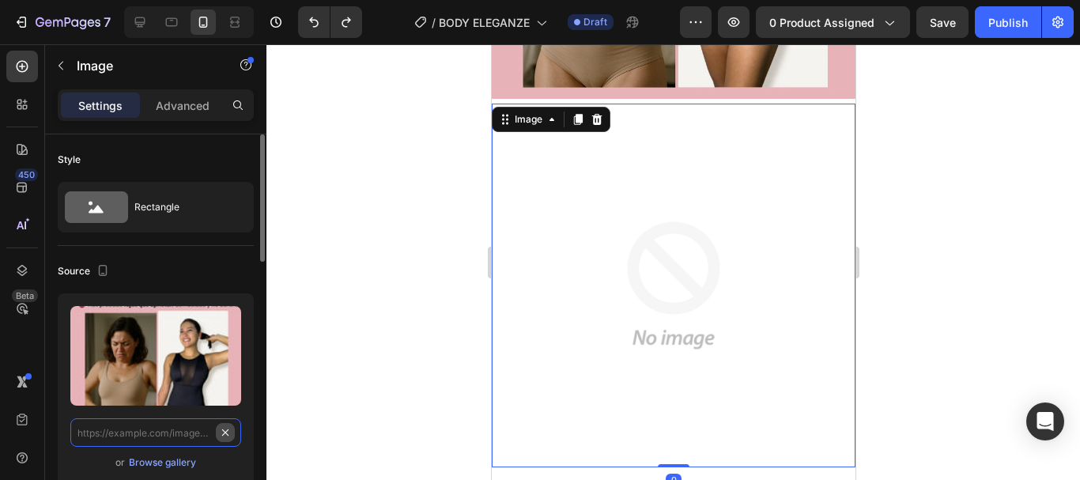
scroll to position [0, 0]
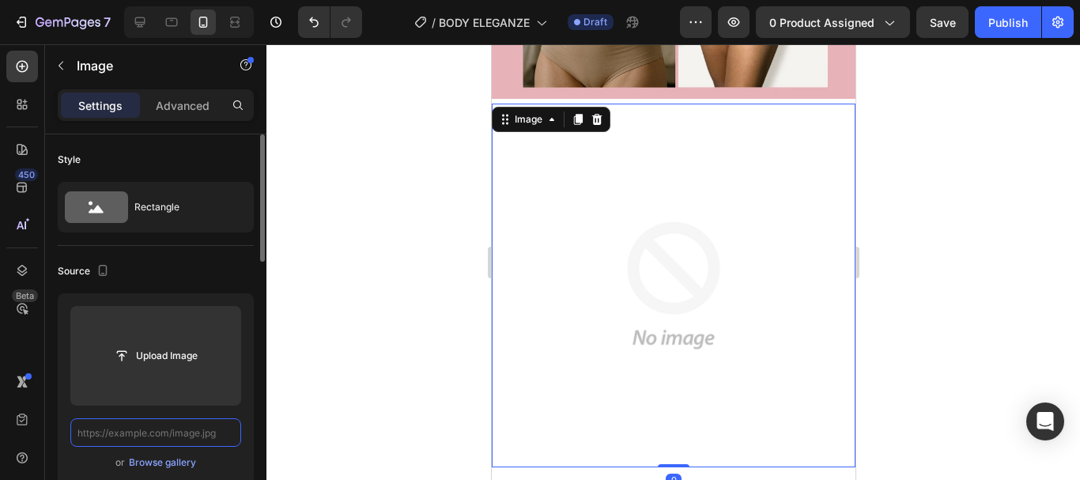
click at [192, 432] on input "text" at bounding box center [155, 432] width 171 height 28
paste input "[URL][DOMAIN_NAME]"
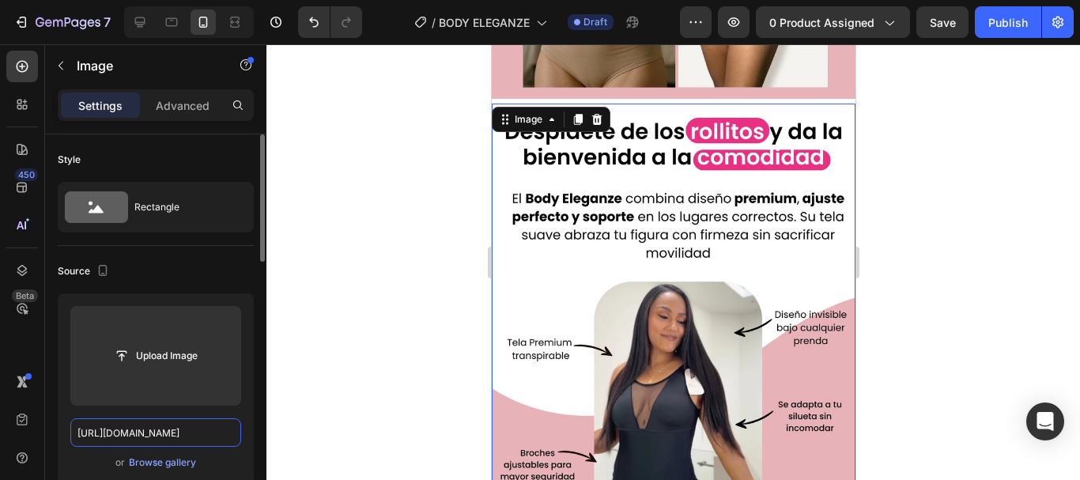
scroll to position [0, 453]
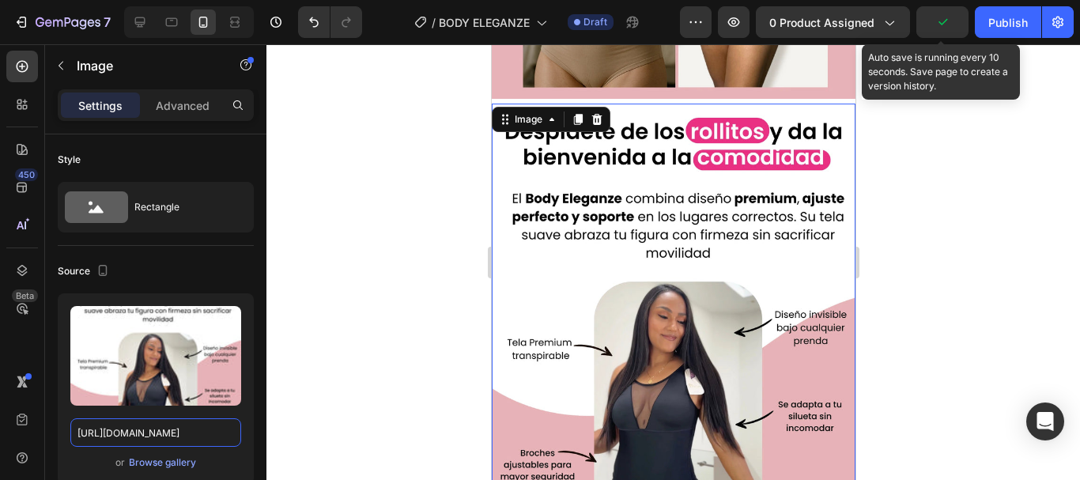
type input "[URL][DOMAIN_NAME]"
click at [937, 17] on icon "button" at bounding box center [943, 22] width 16 height 16
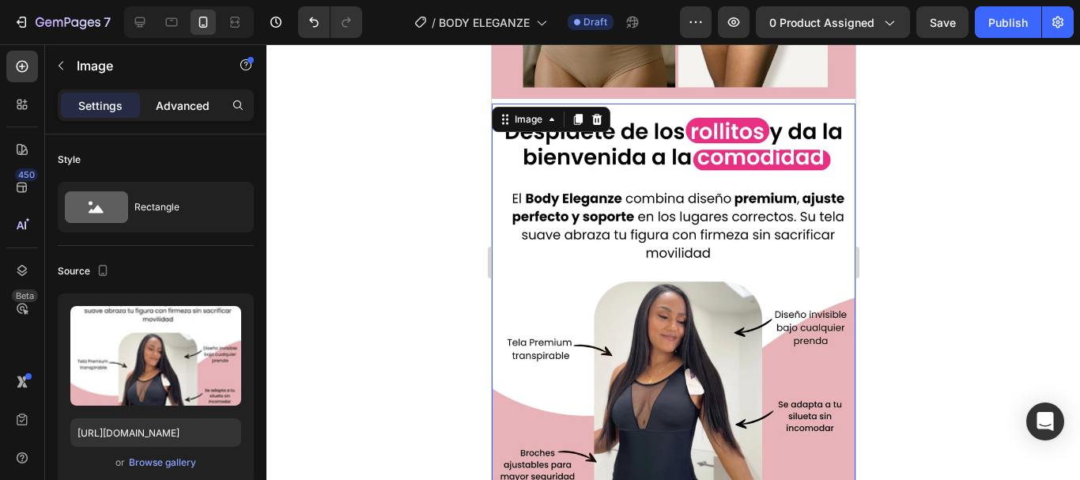
click at [176, 112] on p "Advanced" at bounding box center [183, 105] width 54 height 17
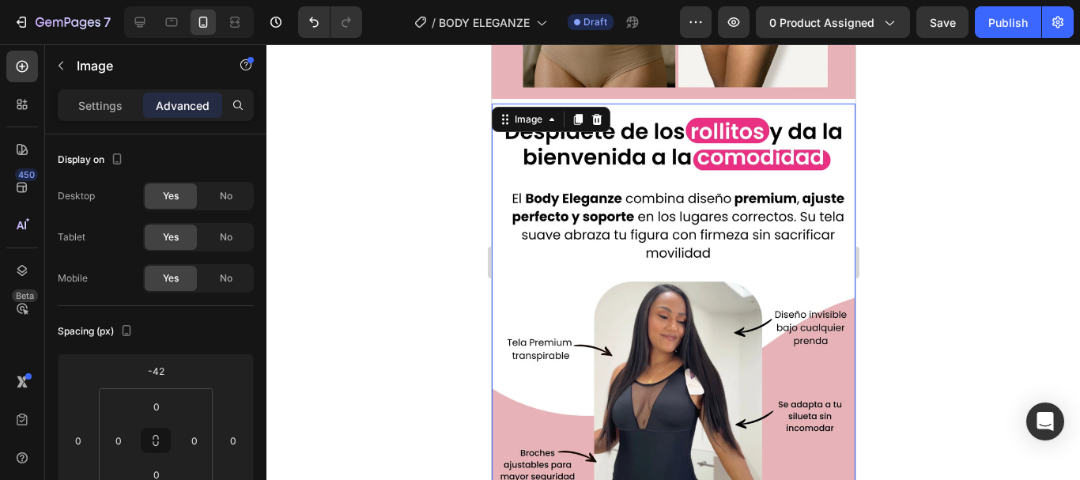
click at [642, 277] on img at bounding box center [673, 331] width 364 height 455
click at [115, 111] on p "Settings" at bounding box center [100, 105] width 44 height 17
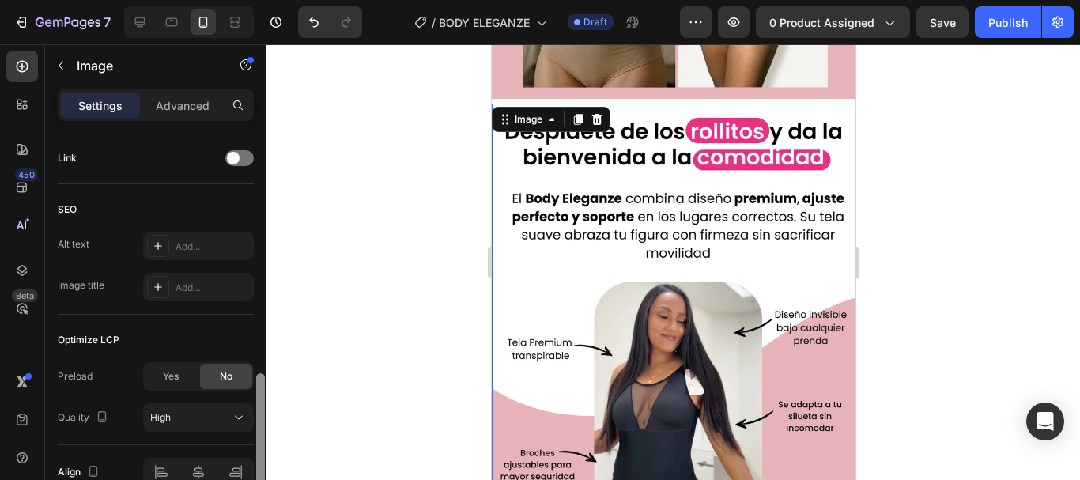
drag, startPoint x: 259, startPoint y: 184, endPoint x: 285, endPoint y: 422, distance: 239.5
click at [285, 0] on div "7 Version history / BODY ELEGANZE Draft Preview 0 product assigned Save Publish…" at bounding box center [540, 0] width 1080 height 0
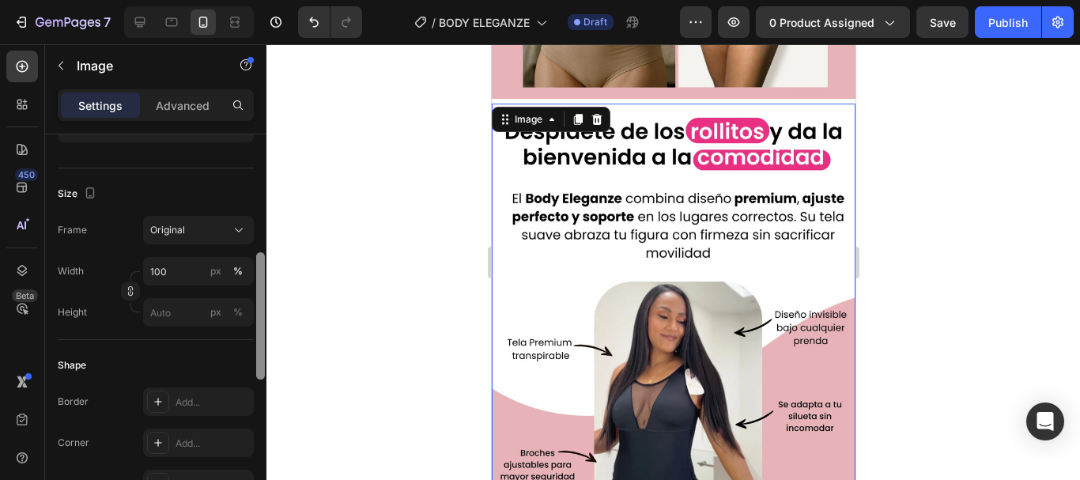
scroll to position [333, 0]
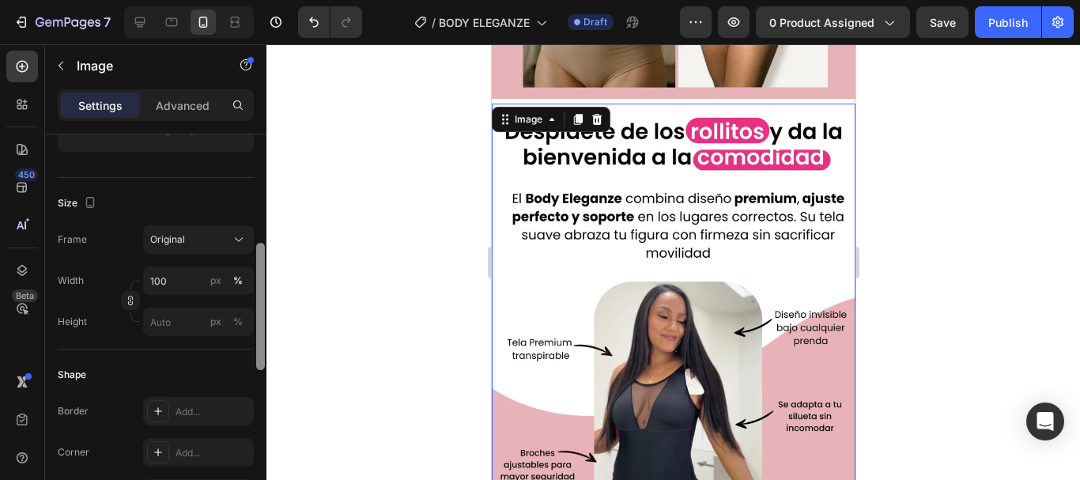
drag, startPoint x: 259, startPoint y: 454, endPoint x: 279, endPoint y: 325, distance: 130.4
click at [279, 0] on div "7 Version history / BODY ELEGANZE Draft Preview 0 product assigned Save Publish…" at bounding box center [540, 0] width 1080 height 0
click at [186, 312] on input "px %" at bounding box center [198, 322] width 111 height 28
click at [324, 320] on div at bounding box center [673, 262] width 814 height 436
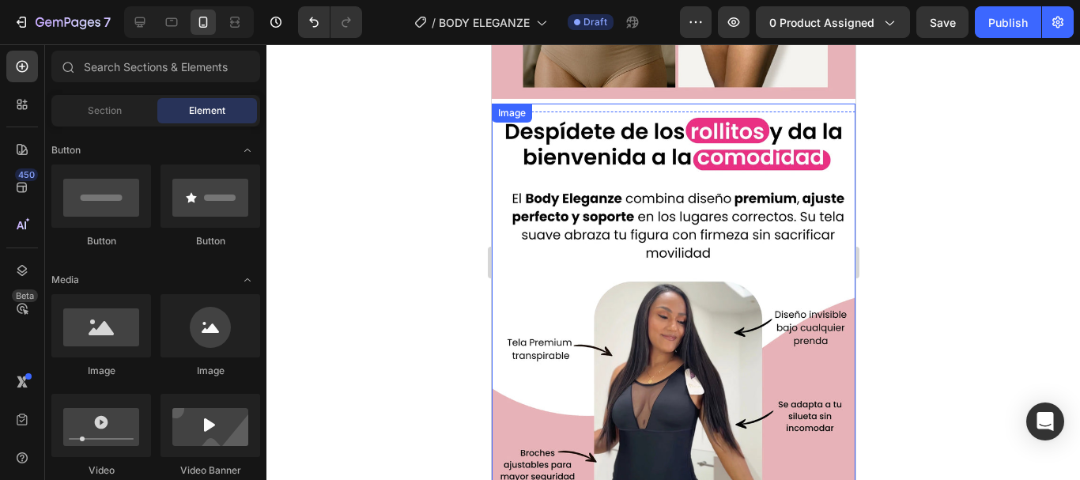
click at [572, 240] on img at bounding box center [673, 331] width 364 height 455
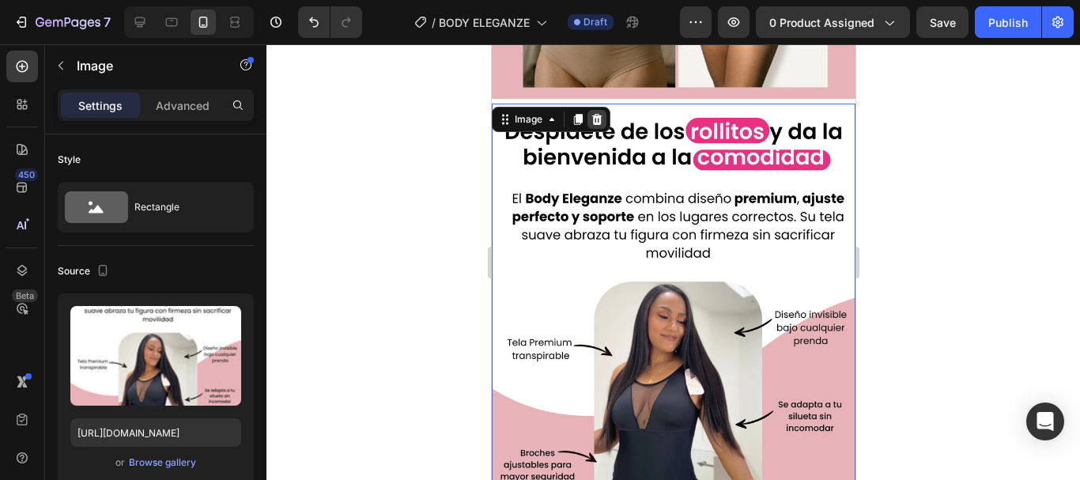
click at [595, 114] on icon at bounding box center [596, 119] width 10 height 11
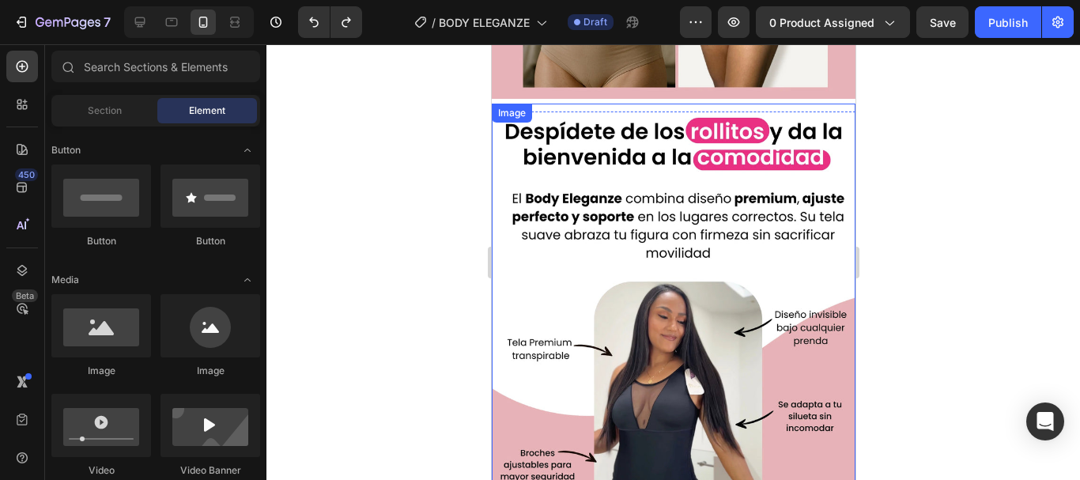
click at [597, 222] on img at bounding box center [673, 331] width 364 height 455
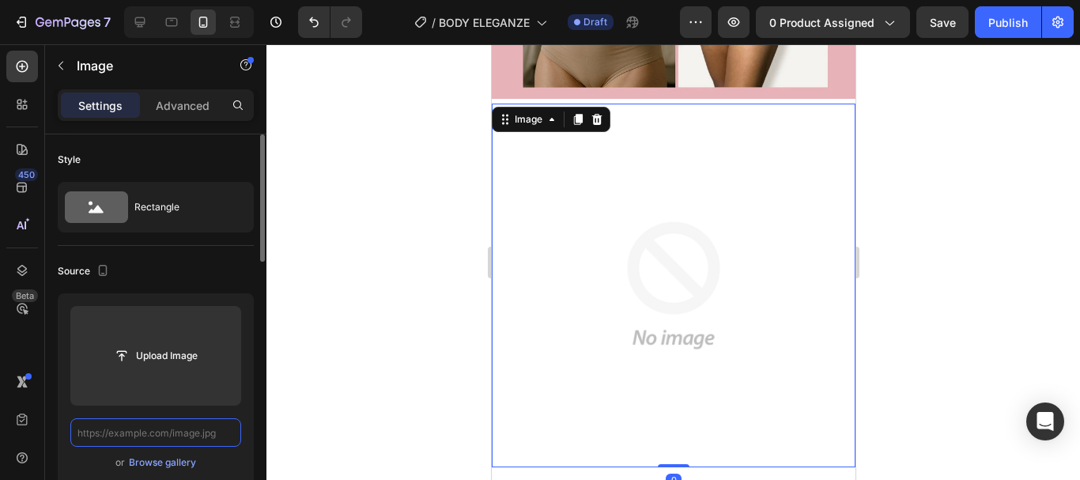
scroll to position [0, 0]
paste input "[URL][DOMAIN_NAME]"
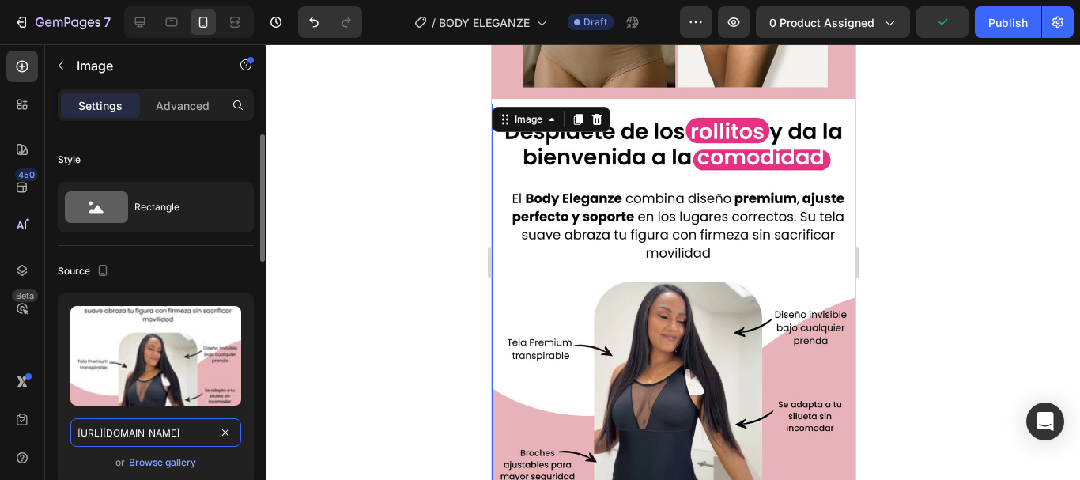
scroll to position [0, 453]
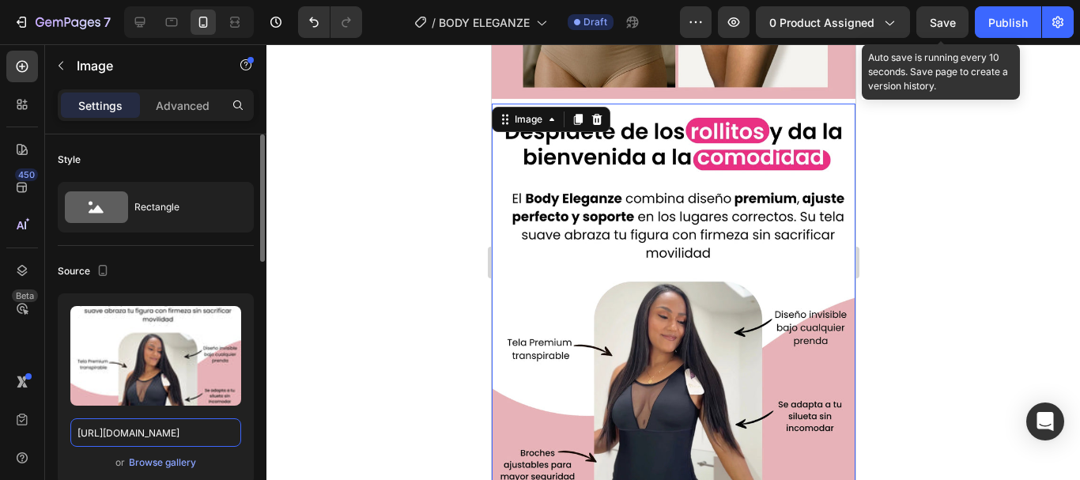
type input "[URL][DOMAIN_NAME]"
click at [944, 19] on span "Save" at bounding box center [943, 22] width 26 height 13
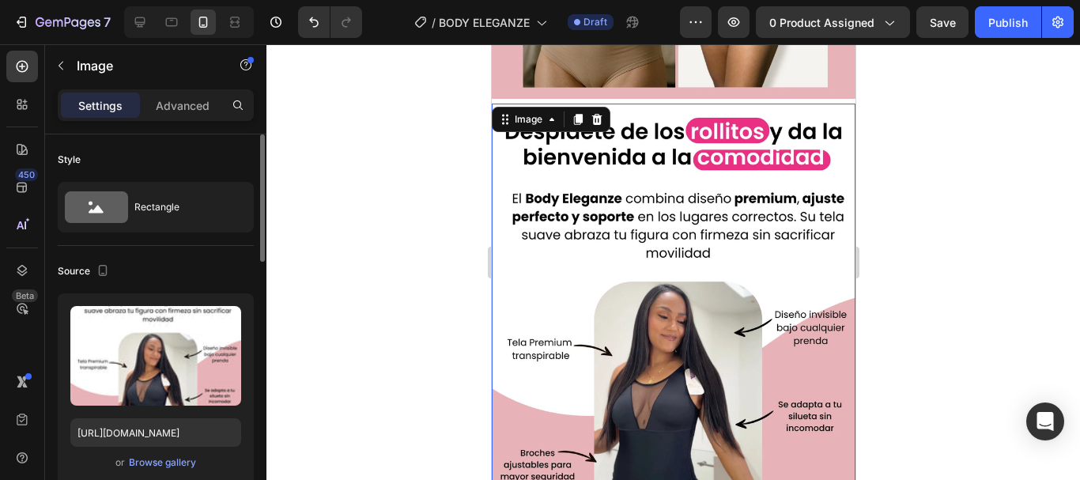
click at [541, 228] on img at bounding box center [673, 331] width 364 height 455
click at [192, 107] on p "Advanced" at bounding box center [183, 105] width 54 height 17
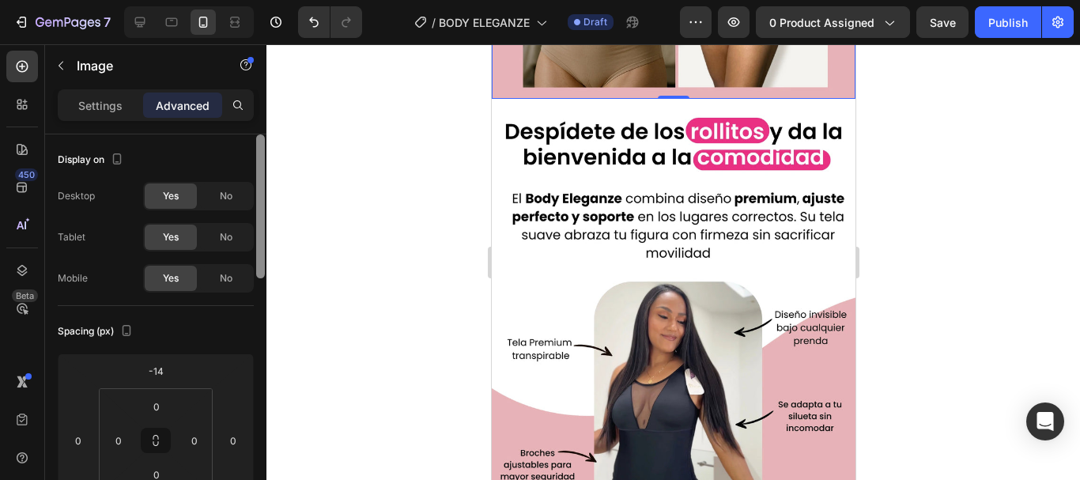
drag, startPoint x: 263, startPoint y: 307, endPoint x: 259, endPoint y: 120, distance: 186.6
click at [259, 120] on div "Settings Advanced Display on Desktop Yes No Tablet Yes No Mobile Yes No Spacing…" at bounding box center [155, 307] width 221 height 436
click at [90, 104] on p "Settings" at bounding box center [100, 105] width 44 height 17
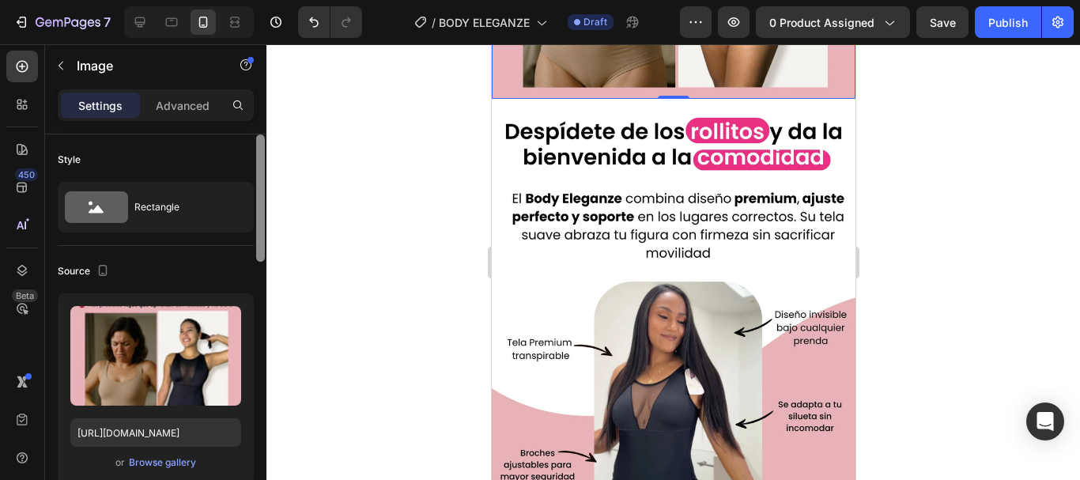
scroll to position [391, 0]
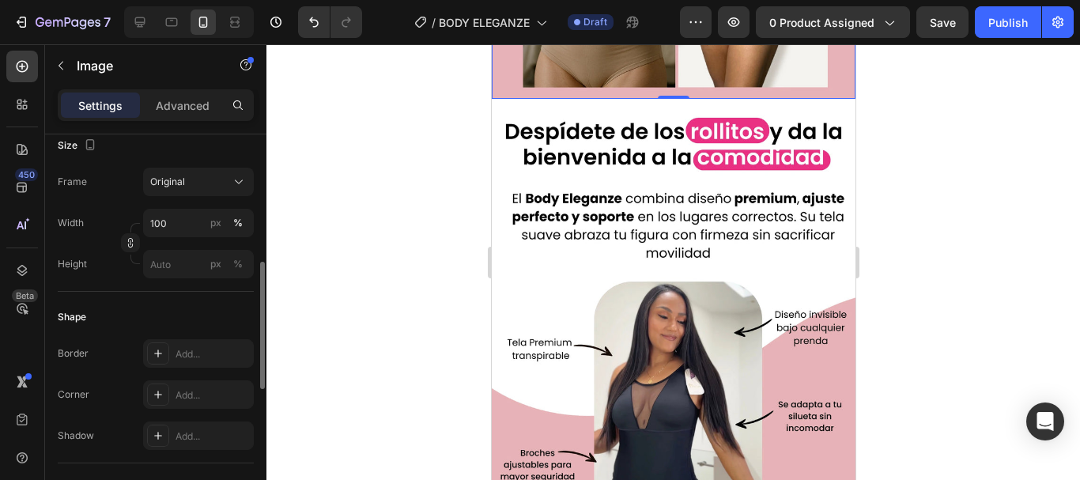
drag, startPoint x: 255, startPoint y: 211, endPoint x: 280, endPoint y: 293, distance: 85.8
click at [280, 0] on div "7 Version history / BODY ELEGANZE Draft Preview 0 product assigned Save Publish…" at bounding box center [540, 0] width 1080 height 0
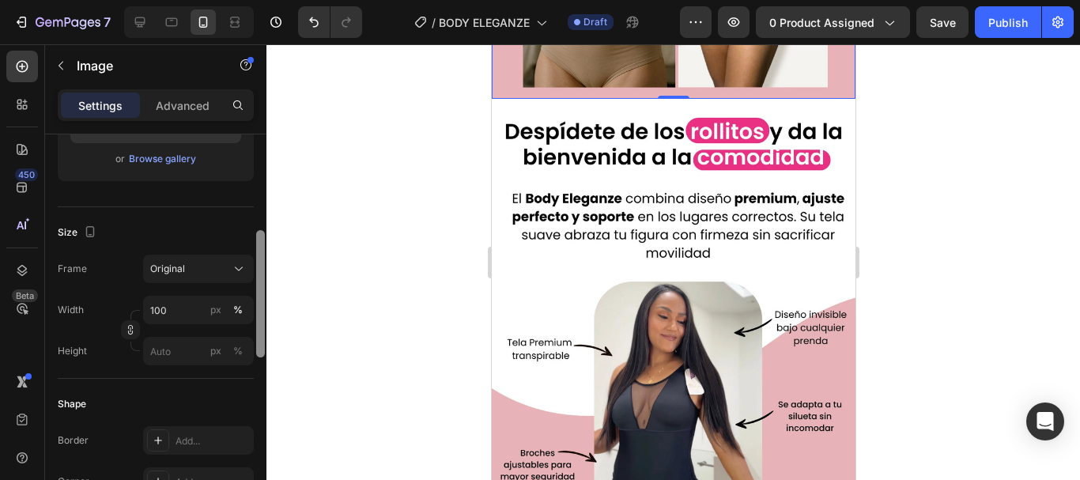
scroll to position [301, 0]
drag, startPoint x: 262, startPoint y: 288, endPoint x: 266, endPoint y: 259, distance: 29.6
click at [266, 0] on div "7 Version history / BODY ELEGANZE Draft Preview 0 product assigned Save Publish…" at bounding box center [540, 0] width 1080 height 0
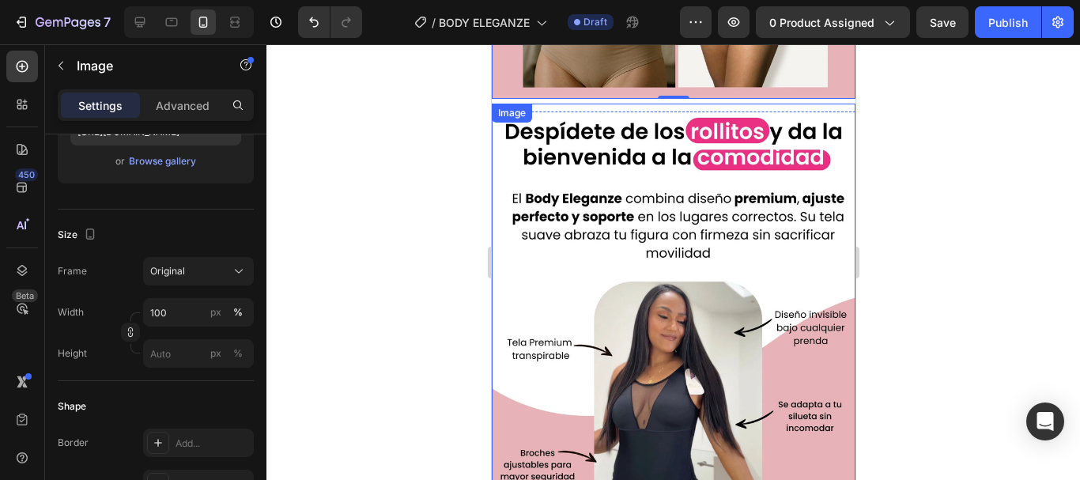
click at [593, 233] on img at bounding box center [673, 331] width 364 height 455
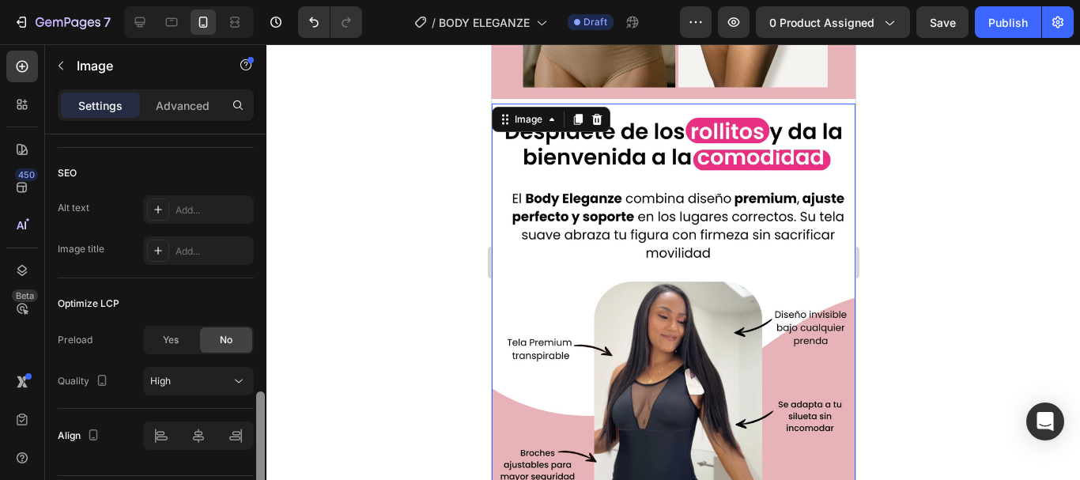
scroll to position [803, 0]
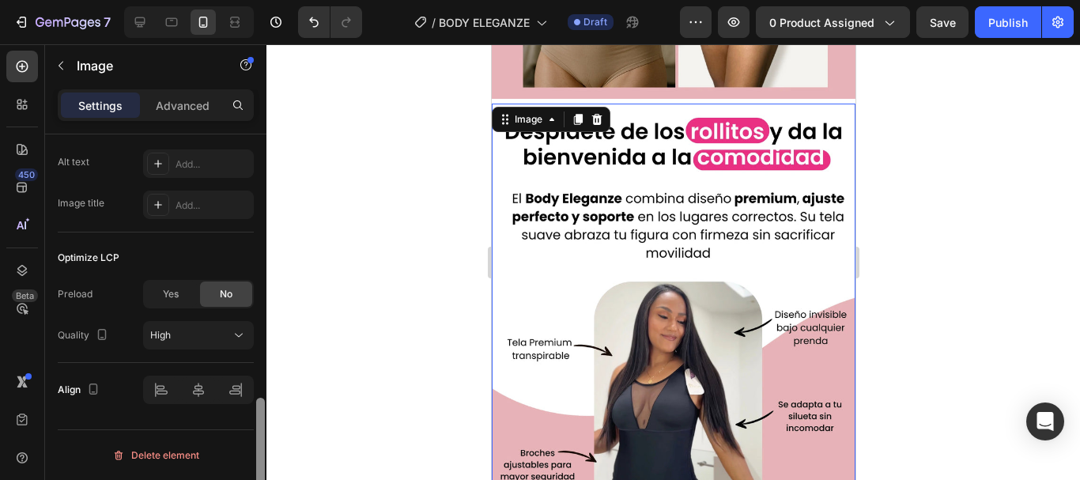
drag, startPoint x: 259, startPoint y: 295, endPoint x: 279, endPoint y: 478, distance: 184.6
click at [279, 0] on div "7 Version history / BODY ELEGANZE Draft Preview 0 product assigned Save Publish…" at bounding box center [540, 0] width 1080 height 0
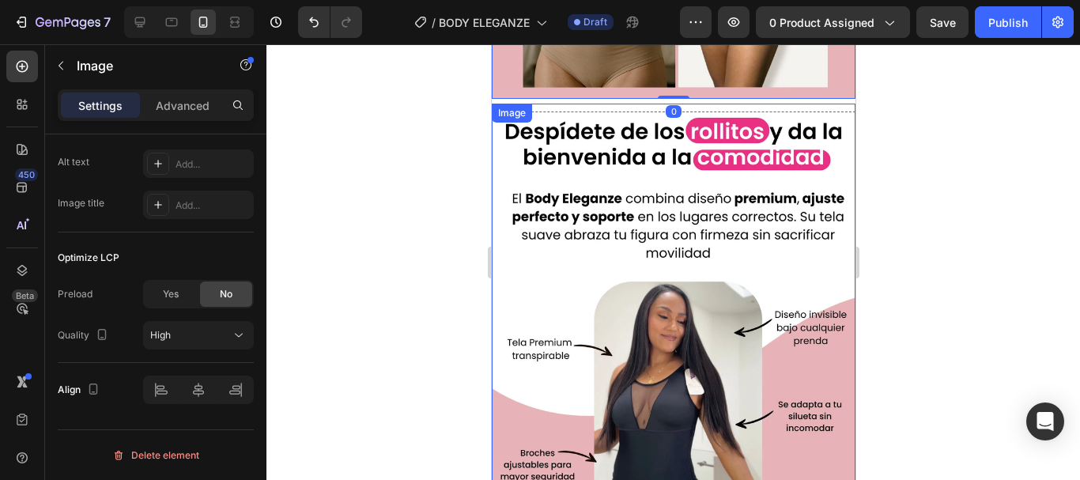
click at [534, 181] on img at bounding box center [673, 331] width 364 height 455
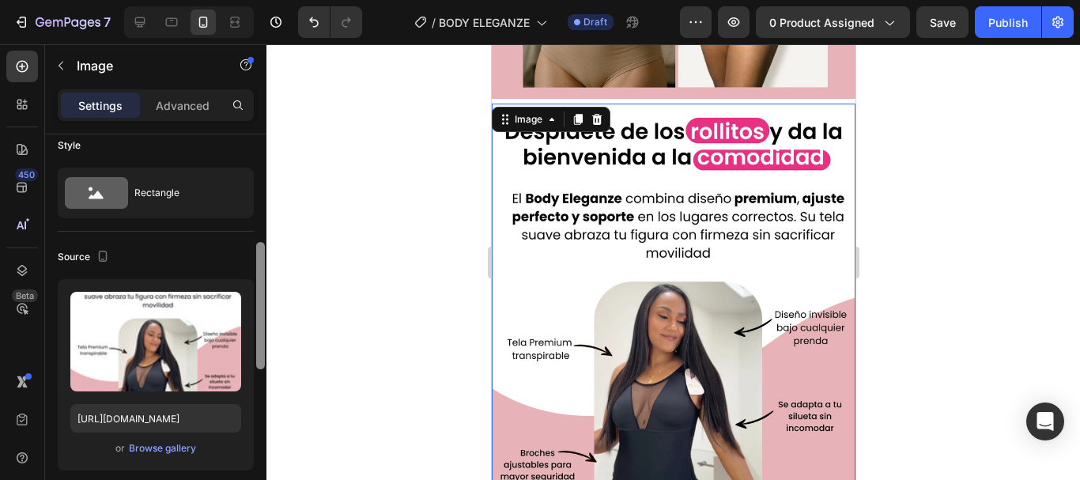
scroll to position [0, 0]
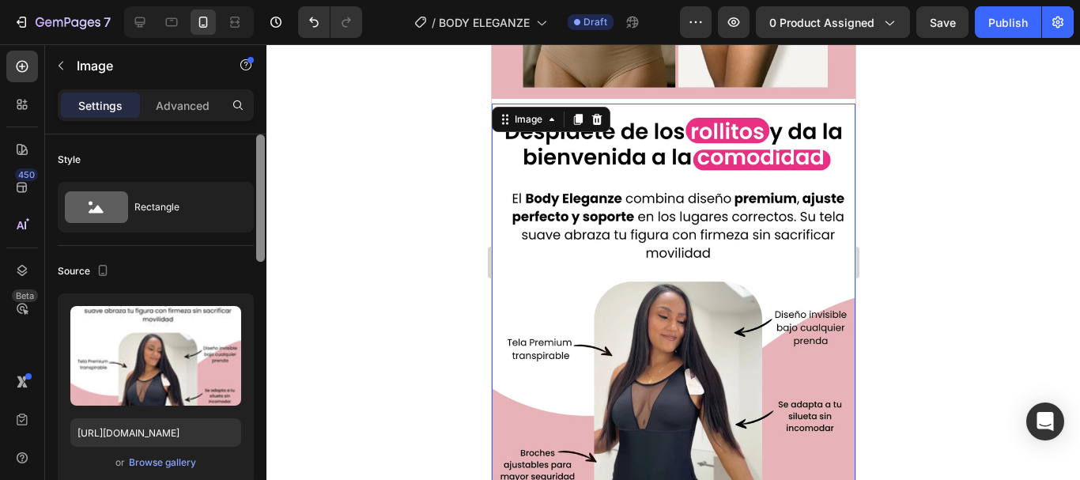
drag, startPoint x: 260, startPoint y: 415, endPoint x: 312, endPoint y: 116, distance: 303.3
click at [312, 0] on div "7 Version history / BODY ELEGANZE Draft Preview 0 product assigned Save Publish…" at bounding box center [540, 0] width 1080 height 0
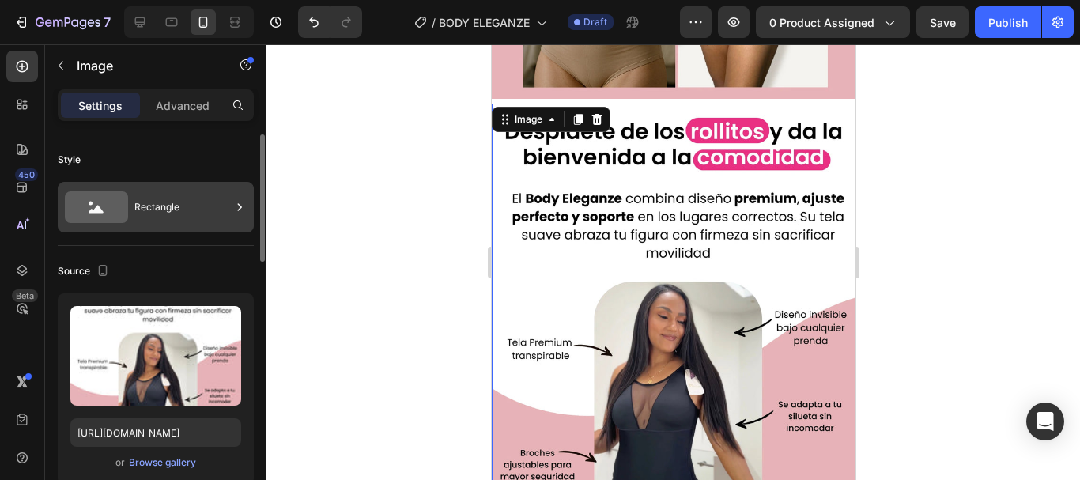
click at [131, 194] on div "Rectangle" at bounding box center [156, 207] width 196 height 51
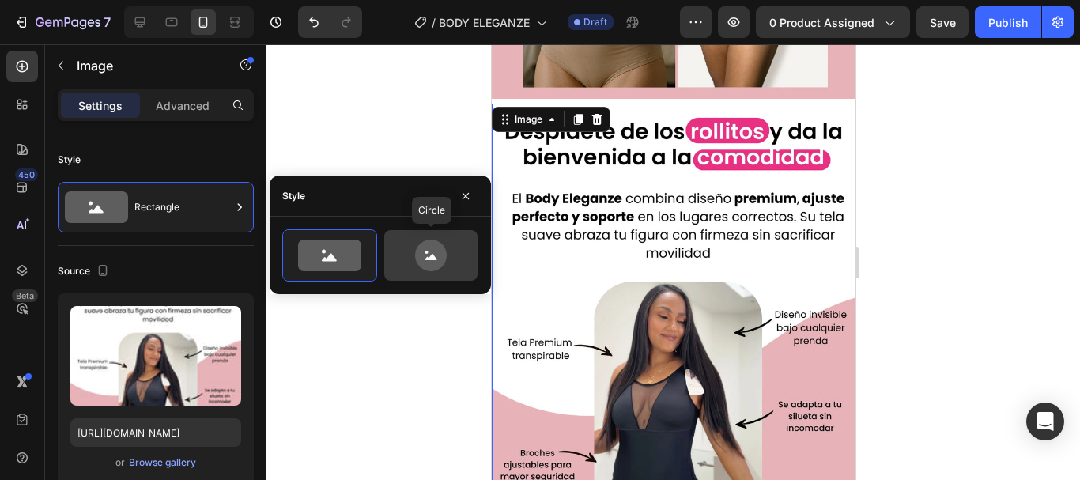
click at [438, 250] on icon at bounding box center [431, 256] width 32 height 32
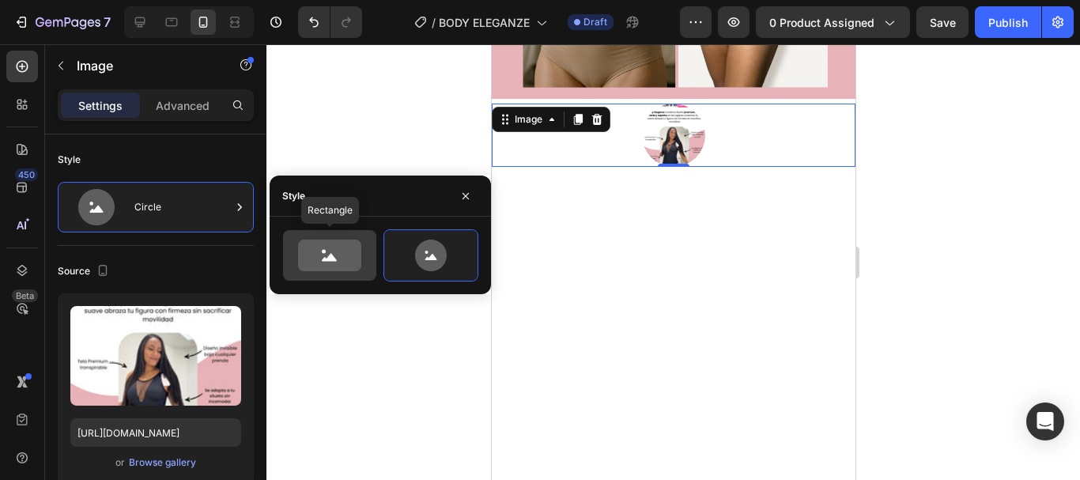
click at [334, 250] on icon at bounding box center [329, 256] width 63 height 32
type input "100"
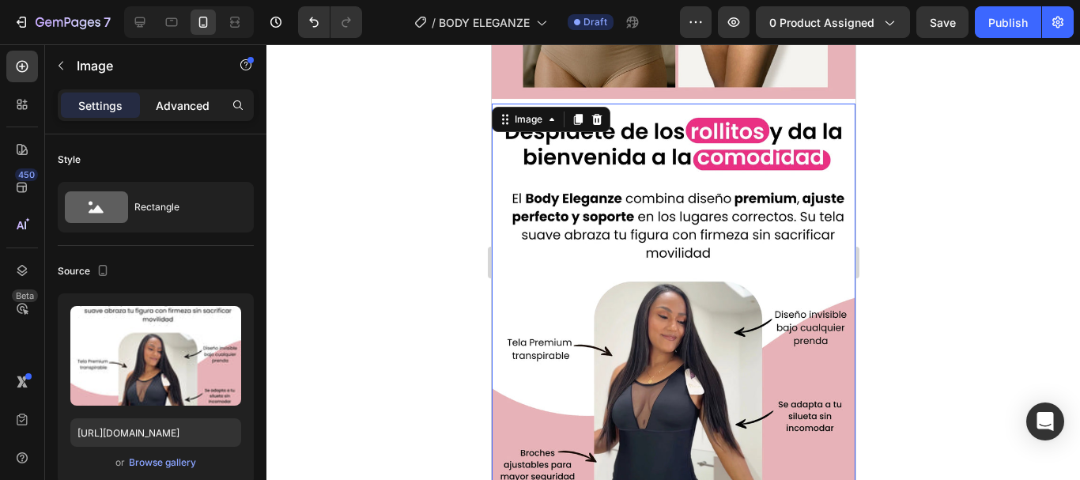
click at [189, 108] on p "Advanced" at bounding box center [183, 105] width 54 height 17
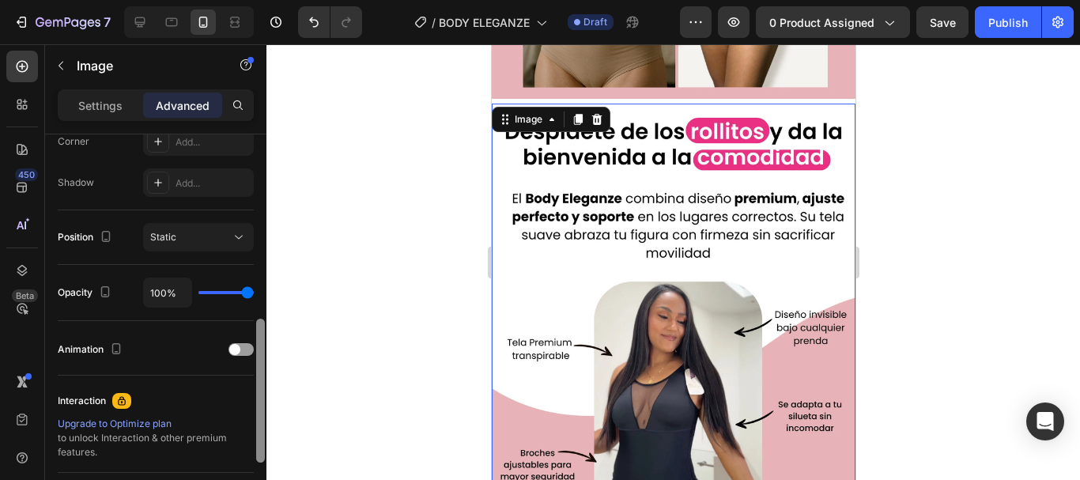
scroll to position [504, 0]
drag, startPoint x: 263, startPoint y: 243, endPoint x: 286, endPoint y: 430, distance: 188.8
click at [286, 0] on div "7 Version history / BODY ELEGANZE Draft Preview 0 product assigned Save Publish…" at bounding box center [540, 0] width 1080 height 0
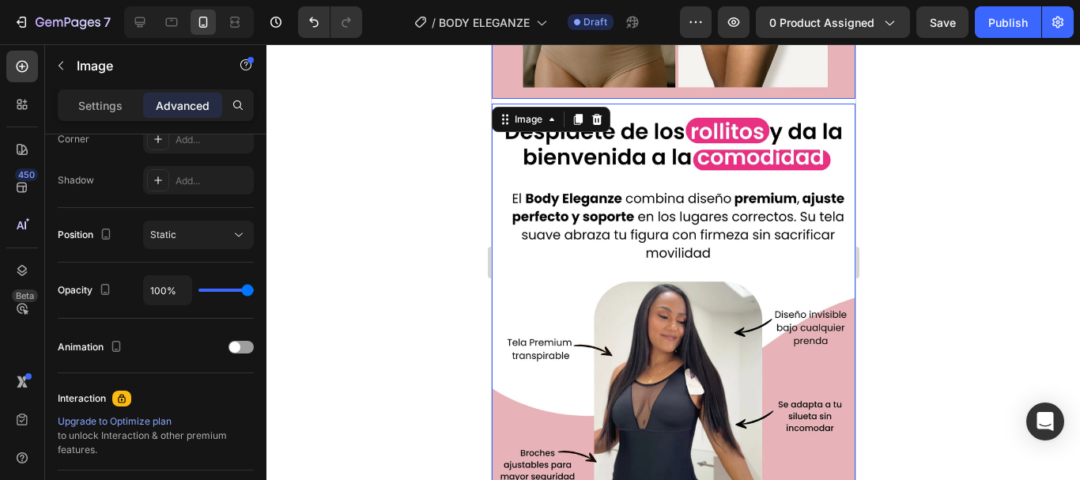
click at [525, 315] on img at bounding box center [673, 331] width 364 height 455
